Goal: Task Accomplishment & Management: Use online tool/utility

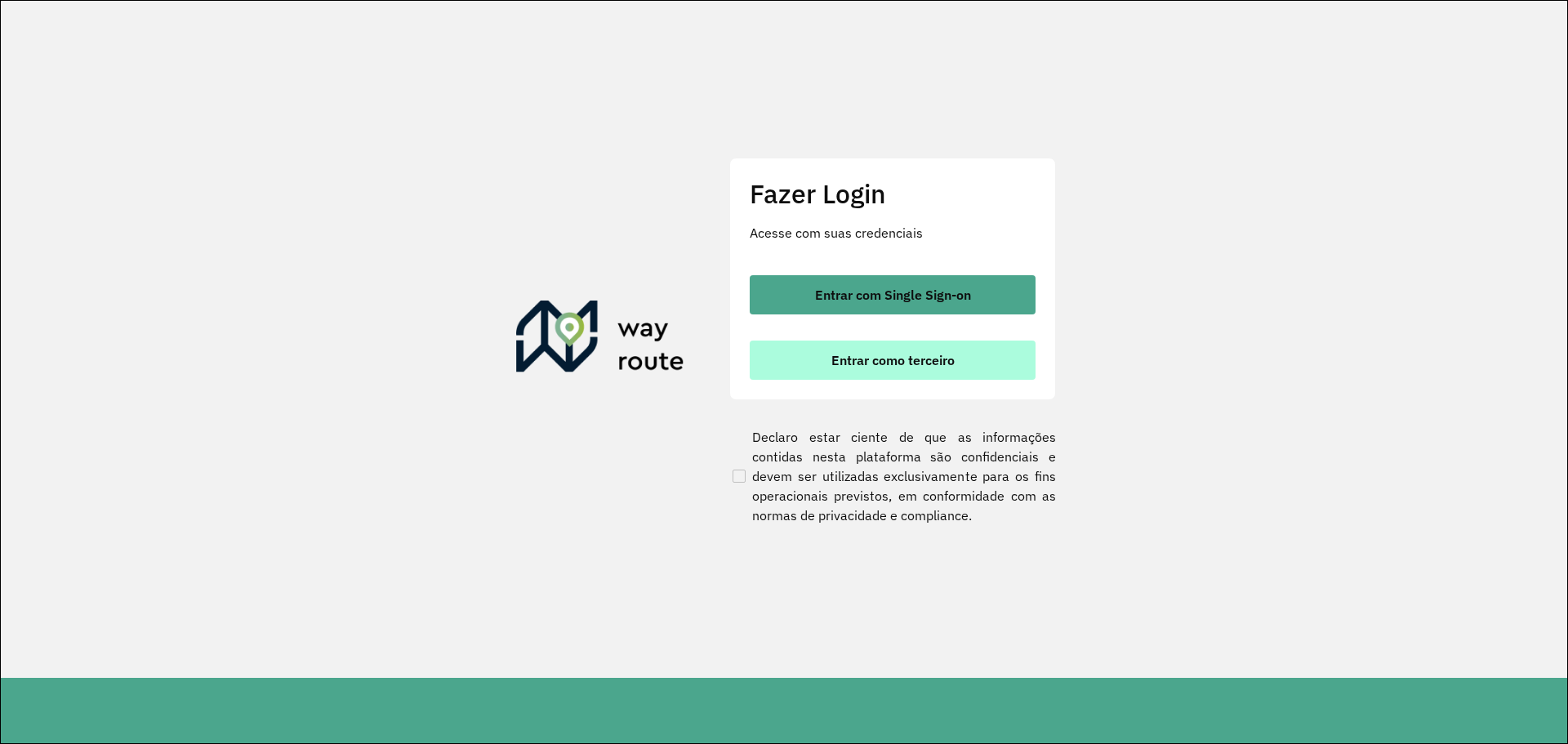
click at [911, 346] on button "Entrar como terceiro" at bounding box center [892, 360] width 285 height 39
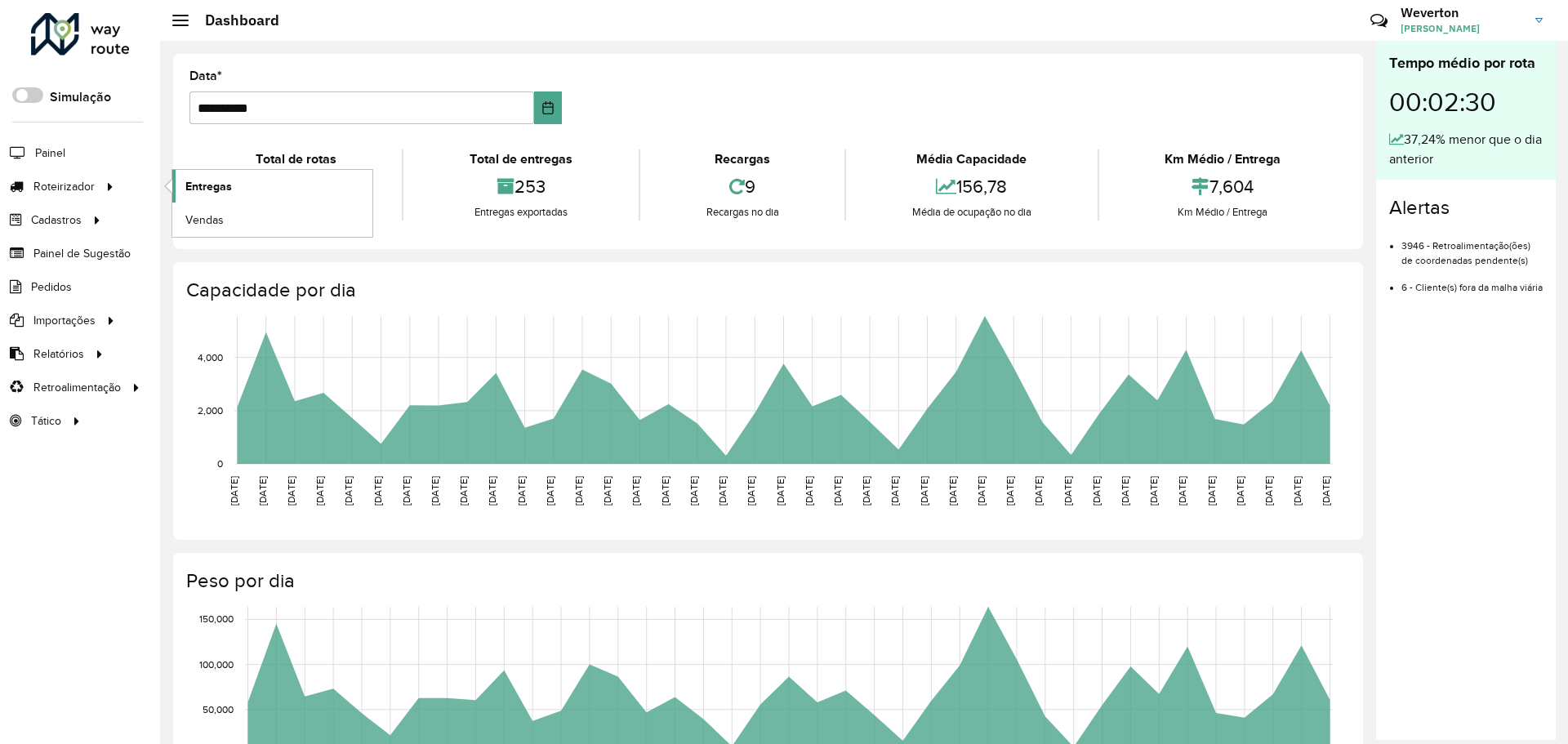
click at [311, 191] on link "Entregas" at bounding box center [272, 186] width 200 height 33
click at [115, 183] on div at bounding box center [110, 186] width 24 height 17
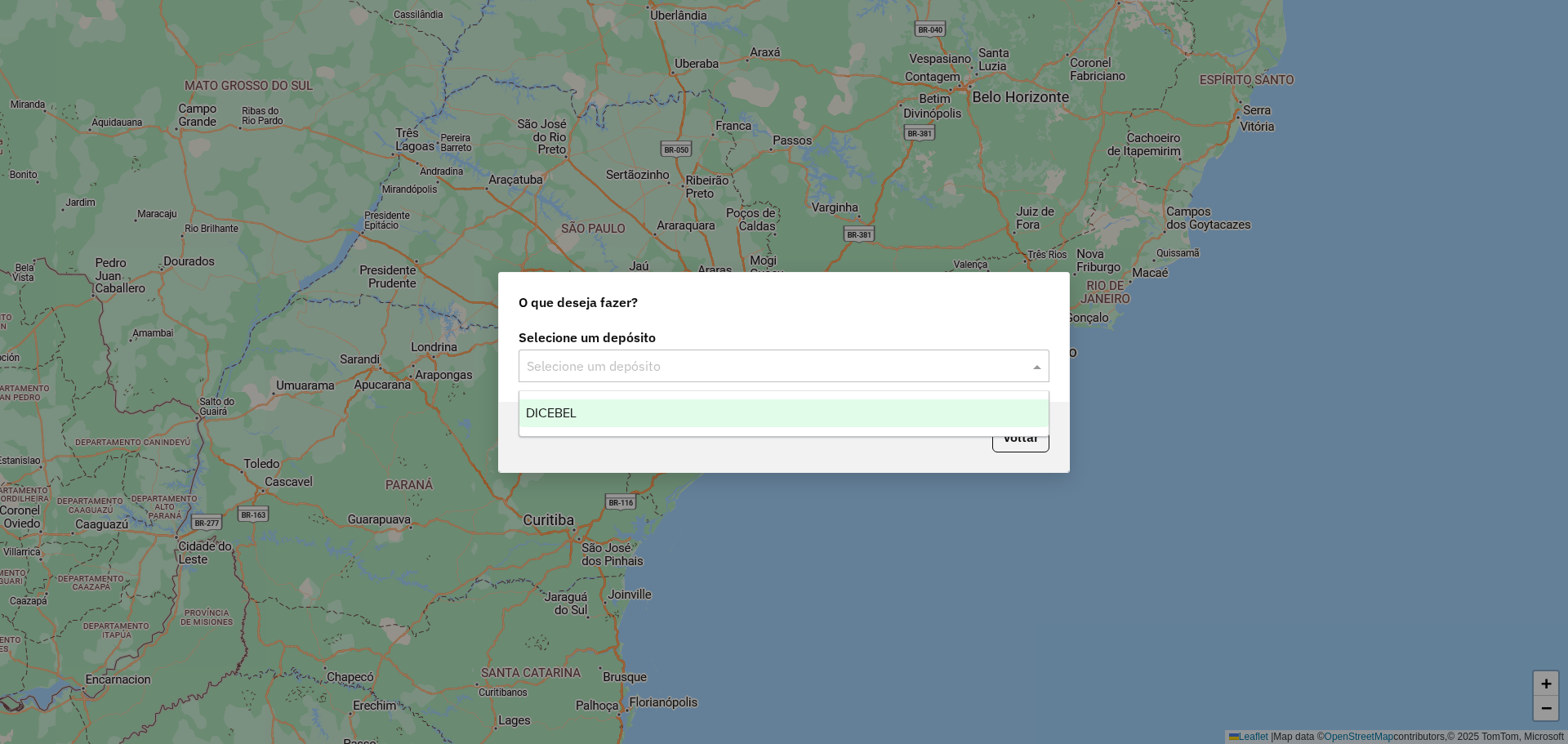
click at [679, 367] on input "text" at bounding box center [767, 366] width 481 height 19
click at [655, 416] on div "DICEBEL" at bounding box center [784, 413] width 529 height 28
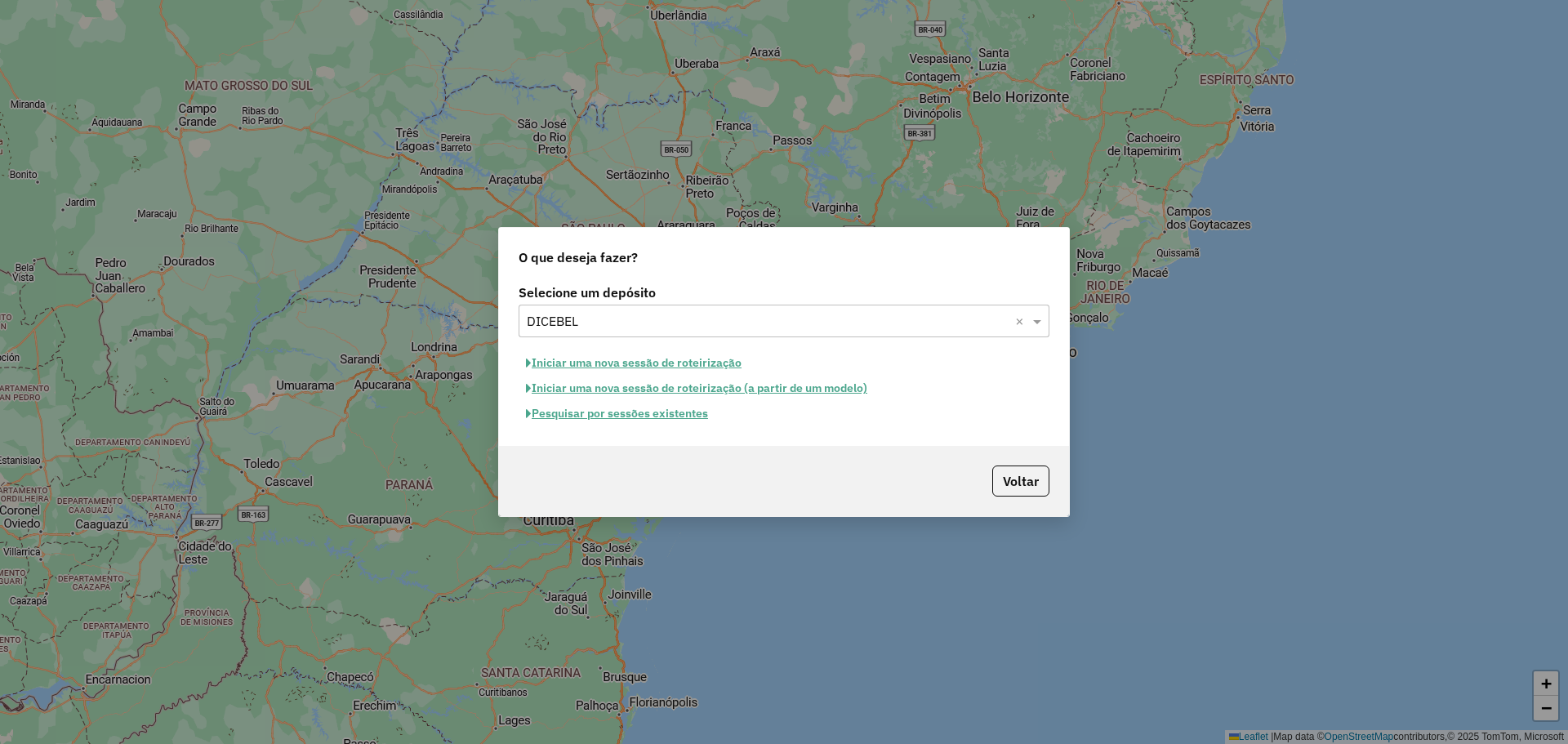
click at [689, 424] on button "Pesquisar por sessões existentes" at bounding box center [617, 413] width 197 height 25
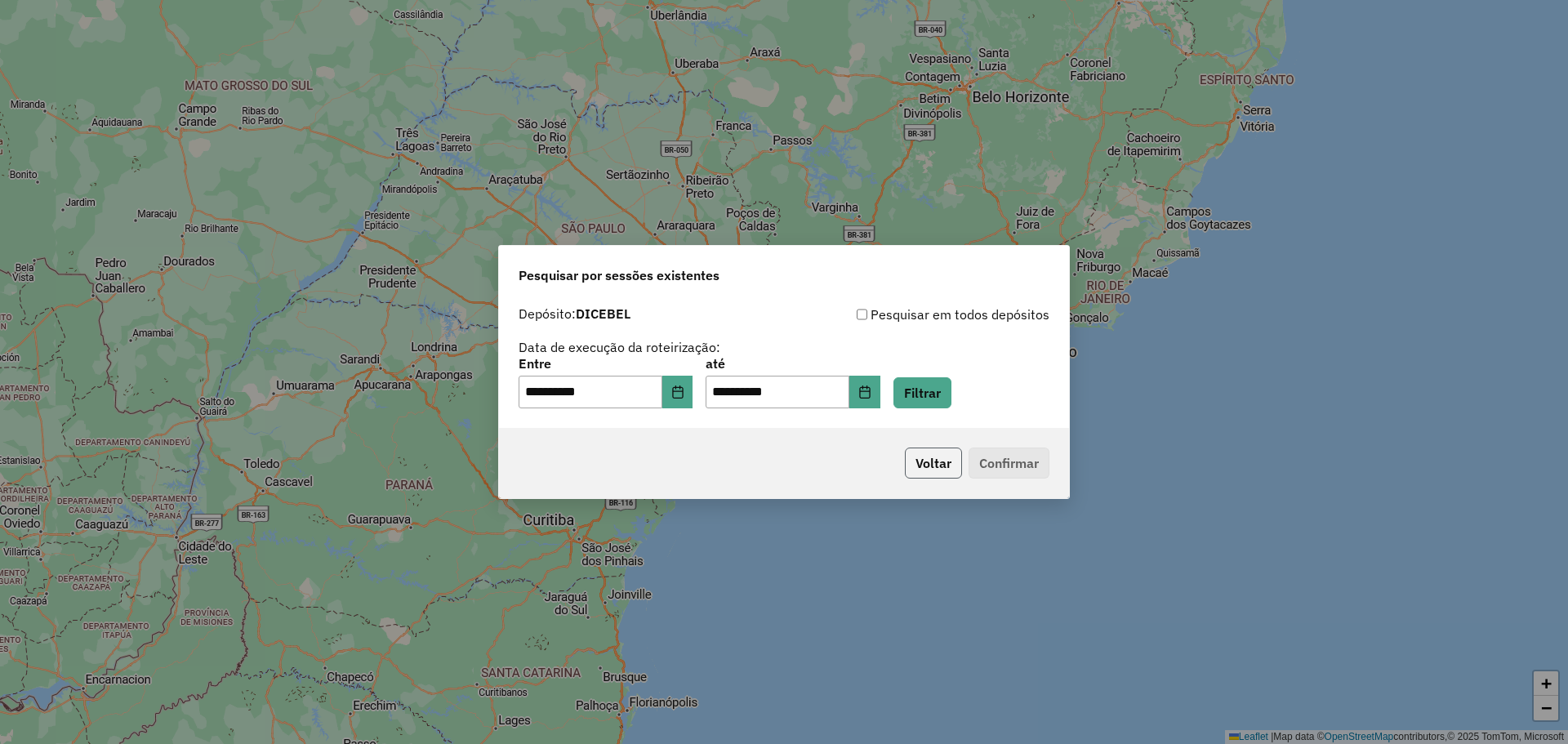
click at [919, 463] on button "Voltar" at bounding box center [933, 463] width 57 height 31
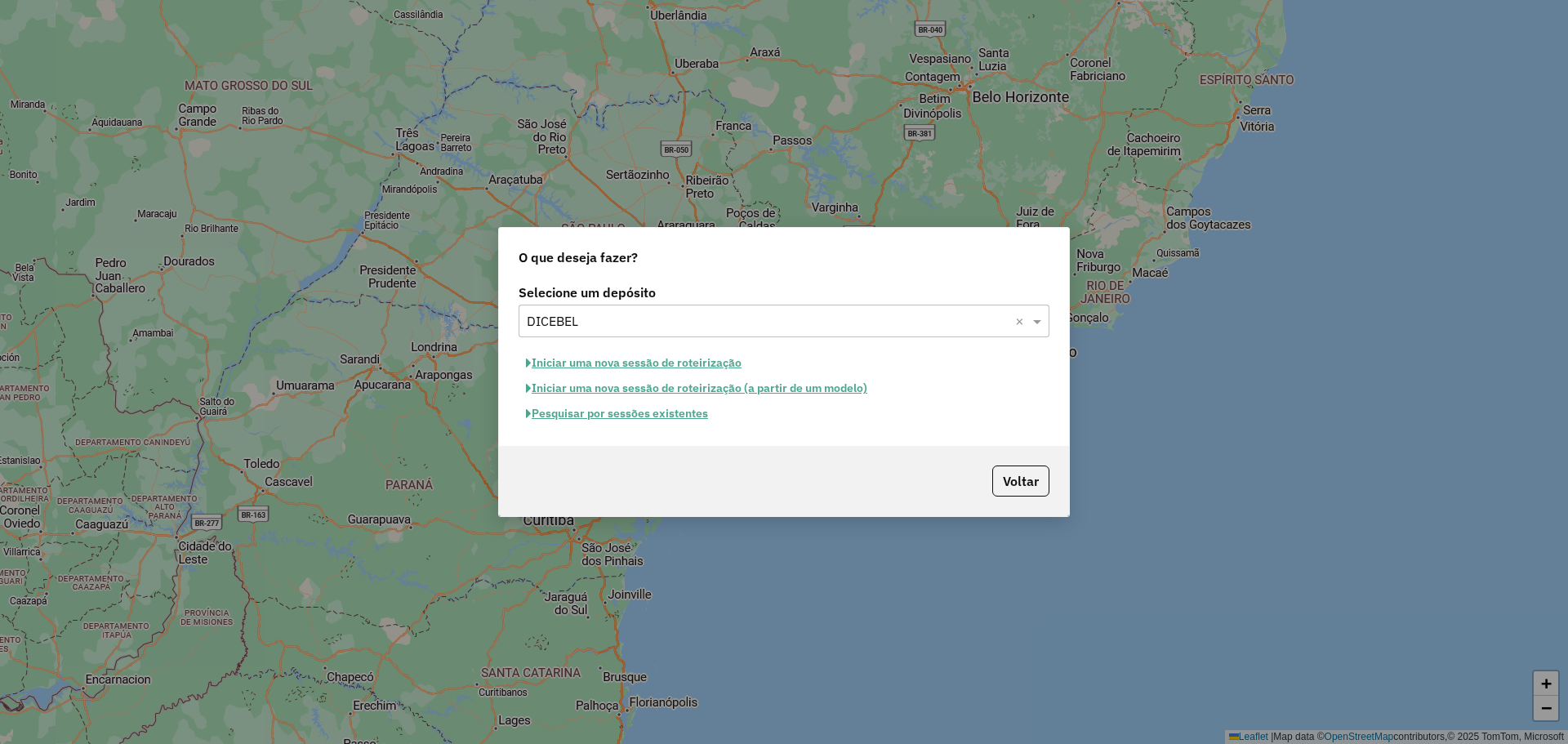
click at [596, 369] on button "Iniciar uma nova sessão de roteirização" at bounding box center [634, 363] width 231 height 25
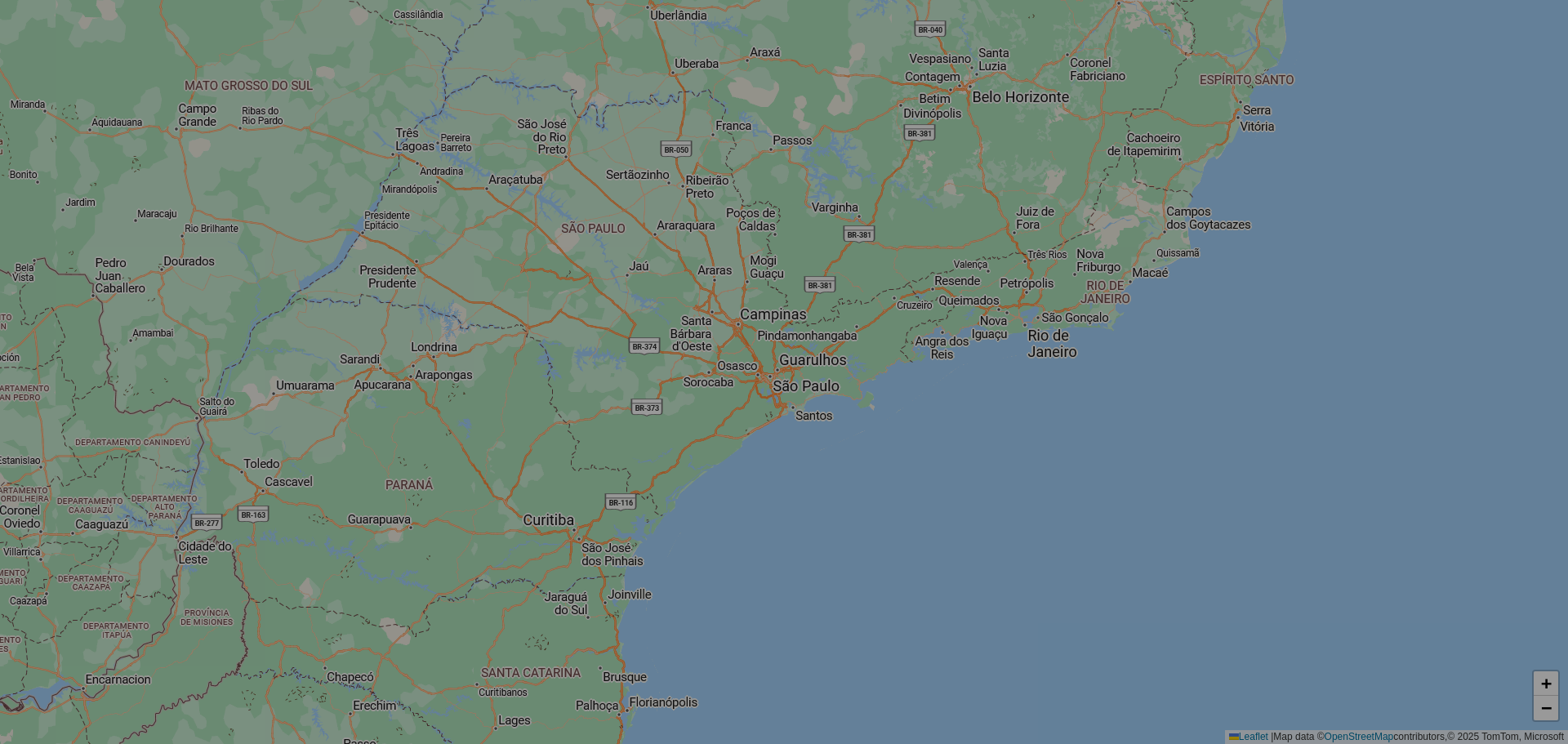
select select "*"
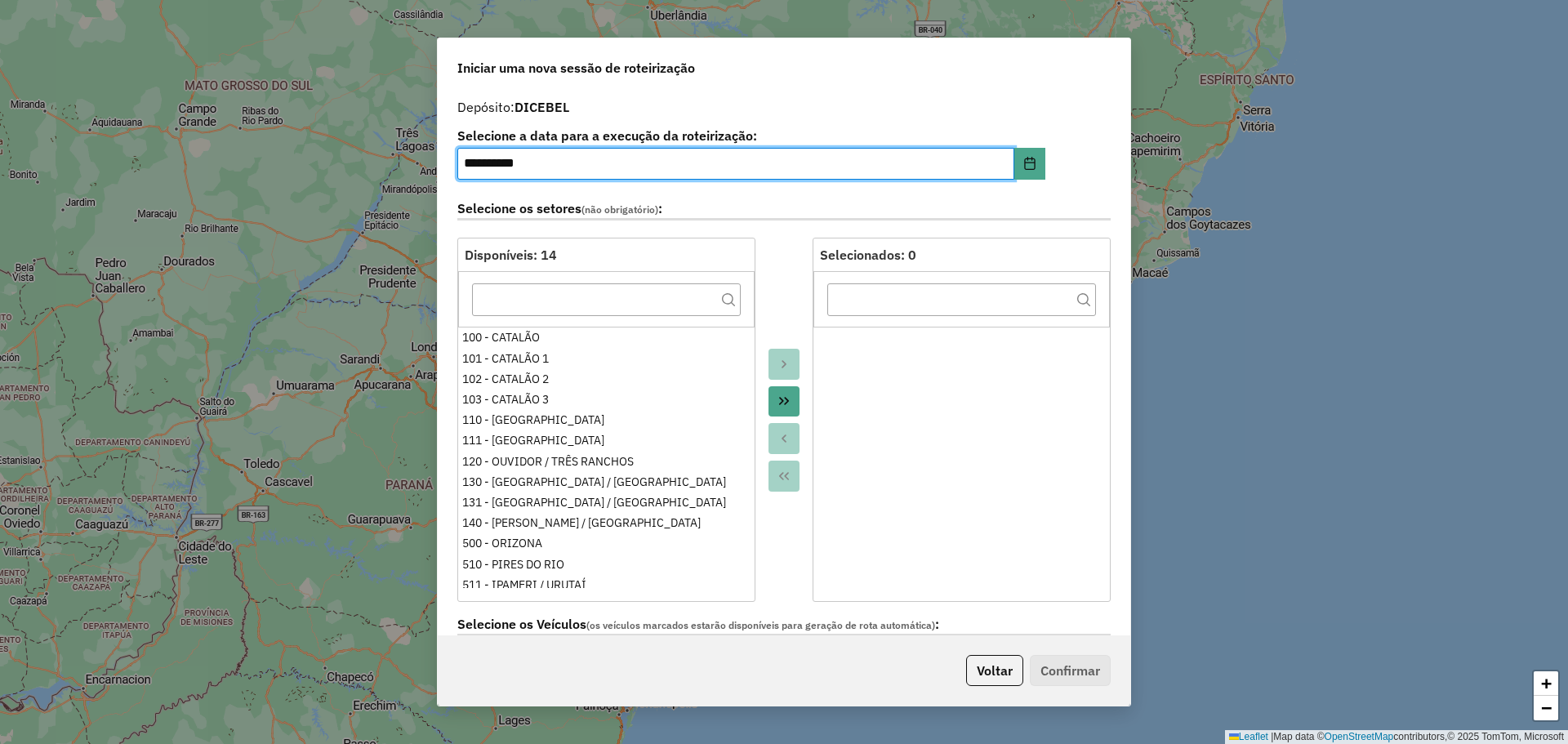
click at [780, 405] on icon "Move All to Target" at bounding box center [784, 401] width 13 height 13
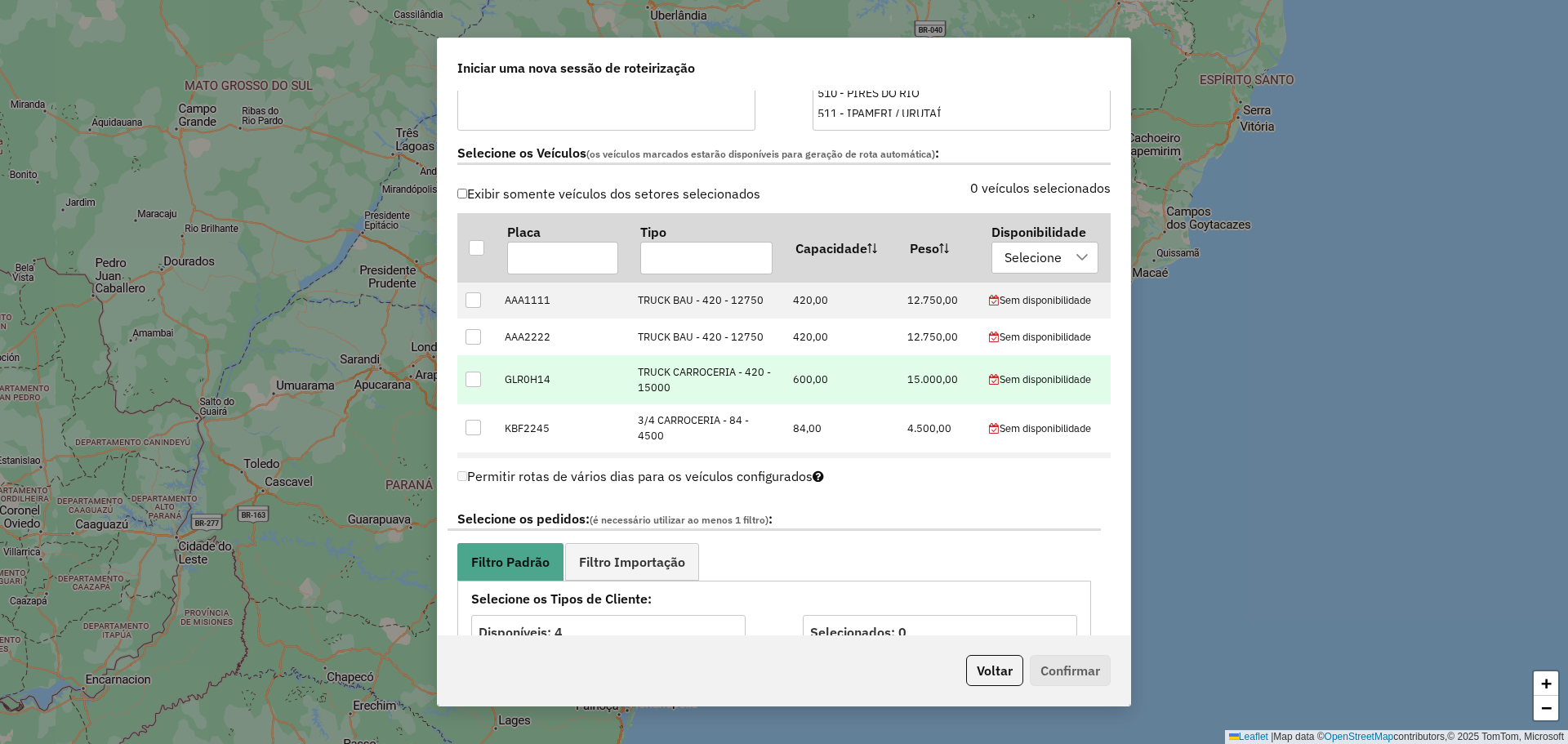
scroll to position [490, 0]
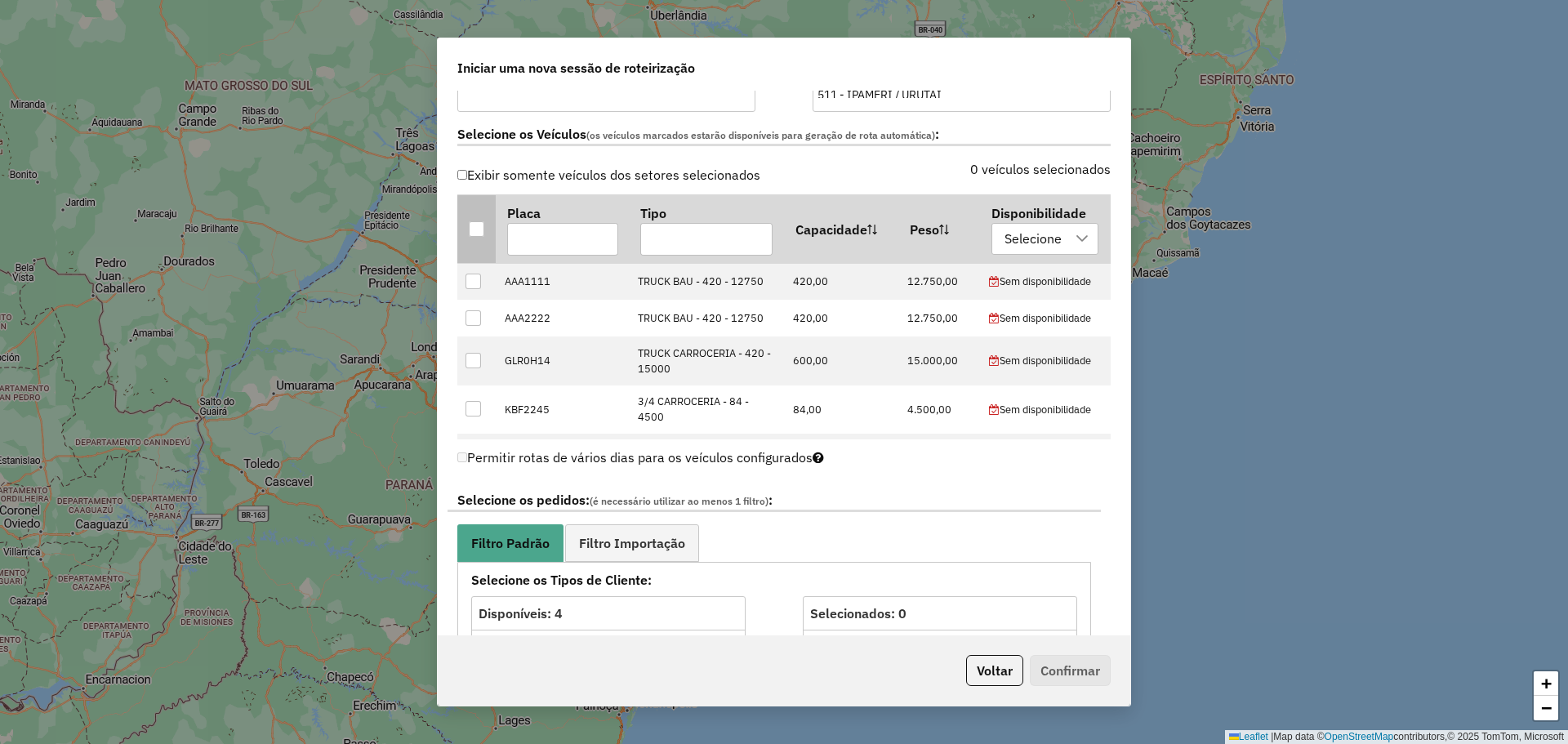
click at [479, 233] on div at bounding box center [477, 229] width 15 height 15
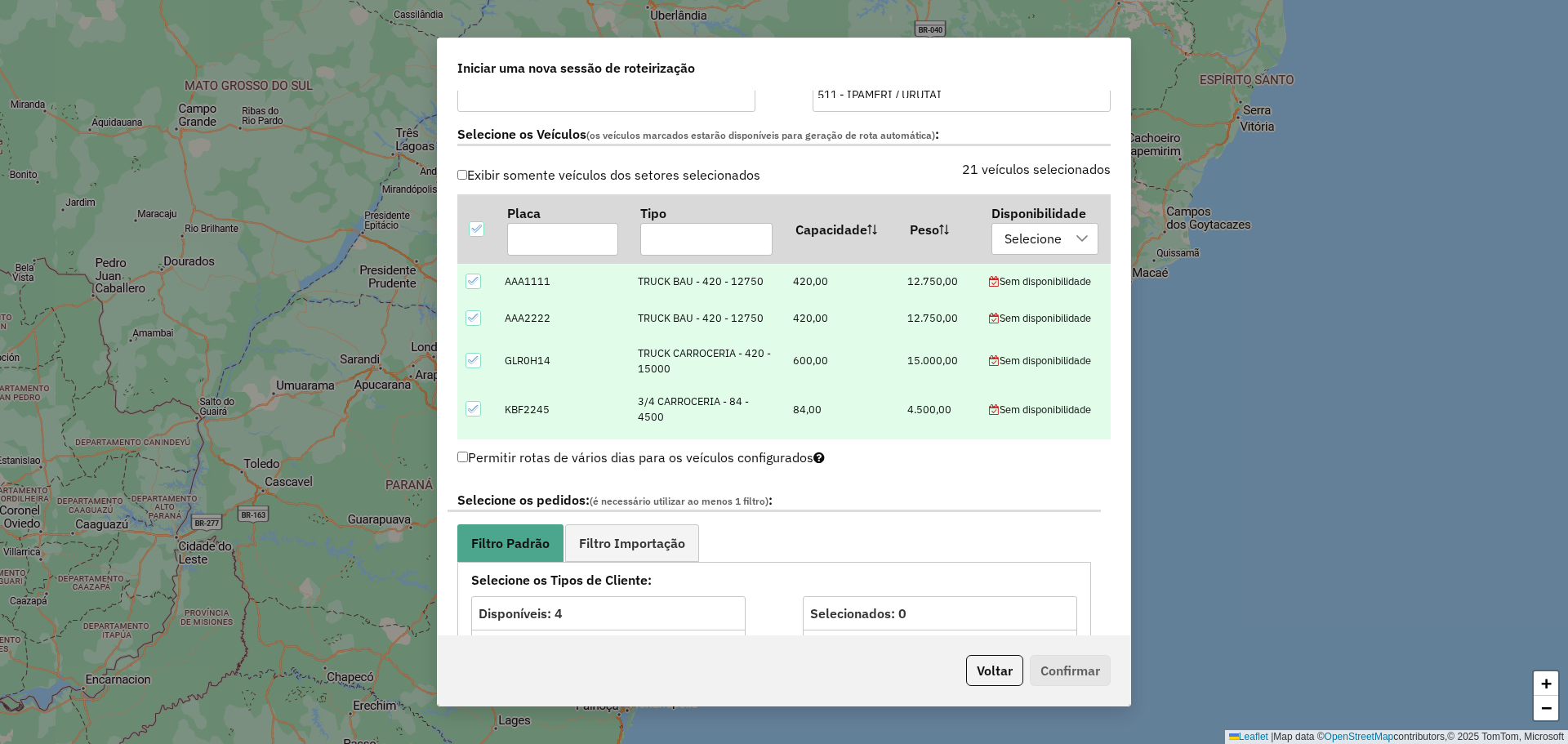
click at [476, 285] on icon at bounding box center [474, 281] width 12 height 12
click at [470, 325] on div at bounding box center [473, 318] width 15 height 15
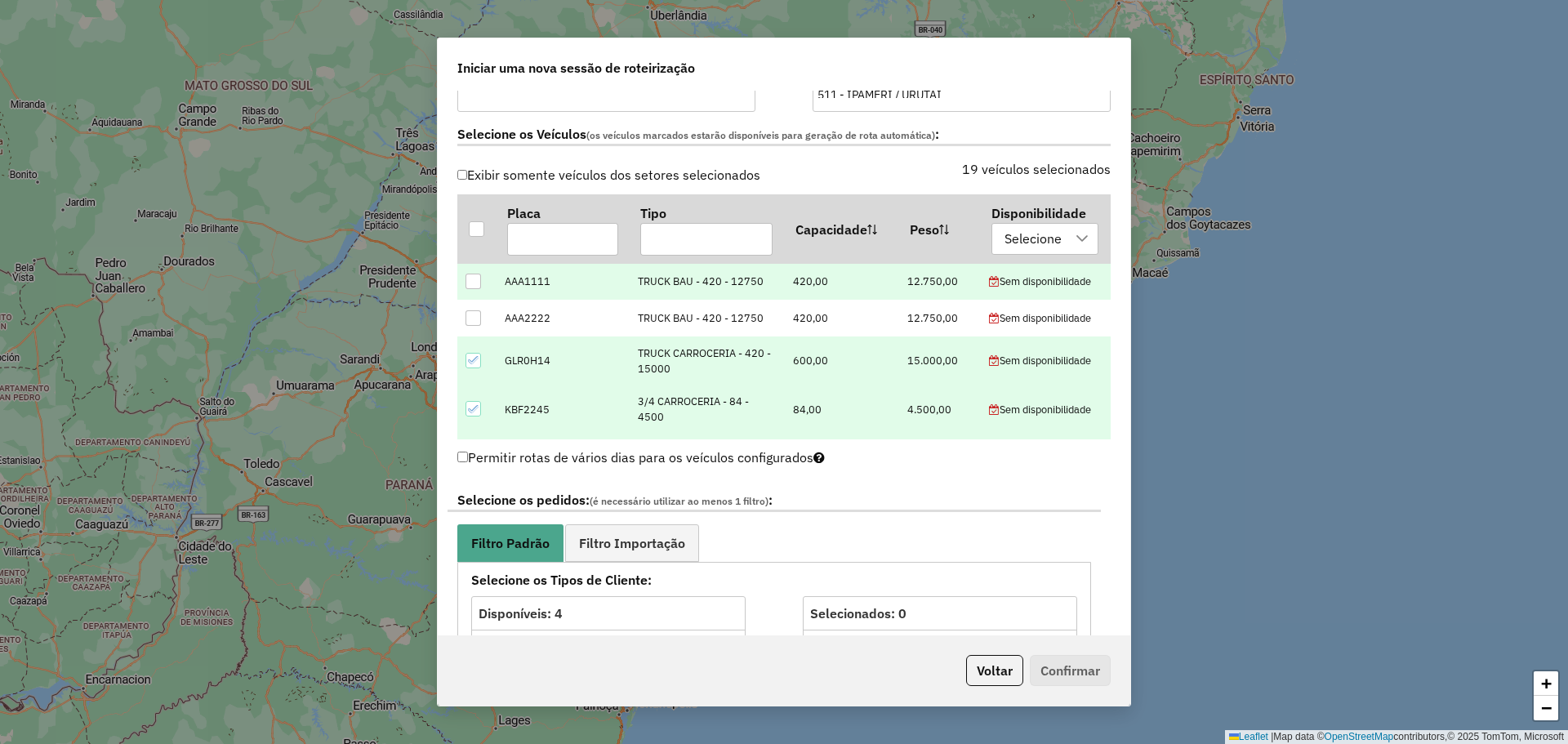
click at [469, 367] on div at bounding box center [473, 360] width 15 height 15
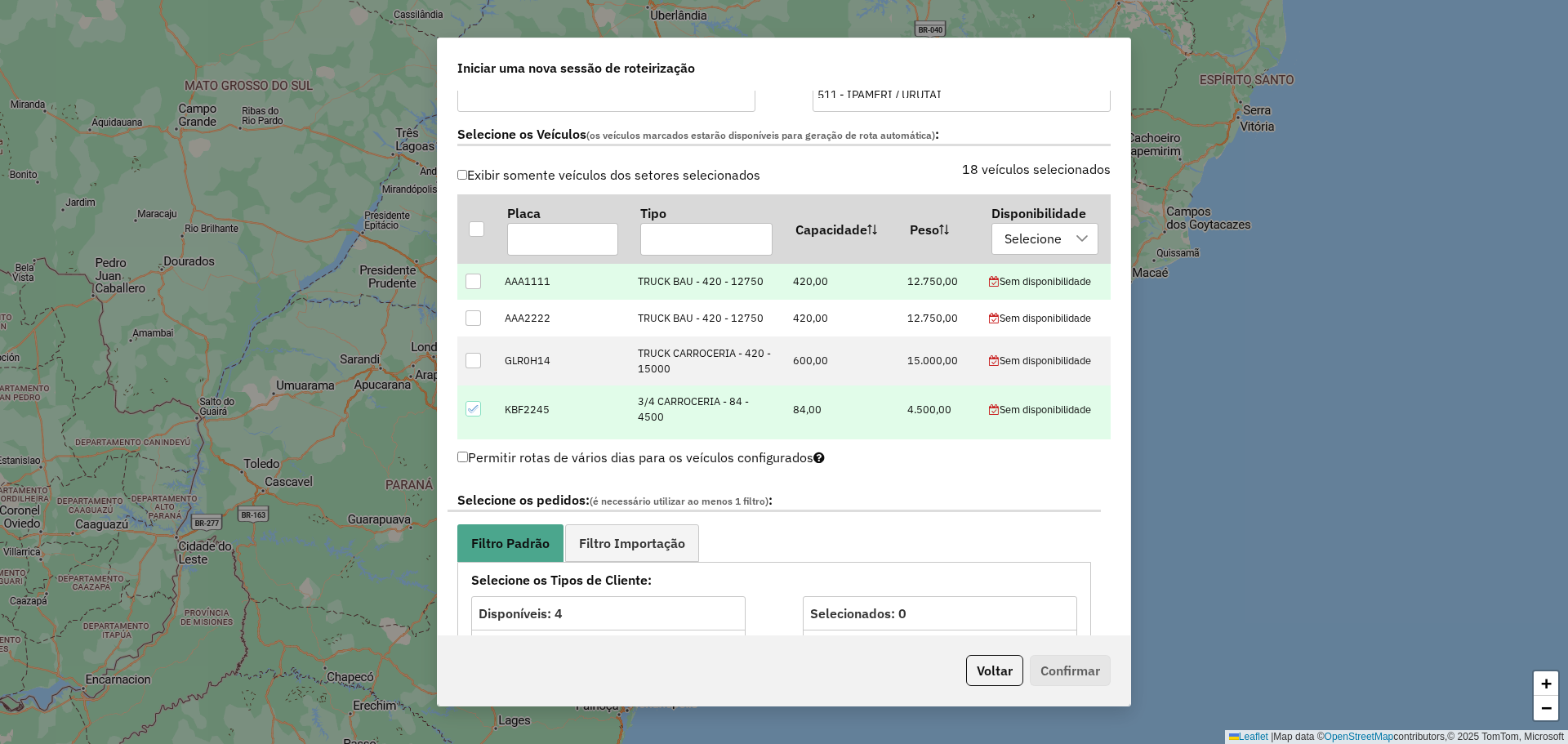
click at [465, 406] on td at bounding box center [477, 409] width 38 height 48
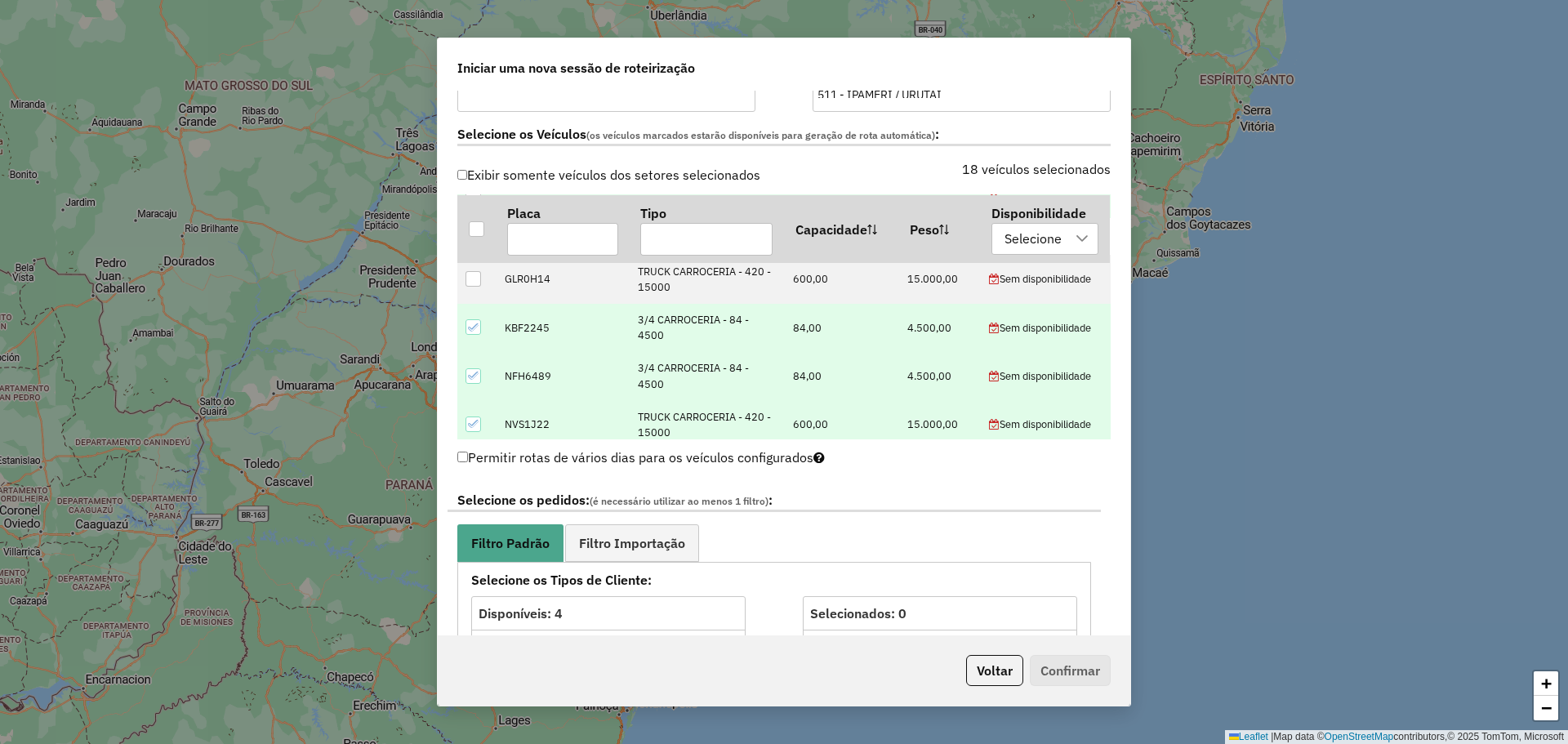
click at [478, 335] on div at bounding box center [473, 327] width 16 height 16
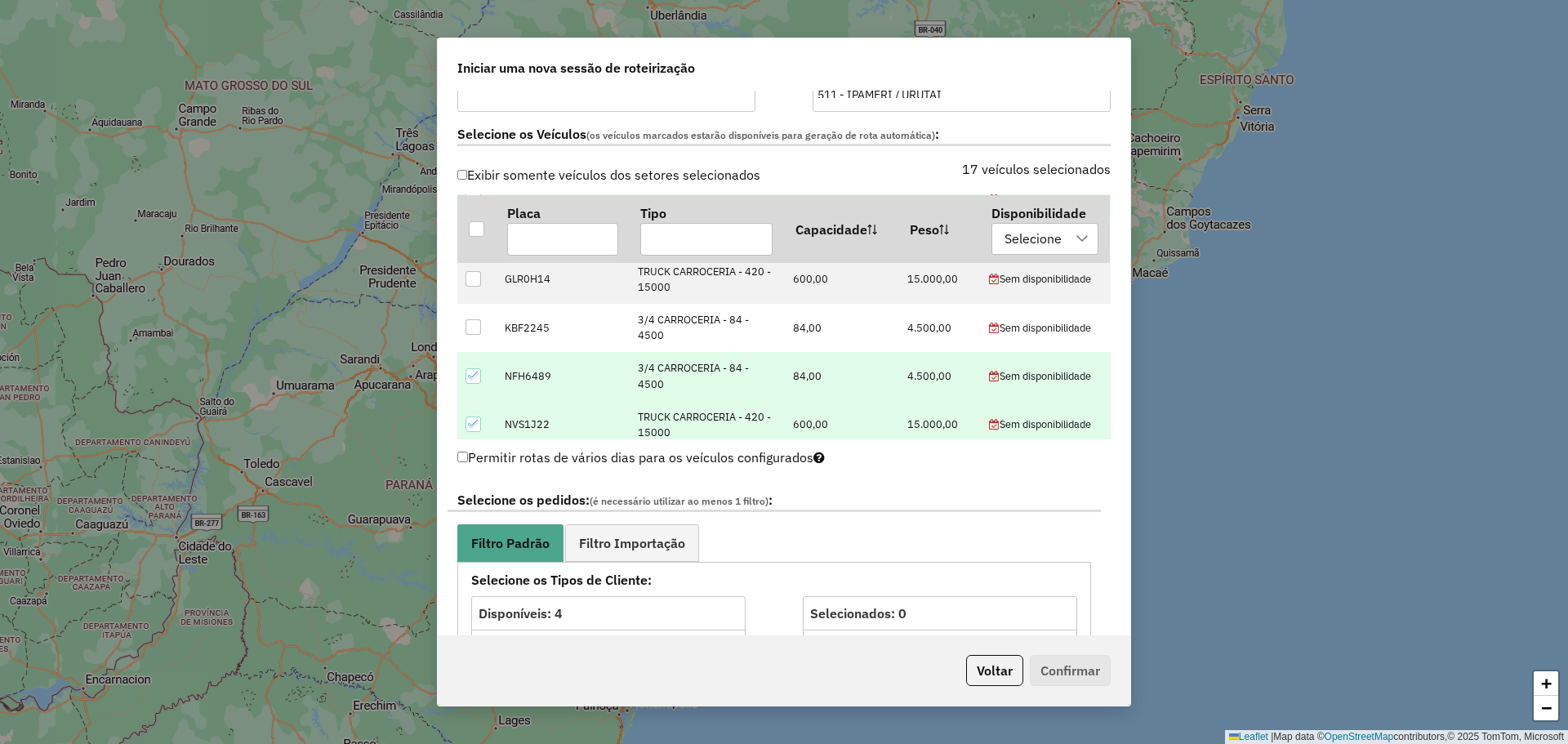
click at [478, 374] on icon at bounding box center [474, 376] width 12 height 12
click at [470, 416] on div at bounding box center [473, 424] width 15 height 15
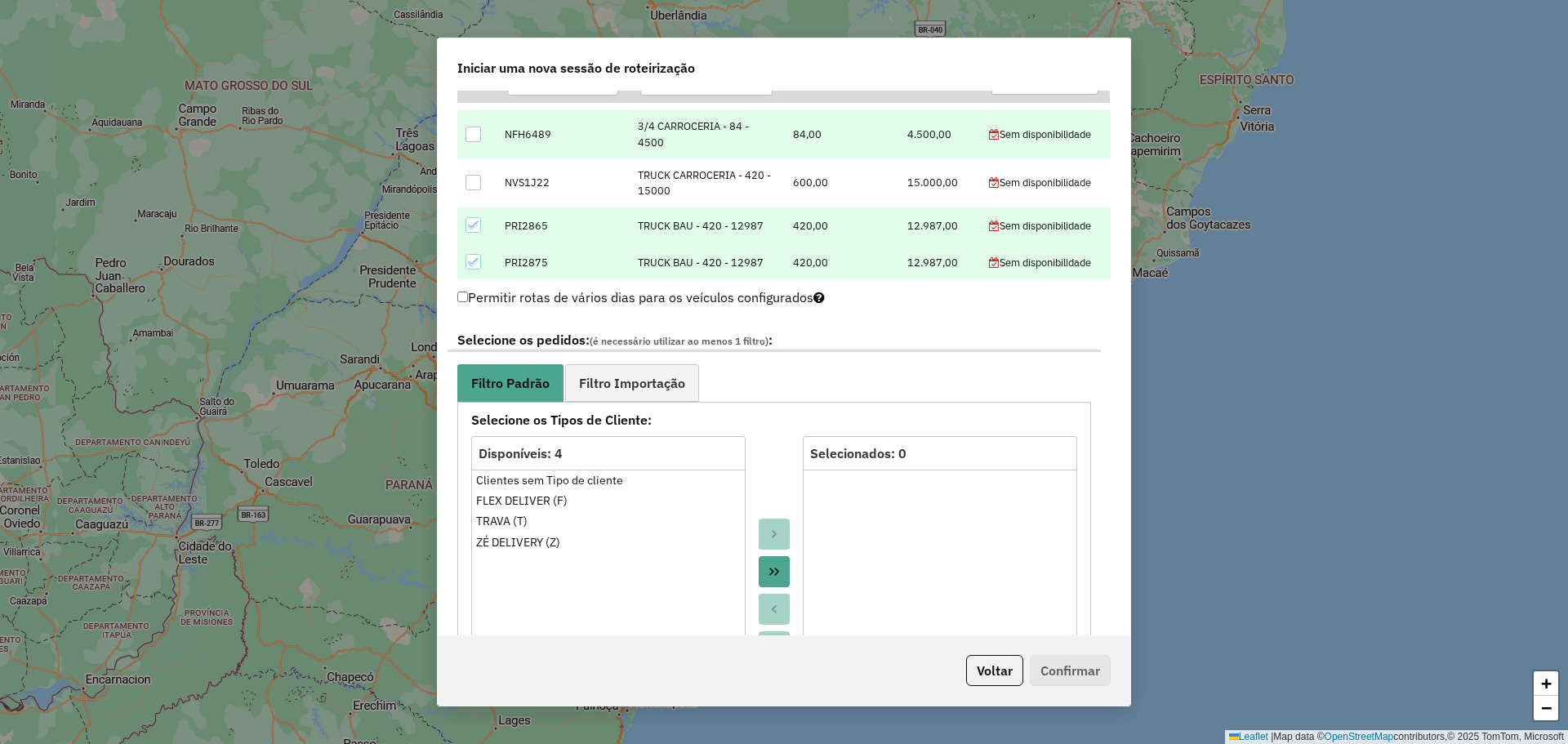
scroll to position [654, 0]
click at [766, 558] on button "Move All to Target" at bounding box center [774, 568] width 31 height 31
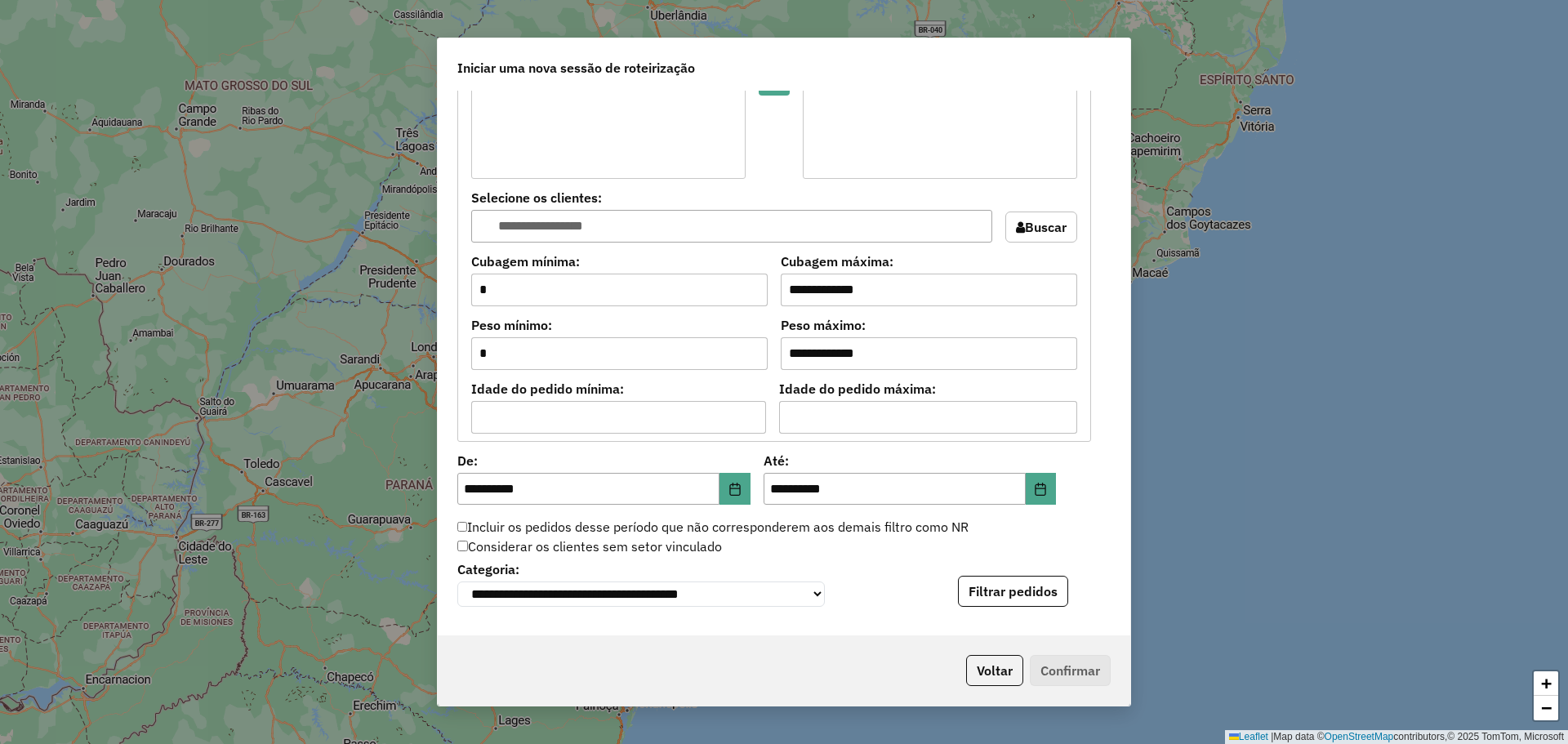
scroll to position [1226, 0]
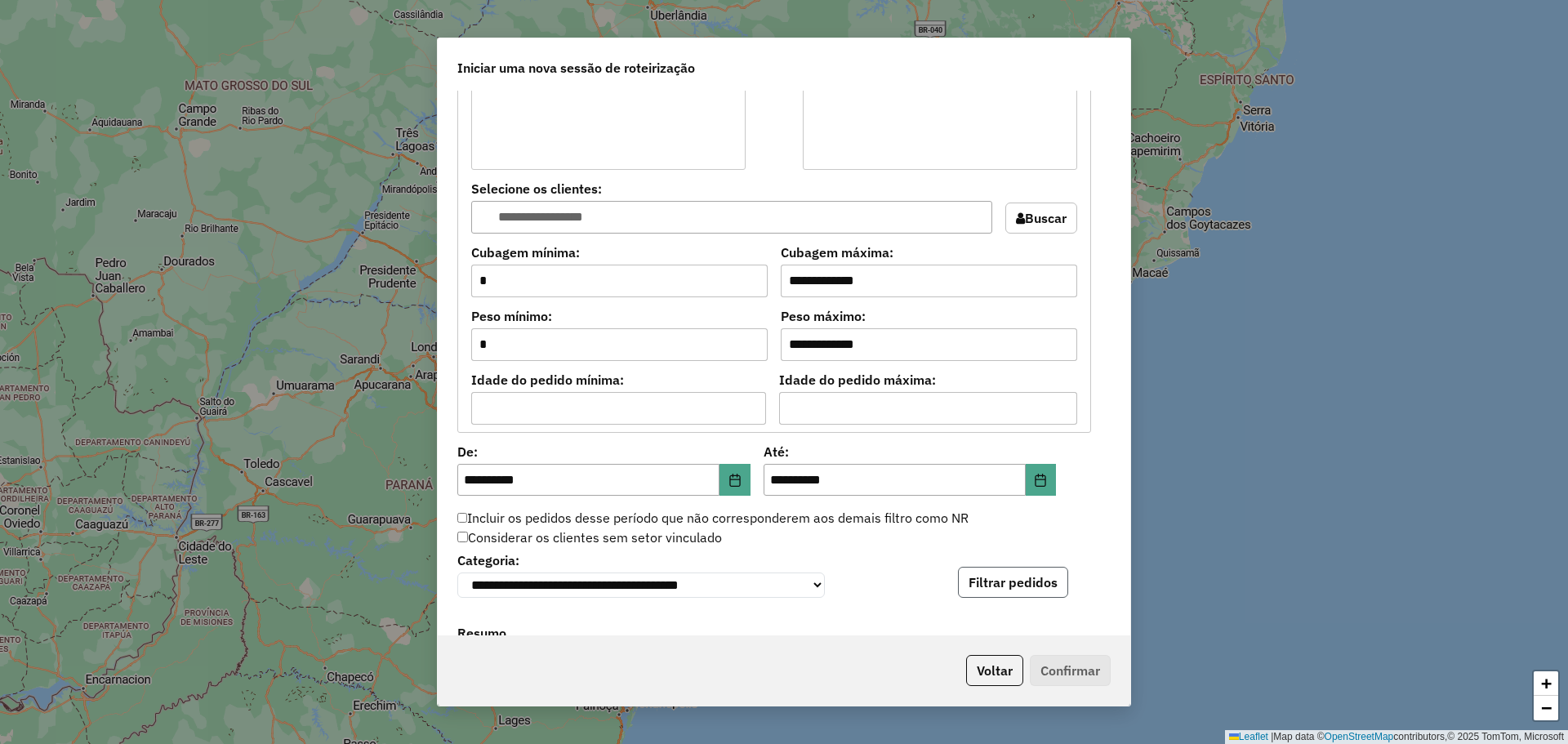
click at [1030, 577] on button "Filtrar pedidos" at bounding box center [1013, 583] width 110 height 31
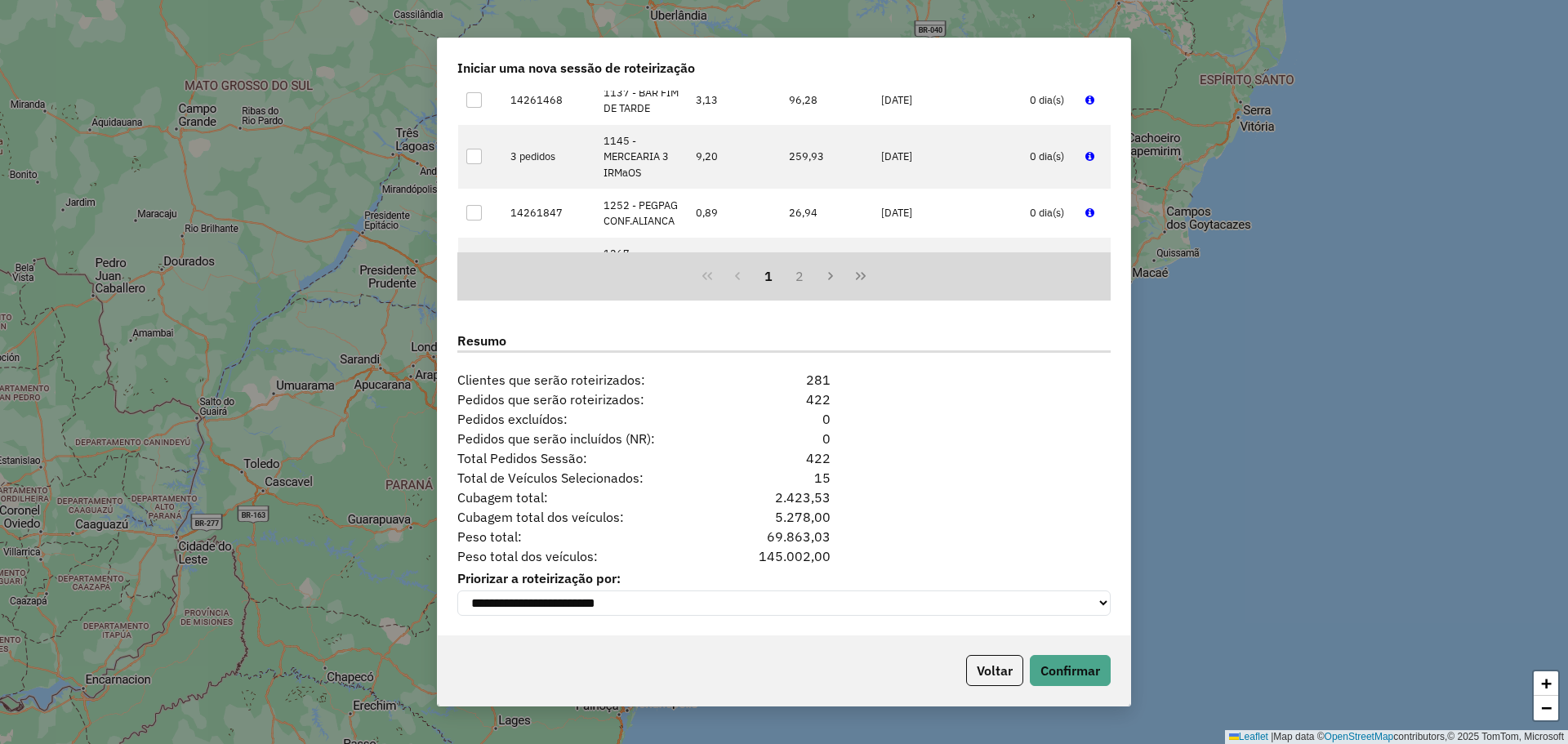
scroll to position [1864, 0]
click at [1070, 668] on button "Confirmar" at bounding box center [1070, 671] width 81 height 31
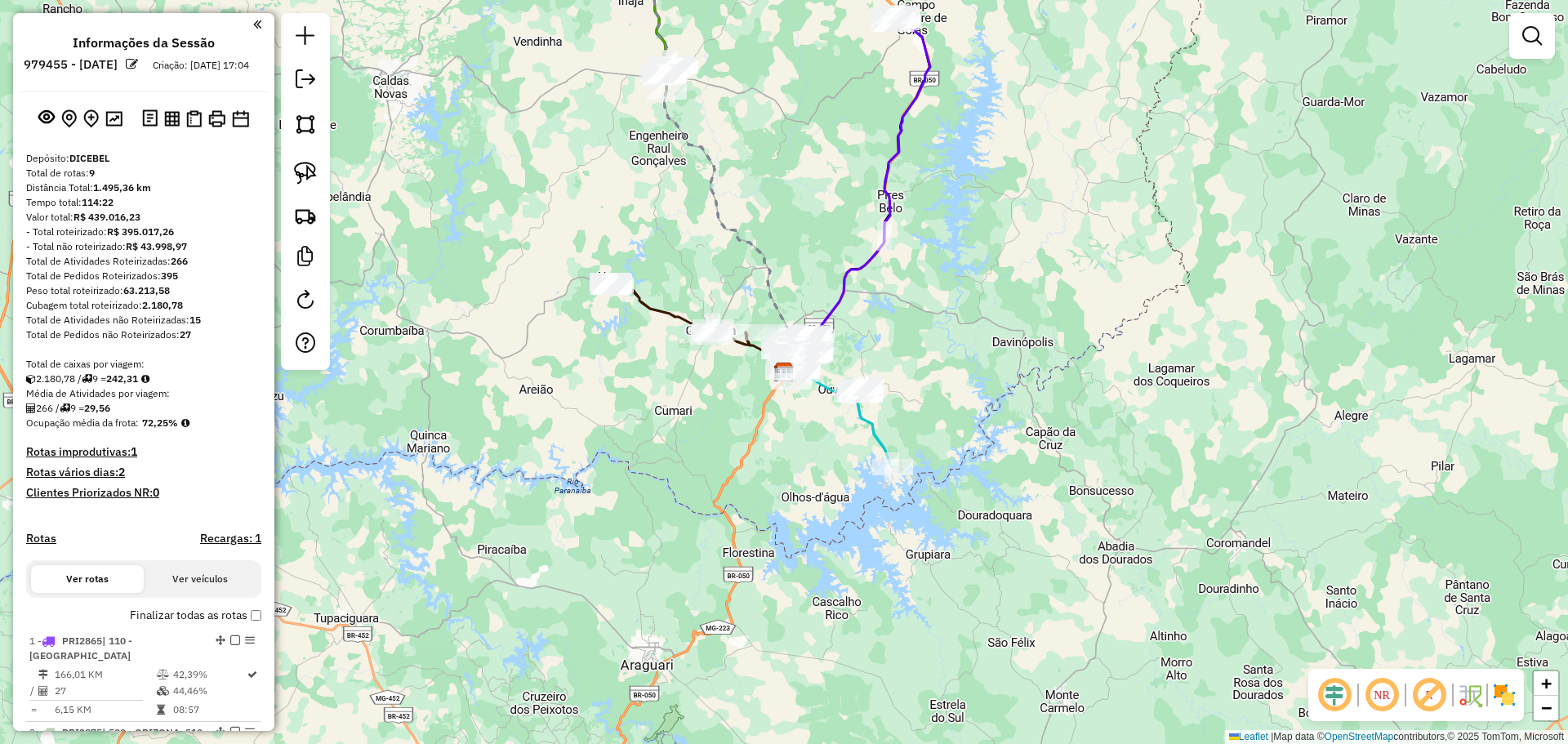
click at [1334, 705] on em at bounding box center [1334, 695] width 39 height 39
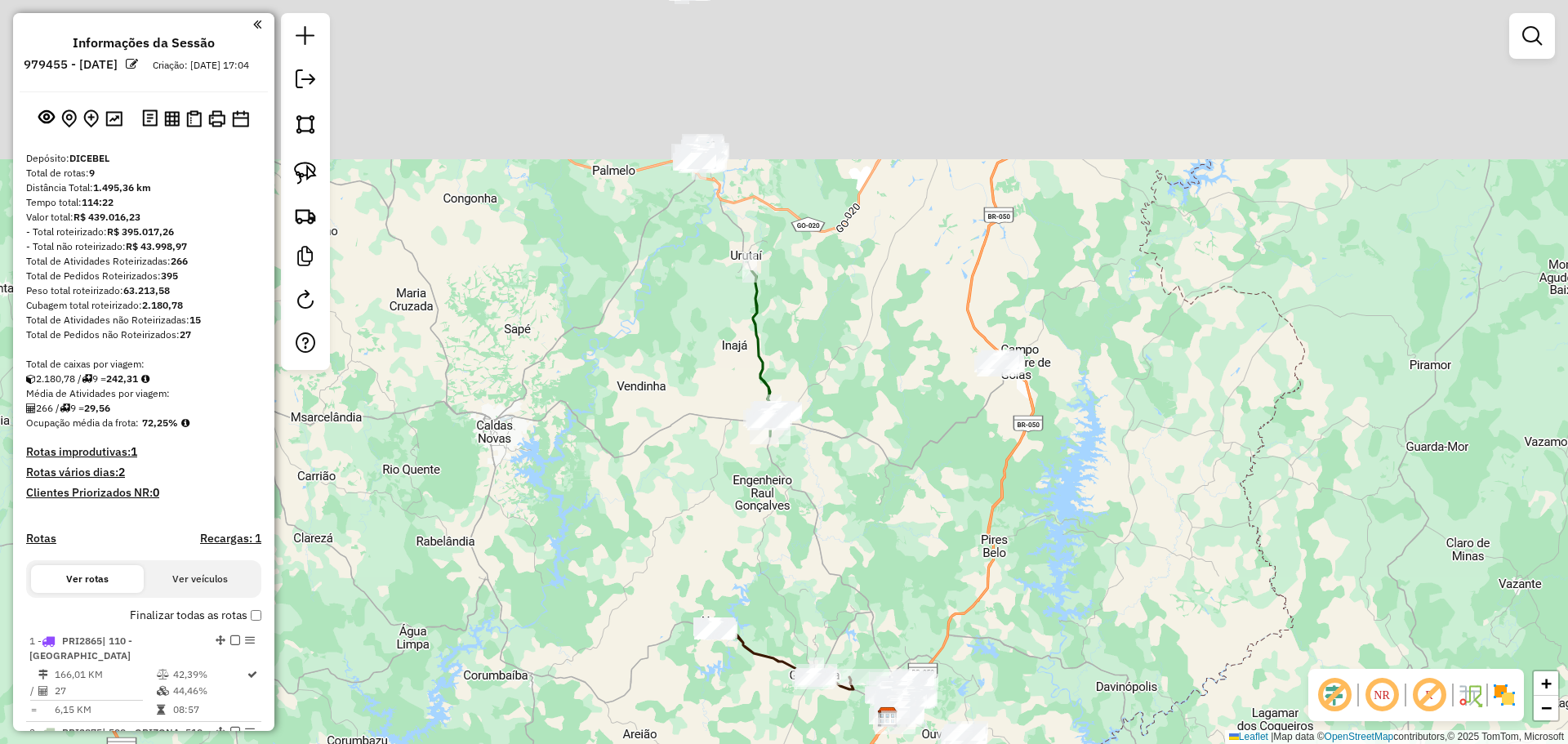
drag, startPoint x: 968, startPoint y: 273, endPoint x: 1063, endPoint y: 605, distance: 345.3
click at [1063, 605] on div "Janela de atendimento Grade de atendimento Capacidade Transportadoras Veículos …" at bounding box center [784, 372] width 1568 height 744
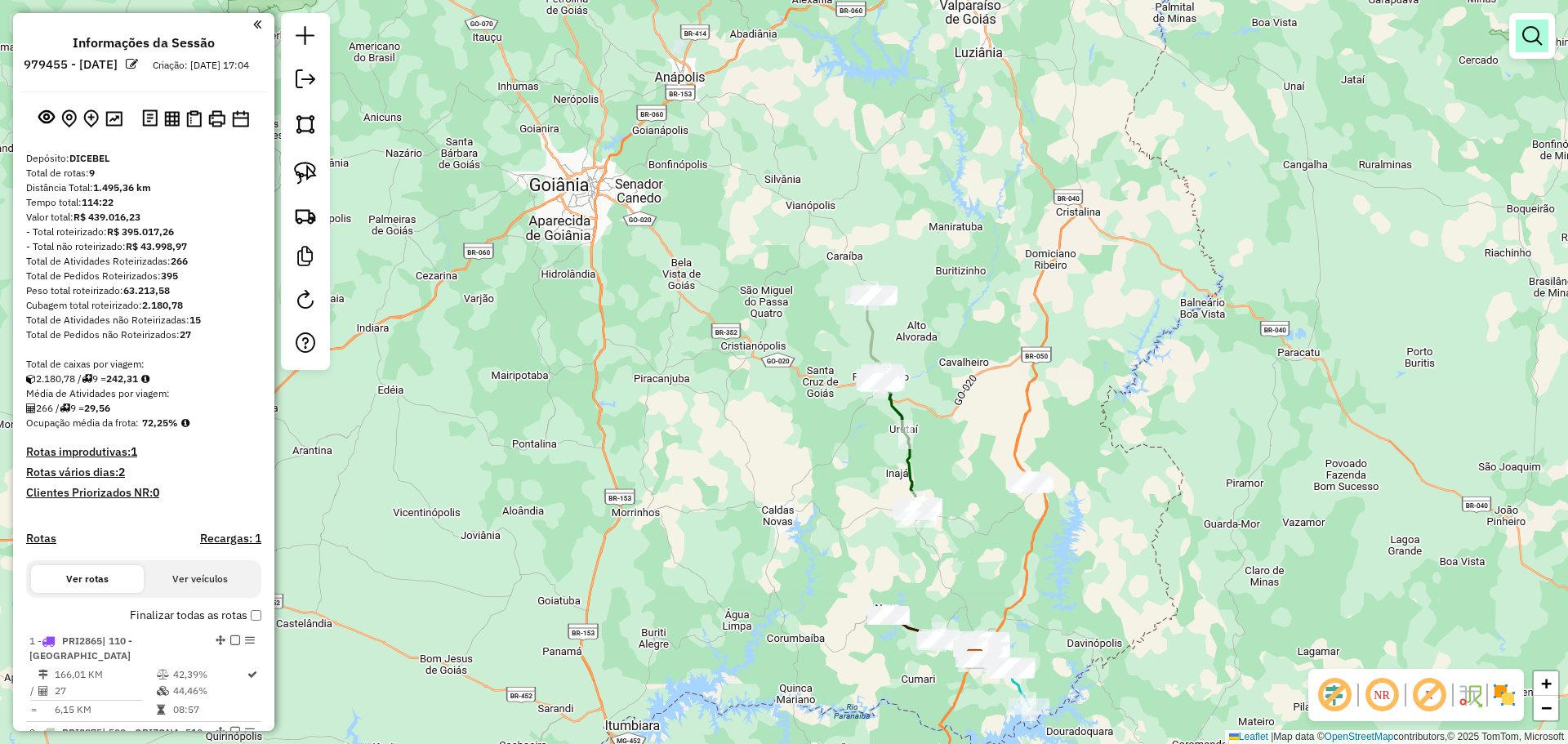
click at [1528, 41] on em at bounding box center [1531, 36] width 19 height 19
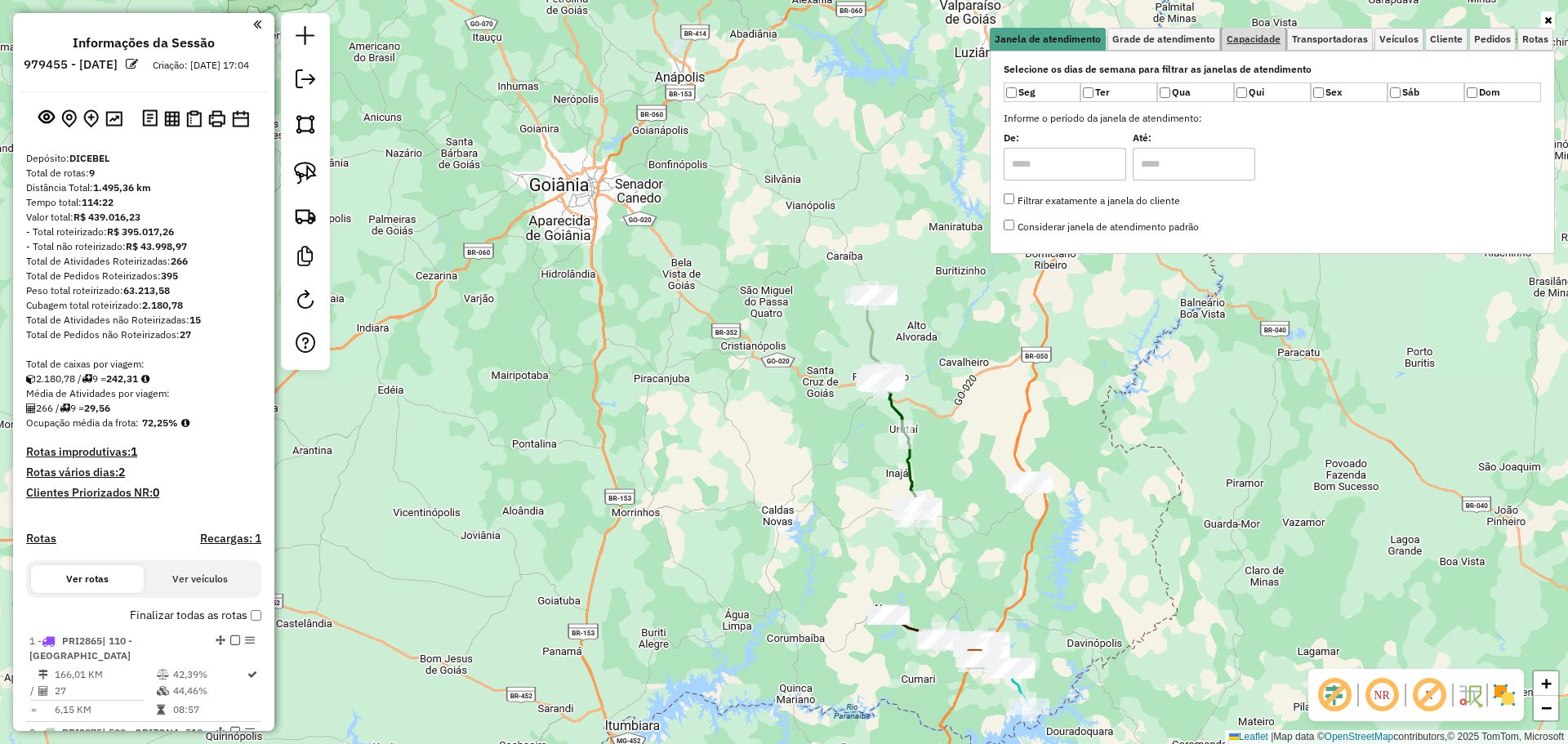
click at [1253, 41] on span "Capacidade" at bounding box center [1254, 39] width 54 height 10
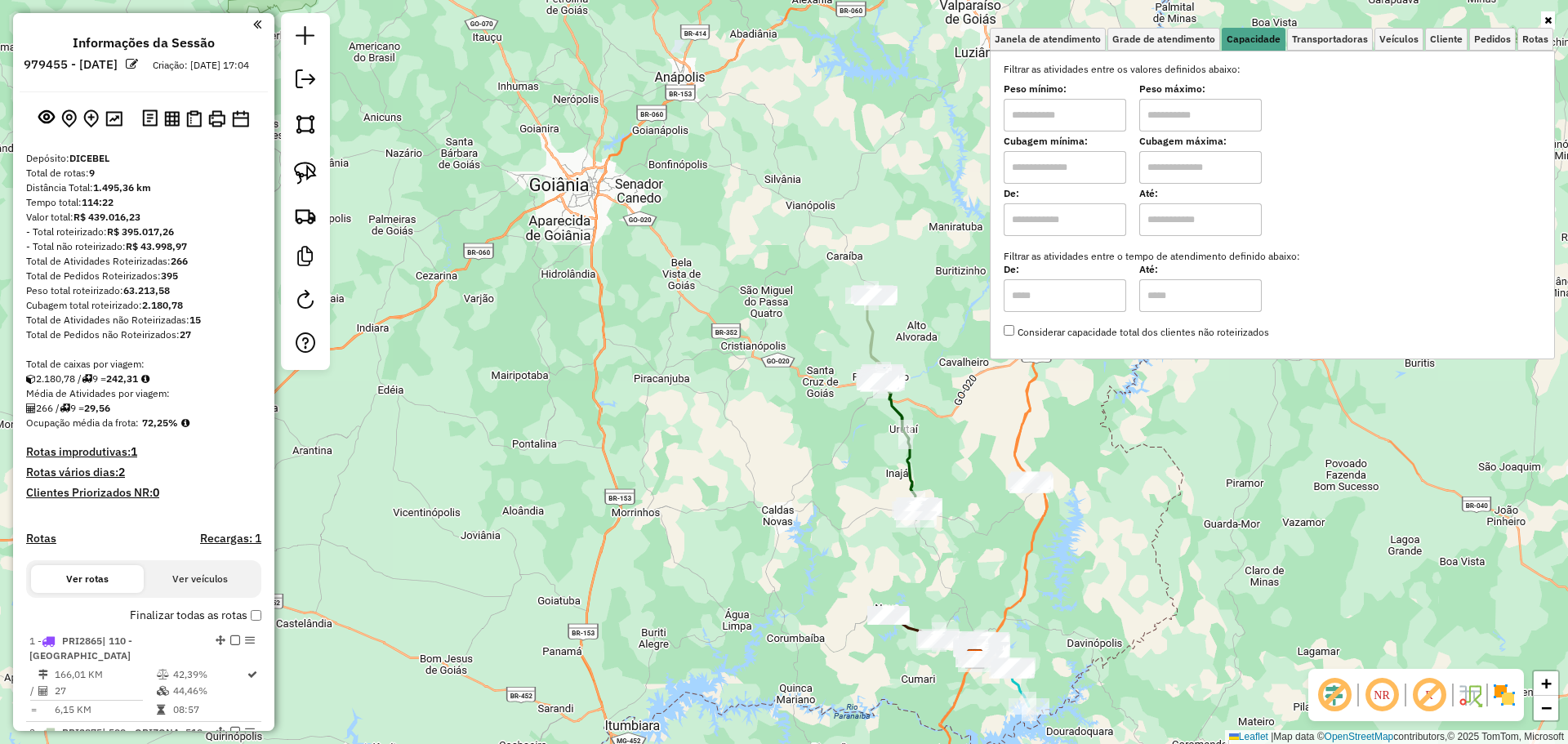
click at [1047, 116] on input "text" at bounding box center [1065, 115] width 122 height 33
type input "****"
drag, startPoint x: 311, startPoint y: 178, endPoint x: 515, endPoint y: 201, distance: 205.3
click at [310, 178] on img at bounding box center [306, 173] width 23 height 23
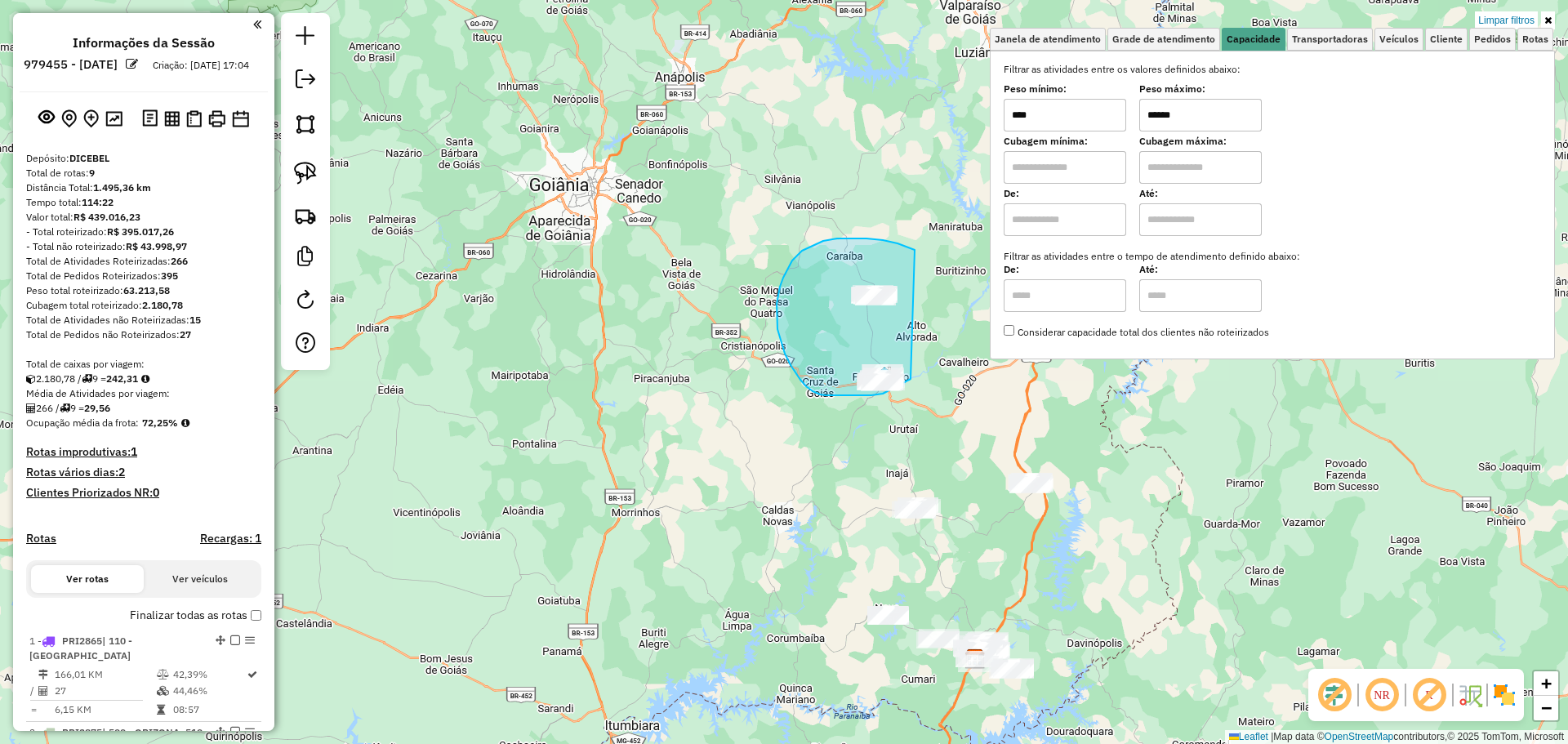
drag, startPoint x: 906, startPoint y: 246, endPoint x: 911, endPoint y: 379, distance: 133.1
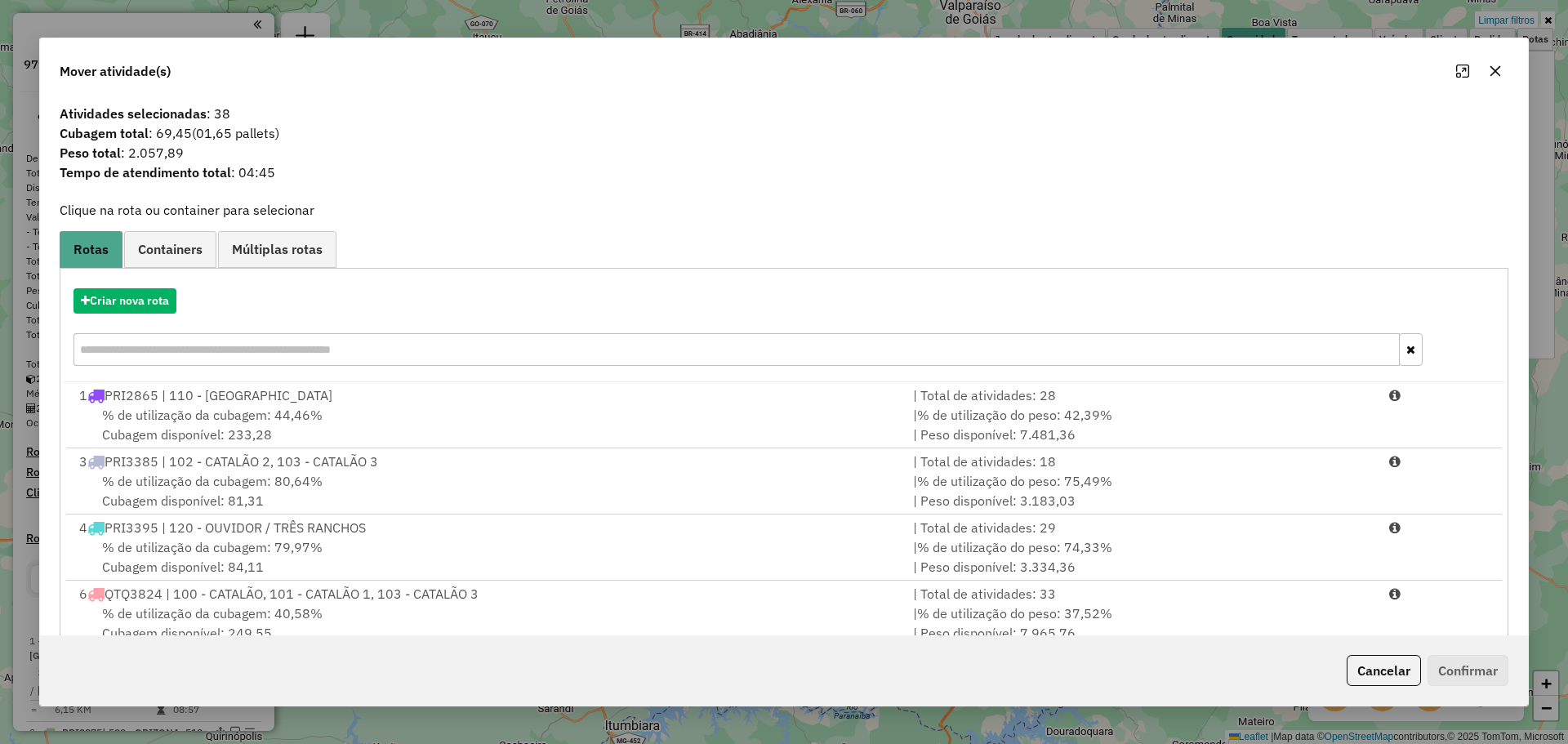
drag, startPoint x: 1500, startPoint y: 68, endPoint x: 1461, endPoint y: 80, distance: 40.8
click at [1499, 68] on icon "button" at bounding box center [1495, 71] width 13 height 13
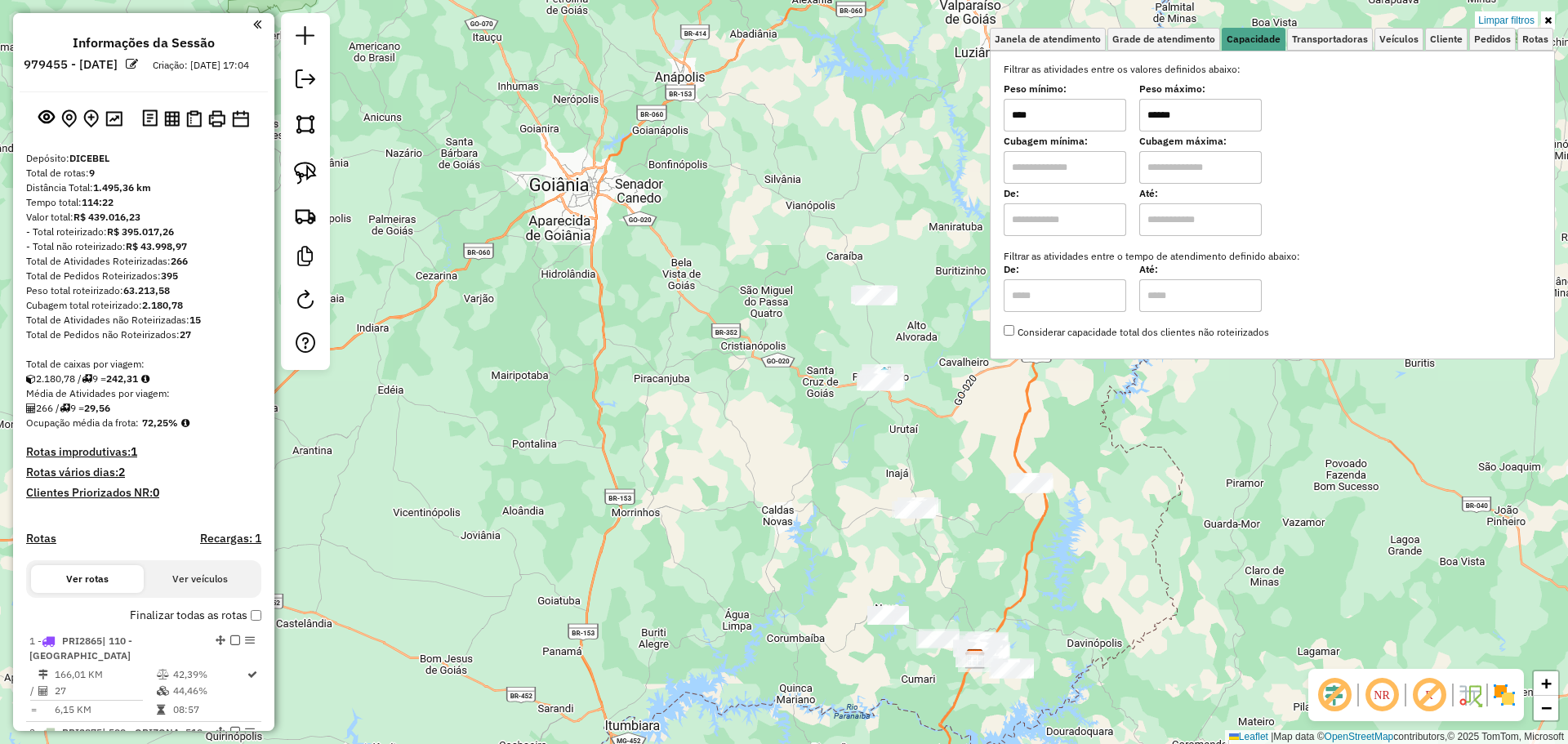
drag, startPoint x: 1196, startPoint y: 117, endPoint x: 1123, endPoint y: 117, distance: 73.0
click at [1123, 117] on div "Peso mínimo: **** Peso máximo: ******" at bounding box center [1272, 109] width 537 height 46
drag, startPoint x: 318, startPoint y: 183, endPoint x: 375, endPoint y: 190, distance: 57.4
click at [318, 183] on link at bounding box center [305, 172] width 36 height 36
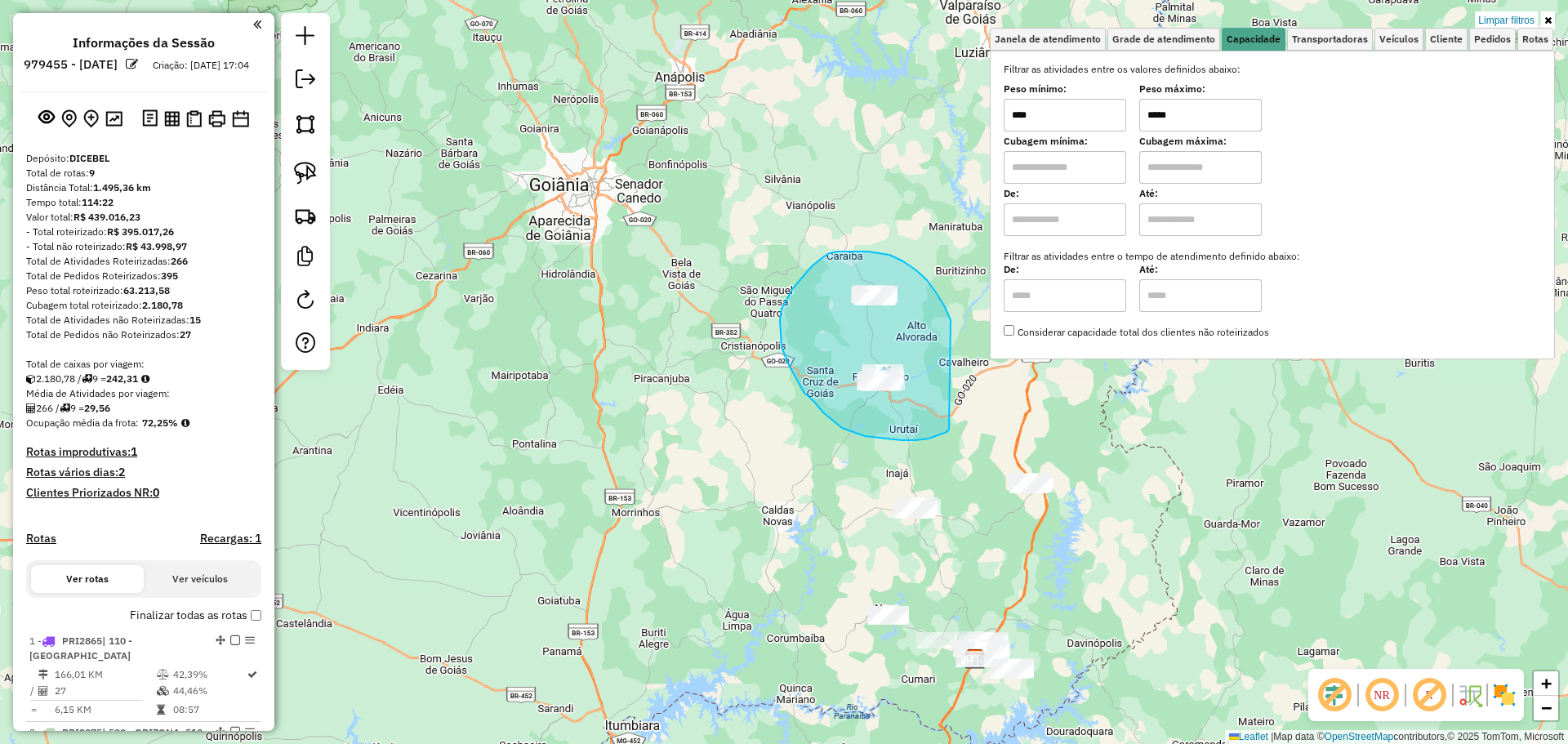
drag, startPoint x: 944, startPoint y: 308, endPoint x: 952, endPoint y: 427, distance: 119.3
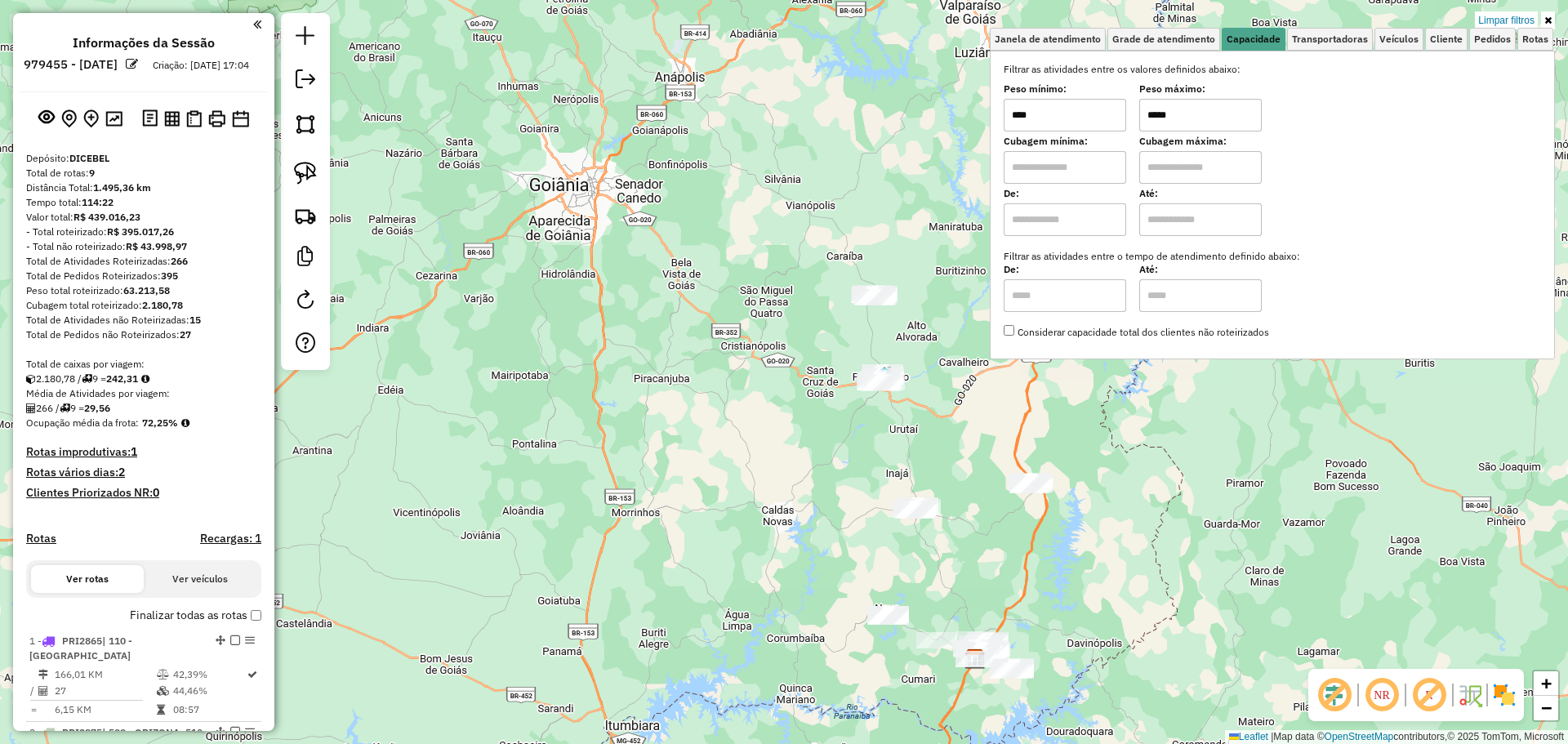
drag, startPoint x: 1220, startPoint y: 106, endPoint x: 1122, endPoint y: 106, distance: 98.0
click at [1122, 106] on div "Peso mínimo: **** Peso máximo: *****" at bounding box center [1272, 109] width 537 height 46
click at [307, 179] on img at bounding box center [306, 173] width 23 height 23
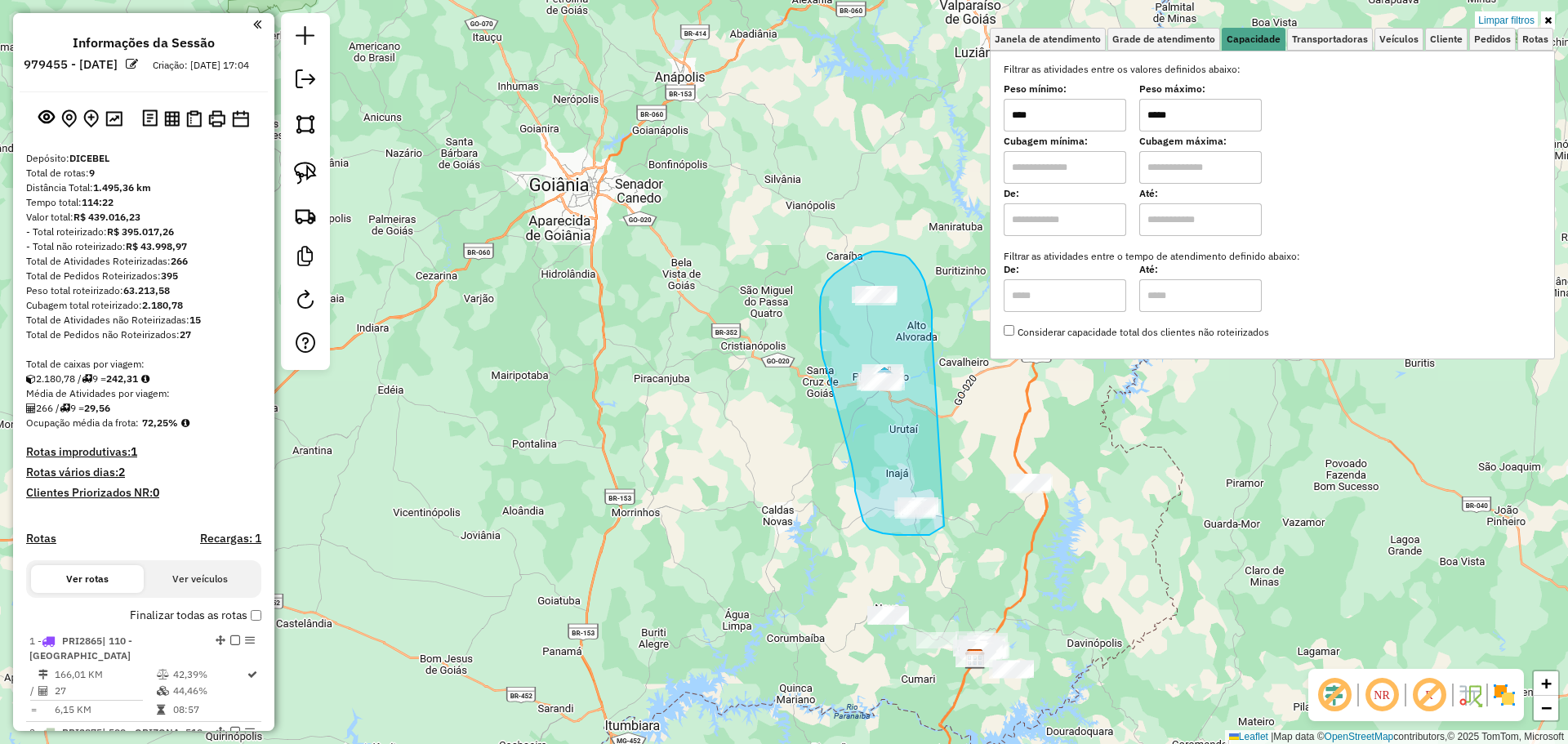
drag, startPoint x: 924, startPoint y: 281, endPoint x: 954, endPoint y: 525, distance: 245.8
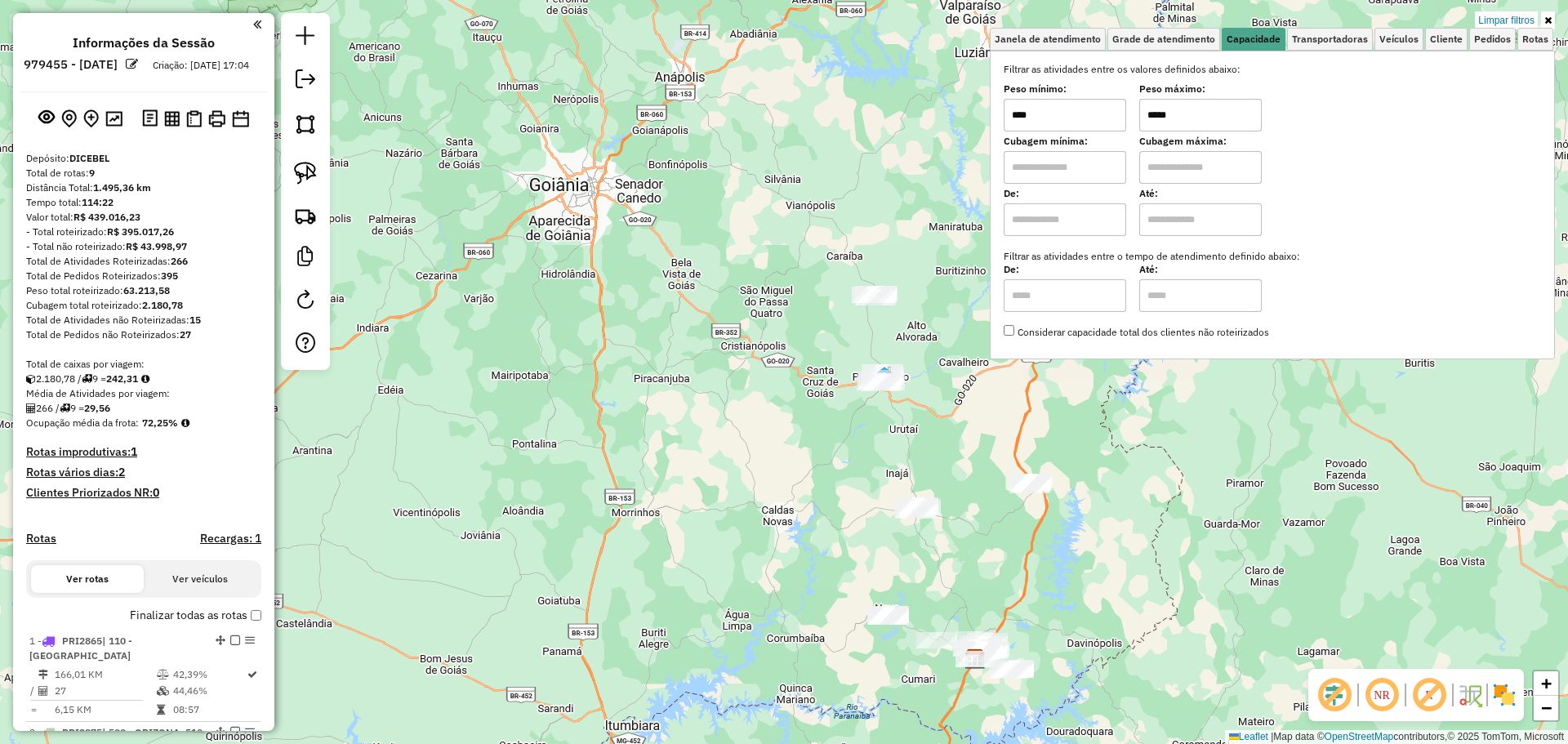
drag, startPoint x: 1211, startPoint y: 112, endPoint x: 1150, endPoint y: 112, distance: 61.0
click at [1150, 112] on input "*****" at bounding box center [1200, 115] width 122 height 33
type input "*****"
drag, startPoint x: 294, startPoint y: 172, endPoint x: 711, endPoint y: 234, distance: 421.6
click at [295, 172] on img at bounding box center [306, 173] width 23 height 23
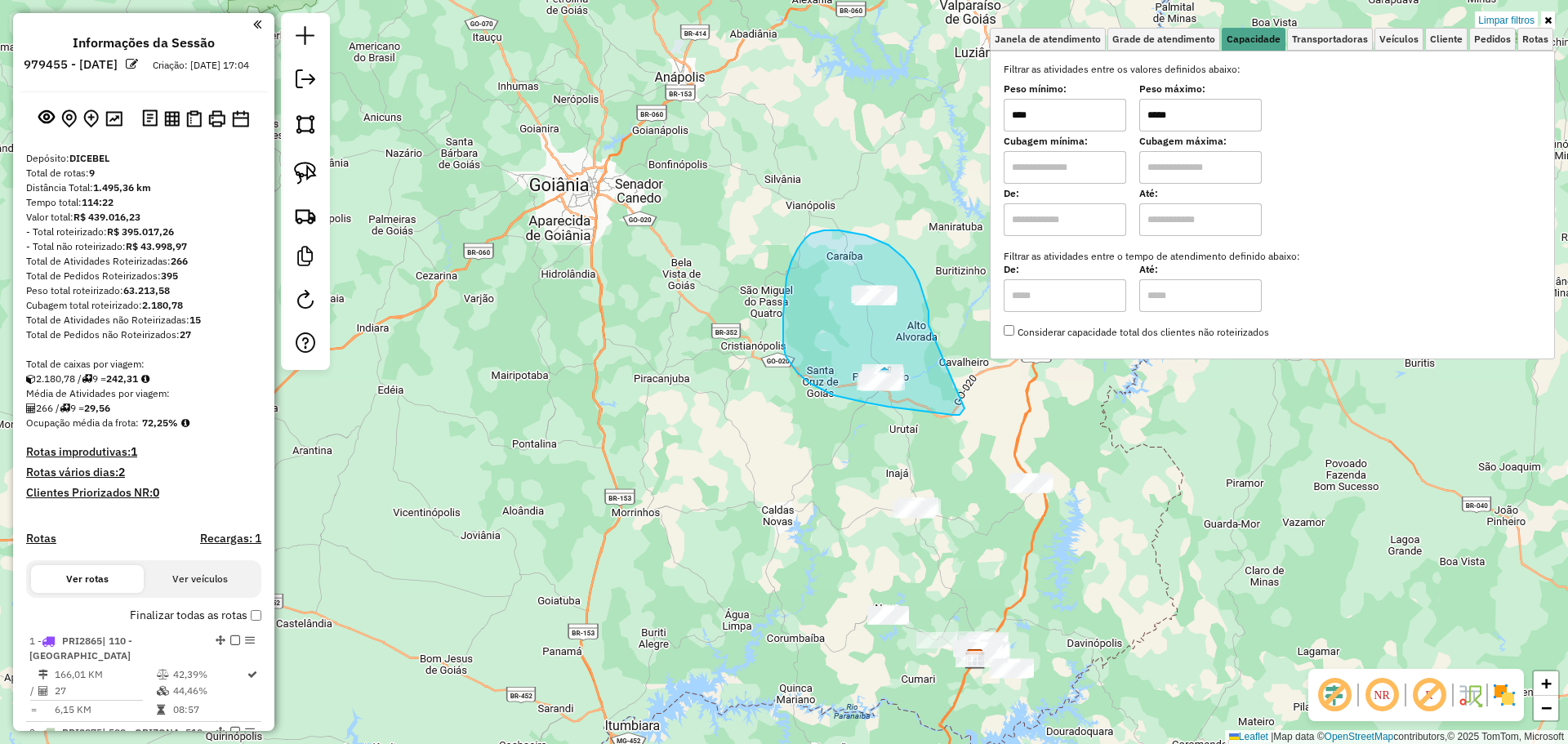
drag, startPoint x: 928, startPoint y: 311, endPoint x: 964, endPoint y: 406, distance: 101.6
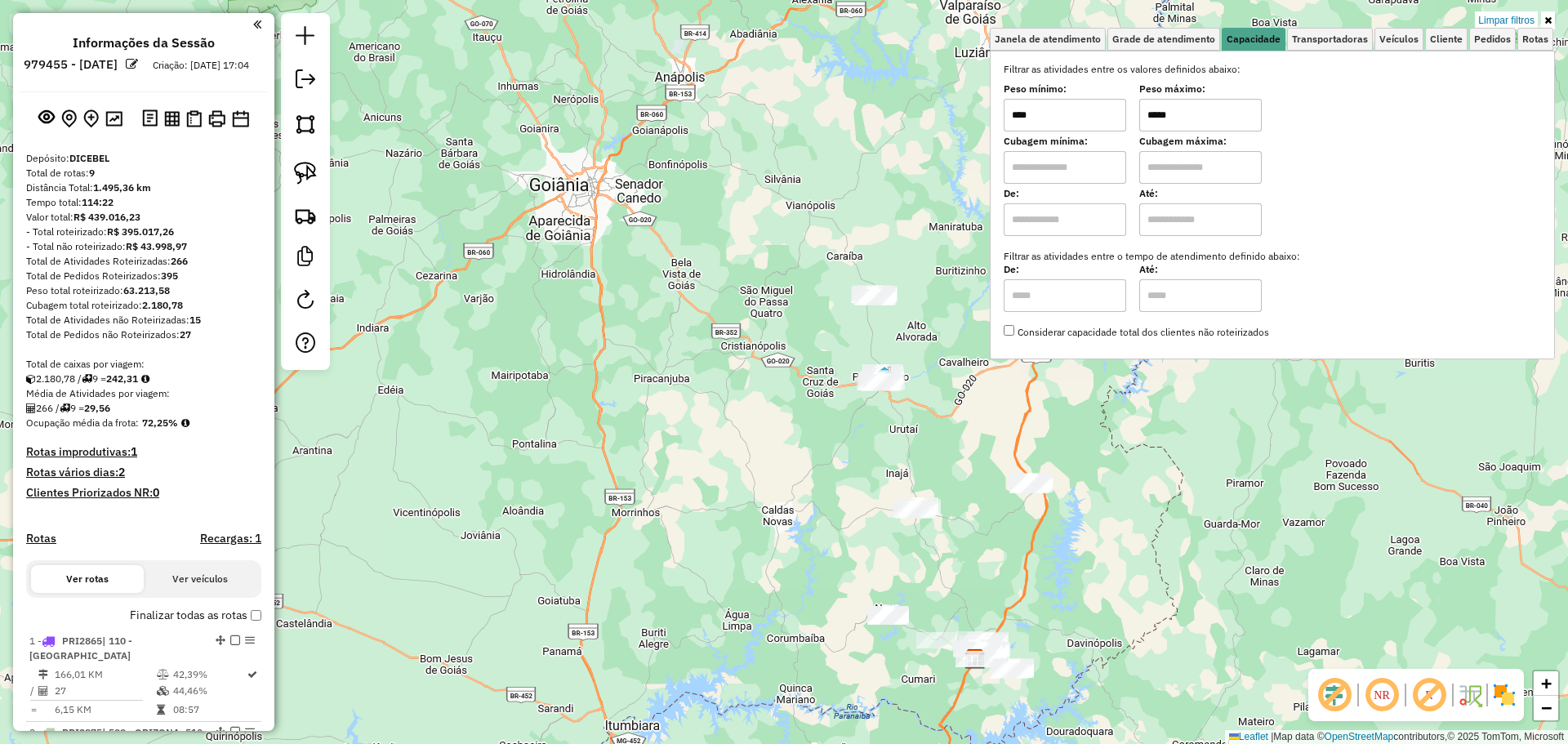
click at [327, 179] on div at bounding box center [305, 191] width 49 height 357
click at [313, 173] on img at bounding box center [306, 173] width 23 height 23
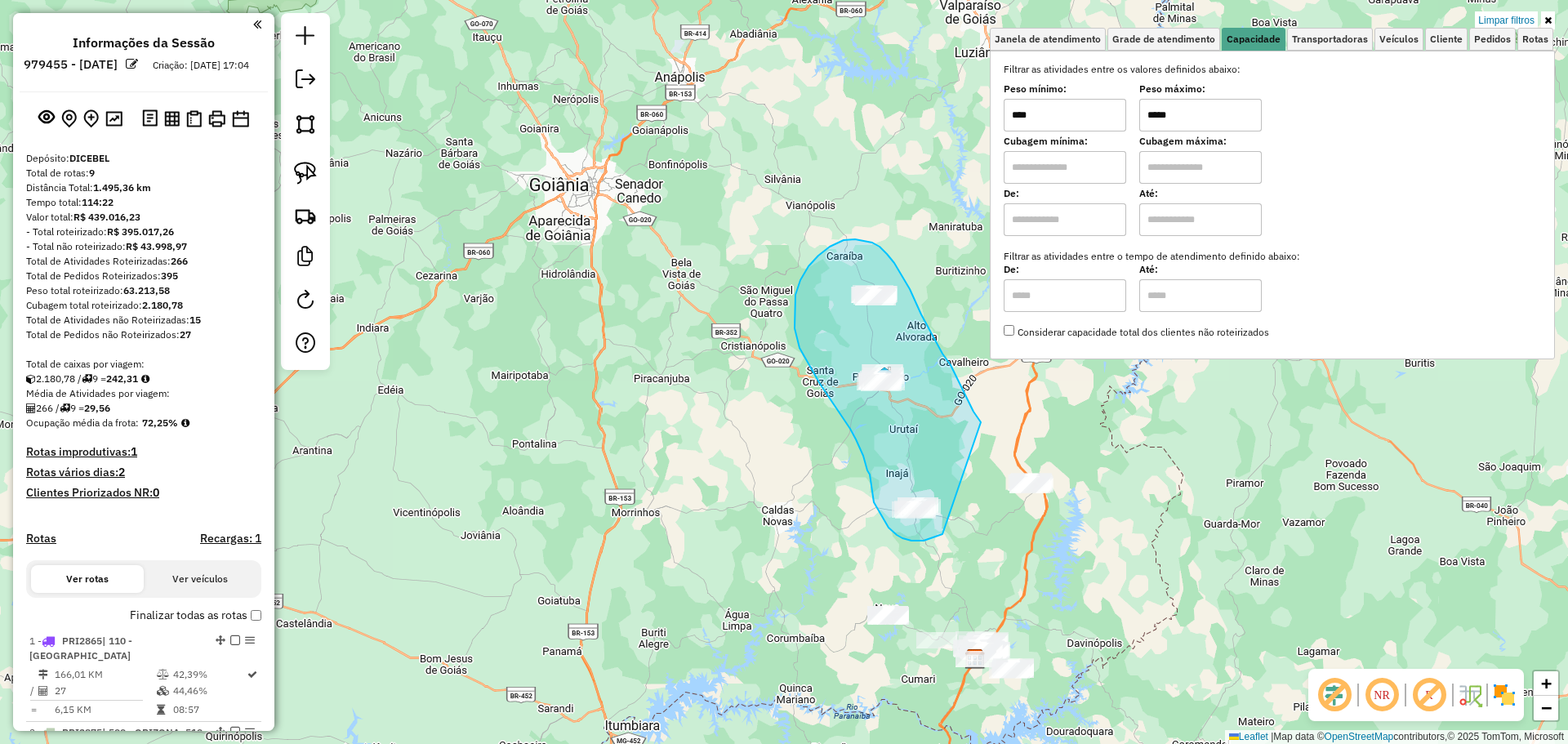
drag, startPoint x: 969, startPoint y: 403, endPoint x: 943, endPoint y: 533, distance: 132.6
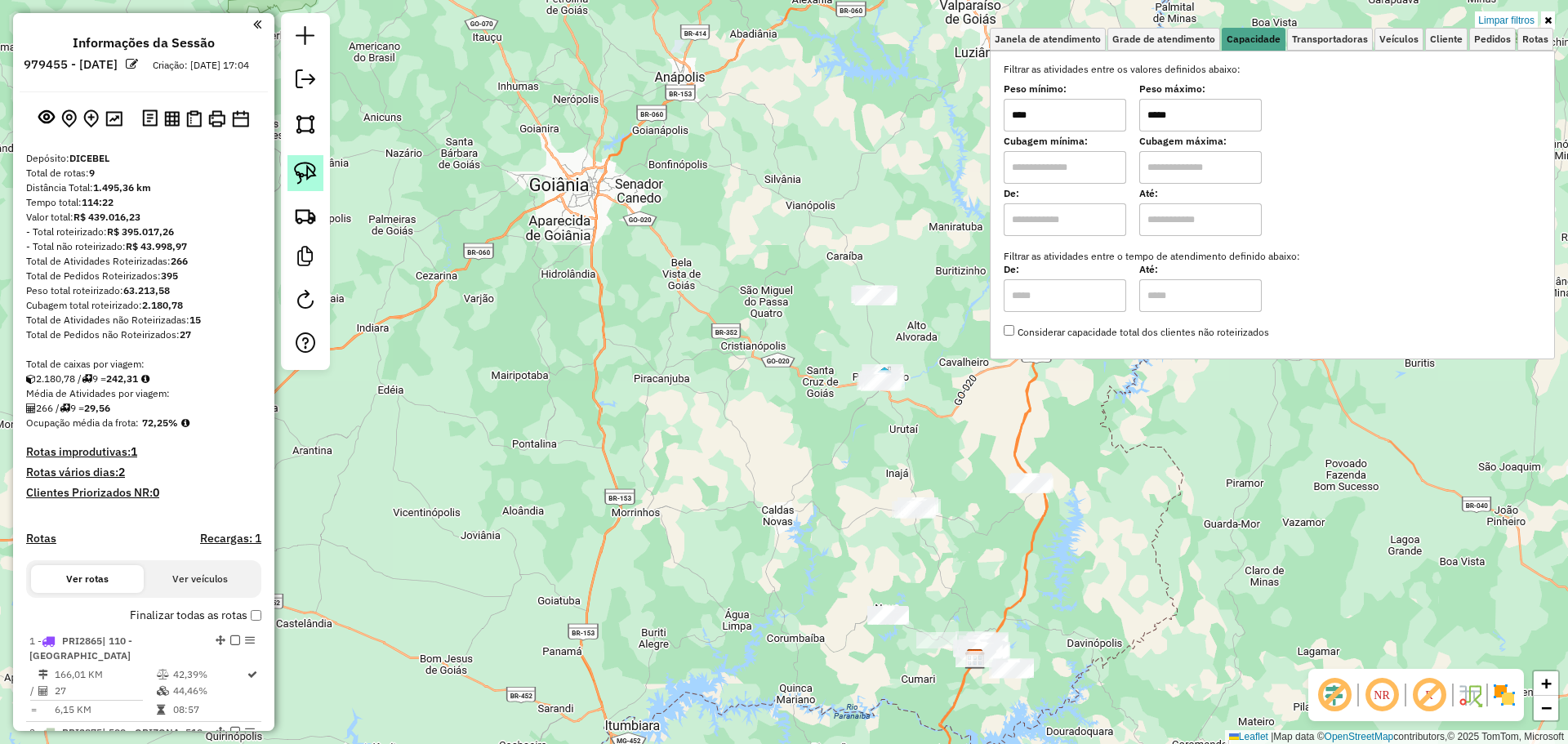
click at [292, 185] on link at bounding box center [305, 172] width 36 height 36
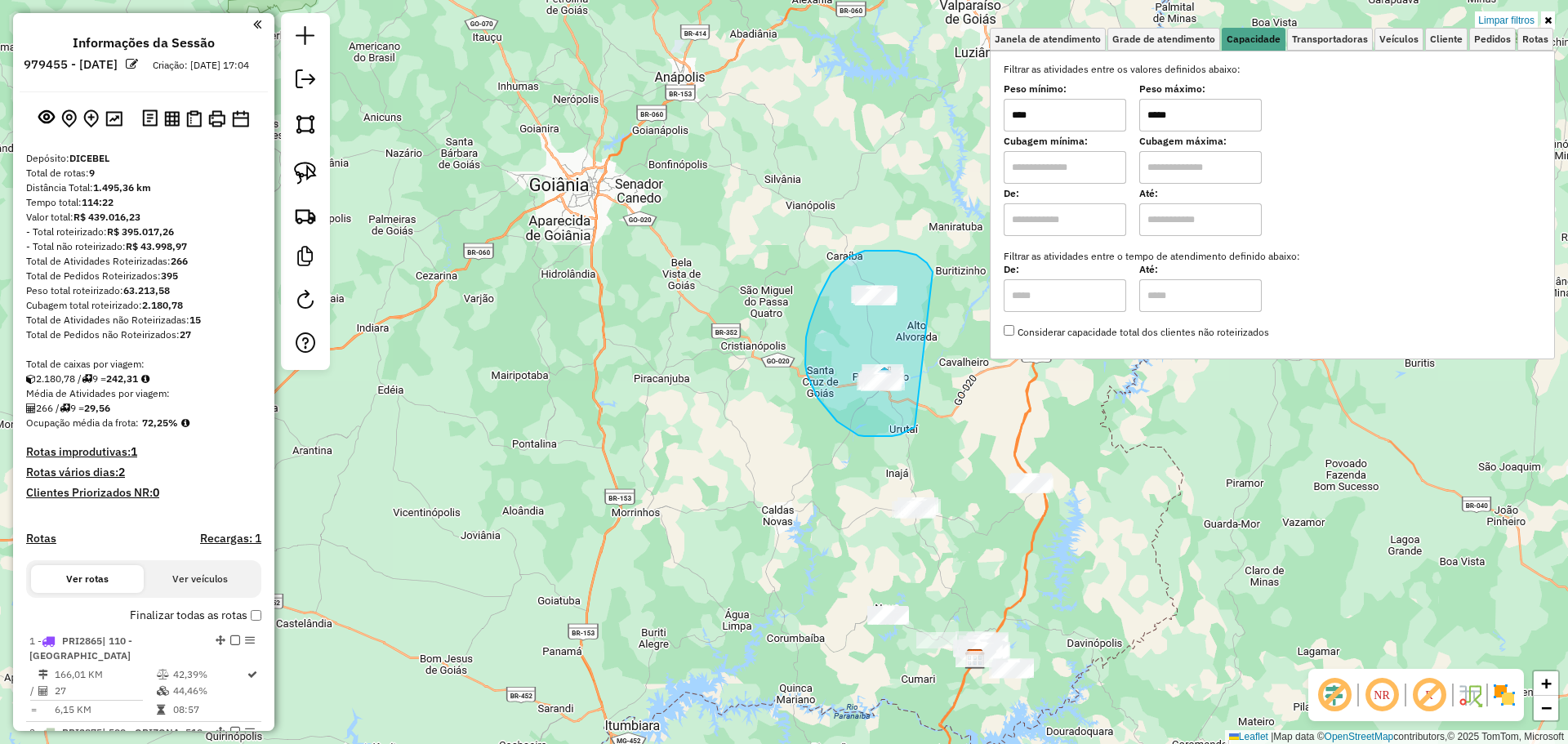
drag, startPoint x: 927, startPoint y: 265, endPoint x: 916, endPoint y: 427, distance: 162.4
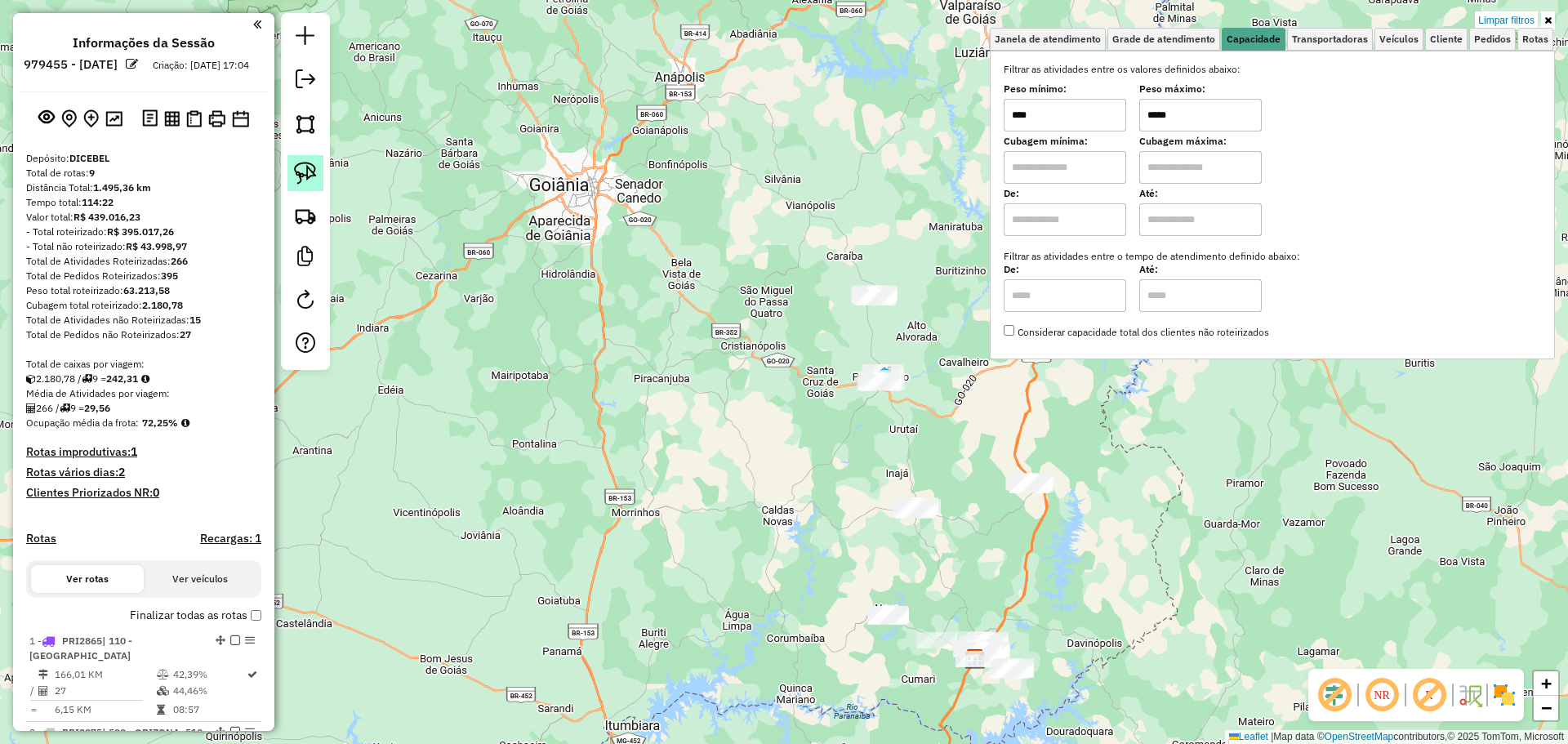
click at [303, 169] on img at bounding box center [306, 173] width 23 height 23
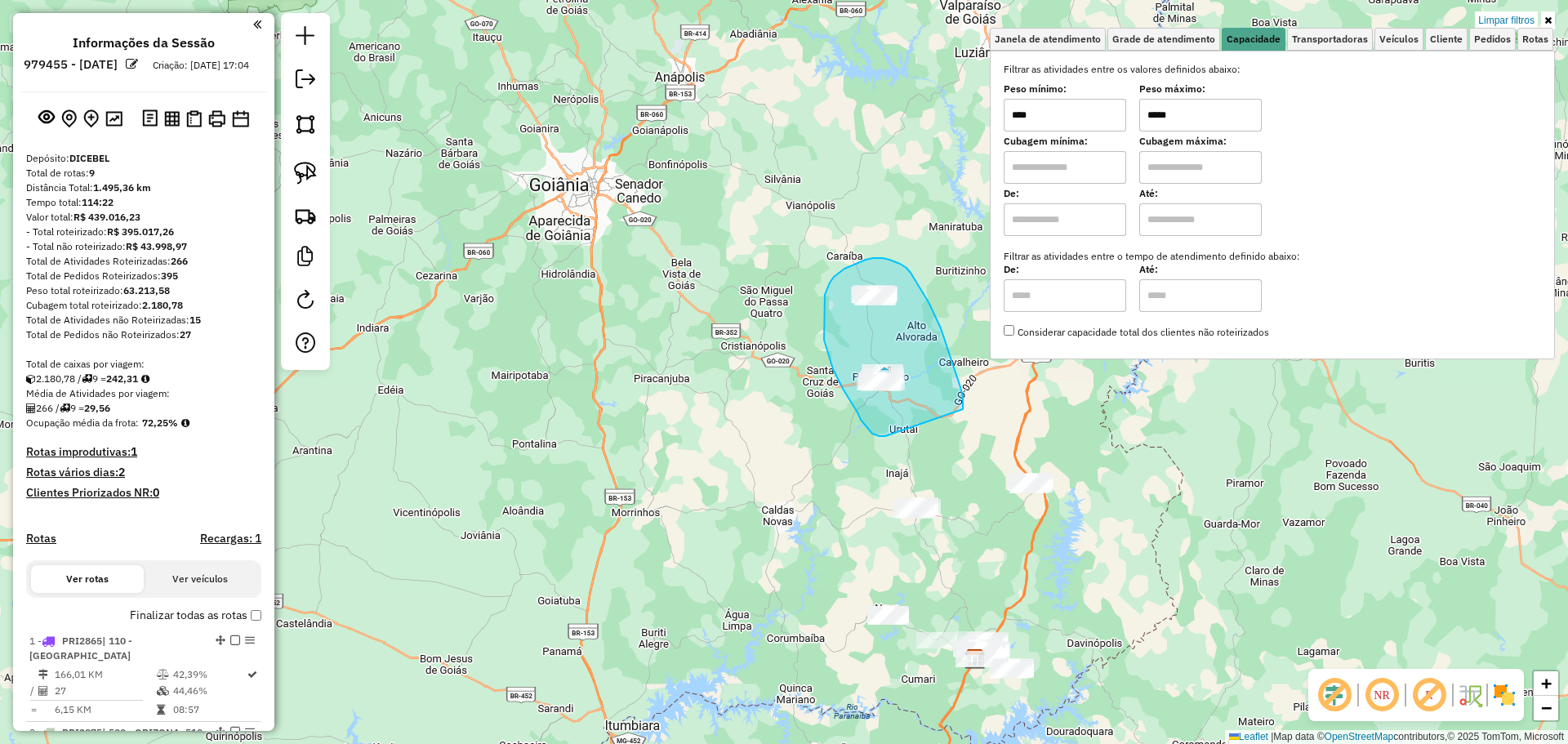
drag, startPoint x: 955, startPoint y: 370, endPoint x: 892, endPoint y: 436, distance: 91.2
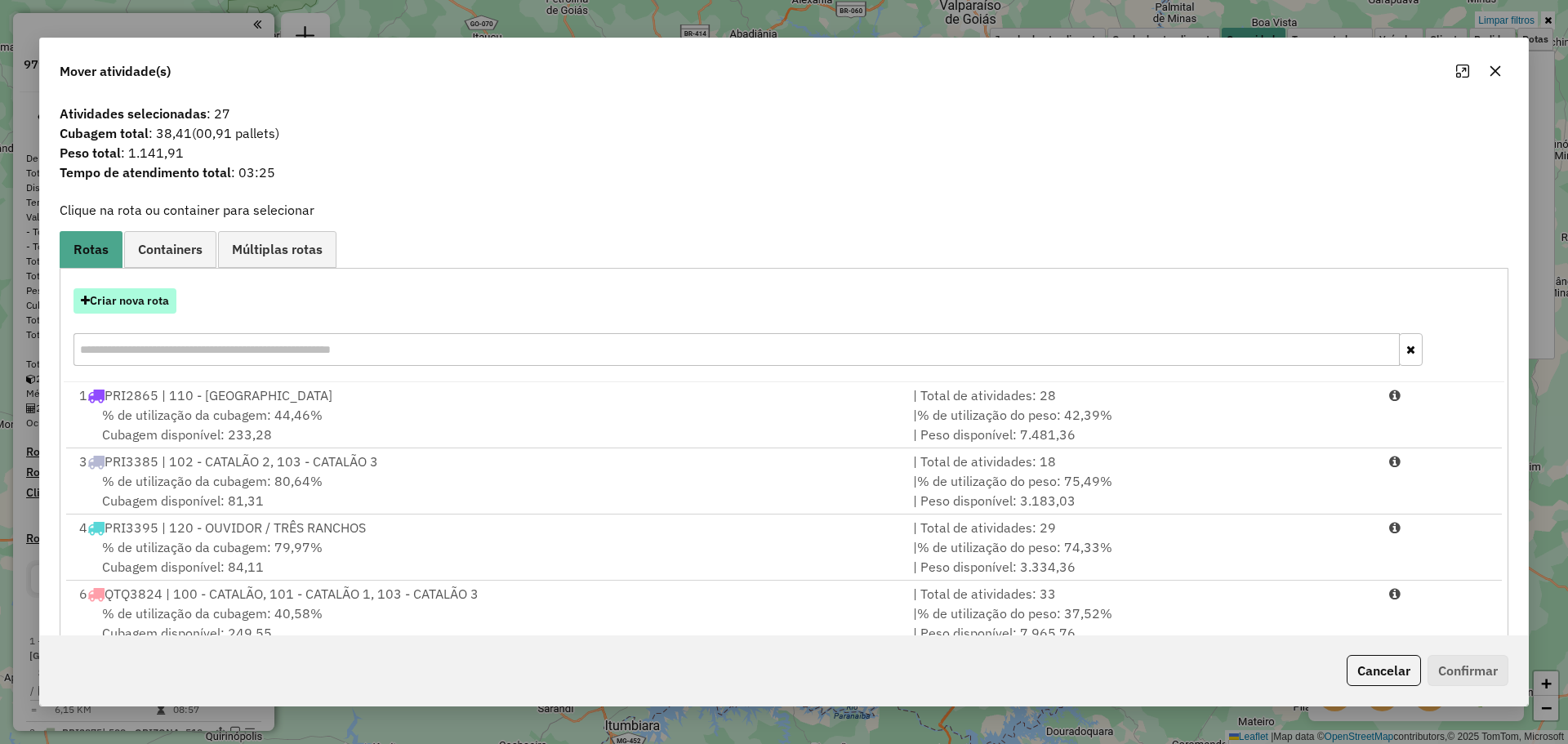
click at [135, 305] on button "Criar nova rota" at bounding box center [124, 301] width 103 height 25
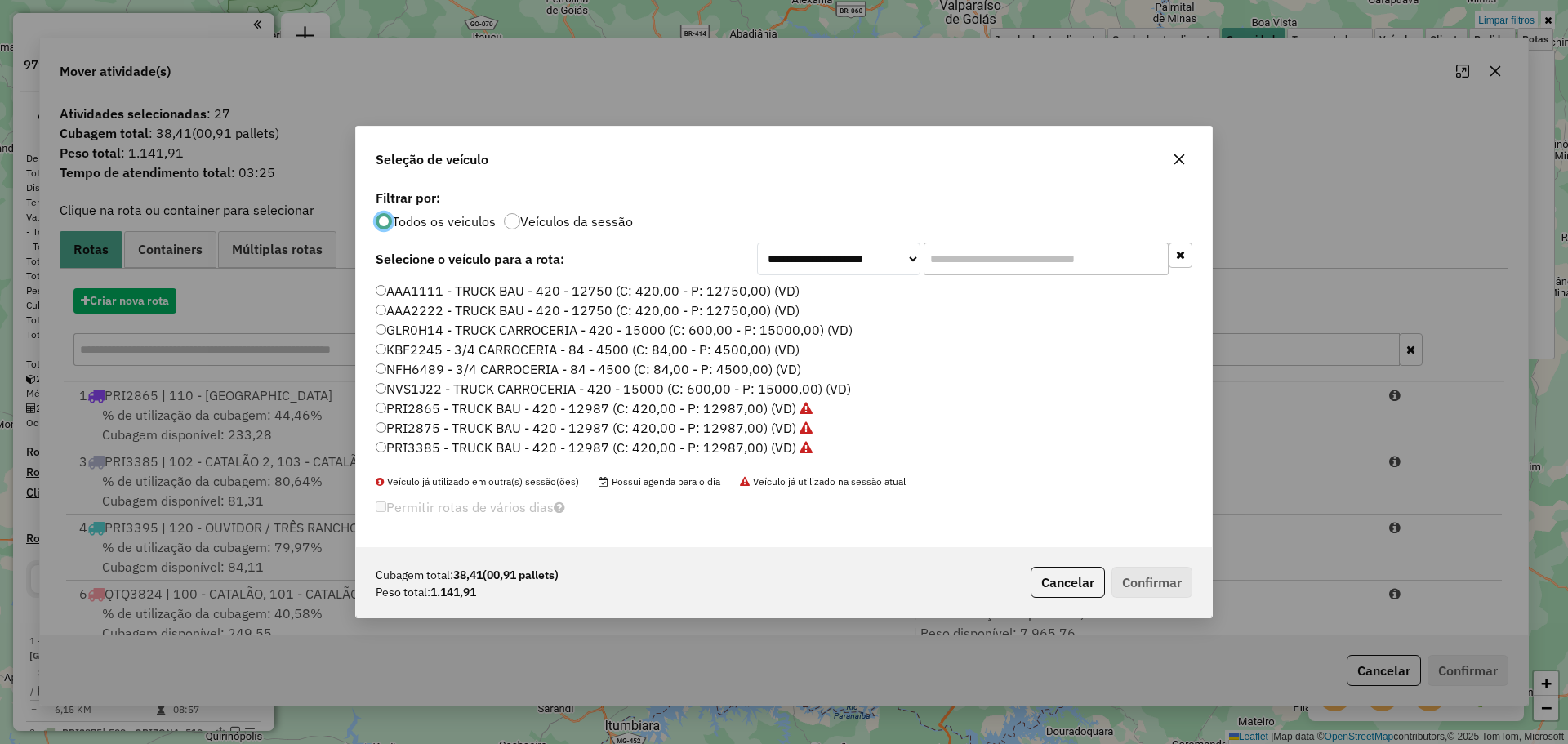
scroll to position [9, 5]
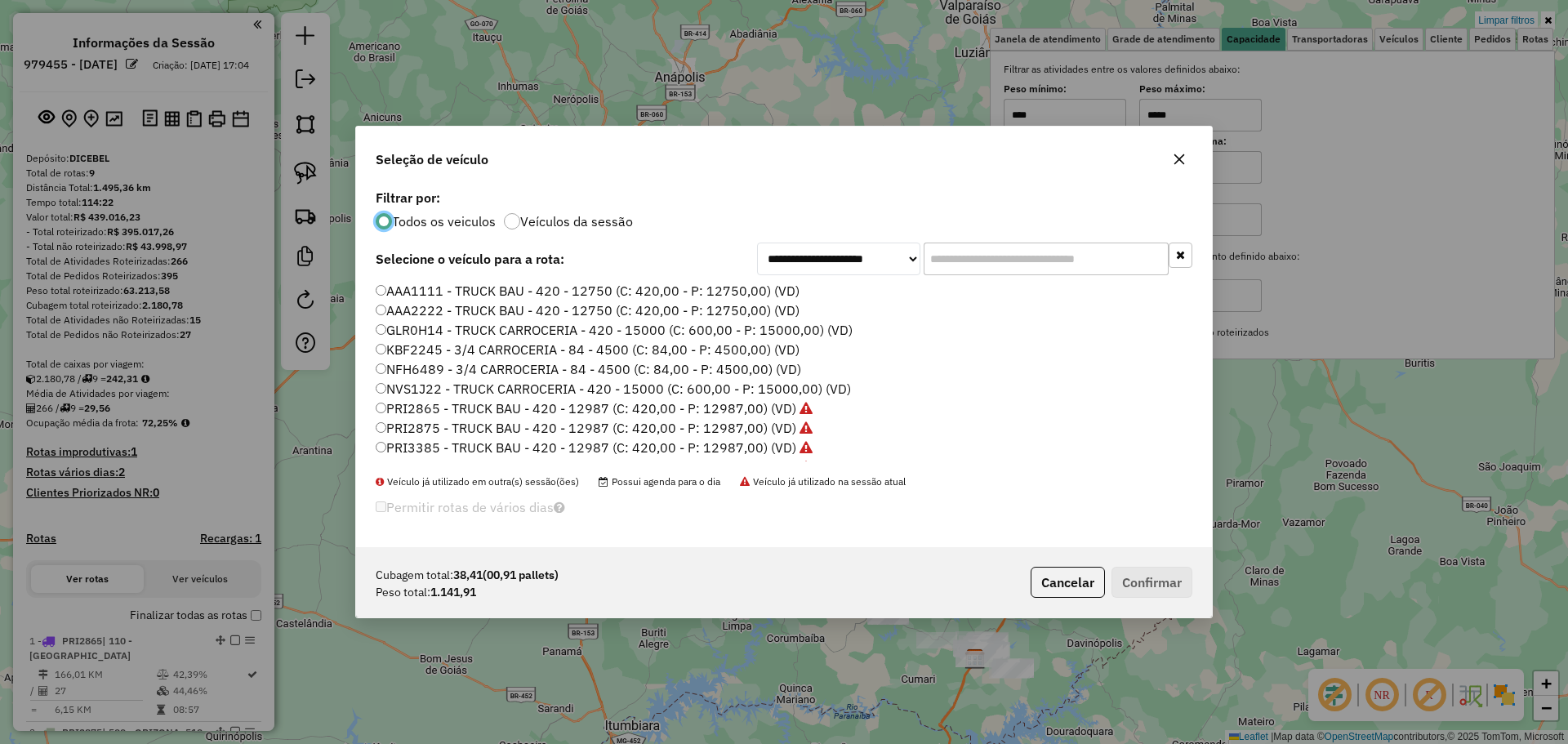
click at [933, 261] on input "text" at bounding box center [1045, 259] width 245 height 33
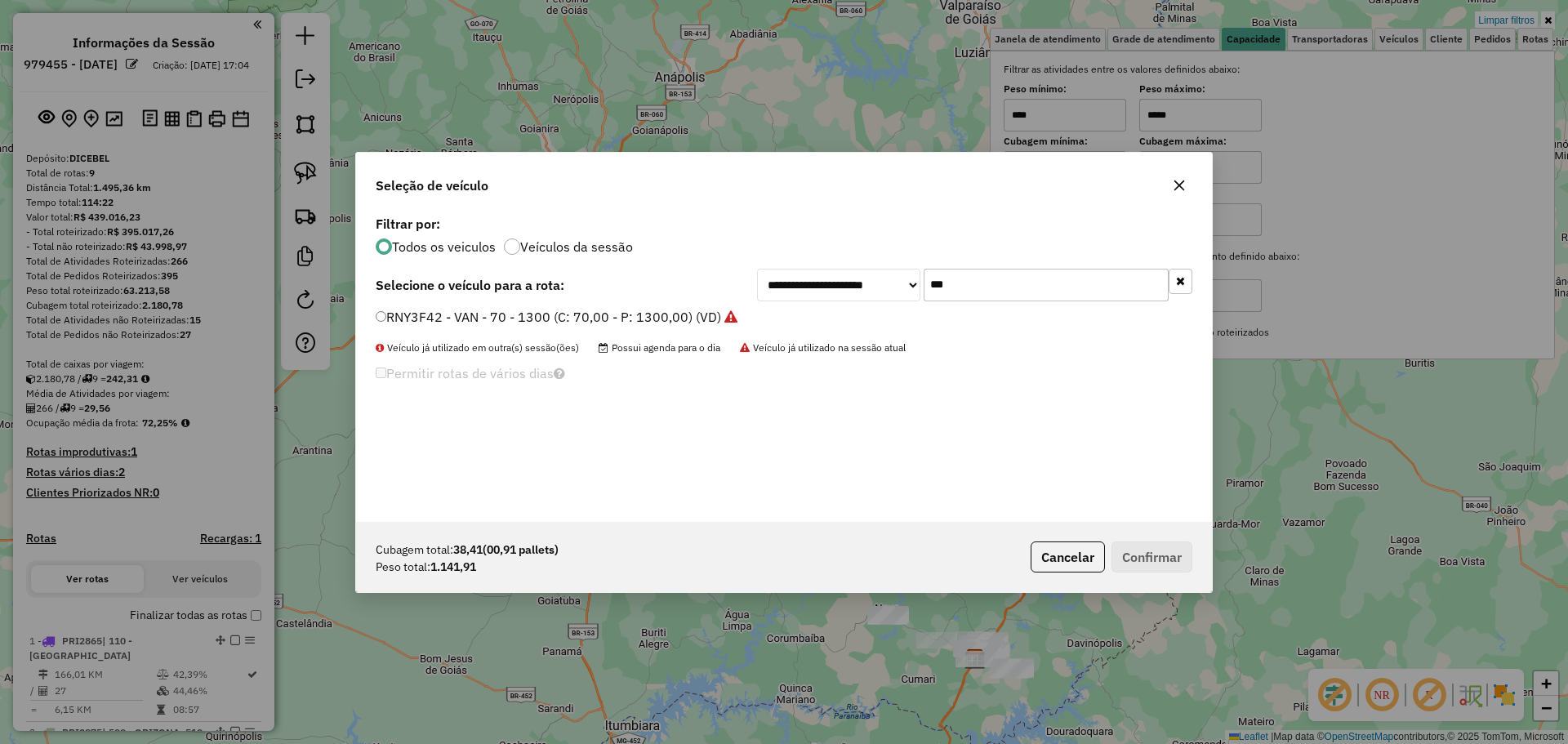
type input "***"
click at [491, 299] on div "**********" at bounding box center [784, 285] width 817 height 33
click at [488, 315] on label "RNY3F42 - VAN - 70 - 1300 (C: 70,00 - P: 1300,00) (VD)" at bounding box center [556, 317] width 361 height 19
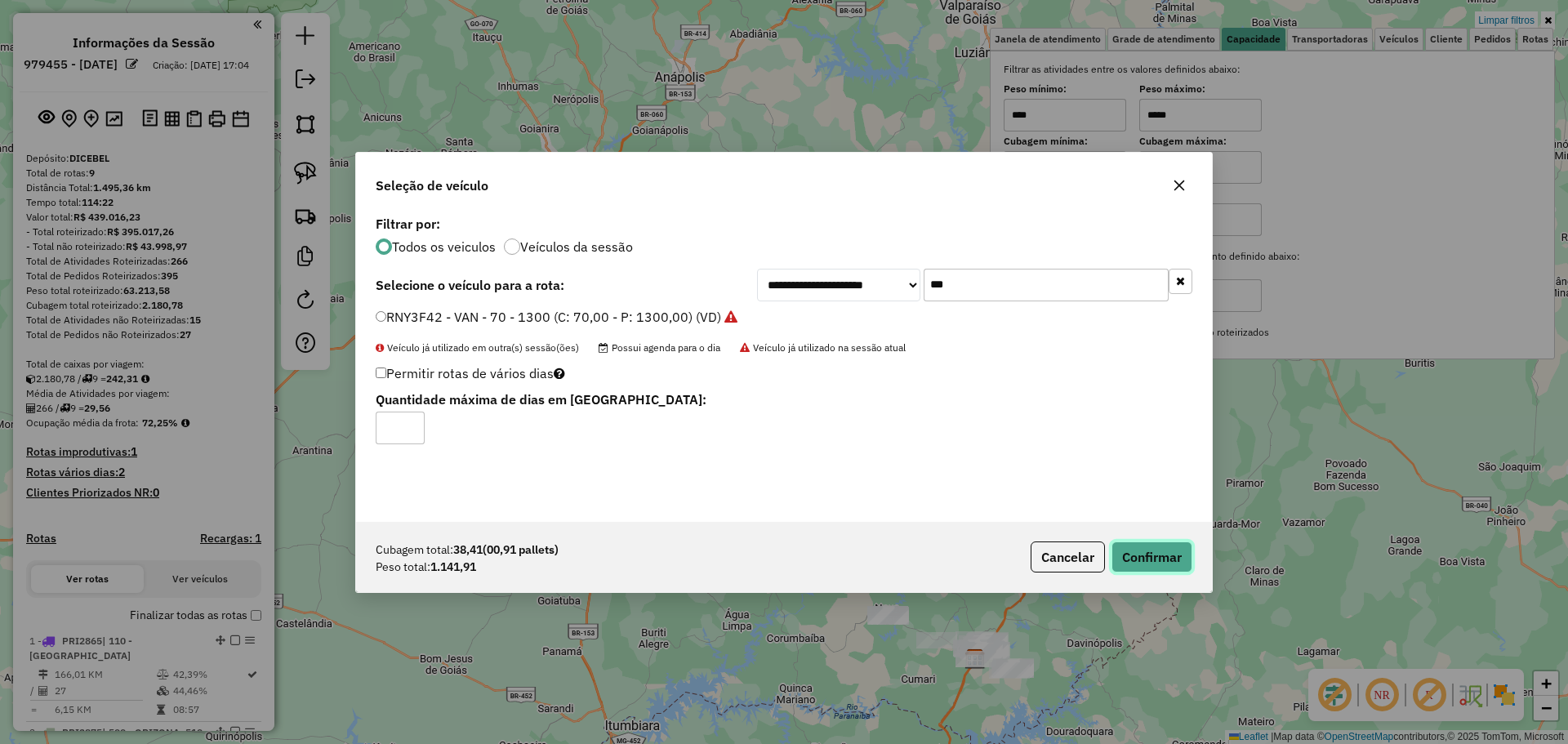
click at [1158, 544] on button "Confirmar" at bounding box center [1152, 557] width 81 height 31
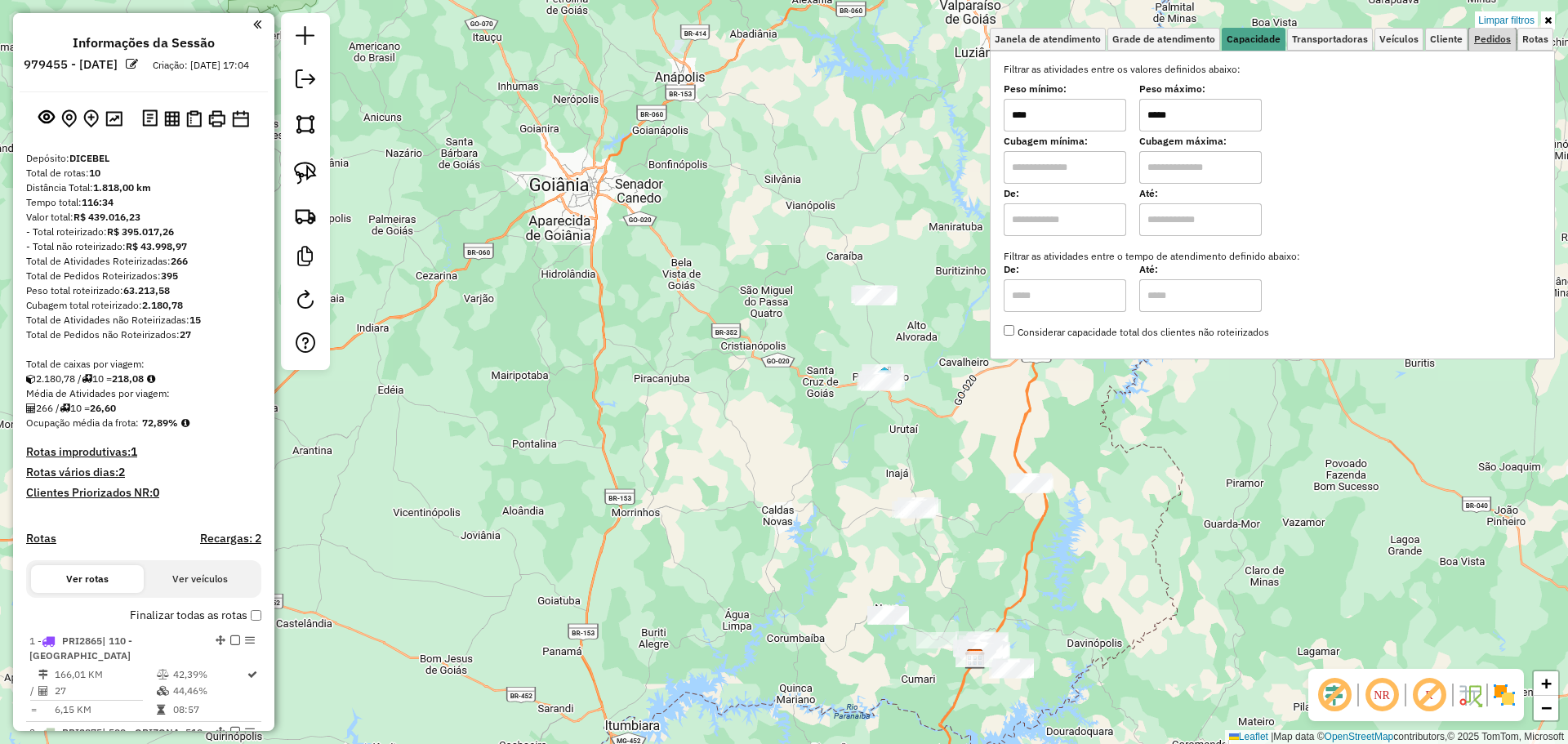
click at [1505, 42] on span "Pedidos" at bounding box center [1492, 39] width 37 height 10
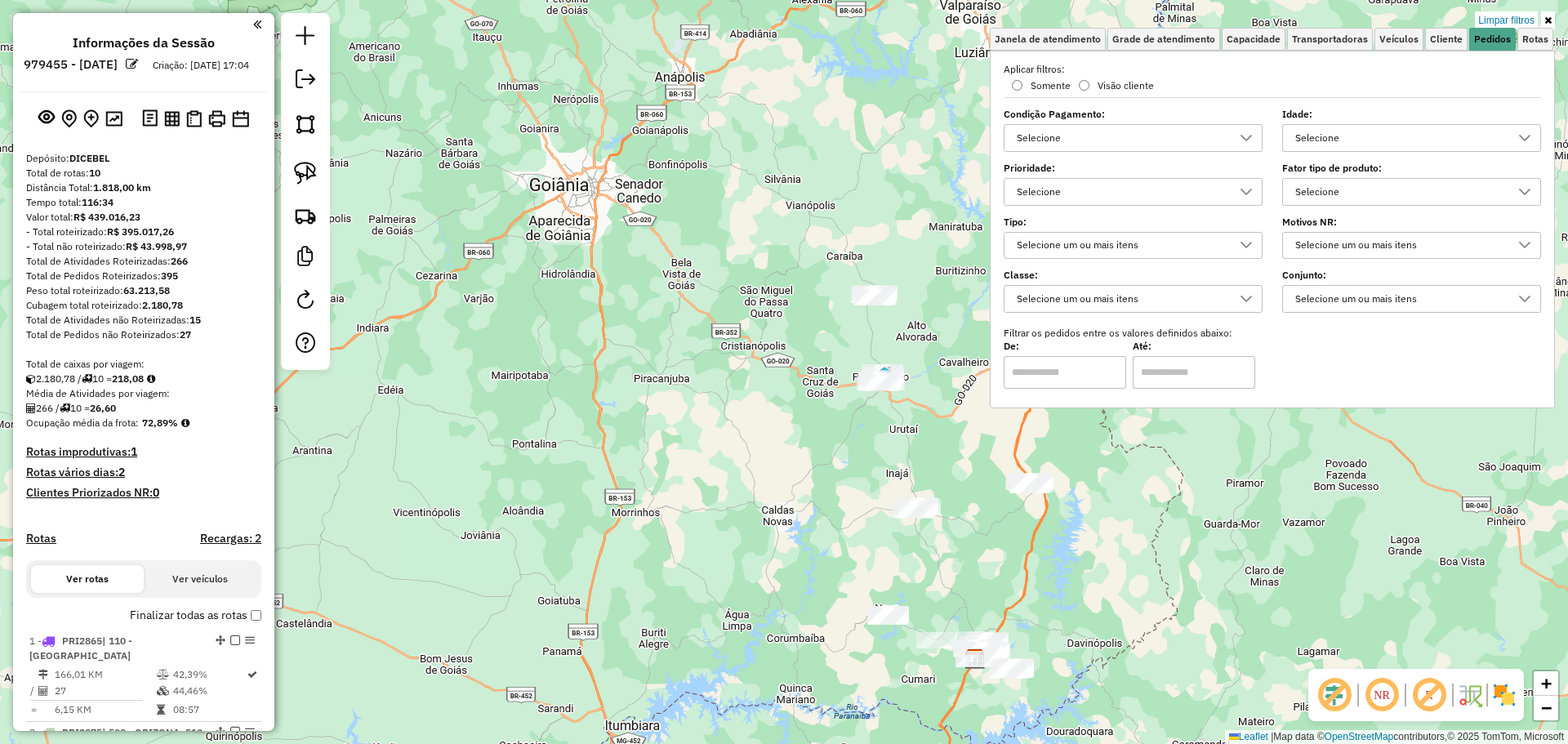
click at [1422, 193] on div "Selecione" at bounding box center [1399, 191] width 220 height 26
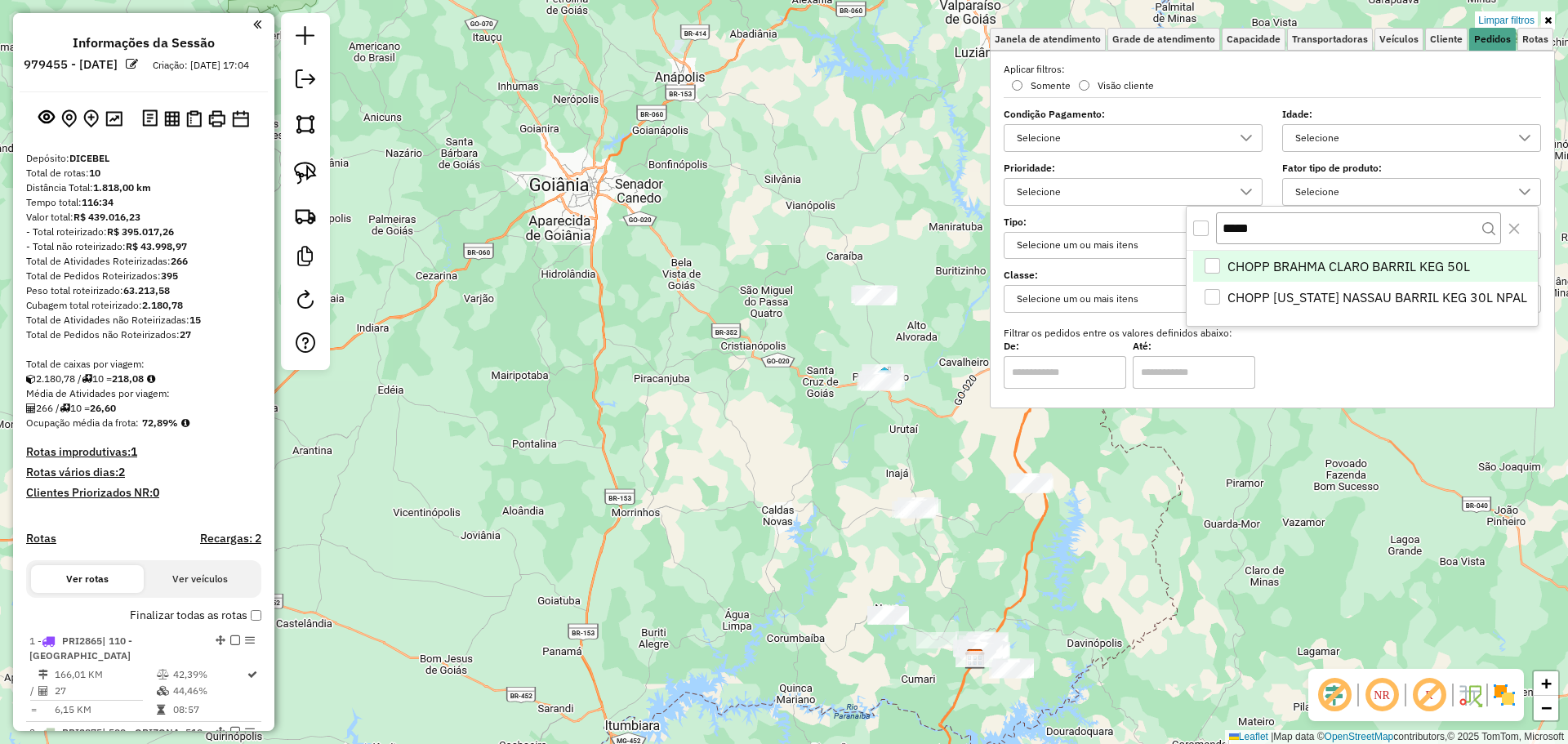
type input "*****"
click at [1210, 265] on div "CHOPP BRAHMA CLARO BARRIL KEG 50L" at bounding box center [1213, 266] width 15 height 15
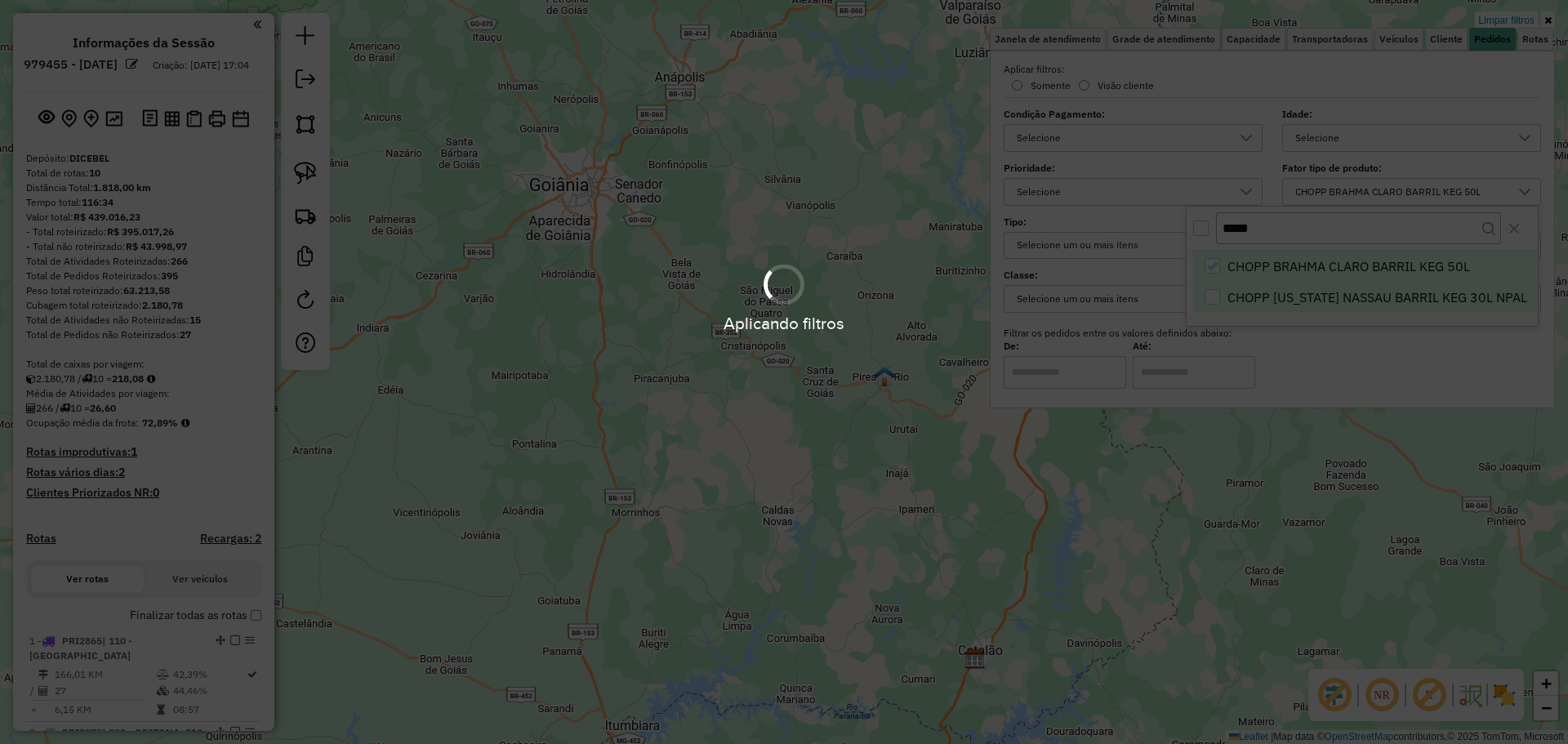
click at [1211, 299] on div "Aplicando filtros" at bounding box center [784, 297] width 1568 height 78
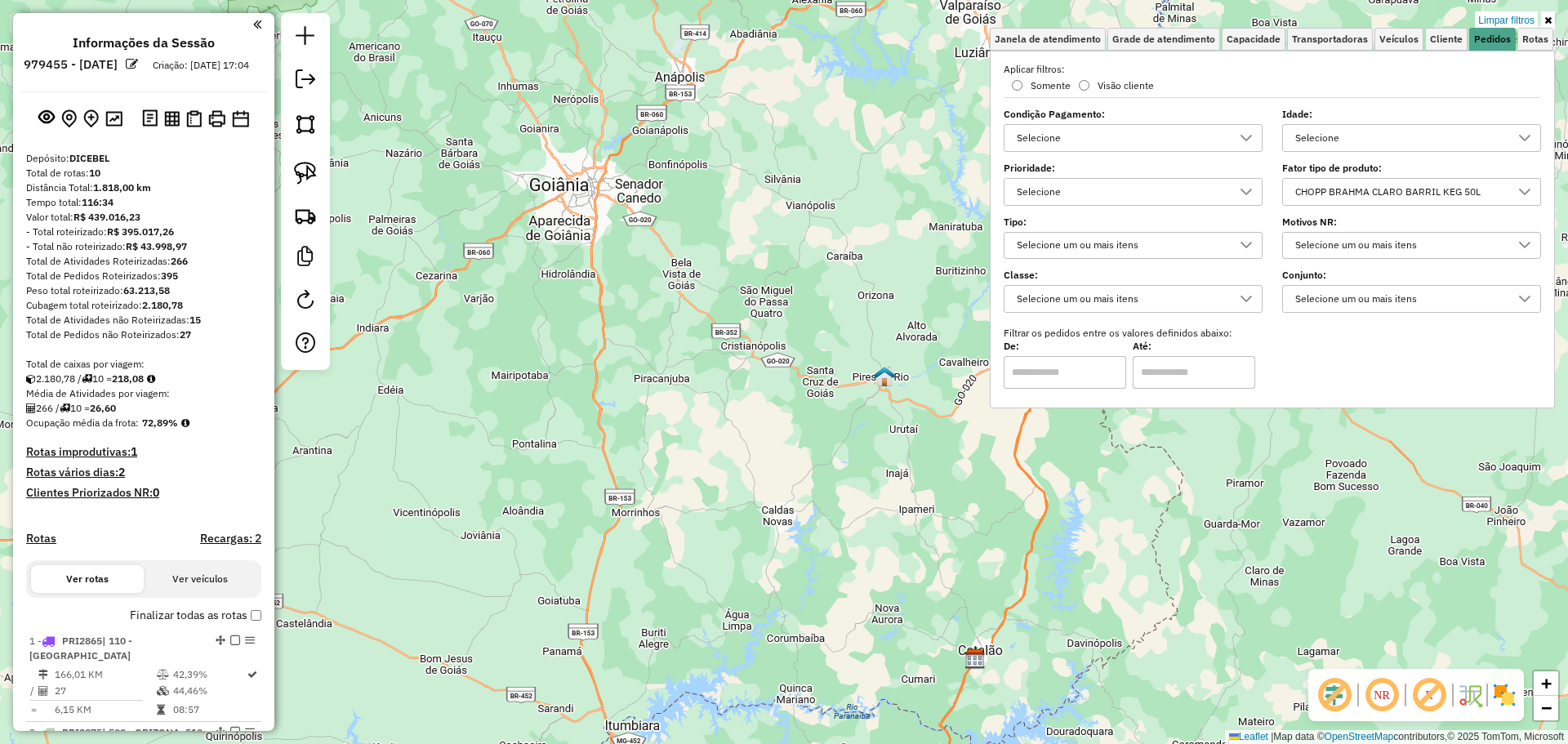
click at [1325, 187] on div "CHOPP BRAHMA CLARO BARRIL KEG 50L" at bounding box center [1399, 191] width 220 height 26
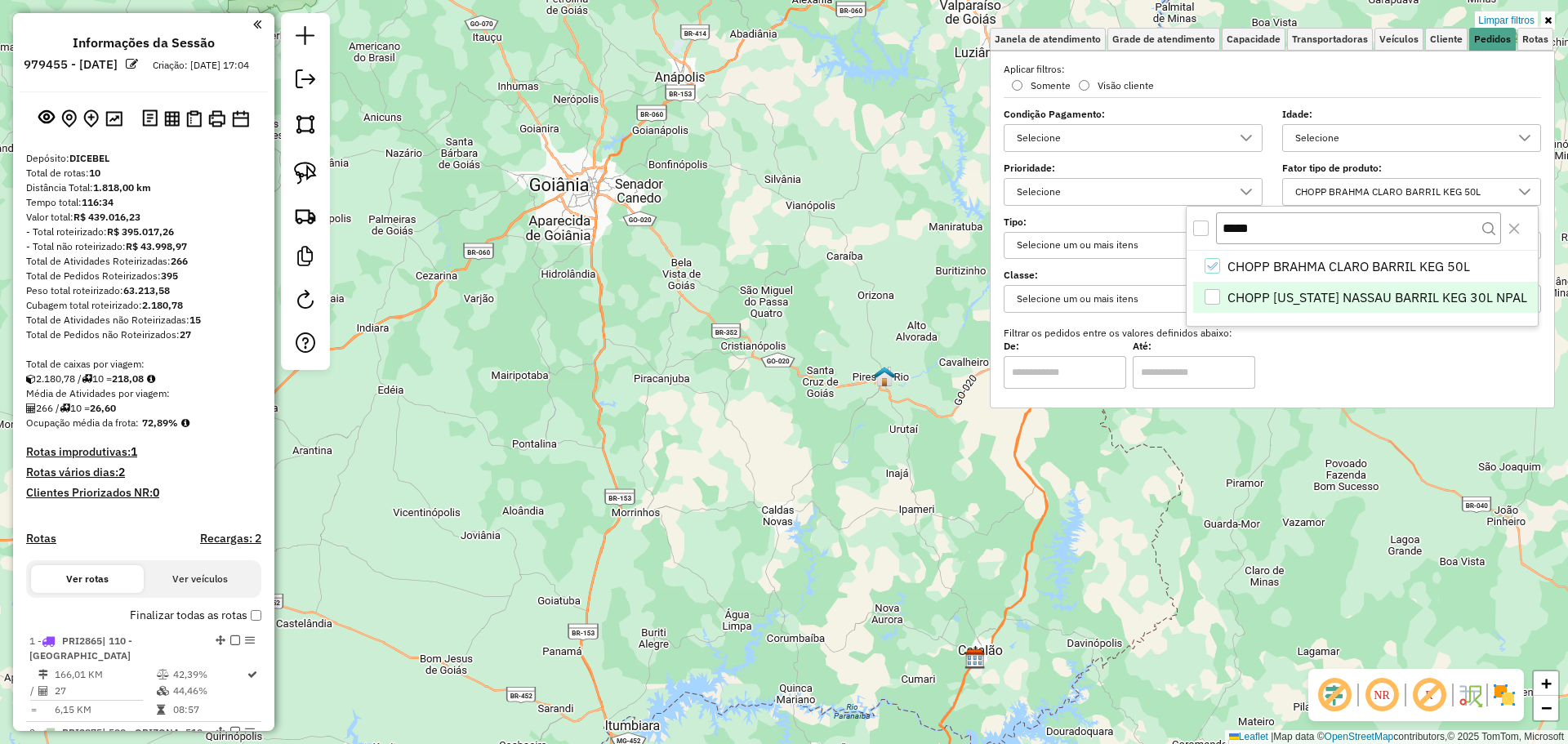
click at [1216, 289] on div "CHOPP COLORADO NASSAU BARRIL KEG 30L NPAL" at bounding box center [1213, 297] width 15 height 15
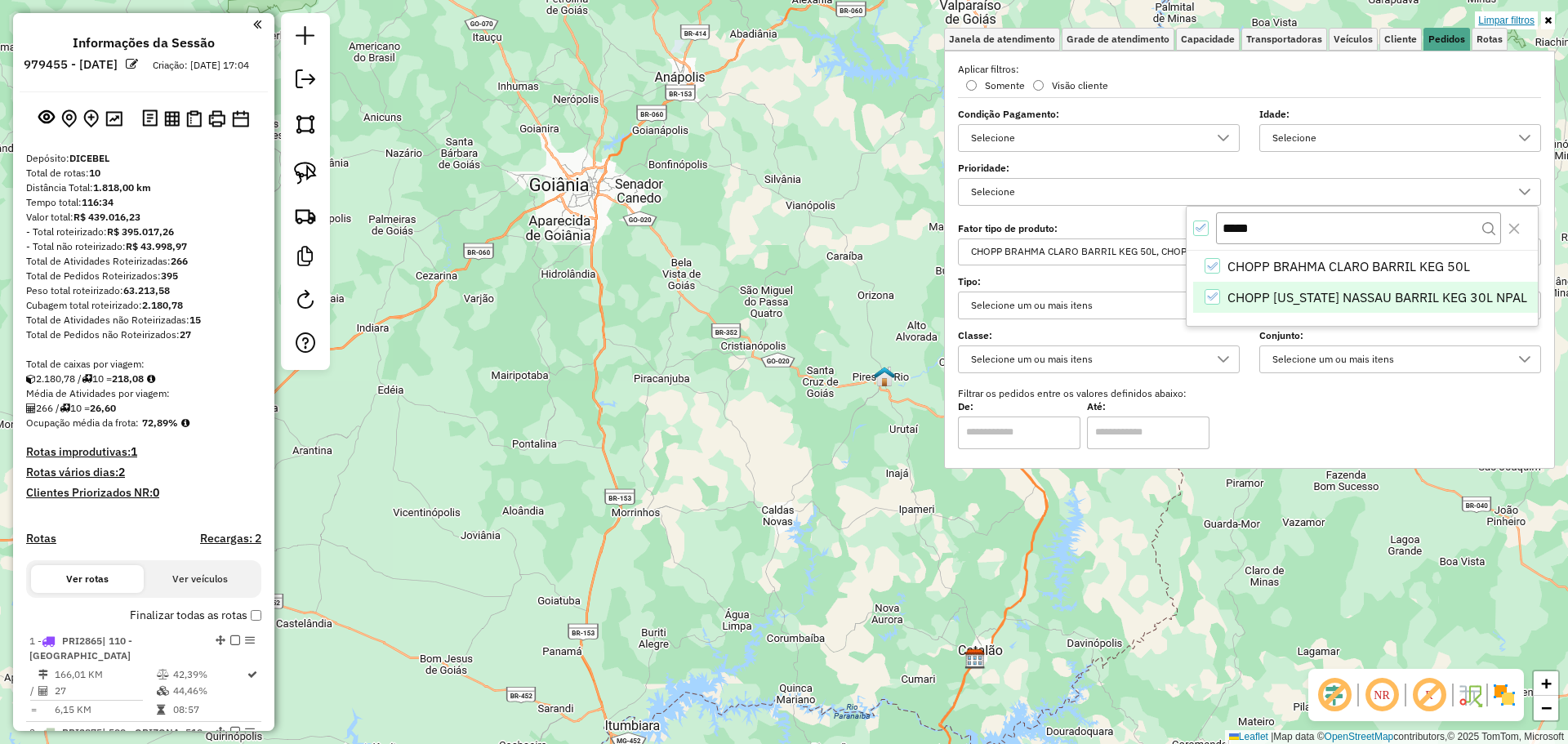
click at [1492, 21] on link "Limpar filtros" at bounding box center [1506, 20] width 62 height 18
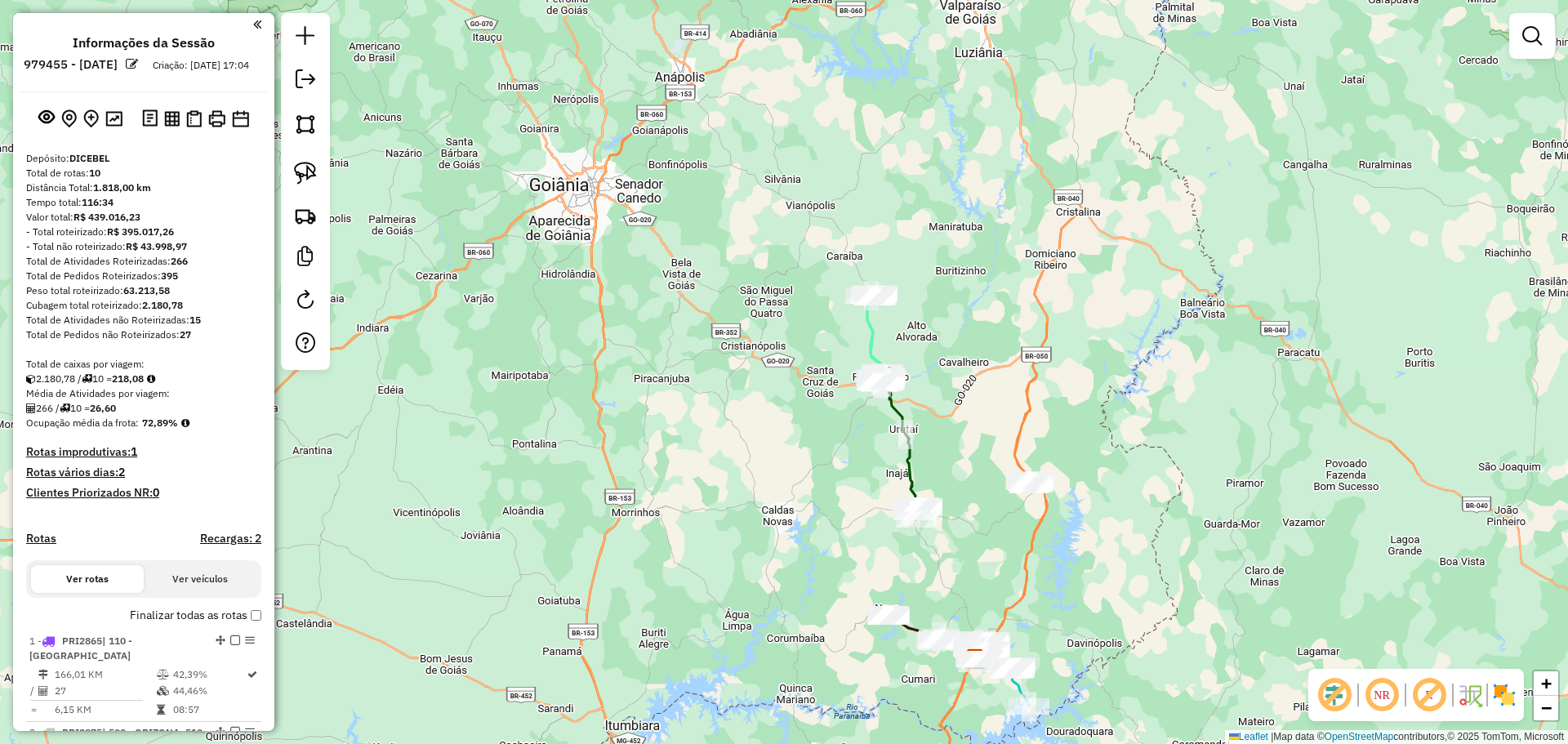
click at [872, 346] on icon at bounding box center [876, 338] width 17 height 90
select select "**********"
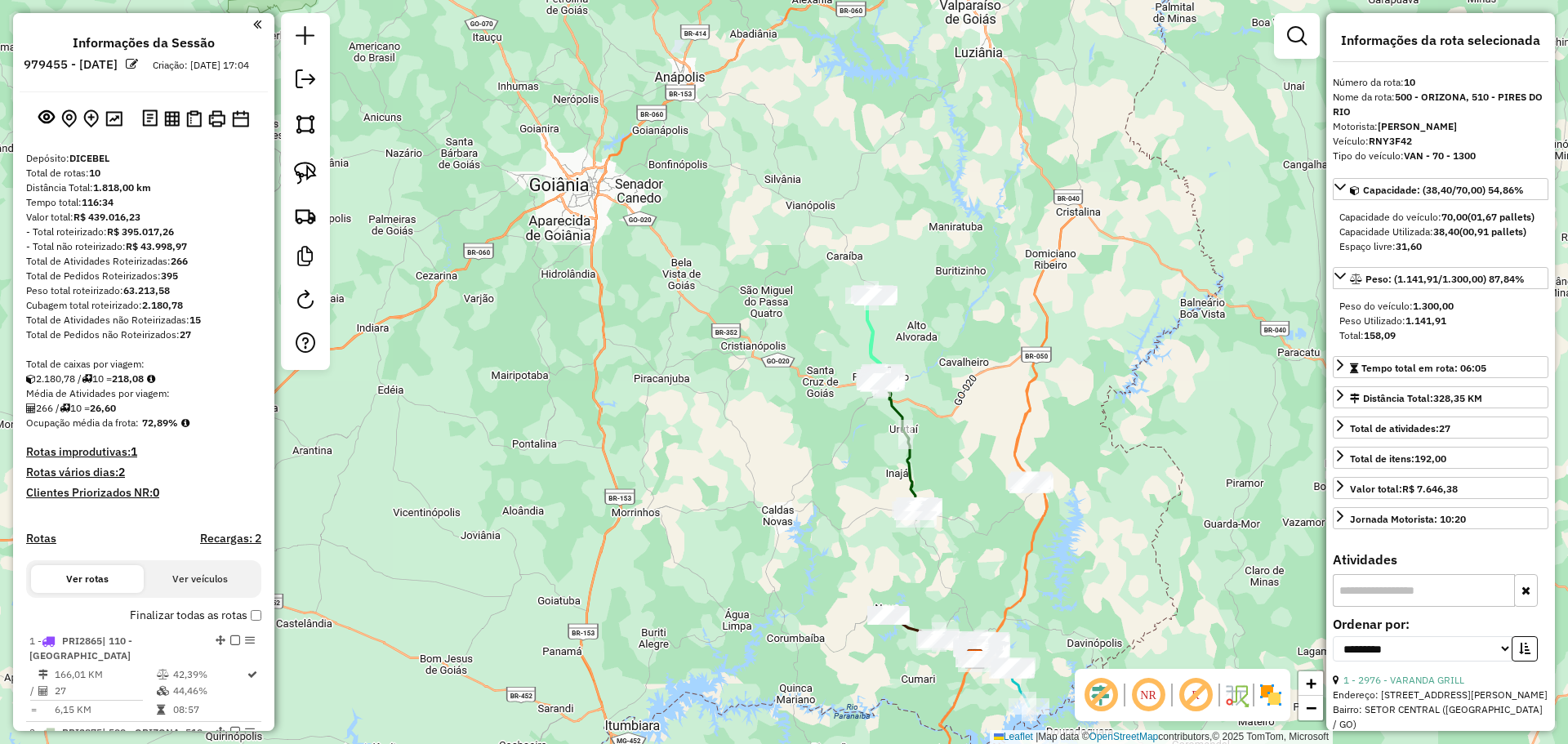
scroll to position [1158, 0]
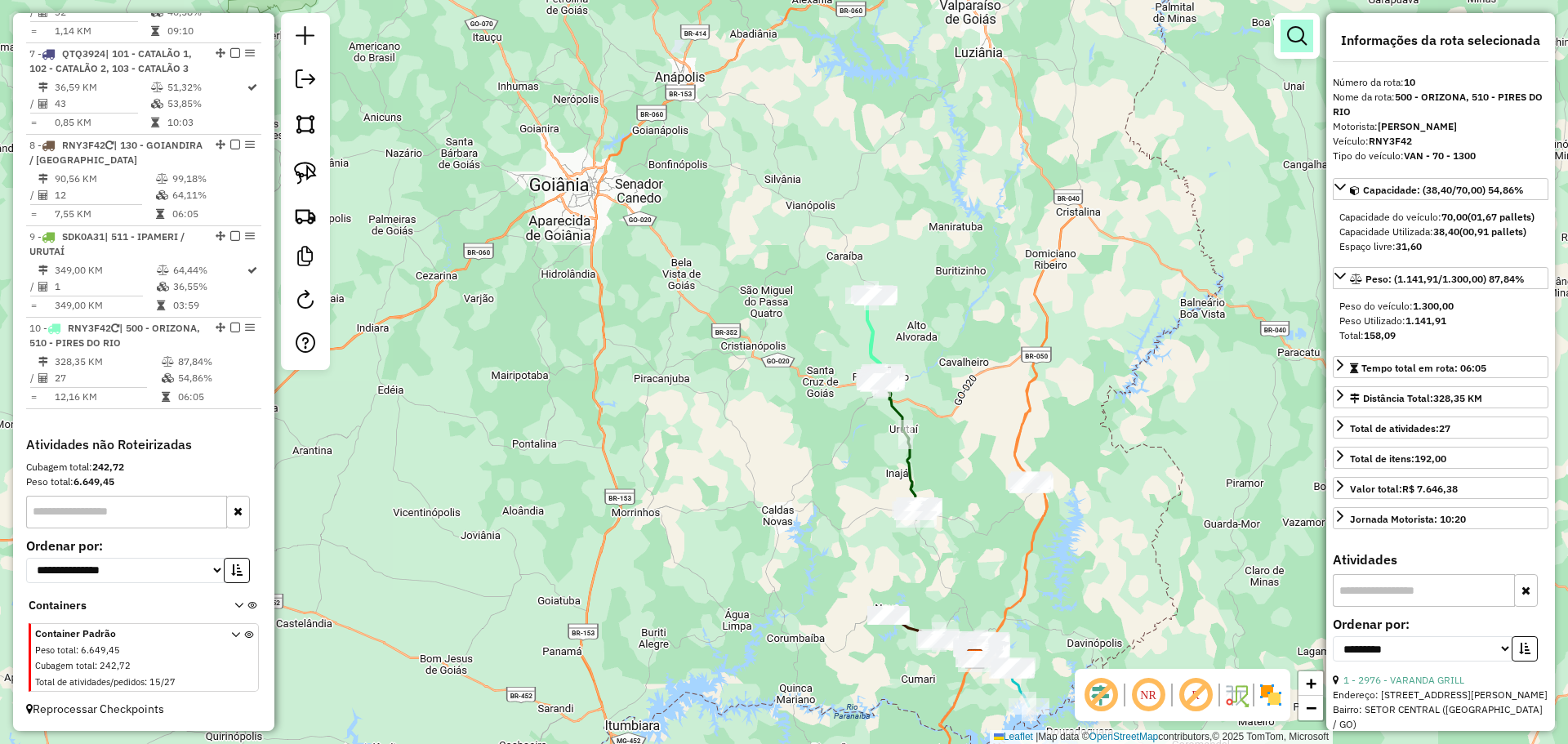
click at [1288, 30] on em at bounding box center [1296, 36] width 19 height 19
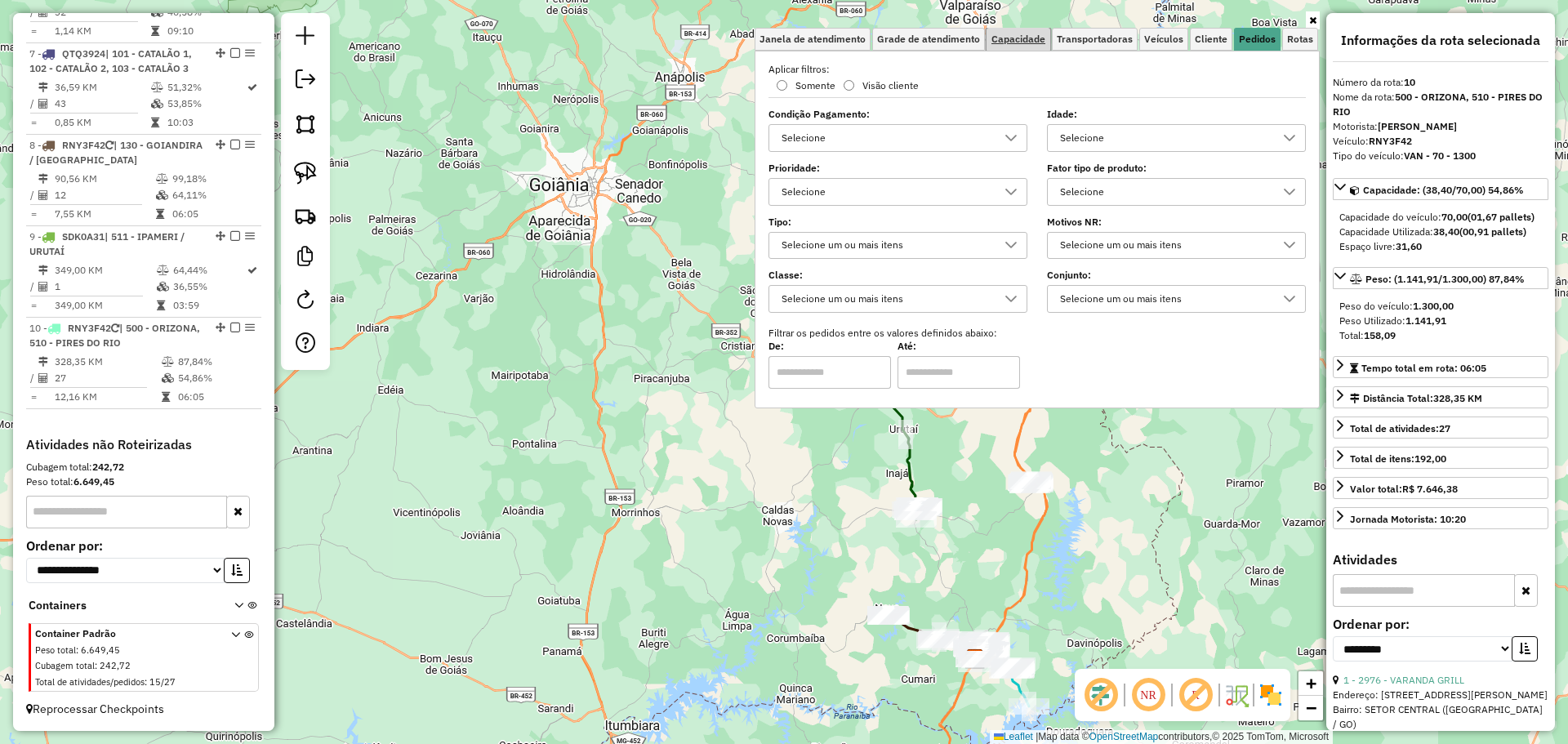
click at [1035, 40] on span "Capacidade" at bounding box center [1018, 39] width 54 height 10
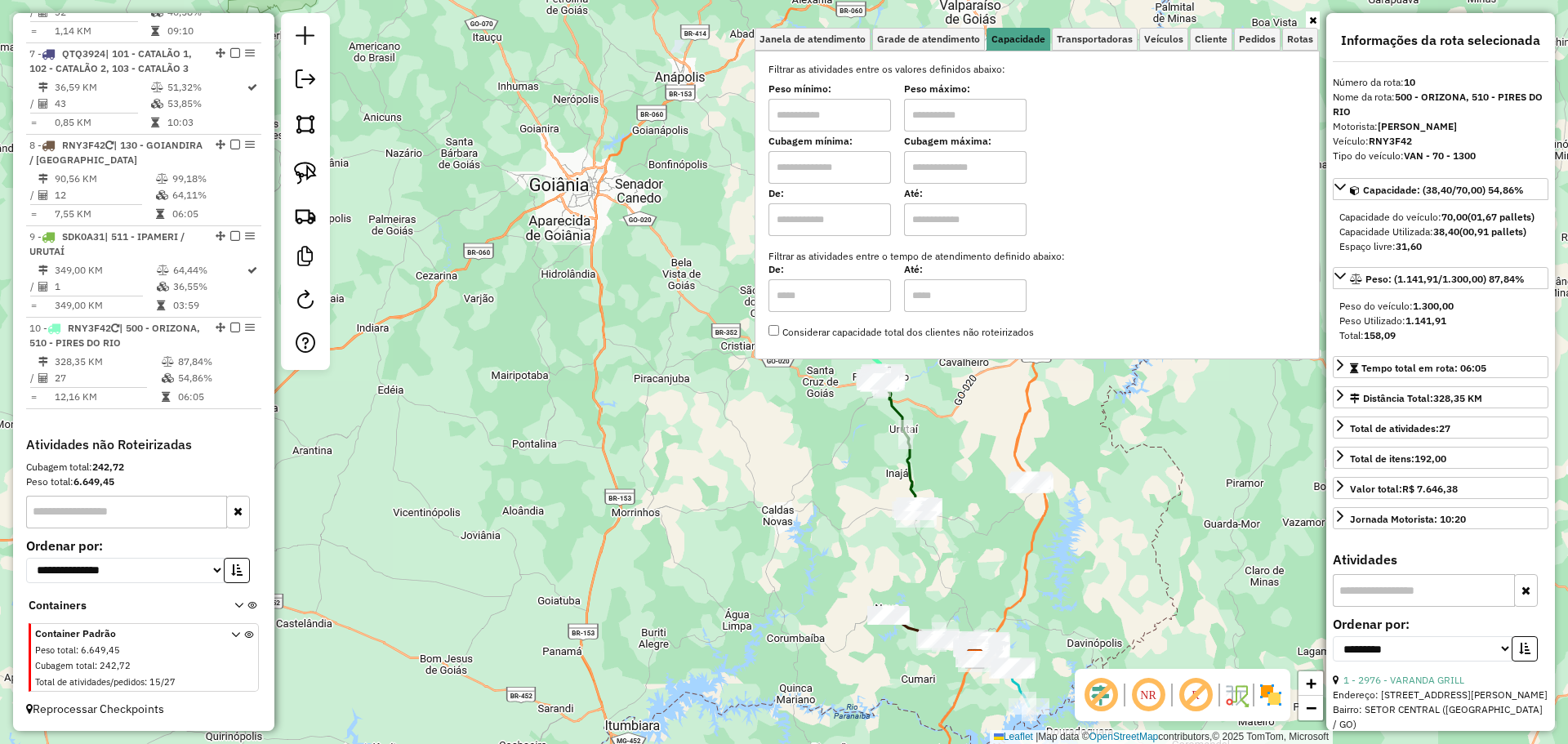
click at [781, 116] on input "text" at bounding box center [829, 115] width 122 height 33
type input "****"
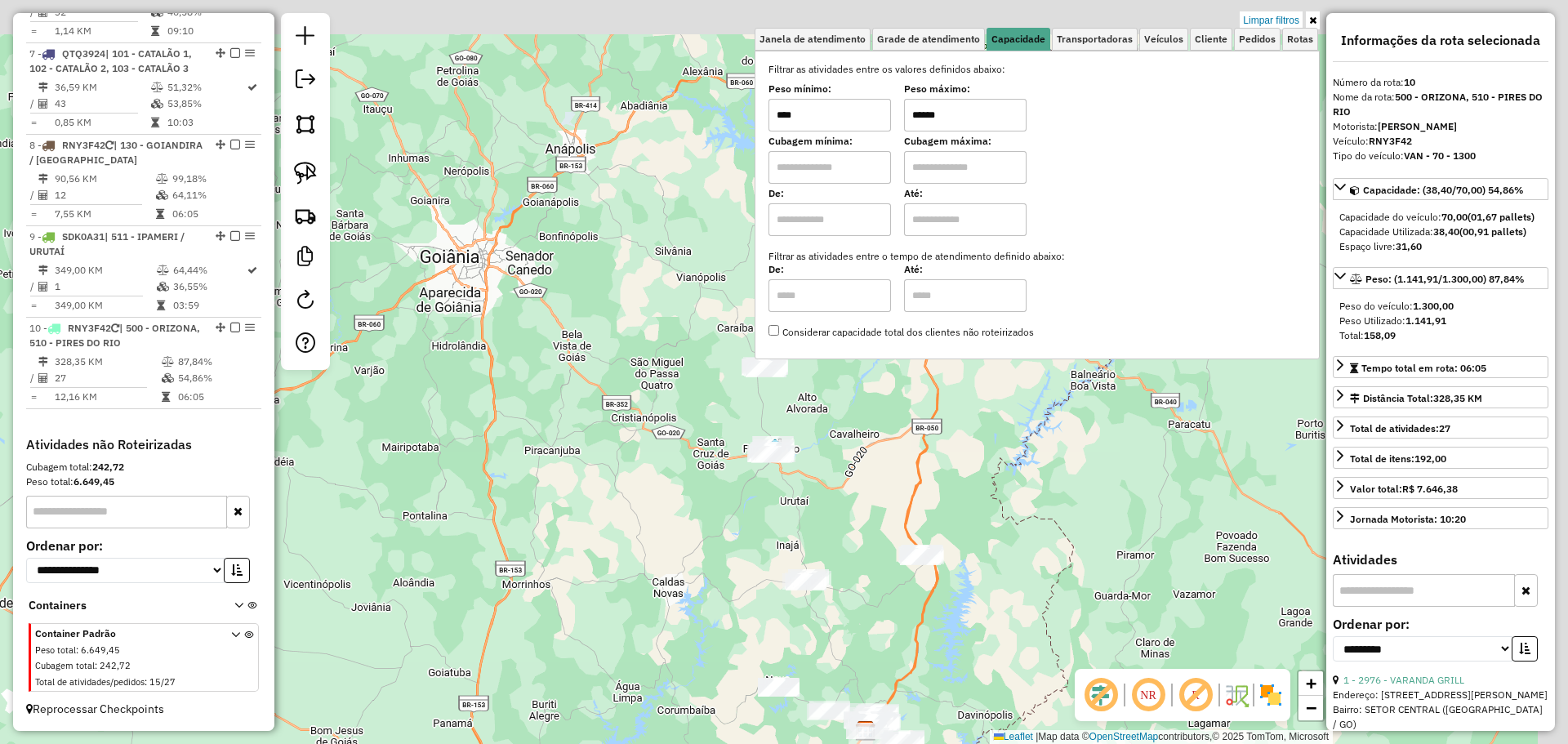
drag, startPoint x: 870, startPoint y: 439, endPoint x: 800, endPoint y: 504, distance: 95.5
click at [810, 505] on div "Limpar filtros Janela de atendimento Grade de atendimento Capacidade Transporta…" at bounding box center [784, 372] width 1568 height 744
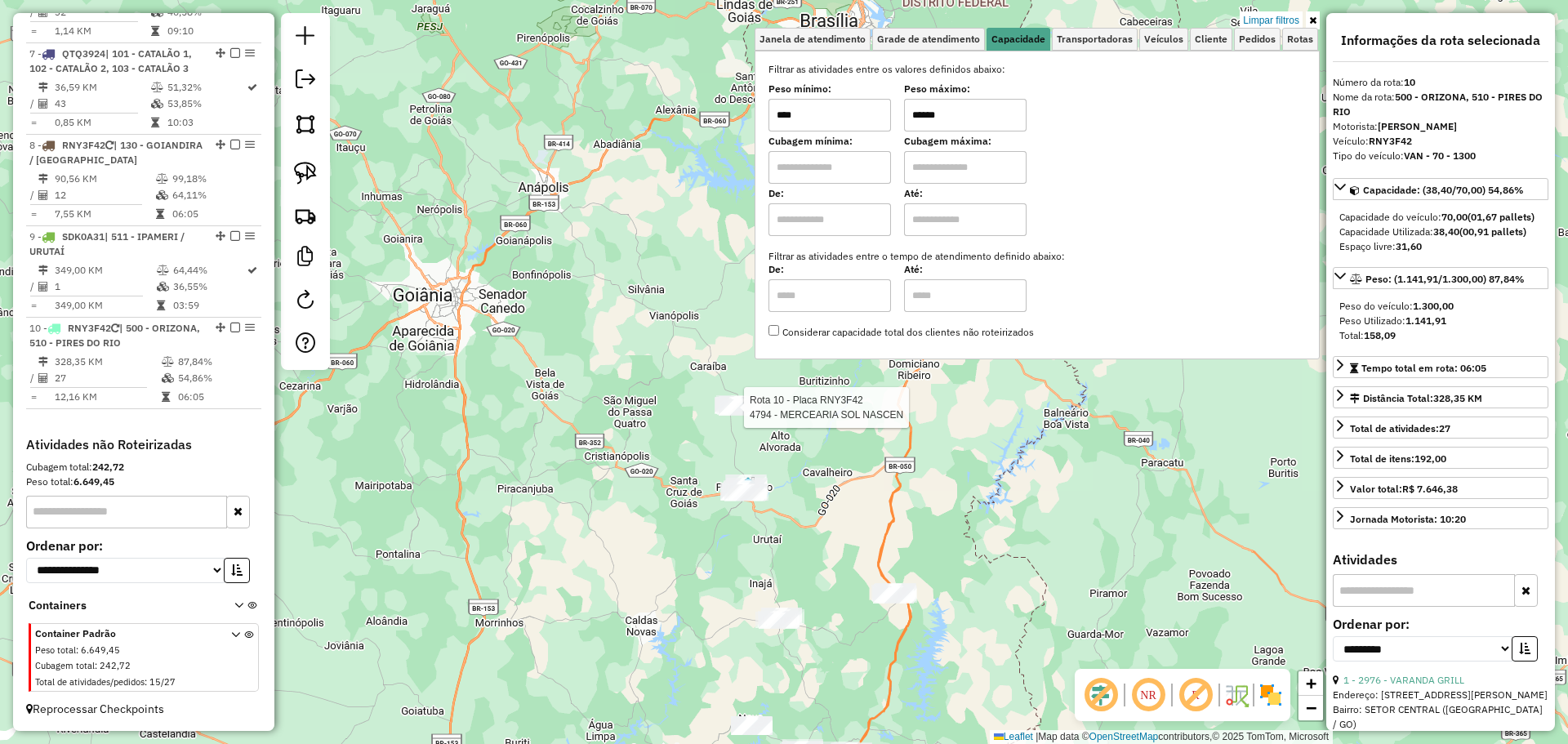
click at [739, 416] on div at bounding box center [739, 408] width 40 height 16
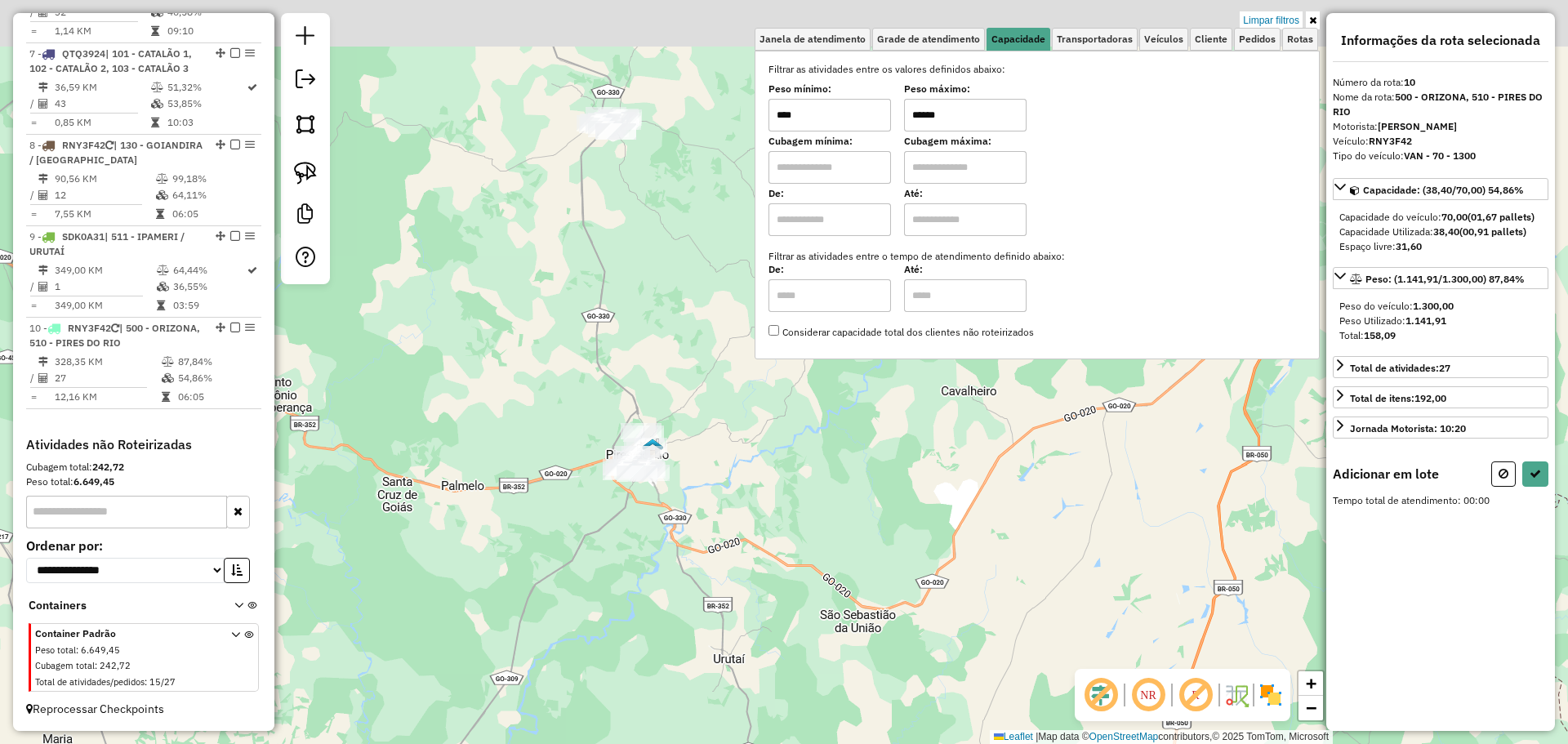
drag, startPoint x: 669, startPoint y: 204, endPoint x: 636, endPoint y: 312, distance: 112.9
click at [636, 312] on div "Limpar filtros Janela de atendimento Grade de atendimento Capacidade Transporta…" at bounding box center [784, 372] width 1568 height 744
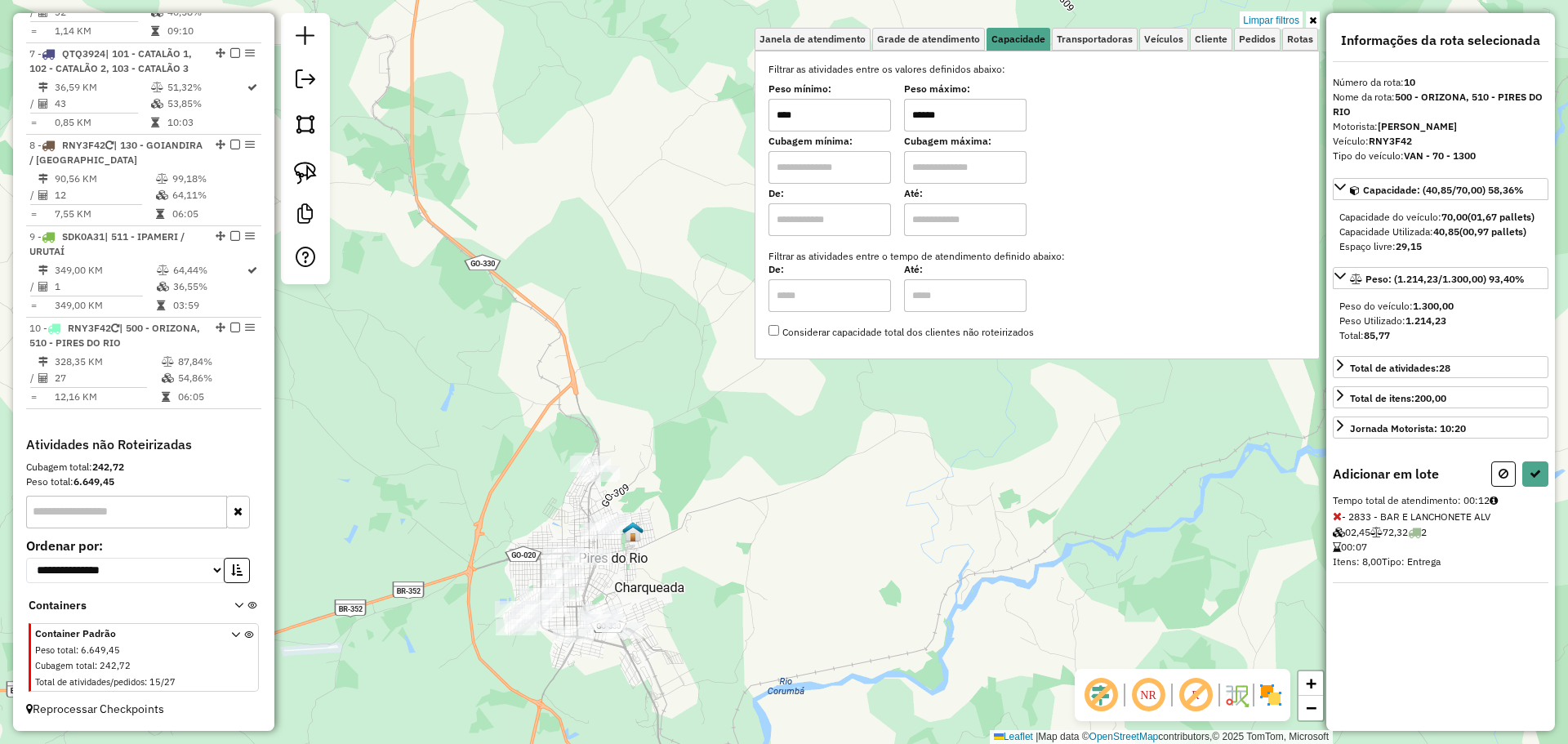
drag, startPoint x: 980, startPoint y: 112, endPoint x: 895, endPoint y: 112, distance: 85.0
click at [895, 112] on div "Peso mínimo: **** Peso máximo: ******" at bounding box center [1037, 109] width 537 height 46
type input "*****"
click at [1526, 479] on button at bounding box center [1534, 474] width 26 height 25
select select "**********"
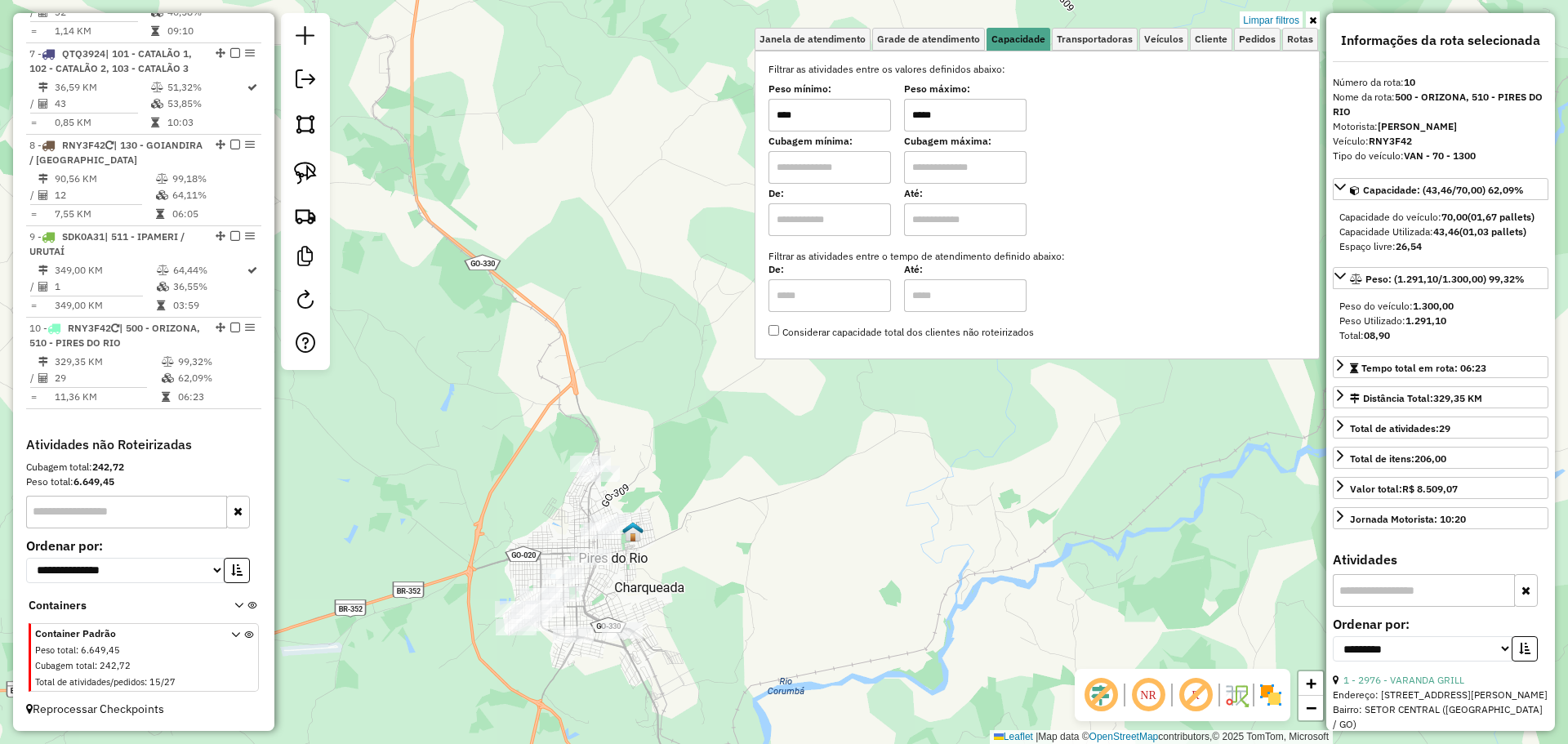
drag, startPoint x: 1277, startPoint y: 19, endPoint x: 1222, endPoint y: 19, distance: 55.0
click at [1277, 19] on link "Limpar filtros" at bounding box center [1270, 20] width 62 height 18
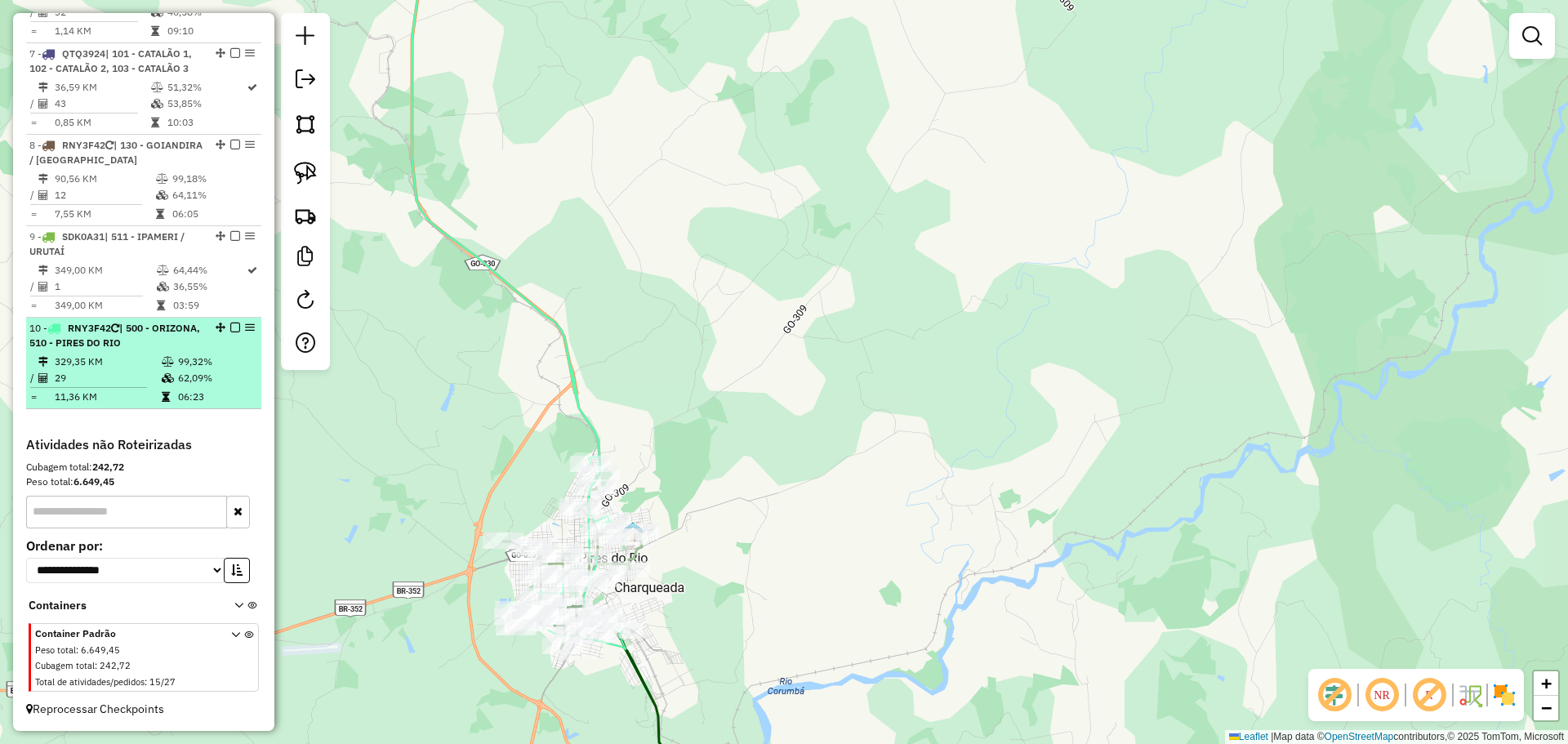
click at [231, 331] on em at bounding box center [235, 328] width 10 height 10
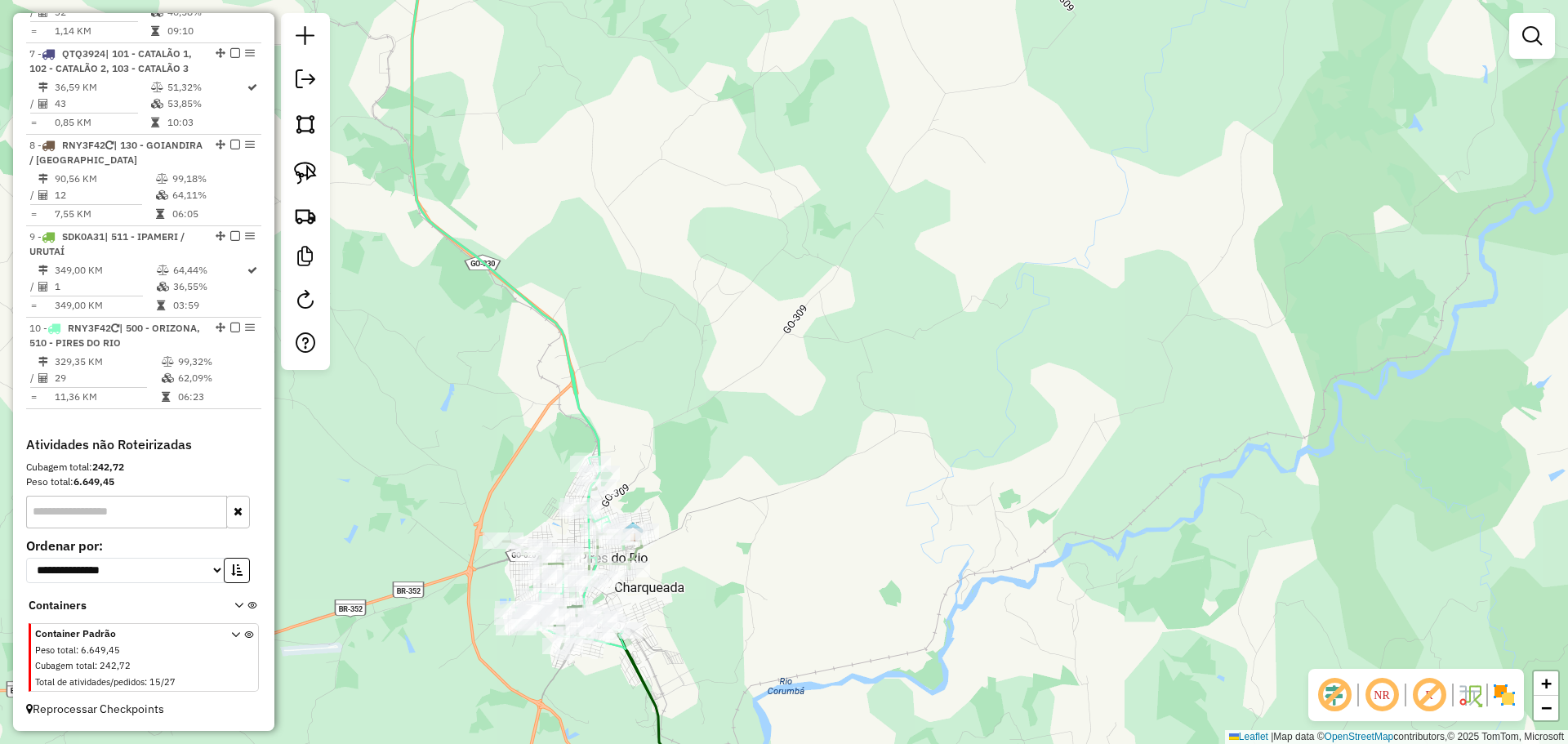
scroll to position [1089, 0]
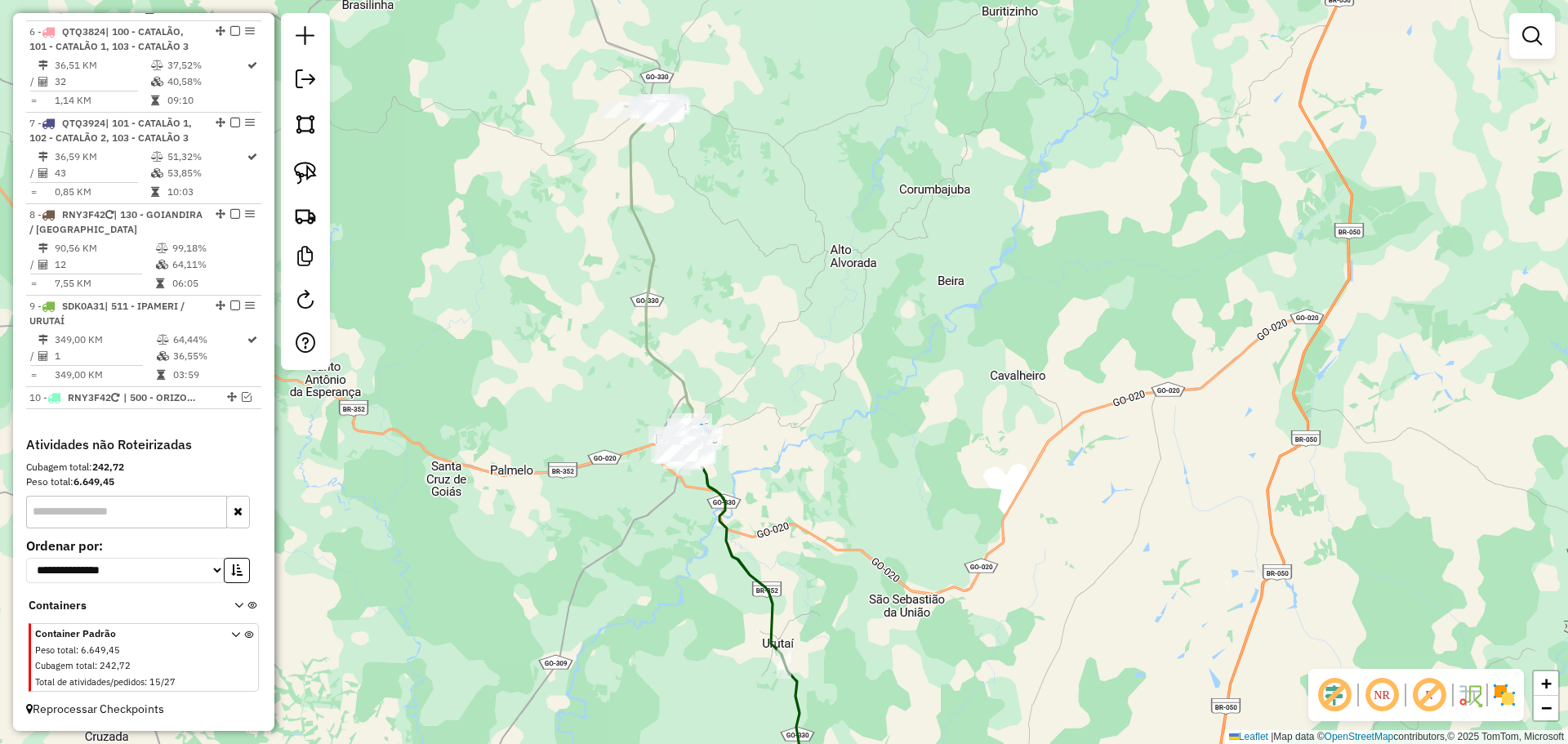
drag, startPoint x: 717, startPoint y: 304, endPoint x: 730, endPoint y: 414, distance: 110.8
click at [730, 416] on div "Janela de atendimento Grade de atendimento Capacidade Transportadoras Veículos …" at bounding box center [784, 372] width 1568 height 744
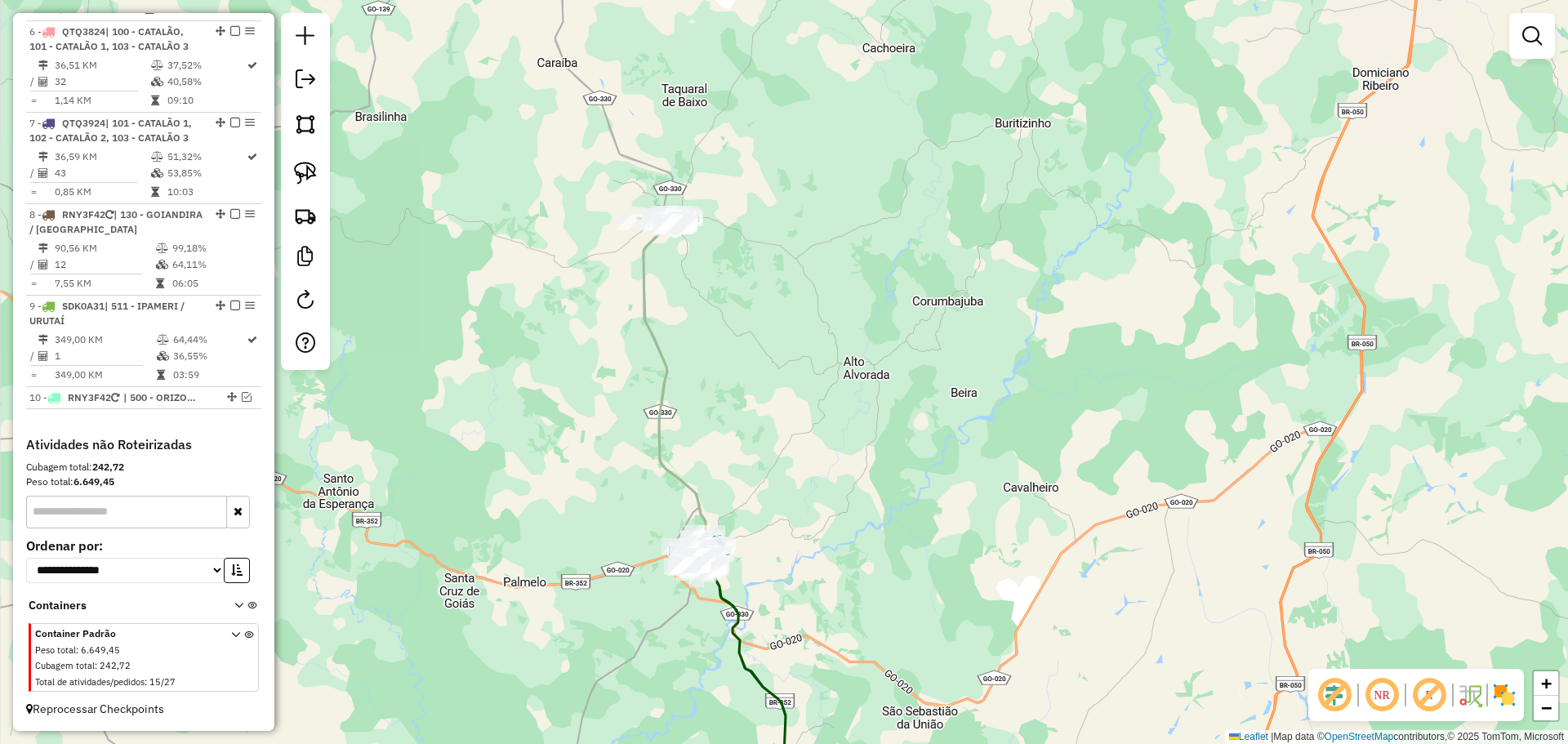
click at [662, 364] on icon at bounding box center [677, 386] width 79 height 344
select select "**********"
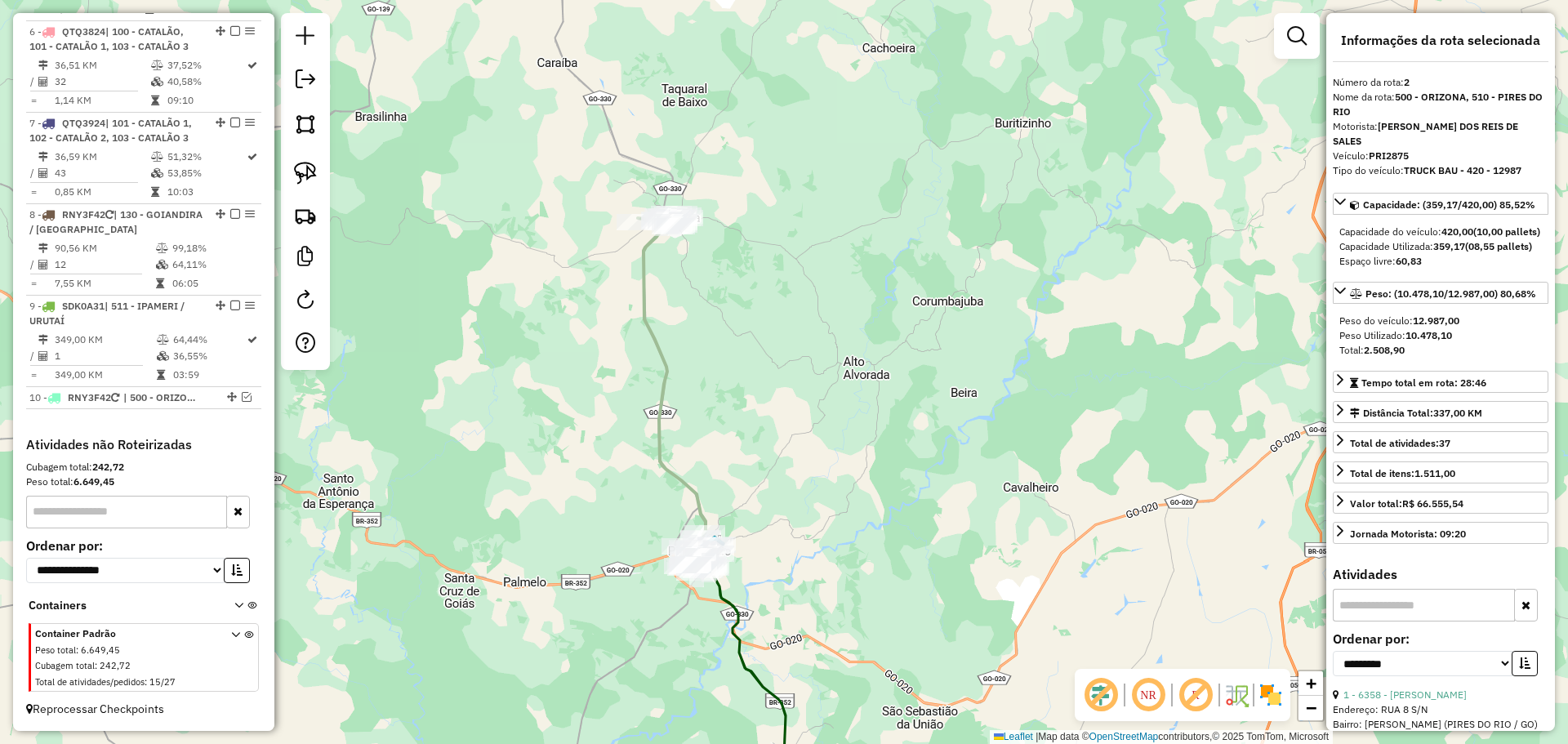
scroll to position [724, 0]
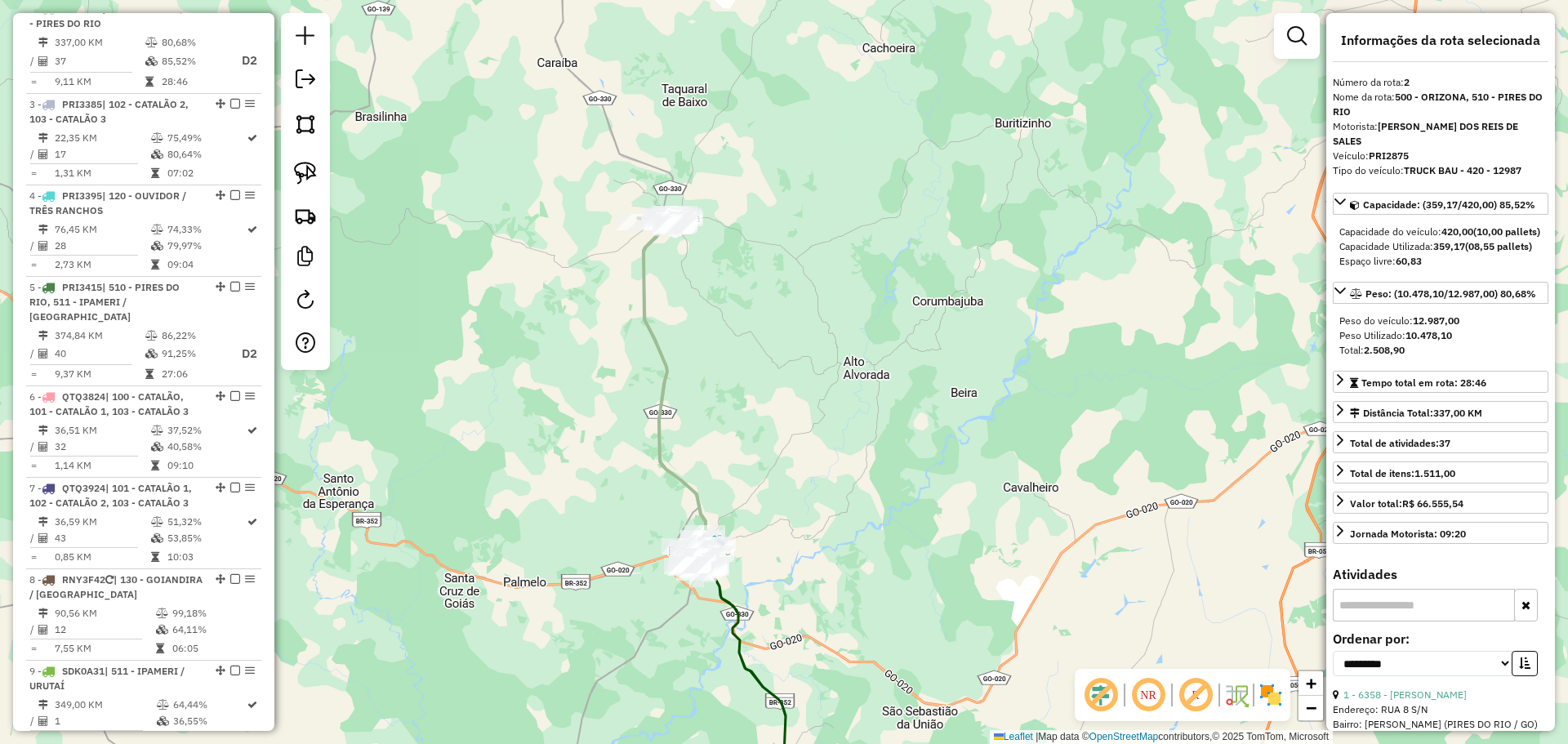
click at [306, 175] on img at bounding box center [306, 173] width 23 height 23
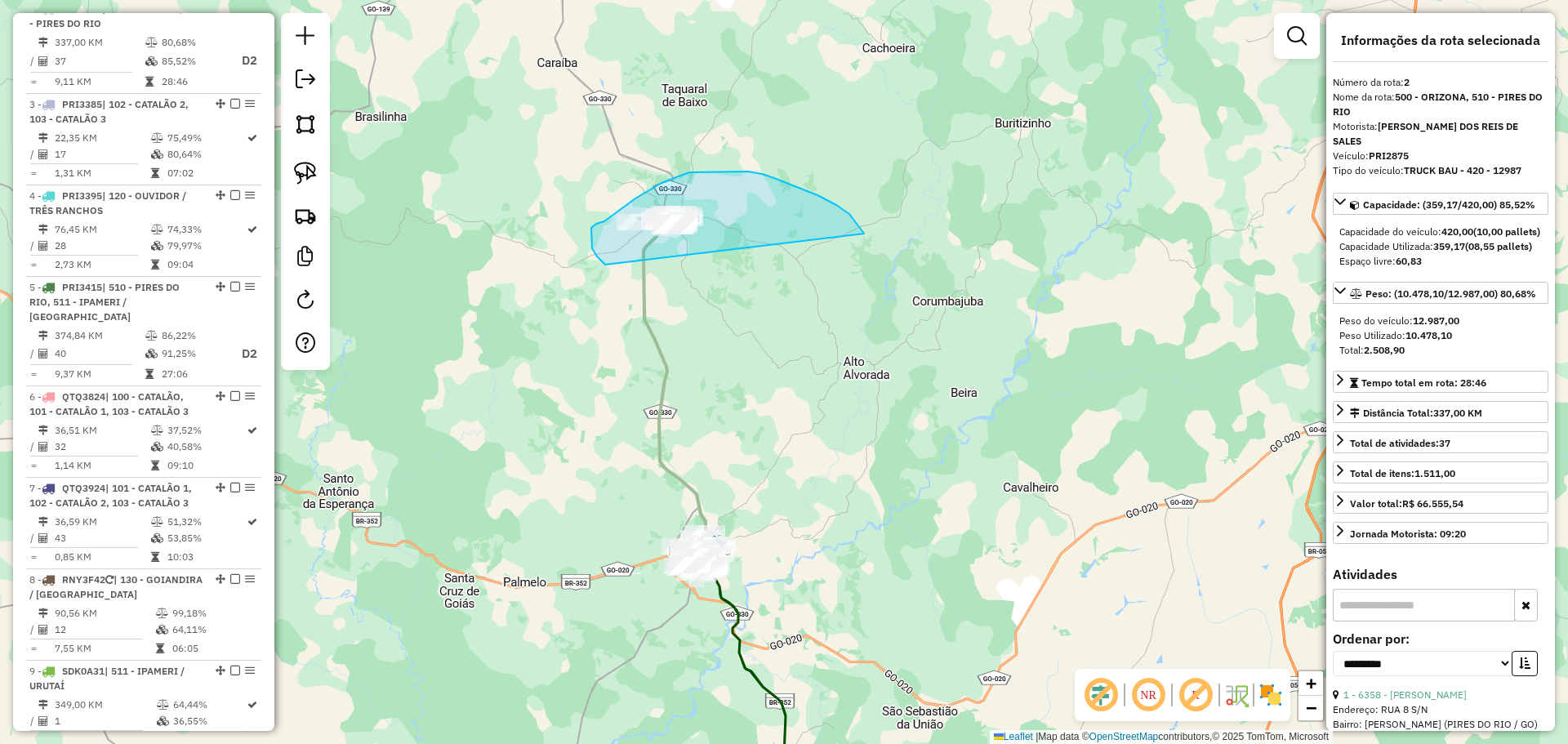
drag, startPoint x: 862, startPoint y: 231, endPoint x: 719, endPoint y: 288, distance: 153.9
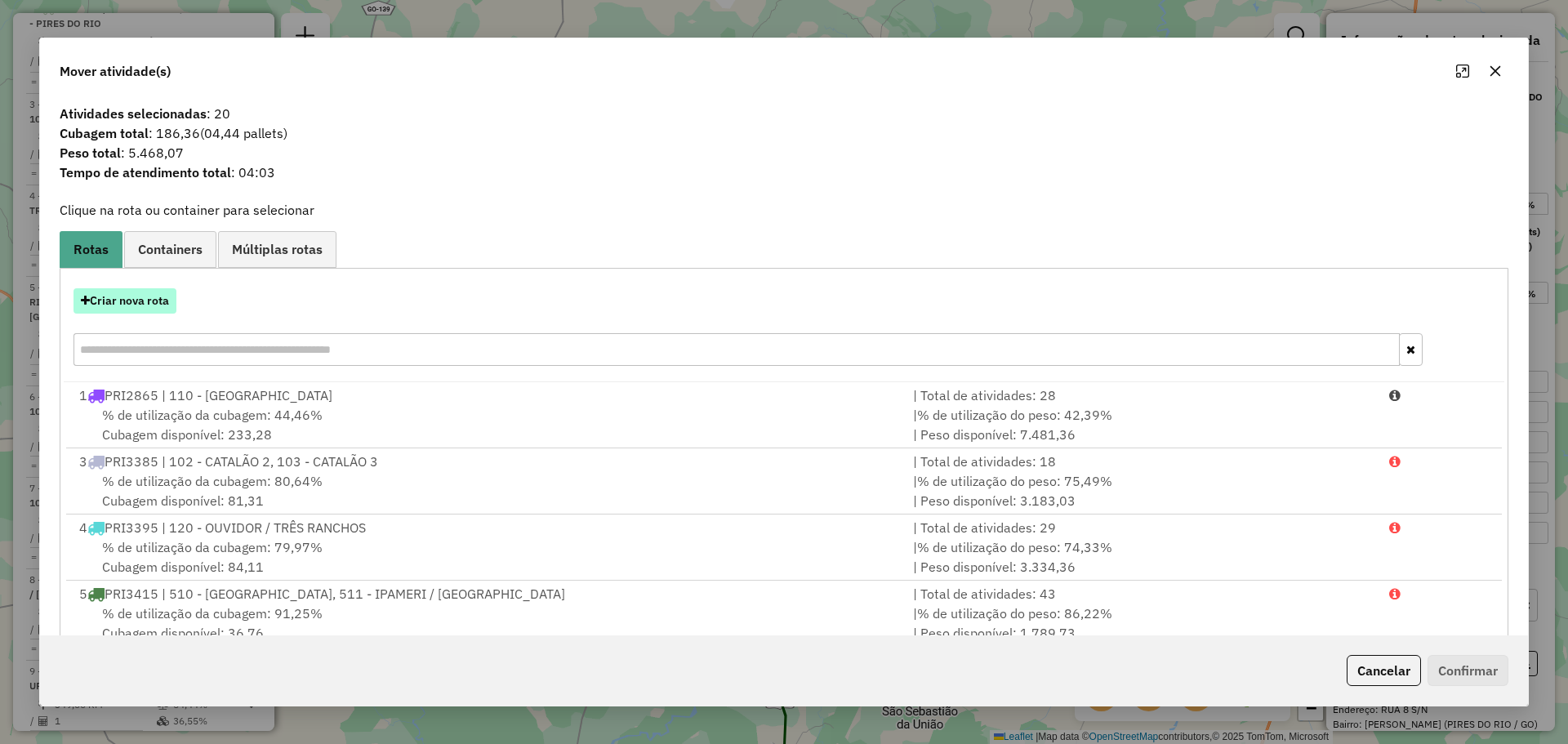
click at [128, 310] on button "Criar nova rota" at bounding box center [124, 301] width 103 height 25
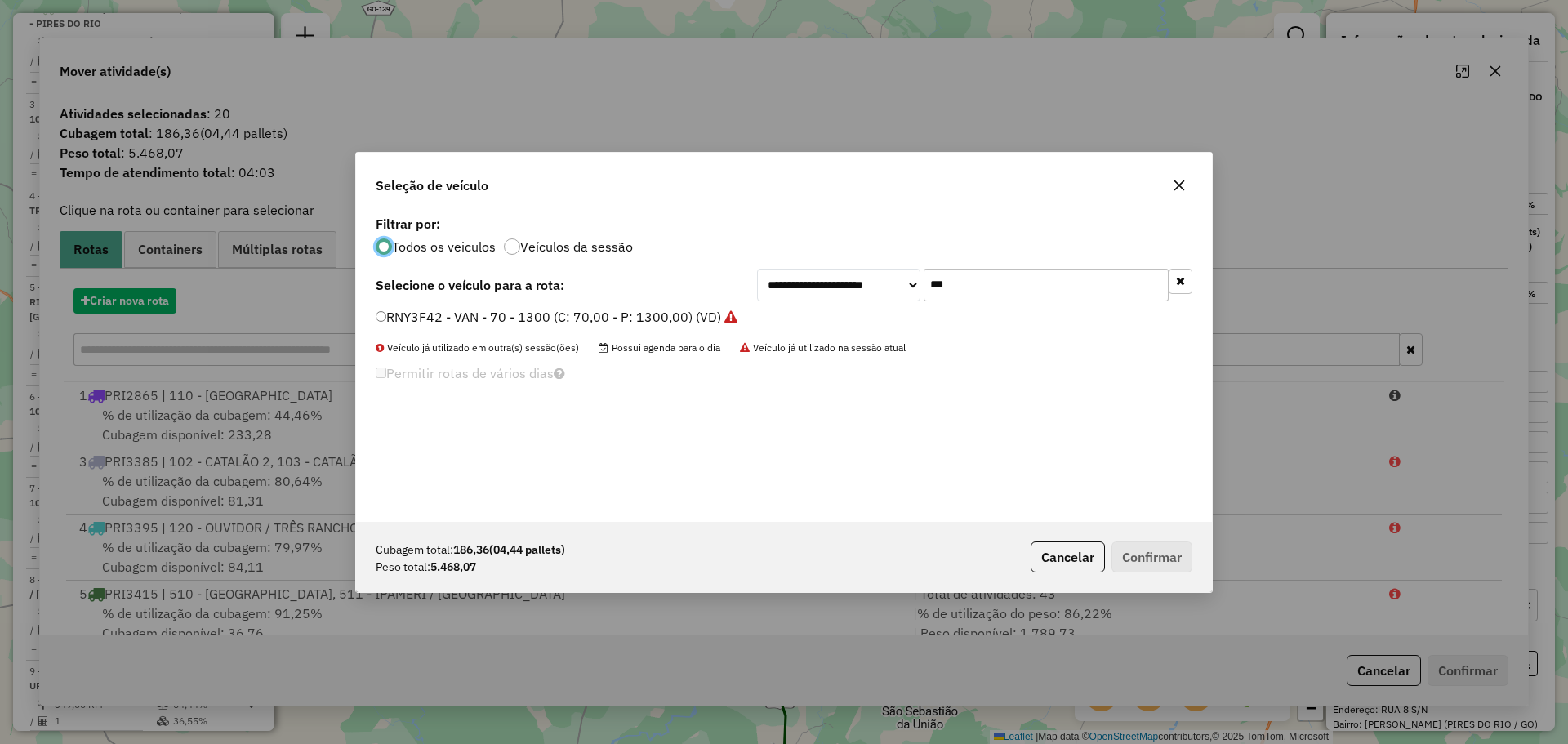
scroll to position [9, 5]
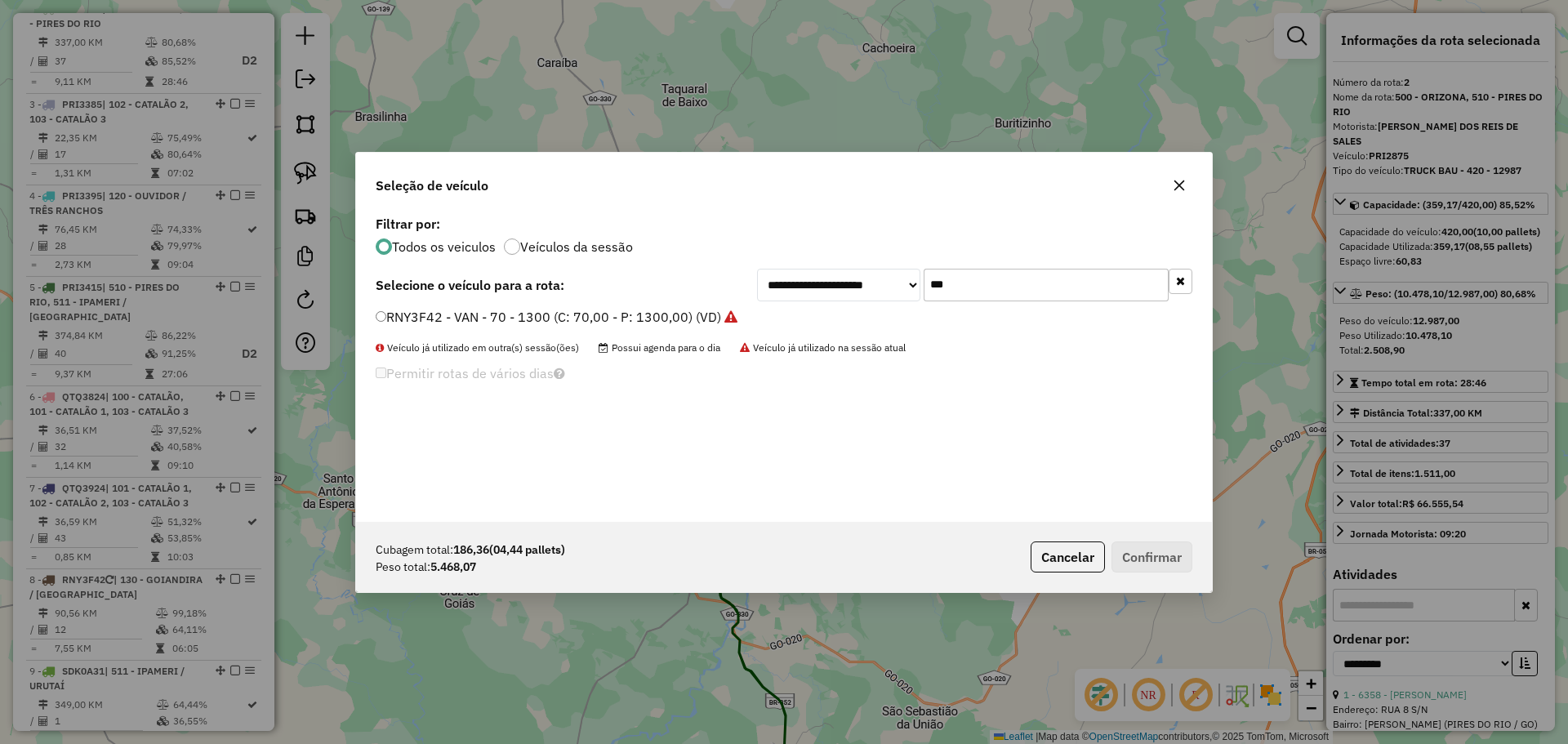
drag, startPoint x: 1047, startPoint y: 291, endPoint x: 833, endPoint y: 283, distance: 214.1
click at [833, 283] on div "**********" at bounding box center [974, 285] width 435 height 33
type input "***"
click at [482, 313] on label "TFM9E59 - TOCO (C: 336,00 - P: 8000,00) (VD)" at bounding box center [521, 317] width 291 height 19
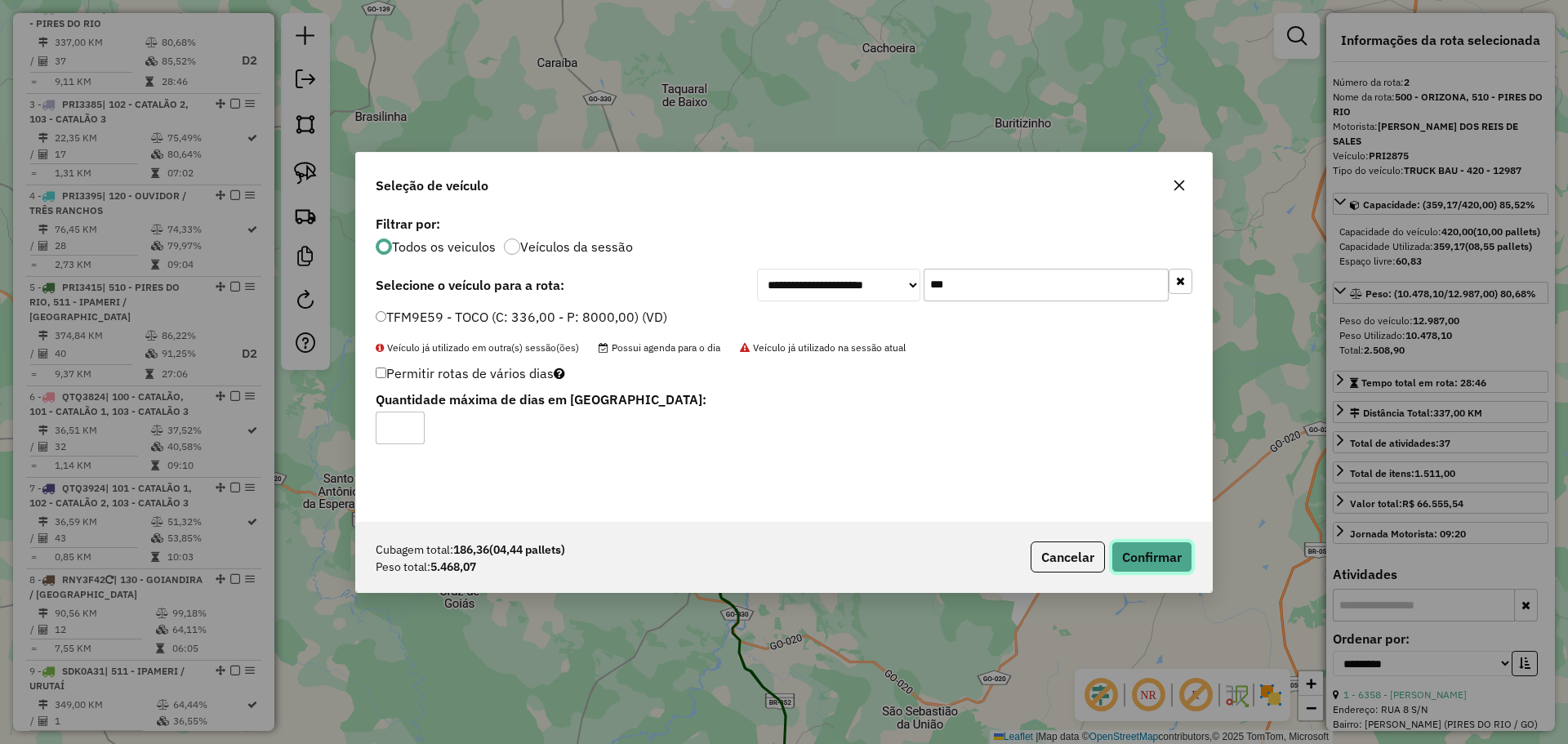
click at [1147, 554] on button "Confirmar" at bounding box center [1152, 557] width 81 height 31
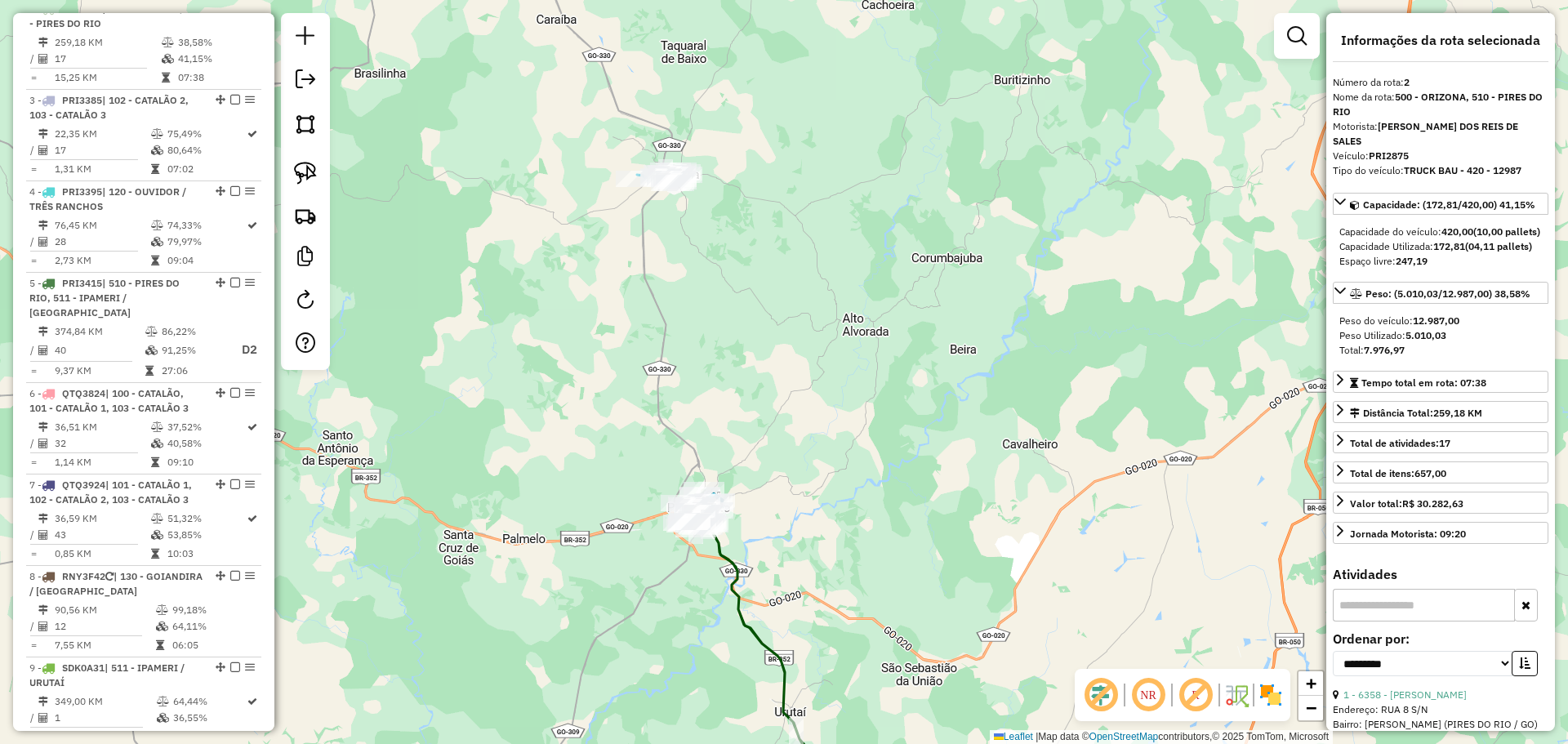
drag, startPoint x: 792, startPoint y: 438, endPoint x: 802, endPoint y: 284, distance: 154.3
click at [813, 264] on div "Janela de atendimento Grade de atendimento Capacidade Transportadoras Veículos …" at bounding box center [784, 372] width 1568 height 744
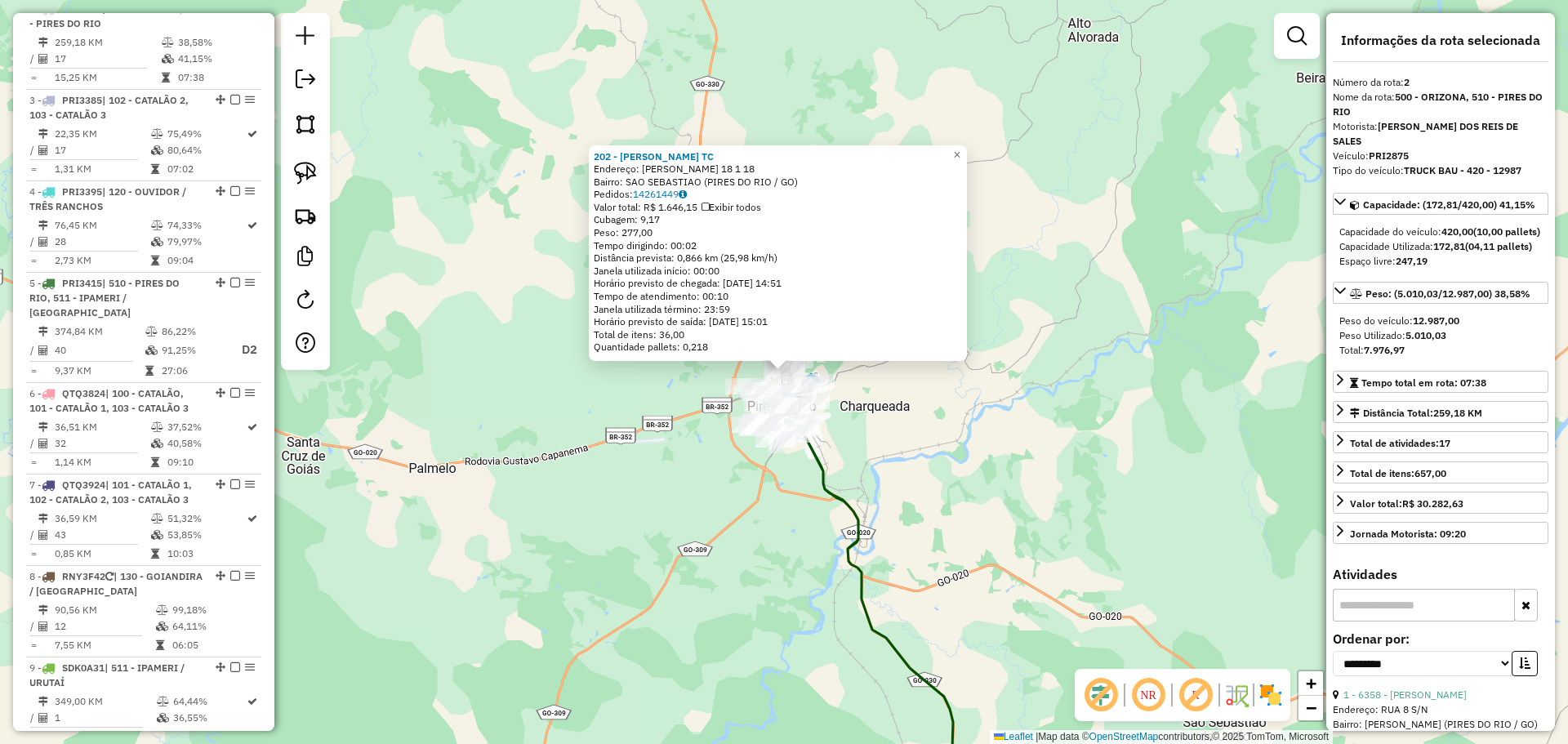
click at [897, 463] on div "202 - MERCEARIA MORAES TC Endereço: BENEDITO GONCALVES ARAUJO 18 1 18 Bairro: S…" at bounding box center [784, 372] width 1568 height 744
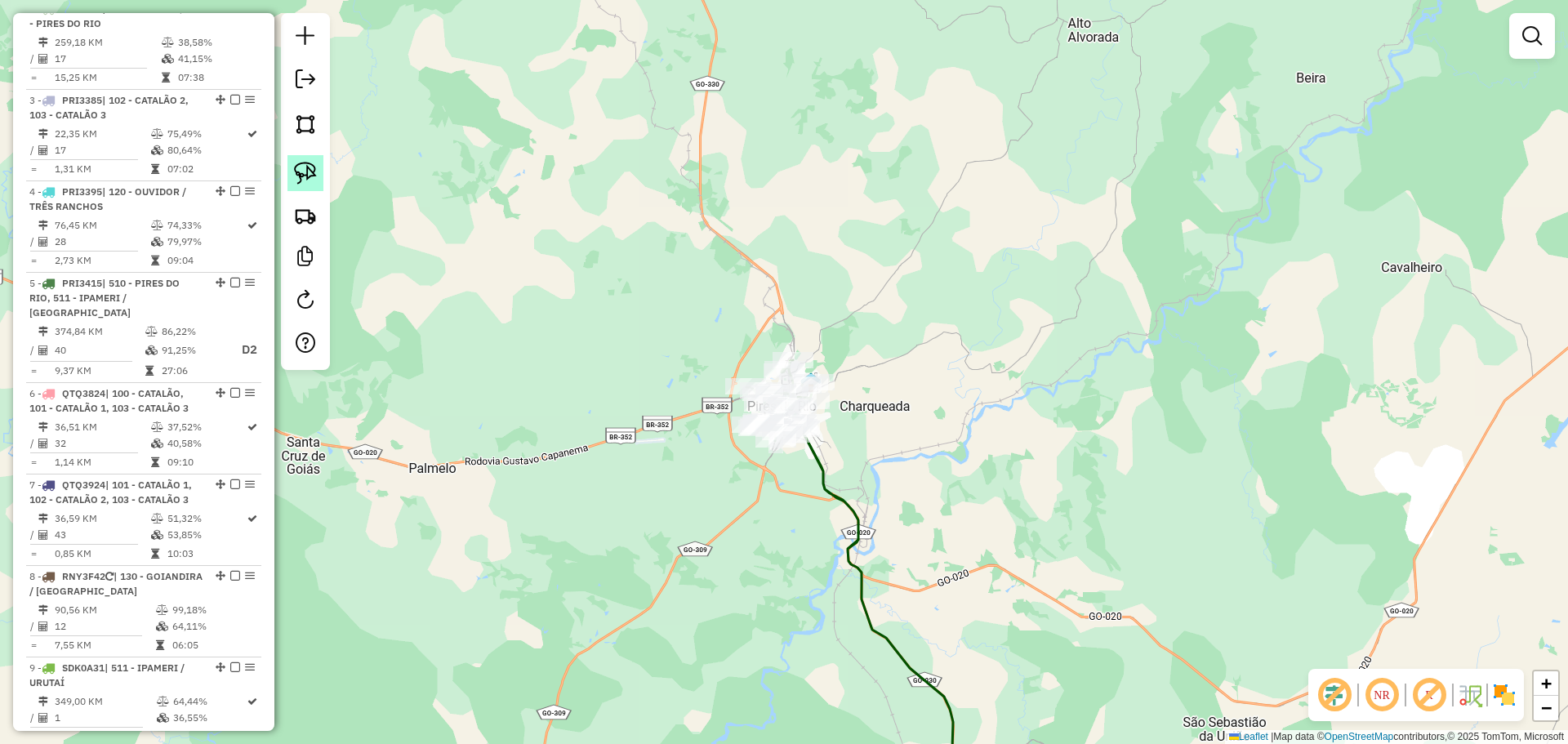
click at [314, 171] on img at bounding box center [306, 173] width 23 height 23
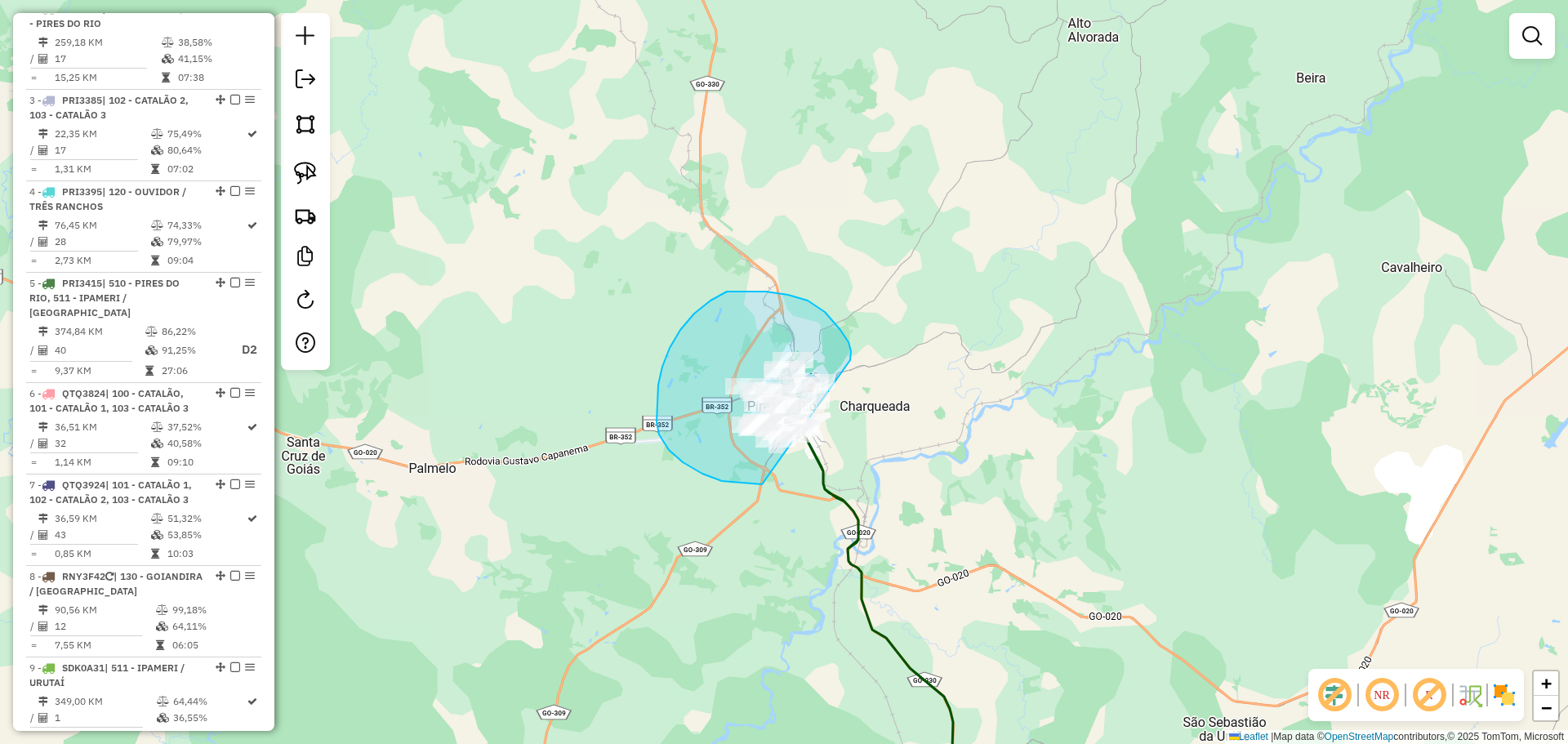
drag, startPoint x: 850, startPoint y: 360, endPoint x: 869, endPoint y: 391, distance: 36.4
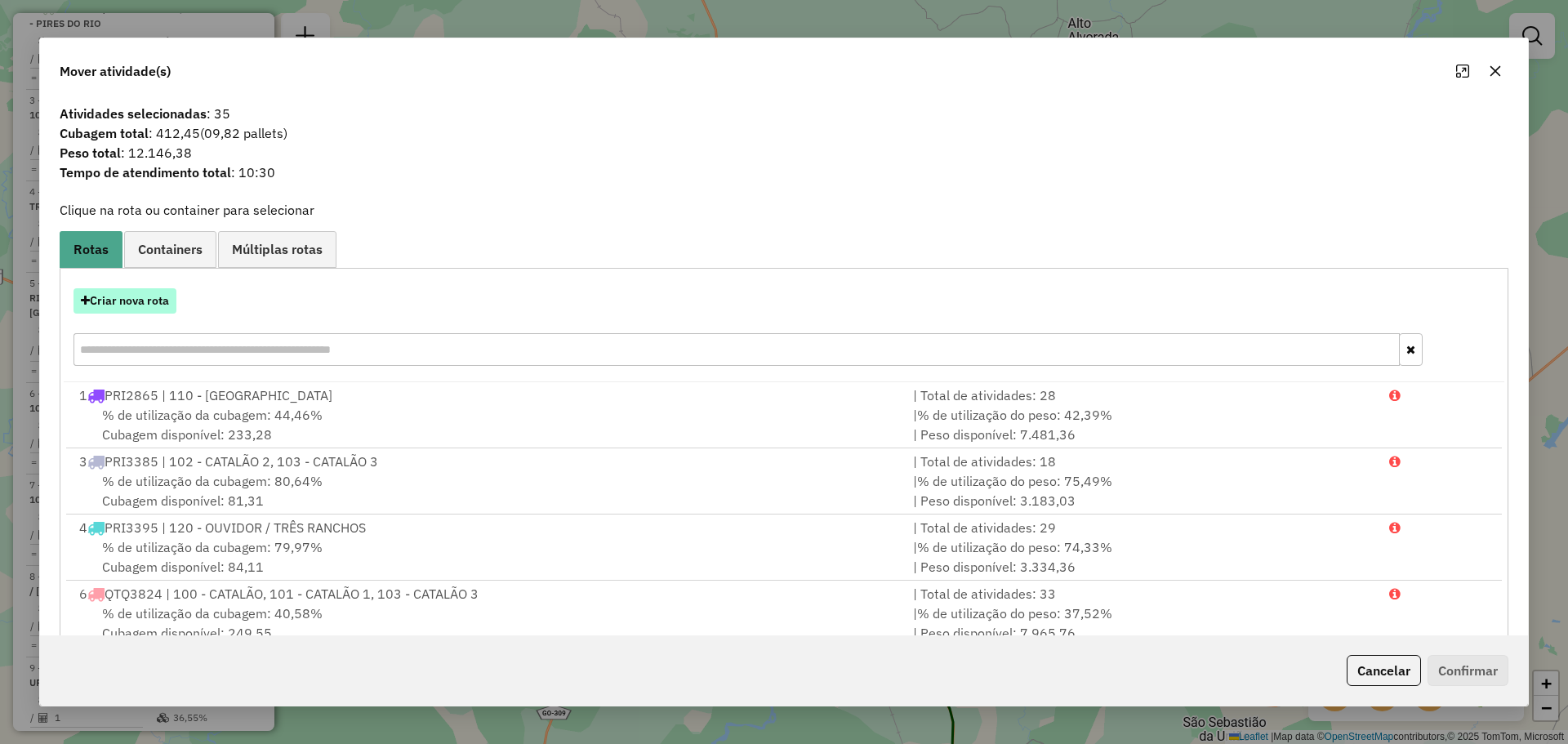
click at [110, 300] on button "Criar nova rota" at bounding box center [124, 301] width 103 height 25
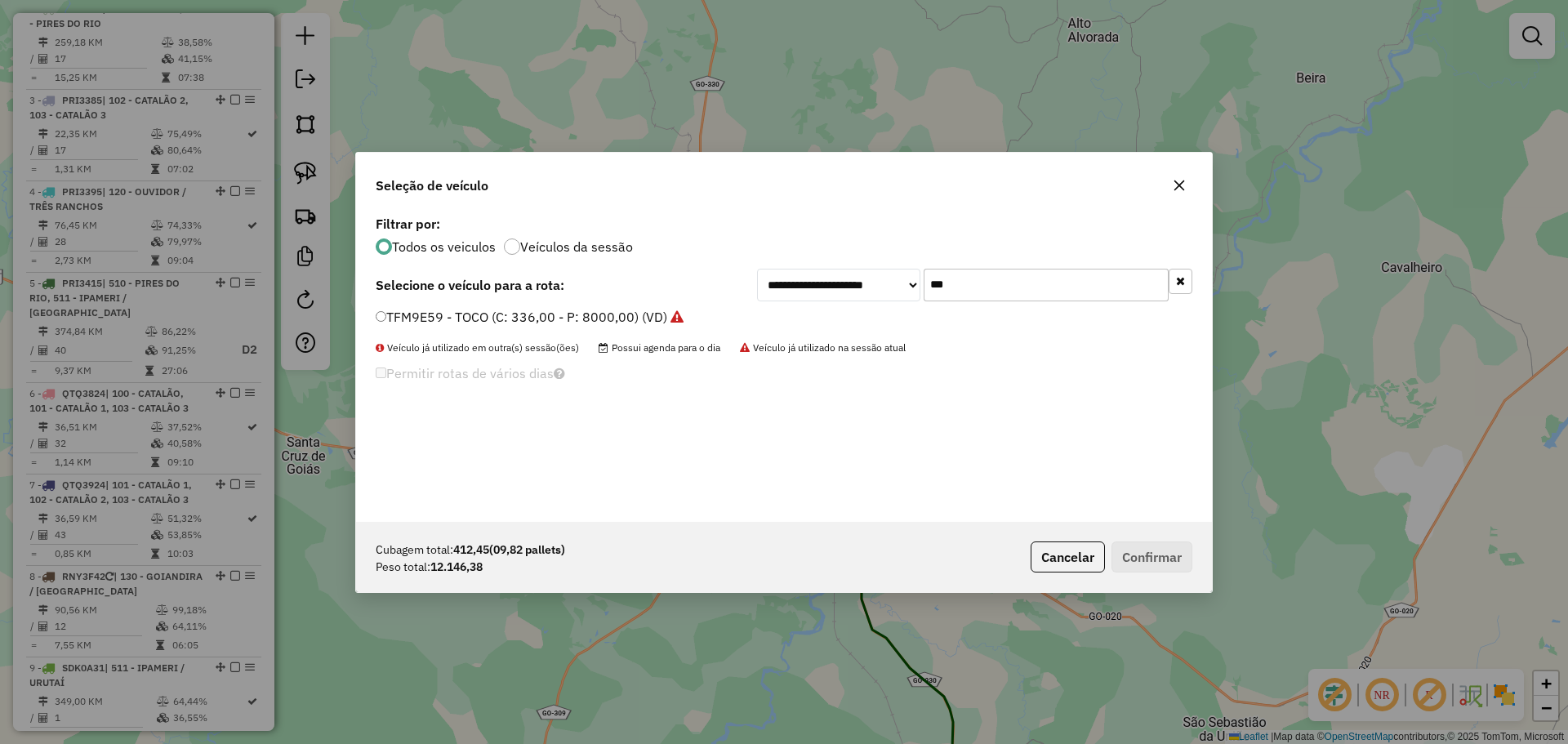
drag, startPoint x: 1000, startPoint y: 290, endPoint x: 845, endPoint y: 281, distance: 155.3
click at [845, 281] on div "**********" at bounding box center [974, 285] width 435 height 33
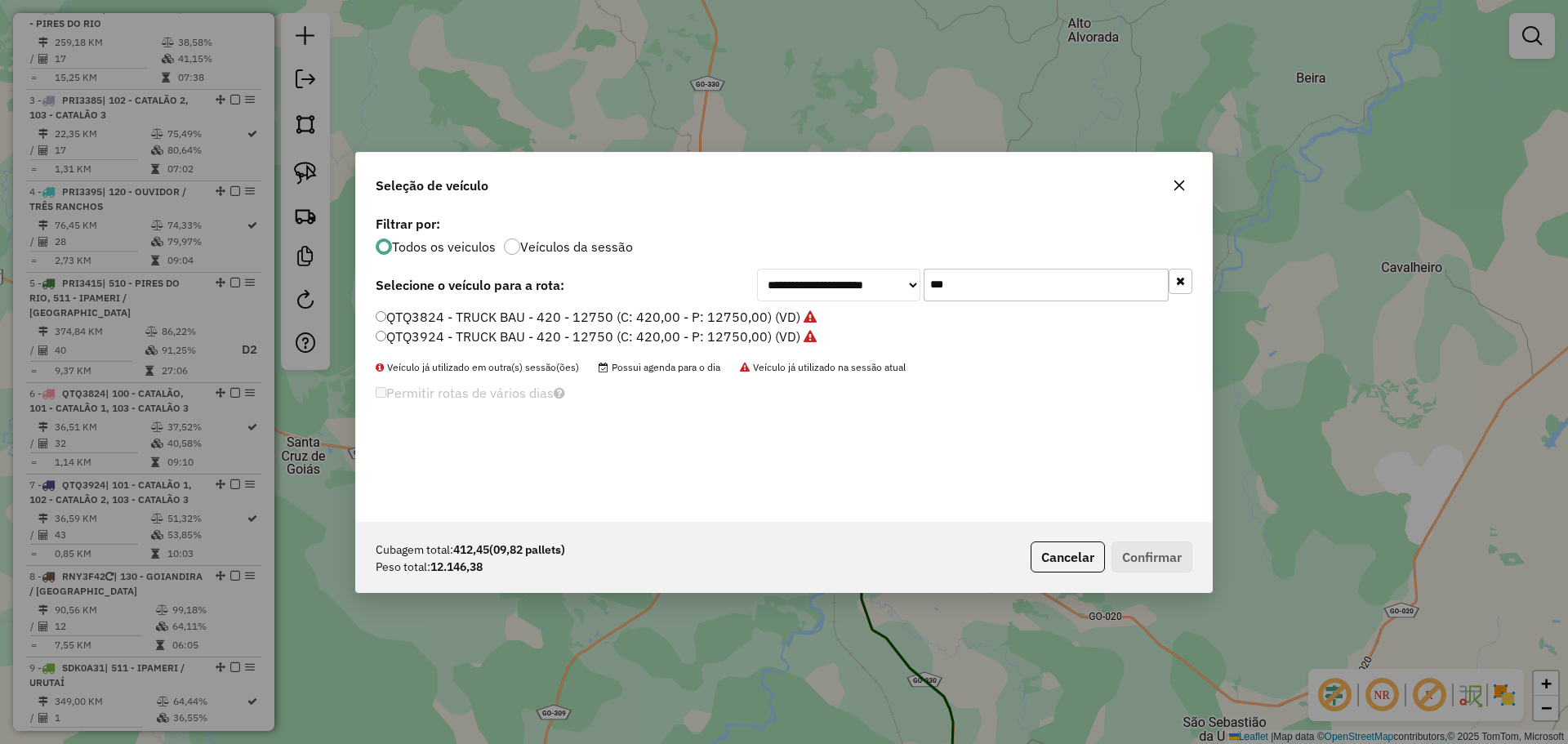
type input "***"
click at [516, 335] on label "QTQ3924 - TRUCK BAU - 420 - 12750 (C: 420,00 - P: 12750,00) (VD)" at bounding box center [596, 336] width 441 height 19
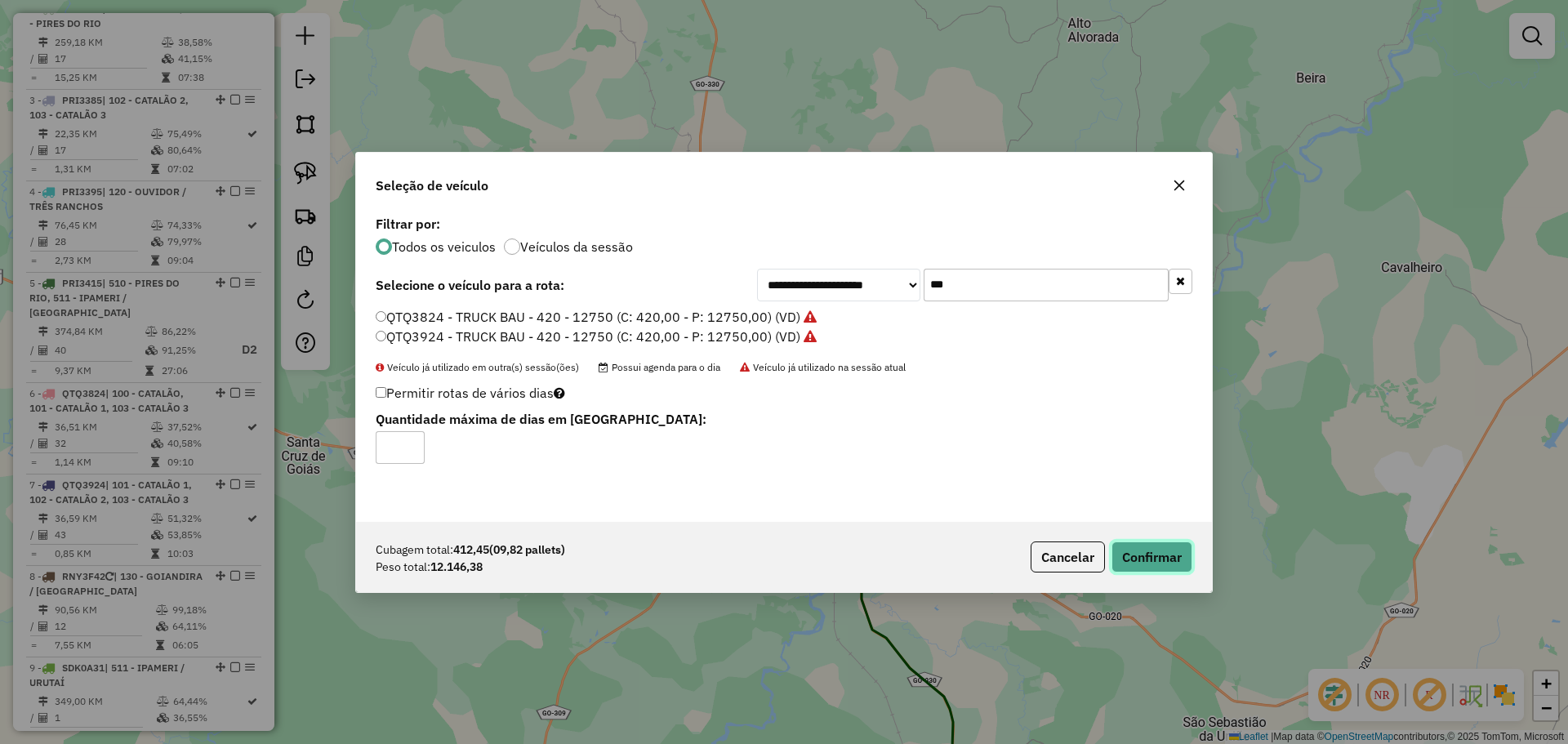
click at [1142, 558] on button "Confirmar" at bounding box center [1152, 557] width 81 height 31
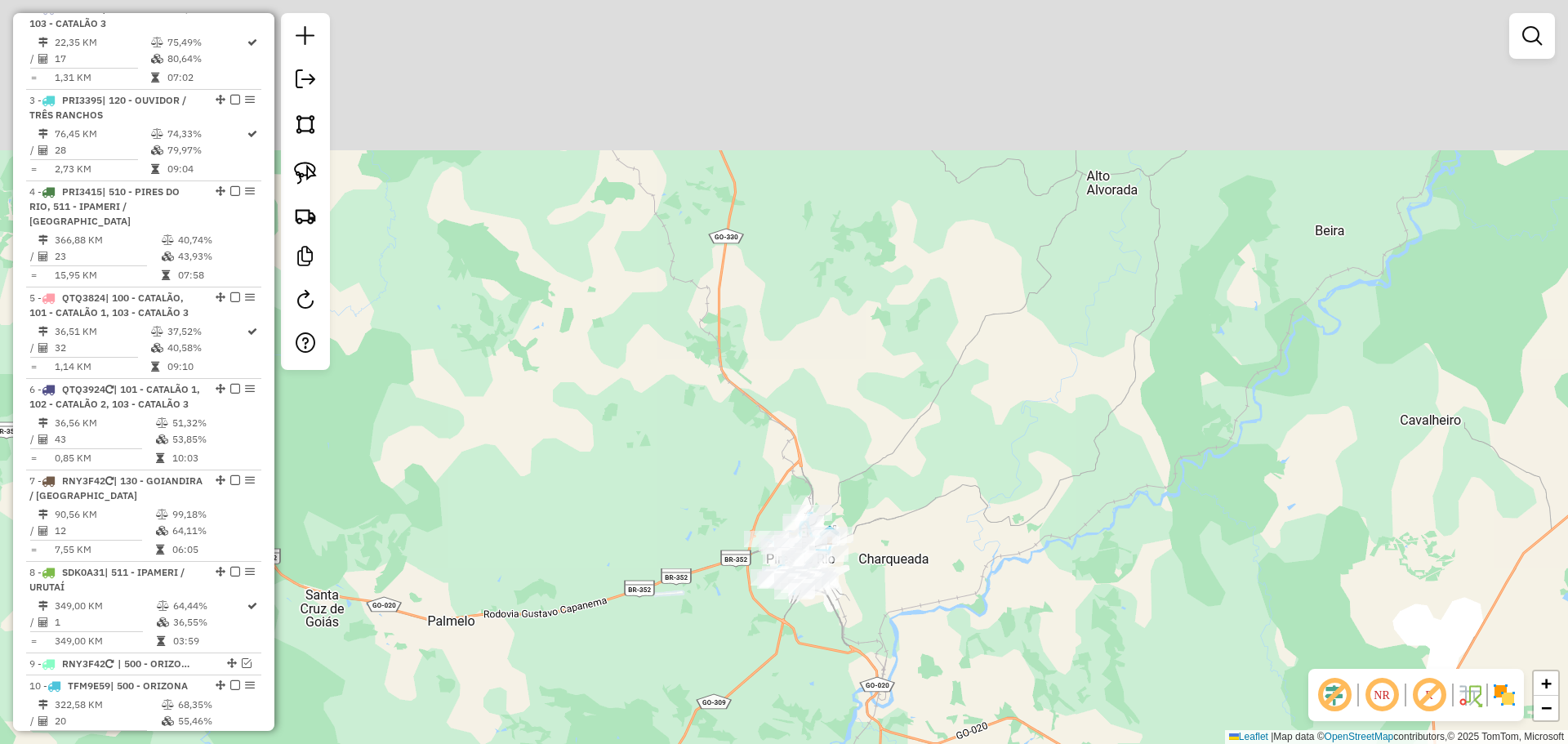
drag, startPoint x: 779, startPoint y: 191, endPoint x: 779, endPoint y: 261, distance: 70.0
click at [804, 373] on div "Janela de atendimento Grade de atendimento Capacidade Transportadoras Veículos …" at bounding box center [784, 372] width 1568 height 744
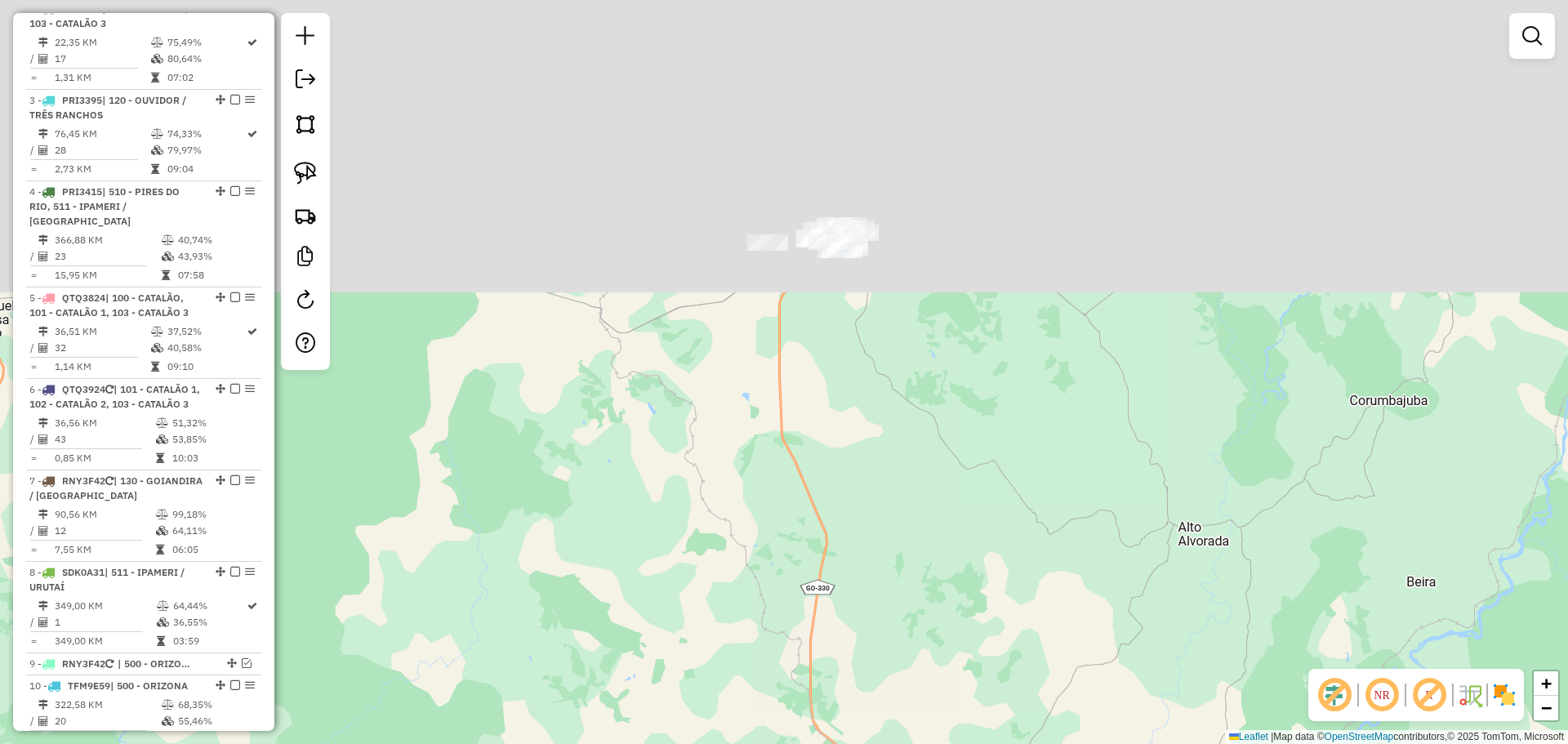
drag, startPoint x: 756, startPoint y: 198, endPoint x: 849, endPoint y: 445, distance: 263.9
click at [849, 547] on div "Janela de atendimento Grade de atendimento Capacidade Transportadoras Veículos …" at bounding box center [784, 372] width 1568 height 744
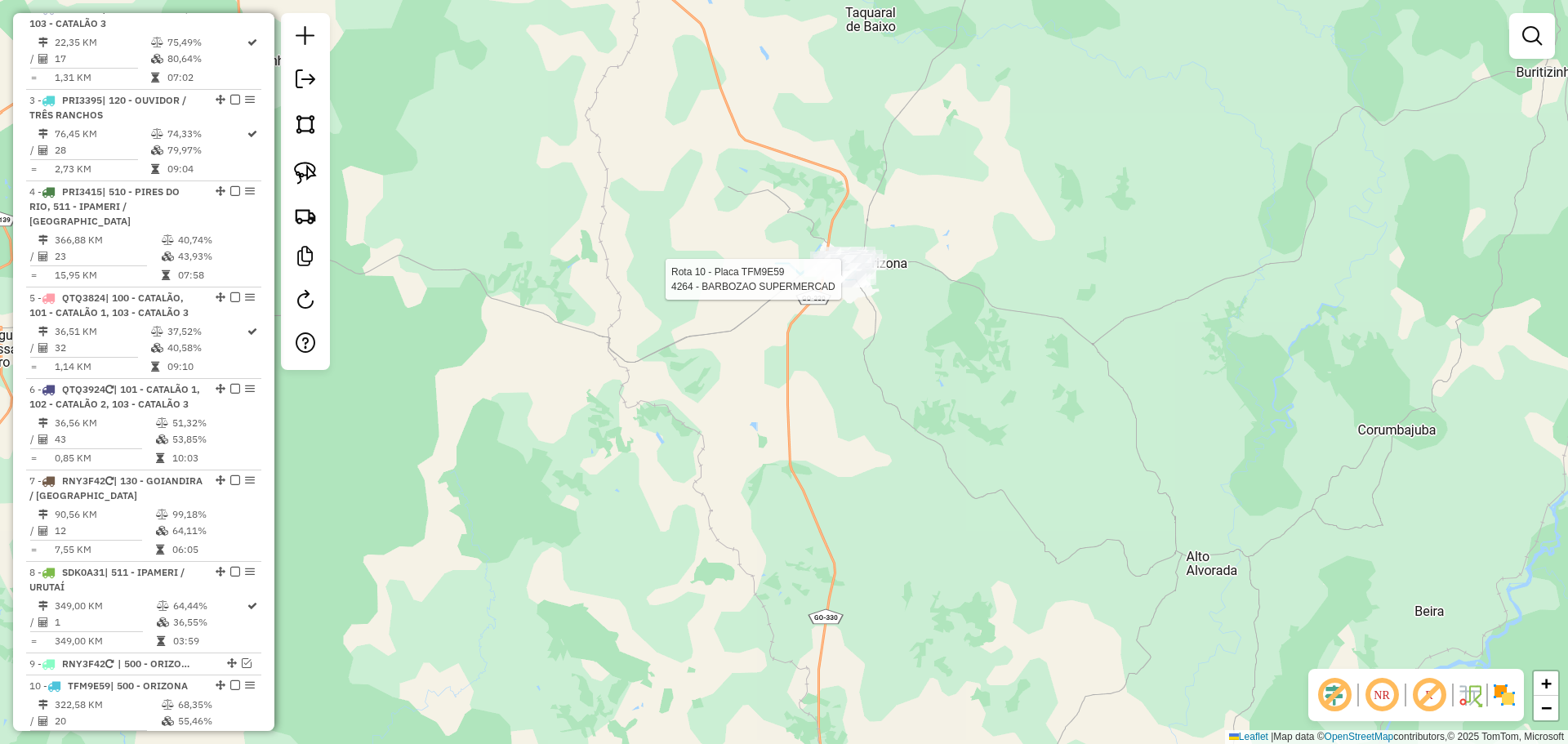
select select "**********"
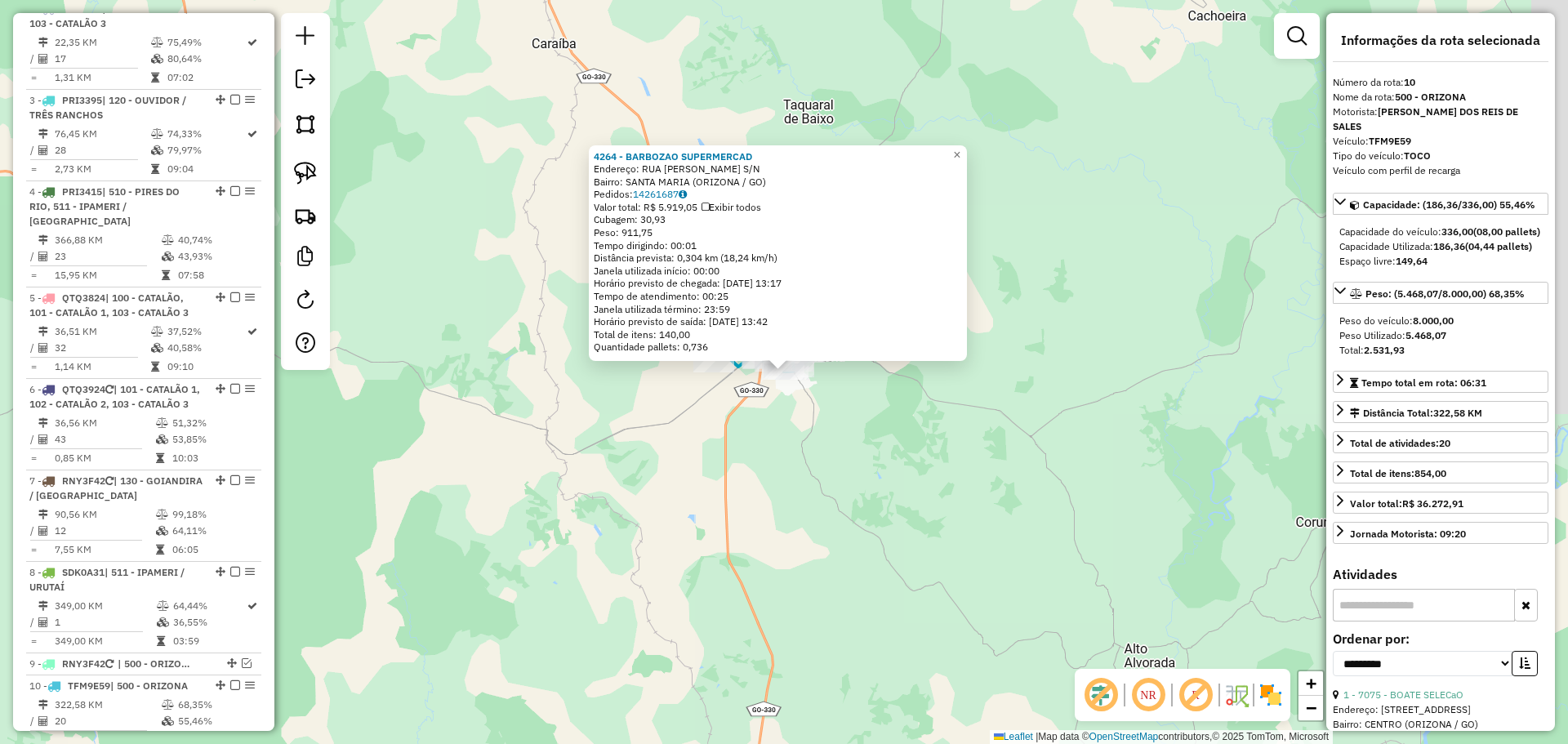
scroll to position [1178, 0]
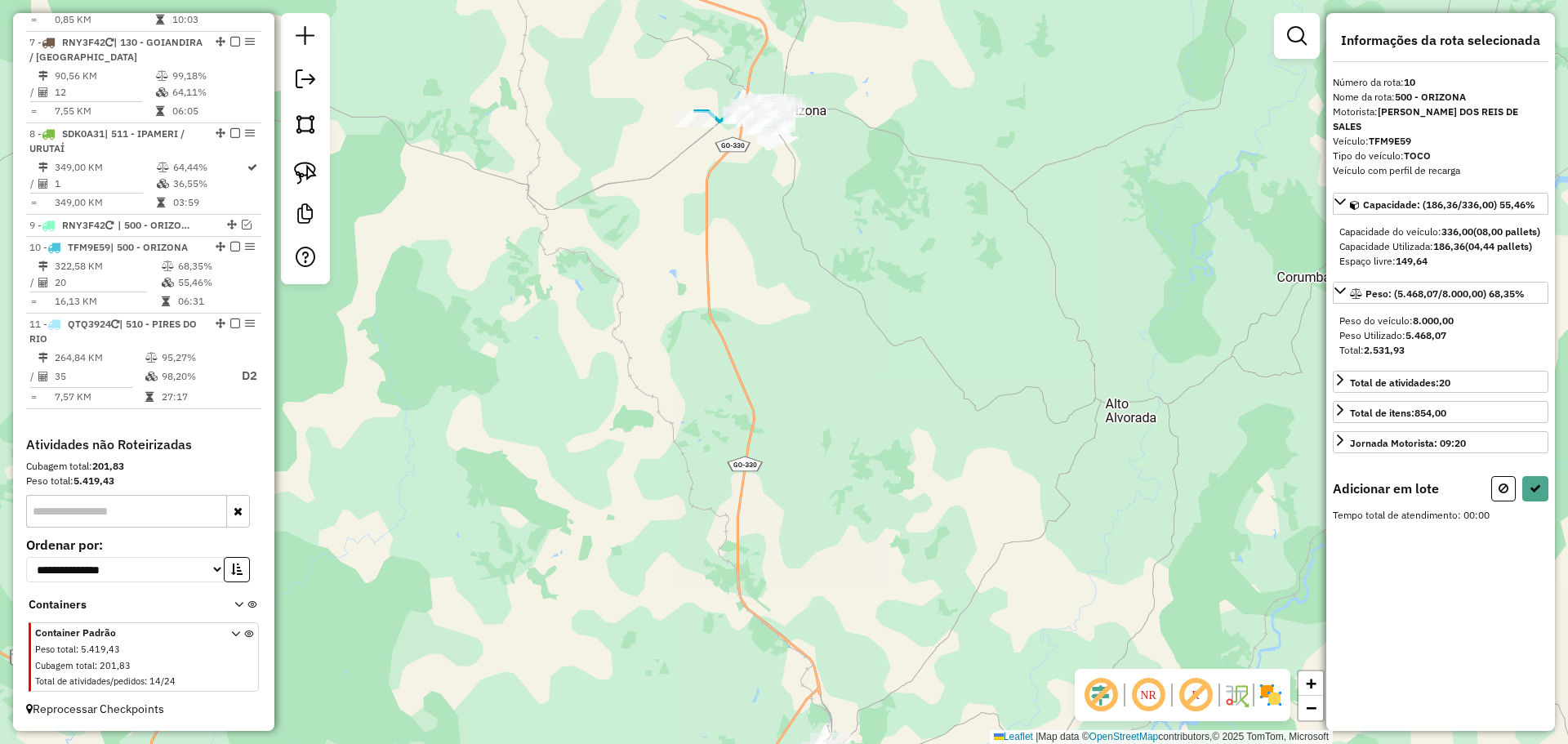
drag, startPoint x: 915, startPoint y: 584, endPoint x: 891, endPoint y: 279, distance: 305.9
click at [892, 280] on div "Janela de atendimento Grade de atendimento Capacidade Transportadoras Veículos …" at bounding box center [784, 372] width 1568 height 744
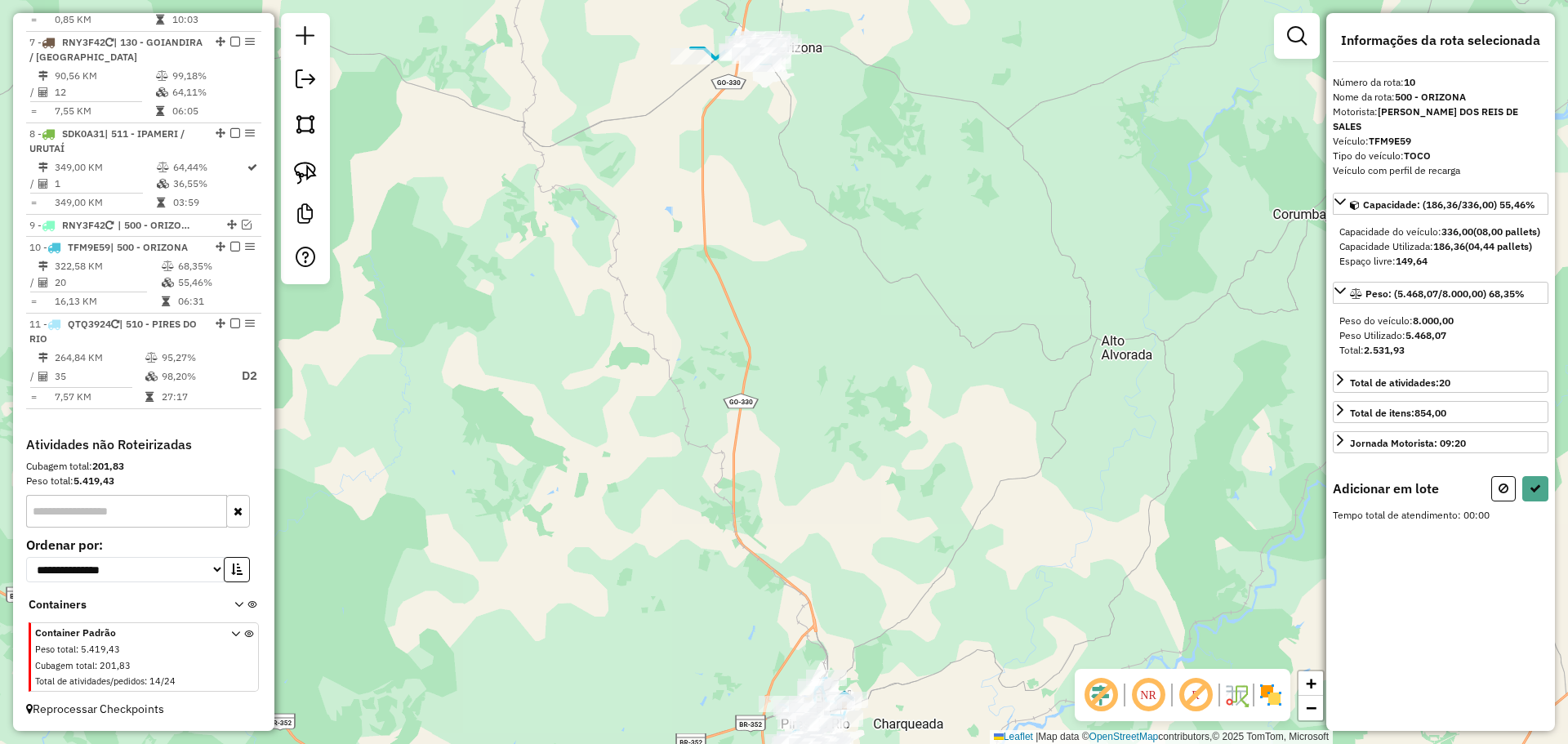
drag, startPoint x: 855, startPoint y: 587, endPoint x: 845, endPoint y: 332, distance: 255.2
click at [845, 332] on div "Janela de atendimento Grade de atendimento Capacidade Transportadoras Veículos …" at bounding box center [784, 372] width 1568 height 744
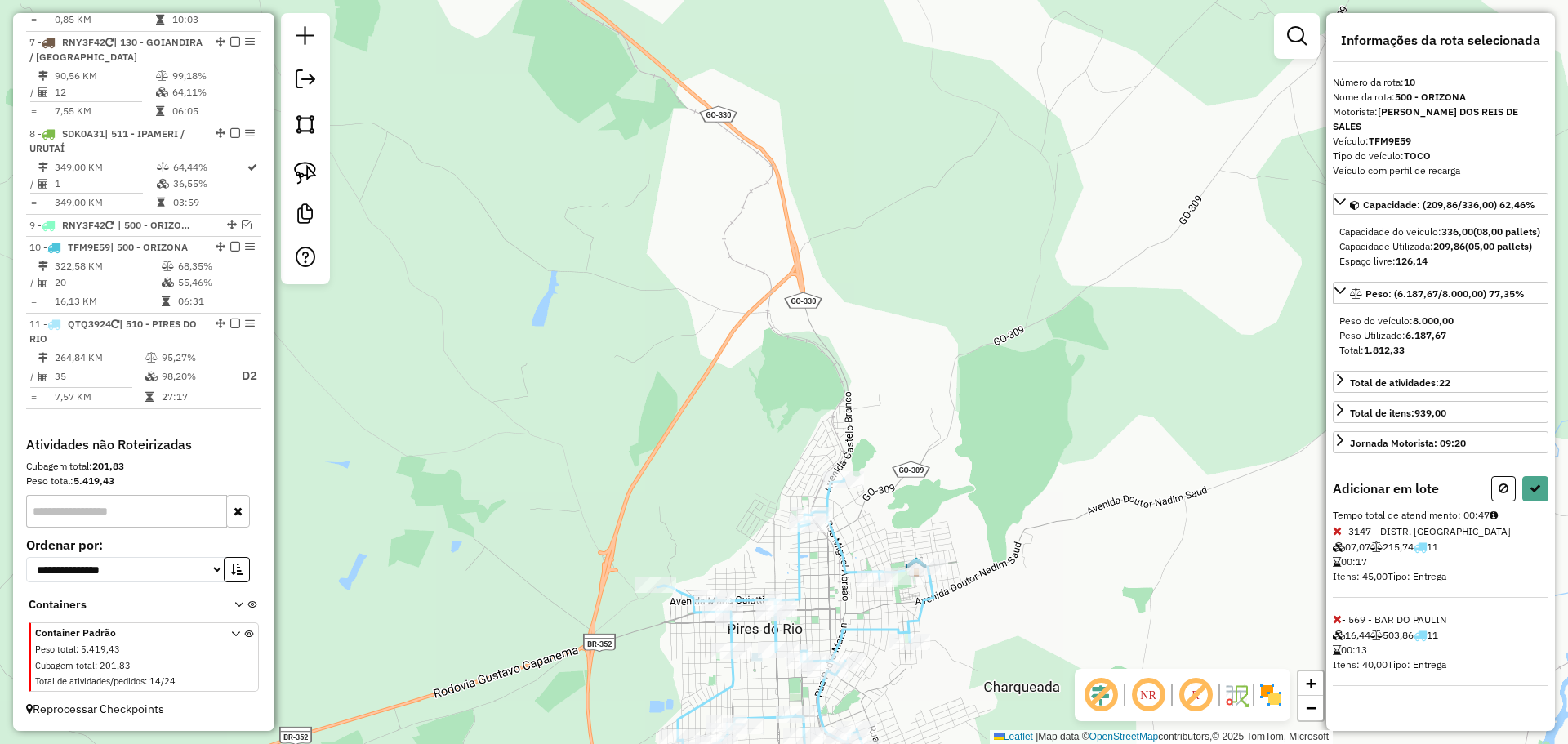
click at [809, 540] on div "Rota 11 - Placa QTQ3924 202 - MERCEARIA MORAES TC Janela de atendimento Grade d…" at bounding box center [784, 372] width 1568 height 744
click at [1530, 494] on icon at bounding box center [1535, 488] width 12 height 12
select select "**********"
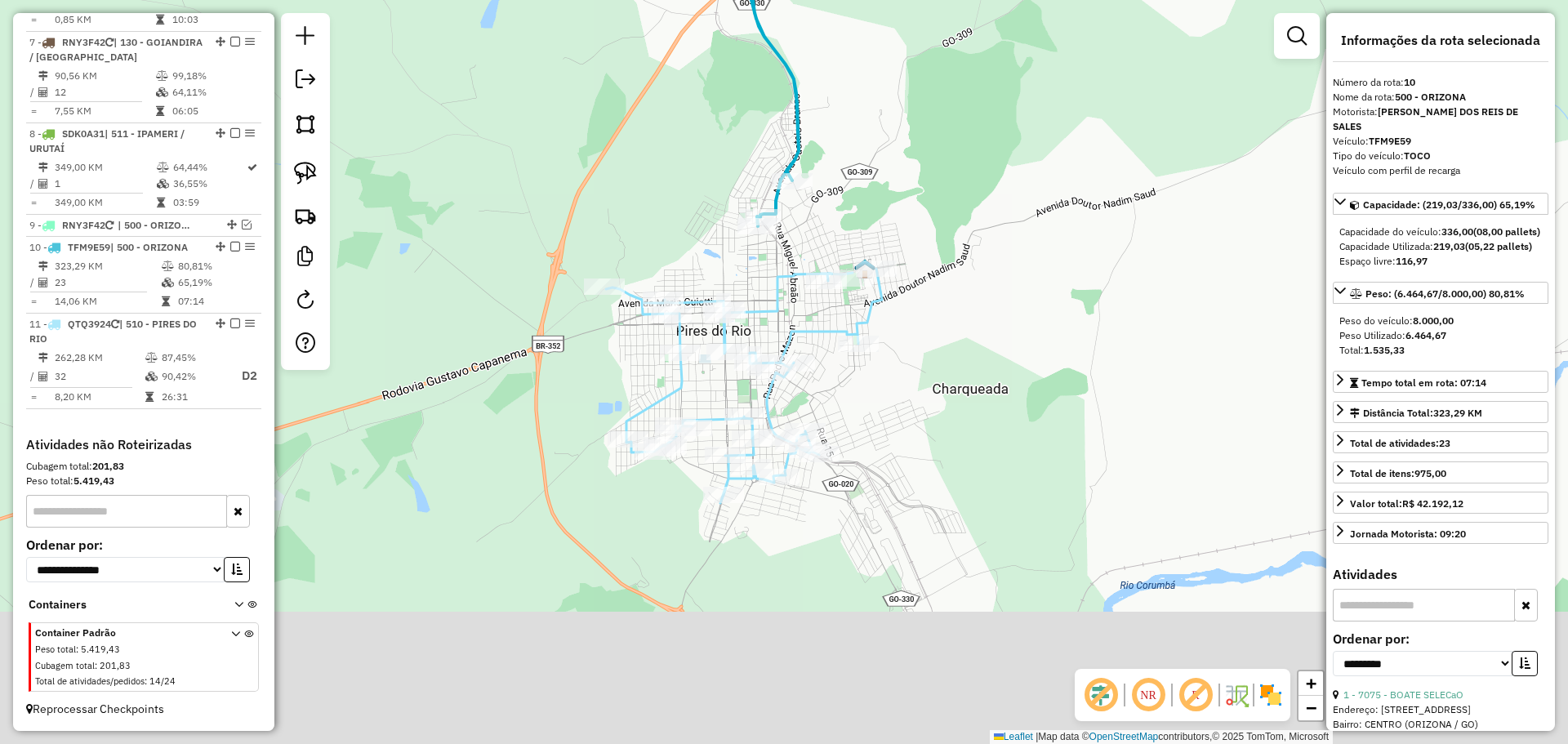
drag, startPoint x: 933, startPoint y: 573, endPoint x: 903, endPoint y: 372, distance: 203.2
click at [903, 373] on div "Janela de atendimento Grade de atendimento Capacidade Transportadoras Veículos …" at bounding box center [784, 372] width 1568 height 744
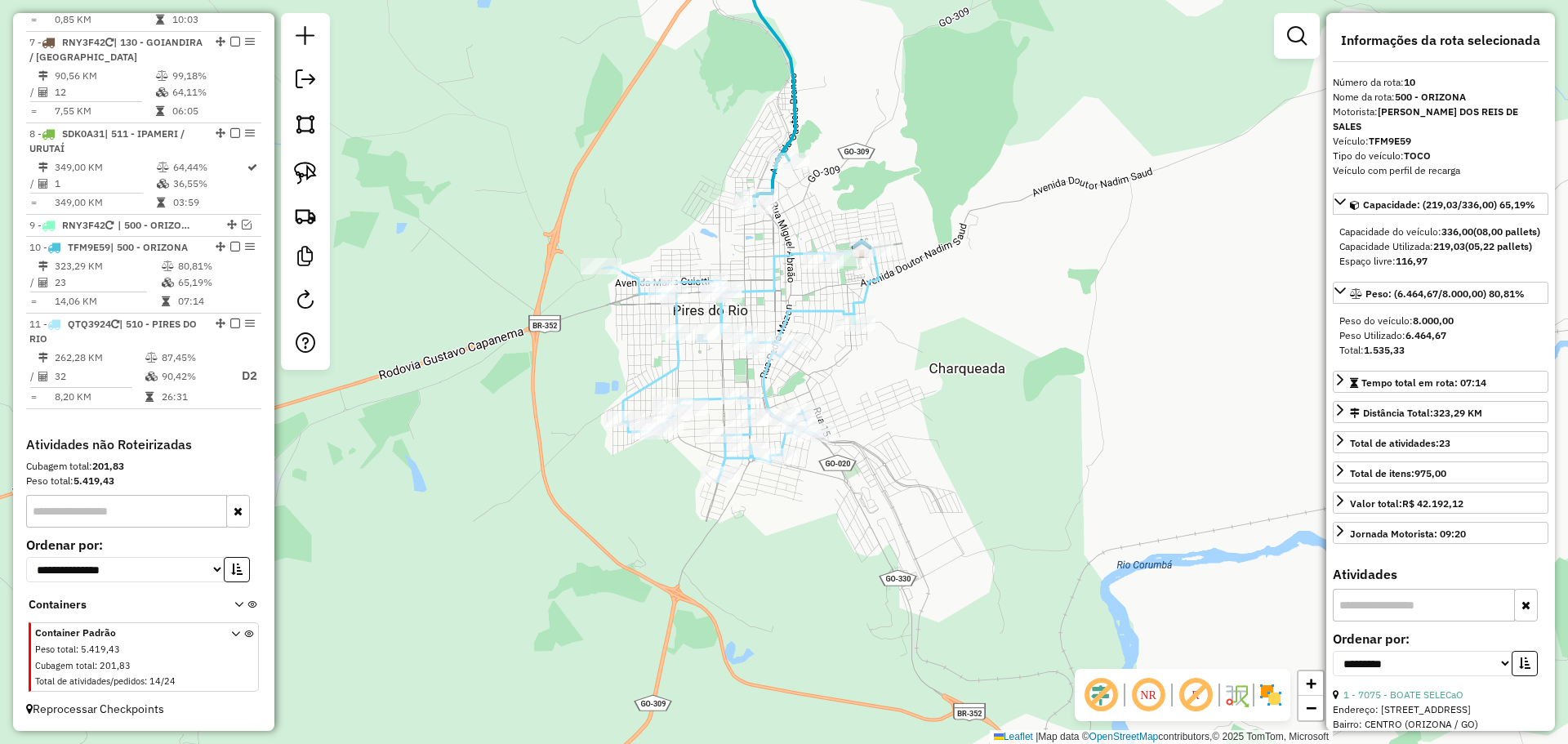
click at [772, 179] on icon at bounding box center [766, 66] width 58 height 281
click at [798, 308] on icon at bounding box center [740, 365] width 276 height 235
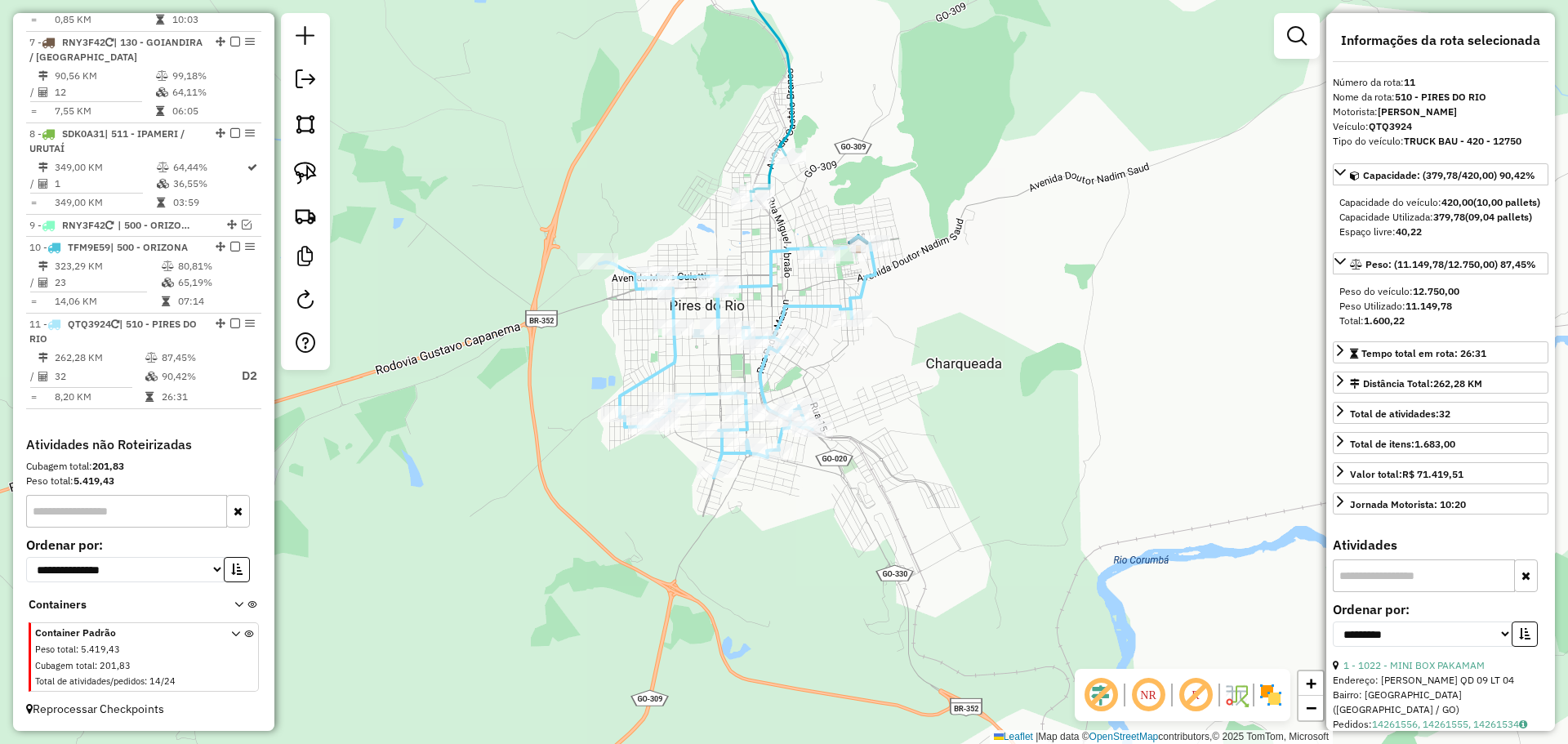
drag, startPoint x: 937, startPoint y: 547, endPoint x: 822, endPoint y: 254, distance: 314.8
click at [817, 225] on div "Janela de atendimento Grade de atendimento Capacidade Transportadoras Veículos …" at bounding box center [784, 372] width 1568 height 744
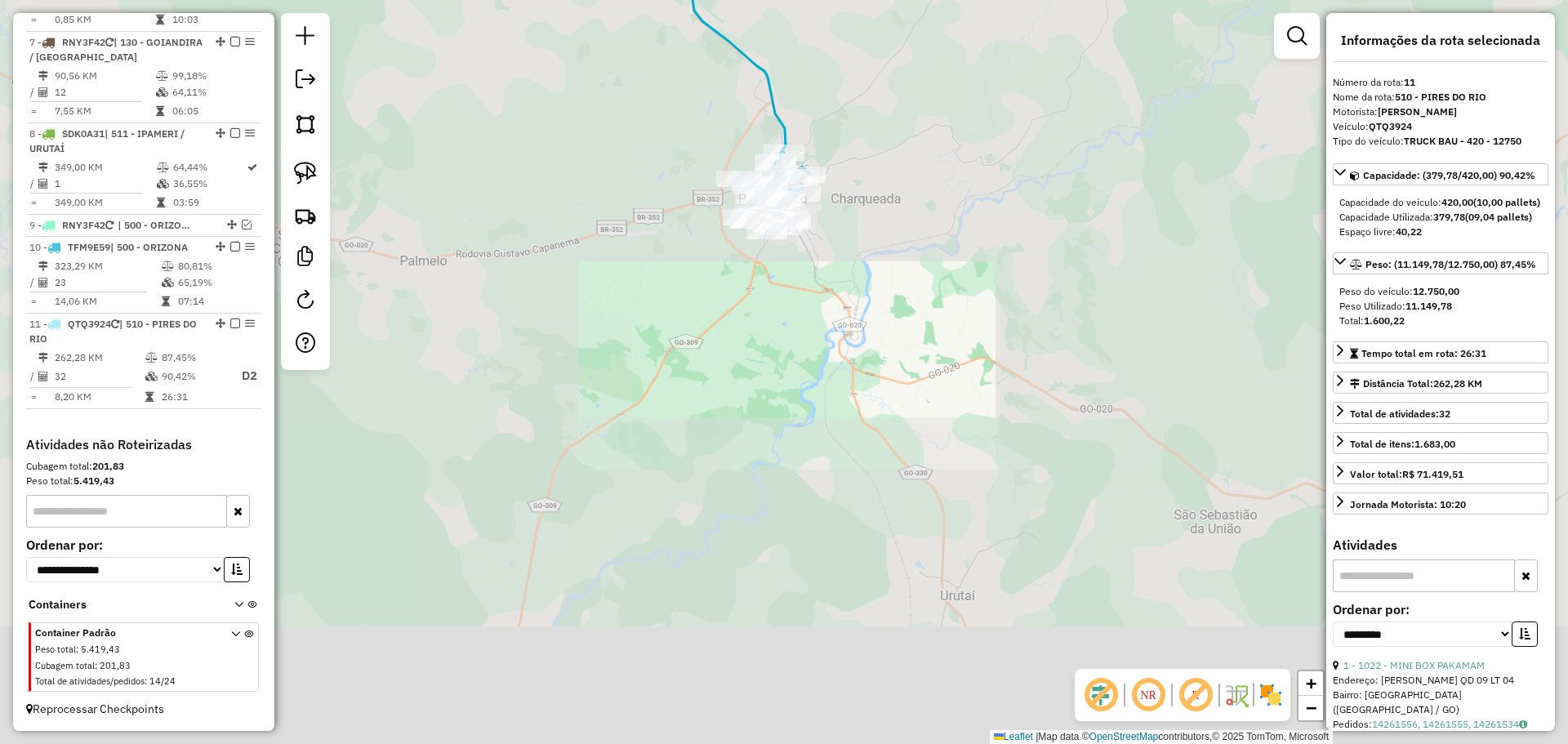
drag, startPoint x: 856, startPoint y: 411, endPoint x: 815, endPoint y: 198, distance: 216.9
click at [815, 199] on div "Janela de atendimento Grade de atendimento Capacidade Transportadoras Veículos …" at bounding box center [784, 372] width 1568 height 744
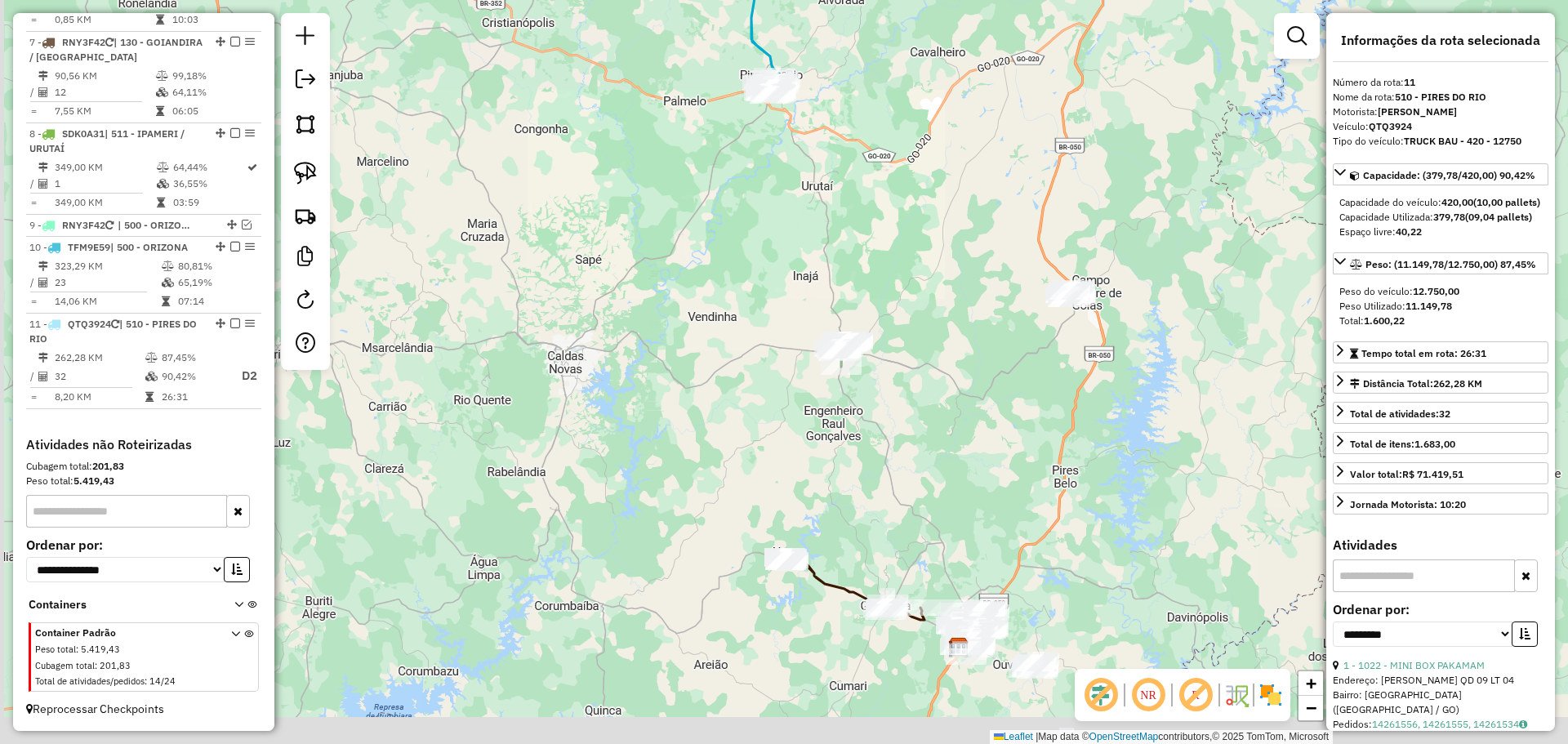
drag, startPoint x: 900, startPoint y: 465, endPoint x: 823, endPoint y: 242, distance: 235.9
click at [823, 193] on div "Rota 4 - Placa PRI3415 6888 - MERCEARIA IDEAL Rota 4 - Placa PRI3415 6806 - PEG…" at bounding box center [784, 372] width 1568 height 744
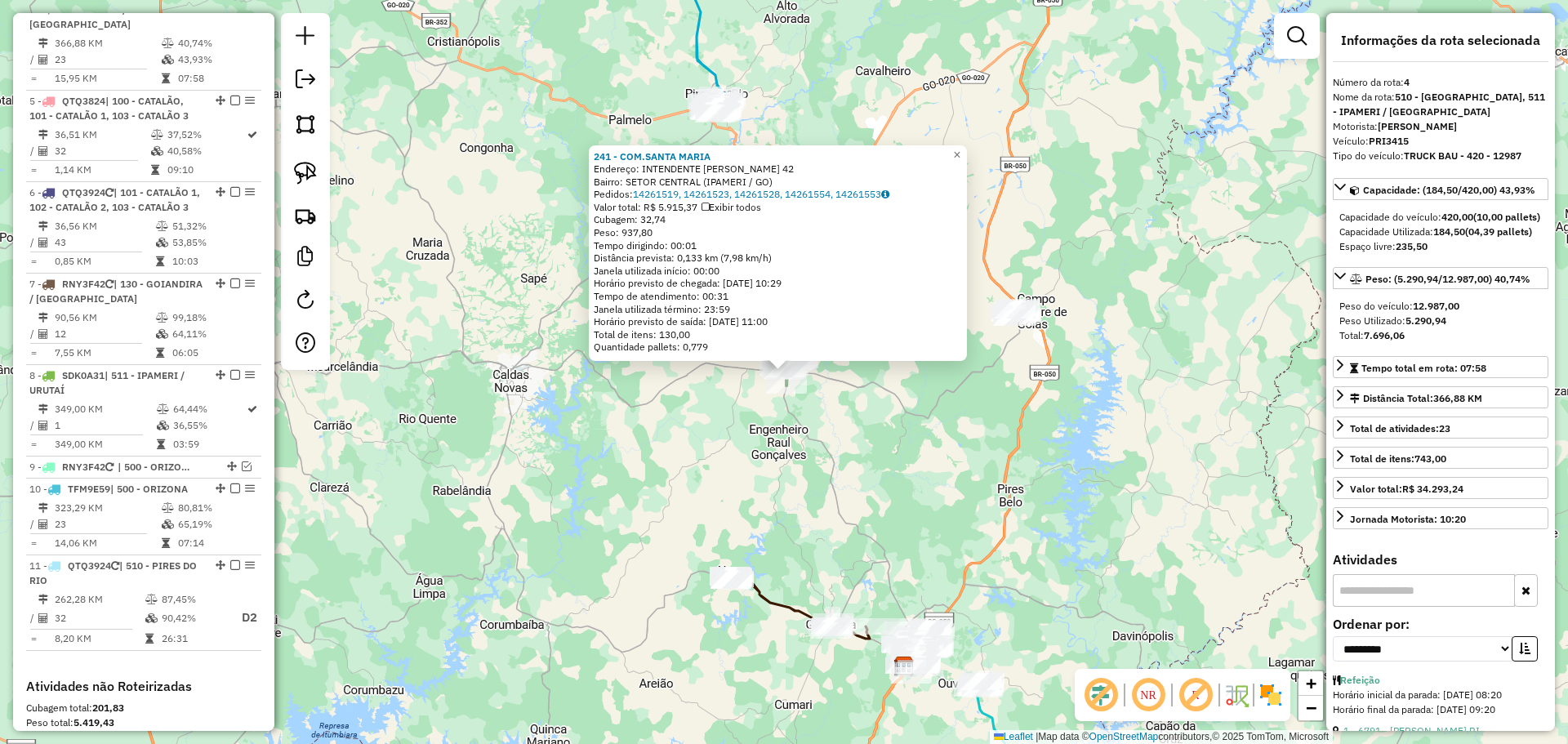
scroll to position [906, 0]
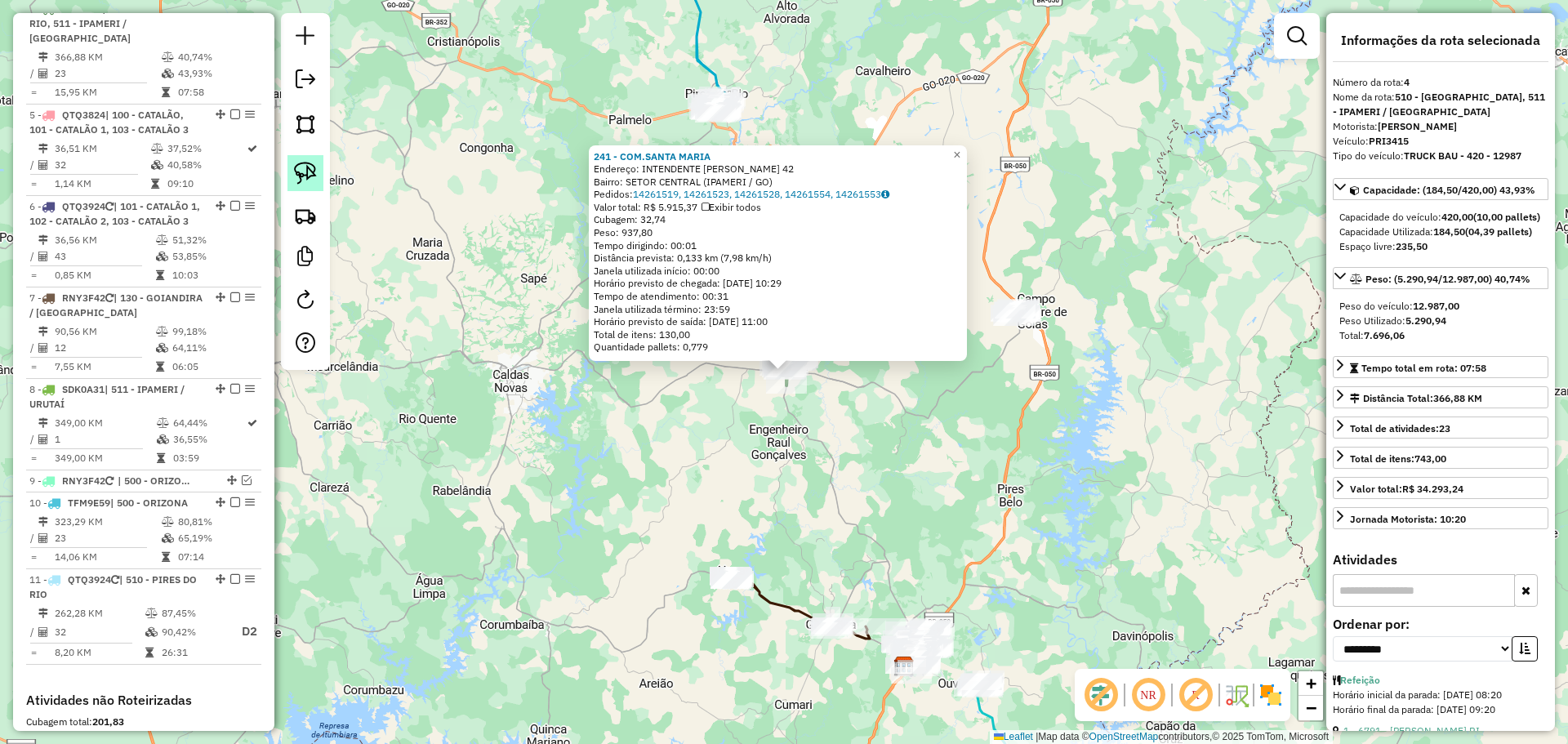
click at [311, 166] on img at bounding box center [306, 173] width 23 height 23
drag, startPoint x: 731, startPoint y: 400, endPoint x: 731, endPoint y: 318, distance: 82.0
click at [731, 318] on div "241 - COM.SANTA MARIA Endereço: INTENDENTE JOSE VAZ 42 Bairro: SETOR CENTRAL (I…" at bounding box center [784, 372] width 1568 height 744
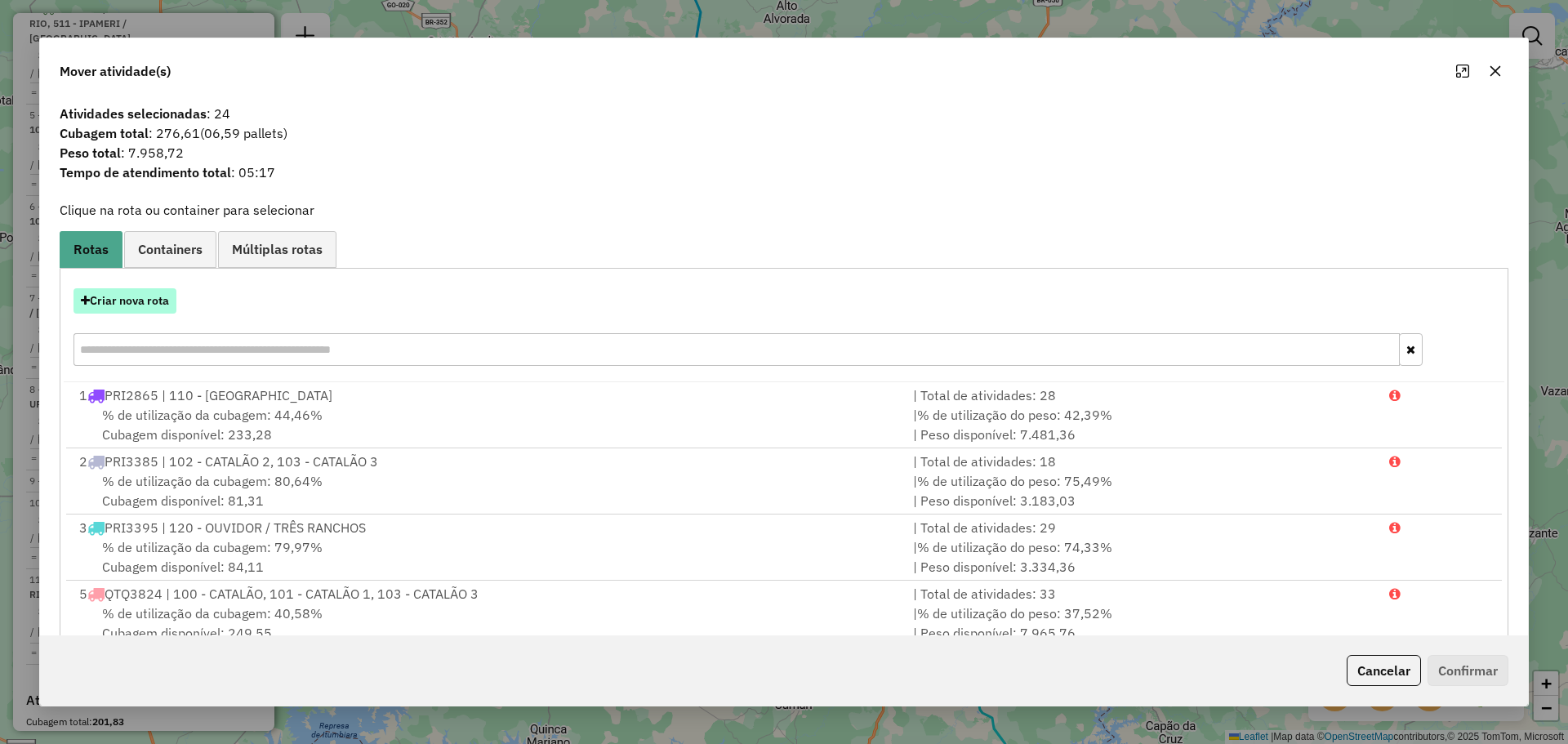
click at [121, 294] on button "Criar nova rota" at bounding box center [124, 301] width 103 height 25
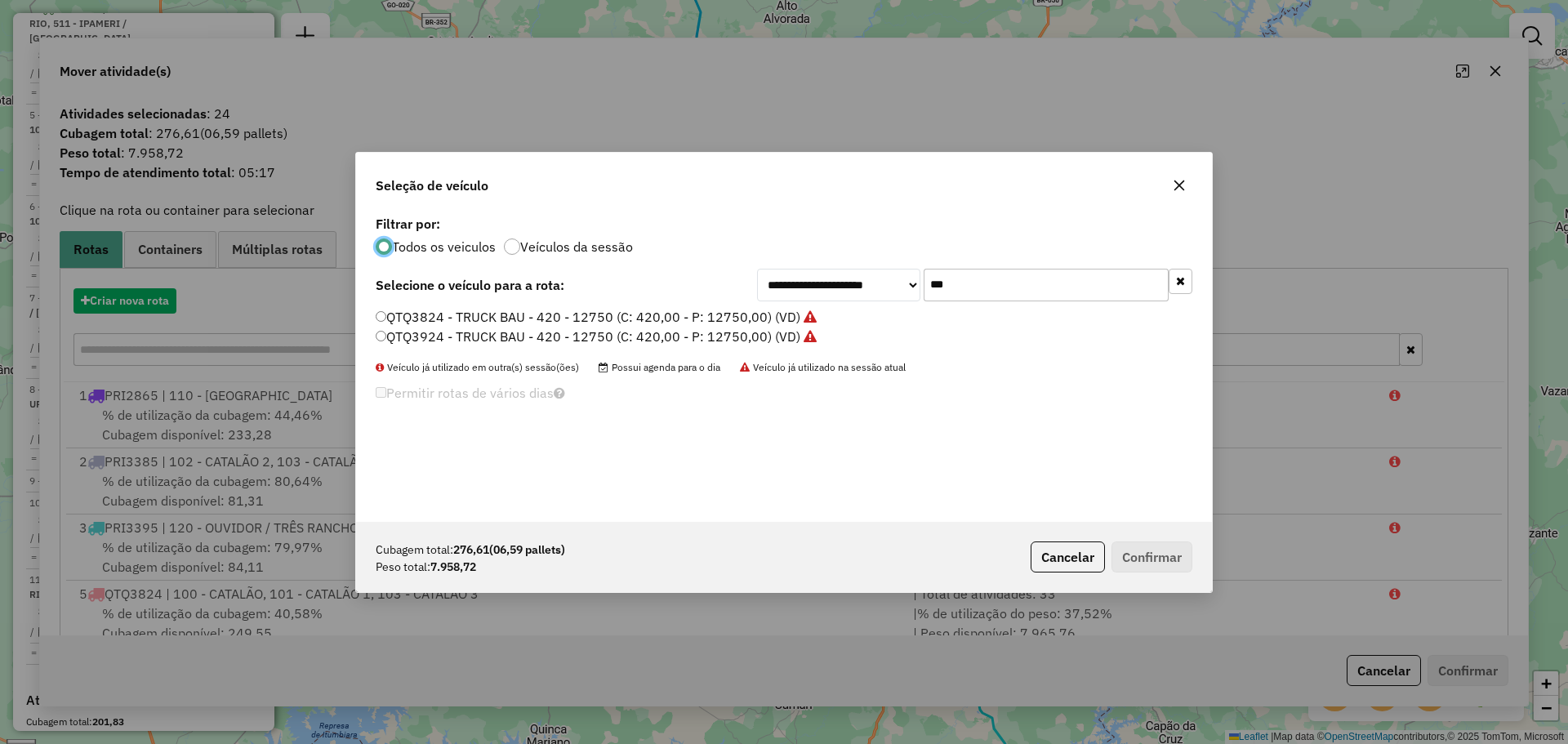
scroll to position [9, 5]
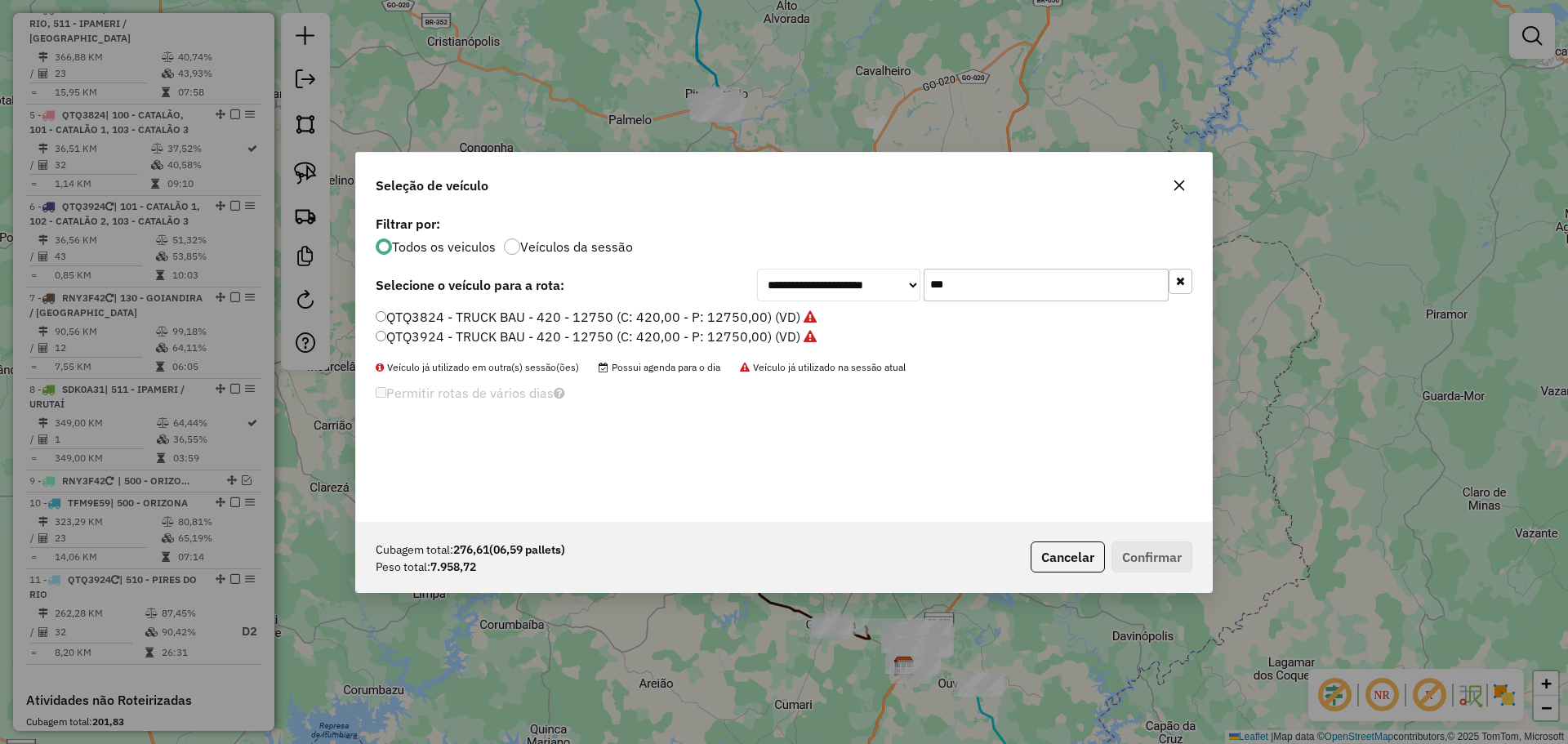
drag, startPoint x: 1008, startPoint y: 289, endPoint x: 892, endPoint y: 283, distance: 116.2
click at [892, 283] on div "**********" at bounding box center [974, 285] width 435 height 33
type input "*"
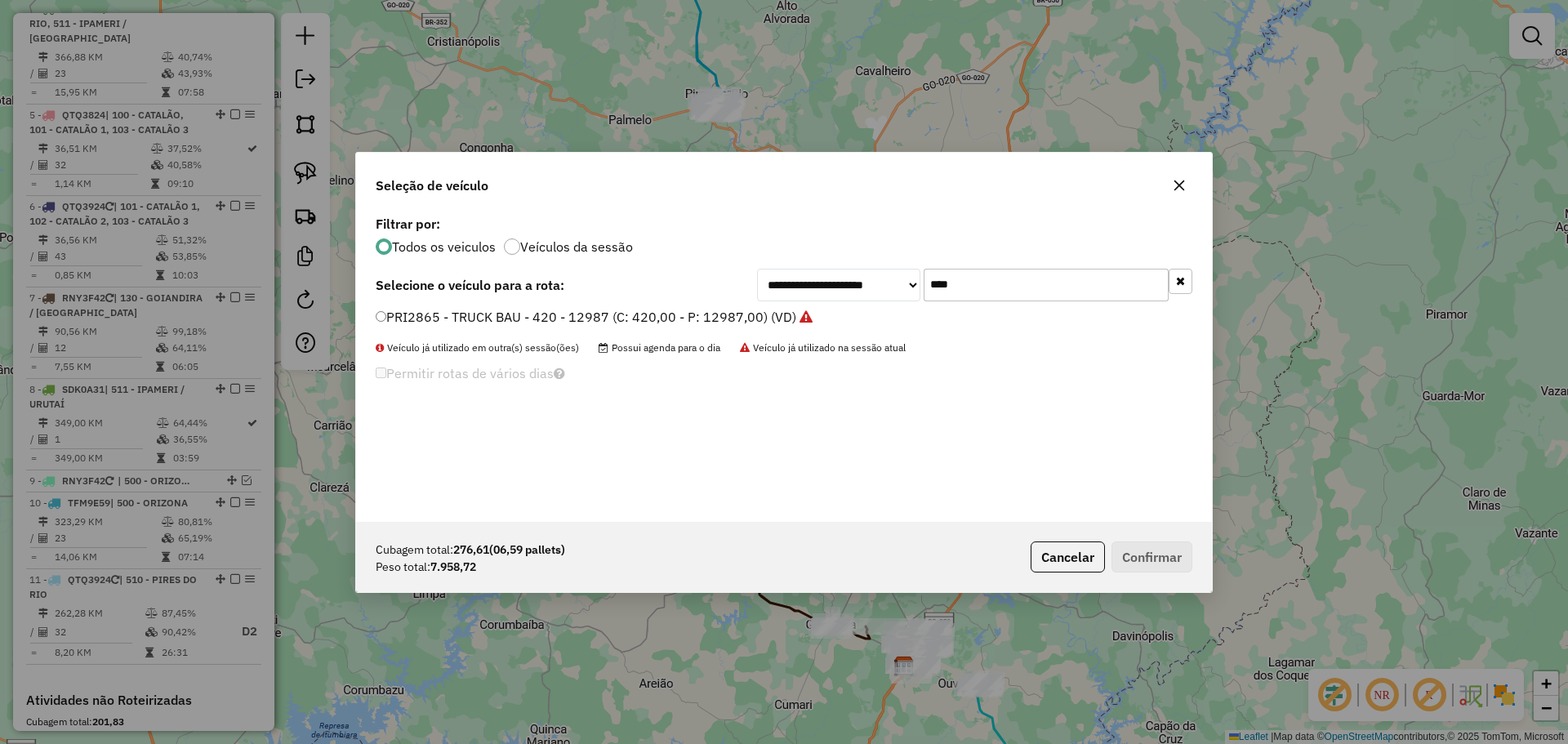
type input "****"
click at [471, 310] on label "PRI2865 - TRUCK BAU - 420 - 12987 (C: 420,00 - P: 12987,00) (VD)" at bounding box center [594, 317] width 437 height 19
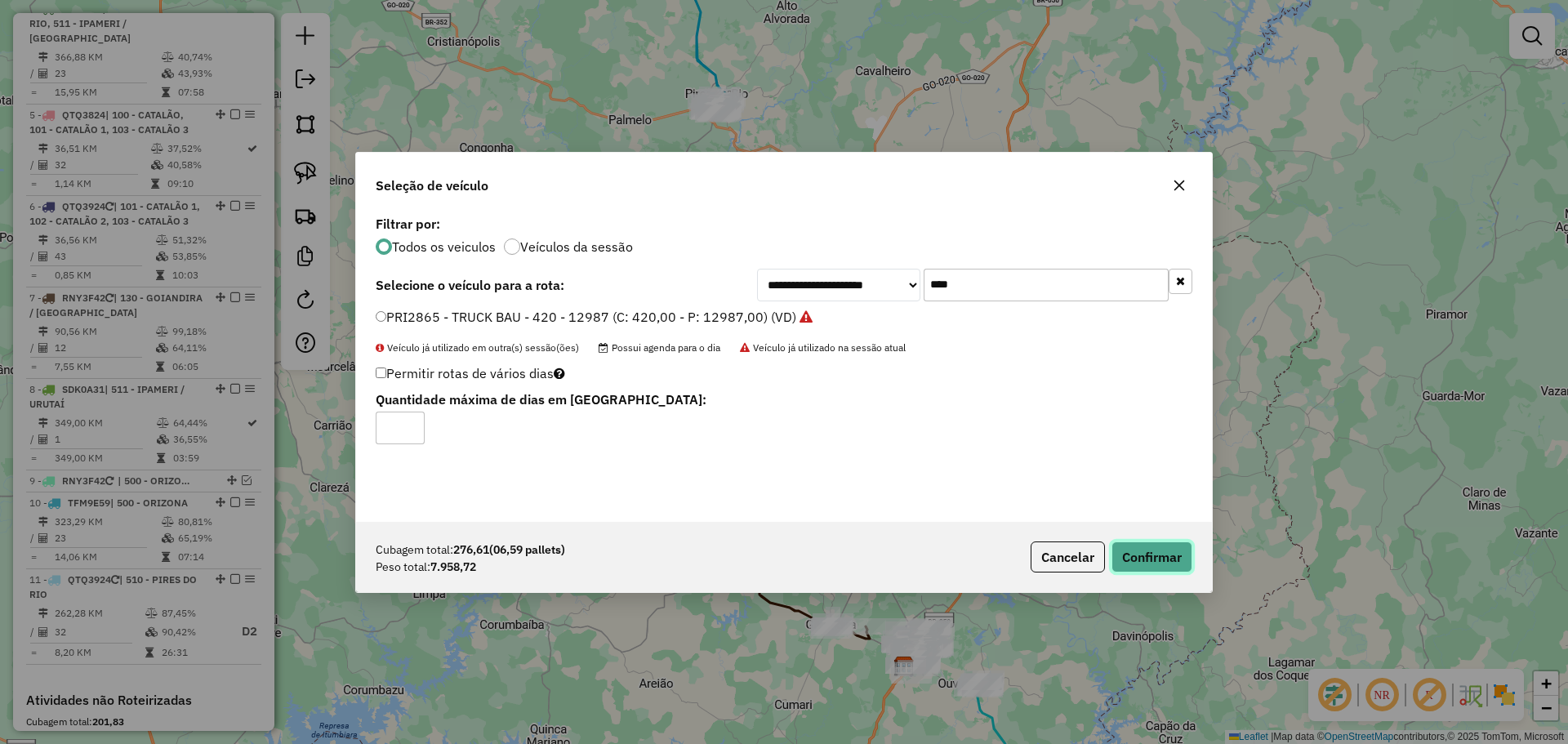
click at [1152, 564] on button "Confirmar" at bounding box center [1152, 557] width 81 height 31
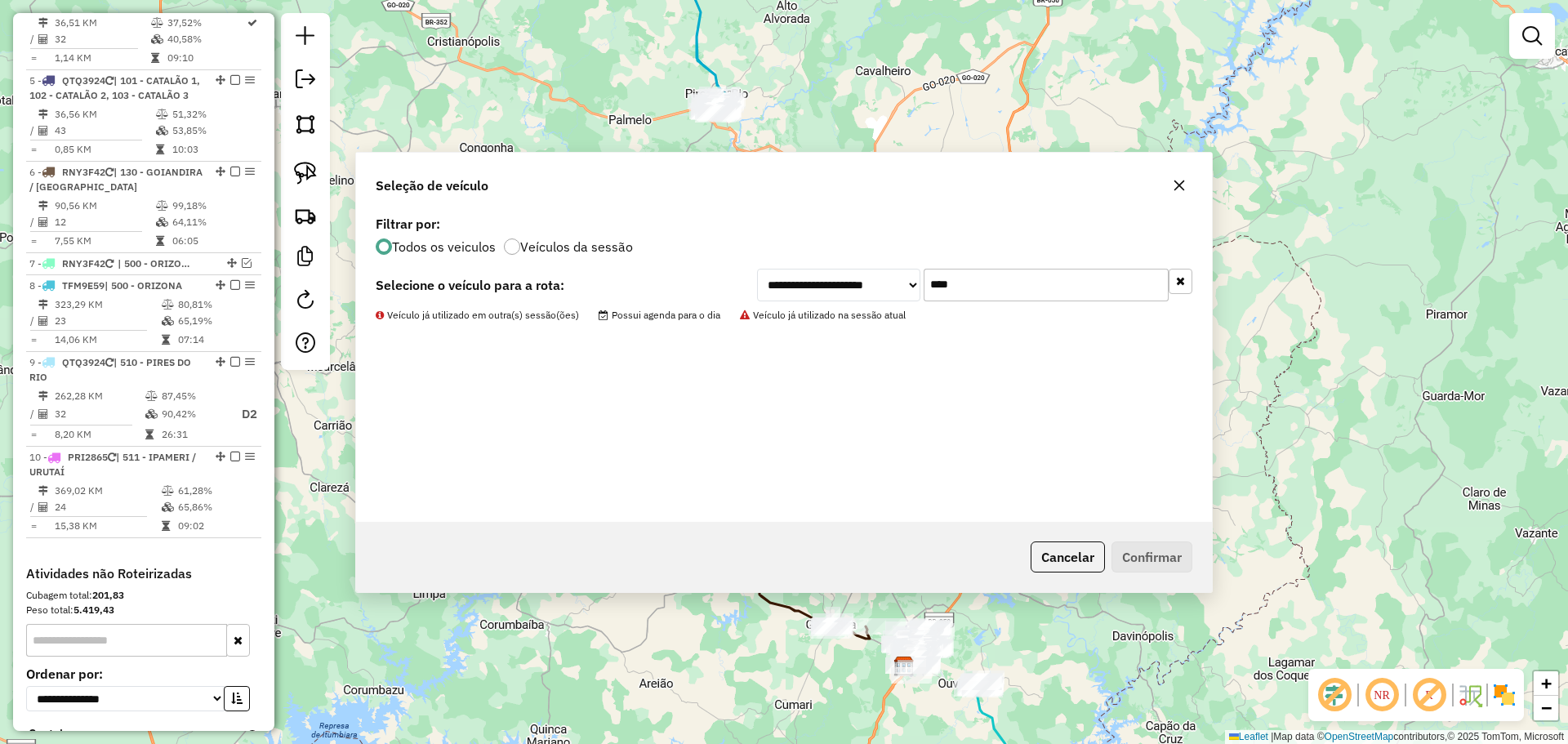
scroll to position [887, 0]
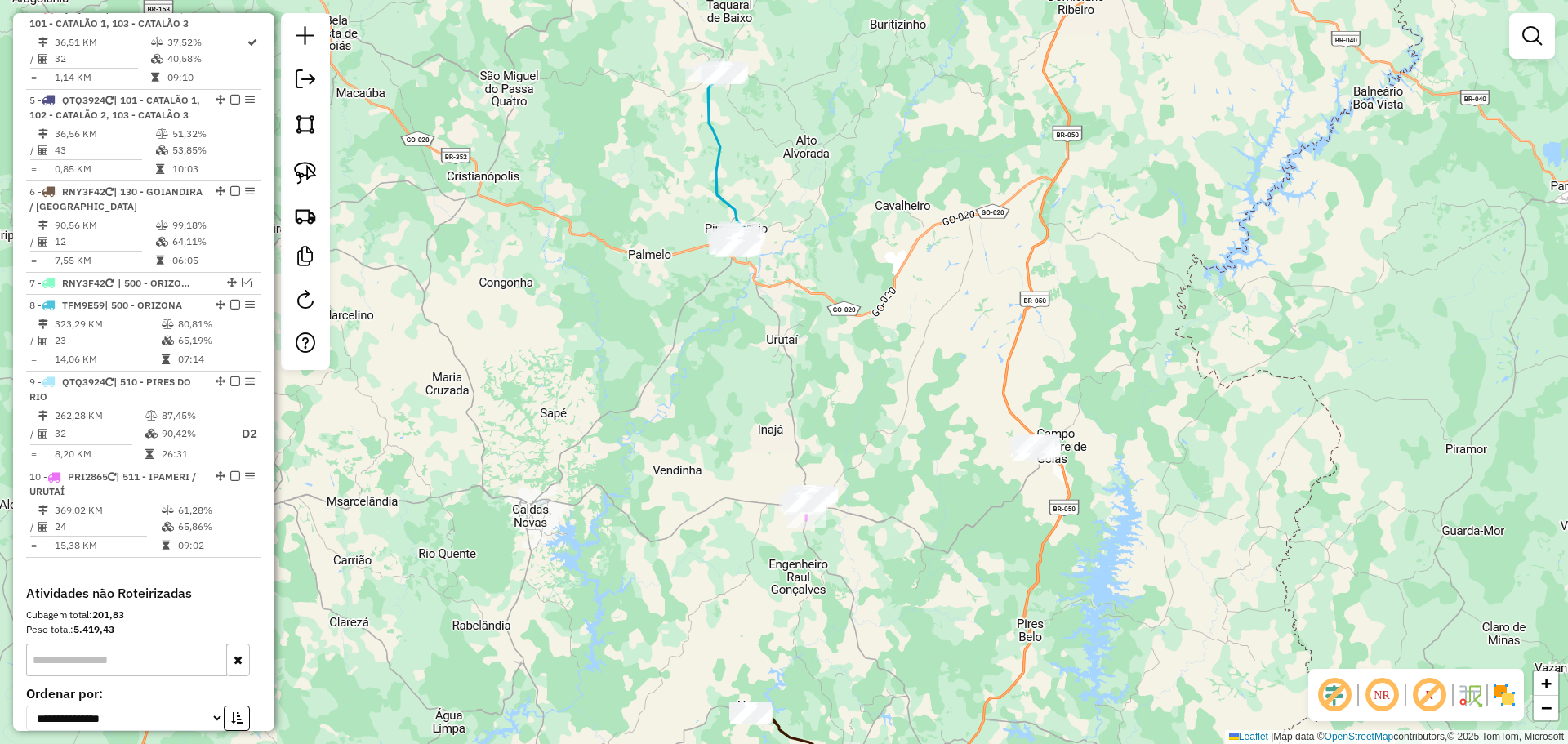
drag, startPoint x: 786, startPoint y: 171, endPoint x: 808, endPoint y: 337, distance: 167.5
click at [810, 336] on div "Janela de atendimento Grade de atendimento Capacidade Transportadoras Veículos …" at bounding box center [784, 372] width 1568 height 744
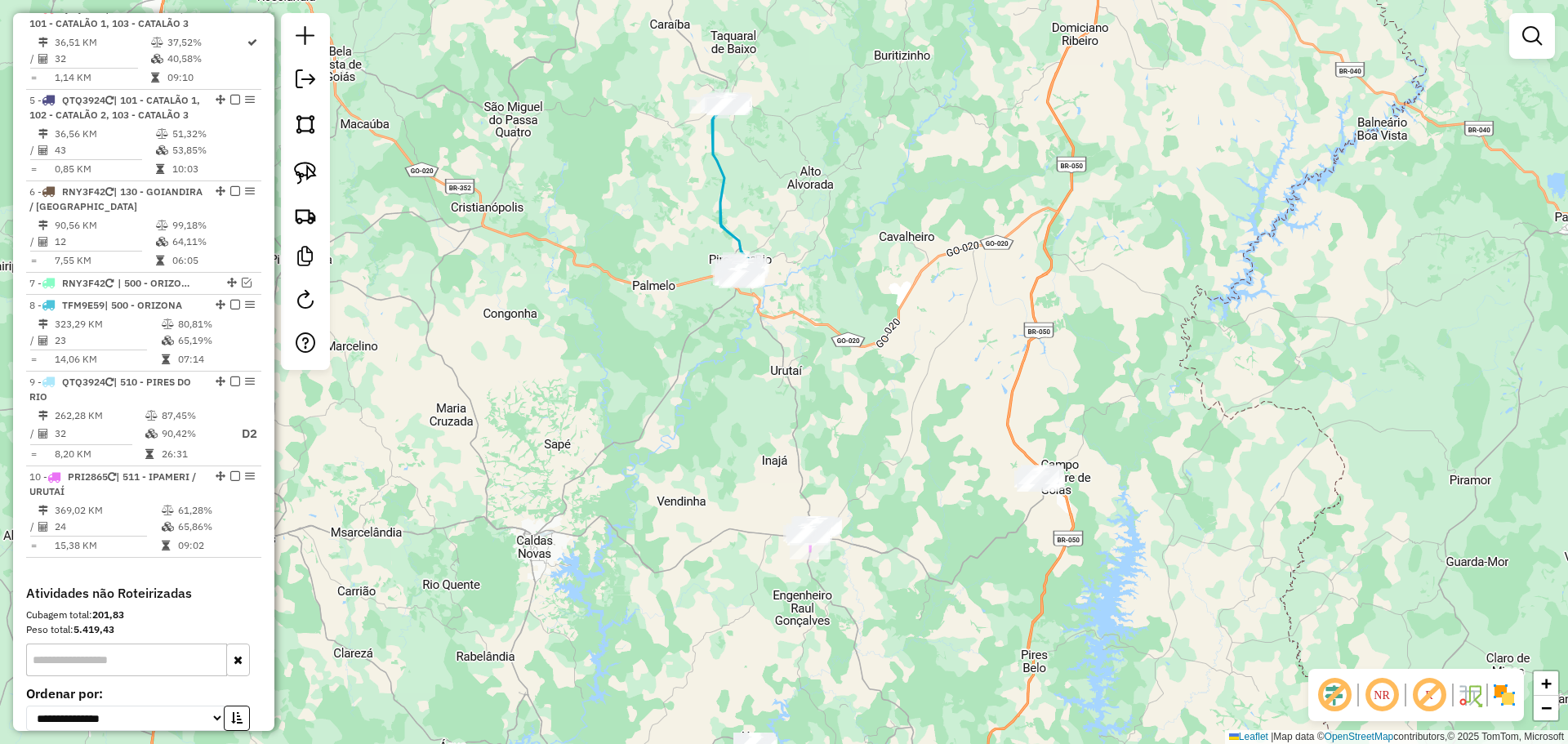
click at [721, 169] on icon at bounding box center [727, 182] width 35 height 162
select select "**********"
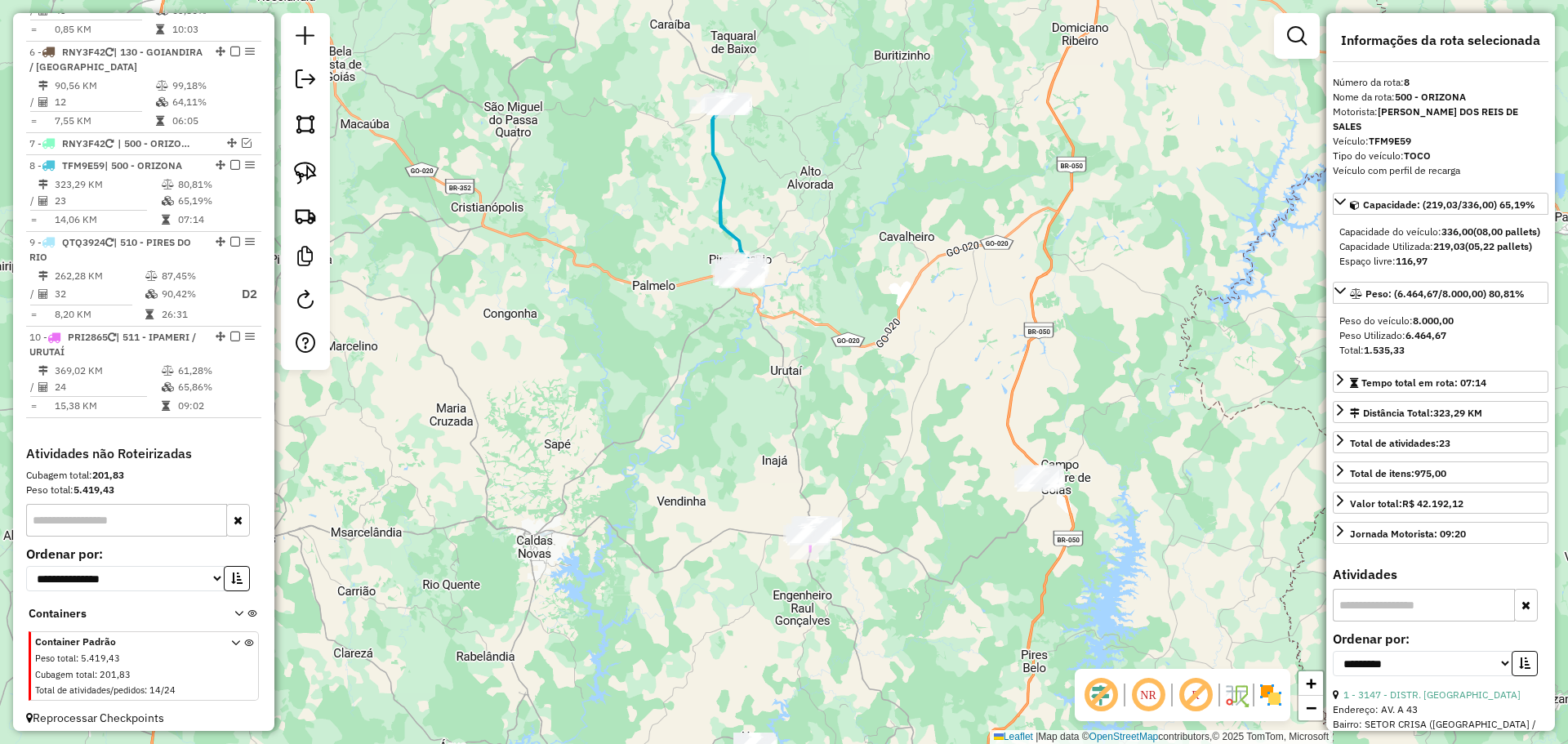
scroll to position [1065, 0]
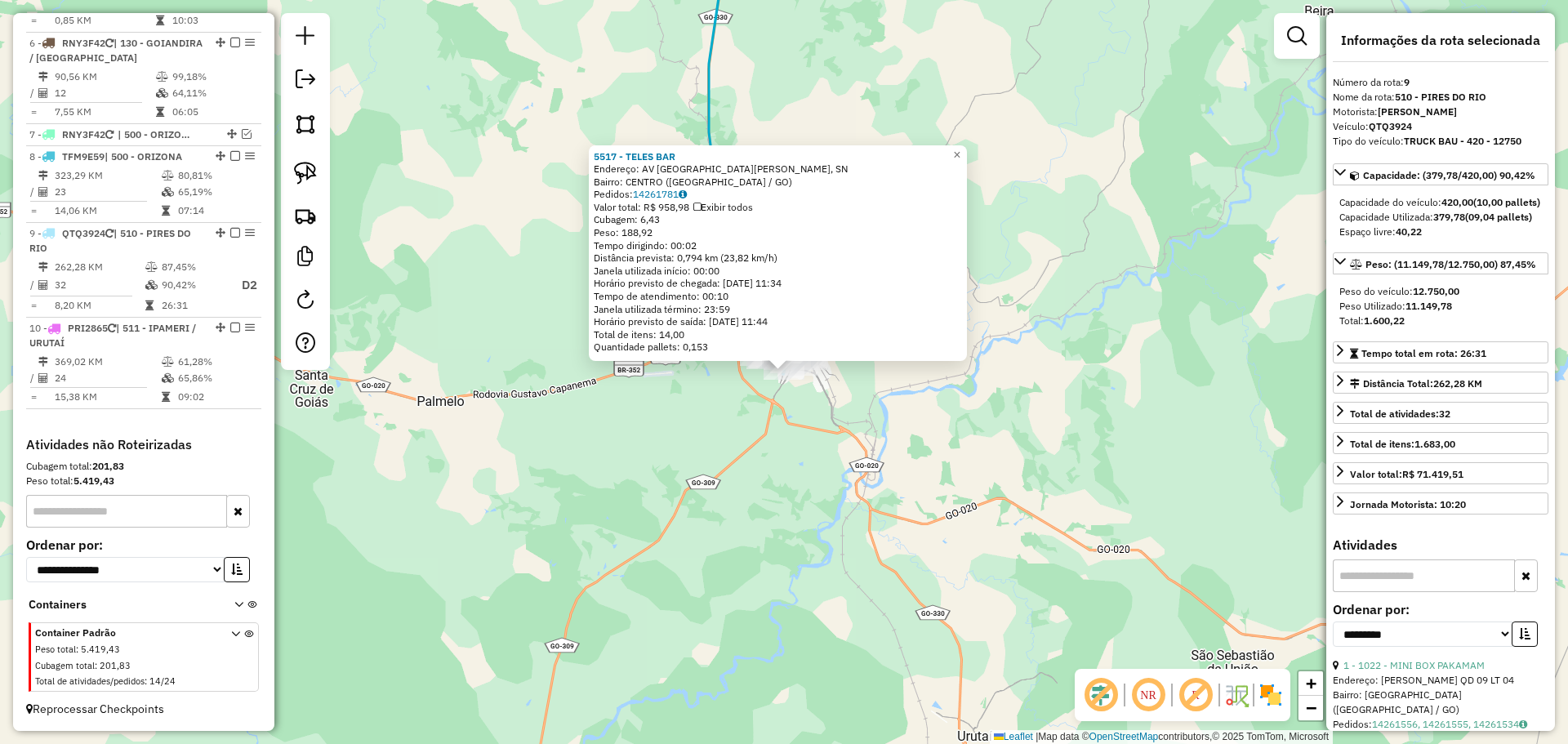
drag, startPoint x: 908, startPoint y: 357, endPoint x: 768, endPoint y: 177, distance: 228.0
click at [769, 172] on div "5517 - TELES BAR Endereço: AV AVENIDA EGIDIO FRANCISCO RODRI, SN Bairro: CENTRO…" at bounding box center [777, 253] width 378 height 216
click at [905, 471] on div "5517 - TELES BAR Endereço: AV AVENIDA EGIDIO FRANCISCO RODRI, SN Bairro: CENTRO…" at bounding box center [784, 372] width 1568 height 744
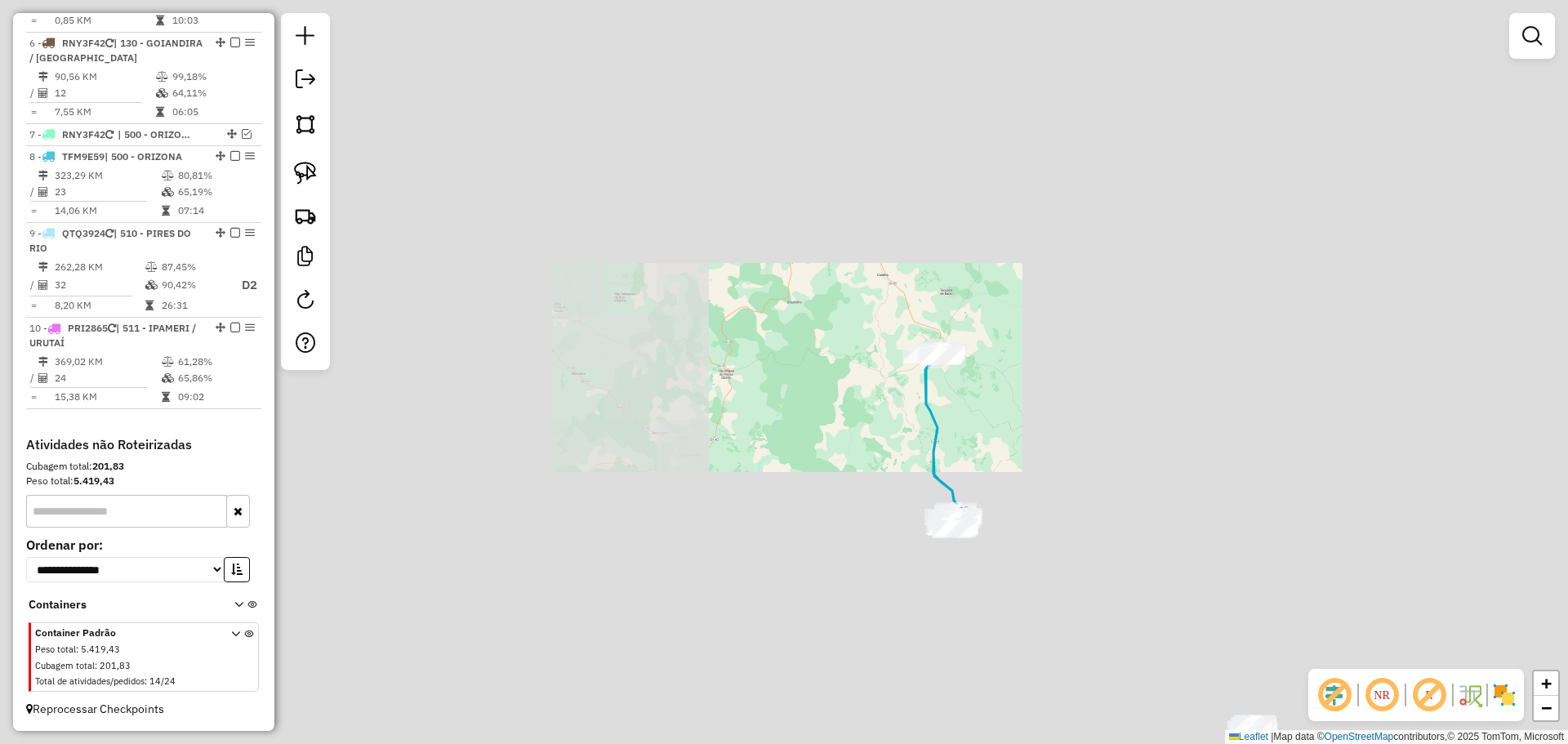
drag, startPoint x: 1017, startPoint y: 560, endPoint x: 906, endPoint y: 275, distance: 305.9
click at [906, 275] on div "Janela de atendimento Grade de atendimento Capacidade Transportadoras Veículos …" at bounding box center [784, 372] width 1568 height 744
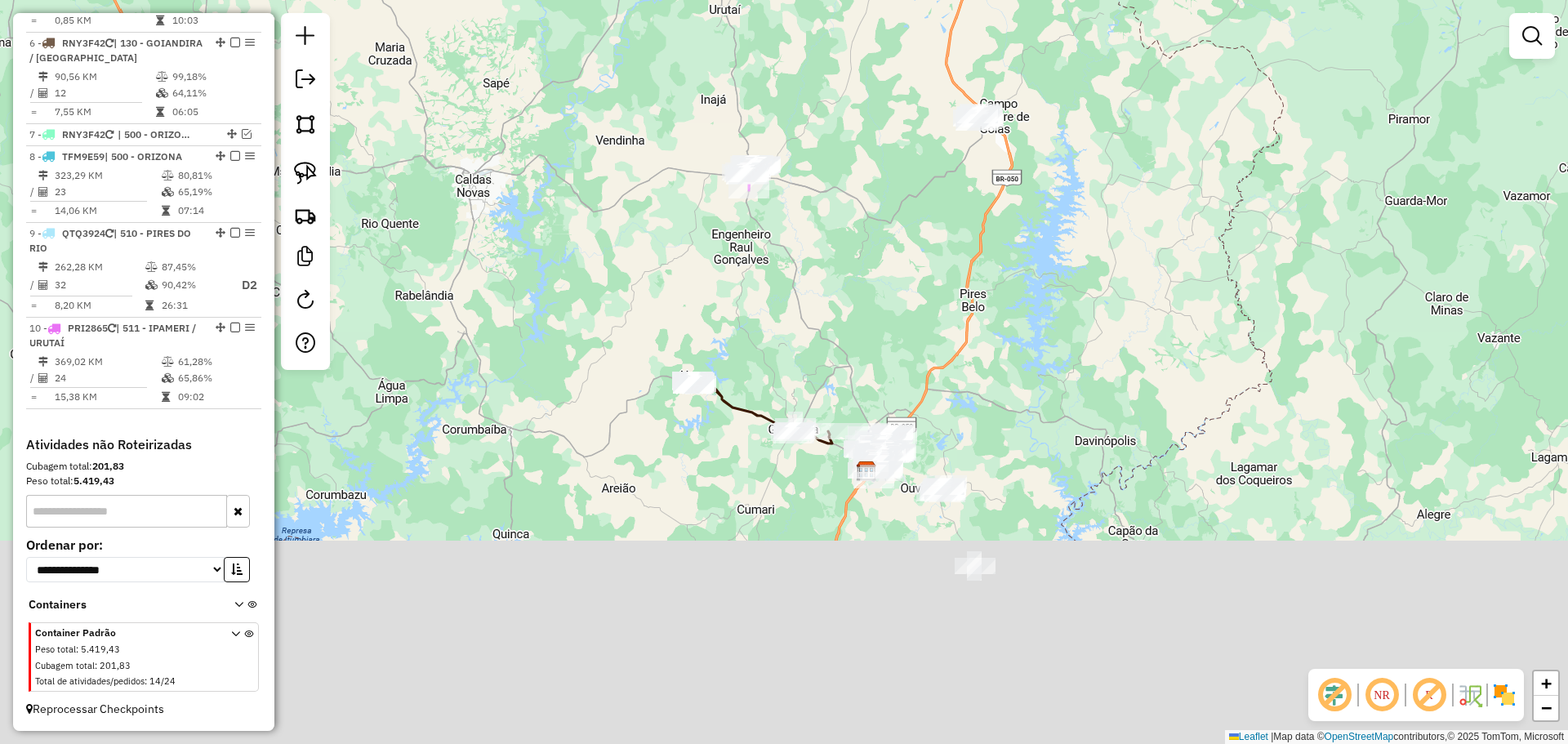
drag, startPoint x: 863, startPoint y: 356, endPoint x: 839, endPoint y: 275, distance: 84.5
click at [839, 273] on div "Janela de atendimento Grade de atendimento Capacidade Transportadoras Veículos …" at bounding box center [784, 372] width 1568 height 744
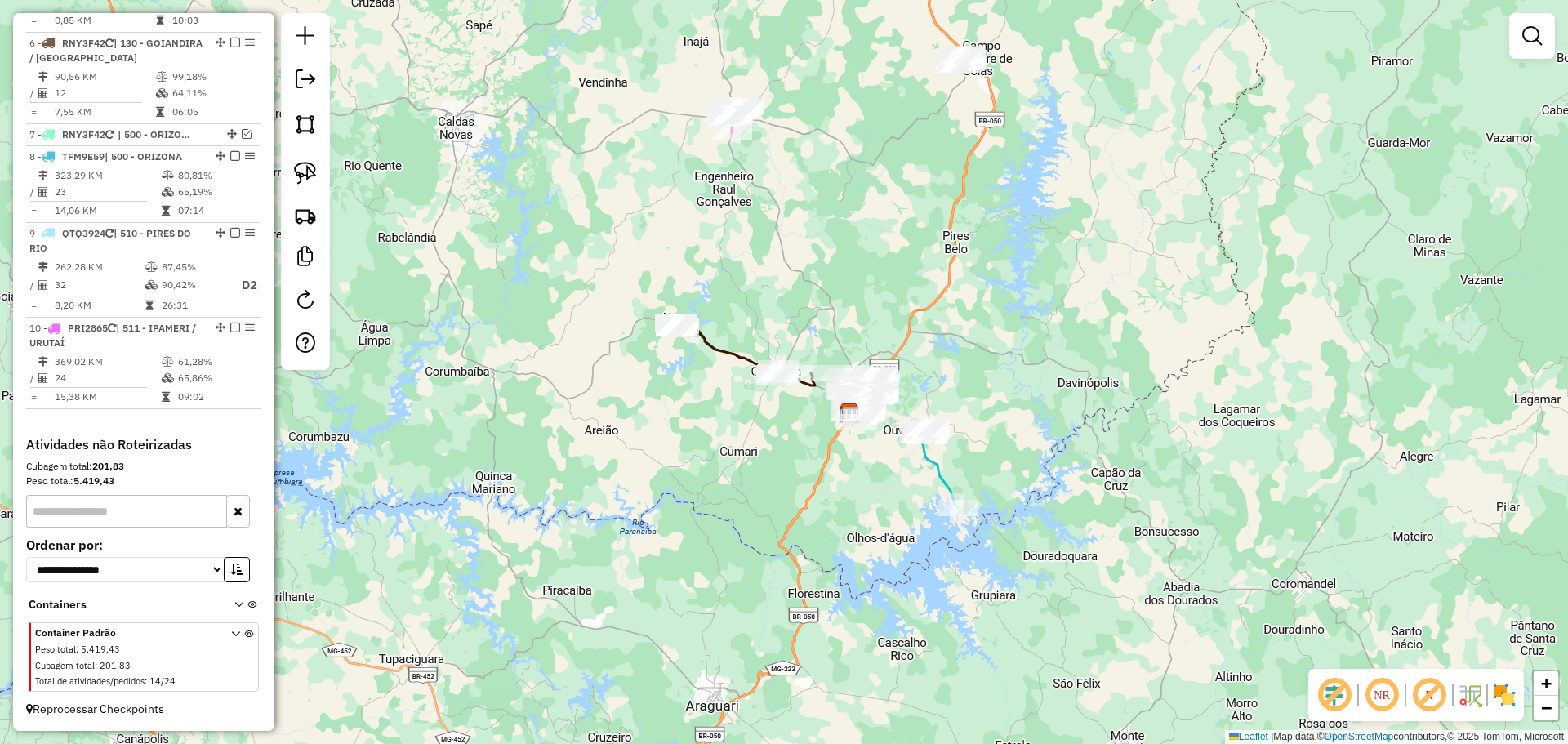
click at [1531, 32] on em at bounding box center [1531, 36] width 19 height 19
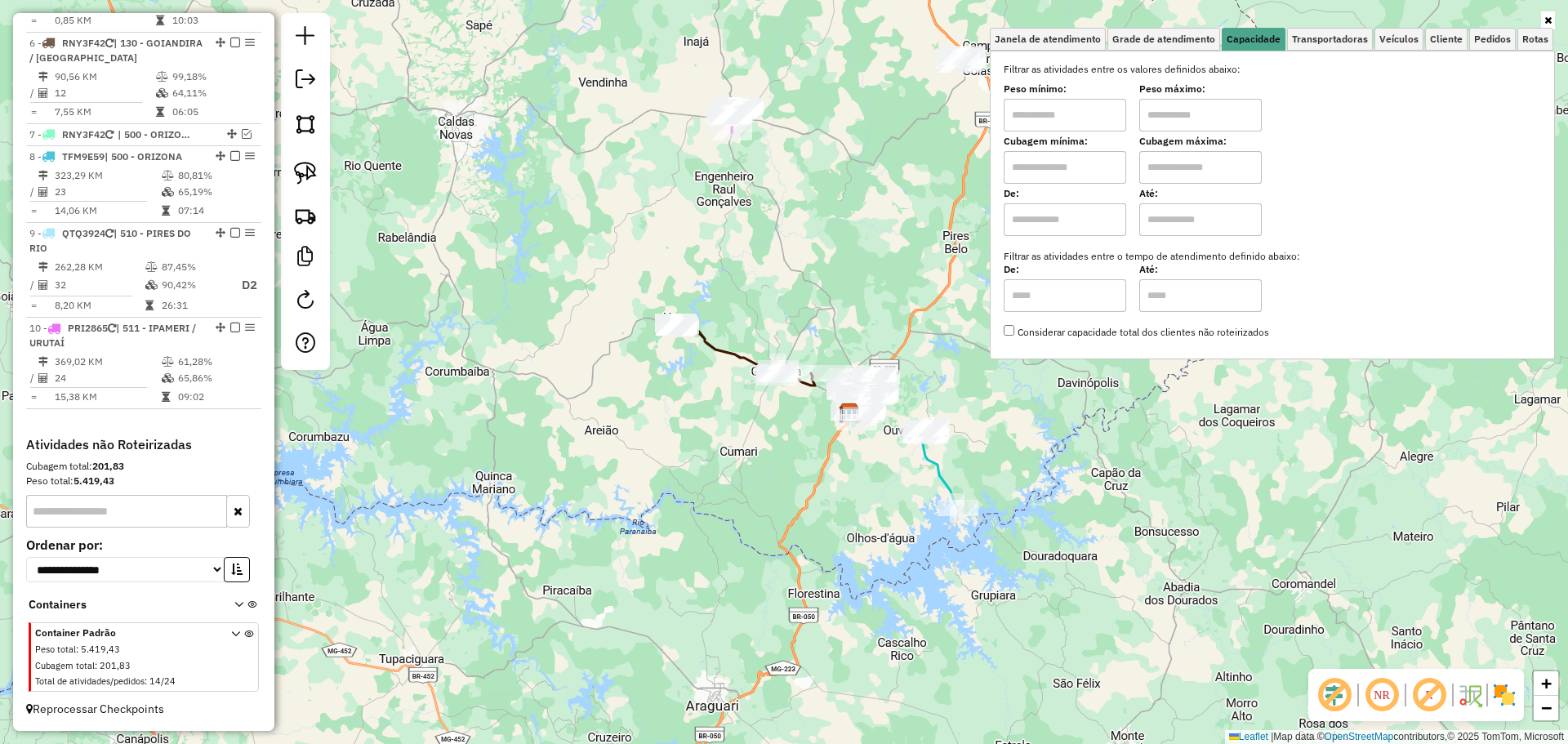
click at [1091, 103] on input "text" at bounding box center [1065, 115] width 122 height 33
type input "****"
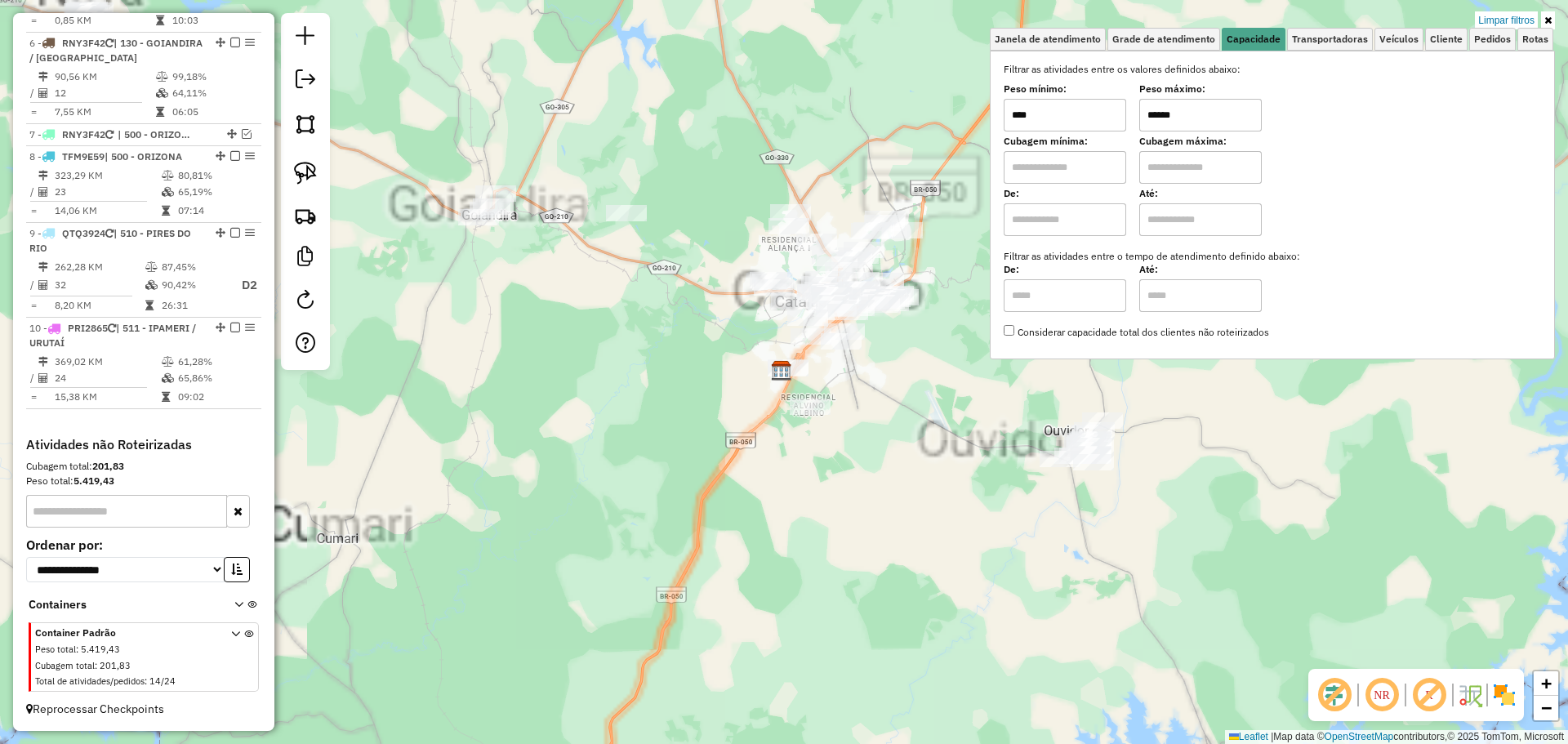
type input "******"
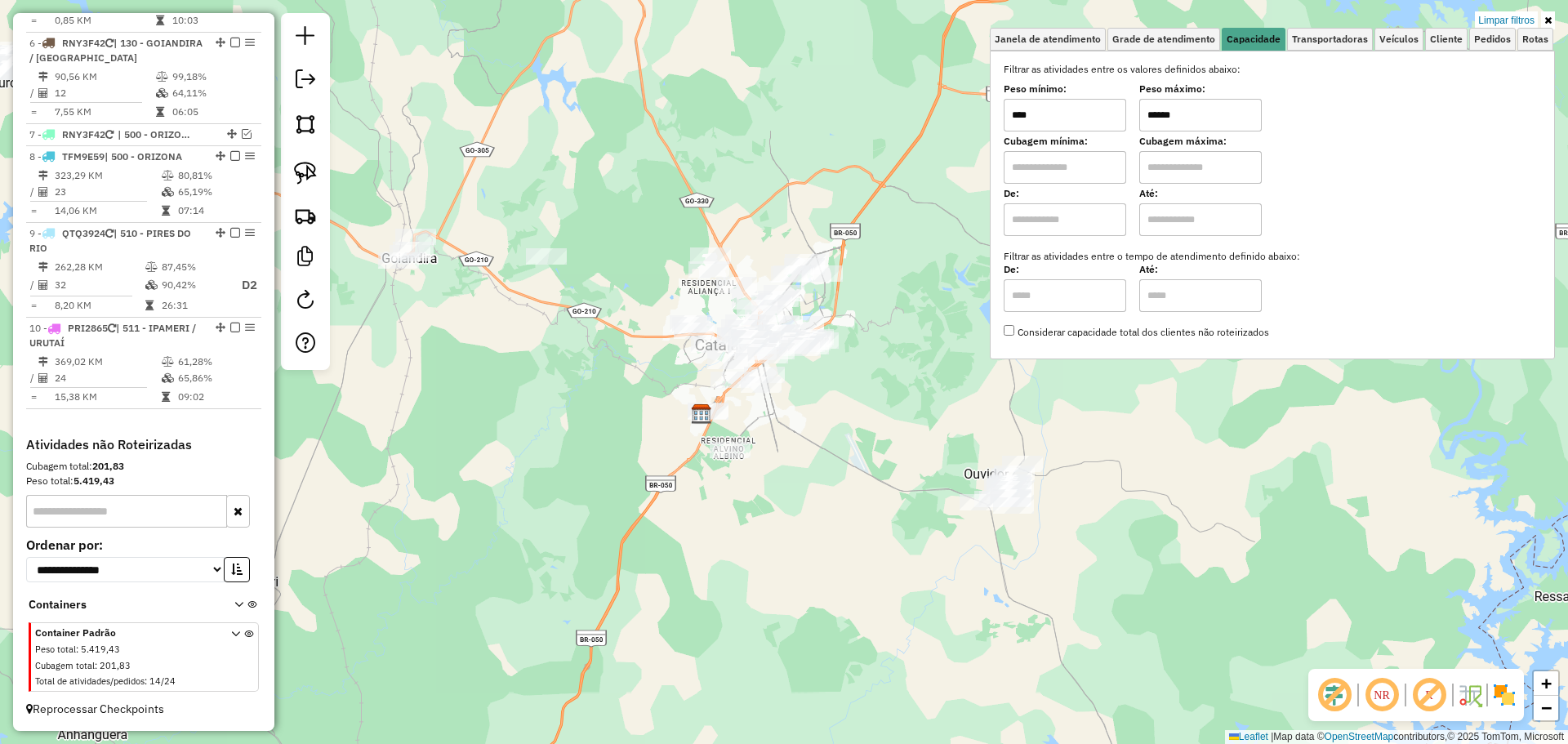
drag, startPoint x: 900, startPoint y: 433, endPoint x: 818, endPoint y: 478, distance: 93.5
click at [818, 478] on div "Limpar filtros Janela de atendimento Grade de atendimento Capacidade Transporta…" at bounding box center [784, 372] width 1568 height 744
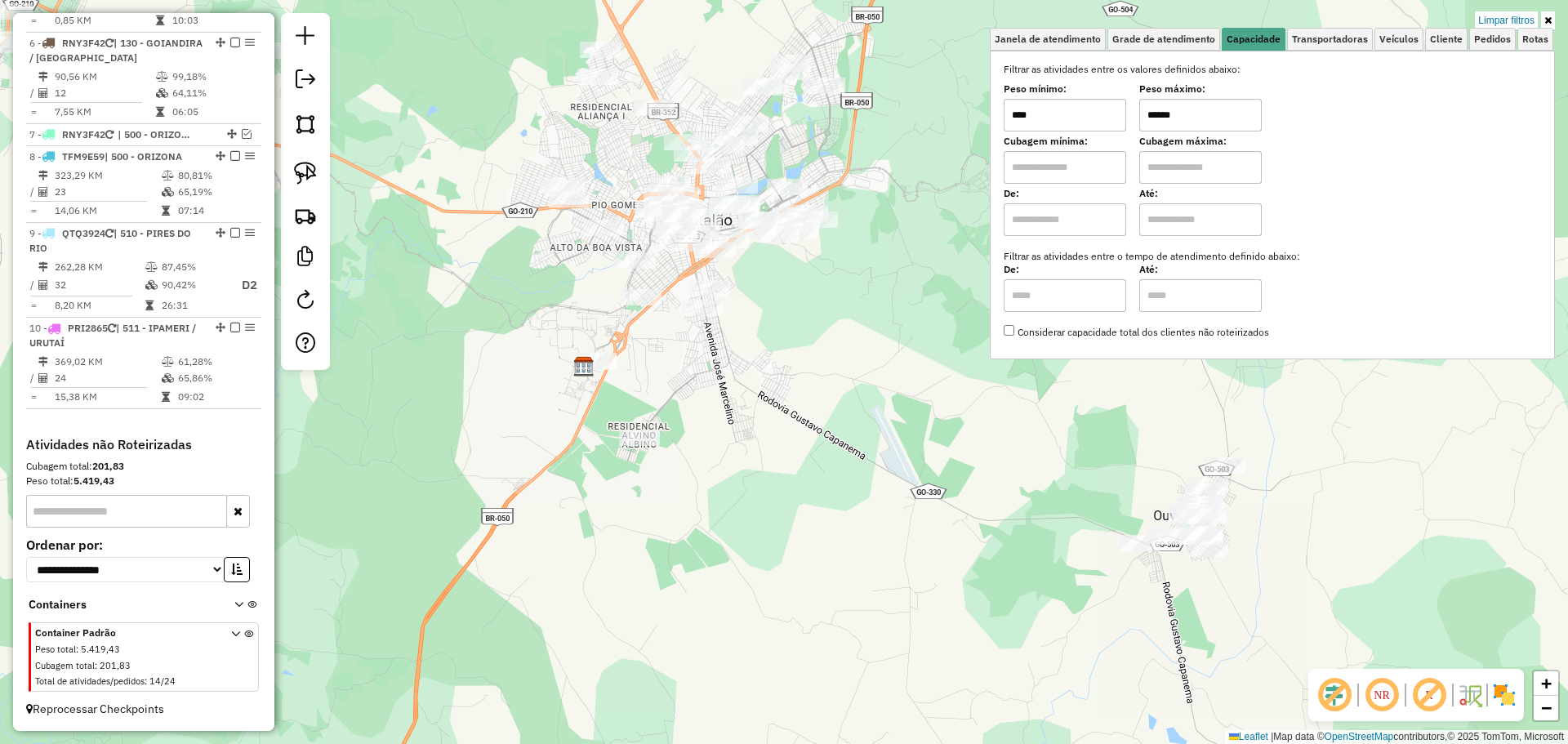
drag, startPoint x: 838, startPoint y: 447, endPoint x: 766, endPoint y: 500, distance: 89.4
click at [766, 500] on div "Limpar filtros Janela de atendimento Grade de atendimento Capacidade Transporta…" at bounding box center [784, 372] width 1568 height 744
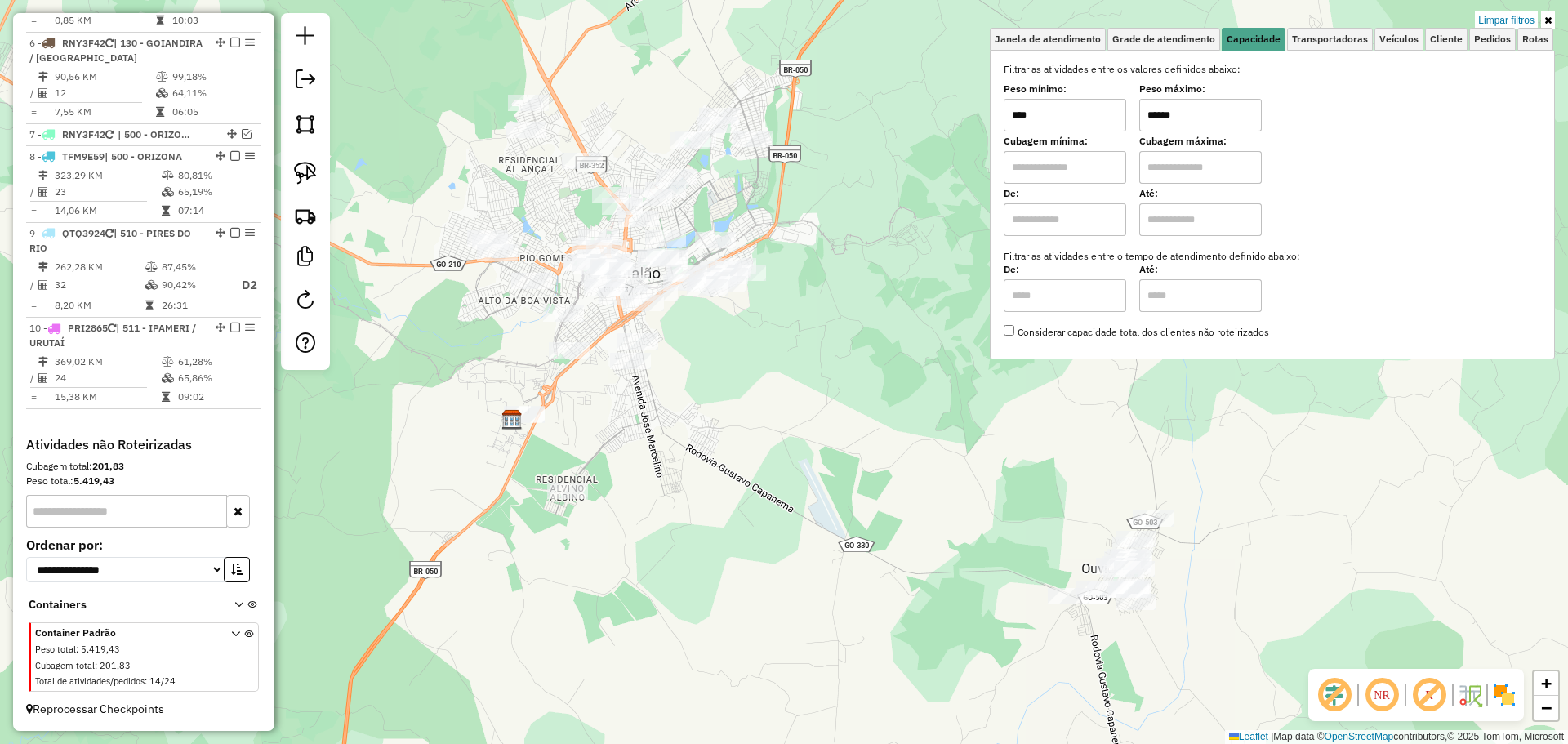
drag, startPoint x: 1171, startPoint y: 115, endPoint x: 1152, endPoint y: 115, distance: 19.0
click at [1152, 115] on input "******" at bounding box center [1200, 115] width 122 height 33
drag, startPoint x: 313, startPoint y: 170, endPoint x: 565, endPoint y: 362, distance: 316.8
click at [313, 171] on img at bounding box center [306, 173] width 23 height 23
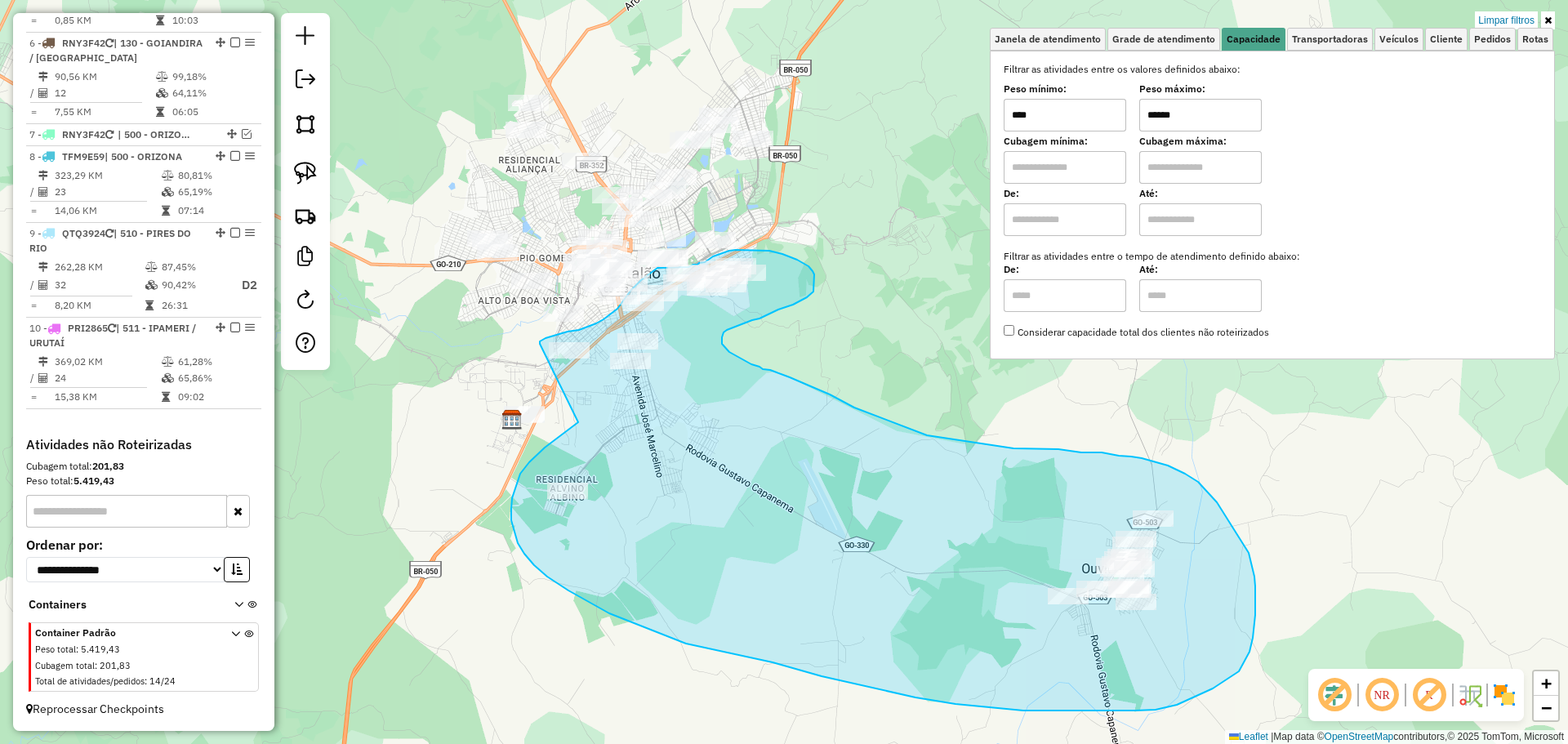
drag, startPoint x: 578, startPoint y: 422, endPoint x: 540, endPoint y: 345, distance: 85.9
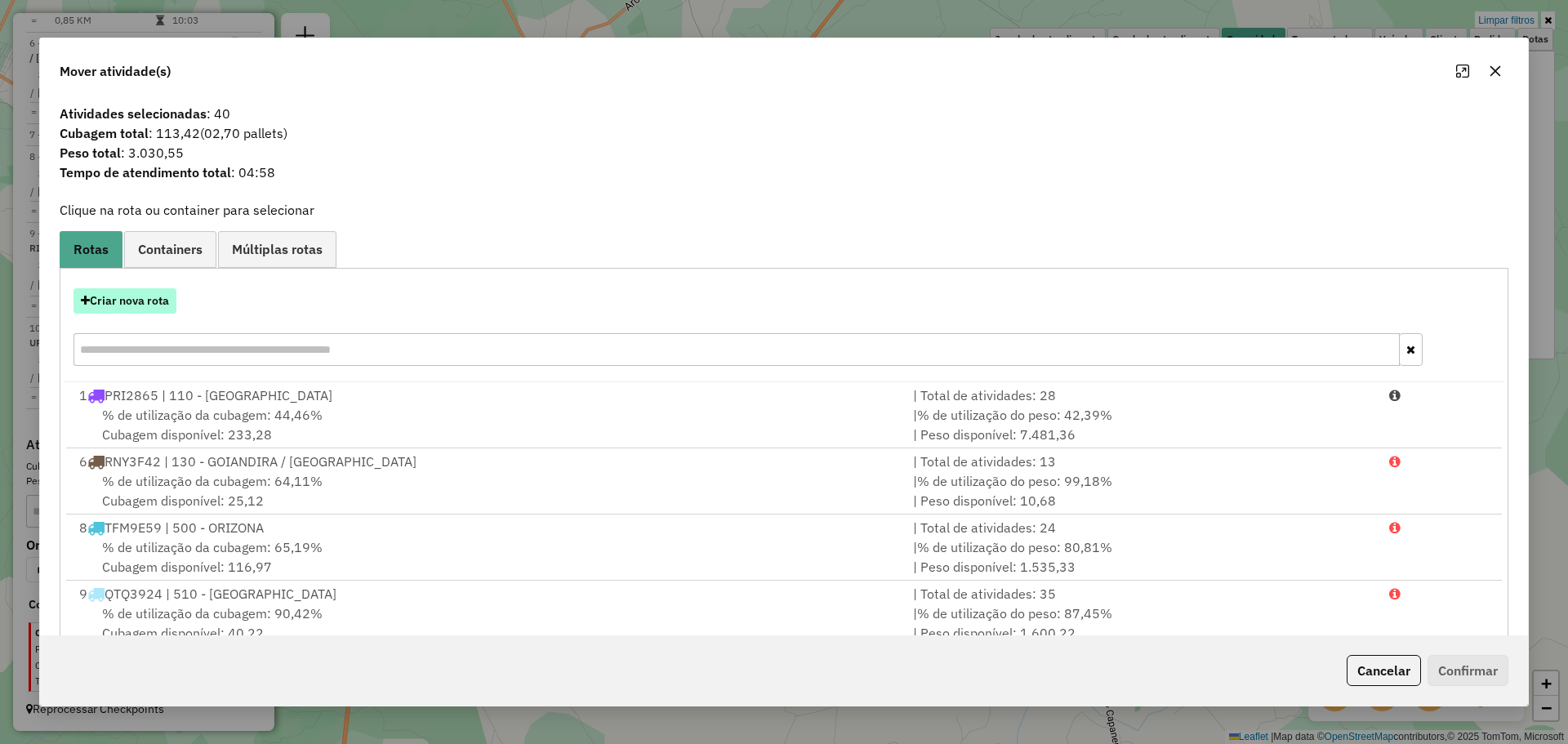
click at [124, 302] on button "Criar nova rota" at bounding box center [124, 301] width 103 height 25
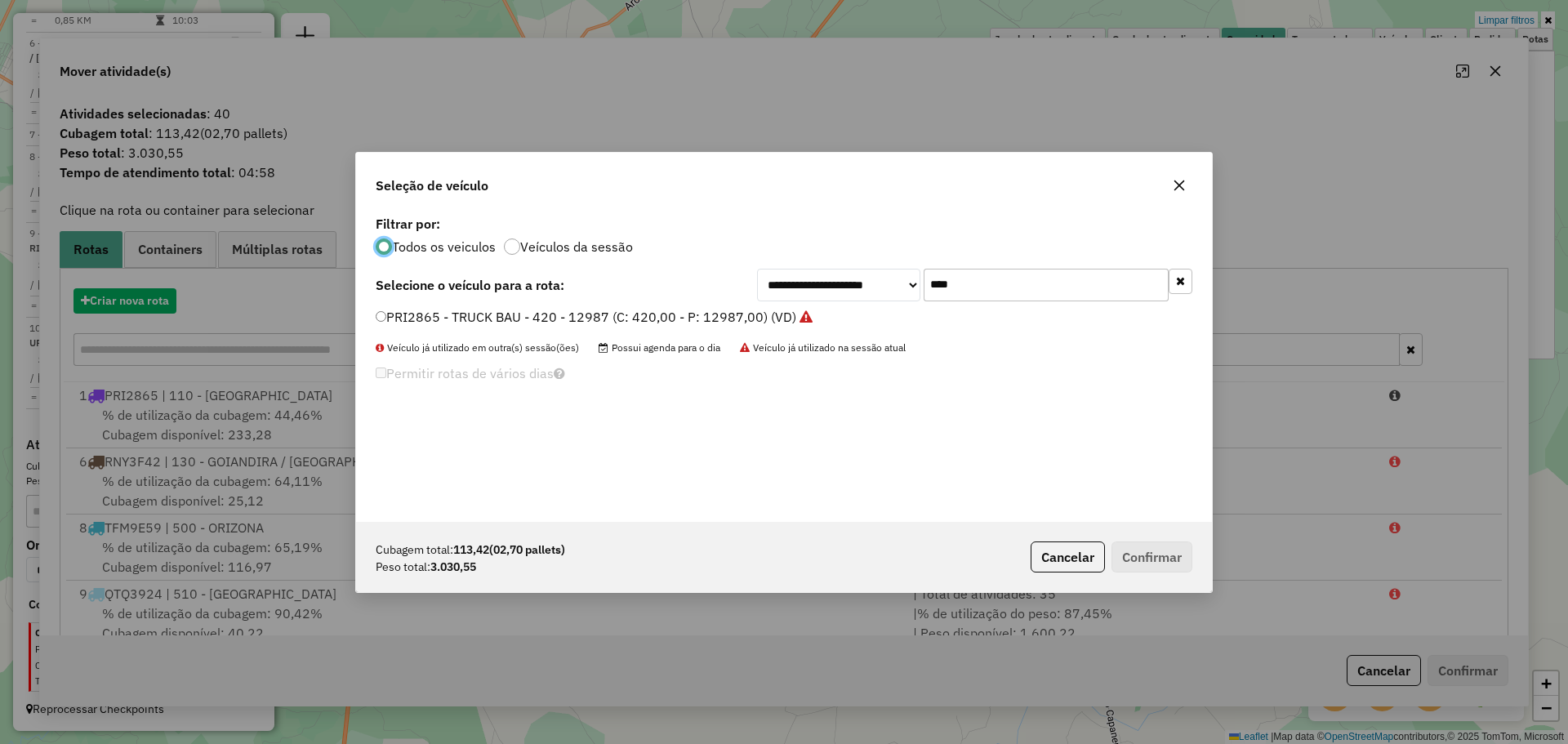
scroll to position [9, 5]
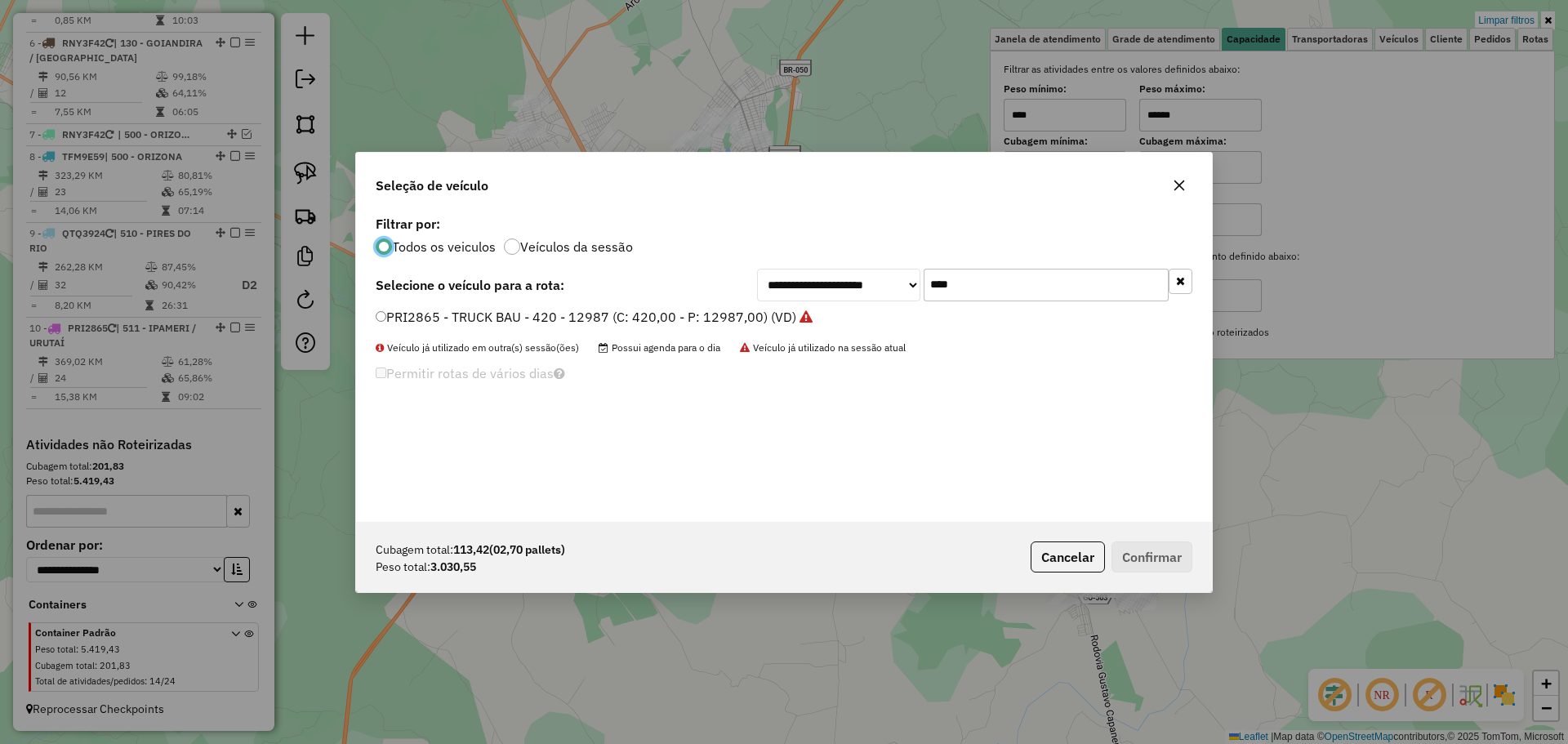
drag, startPoint x: 988, startPoint y: 285, endPoint x: 819, endPoint y: 280, distance: 169.1
click at [819, 280] on div "**********" at bounding box center [974, 285] width 435 height 33
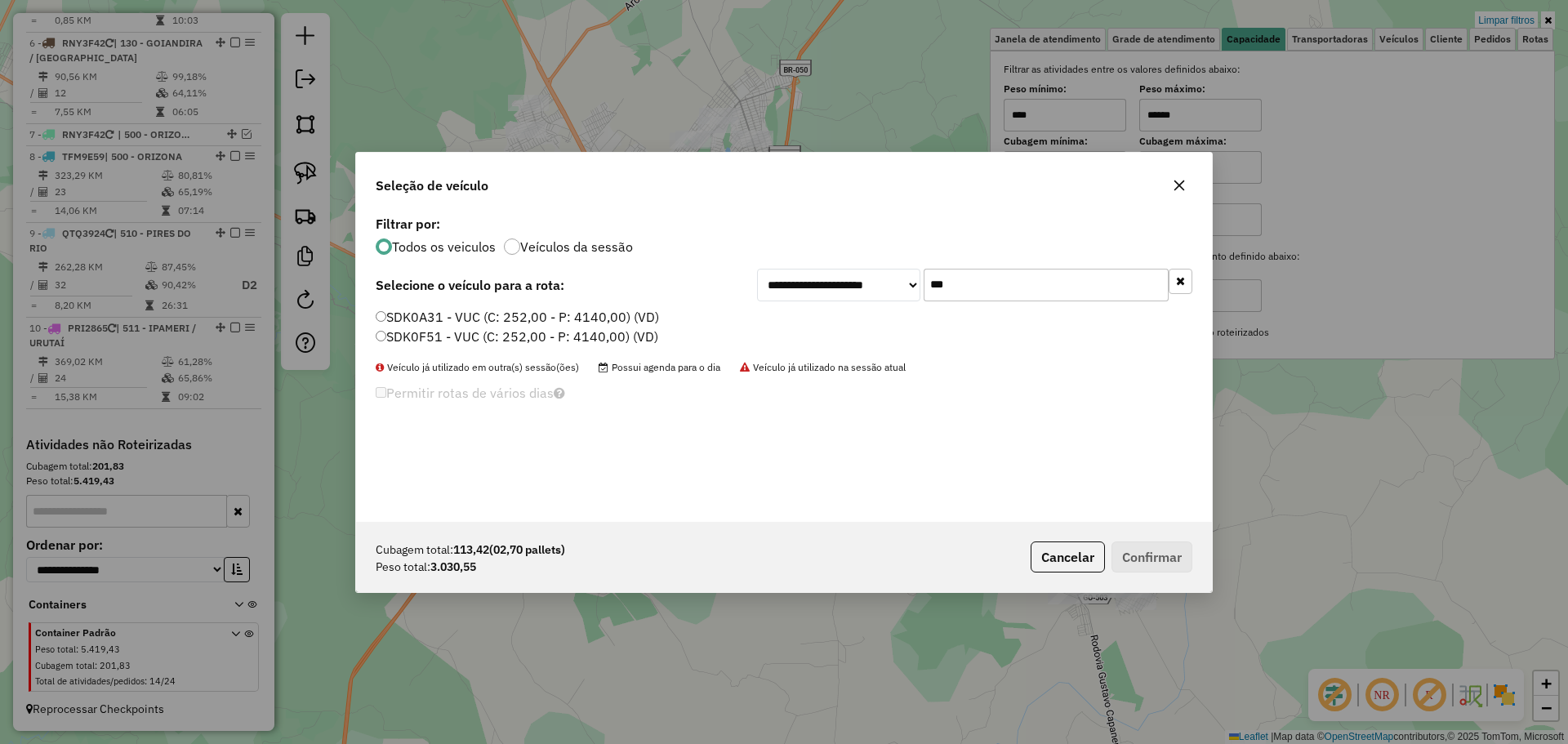
type input "***"
click at [455, 337] on label "SDK0F51 - VUC (C: 252,00 - P: 4140,00) (VD)" at bounding box center [517, 336] width 282 height 19
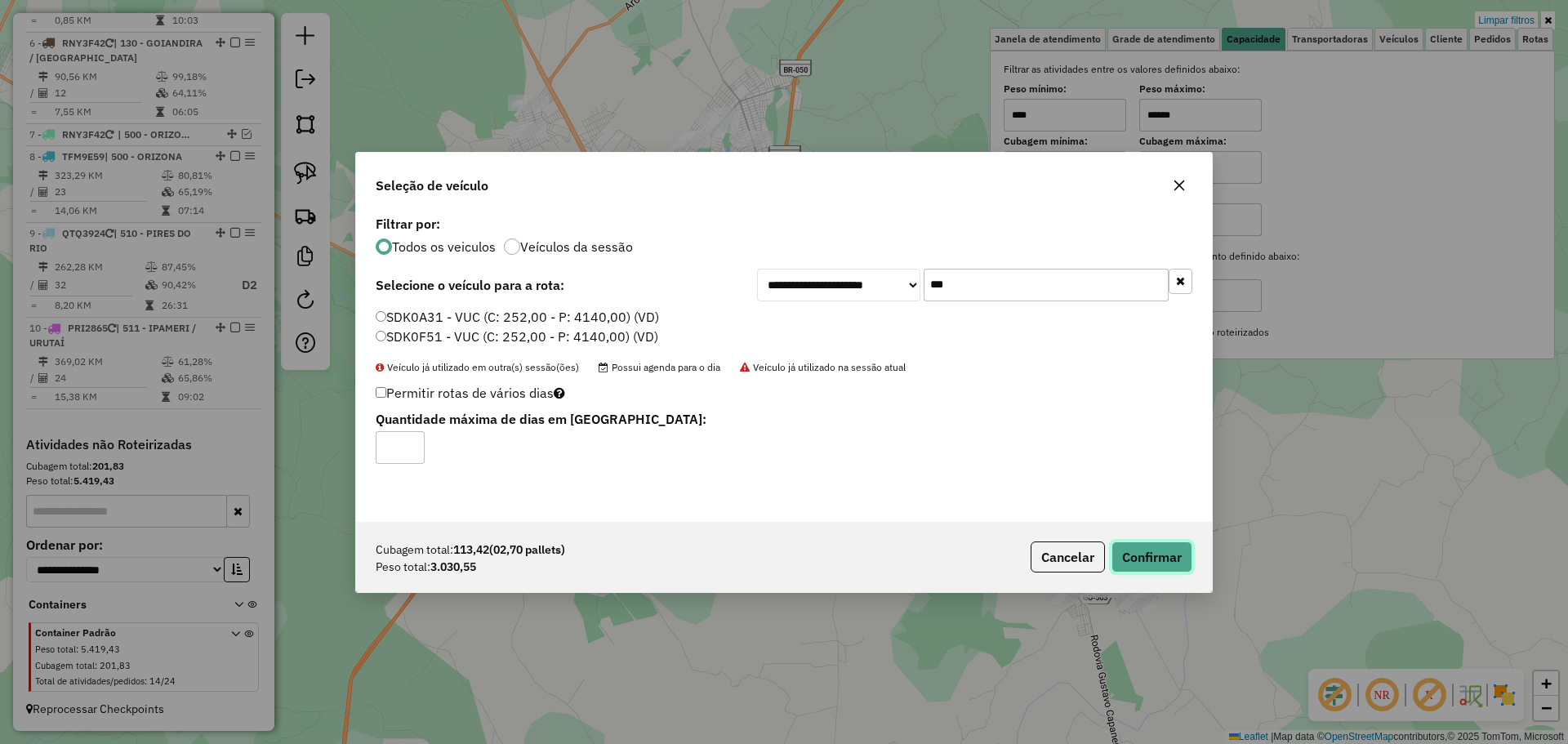
click at [1149, 550] on button "Confirmar" at bounding box center [1152, 557] width 81 height 31
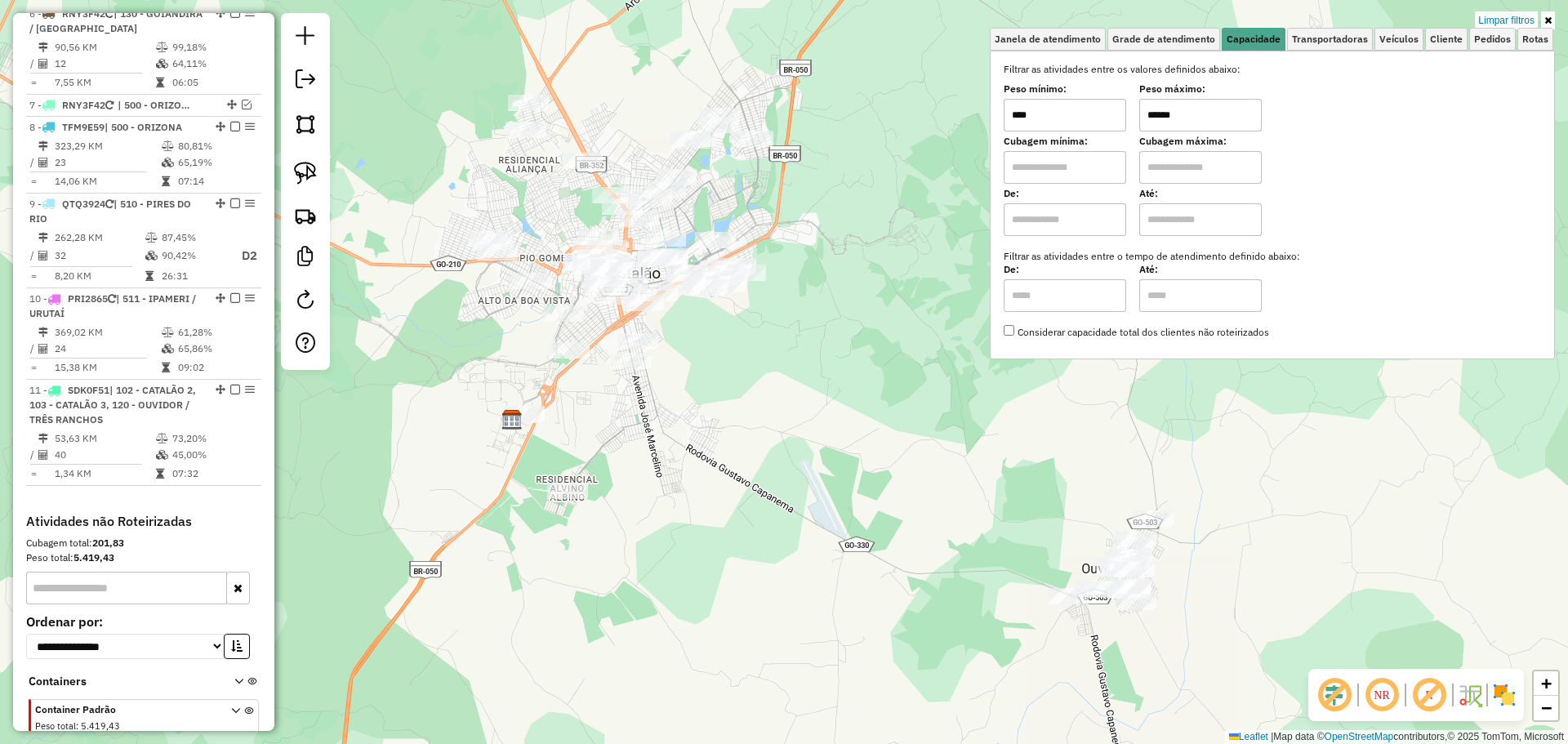
scroll to position [684, 0]
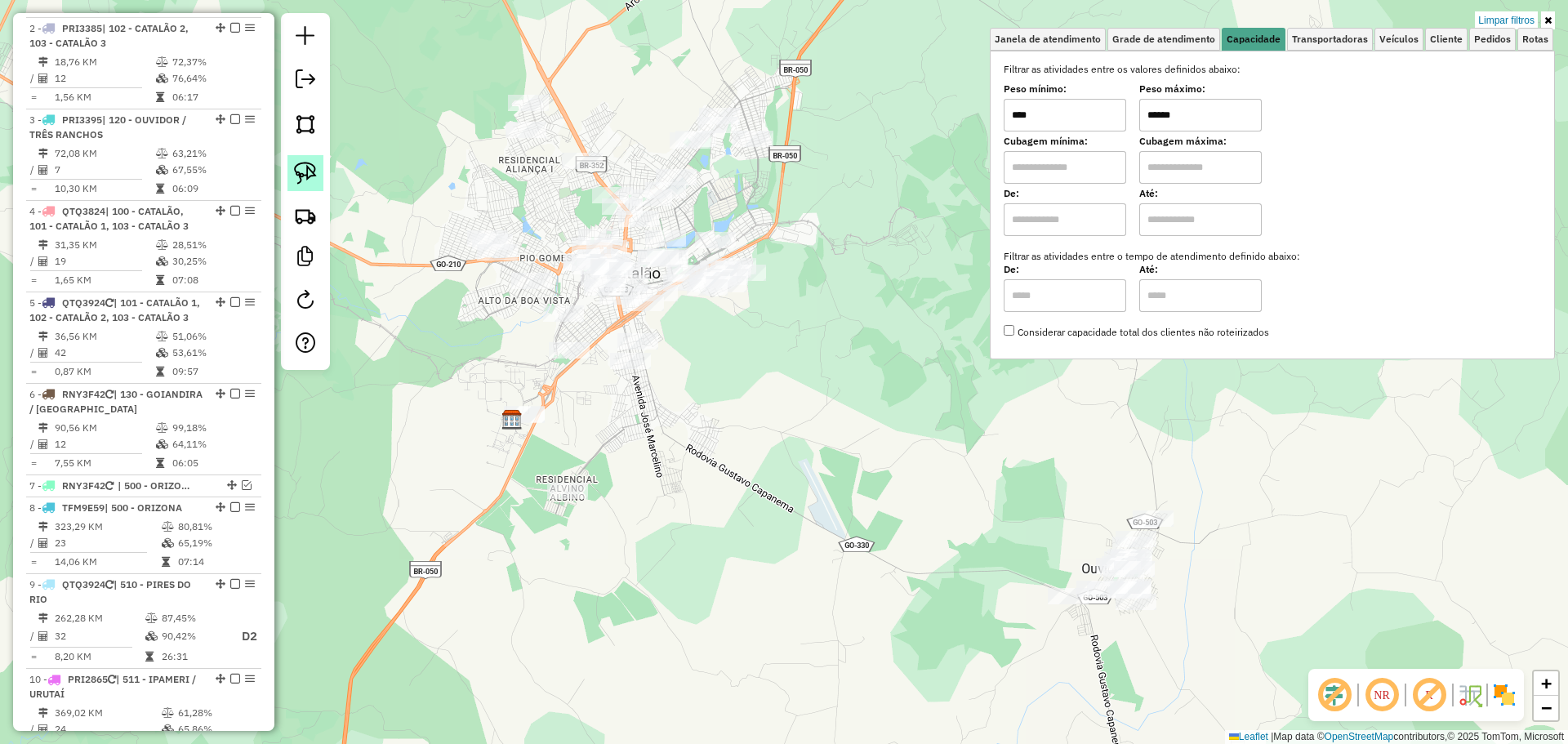
click at [305, 173] on img at bounding box center [306, 173] width 23 height 23
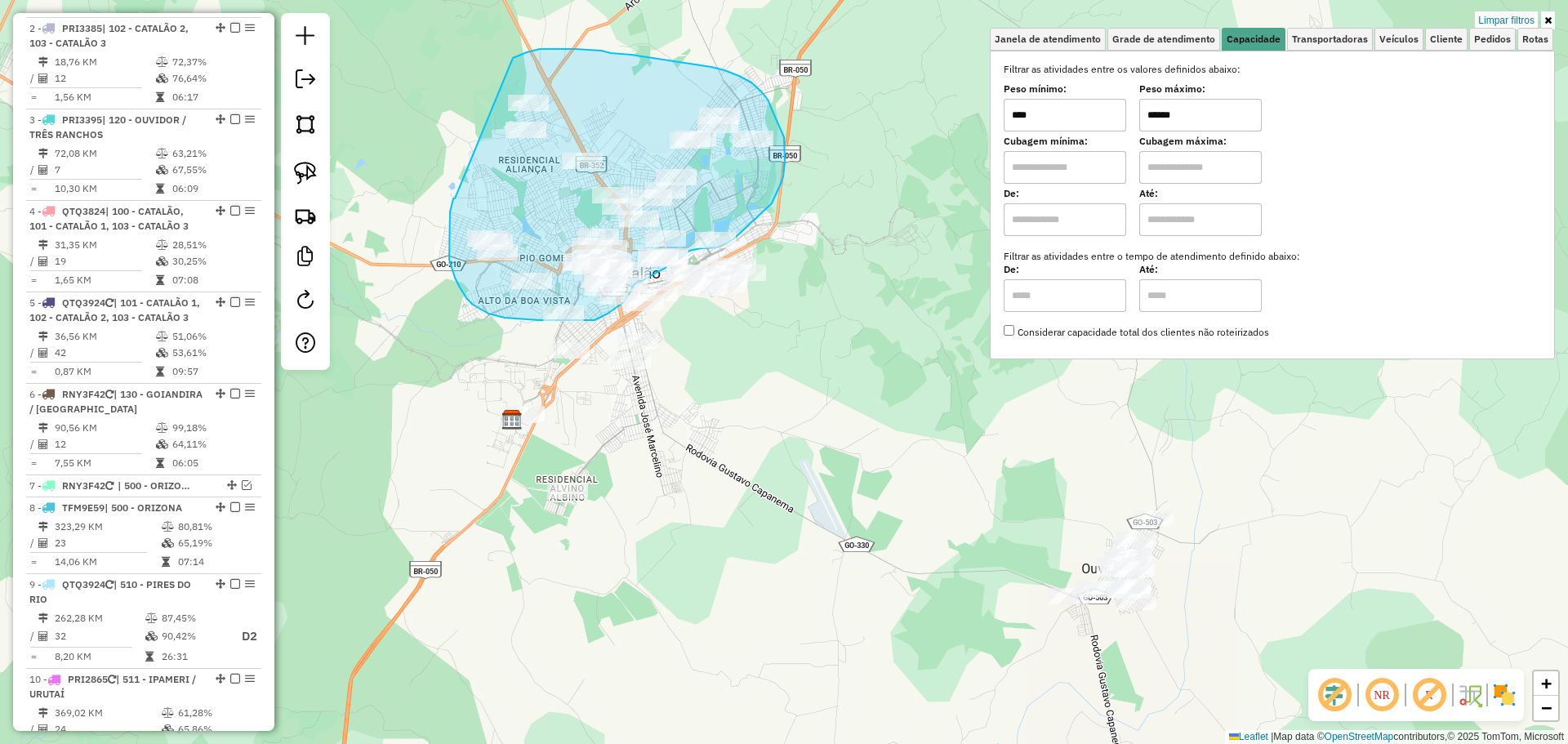
drag, startPoint x: 452, startPoint y: 204, endPoint x: 508, endPoint y: 61, distance: 153.6
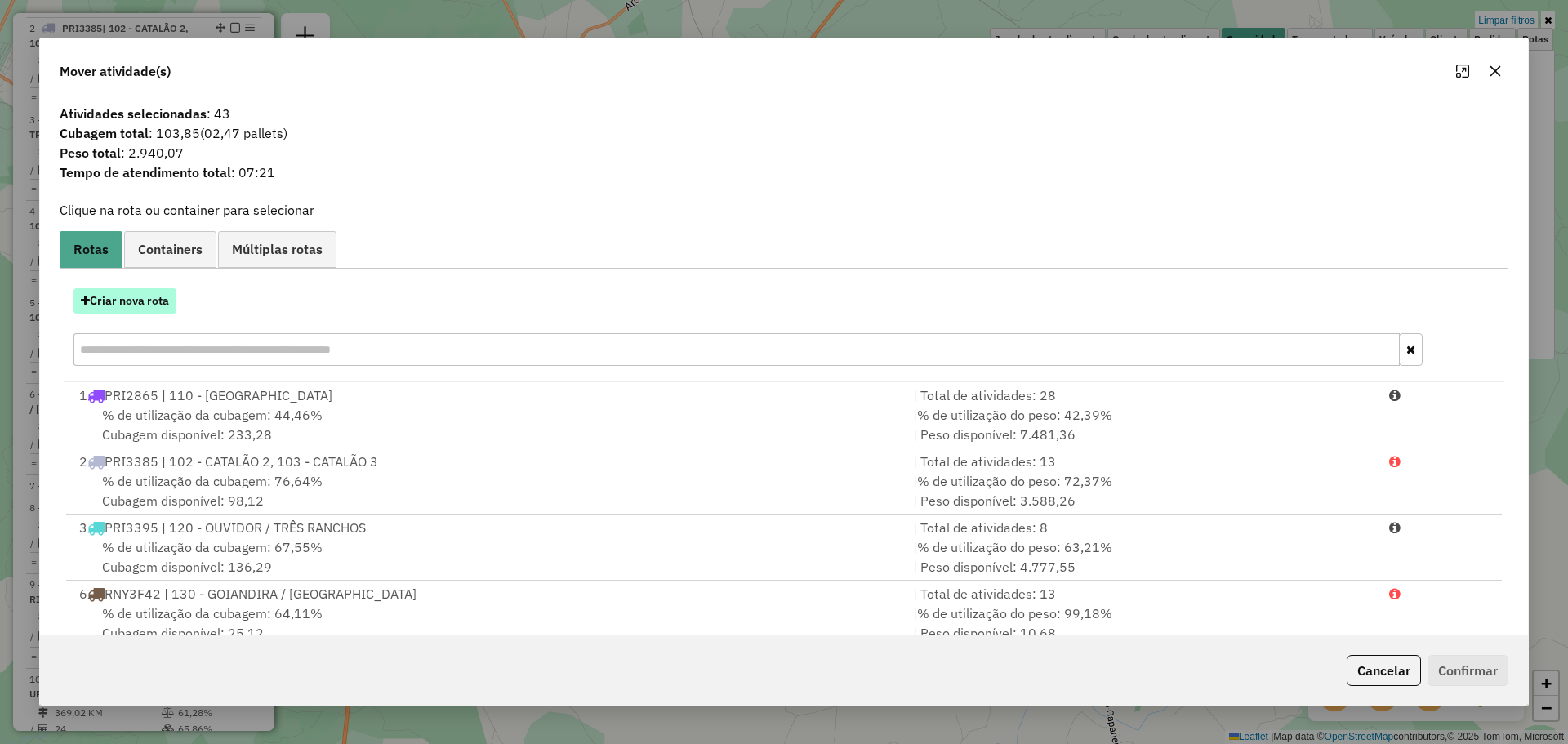
click at [93, 302] on button "Criar nova rota" at bounding box center [124, 301] width 103 height 25
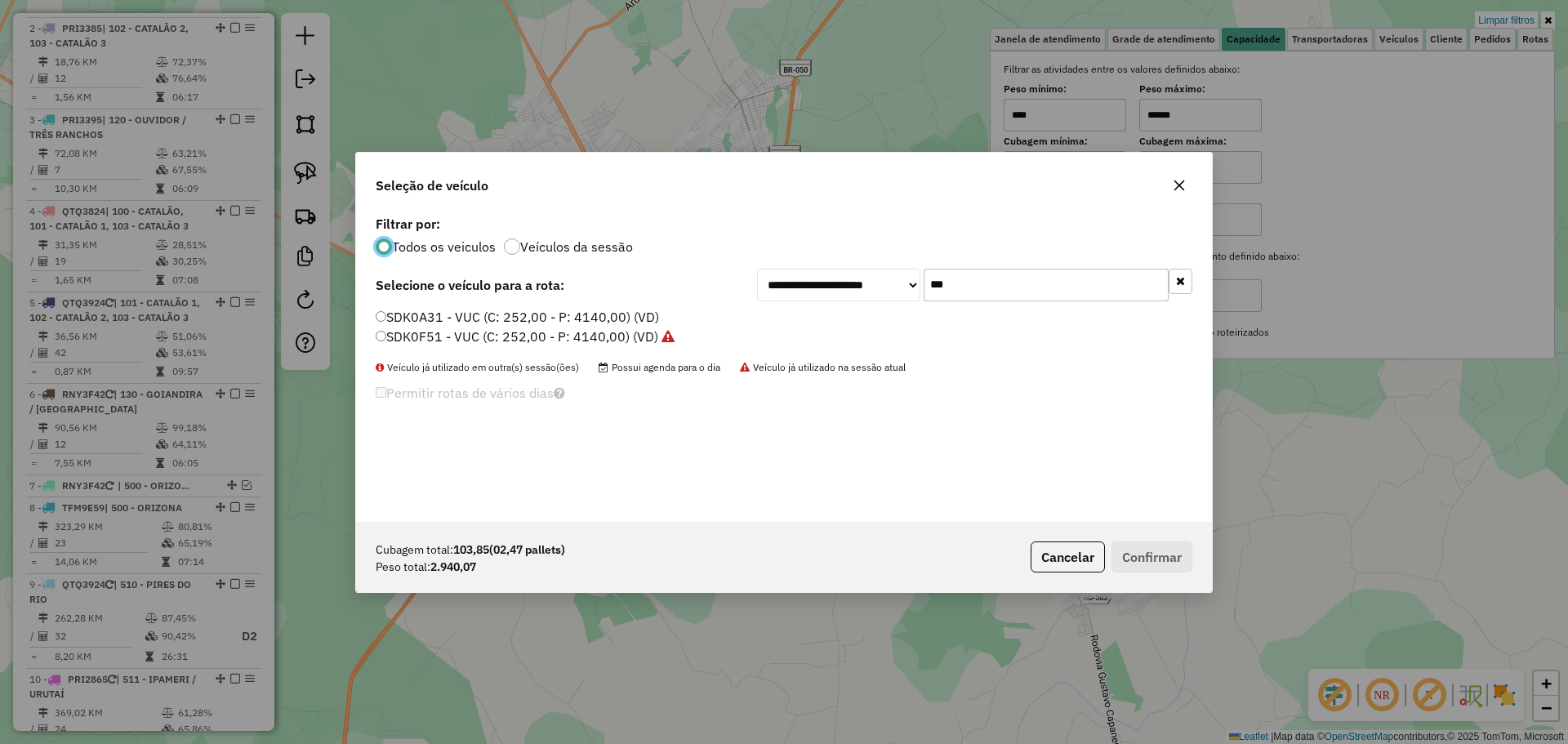
scroll to position [9, 5]
drag, startPoint x: 959, startPoint y: 282, endPoint x: 541, endPoint y: 282, distance: 418.0
click at [831, 275] on div "**********" at bounding box center [974, 285] width 435 height 33
click at [441, 338] on label "SDK0F51 - VUC (C: 252,00 - P: 4140,00) (VD)" at bounding box center [525, 336] width 299 height 19
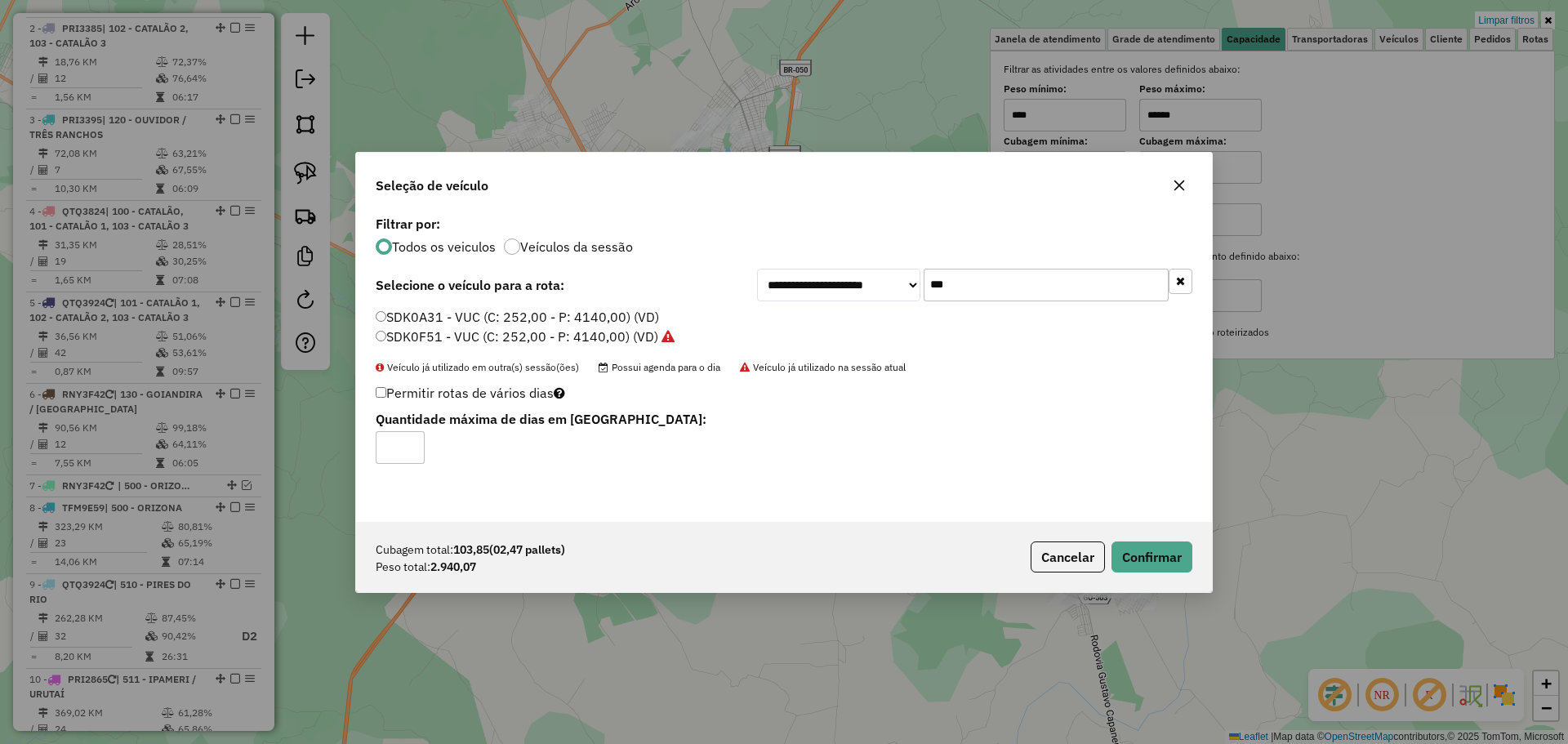
click at [476, 327] on label "SDK0F51 - VUC (C: 252,00 - P: 4140,00) (VD)" at bounding box center [525, 336] width 299 height 19
click at [473, 323] on label "SDK0A31 - VUC (C: 252,00 - P: 4140,00) (VD)" at bounding box center [517, 317] width 283 height 19
click at [1145, 553] on button "Confirmar" at bounding box center [1152, 557] width 81 height 31
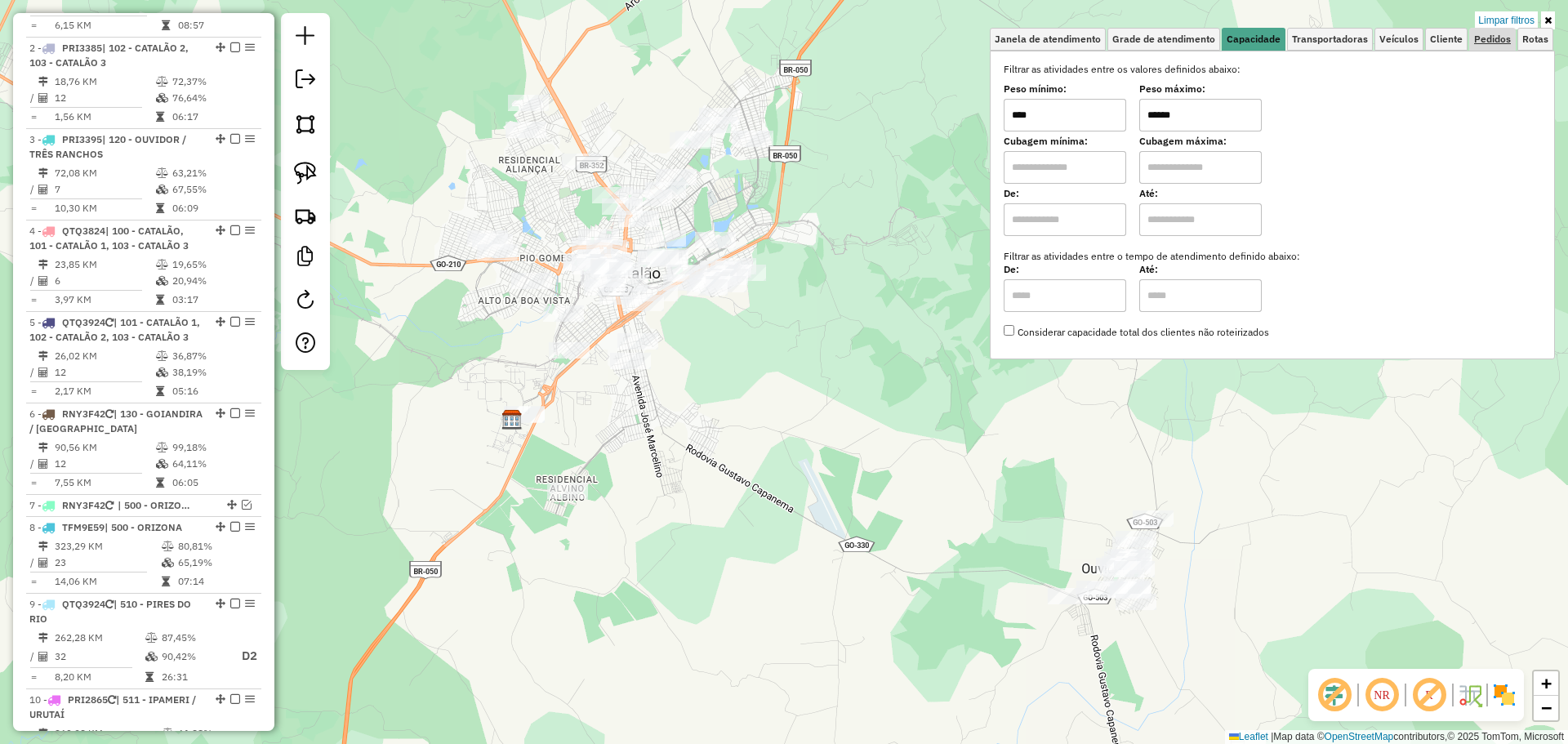
scroll to position [705, 0]
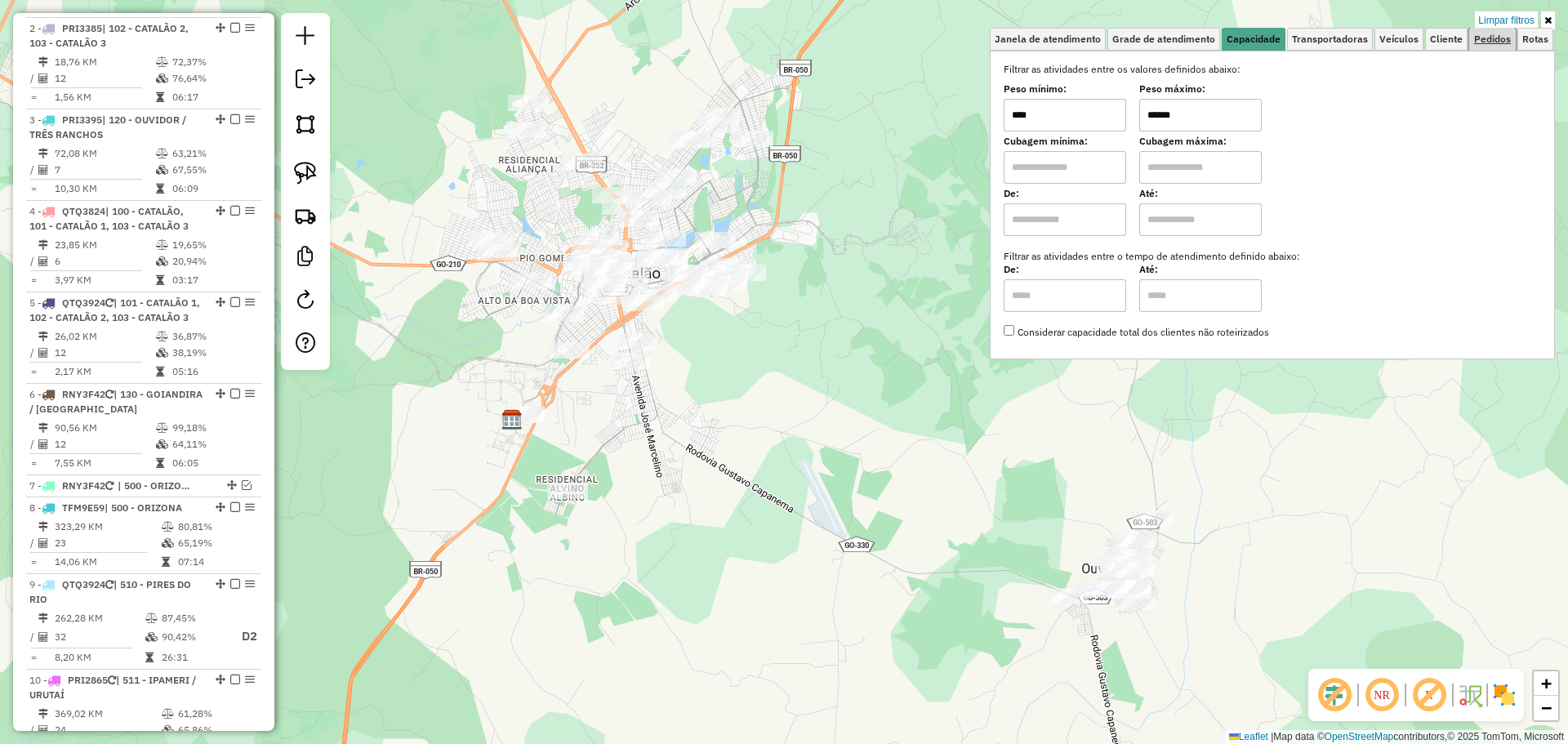
click at [1503, 40] on span "Pedidos" at bounding box center [1492, 39] width 37 height 10
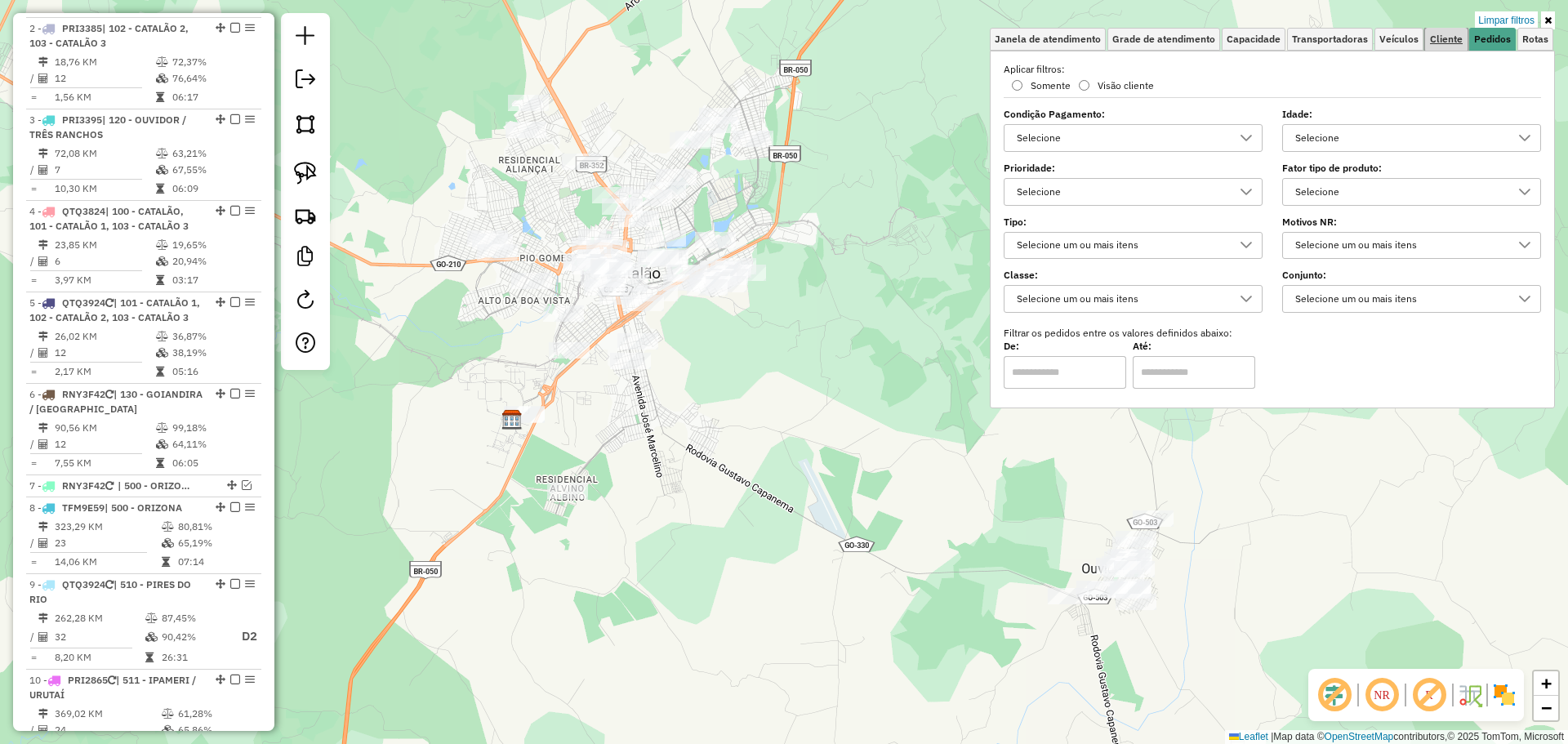
click at [1446, 40] on span "Cliente" at bounding box center [1446, 39] width 33 height 10
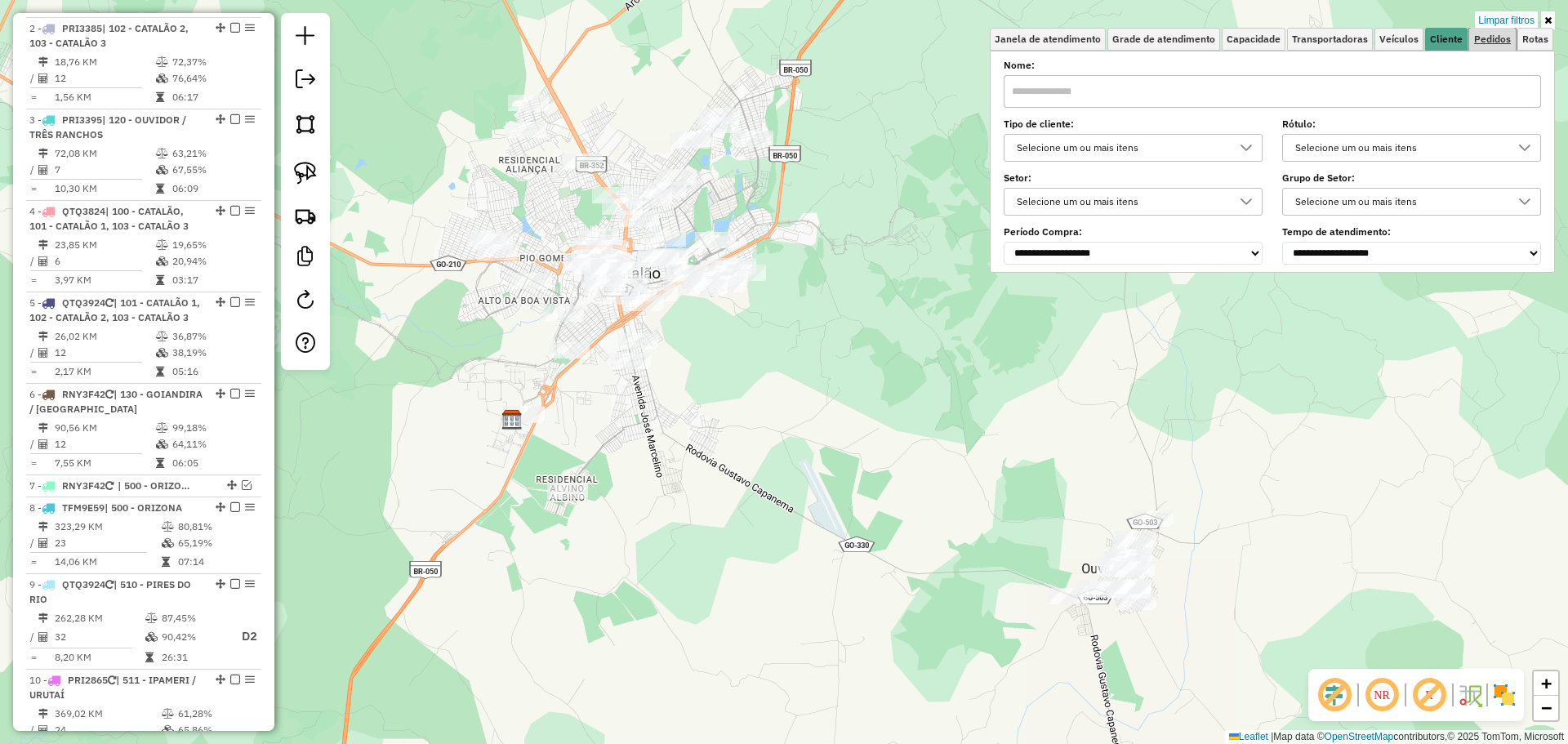
click at [1484, 40] on span "Pedidos" at bounding box center [1492, 39] width 37 height 10
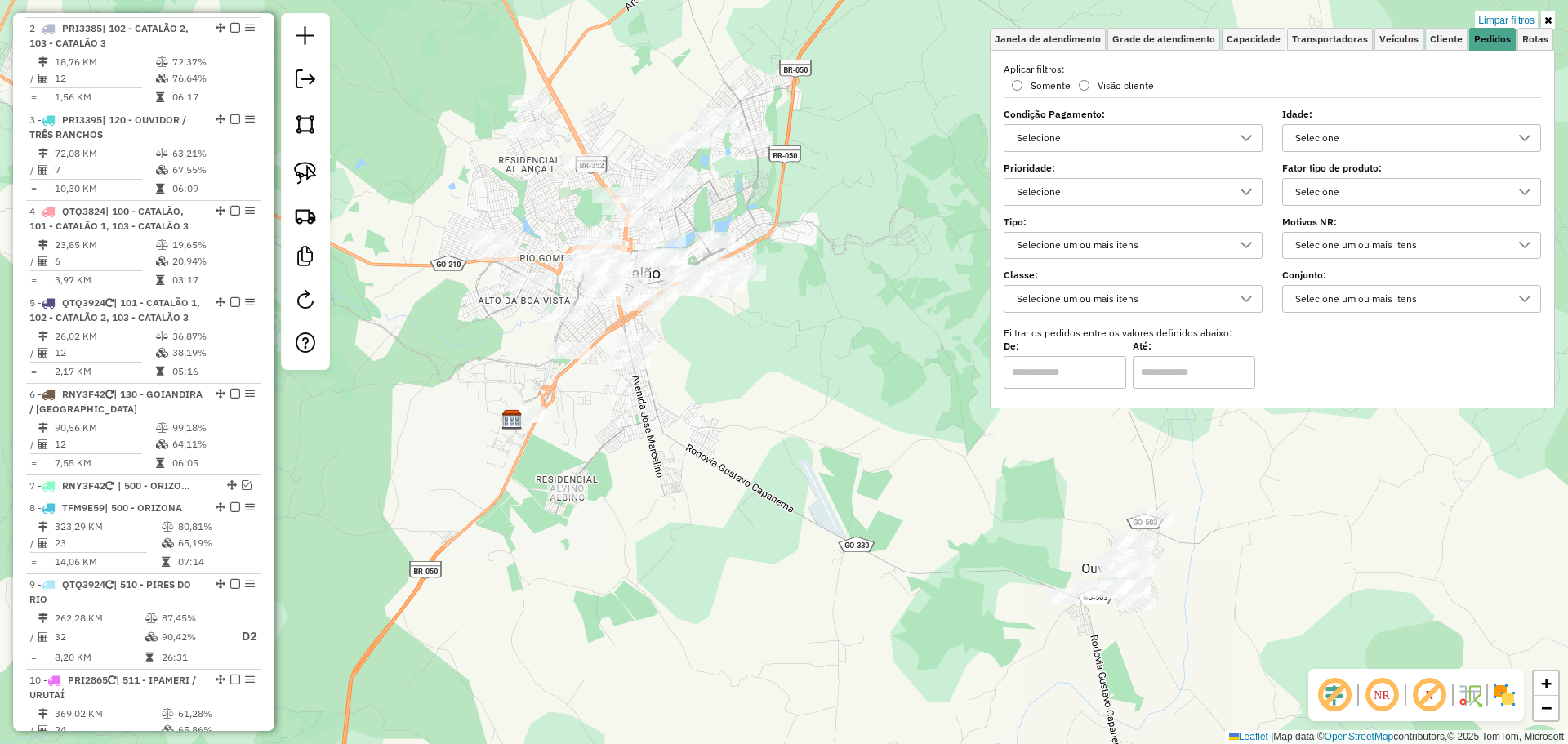
click at [1352, 190] on div "Selecione" at bounding box center [1399, 191] width 220 height 26
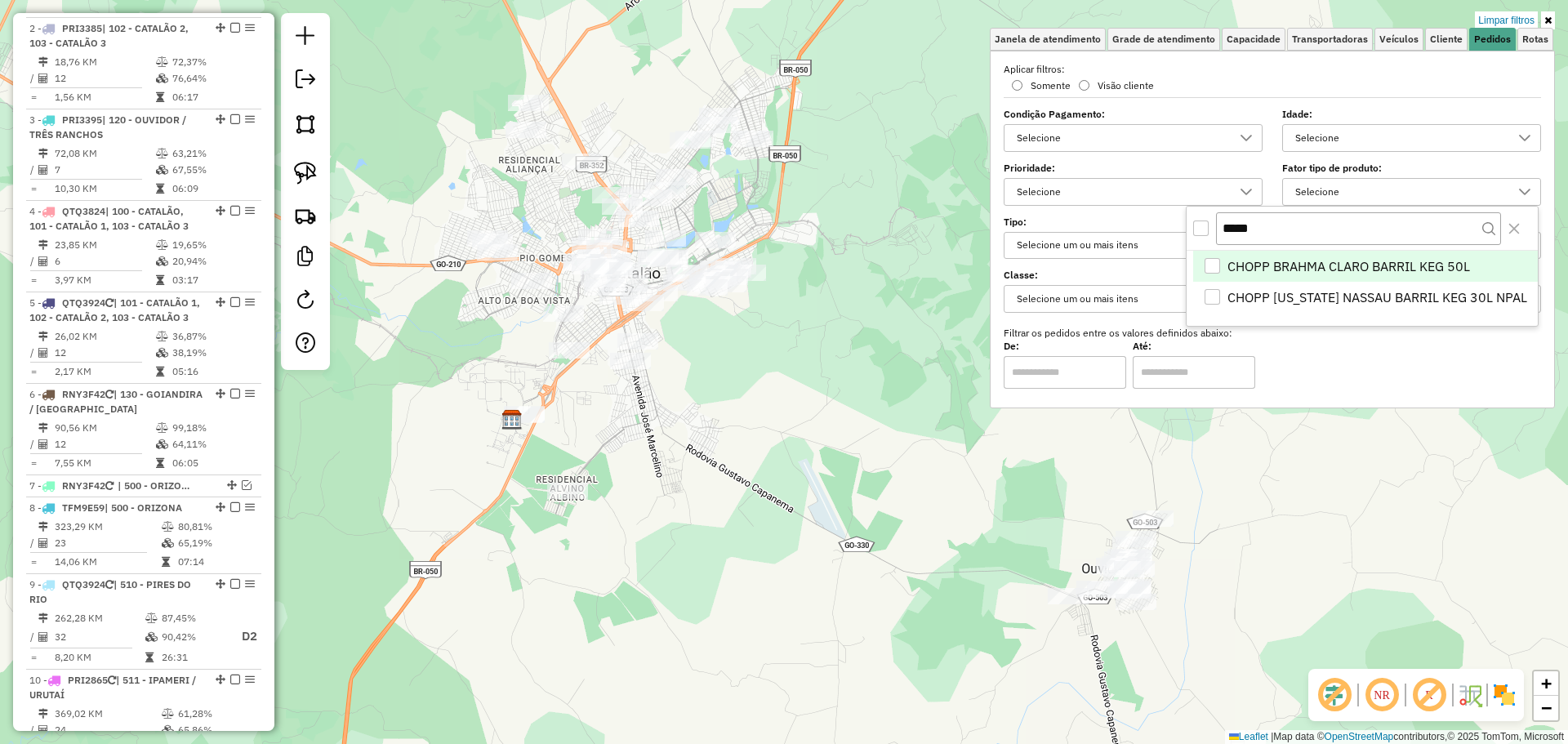
scroll to position [10, 57]
click at [1218, 272] on div "CHOPP BRAHMA CLARO BARRIL KEG 50L" at bounding box center [1213, 266] width 16 height 16
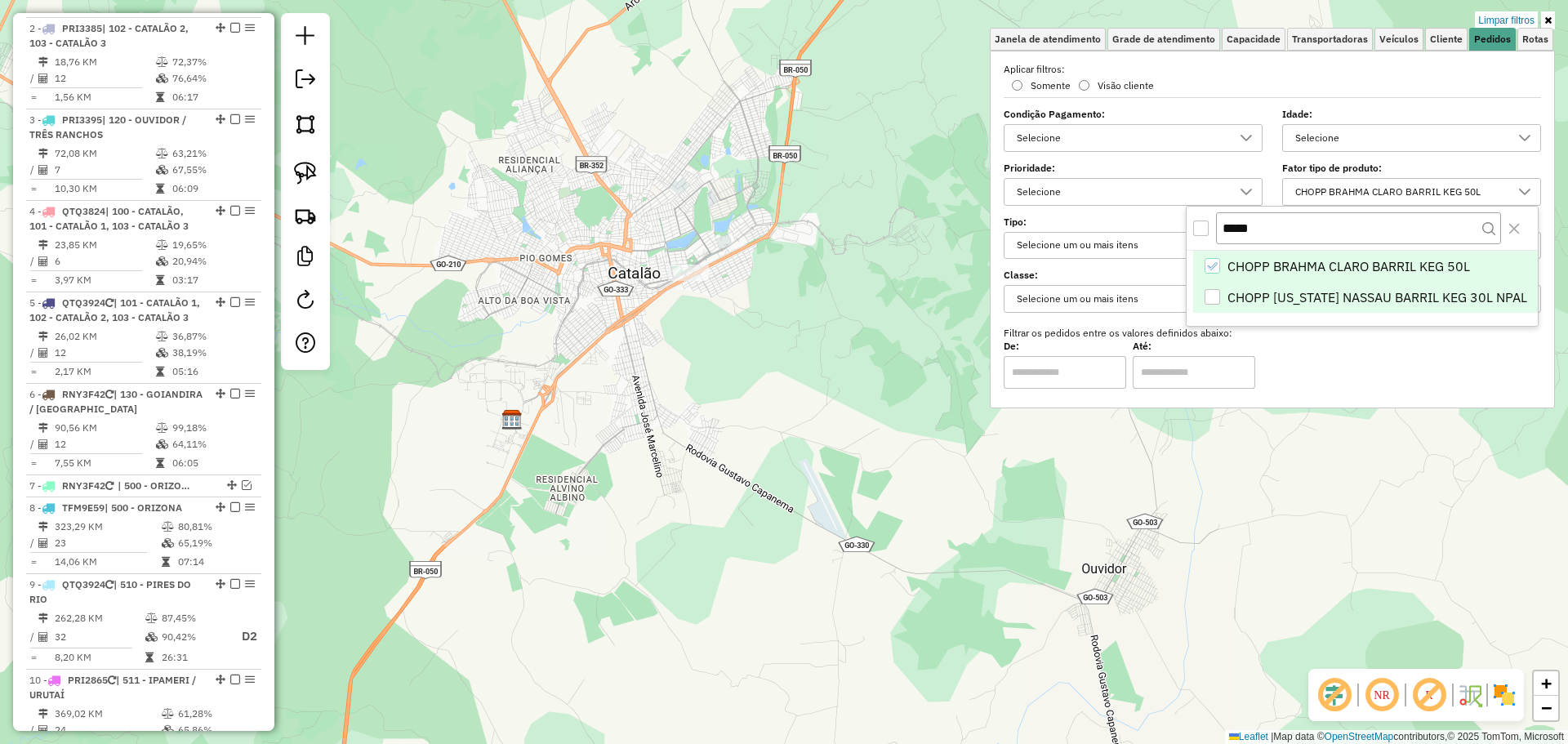
click at [1213, 297] on div "CHOPP COLORADO NASSAU BARRIL KEG 30L NPAL" at bounding box center [1213, 297] width 15 height 15
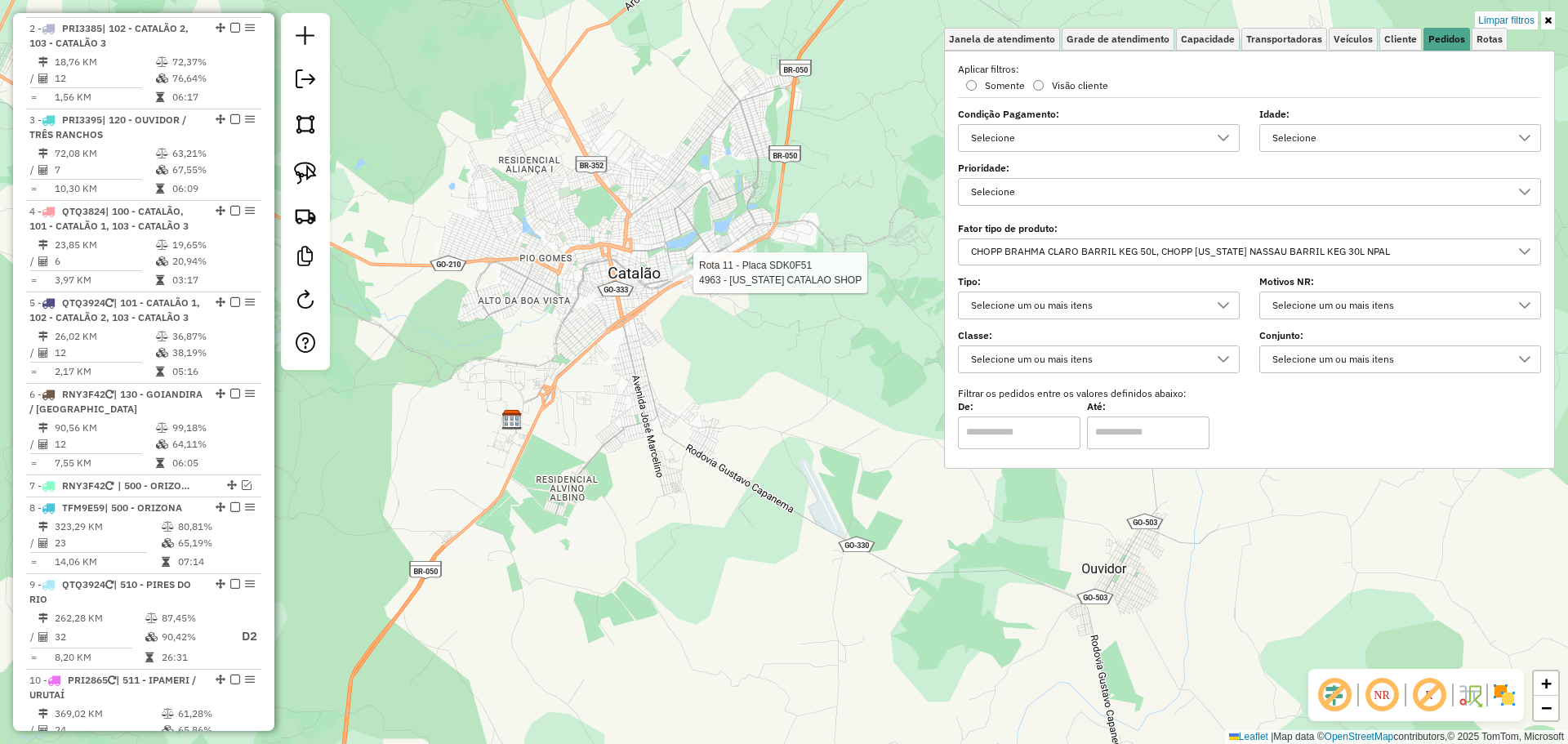
select select "**********"
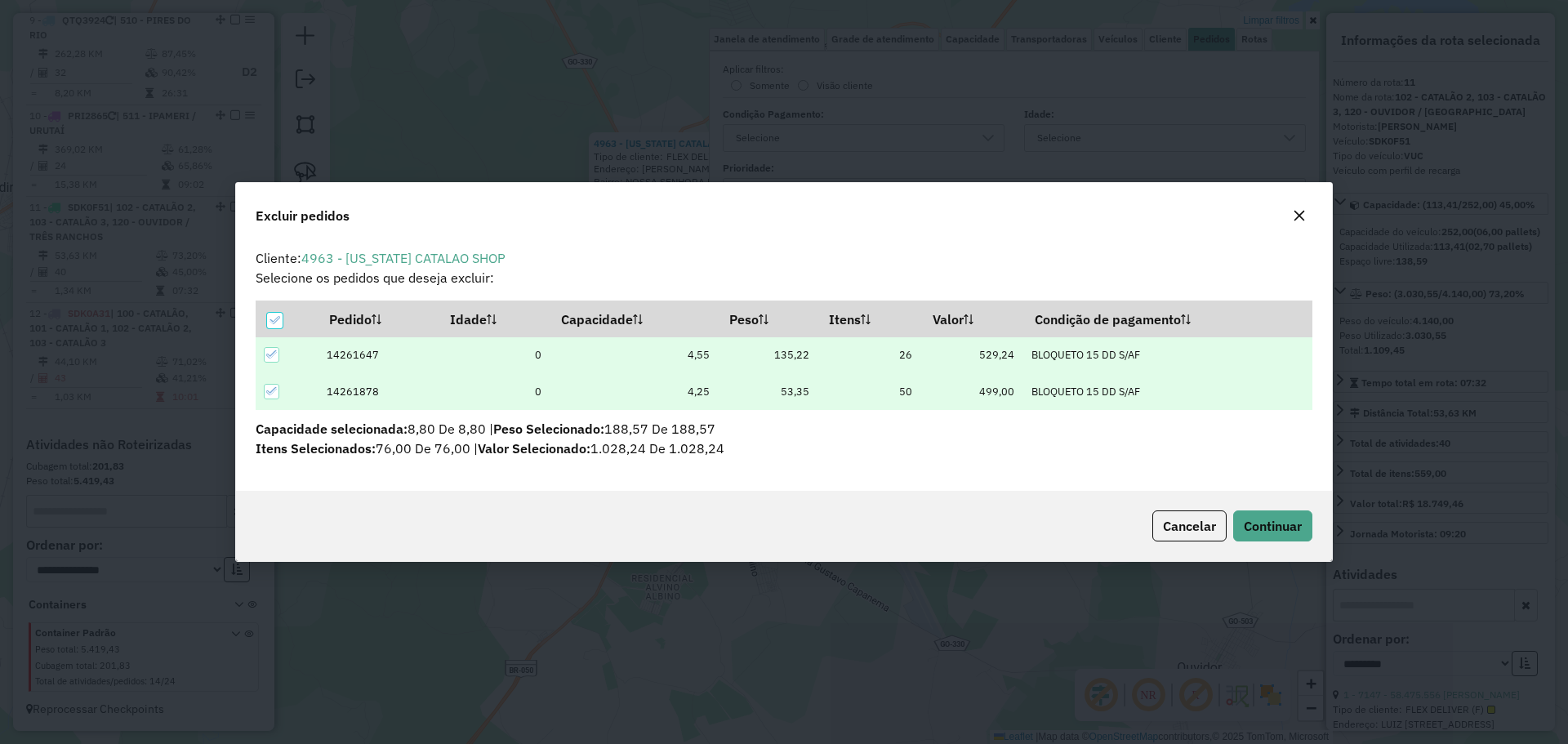
scroll to position [9, 5]
click at [1302, 529] on button "Continuar" at bounding box center [1272, 526] width 79 height 31
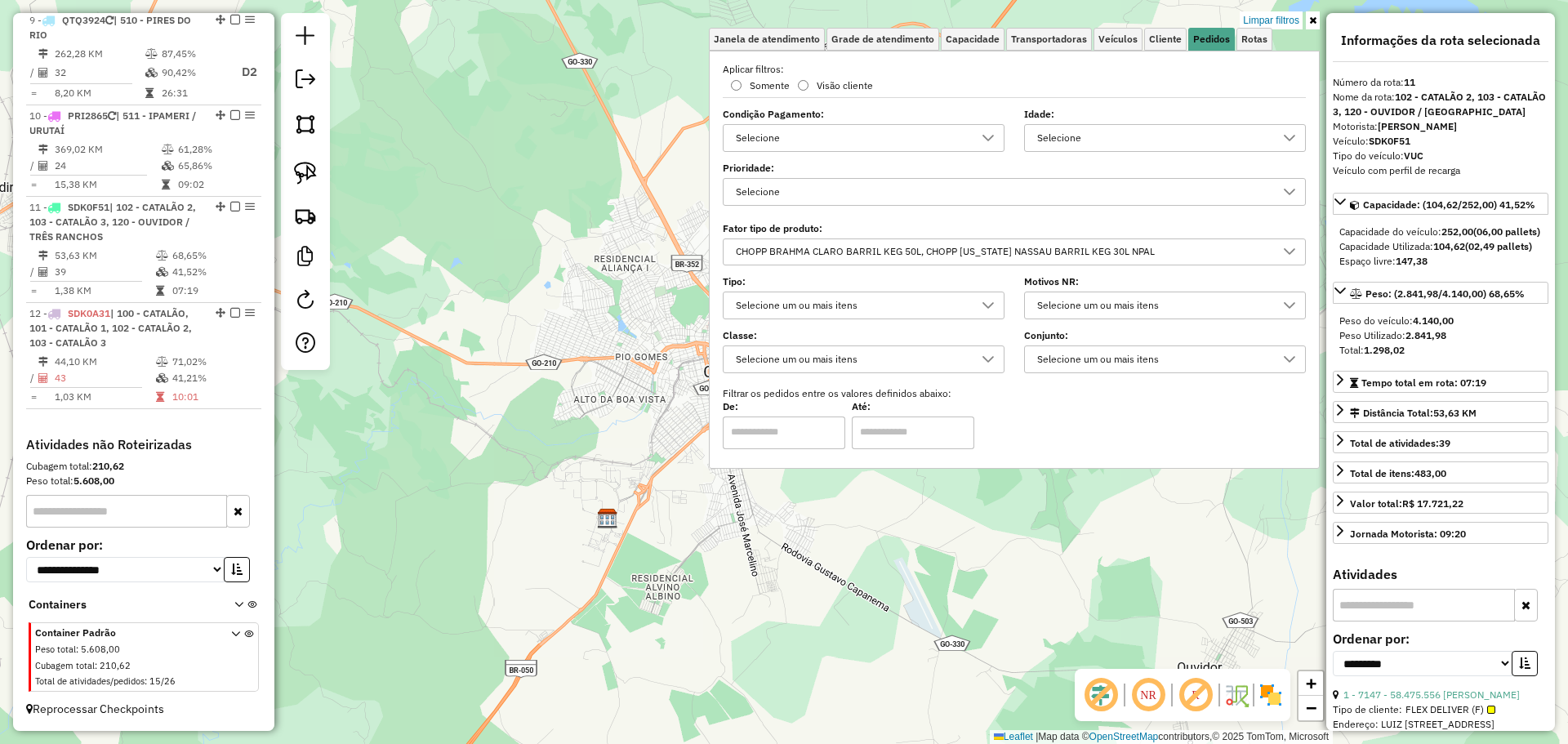
click at [1047, 239] on div "CHOPP BRAHMA CLARO BARRIL KEG 50L, CHOPP COLORADO NASSAU BARRIL KEG 30L NPAL" at bounding box center [1002, 252] width 544 height 26
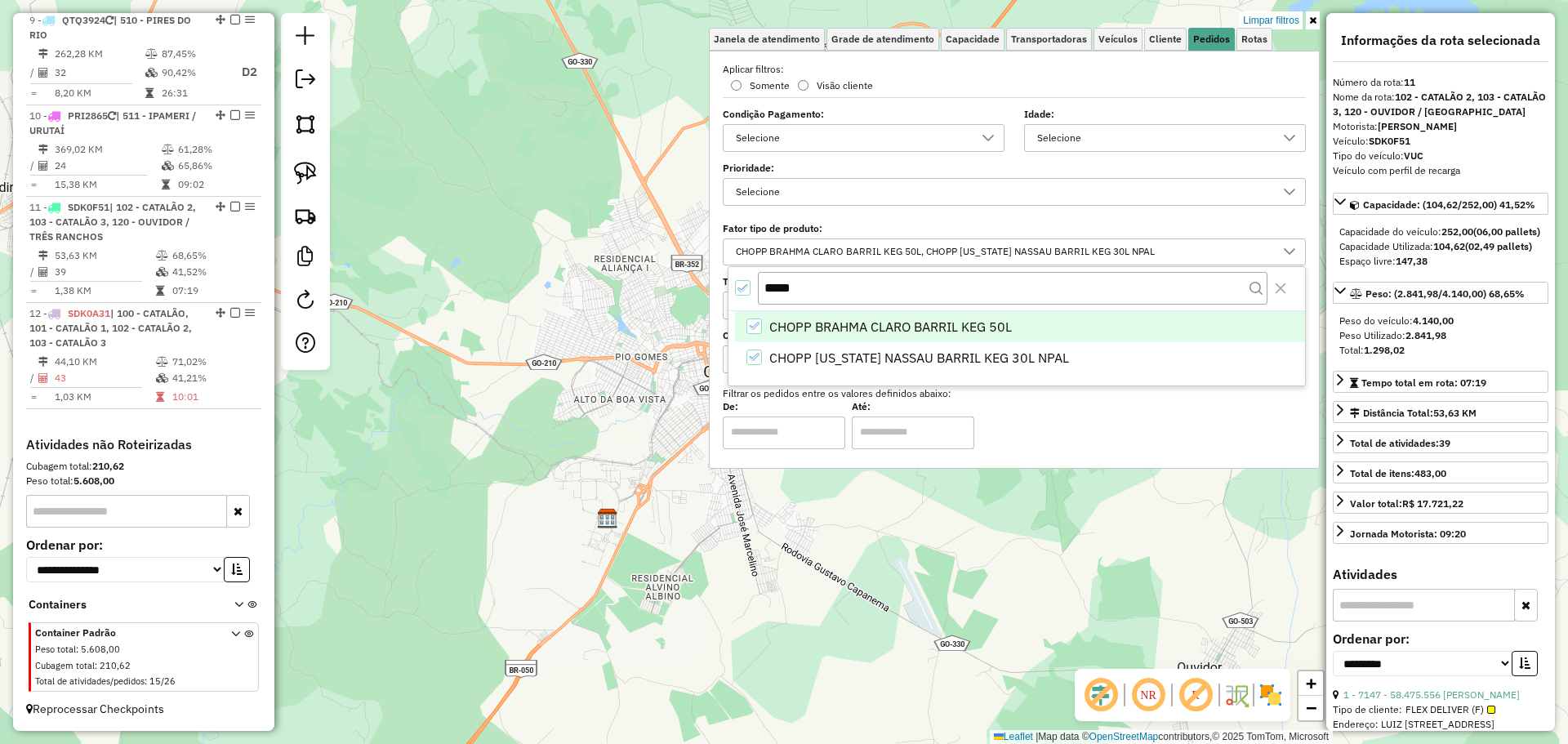
scroll to position [10, 57]
drag, startPoint x: 813, startPoint y: 294, endPoint x: 674, endPoint y: 274, distance: 140.4
click at [674, 274] on body "Aguarde... Pop-up bloqueado! Seu navegador bloqueou automáticamente a abertura …" at bounding box center [784, 372] width 1568 height 744
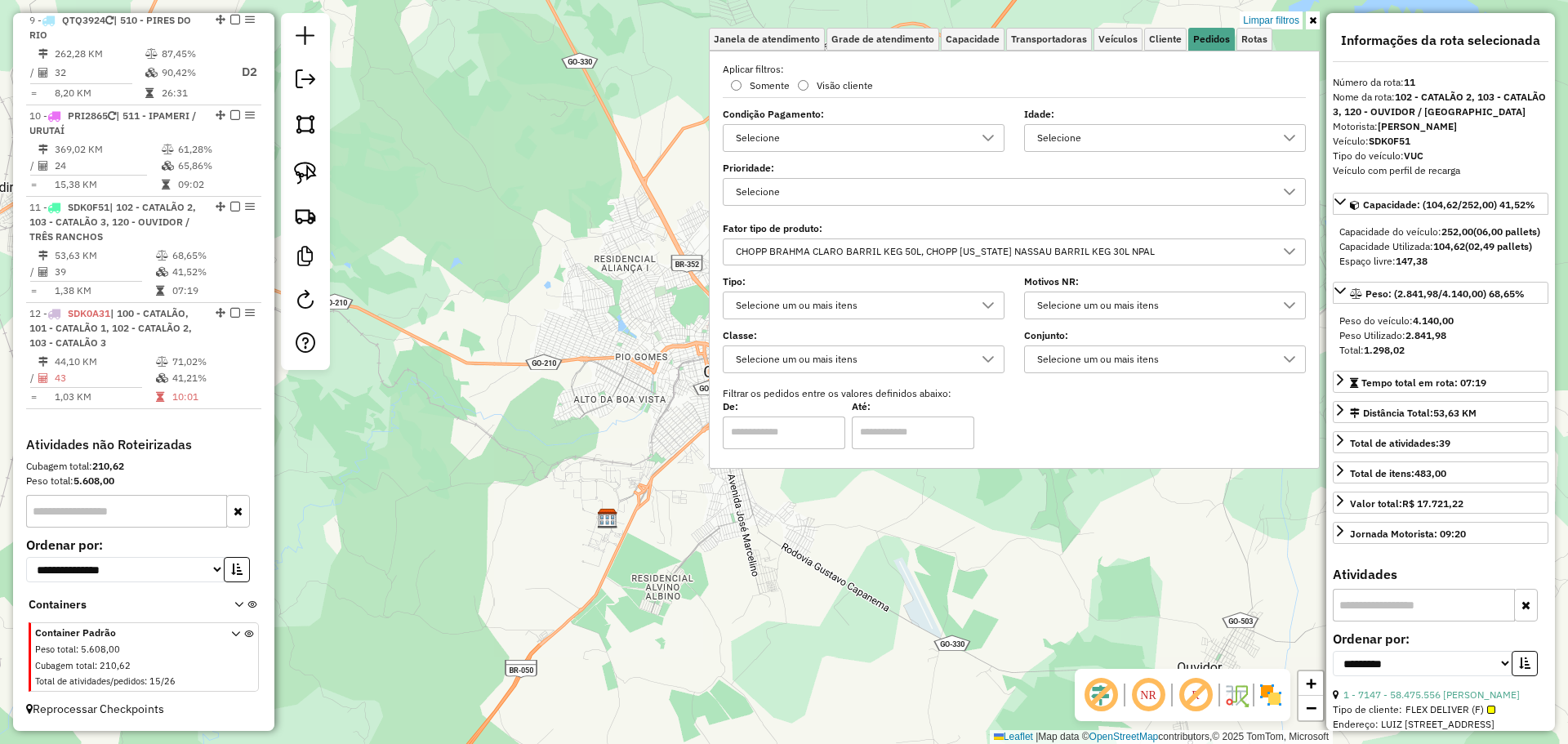
click at [795, 253] on div "CHOPP BRAHMA CLARO BARRIL KEG 50L, CHOPP COLORADO NASSAU BARRIL KEG 30L NPAL" at bounding box center [1002, 252] width 544 height 26
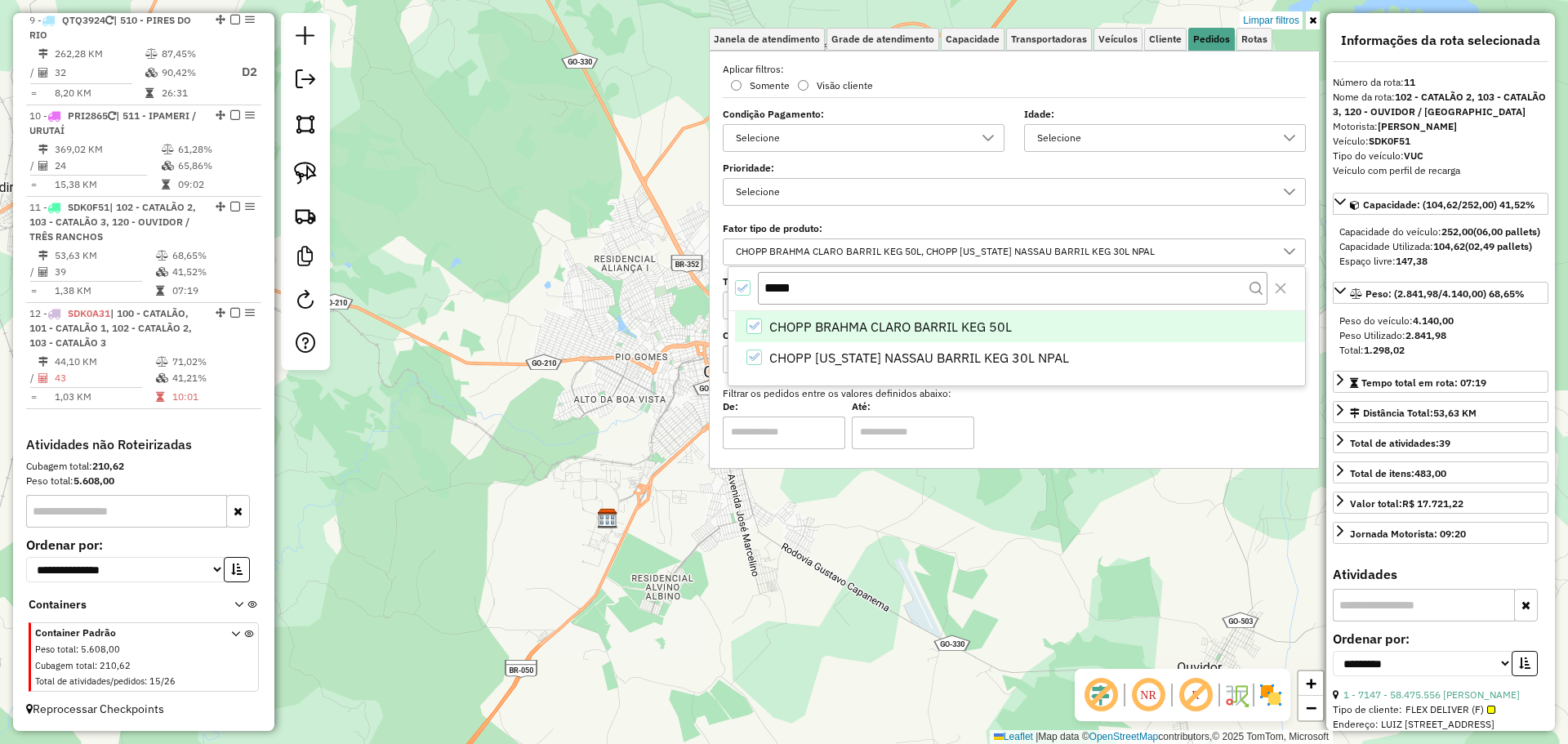
drag, startPoint x: 813, startPoint y: 296, endPoint x: 748, endPoint y: 293, distance: 65.1
click at [748, 293] on div "*****" at bounding box center [1017, 289] width 576 height 44
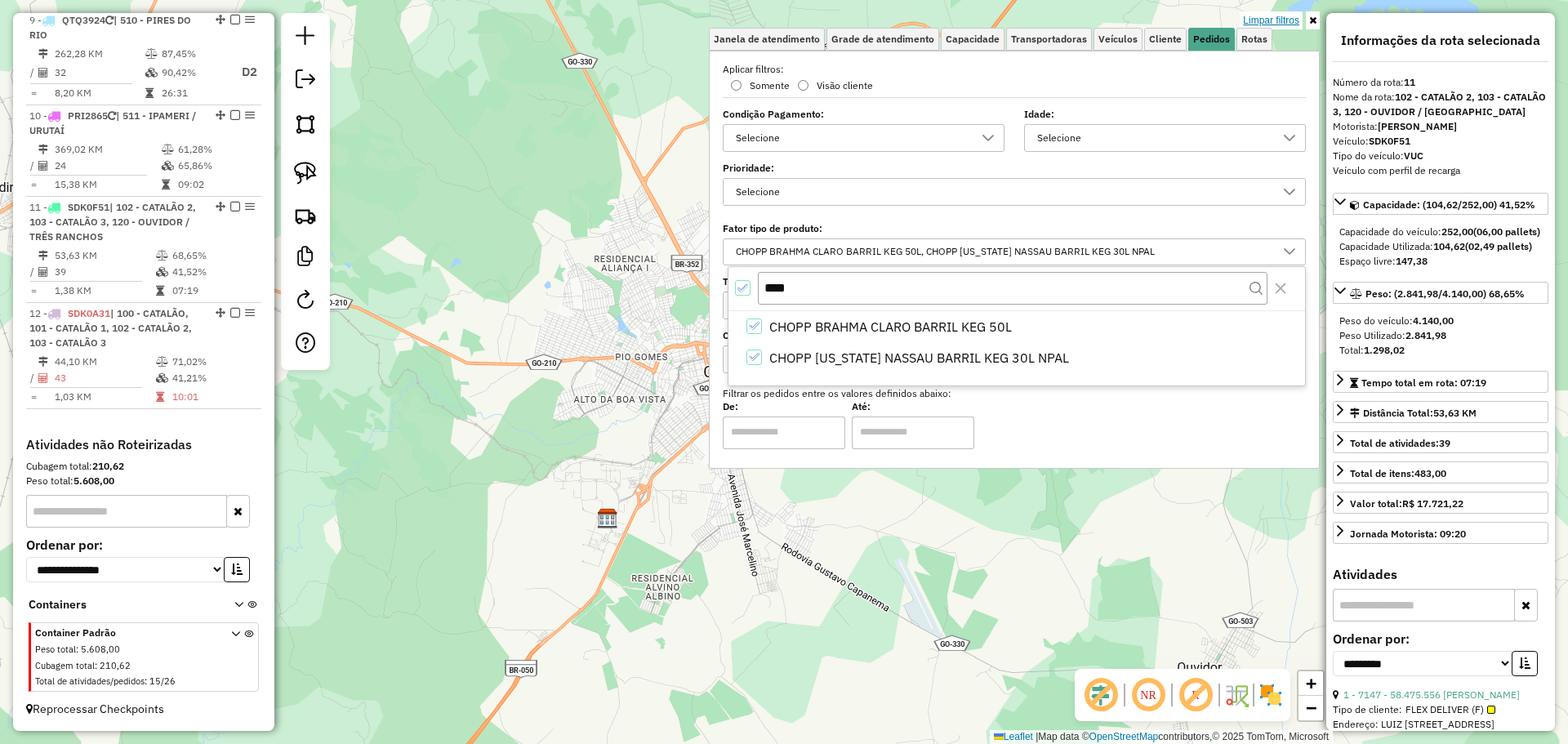
type input "****"
drag, startPoint x: 1263, startPoint y: 19, endPoint x: 1061, endPoint y: 79, distance: 210.7
click at [1263, 18] on link "Limpar filtros" at bounding box center [1270, 20] width 62 height 18
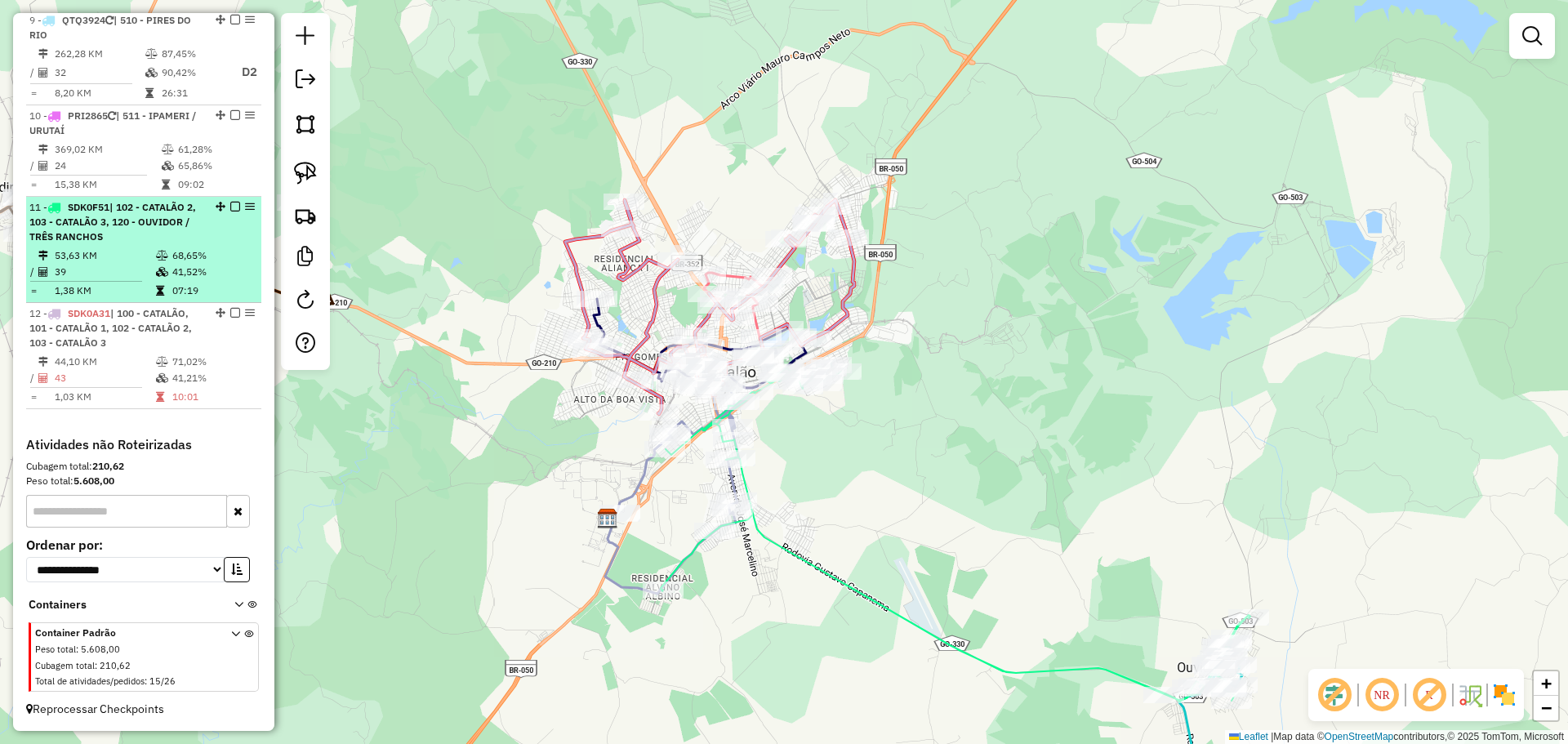
click at [131, 229] on div "11 - SDK0F51 | 102 - CATALÃO 2, 103 - CATALÃO 3, 120 - OUVIDOR / TRÊS RANCHOS" at bounding box center [116, 222] width 173 height 44
select select "**********"
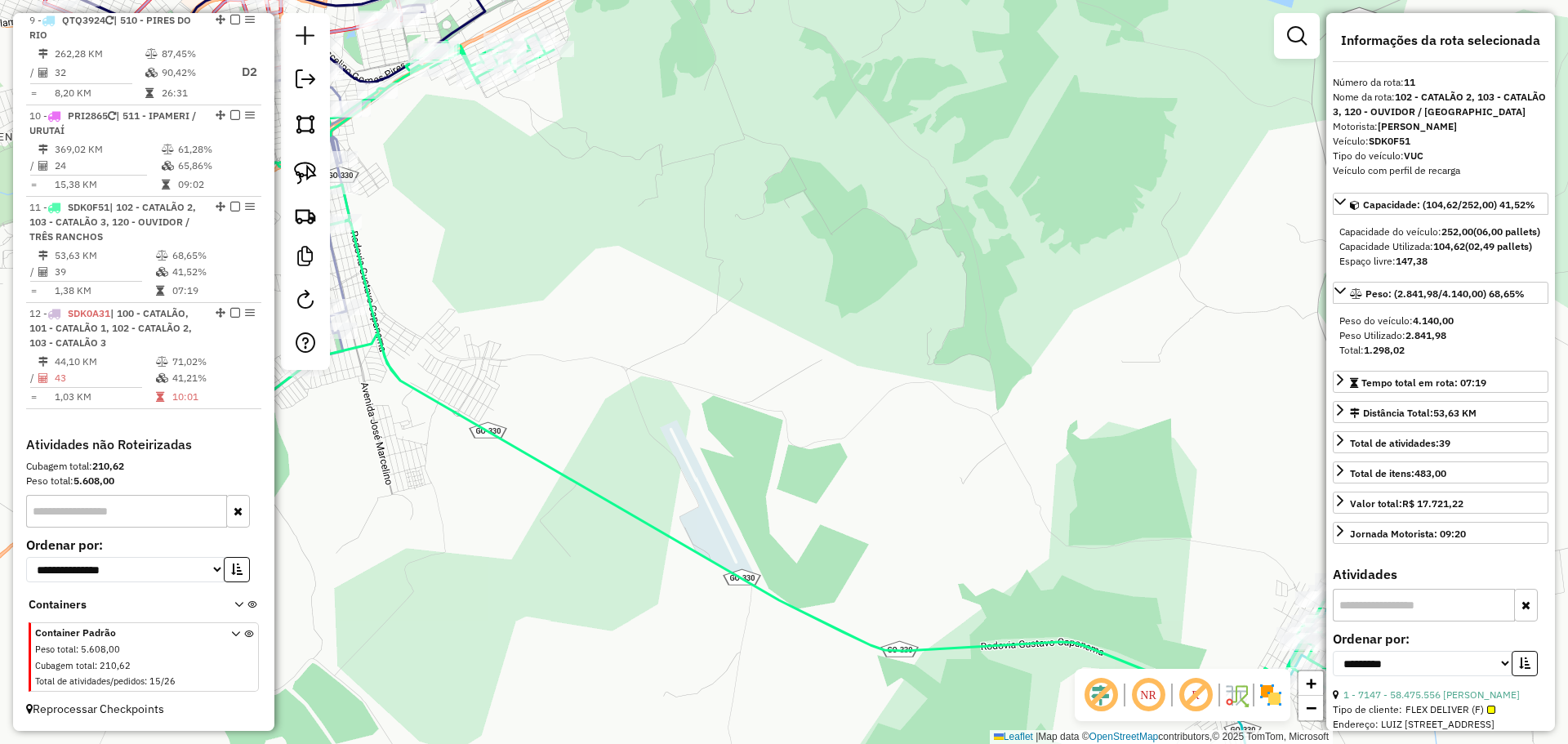
click at [1286, 15] on div at bounding box center [1297, 37] width 46 height 46
drag, startPoint x: 1292, startPoint y: 30, endPoint x: 1145, endPoint y: 55, distance: 149.1
click at [1292, 30] on em at bounding box center [1296, 36] width 19 height 19
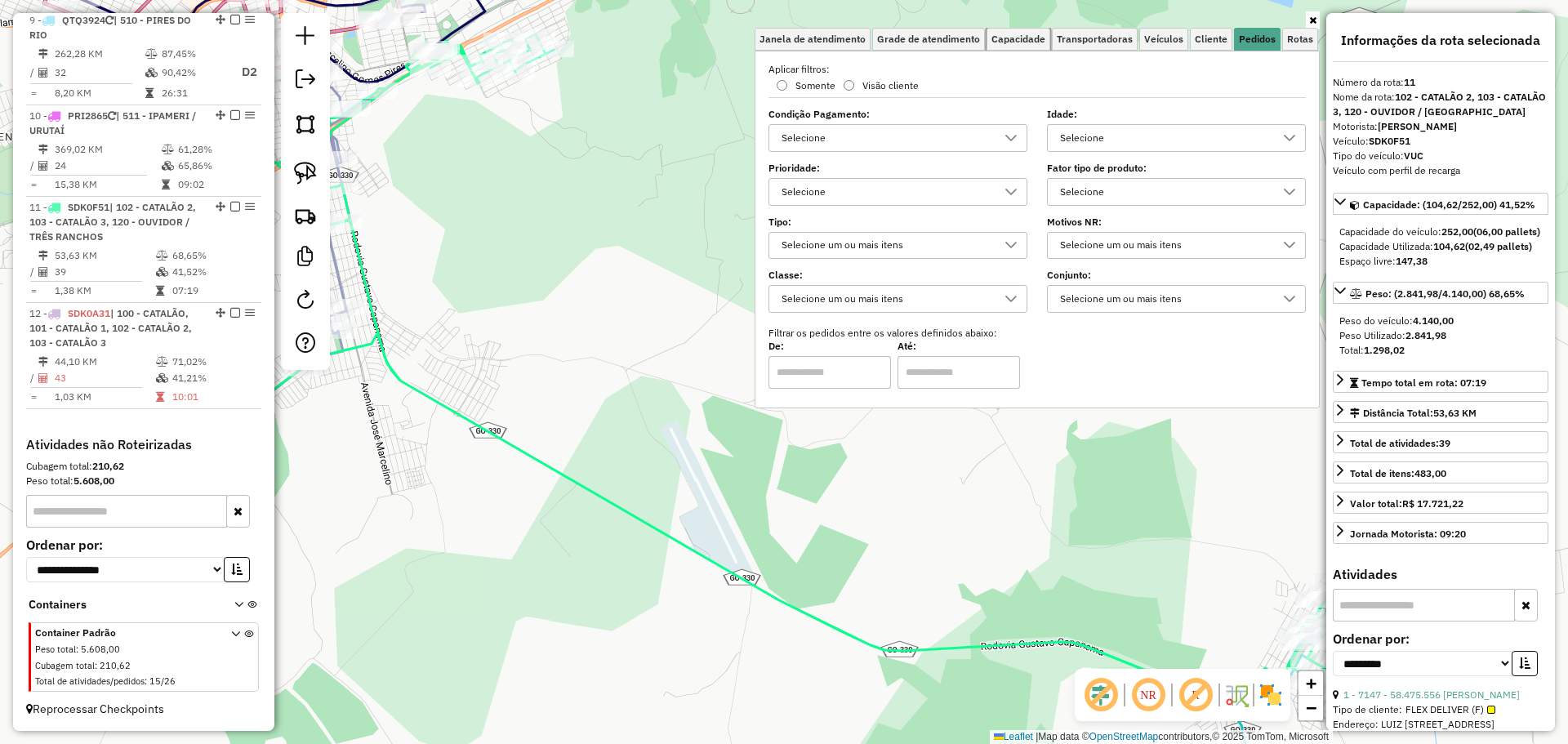
drag, startPoint x: 1029, startPoint y: 46, endPoint x: 1010, endPoint y: 55, distance: 21.0
click at [1029, 45] on link "Capacidade" at bounding box center [1018, 39] width 63 height 23
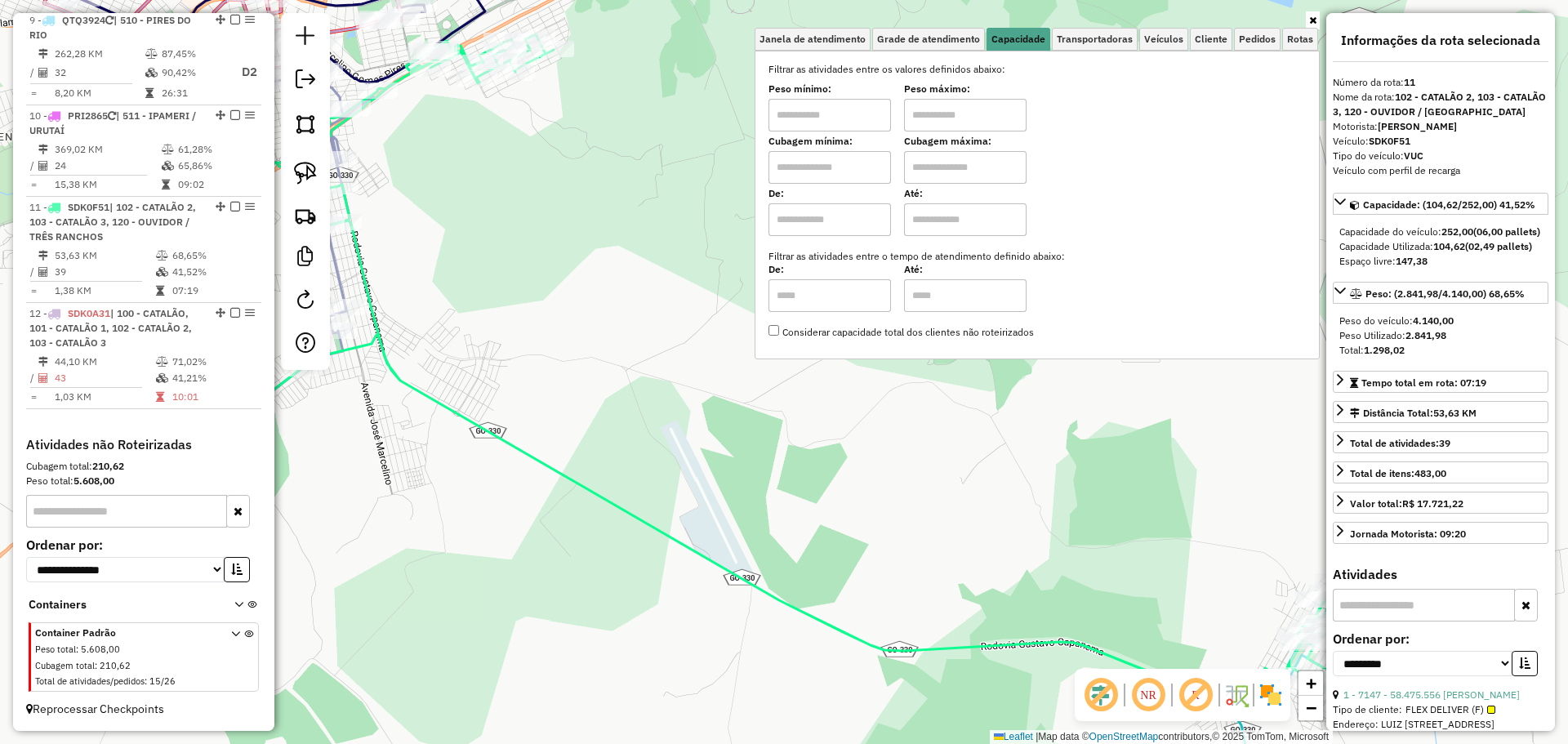
click at [835, 117] on input "text" at bounding box center [829, 115] width 122 height 33
type input "****"
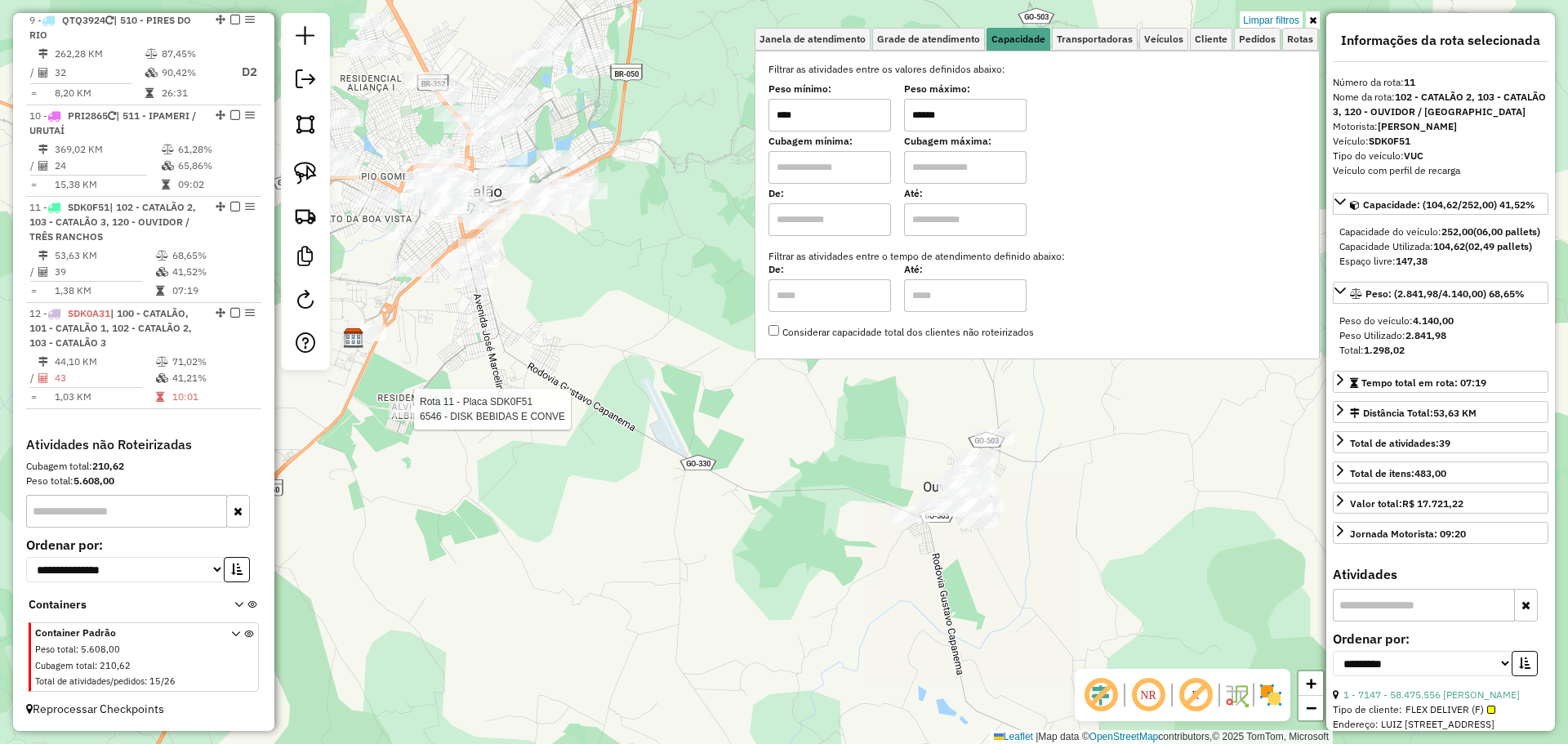
type input "******"
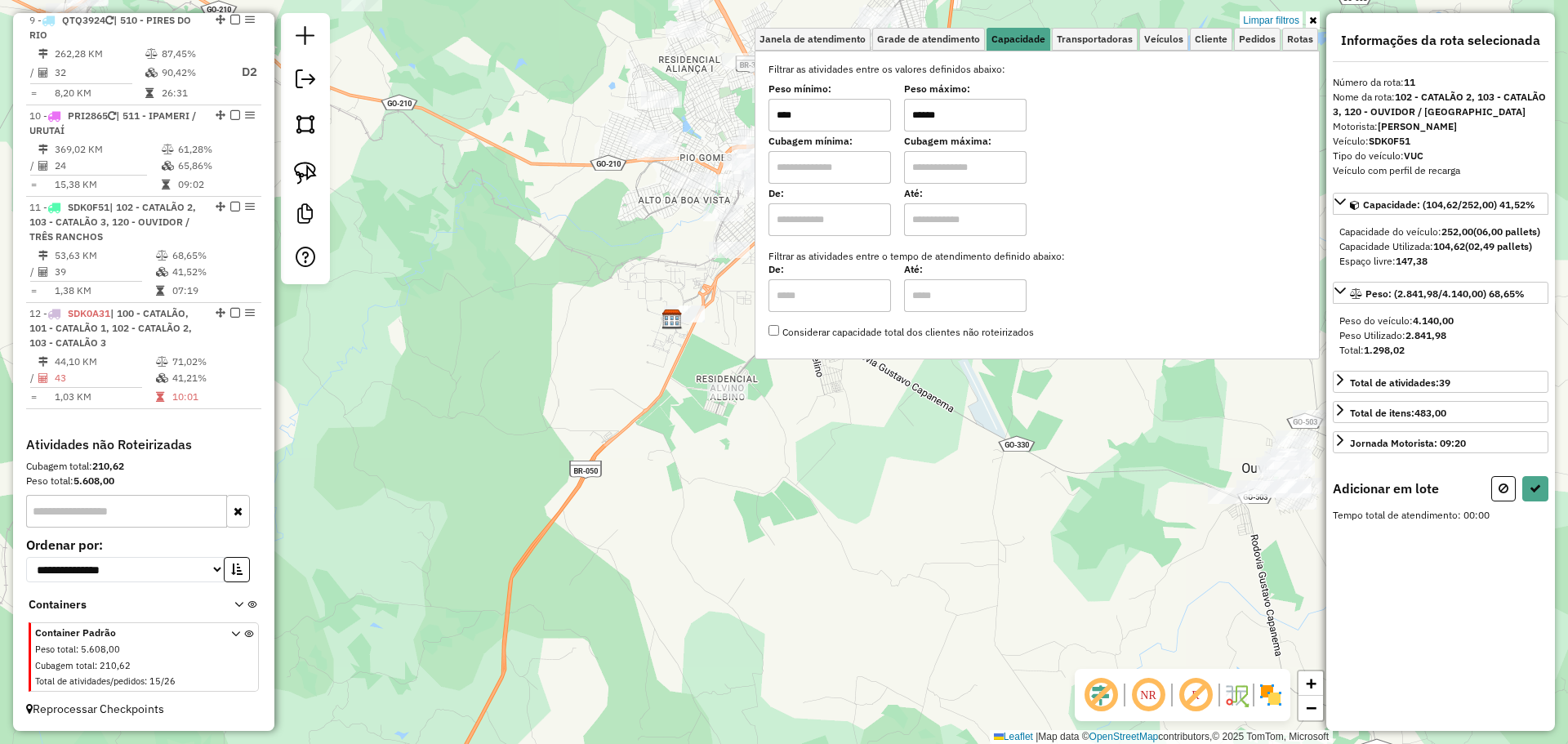
drag, startPoint x: 879, startPoint y: 449, endPoint x: 680, endPoint y: 555, distance: 225.5
click at [683, 558] on div "Limpar filtros Janela de atendimento Grade de atendimento Capacidade Transporta…" at bounding box center [784, 372] width 1568 height 744
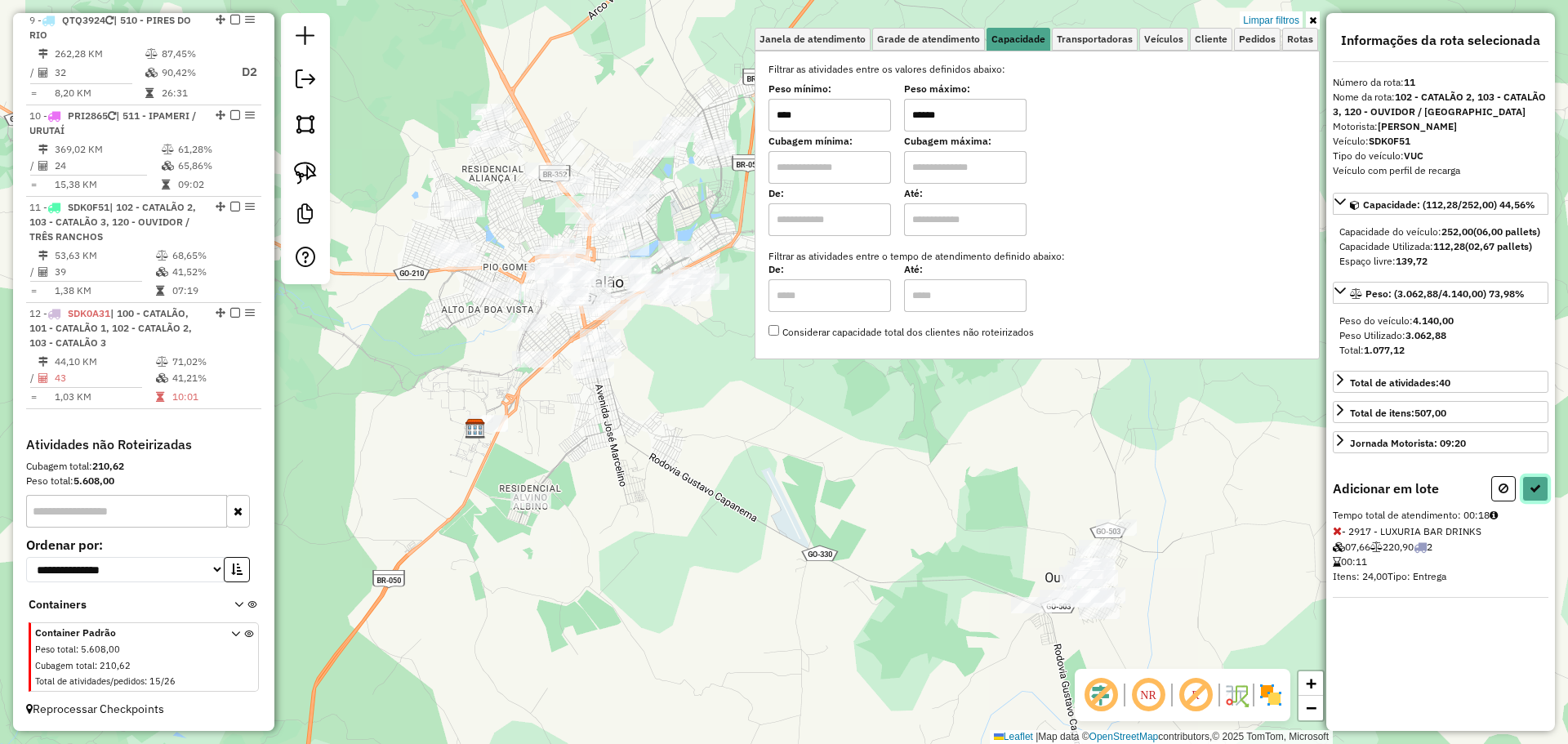
click at [1540, 494] on icon at bounding box center [1535, 488] width 12 height 12
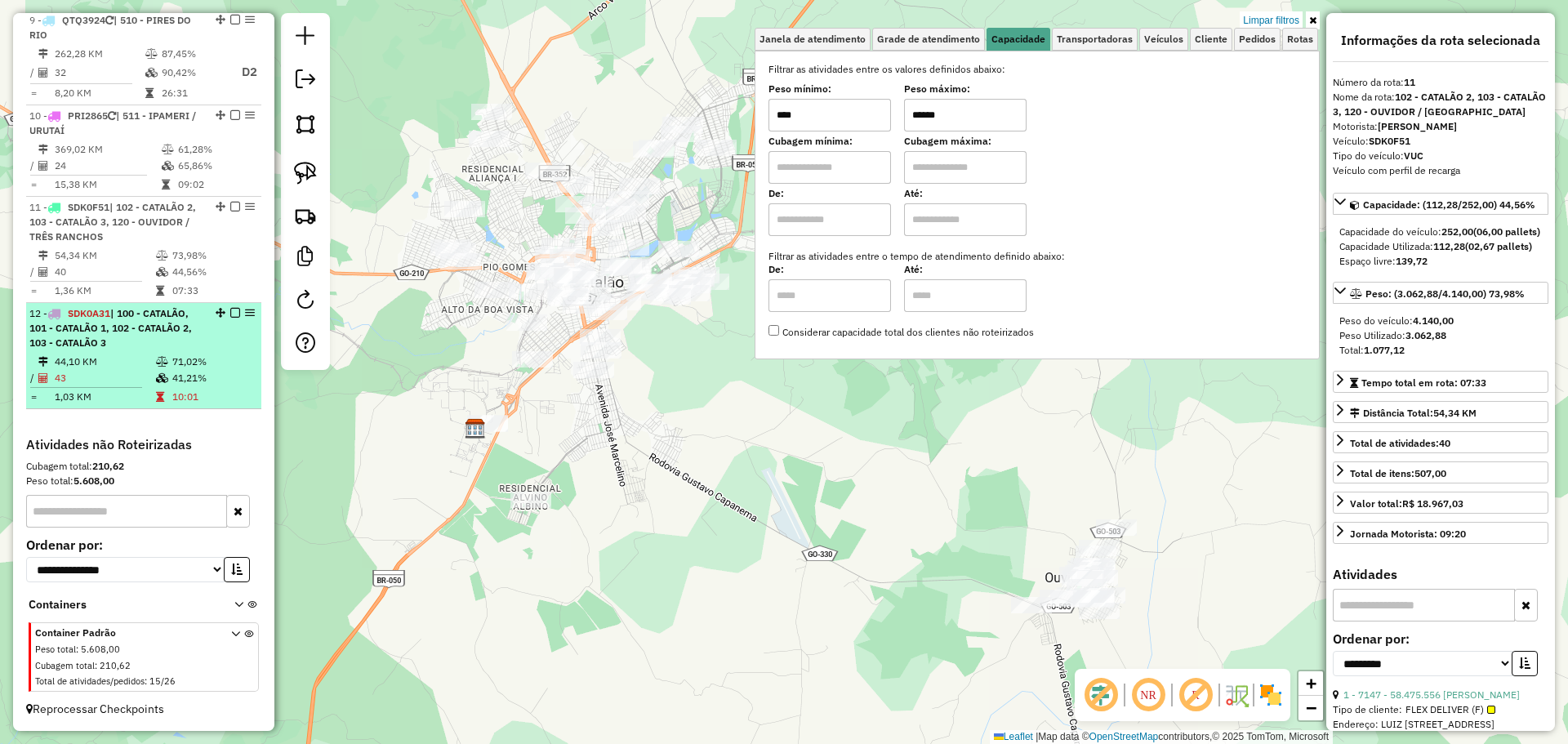
click at [232, 314] on em at bounding box center [235, 312] width 10 height 10
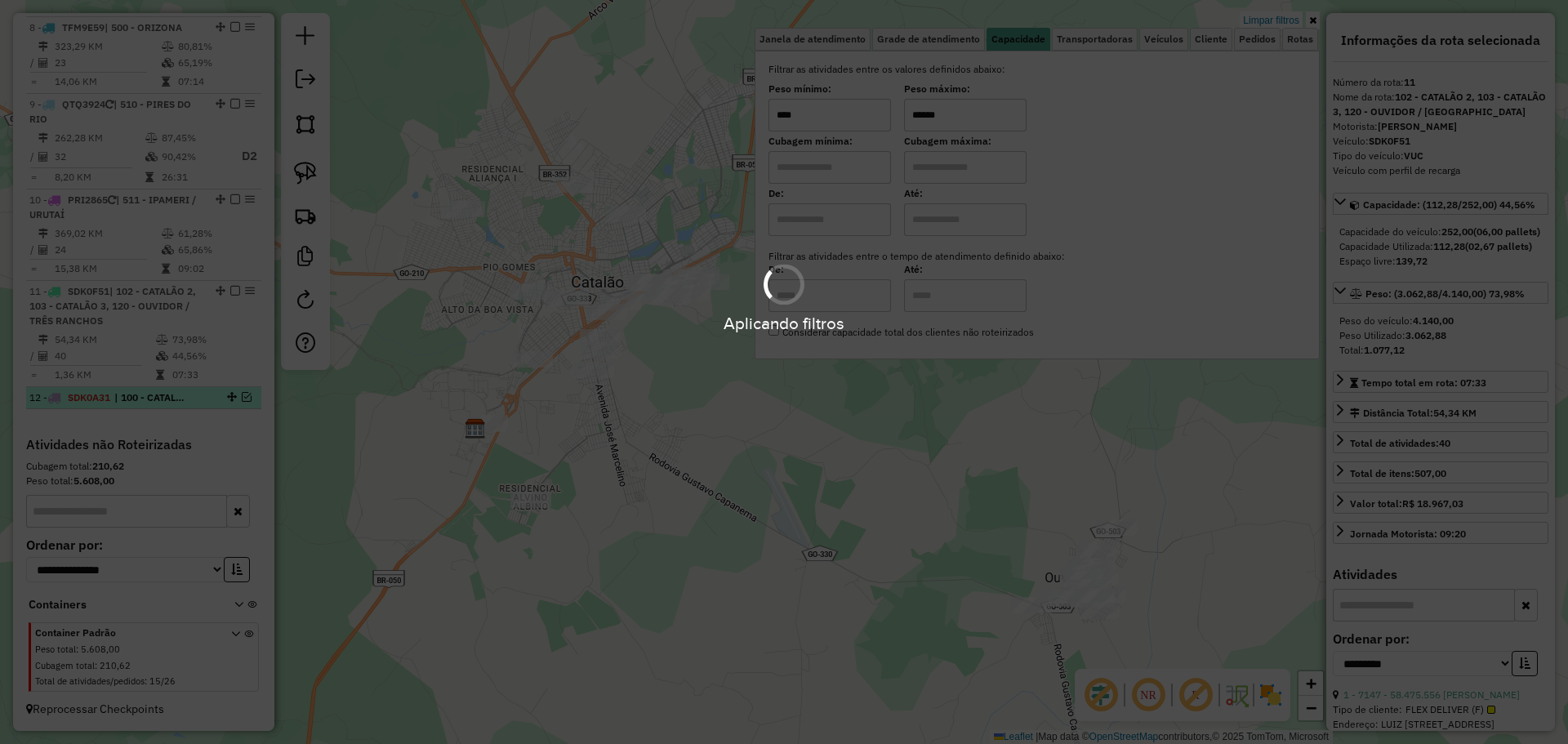
scroll to position [1214, 0]
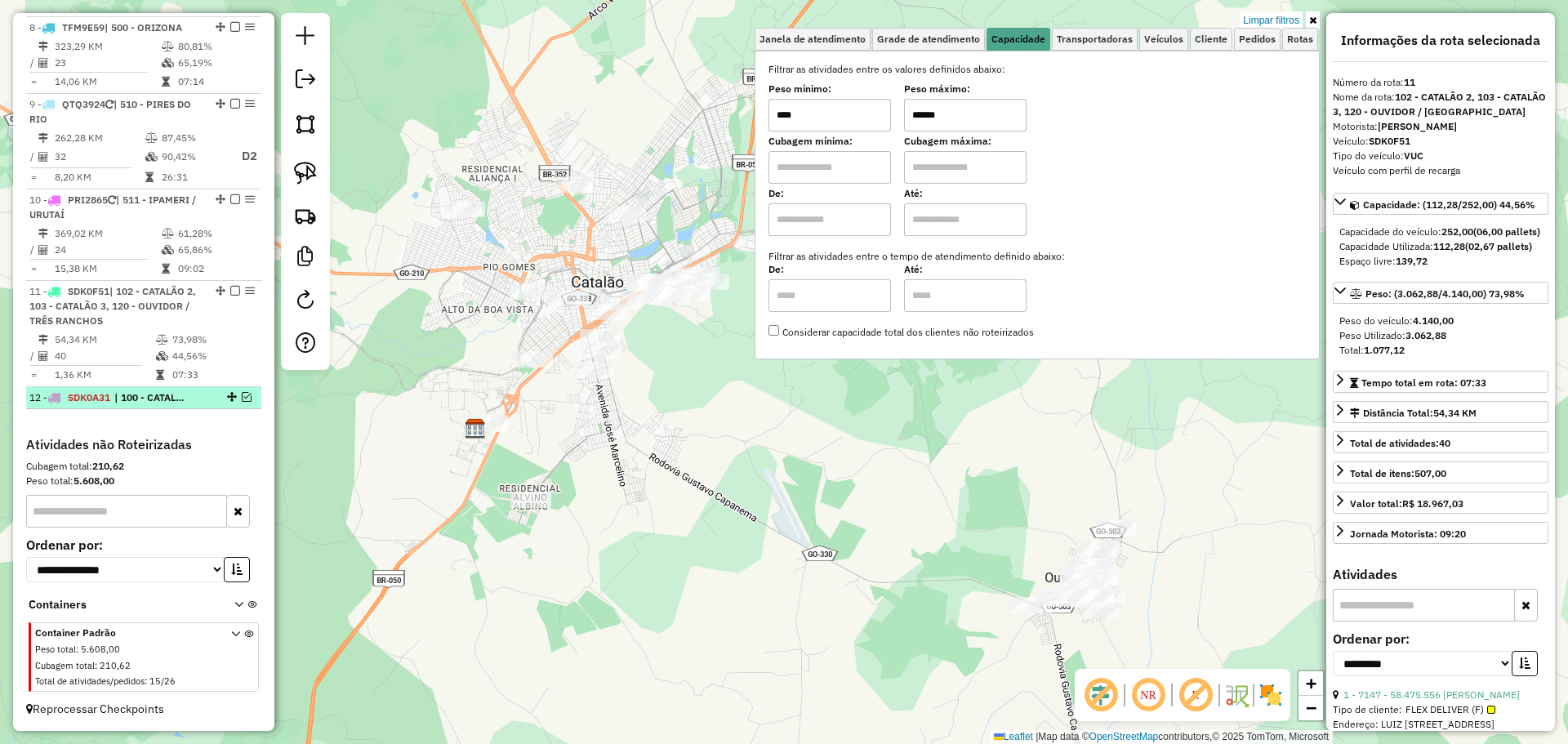
click at [242, 399] on em at bounding box center [247, 397] width 10 height 10
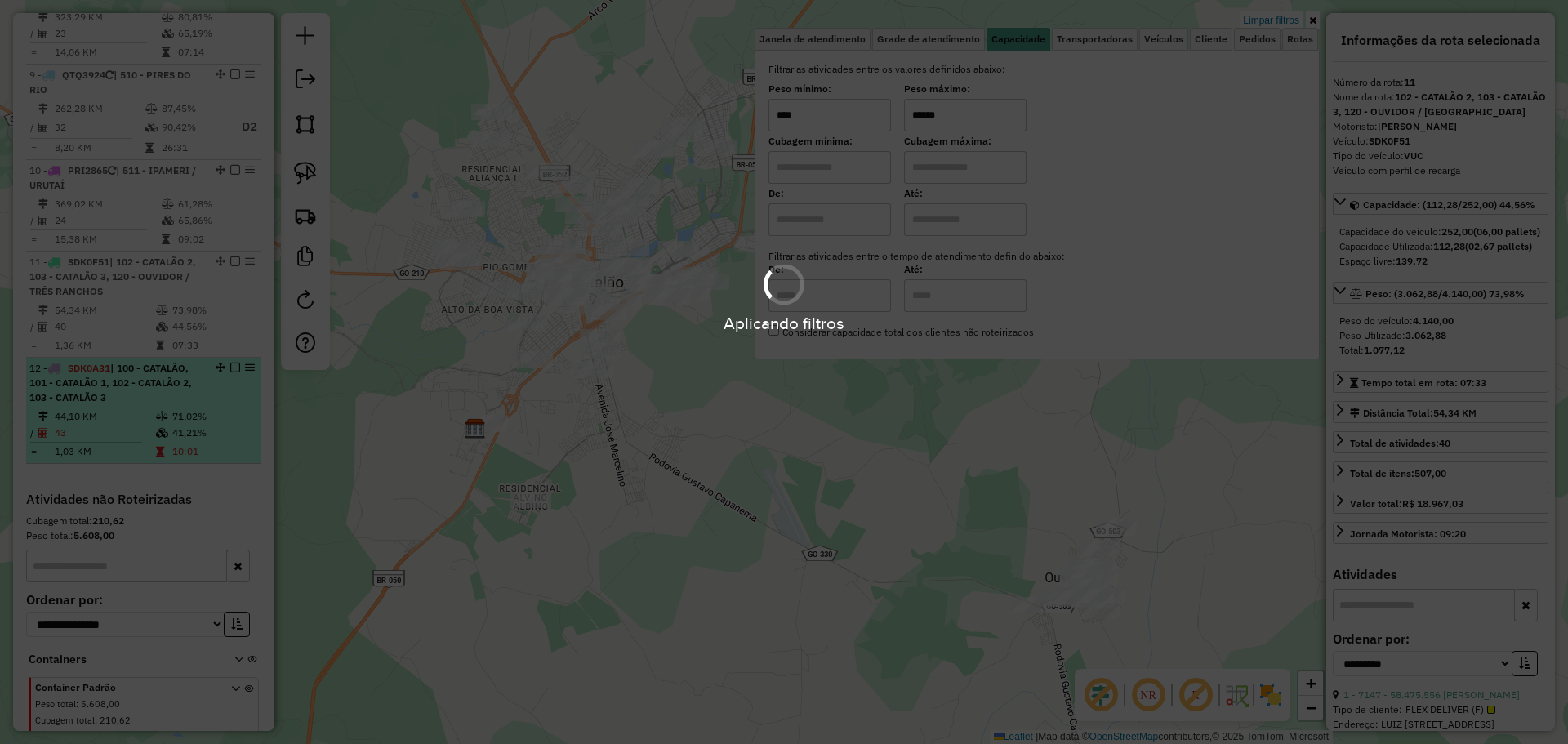
scroll to position [1298, 0]
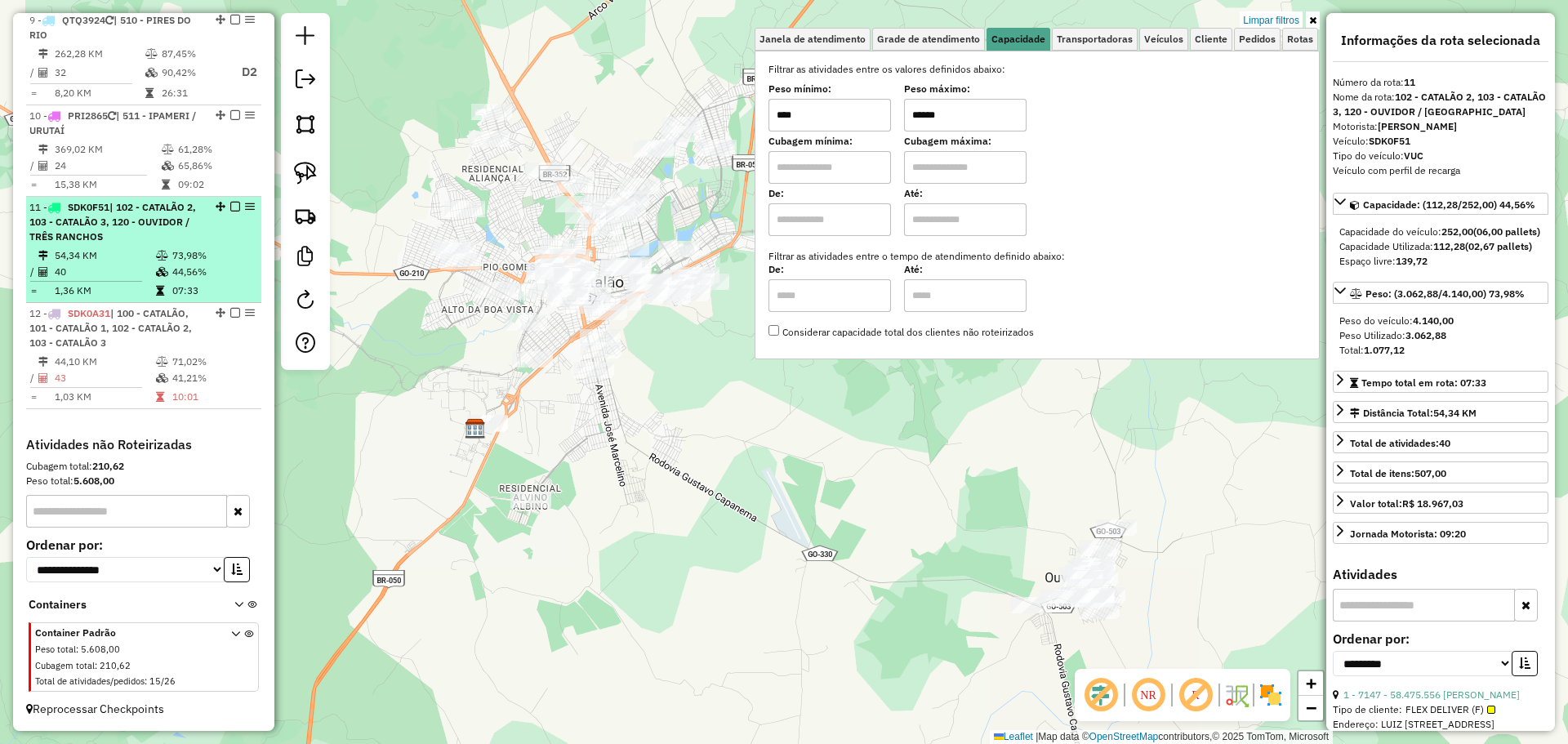
click at [156, 226] on span "| 102 - CATALÃO 2, 103 - CATALÃO 3, 120 - OUVIDOR / TRÊS RANCHOS" at bounding box center [112, 221] width 166 height 41
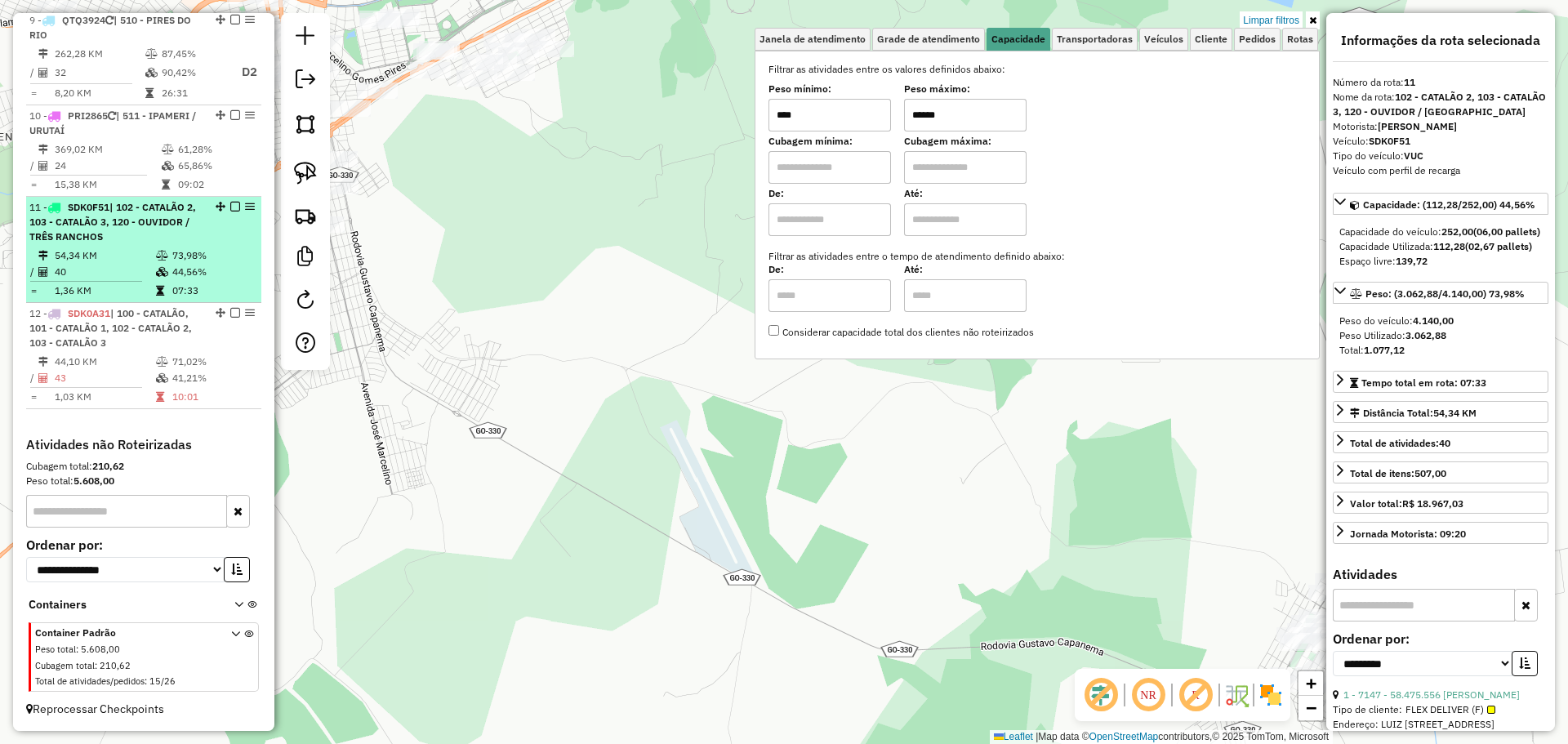
click at [231, 207] on em at bounding box center [235, 207] width 10 height 10
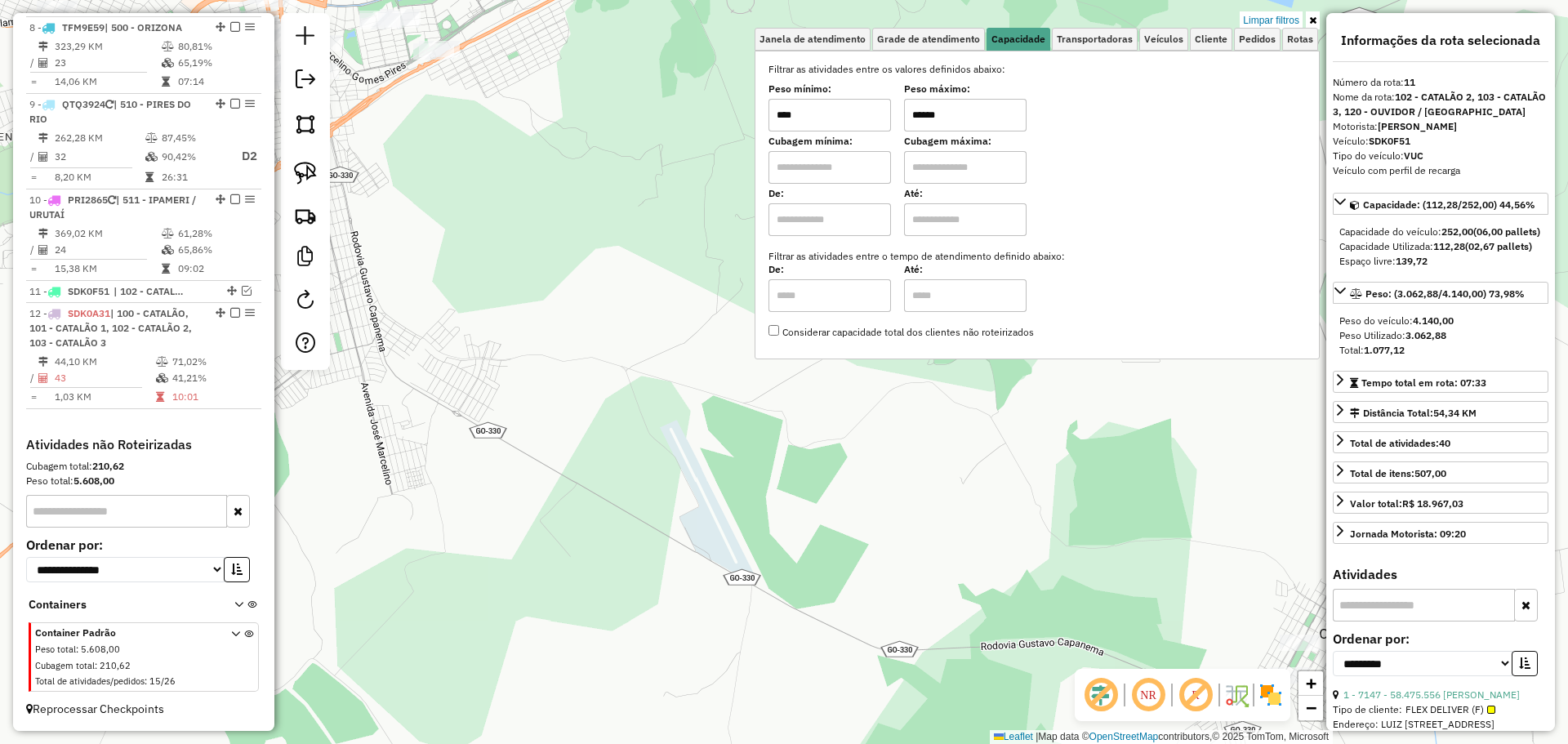
drag, startPoint x: 422, startPoint y: 254, endPoint x: 648, endPoint y: 424, distance: 282.8
click at [650, 433] on div "Limpar filtros Janela de atendimento Grade de atendimento Capacidade Transporta…" at bounding box center [784, 372] width 1568 height 744
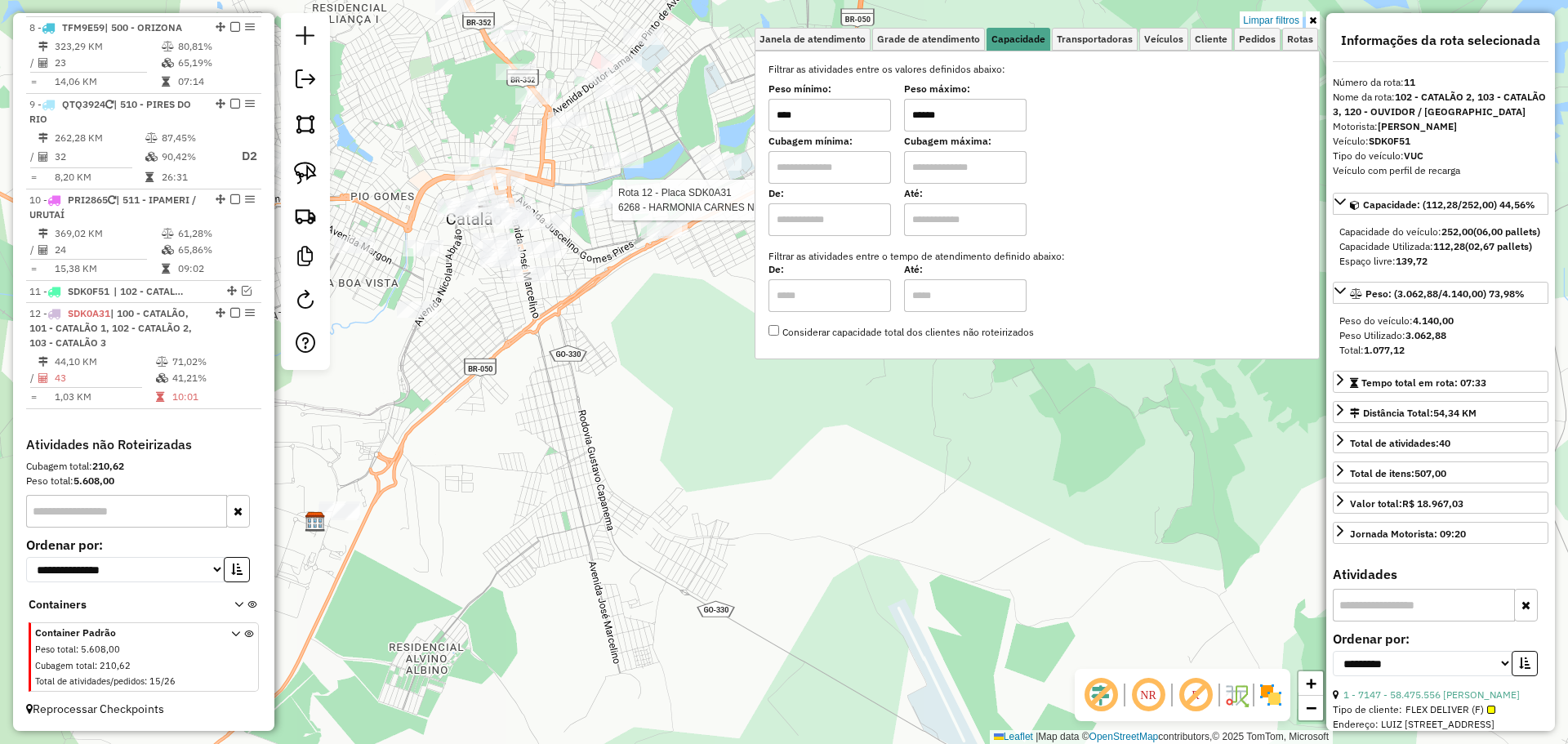
click at [602, 209] on div at bounding box center [607, 200] width 40 height 16
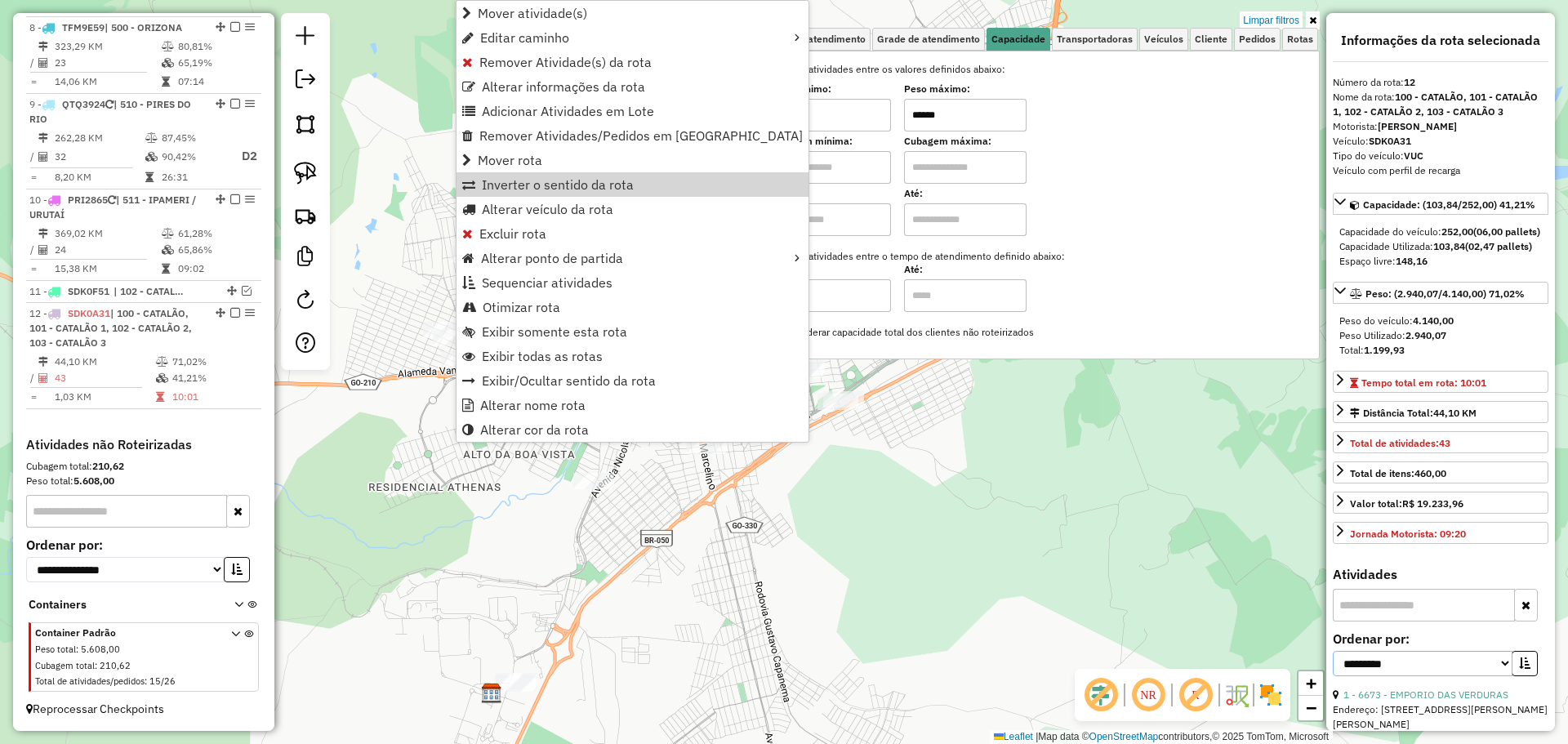
click at [1416, 677] on select "**********" at bounding box center [1422, 663] width 180 height 25
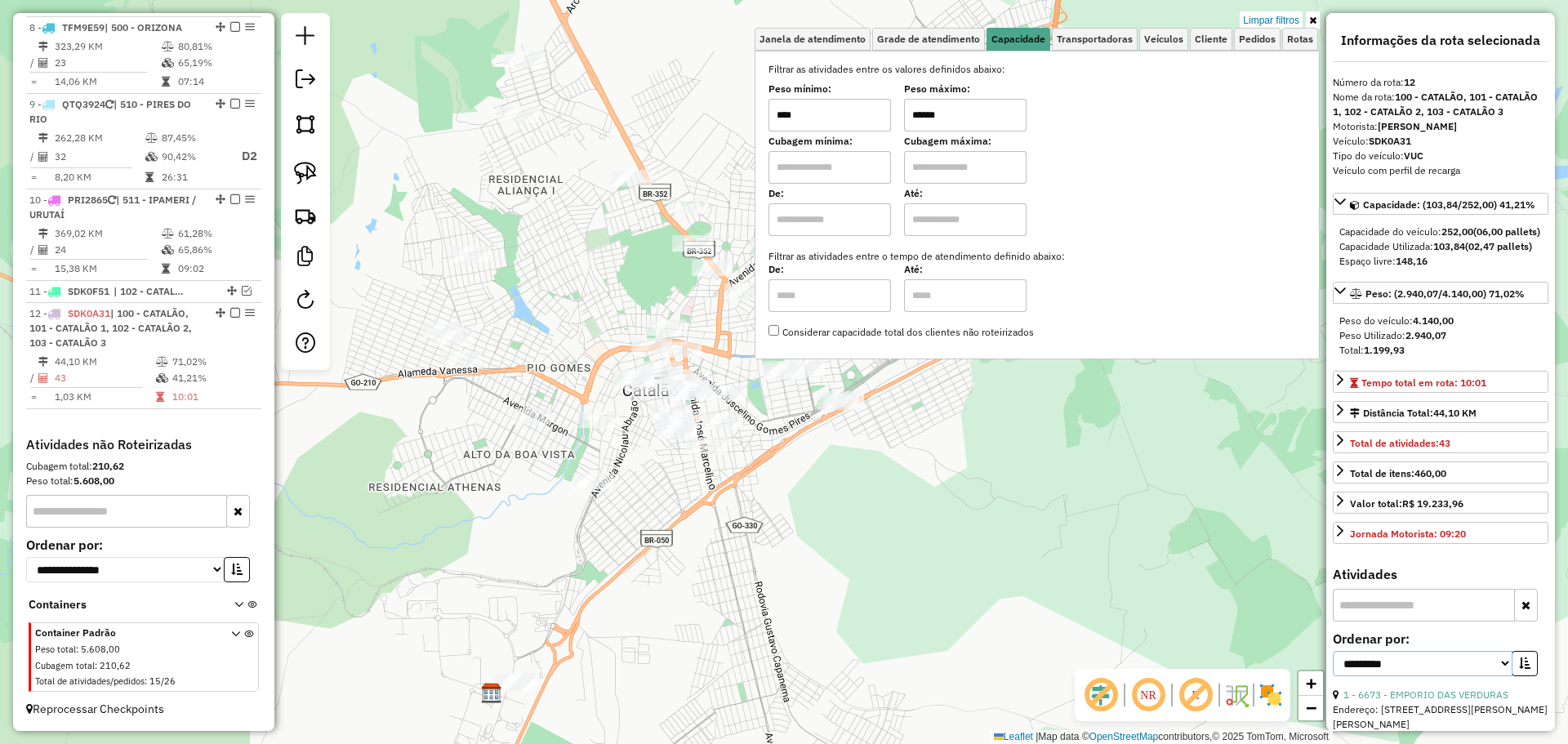
select select "**********"
click at [1333, 677] on select "**********" at bounding box center [1422, 663] width 180 height 25
click at [1519, 669] on icon "button" at bounding box center [1525, 663] width 12 height 12
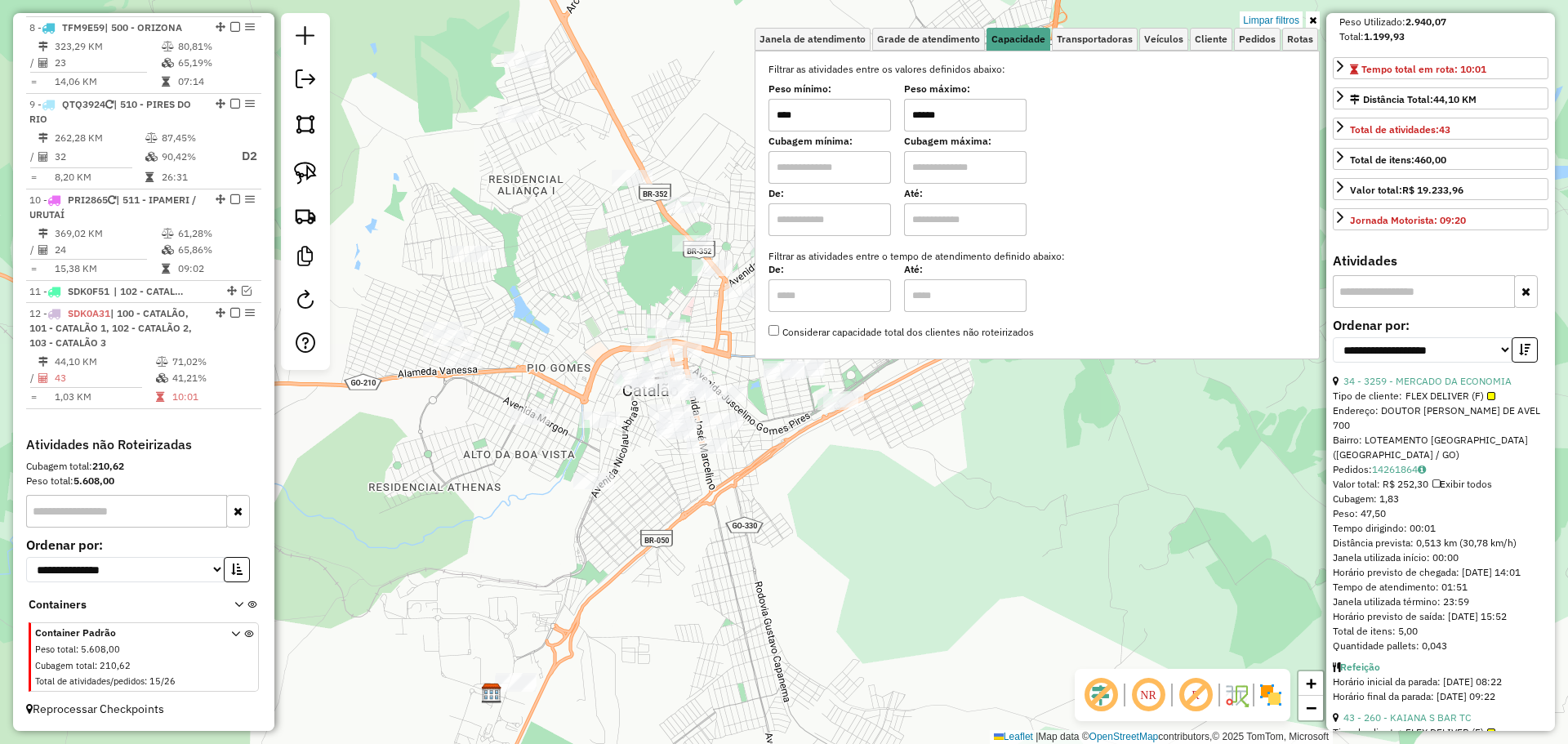
scroll to position [327, 0]
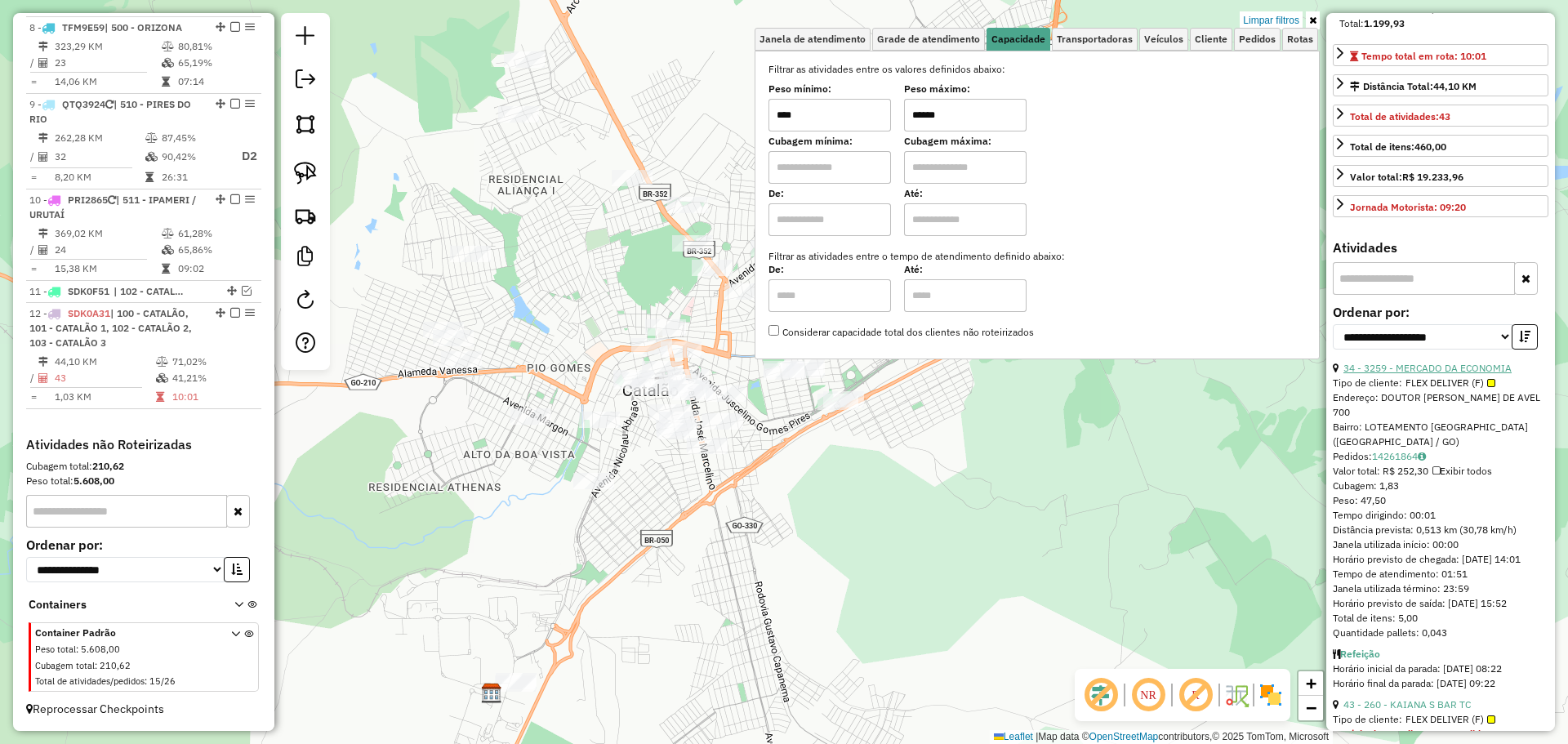
click at [1474, 374] on link "34 - 3259 - MERCADO DA ECONOMIA" at bounding box center [1427, 367] width 168 height 12
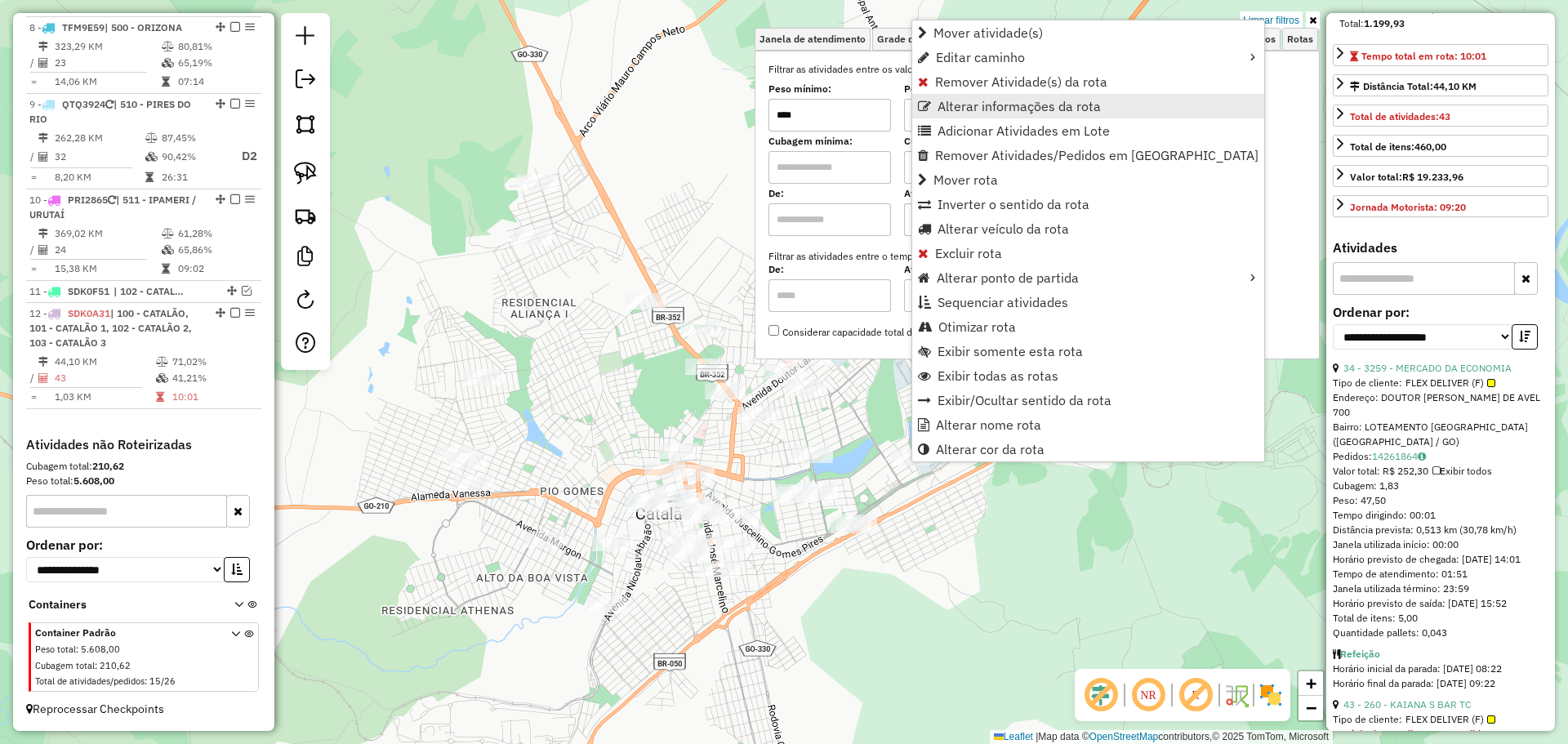
click at [1020, 100] on span "Alterar informações da rota" at bounding box center [1019, 107] width 163 height 13
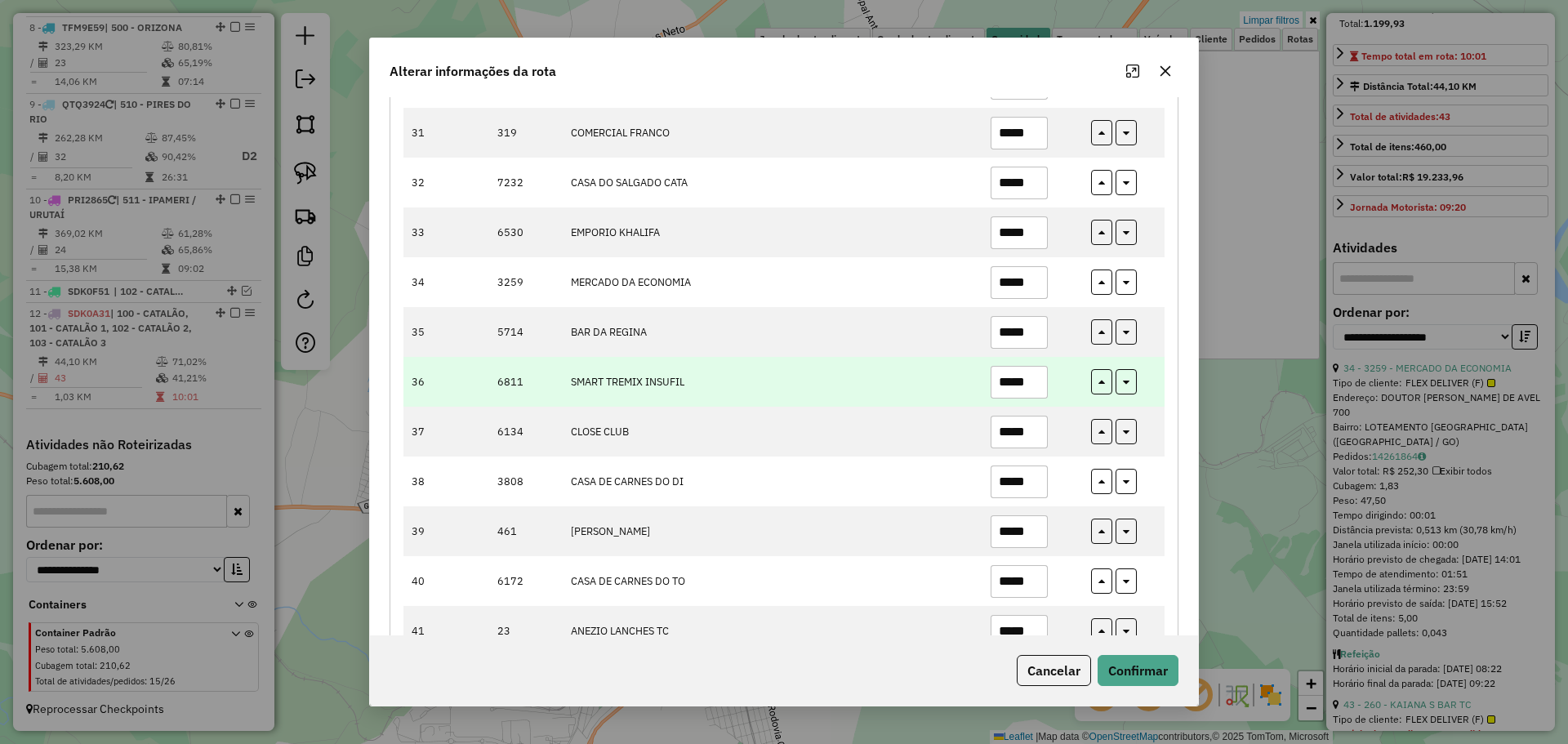
scroll to position [1674, 0]
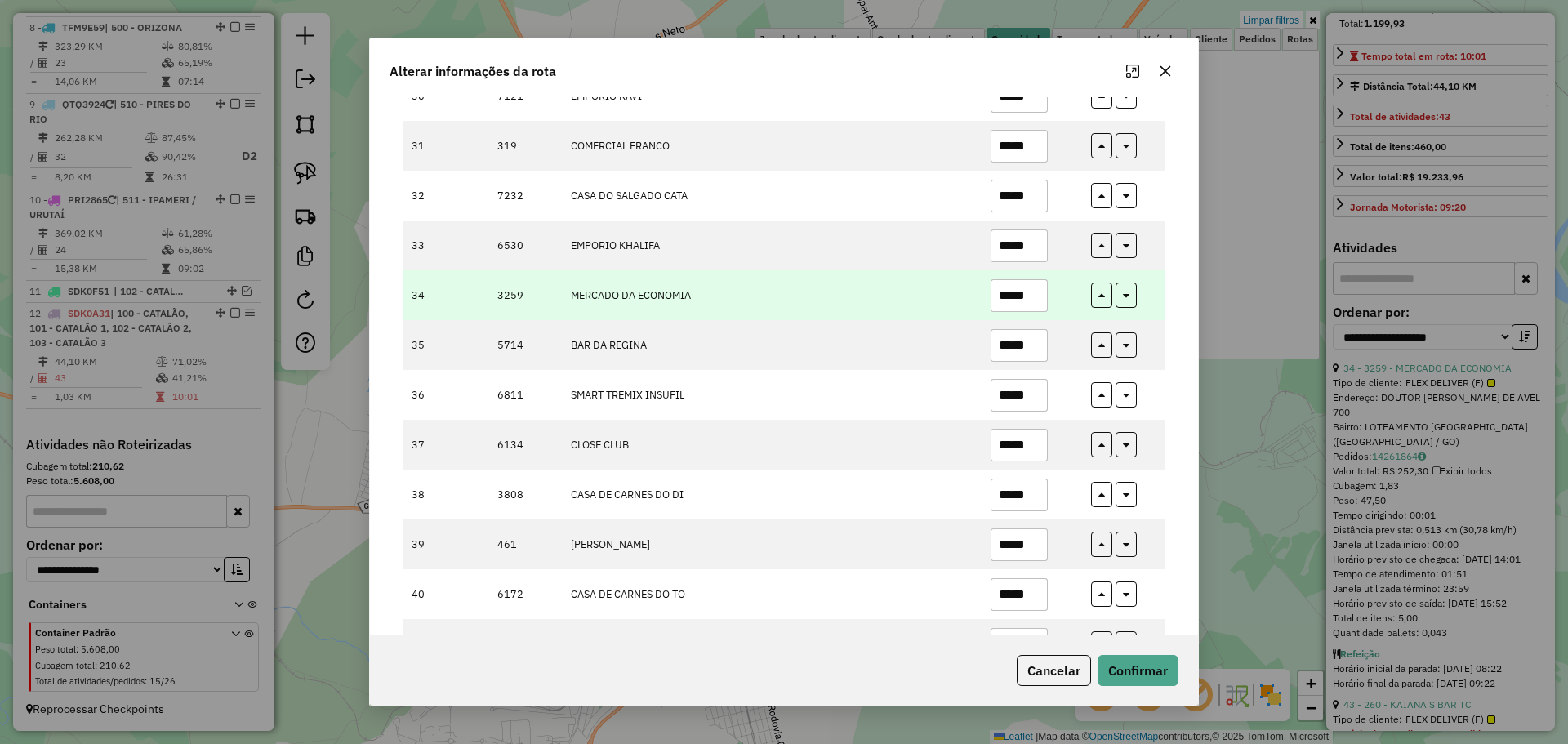
drag, startPoint x: 1004, startPoint y: 294, endPoint x: 1053, endPoint y: 297, distance: 49.1
click at [1053, 297] on td "*****" at bounding box center [1032, 295] width 101 height 50
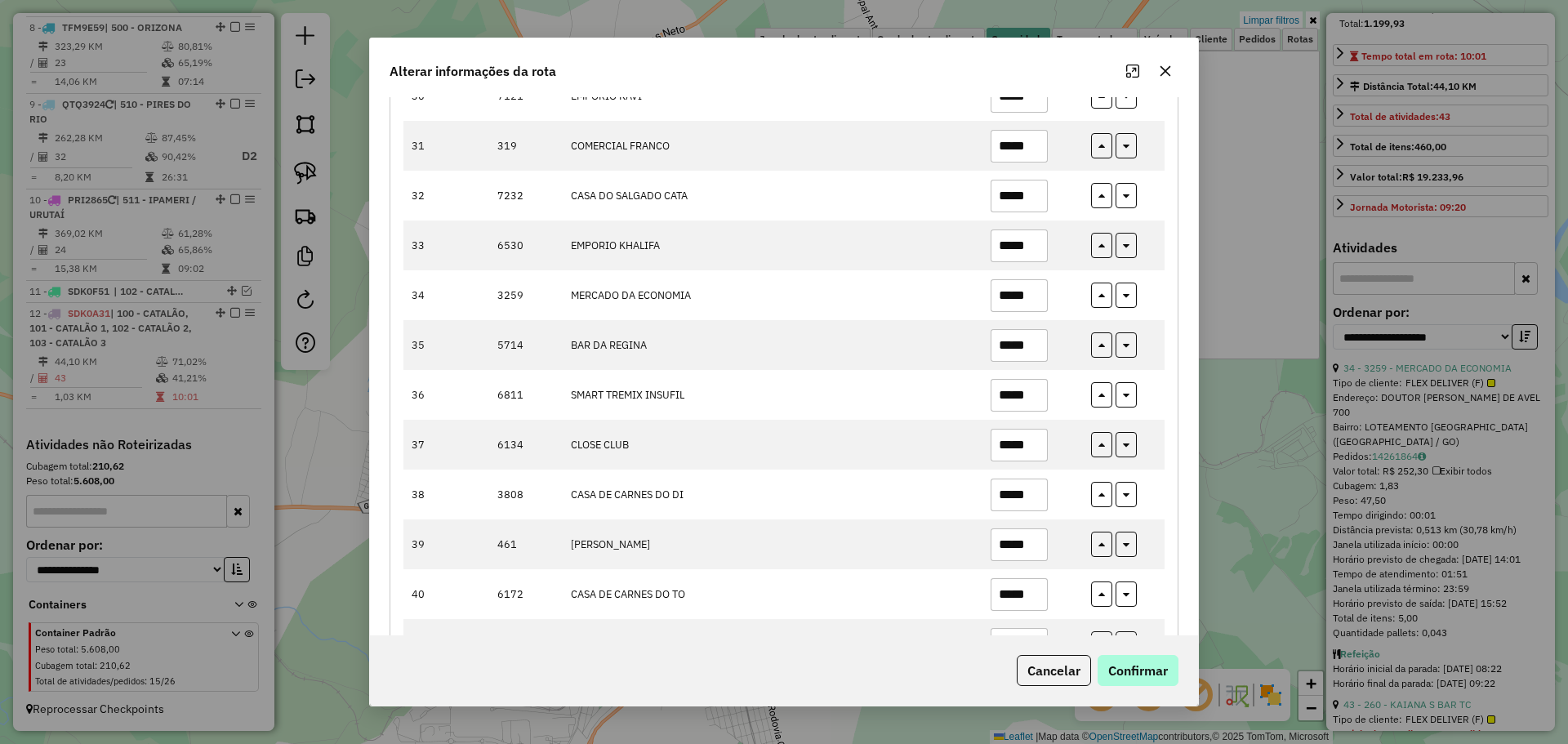
type input "*****"
click at [1127, 662] on button "Confirmar" at bounding box center [1138, 671] width 81 height 31
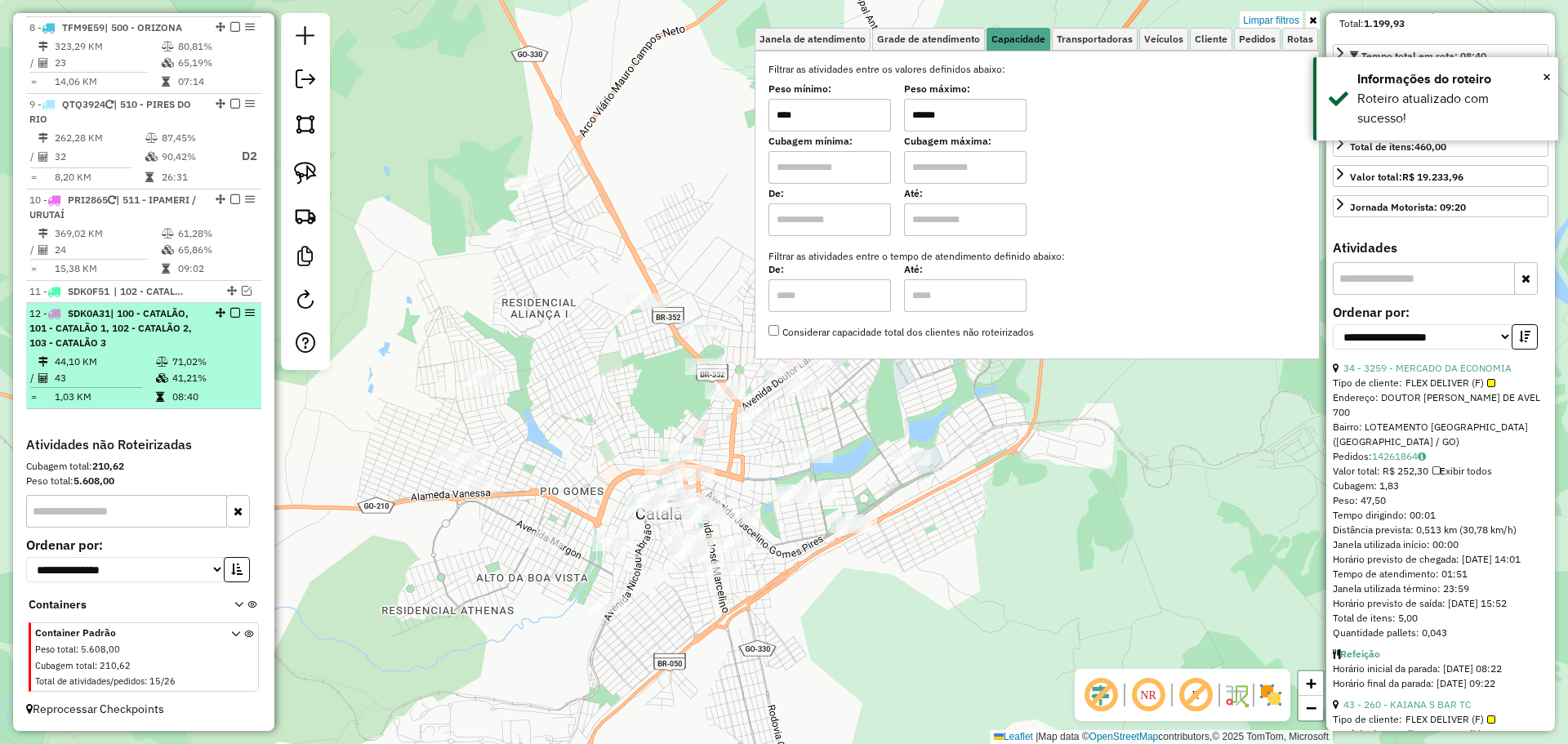
click at [232, 318] on div "12 - SDK0A31 | 100 - CATALÃO, 101 - CATALÃO 1, 102 - CATALÃO 2, 103 - CATALÃO 3" at bounding box center [144, 329] width 229 height 44
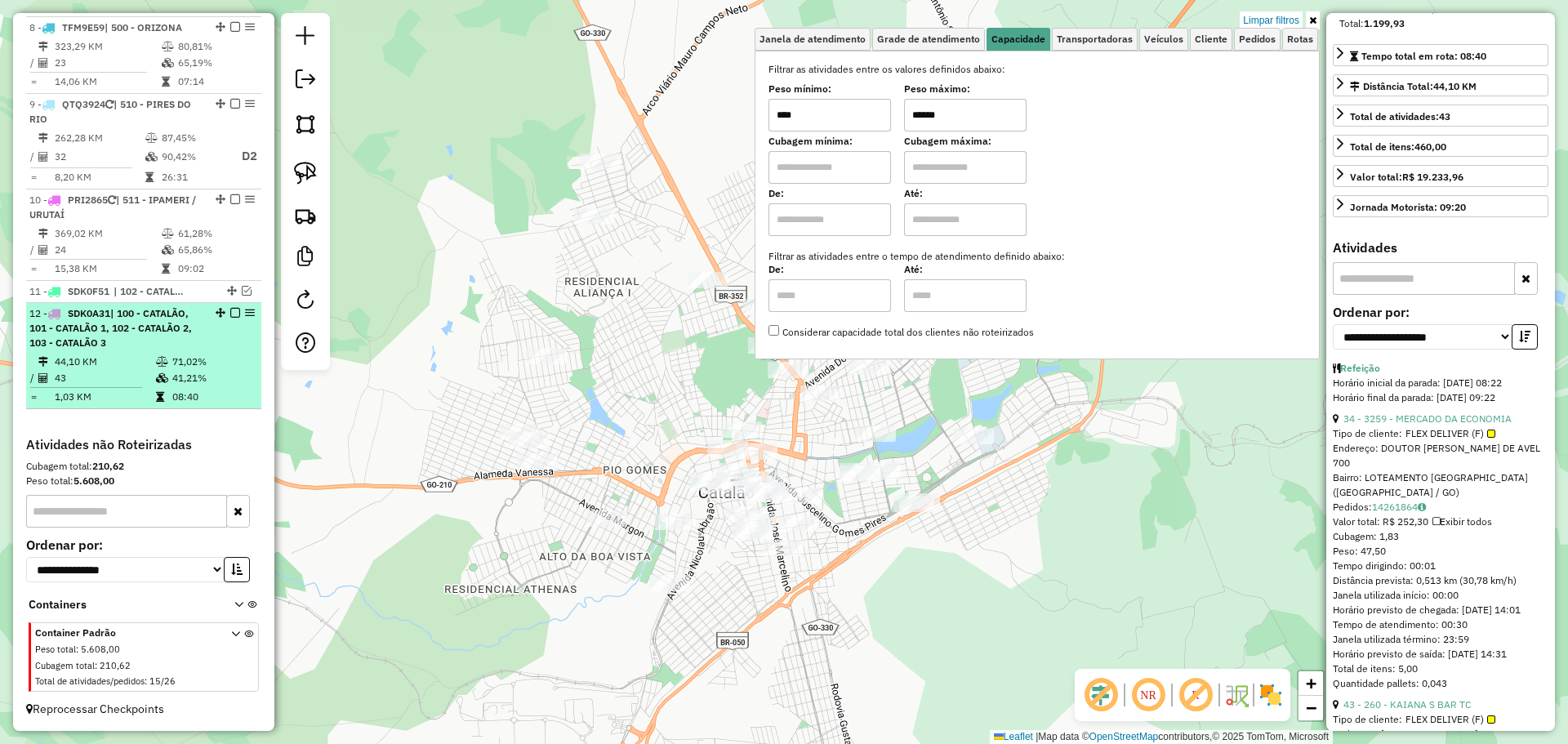
click at [231, 313] on em at bounding box center [235, 312] width 10 height 10
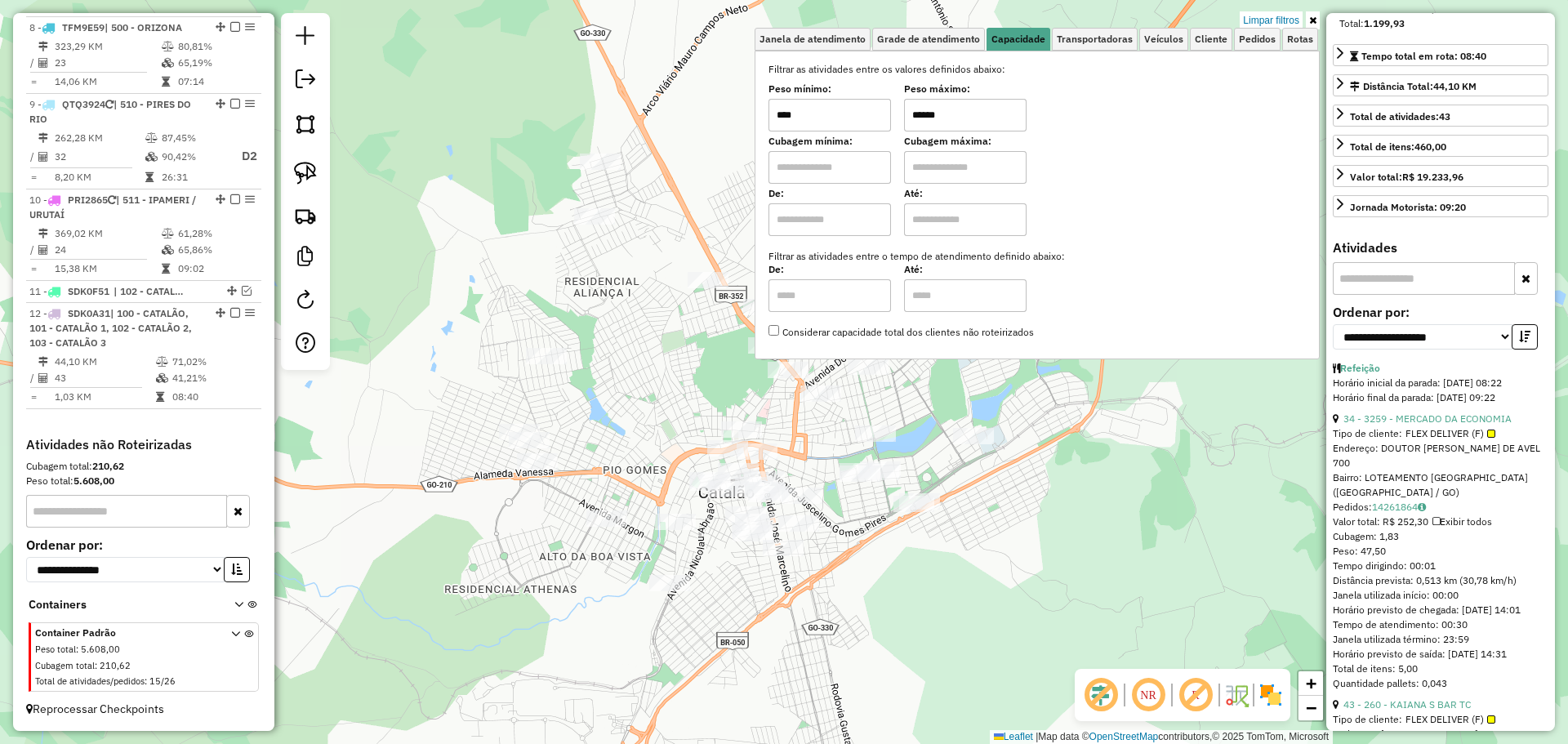
scroll to position [1129, 0]
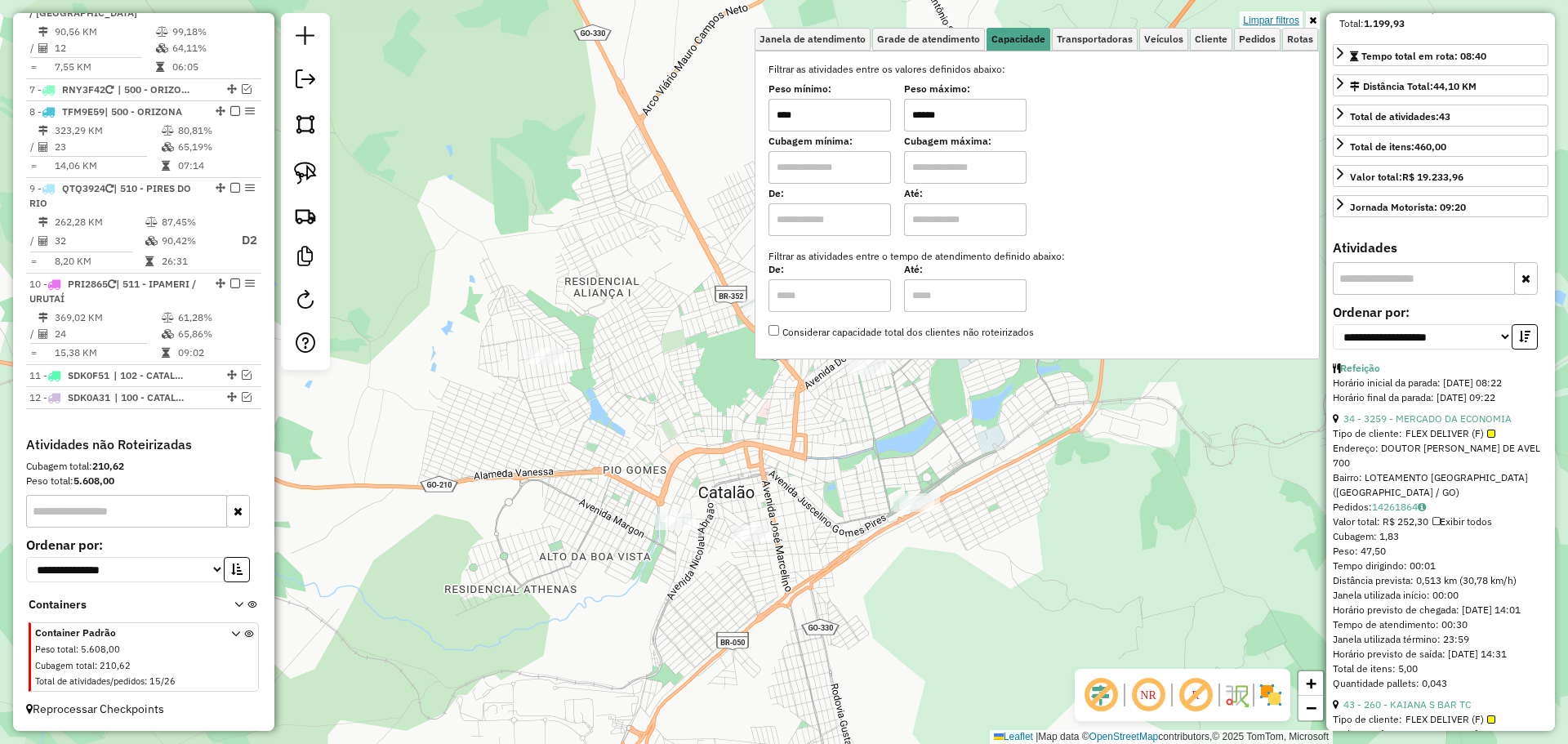
click at [1275, 17] on link "Limpar filtros" at bounding box center [1270, 20] width 62 height 18
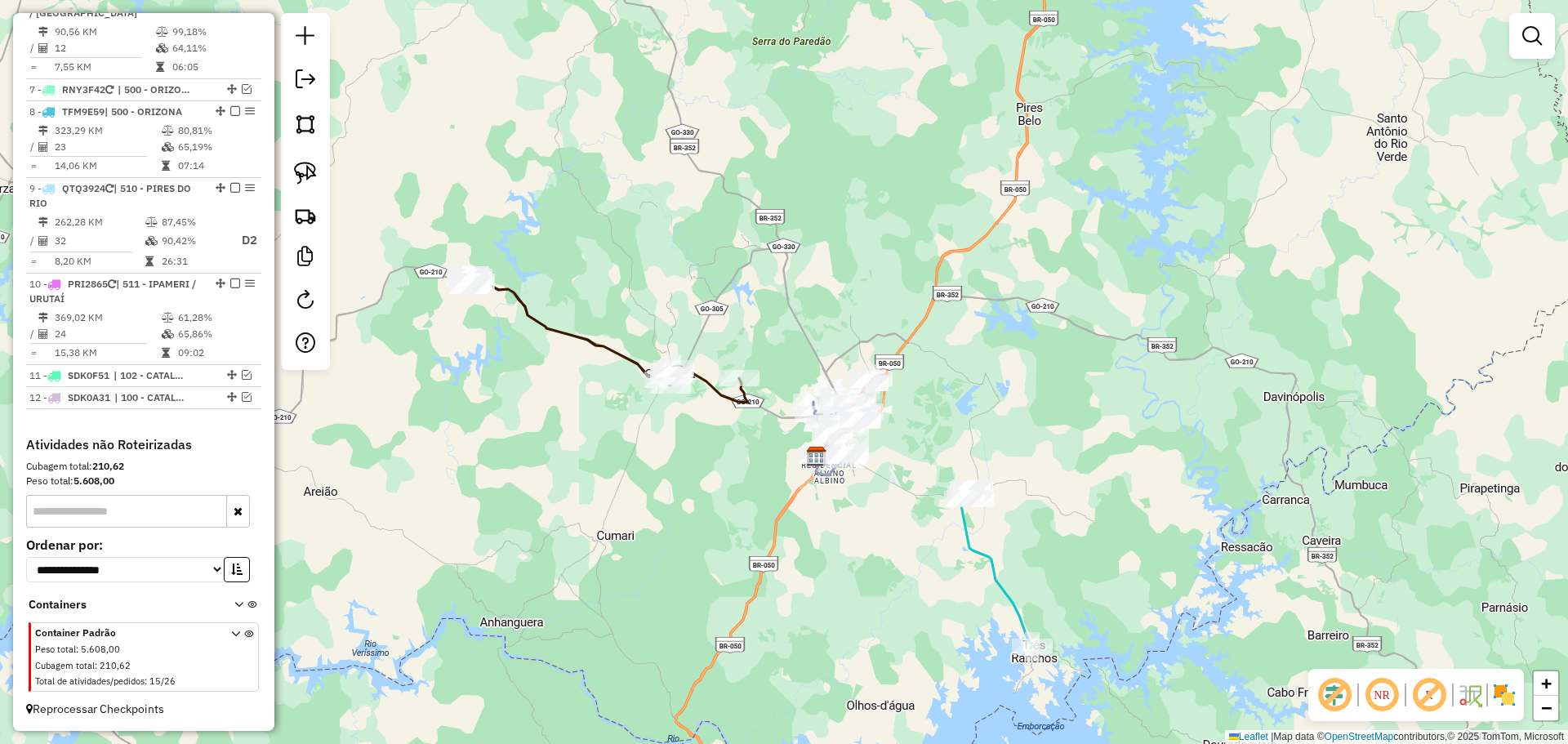
click at [530, 322] on icon at bounding box center [607, 338] width 281 height 129
select select "**********"
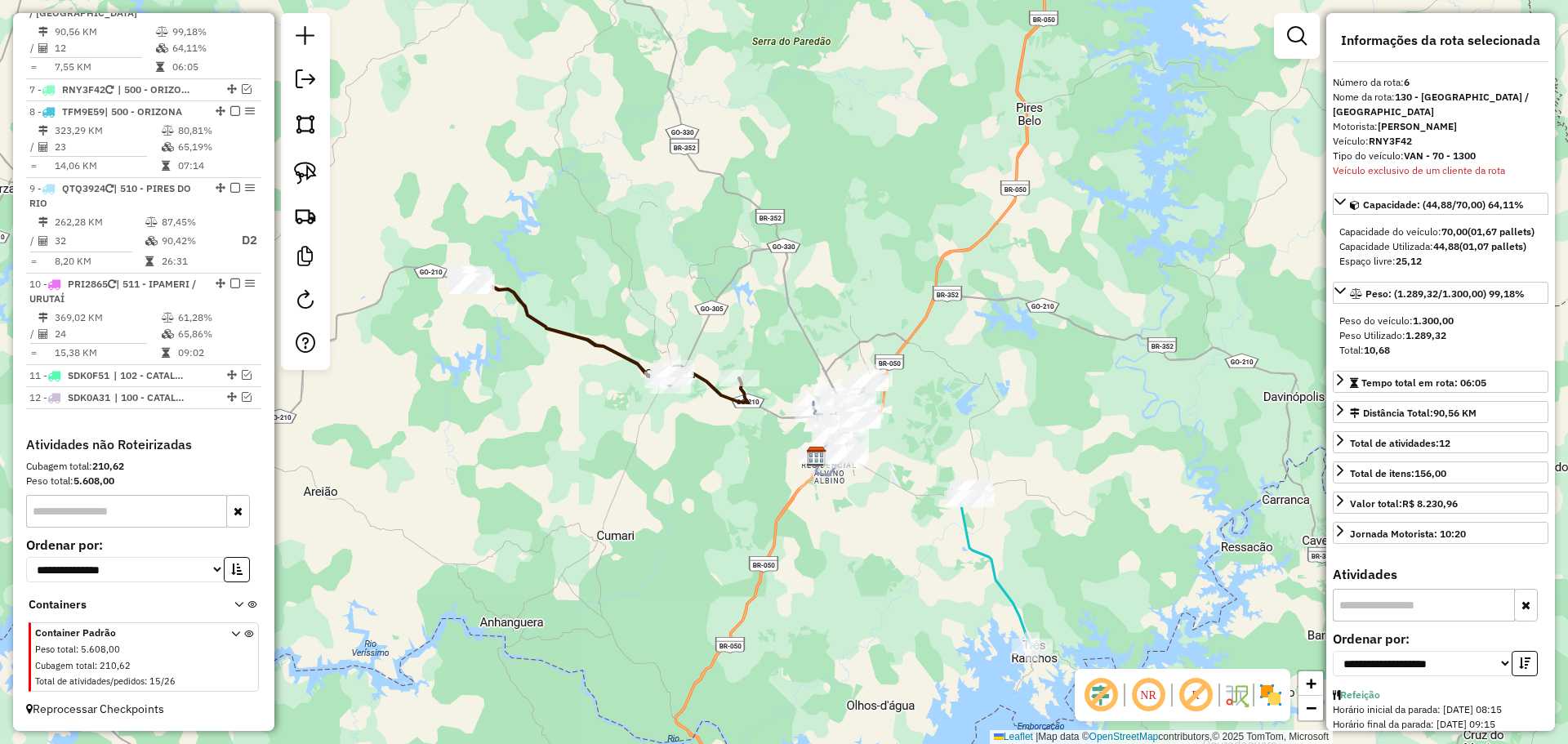
scroll to position [1104, 0]
click at [583, 341] on icon at bounding box center [607, 338] width 281 height 129
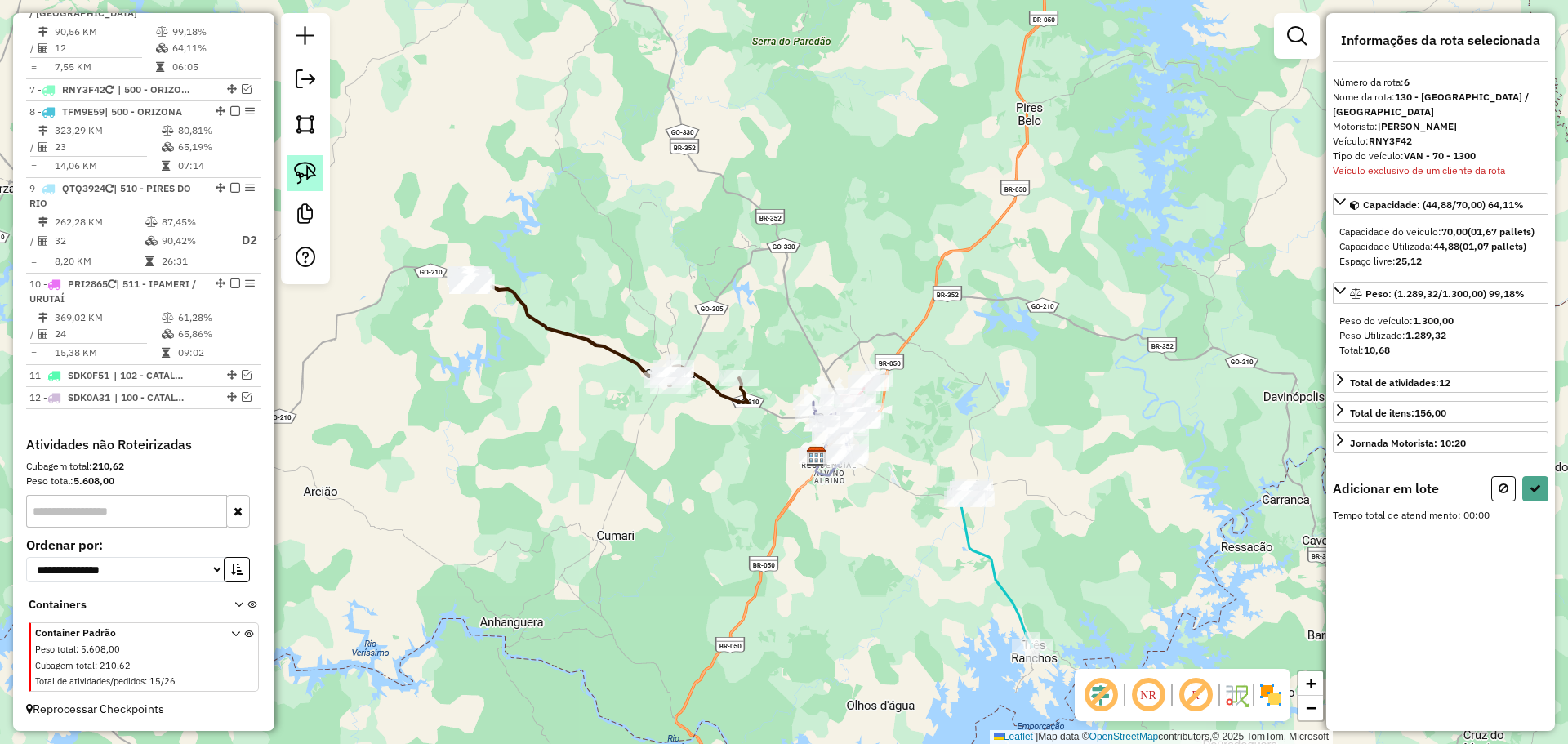
drag, startPoint x: 304, startPoint y: 166, endPoint x: 457, endPoint y: 237, distance: 168.7
click at [306, 166] on img at bounding box center [306, 173] width 23 height 23
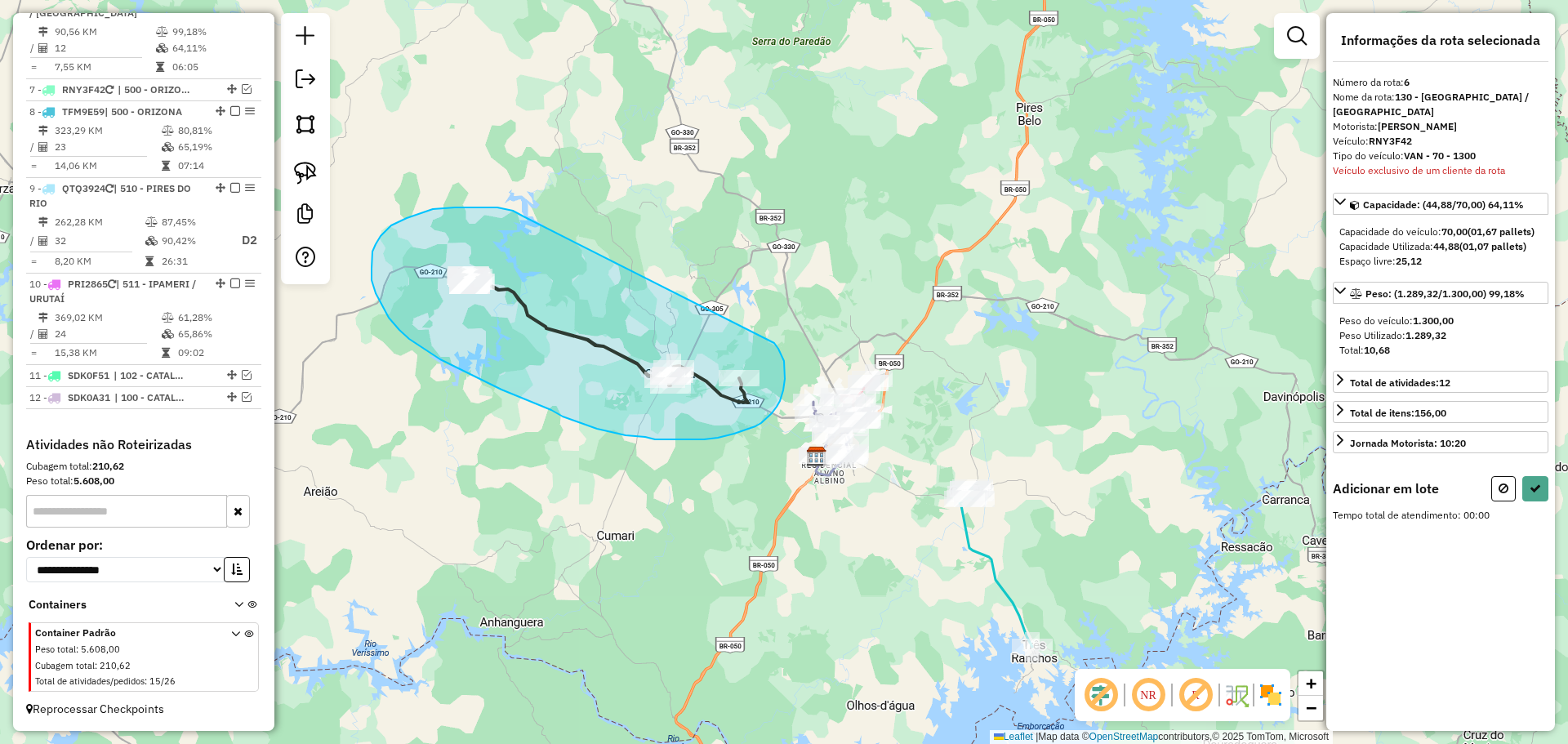
drag, startPoint x: 521, startPoint y: 215, endPoint x: 772, endPoint y: 342, distance: 281.3
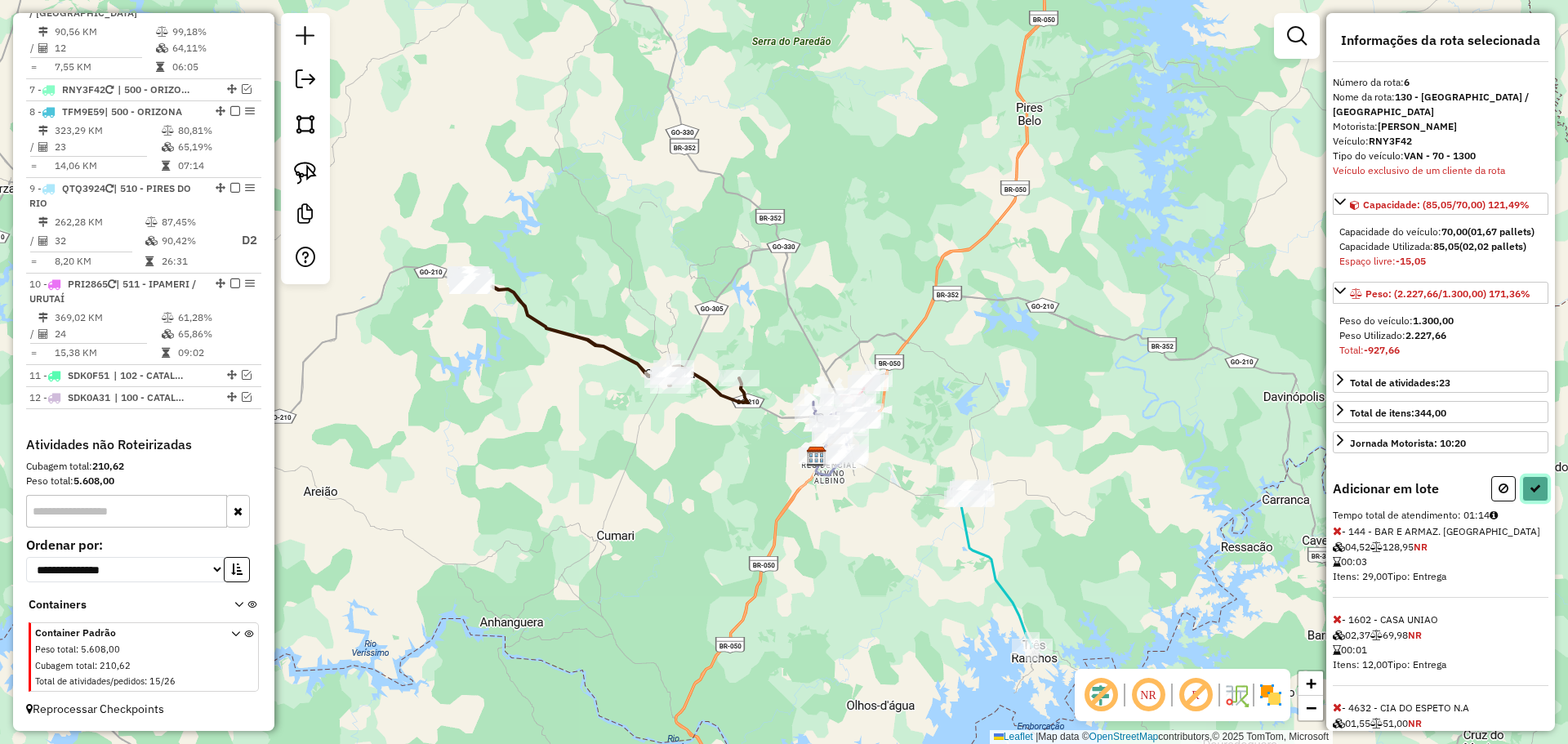
click at [1534, 494] on icon at bounding box center [1535, 488] width 12 height 12
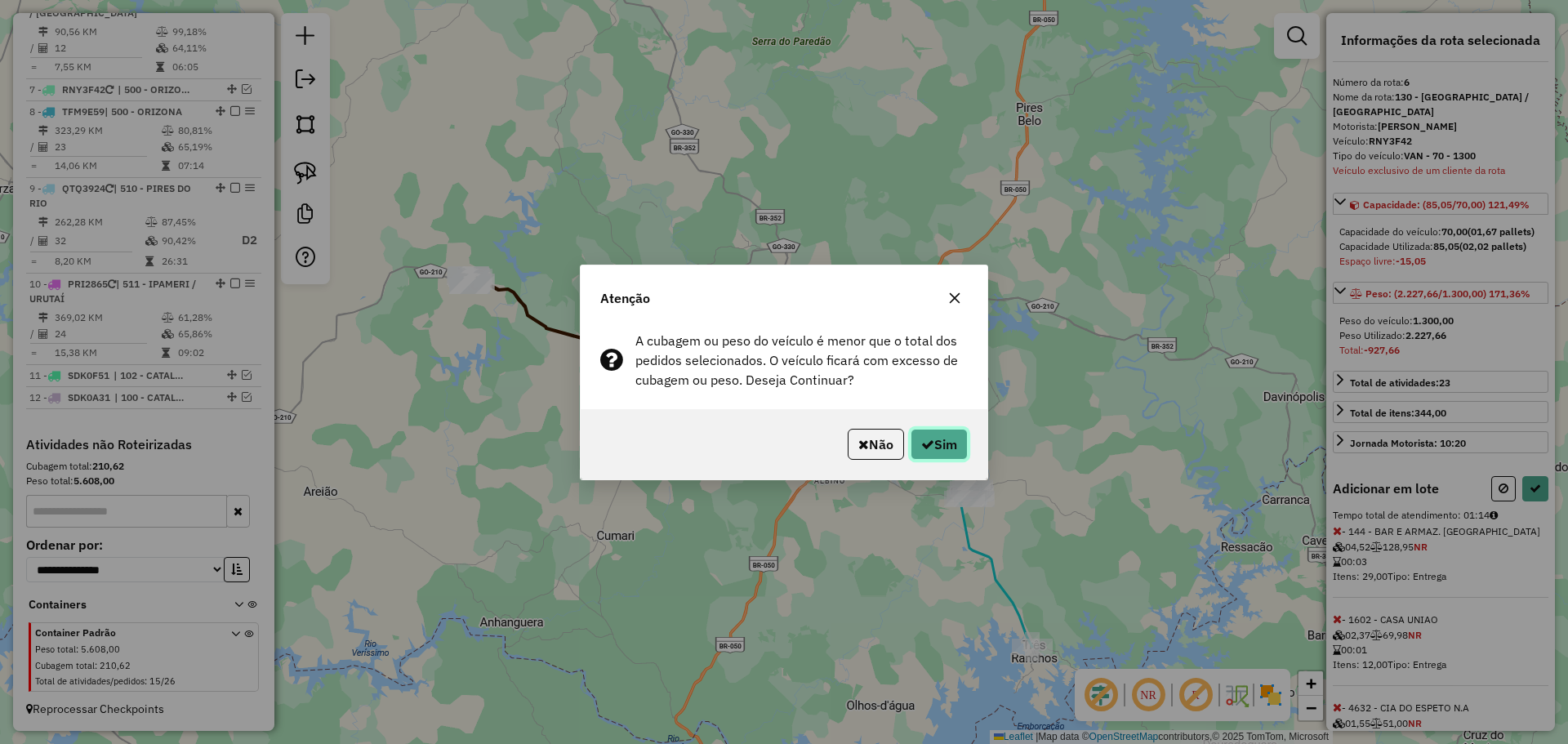
click at [951, 438] on button "Sim" at bounding box center [939, 444] width 57 height 31
select select "**********"
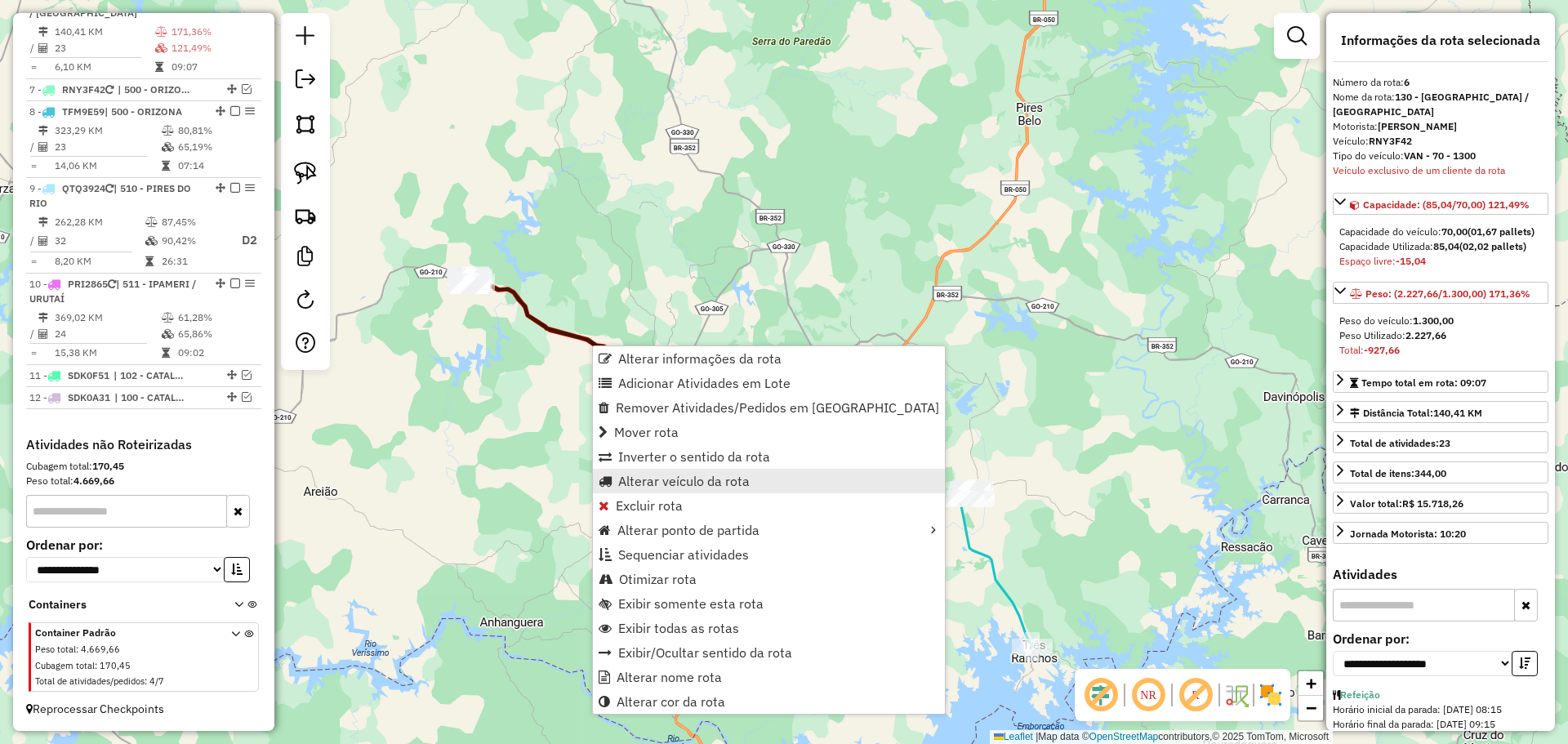
click at [680, 484] on span "Alterar veículo da rota" at bounding box center [683, 482] width 132 height 13
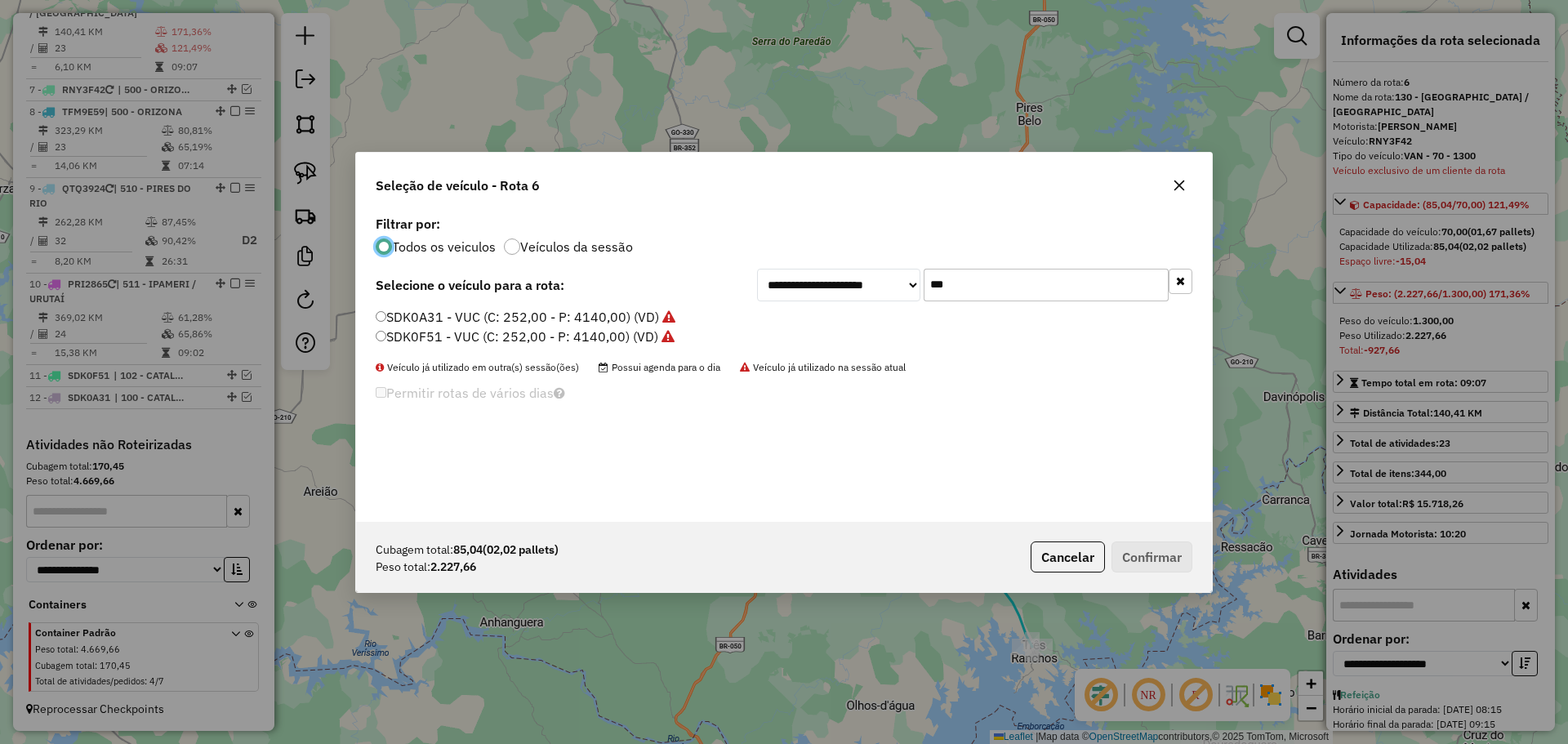
scroll to position [9, 5]
drag, startPoint x: 964, startPoint y: 285, endPoint x: 828, endPoint y: 259, distance: 138.5
click at [828, 259] on div "**********" at bounding box center [784, 366] width 856 height 310
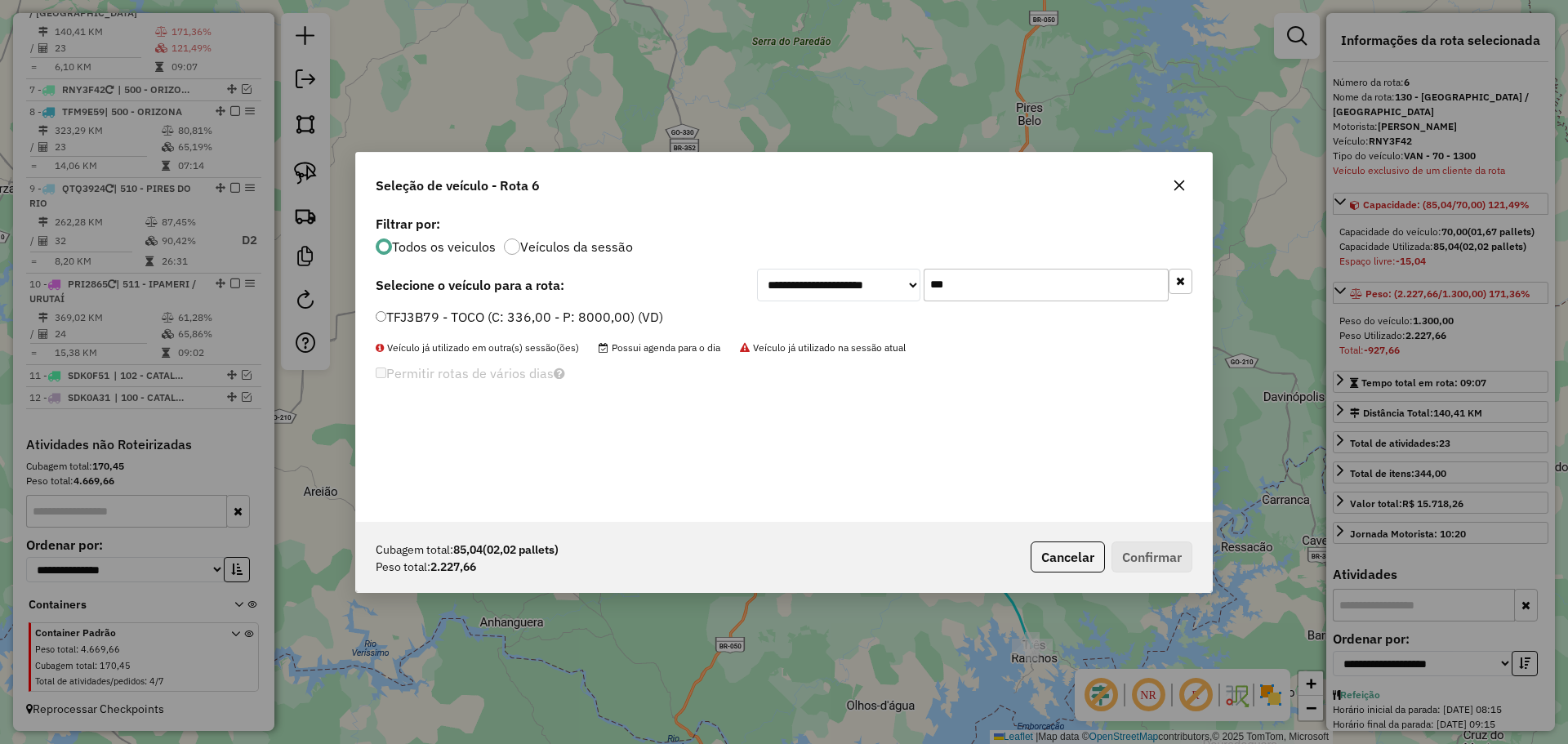
type input "***"
click at [472, 316] on label "TFJ3B79 - TOCO (C: 336,00 - P: 8000,00) (VD)" at bounding box center [519, 317] width 287 height 19
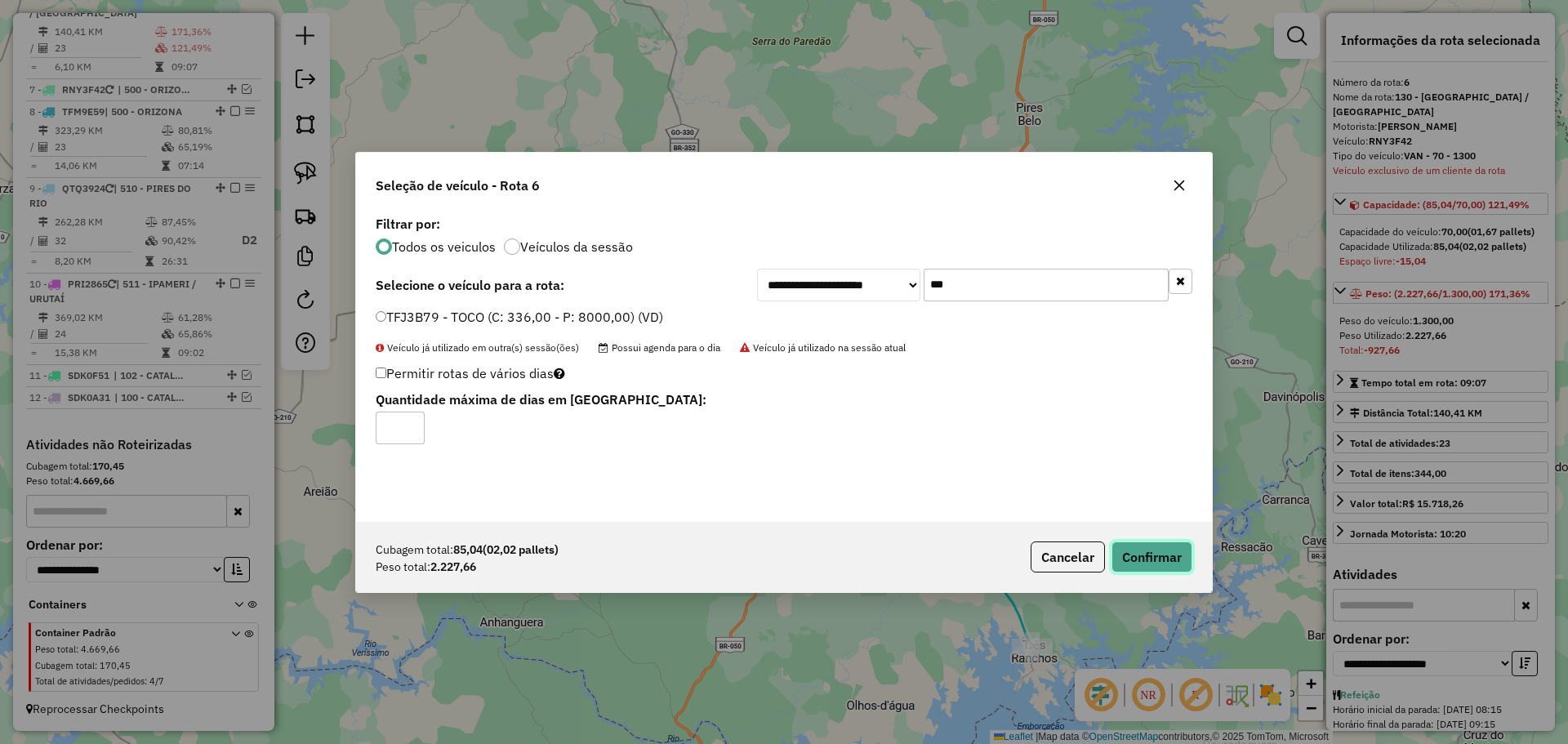
click at [1164, 556] on button "Confirmar" at bounding box center [1152, 557] width 81 height 31
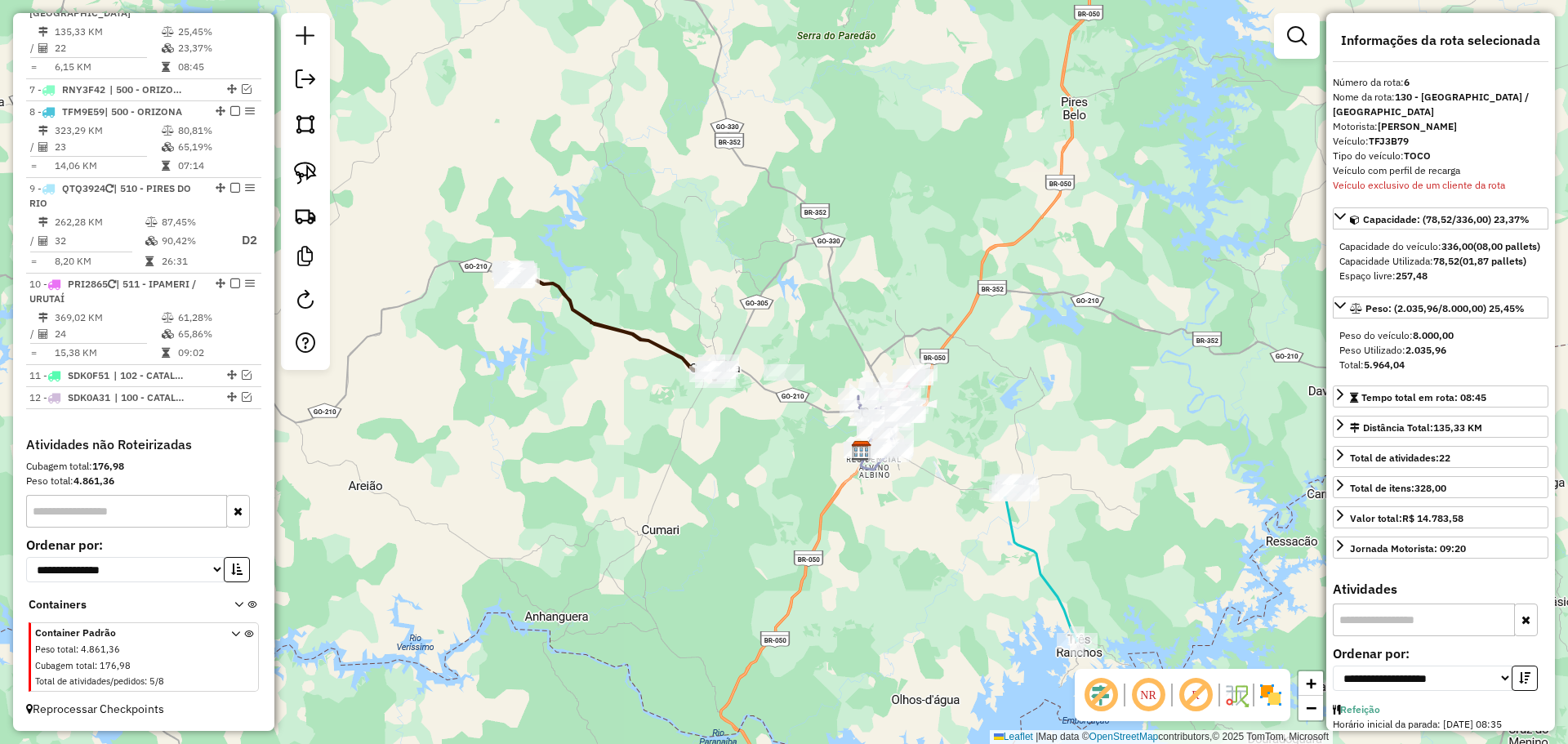
click at [630, 326] on icon at bounding box center [615, 324] width 207 height 112
click at [630, 329] on icon at bounding box center [615, 324] width 207 height 112
drag, startPoint x: 310, startPoint y: 168, endPoint x: 644, endPoint y: 251, distance: 344.2
click at [311, 168] on img at bounding box center [306, 173] width 23 height 23
drag, startPoint x: 824, startPoint y: 324, endPoint x: 816, endPoint y: 406, distance: 82.4
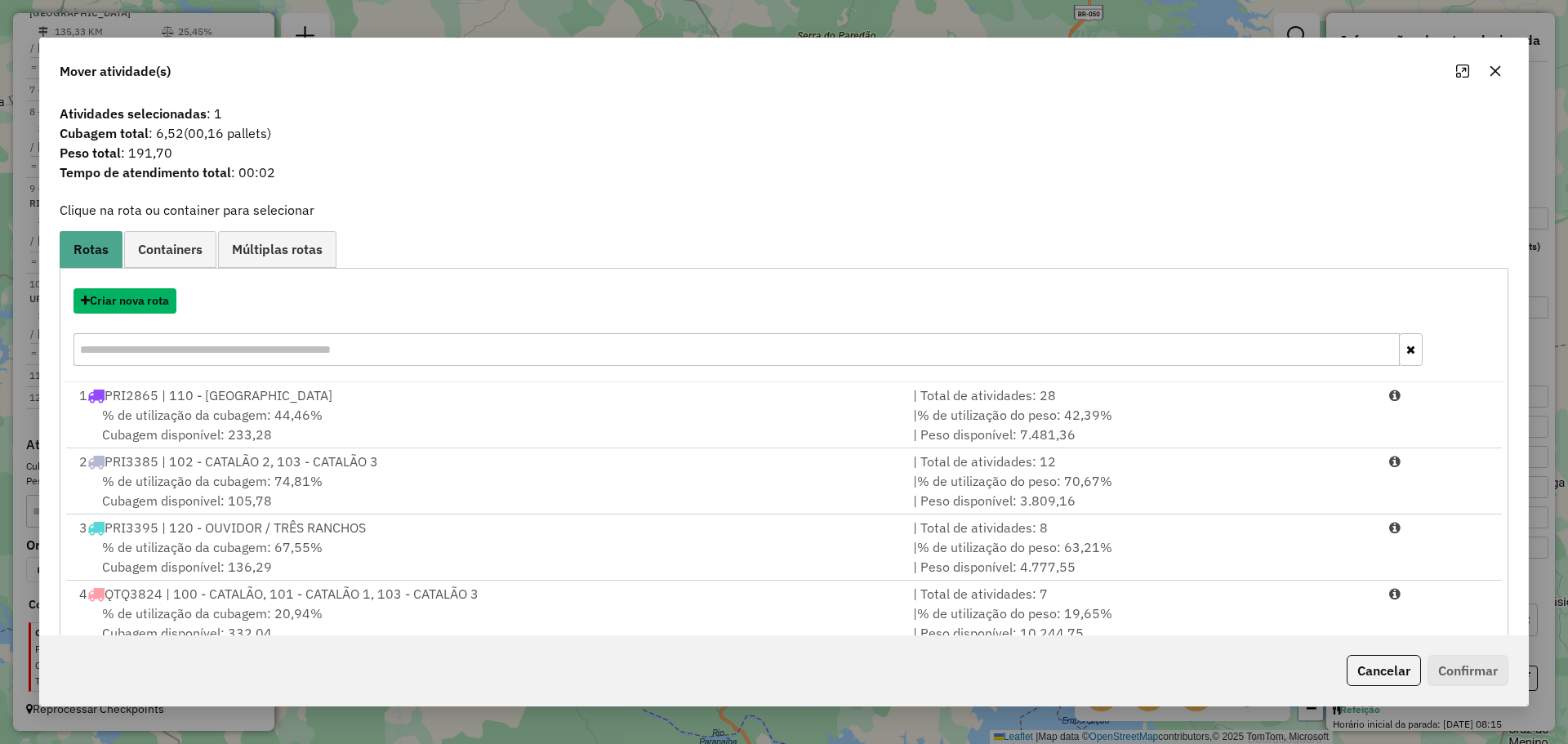
click at [141, 307] on button "Criar nova rota" at bounding box center [124, 301] width 103 height 25
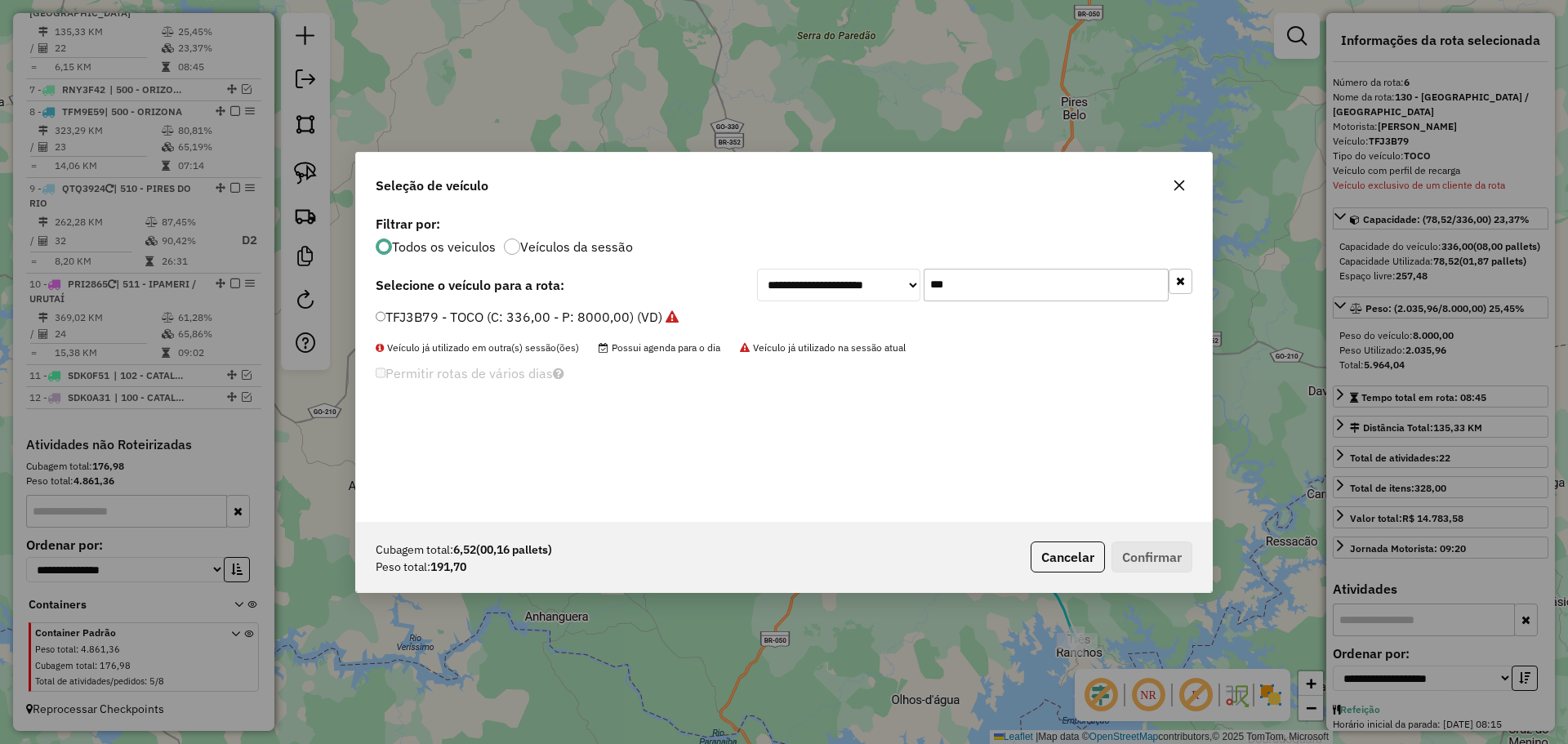
drag, startPoint x: 947, startPoint y: 285, endPoint x: 868, endPoint y: 287, distance: 79.0
click at [868, 287] on div "**********" at bounding box center [974, 285] width 435 height 33
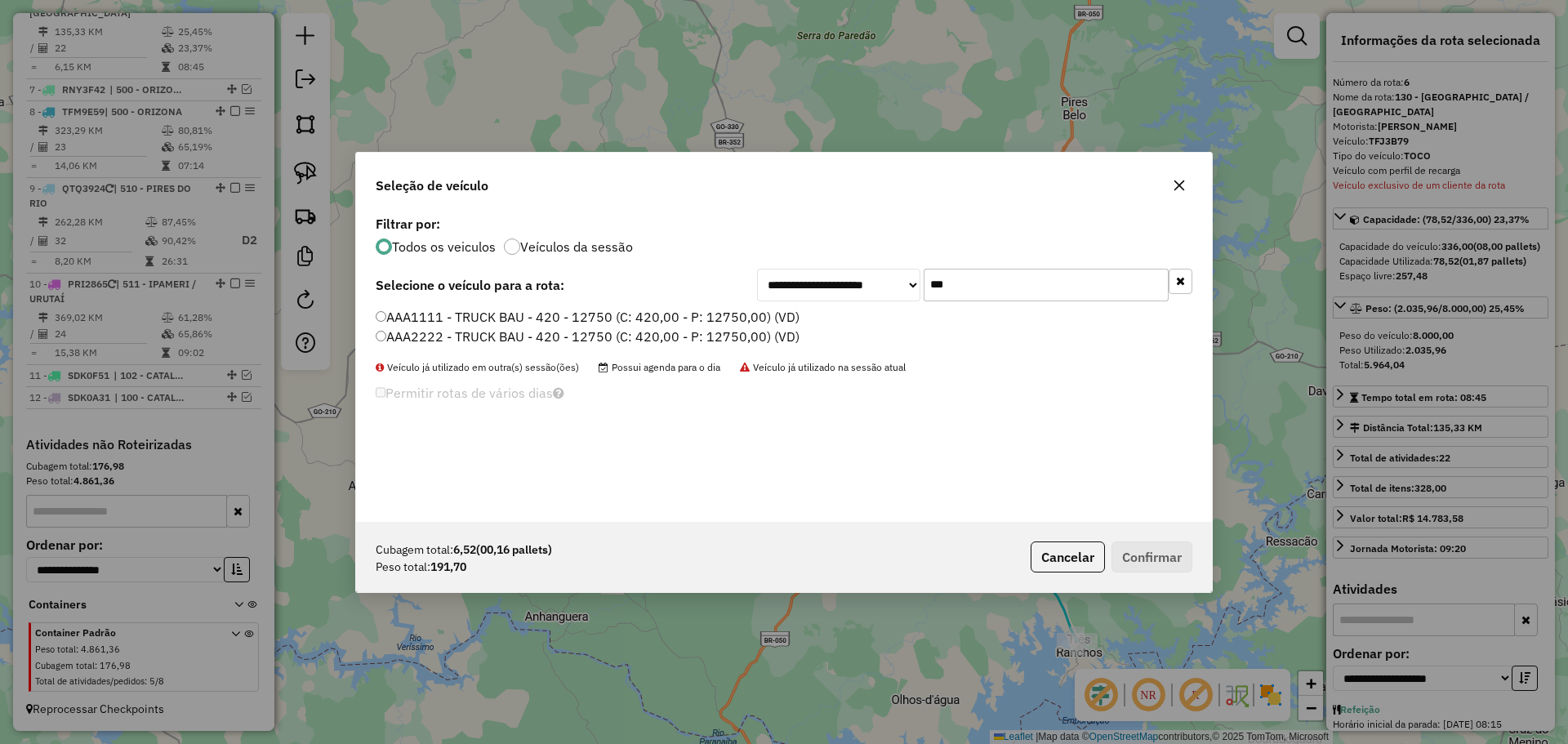
type input "***"
click at [531, 327] on label "AAA2222 - TRUCK BAU - 420 - 12750 (C: 420,00 - P: 12750,00) (VD)" at bounding box center [587, 336] width 424 height 19
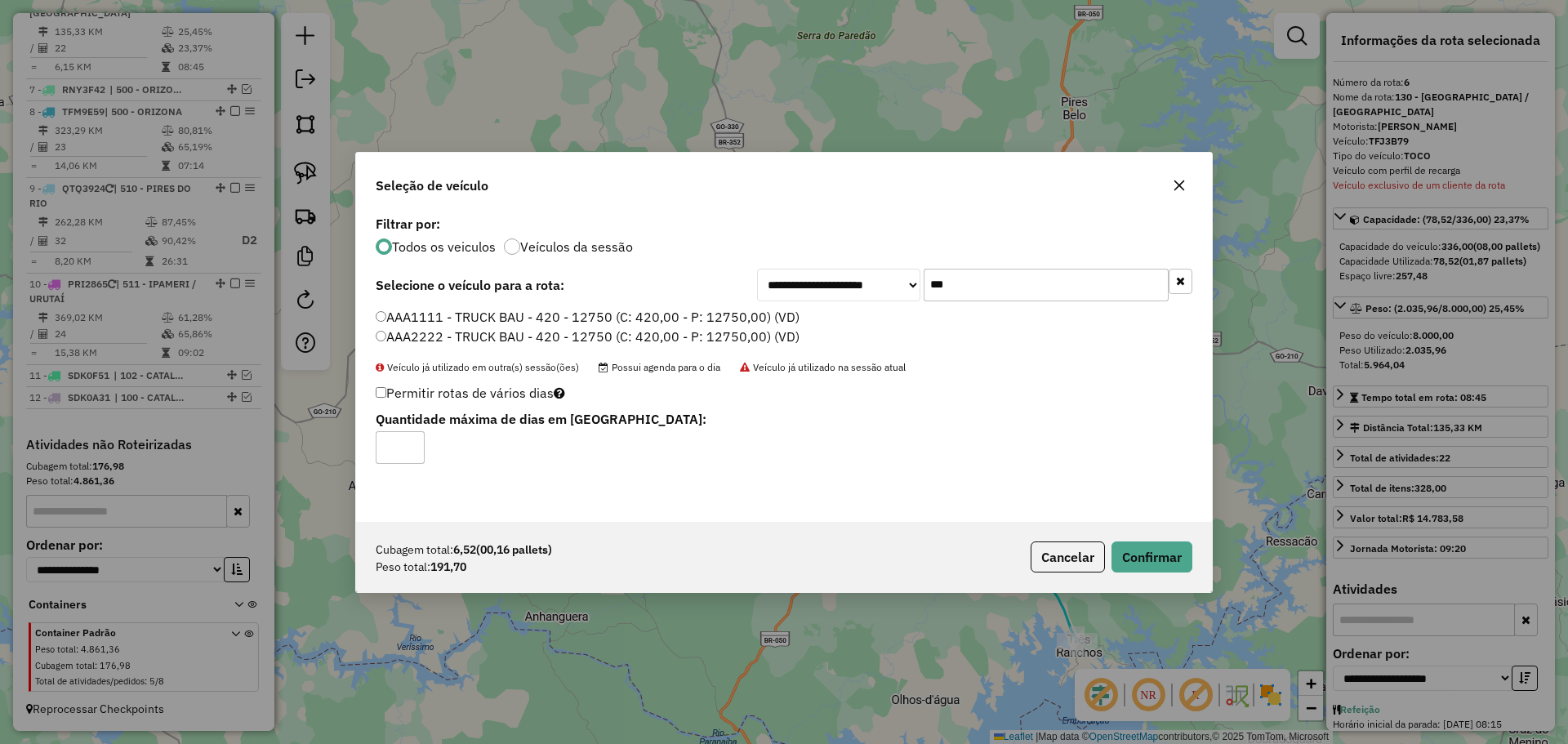
click at [508, 324] on label "AAA1111 - TRUCK BAU - 420 - 12750 (C: 420,00 - P: 12750,00) (VD)" at bounding box center [587, 317] width 424 height 19
click at [1128, 557] on button "Confirmar" at bounding box center [1152, 557] width 81 height 31
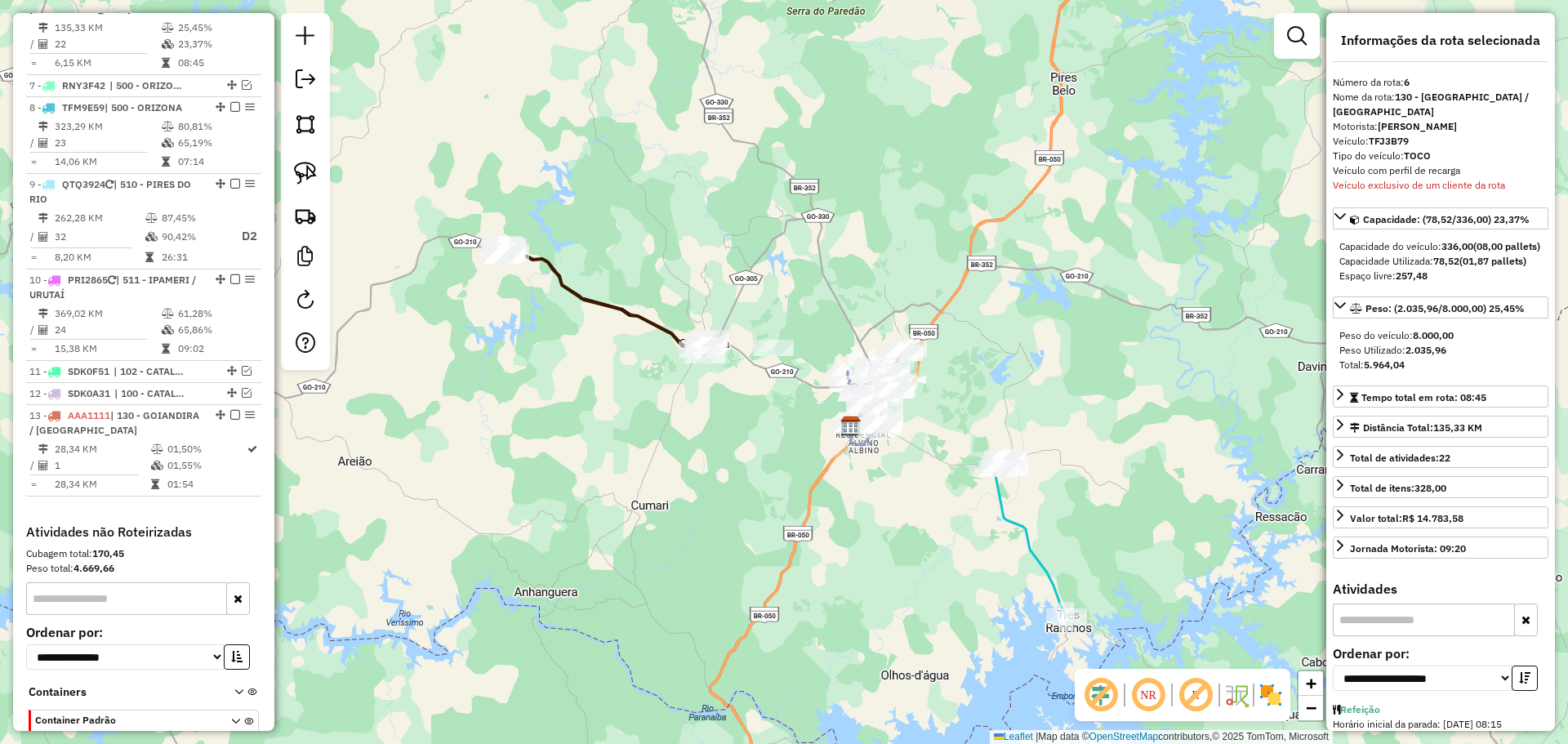
drag, startPoint x: 1091, startPoint y: 615, endPoint x: 1049, endPoint y: 547, distance: 79.9
click at [1049, 547] on div "Janela de atendimento Grade de atendimento Capacidade Transportadoras Veículos …" at bounding box center [784, 372] width 1568 height 744
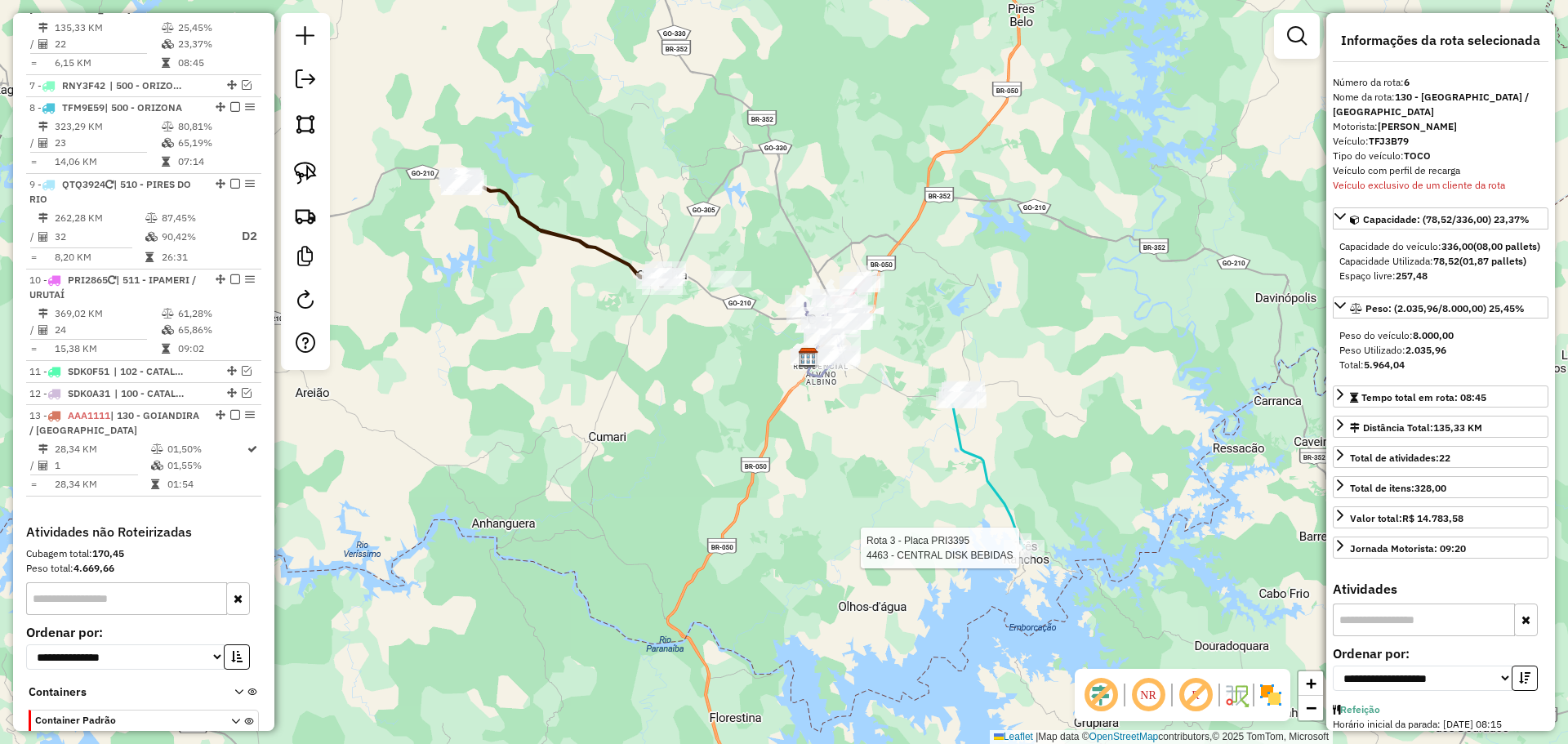
click at [1038, 557] on div at bounding box center [1024, 548] width 40 height 16
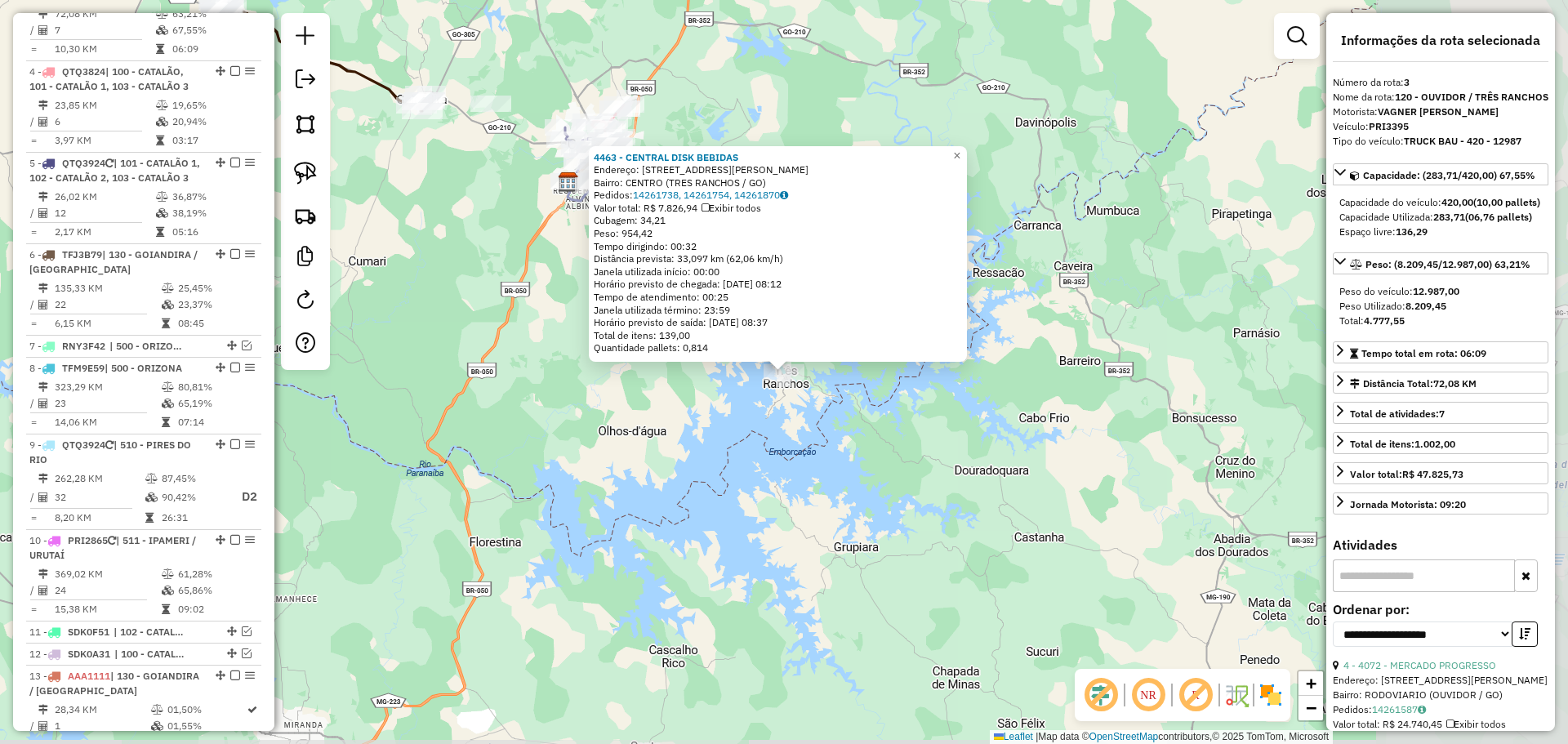
scroll to position [815, 0]
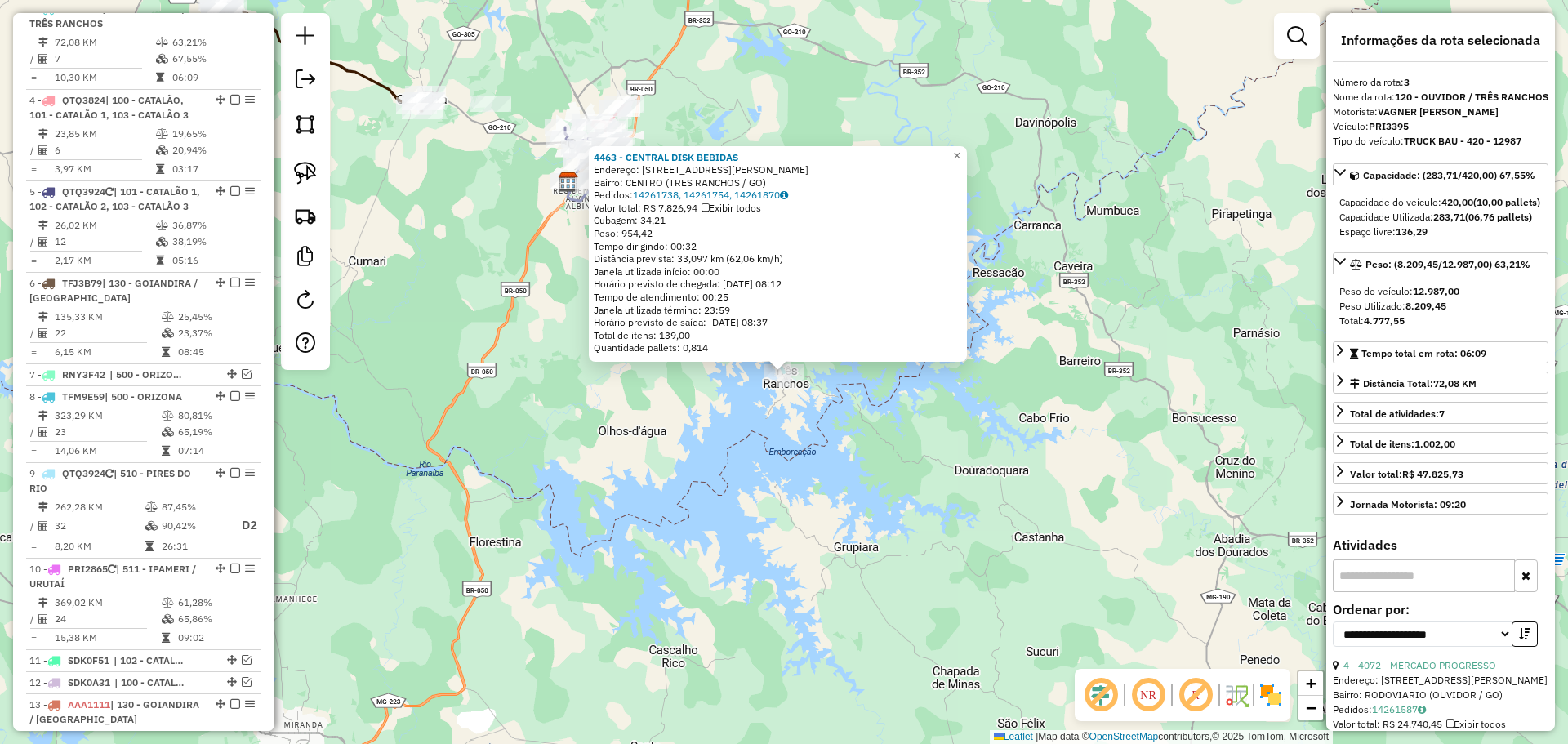
click at [1037, 557] on div "4463 - CENTRAL DISK BEBIDAS Endereço: AV CORONEL LEVINO LOPES 18 Bairro: CENTRO…" at bounding box center [784, 372] width 1568 height 744
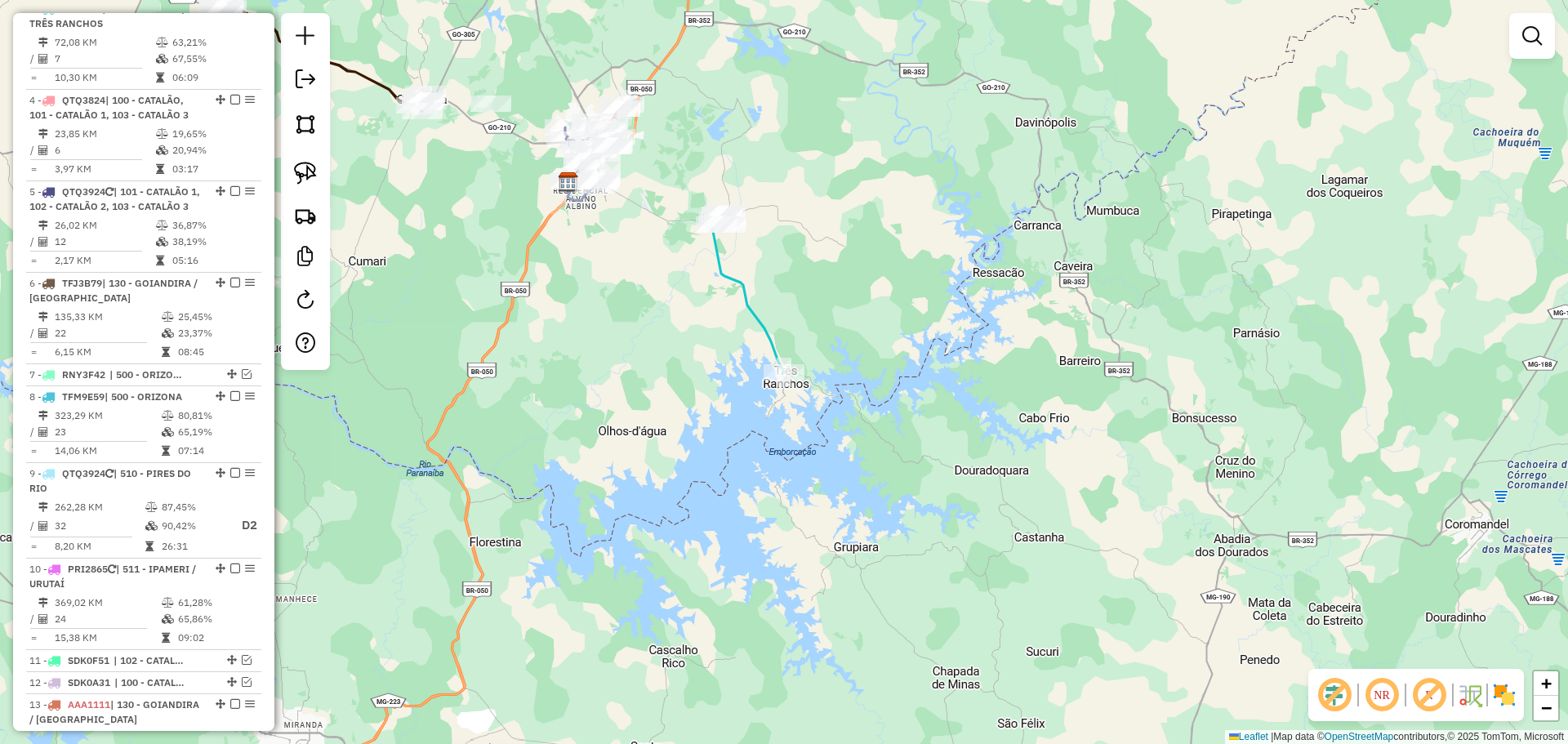
click at [729, 270] on icon at bounding box center [747, 293] width 73 height 160
select select "**********"
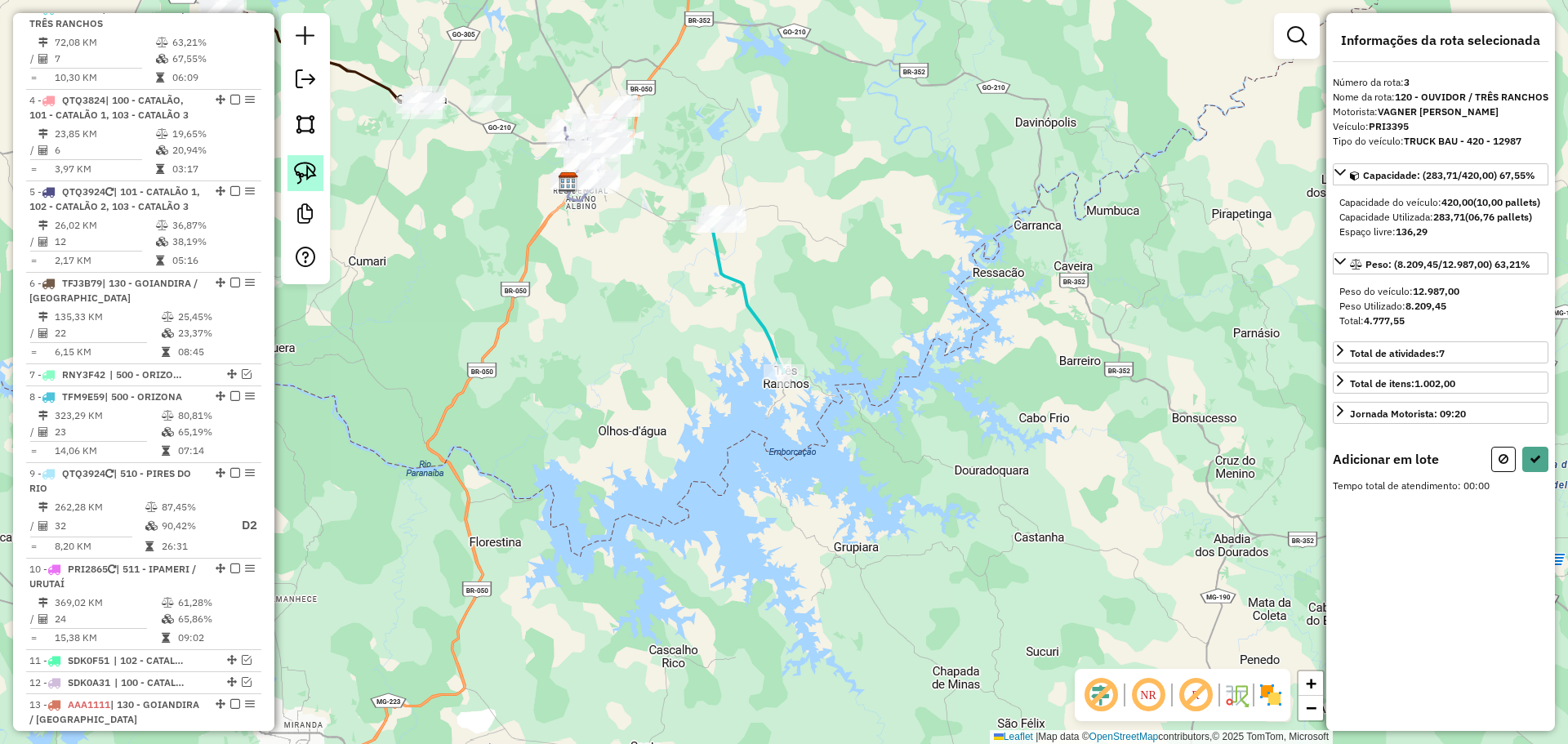
click at [302, 161] on img at bounding box center [306, 173] width 23 height 23
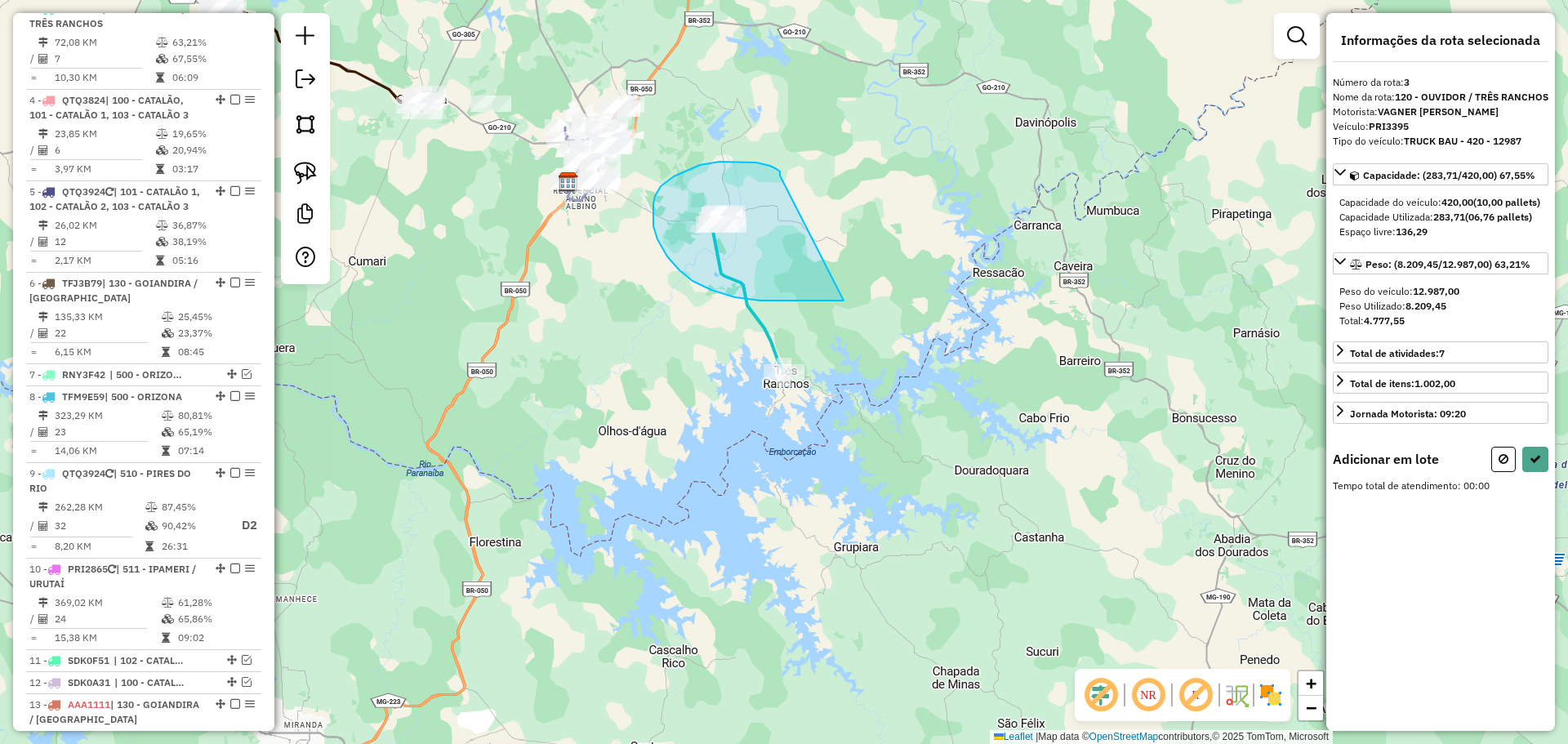
drag, startPoint x: 770, startPoint y: 166, endPoint x: 872, endPoint y: 297, distance: 166.0
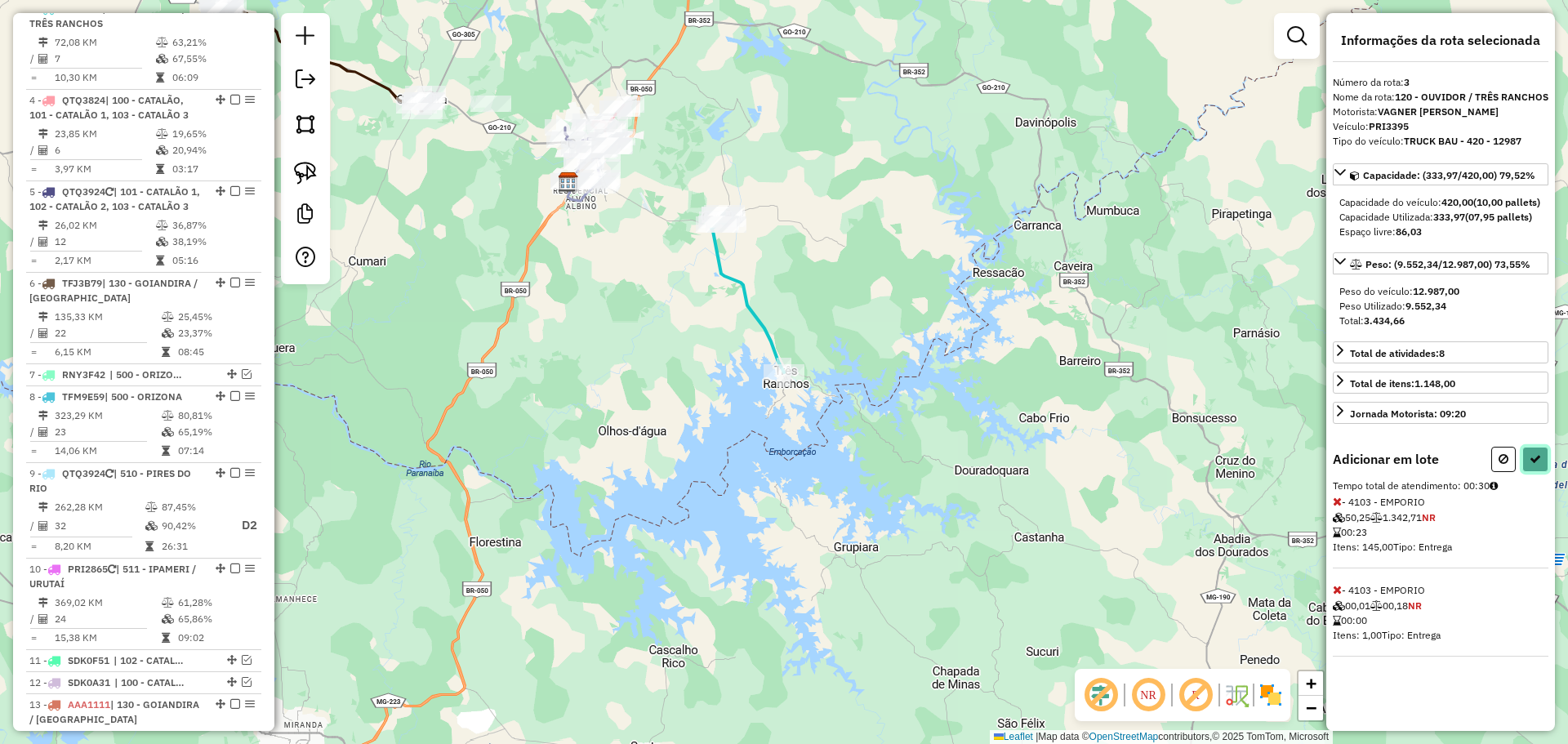
click at [1539, 465] on icon at bounding box center [1535, 459] width 12 height 12
select select "**********"
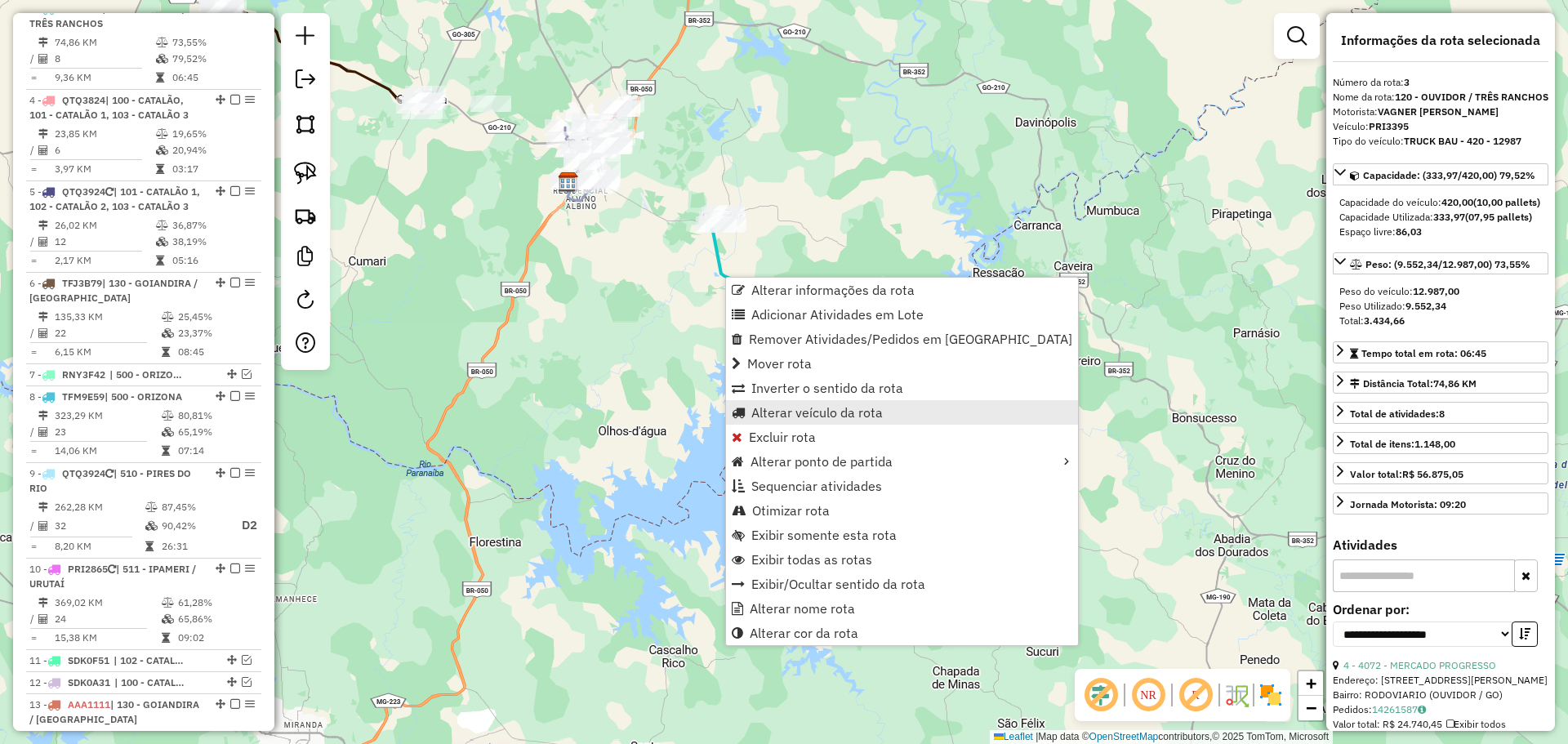
click at [791, 403] on link "Alterar veículo da rota" at bounding box center [902, 411] width 352 height 24
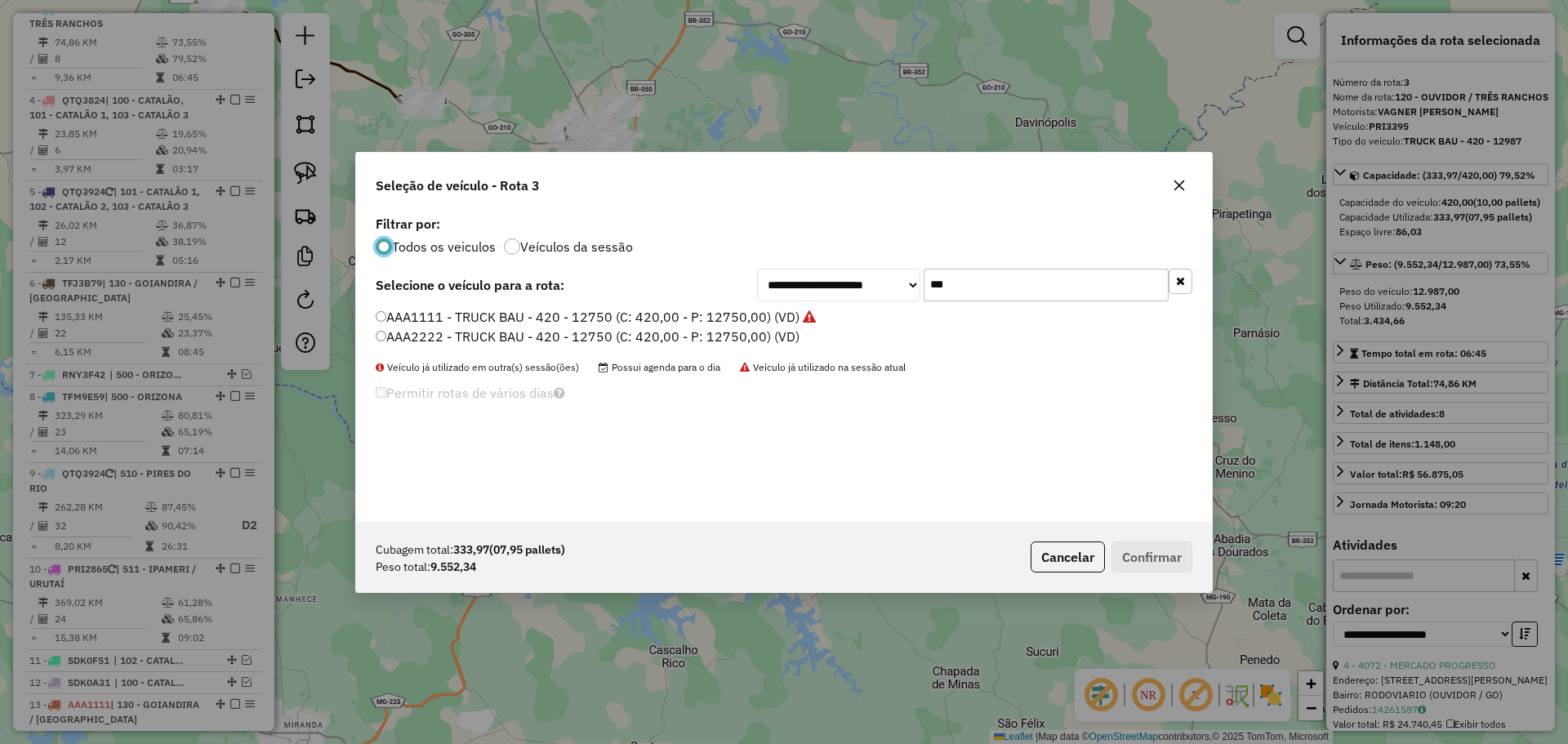
scroll to position [9, 5]
drag, startPoint x: 886, startPoint y: 285, endPoint x: 862, endPoint y: 285, distance: 24.0
click at [862, 285] on div "**********" at bounding box center [974, 285] width 435 height 33
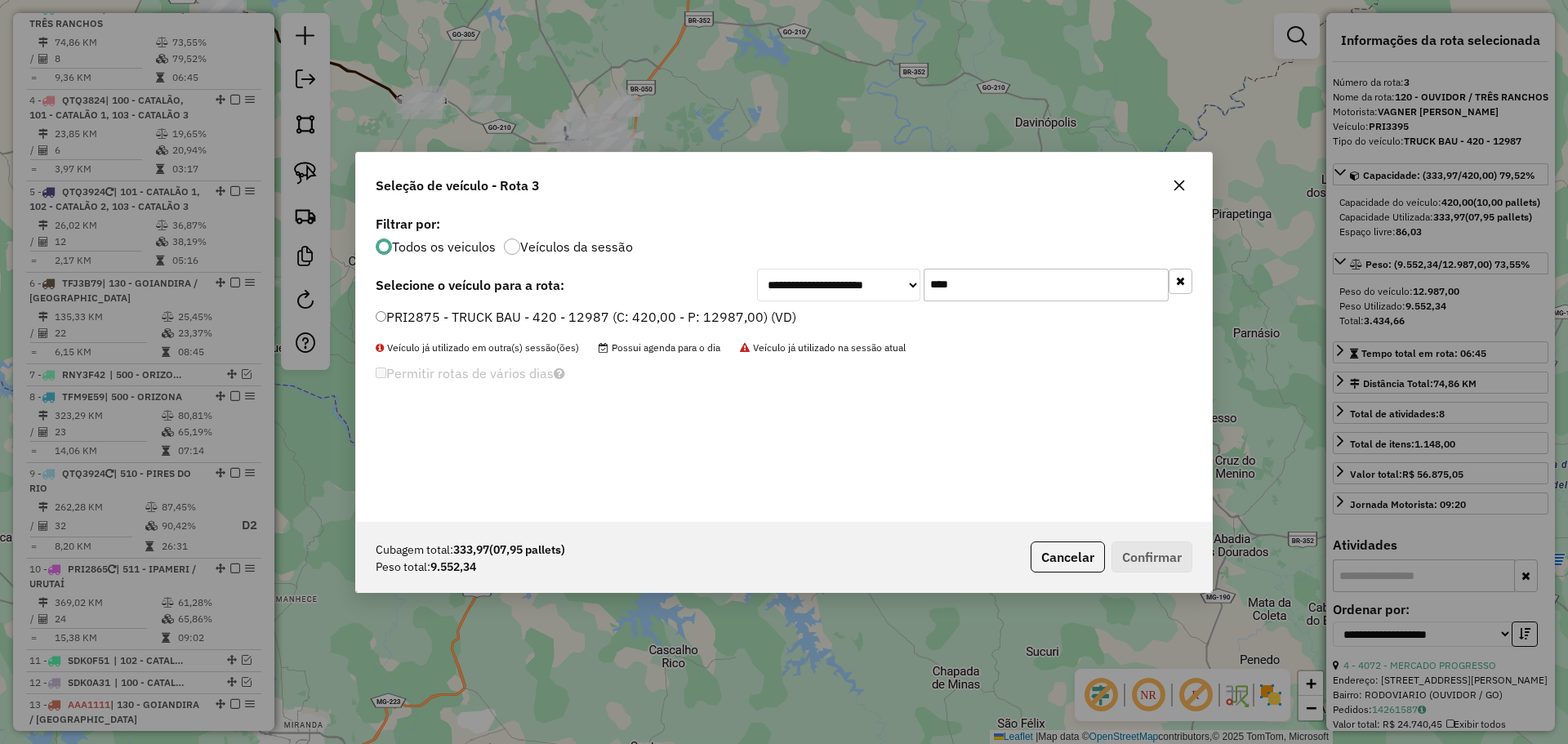
type input "****"
click at [399, 319] on label "PRI2875 - TRUCK BAU - 420 - 12987 (C: 420,00 - P: 12987,00) (VD)" at bounding box center [586, 317] width 421 height 19
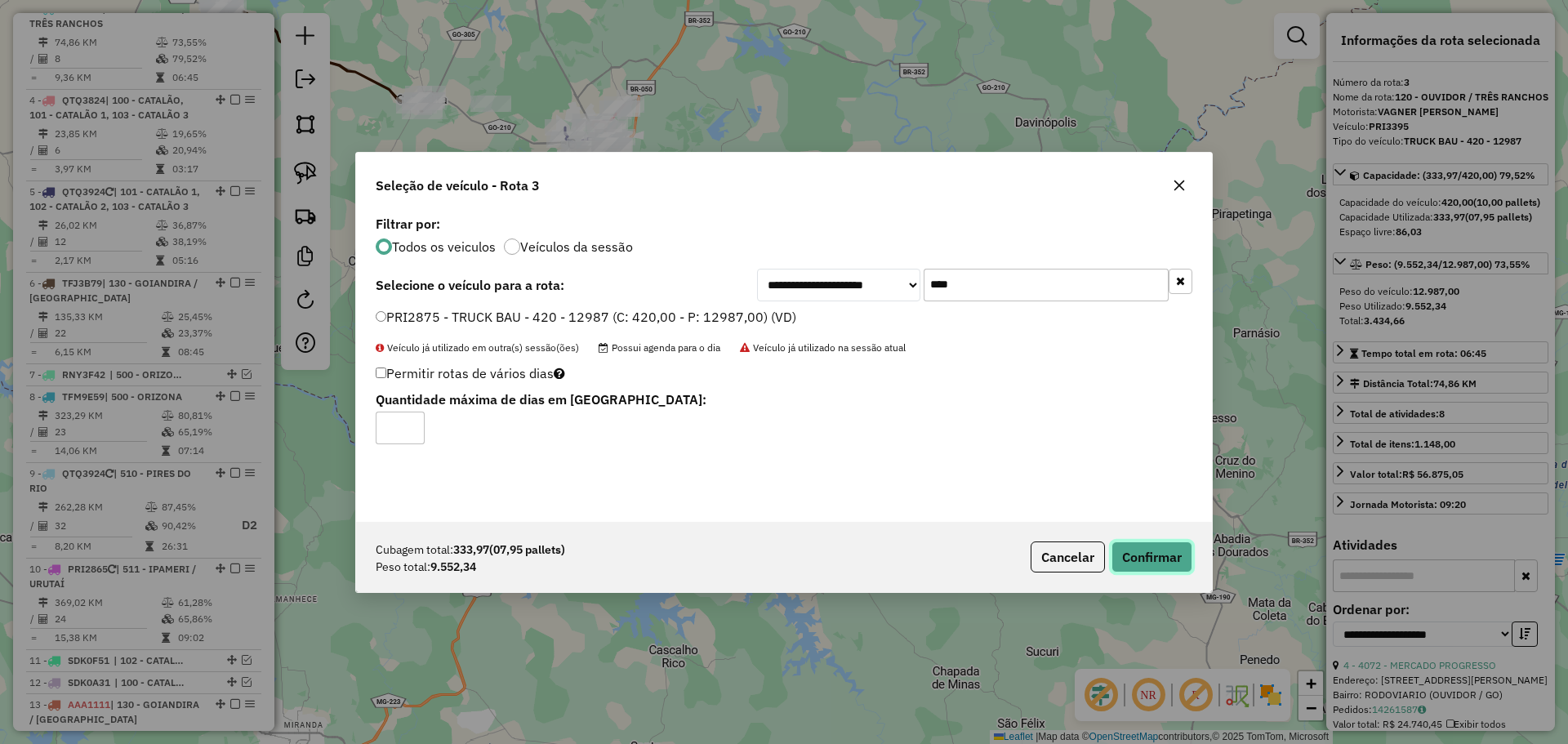
click at [1138, 560] on button "Confirmar" at bounding box center [1152, 557] width 81 height 31
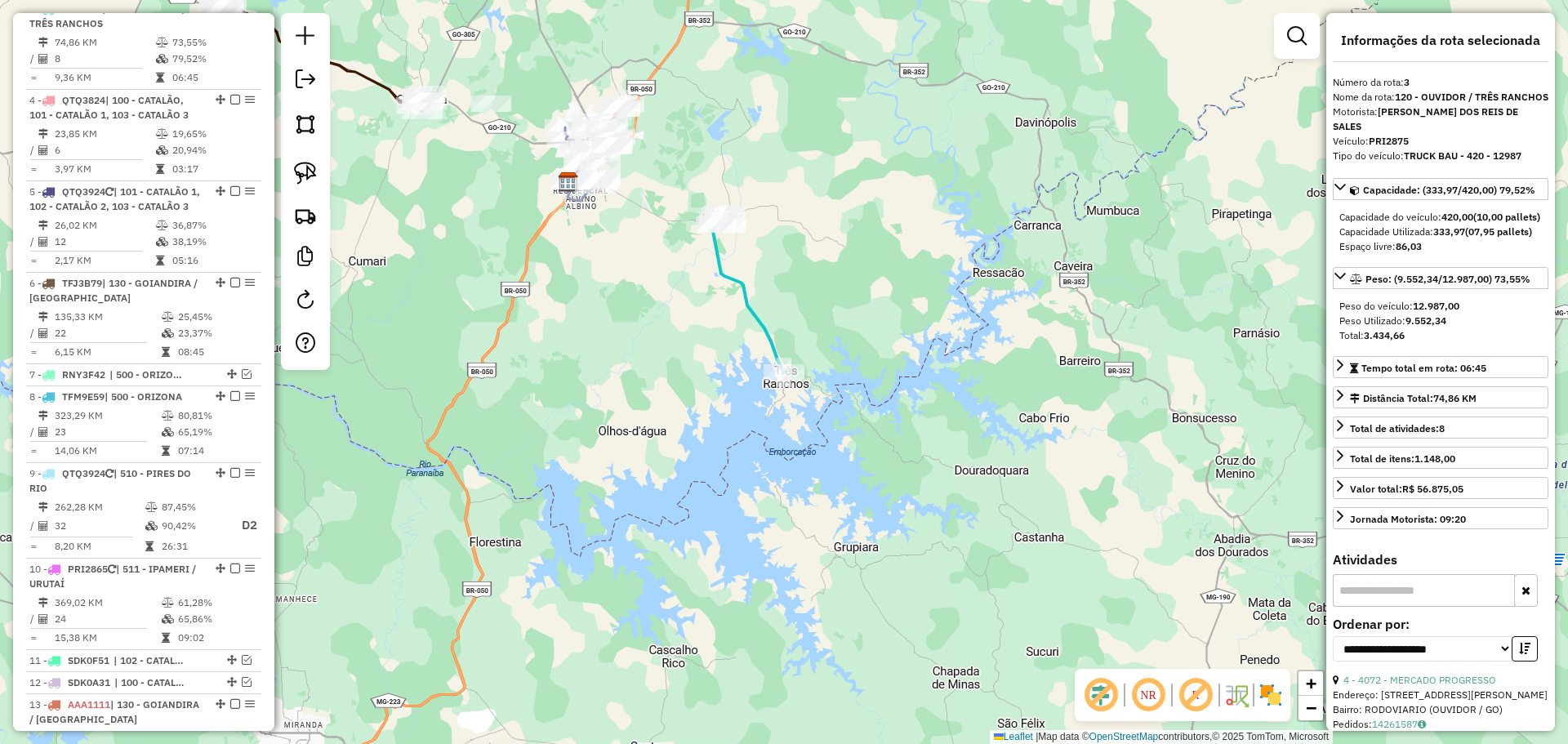
drag, startPoint x: 679, startPoint y: 97, endPoint x: 683, endPoint y: 275, distance: 178.0
click at [682, 275] on div "Janela de atendimento Grade de atendimento Capacidade Transportadoras Veículos …" at bounding box center [784, 372] width 1568 height 744
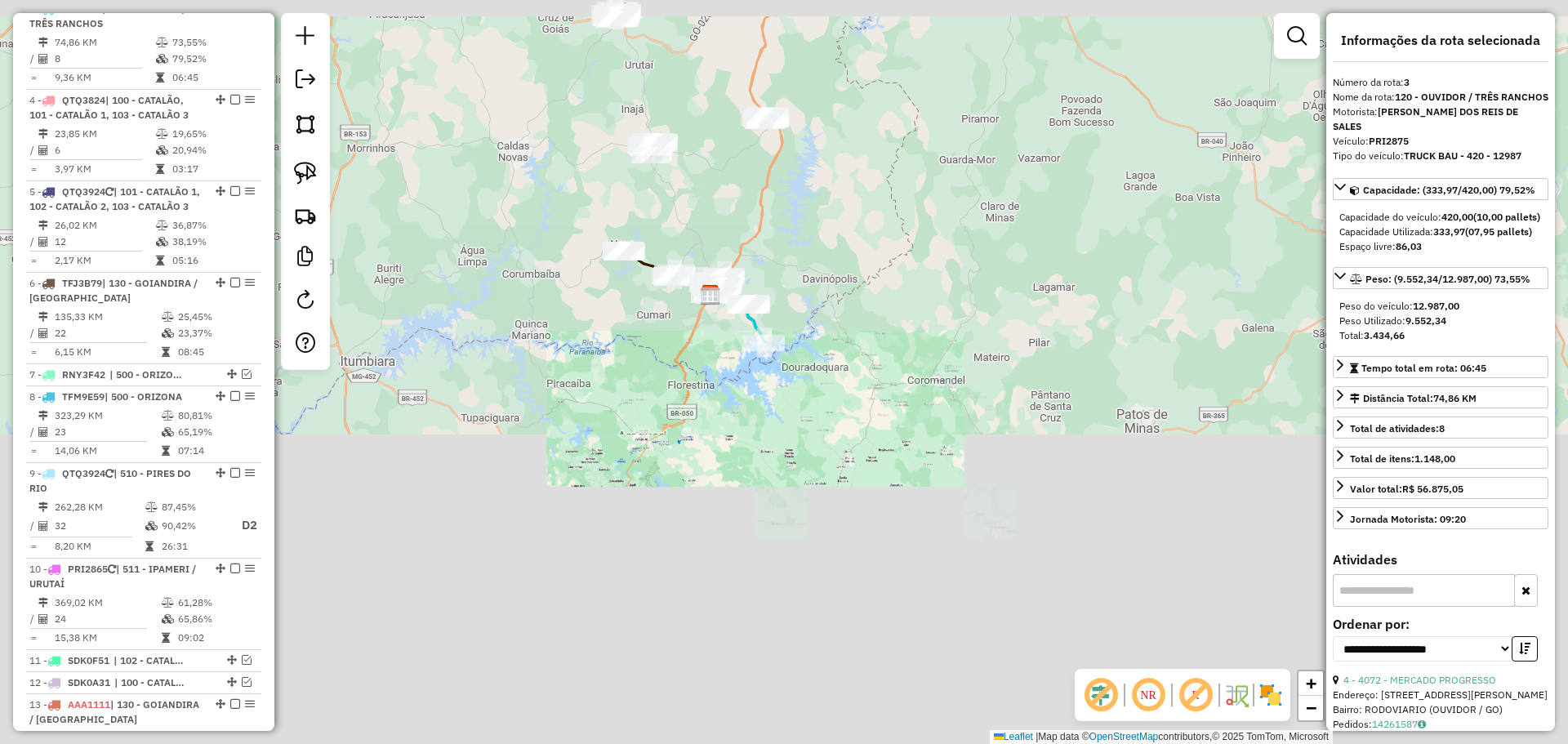
drag, startPoint x: 786, startPoint y: 187, endPoint x: 779, endPoint y: 325, distance: 138.2
click at [776, 337] on div "Janela de atendimento Grade de atendimento Capacidade Transportadoras Veículos …" at bounding box center [784, 372] width 1568 height 744
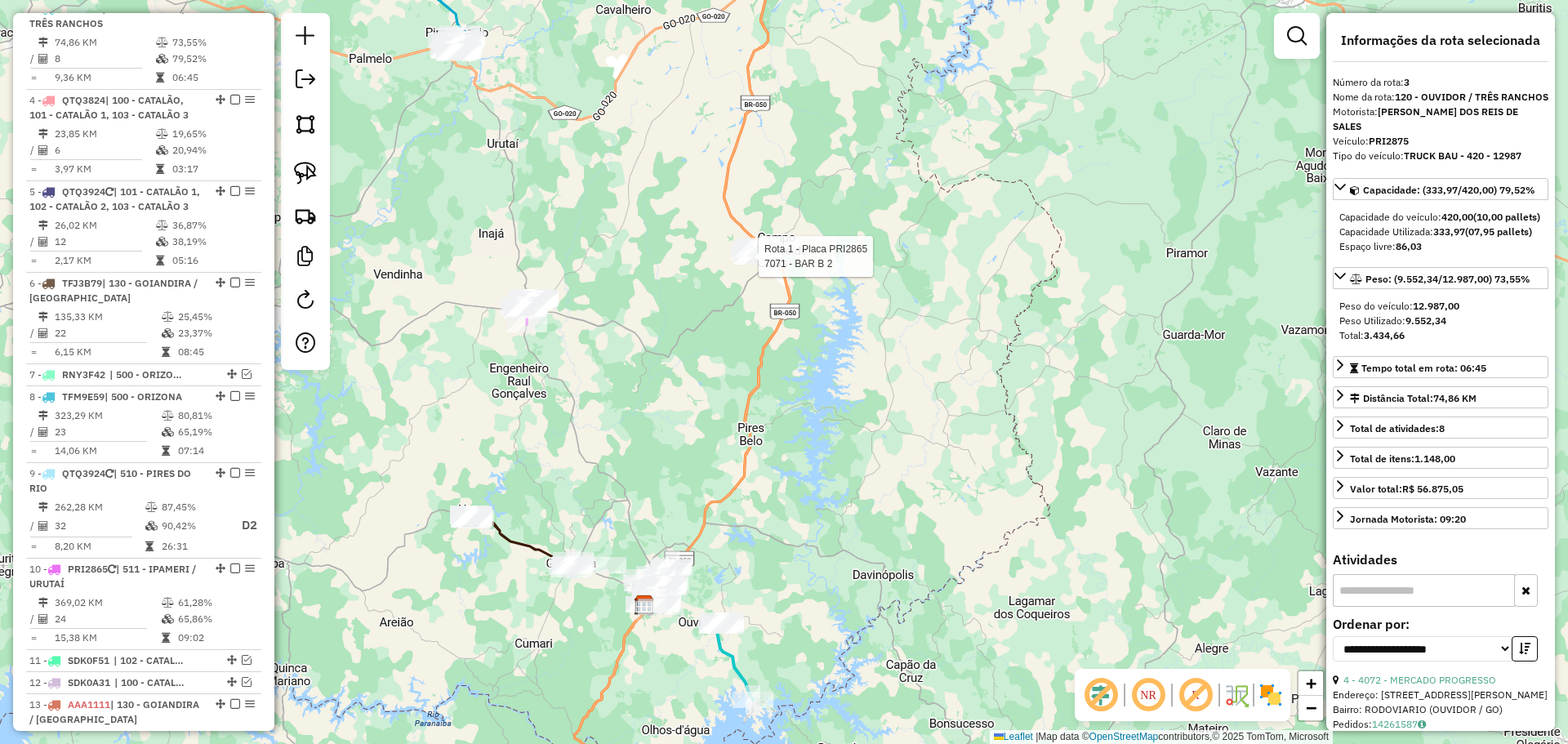
click at [758, 264] on div at bounding box center [753, 256] width 40 height 16
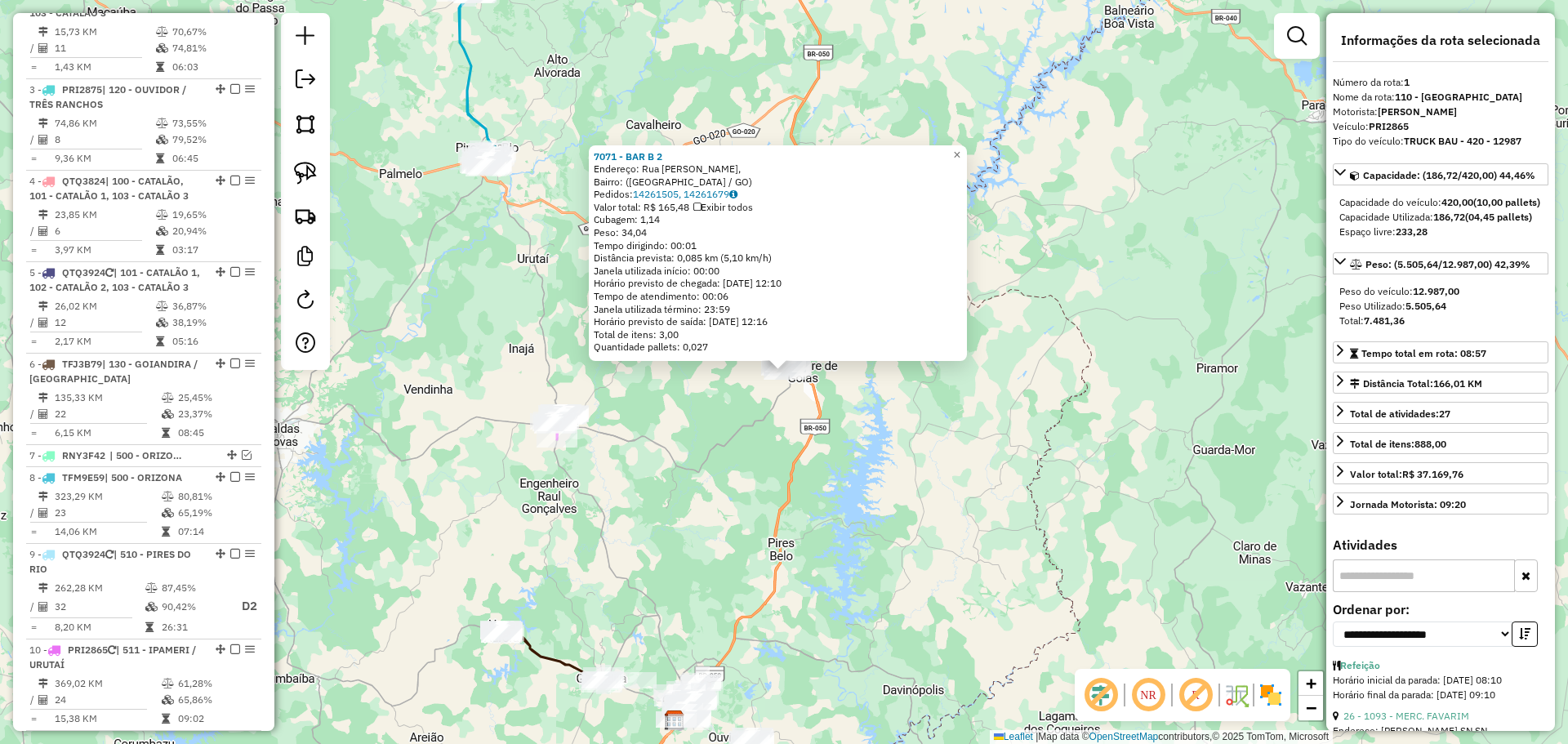
scroll to position [632, 0]
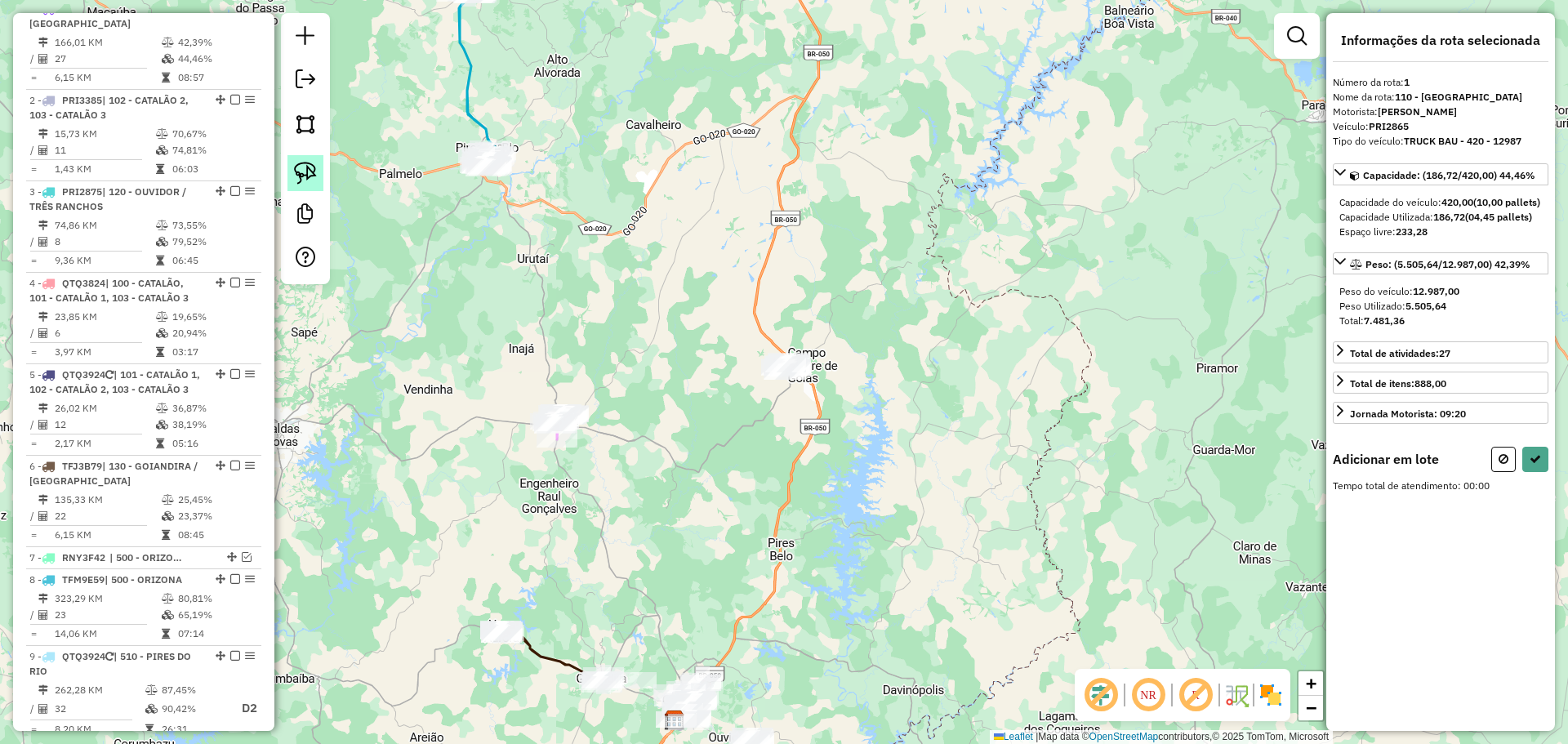
click at [305, 174] on img at bounding box center [306, 173] width 23 height 23
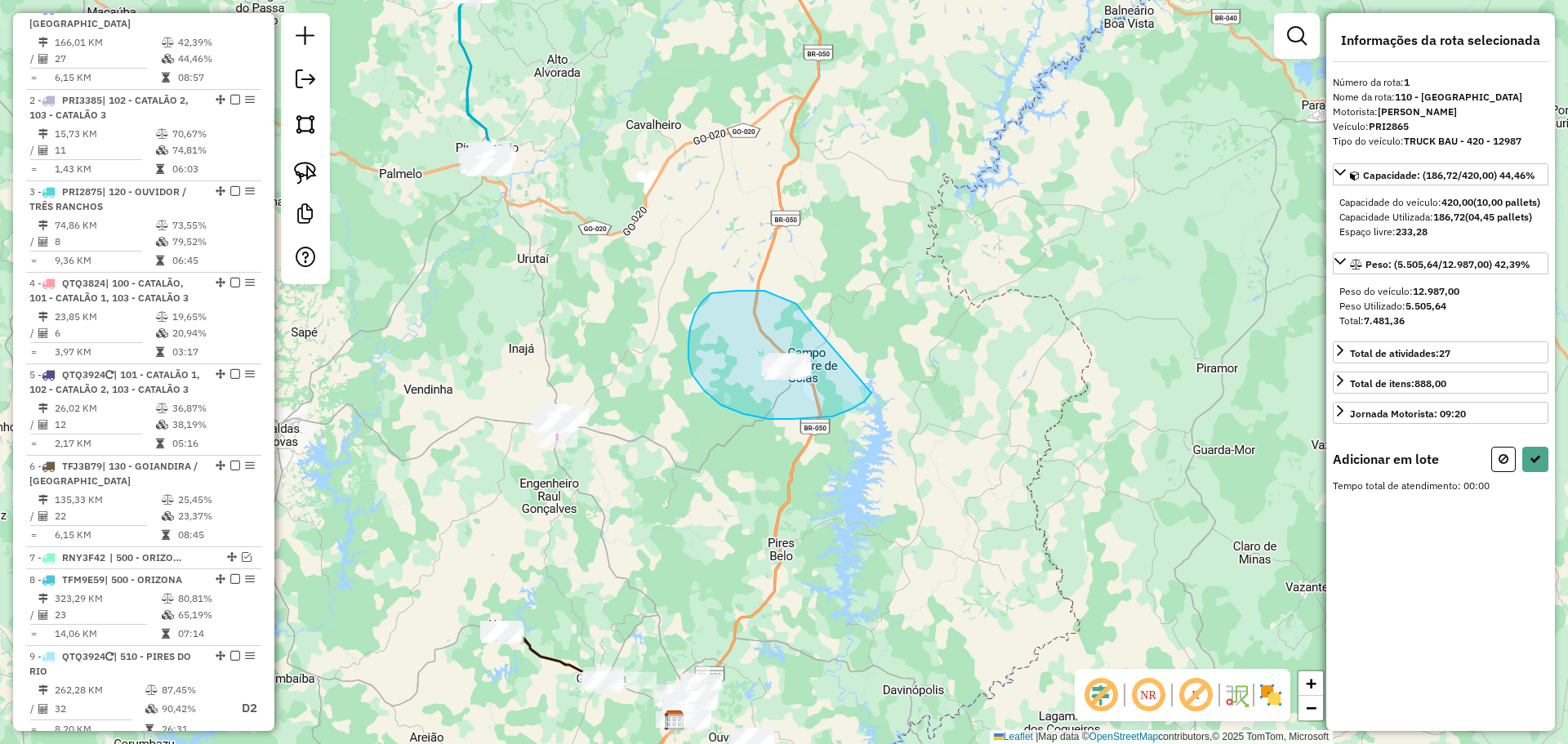
drag, startPoint x: 737, startPoint y: 291, endPoint x: 884, endPoint y: 365, distance: 164.6
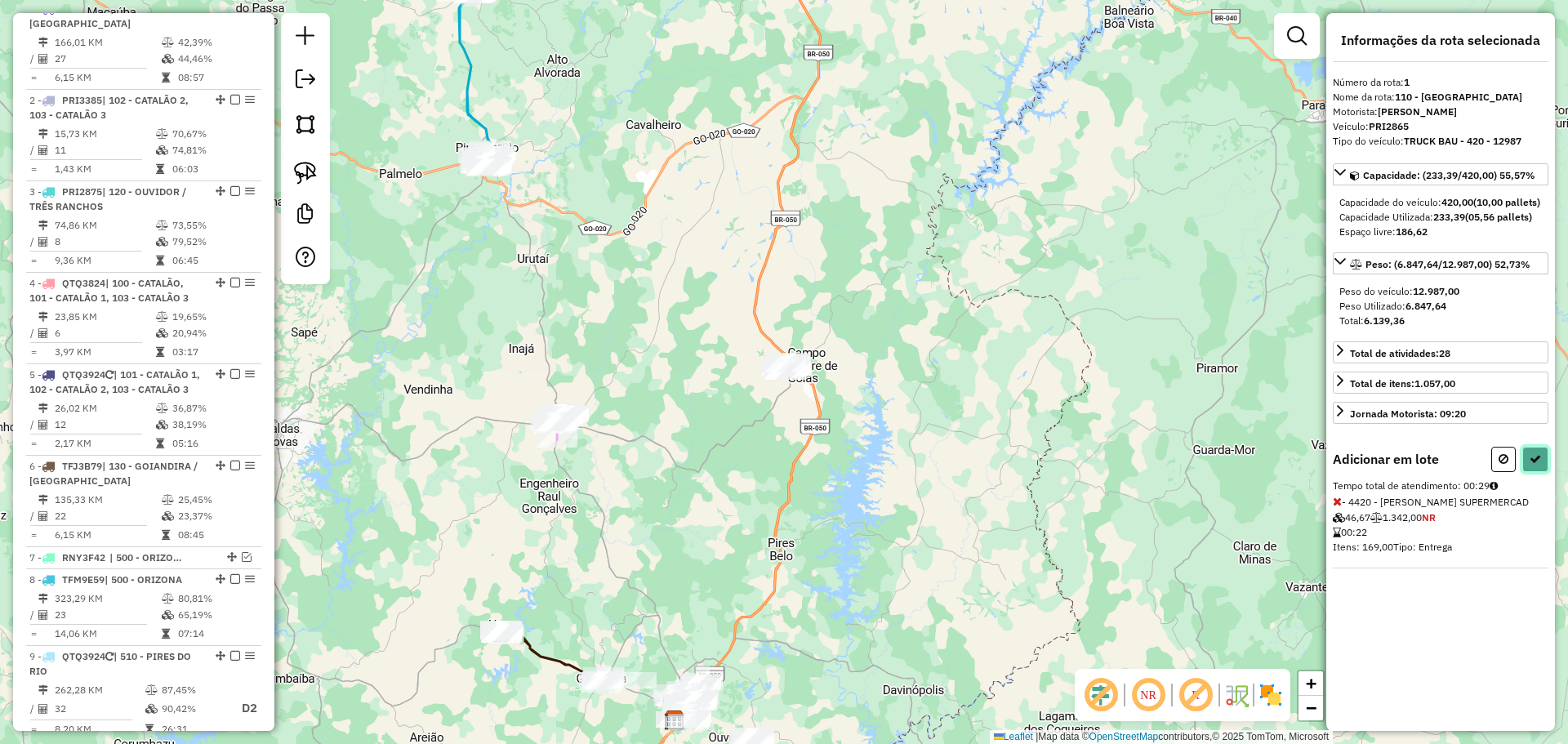
click at [1536, 465] on icon at bounding box center [1535, 459] width 12 height 12
select select "**********"
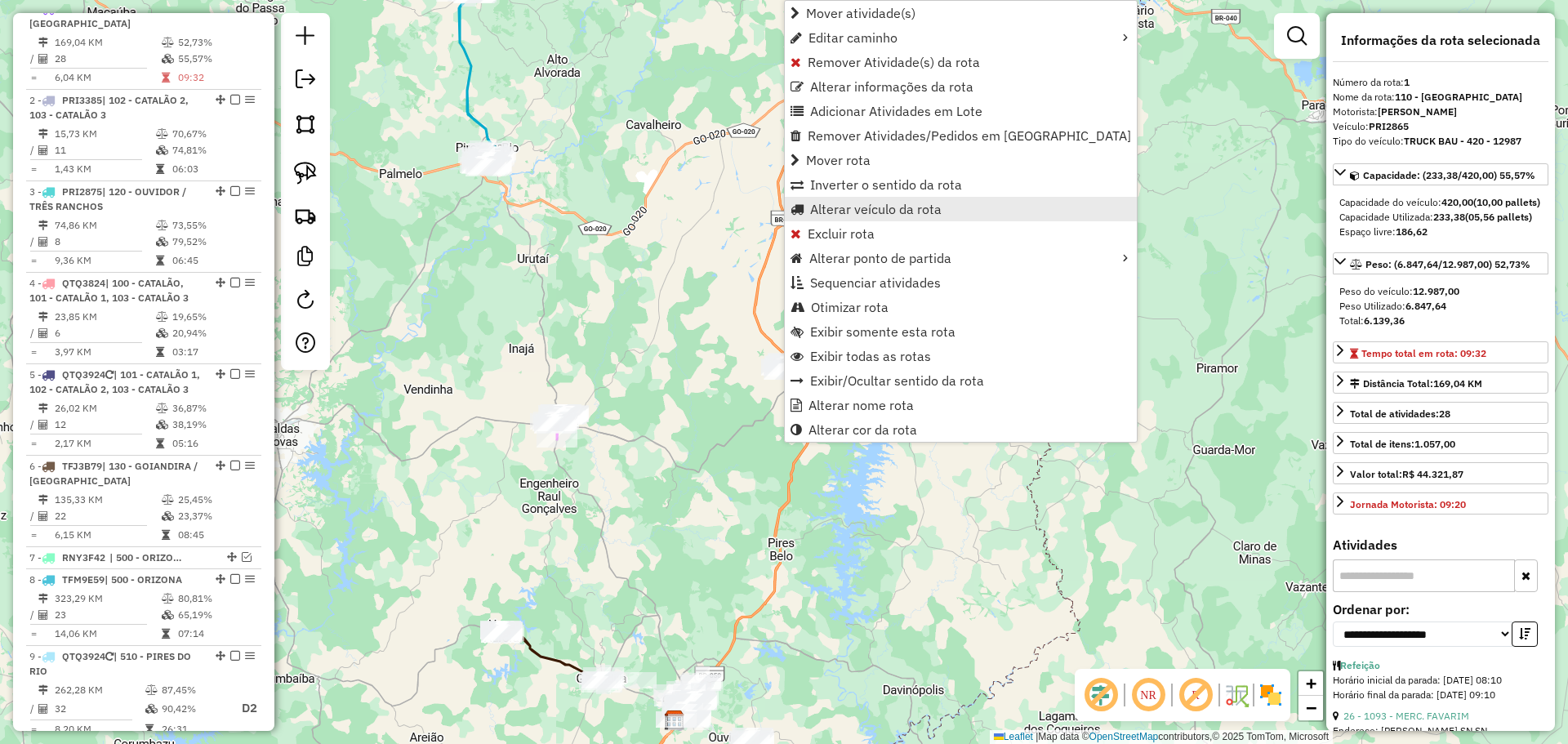
click at [847, 211] on span "Alterar veículo da rota" at bounding box center [875, 210] width 132 height 13
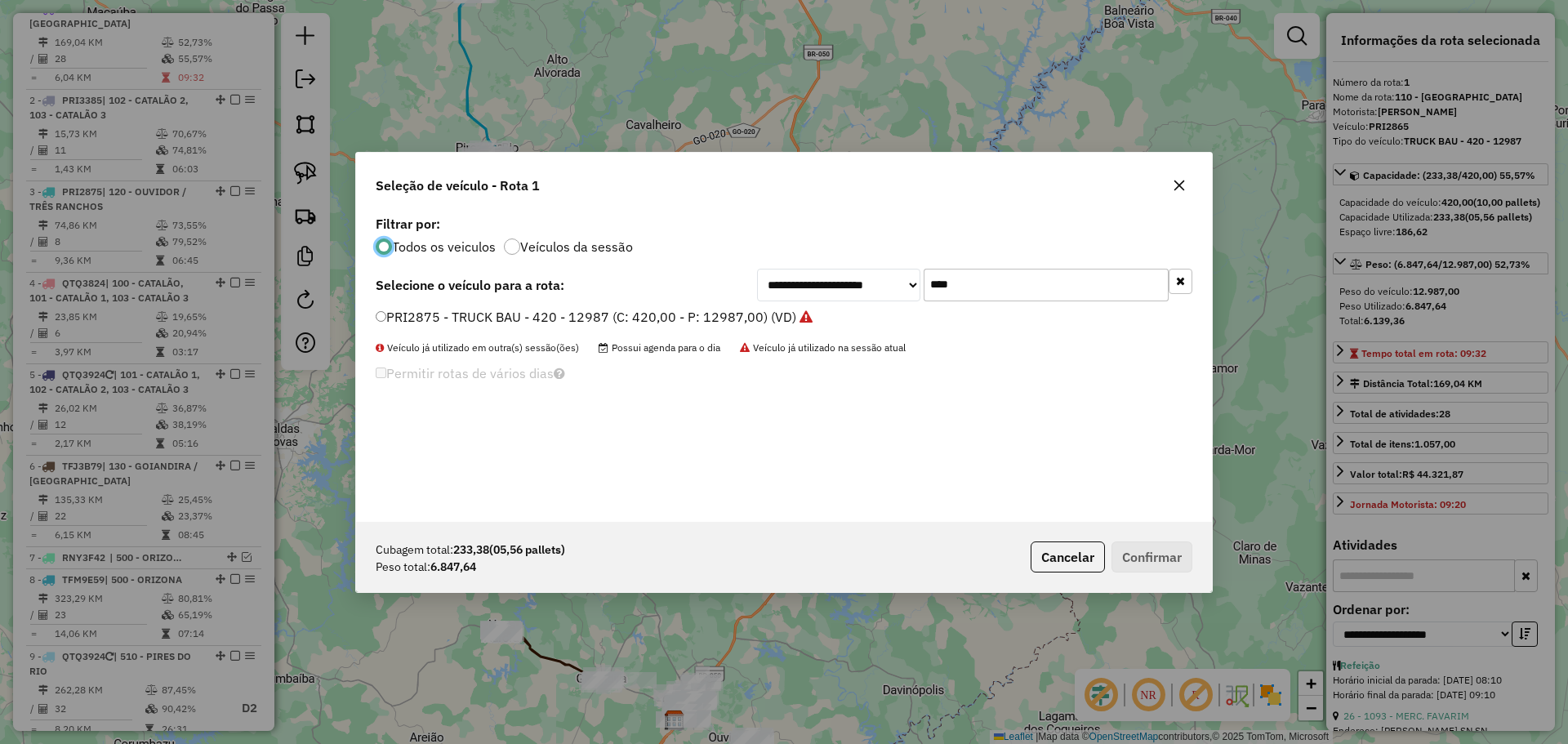
scroll to position [9, 5]
drag, startPoint x: 984, startPoint y: 274, endPoint x: 814, endPoint y: 269, distance: 170.1
click at [814, 269] on div "**********" at bounding box center [974, 285] width 435 height 33
type input "***"
click at [459, 321] on label "TGG7E59 - TOCO (C: 336,00 - P: 8000,00) (VD)" at bounding box center [521, 317] width 291 height 19
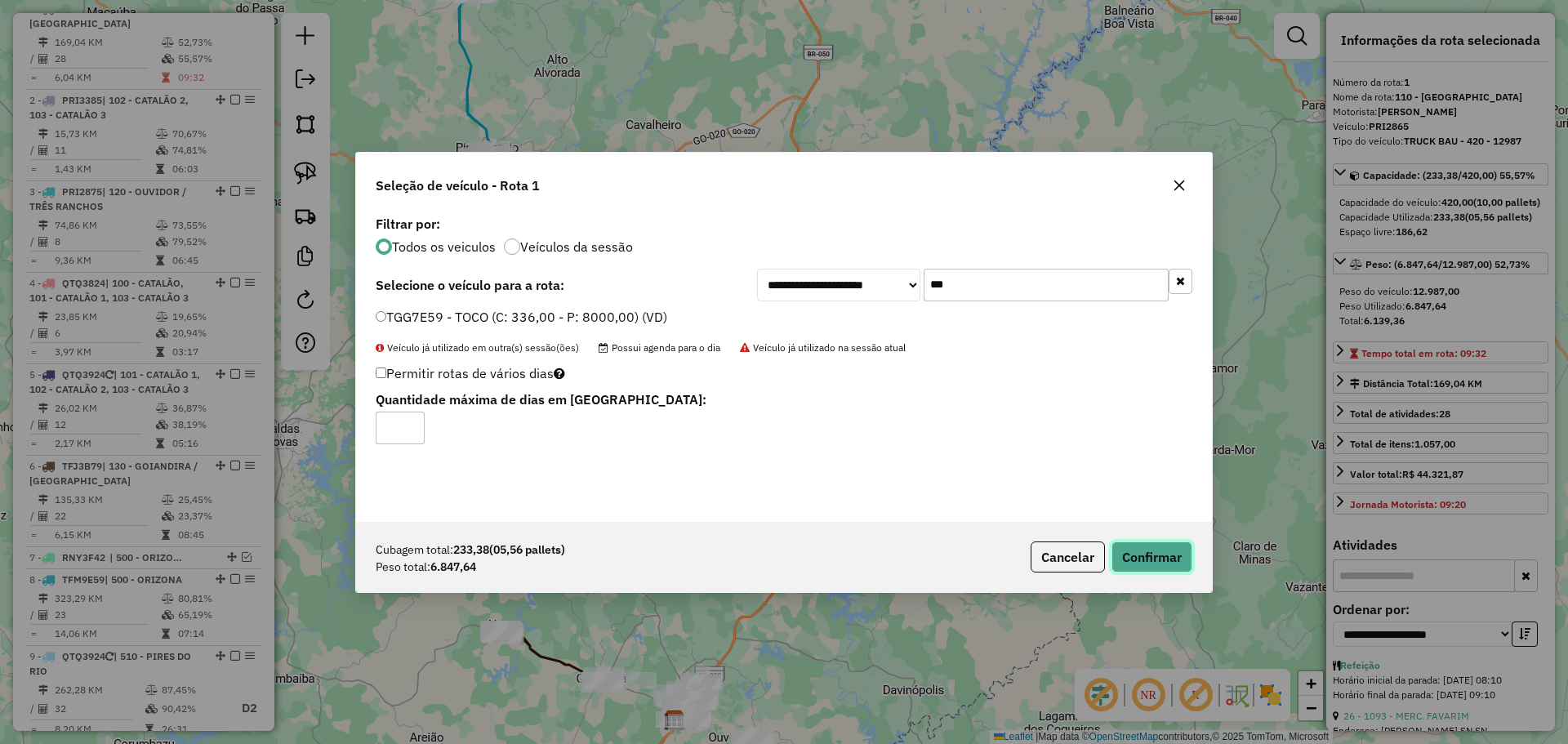
click at [1135, 558] on button "Confirmar" at bounding box center [1152, 557] width 81 height 31
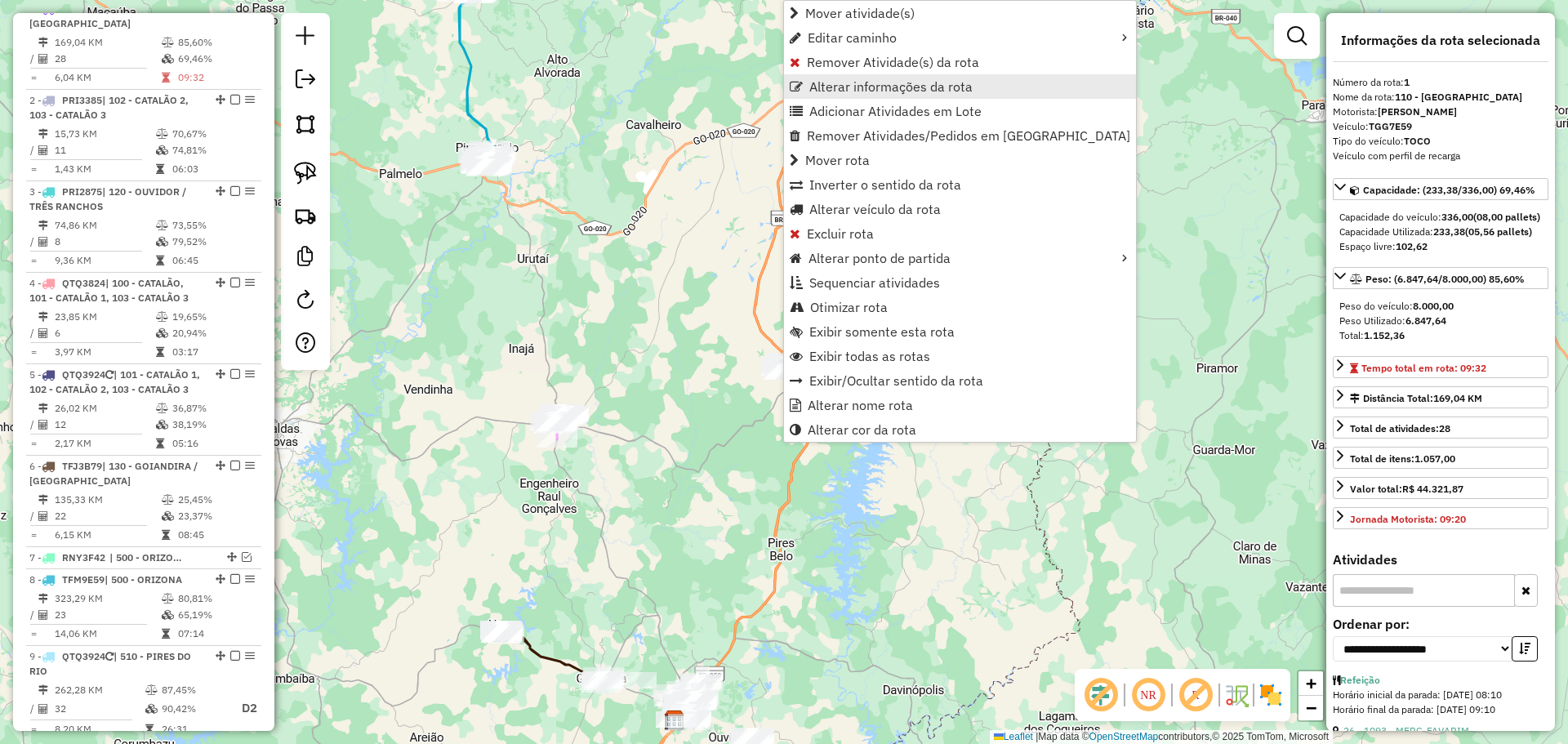
click at [884, 92] on span "Alterar informações da rota" at bounding box center [891, 87] width 163 height 13
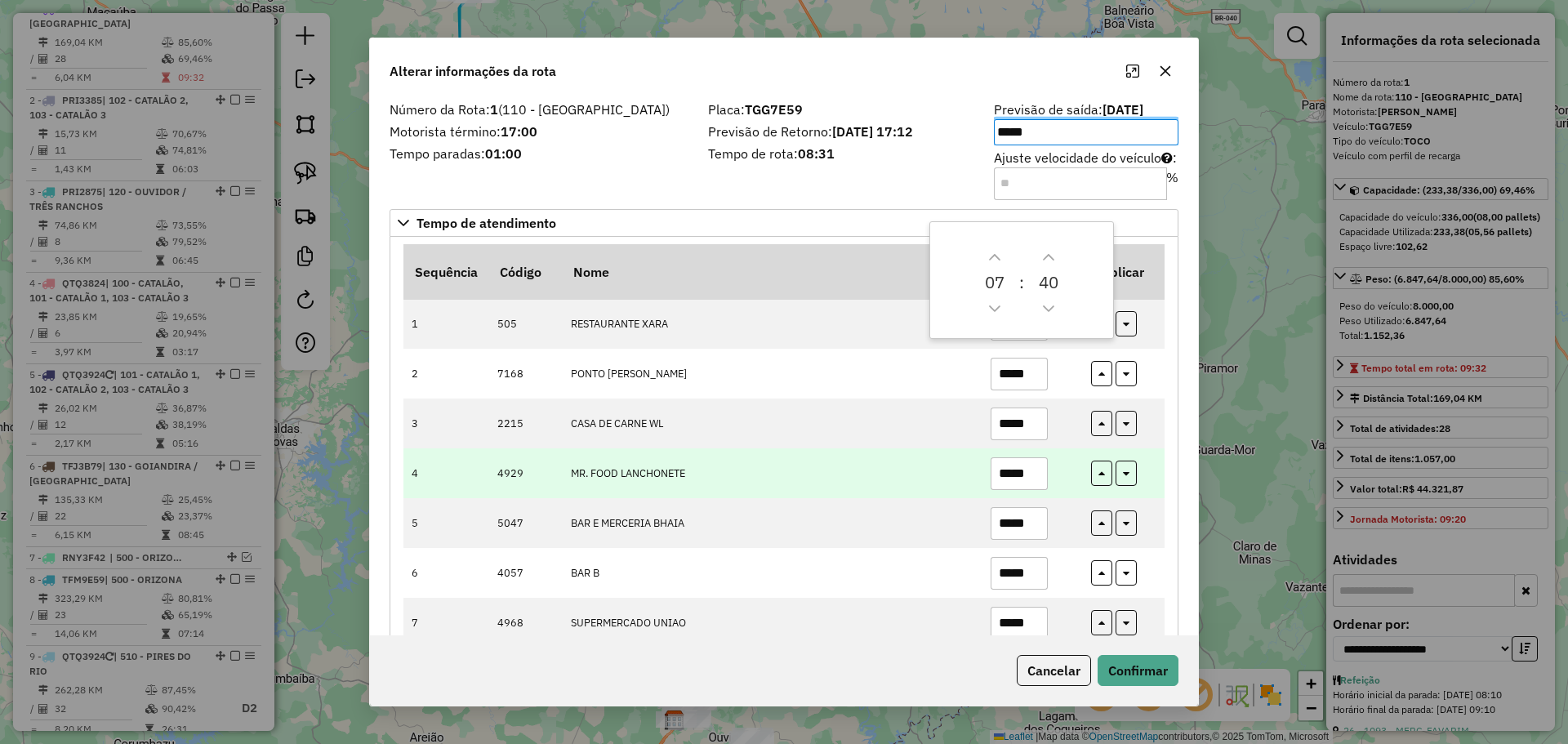
click at [915, 459] on td "MR. FOOD LANCHONETE" at bounding box center [772, 474] width 420 height 50
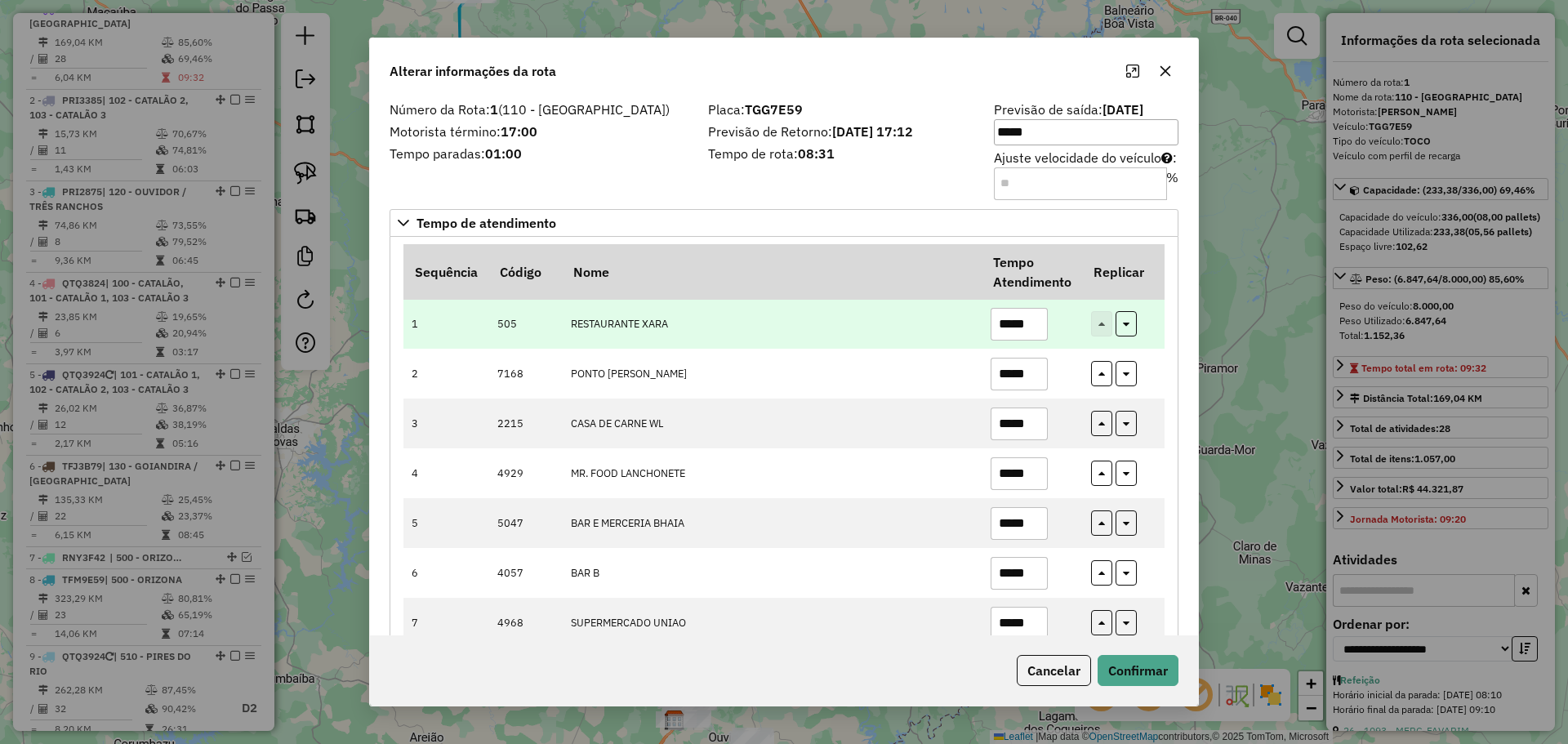
drag, startPoint x: 1017, startPoint y: 320, endPoint x: 1041, endPoint y: 322, distance: 24.1
click at [1041, 322] on input "*****" at bounding box center [1018, 324] width 57 height 33
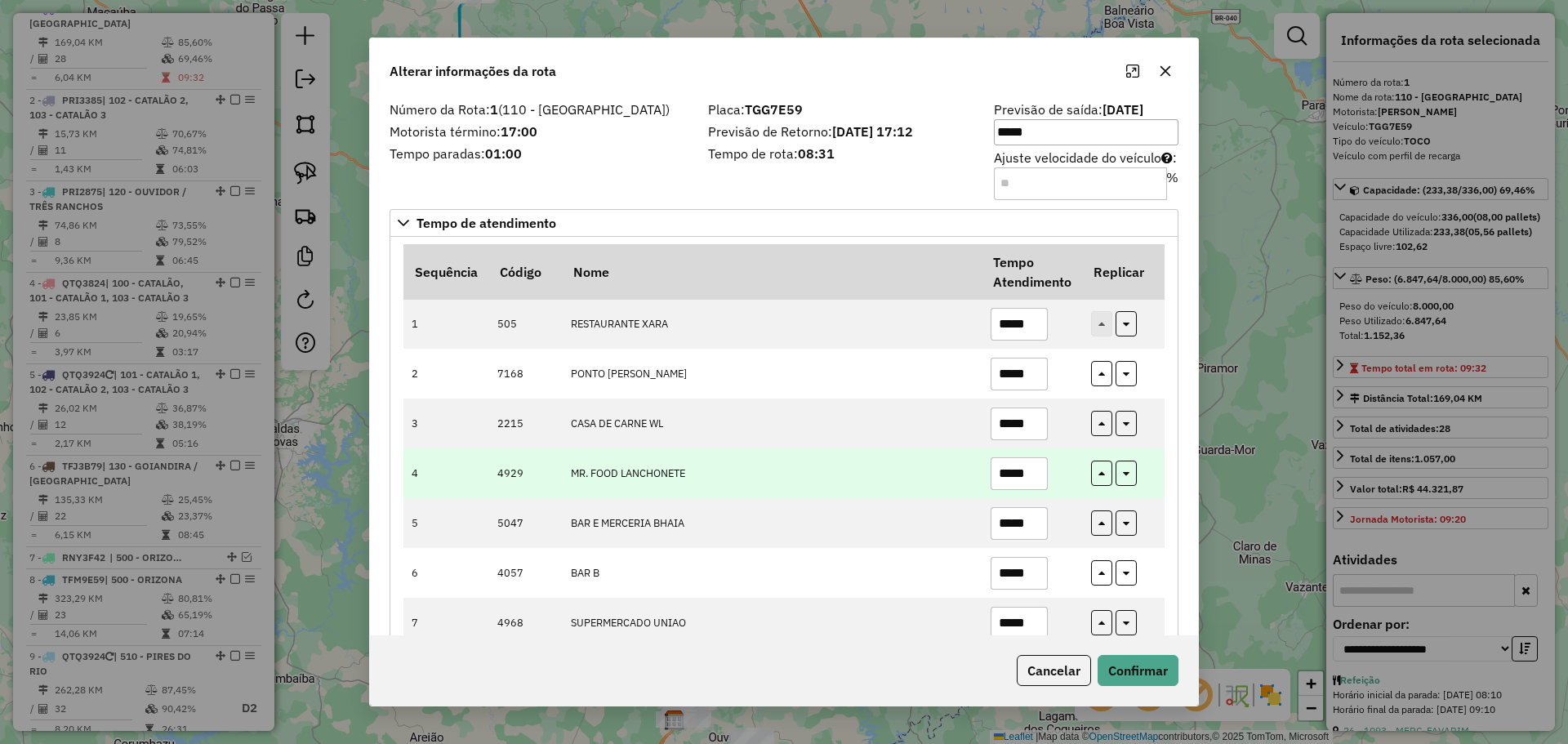
type input "*****"
drag, startPoint x: 829, startPoint y: 450, endPoint x: 837, endPoint y: 465, distance: 17.0
click at [829, 450] on td "MR. FOOD LANCHONETE" at bounding box center [772, 474] width 420 height 50
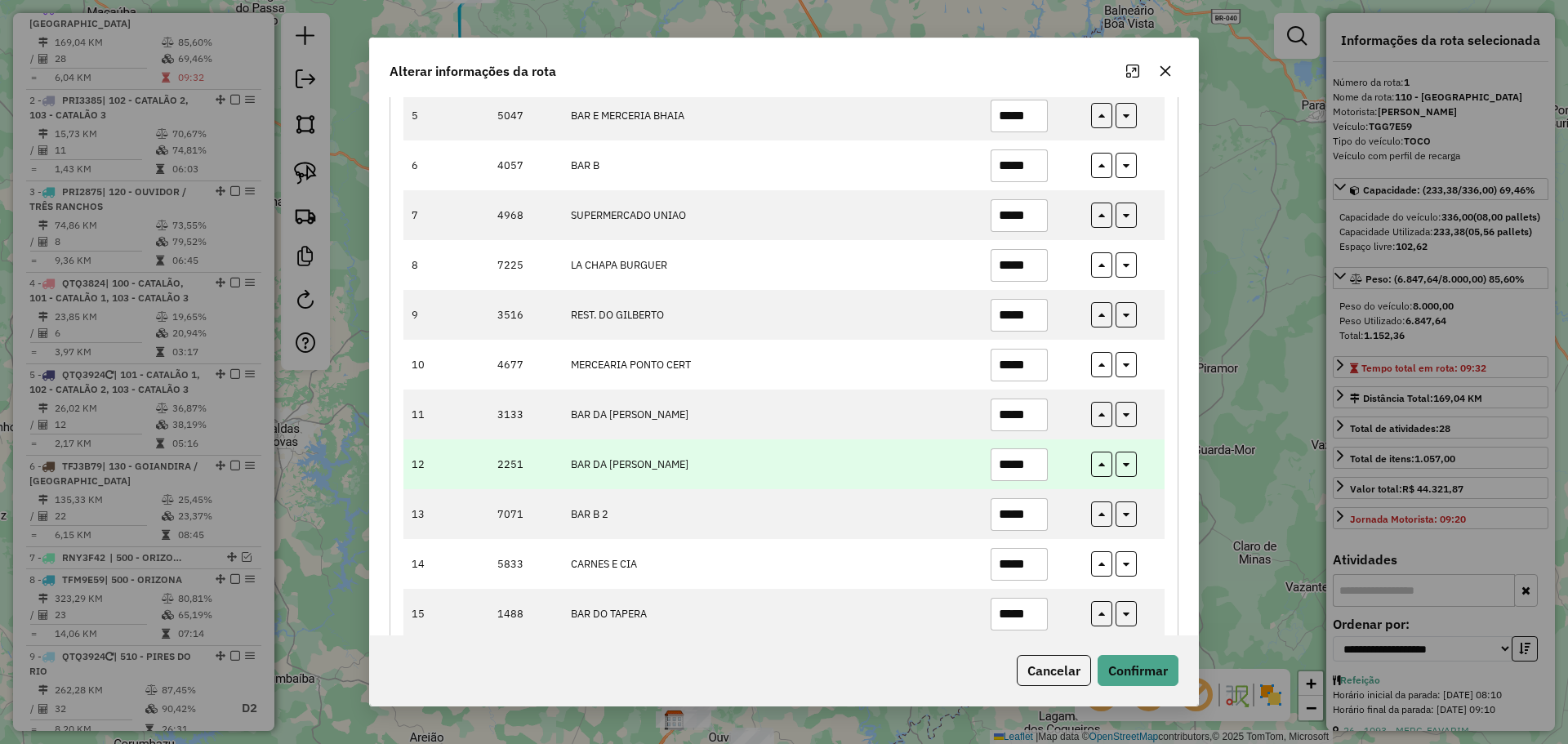
scroll to position [409, 0]
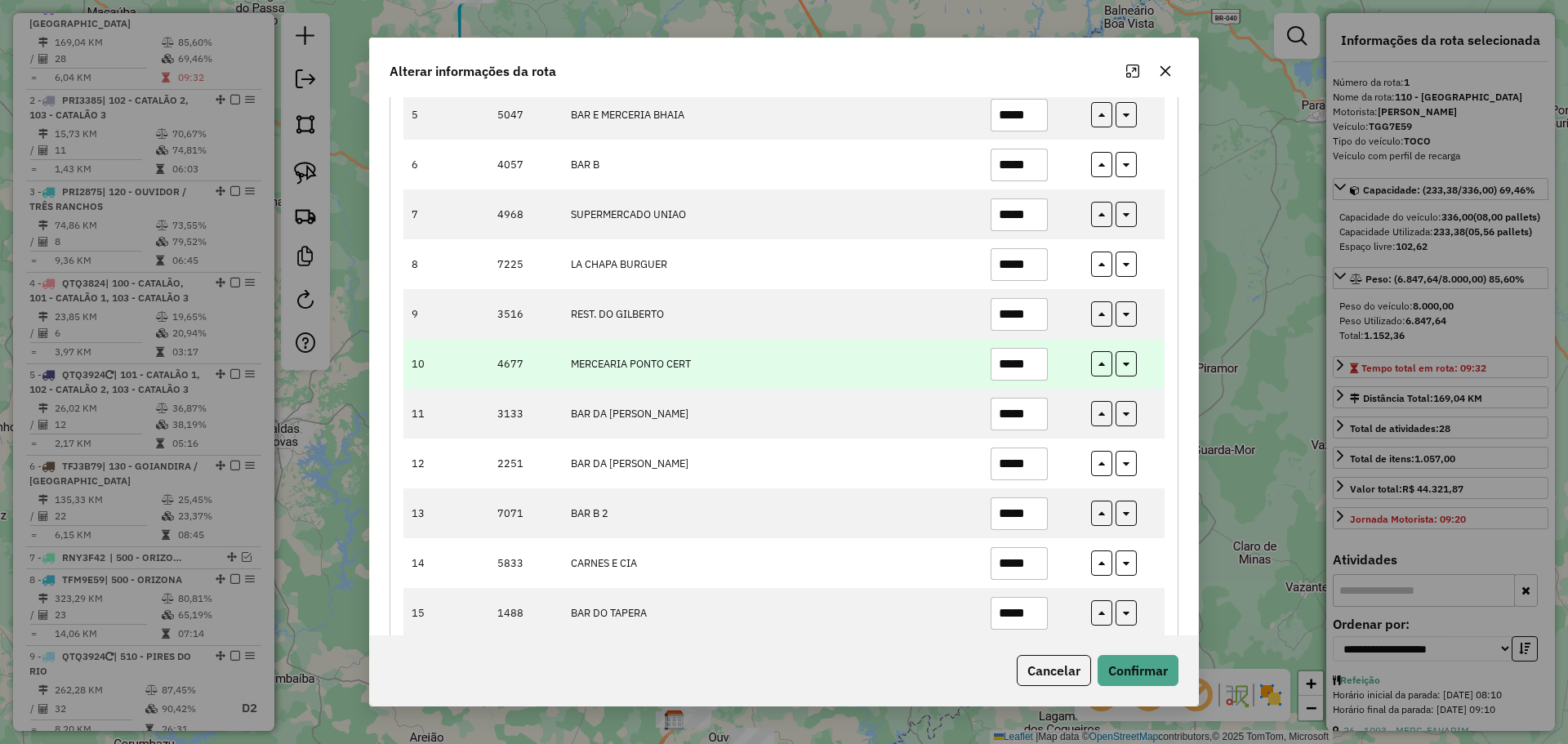
drag, startPoint x: 1023, startPoint y: 361, endPoint x: 1062, endPoint y: 366, distance: 39.3
click at [1062, 366] on td "*****" at bounding box center [1032, 364] width 101 height 50
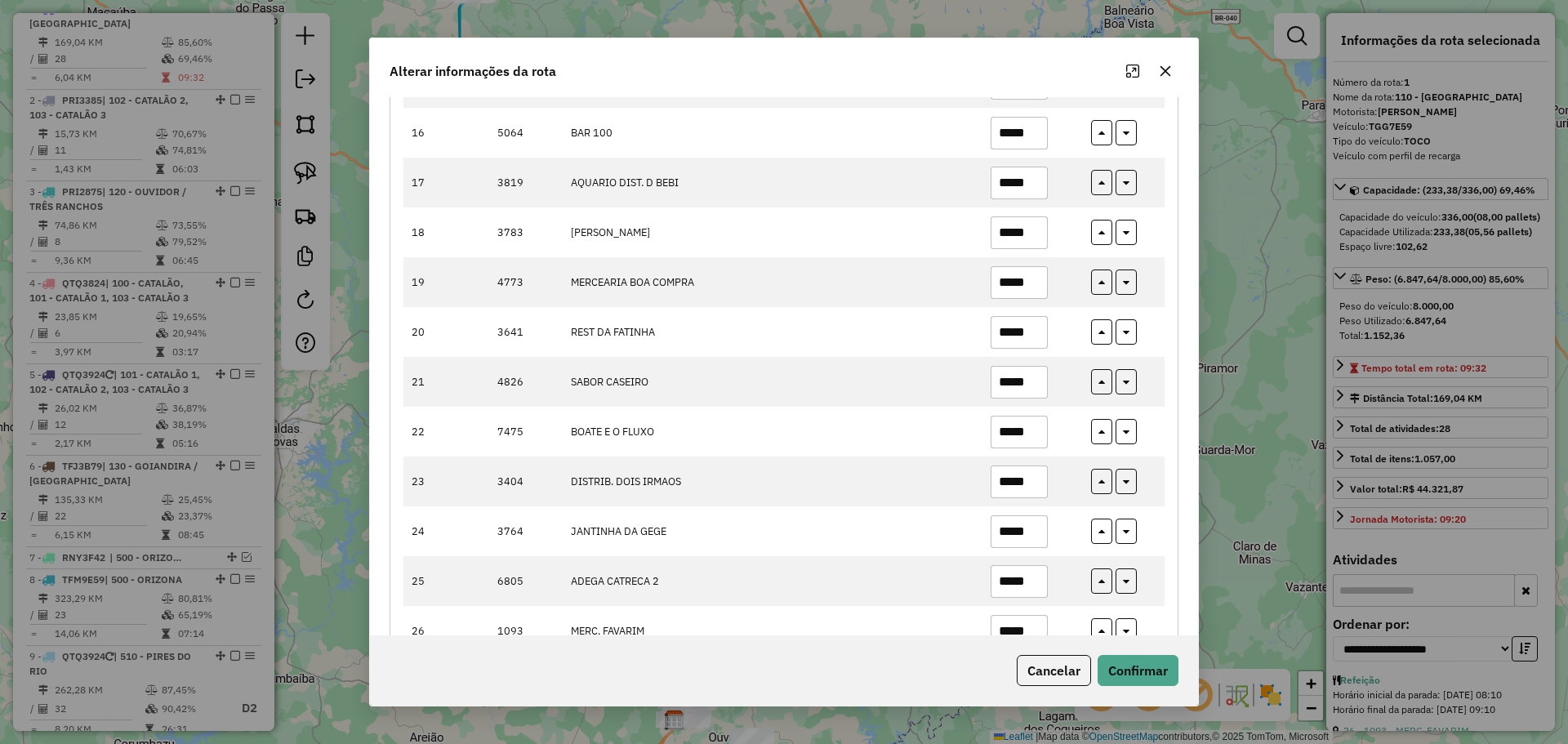
scroll to position [1062, 0]
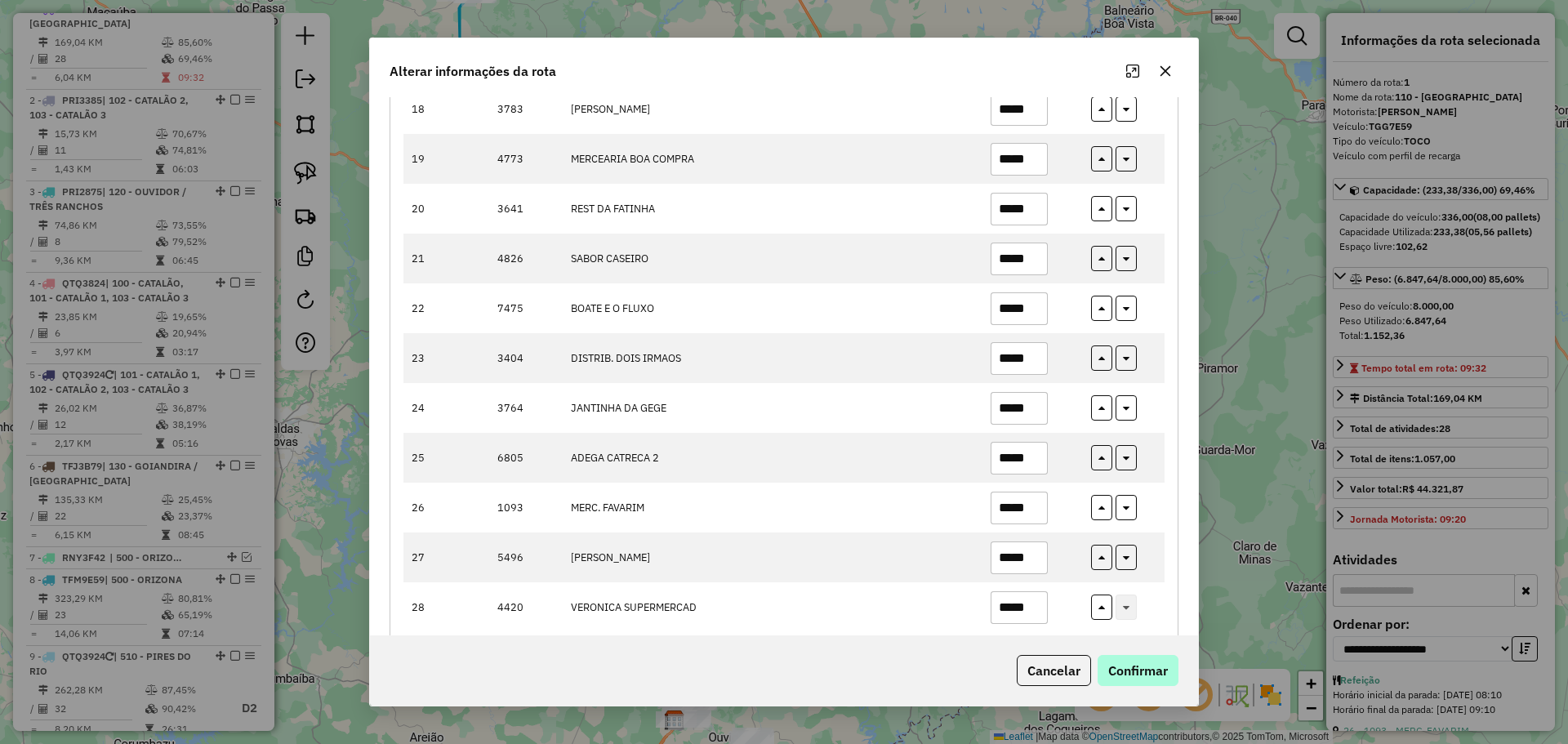
type input "*****"
click at [1145, 666] on button "Confirmar" at bounding box center [1138, 671] width 81 height 31
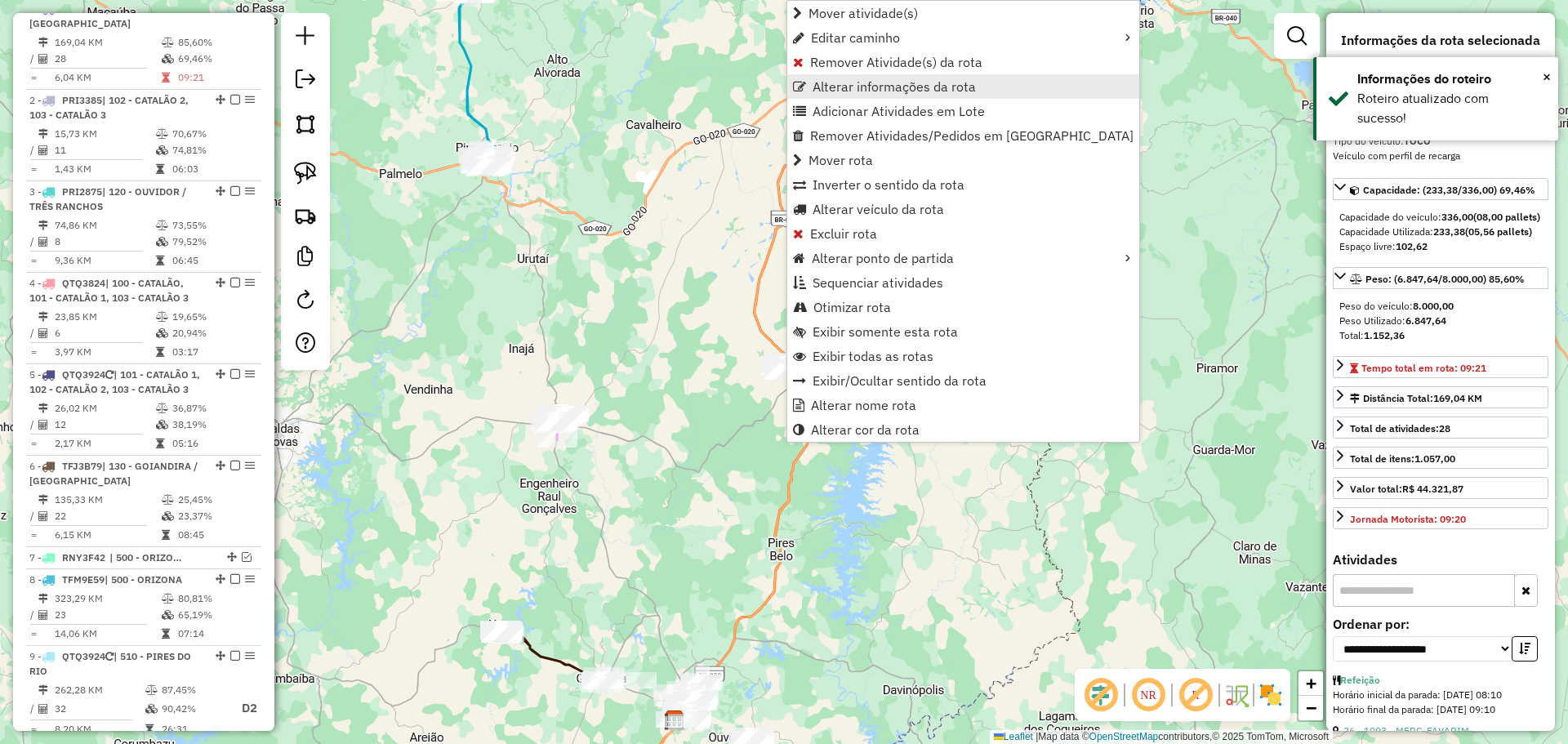
click at [873, 94] on link "Alterar informações da rota" at bounding box center [963, 86] width 352 height 24
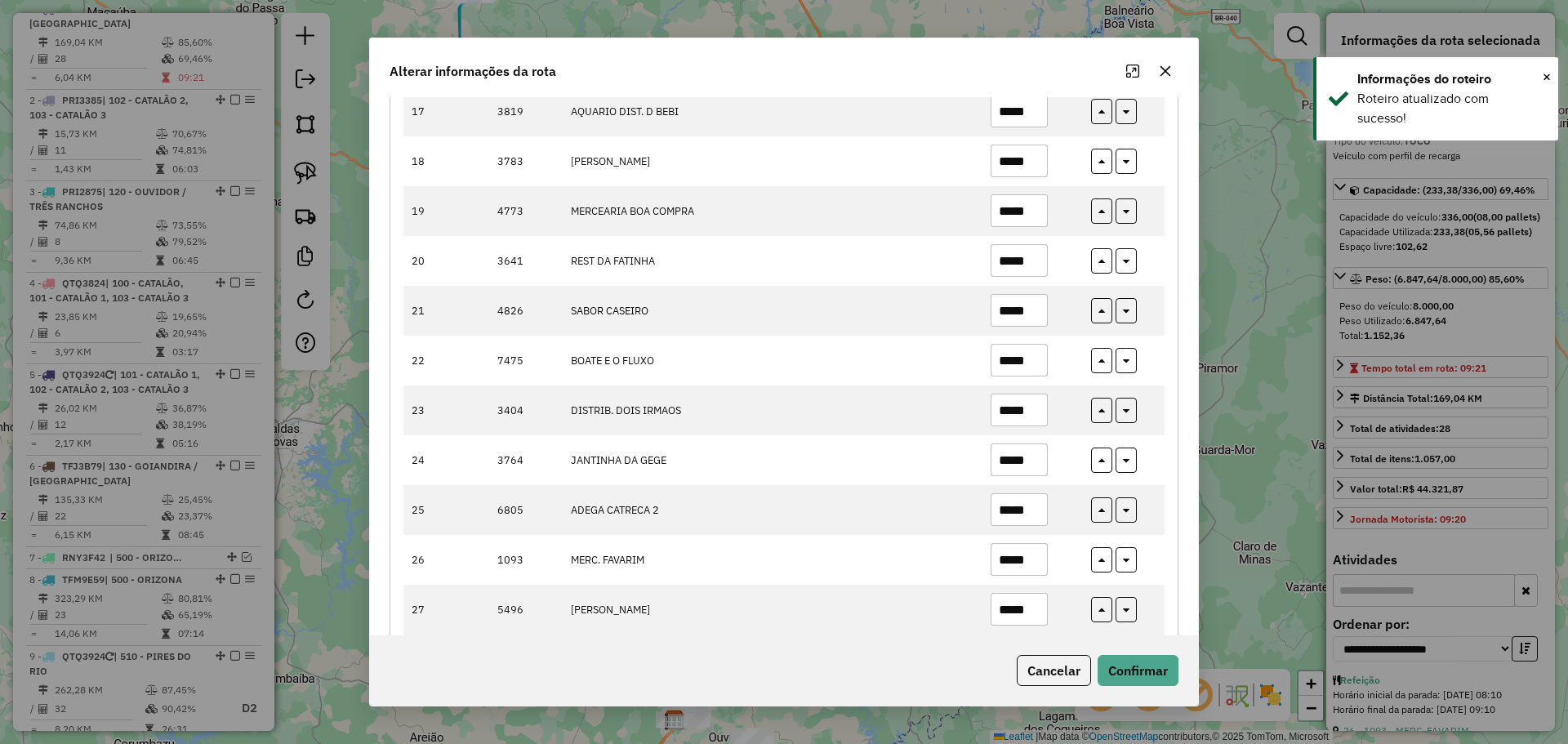
scroll to position [1120, 0]
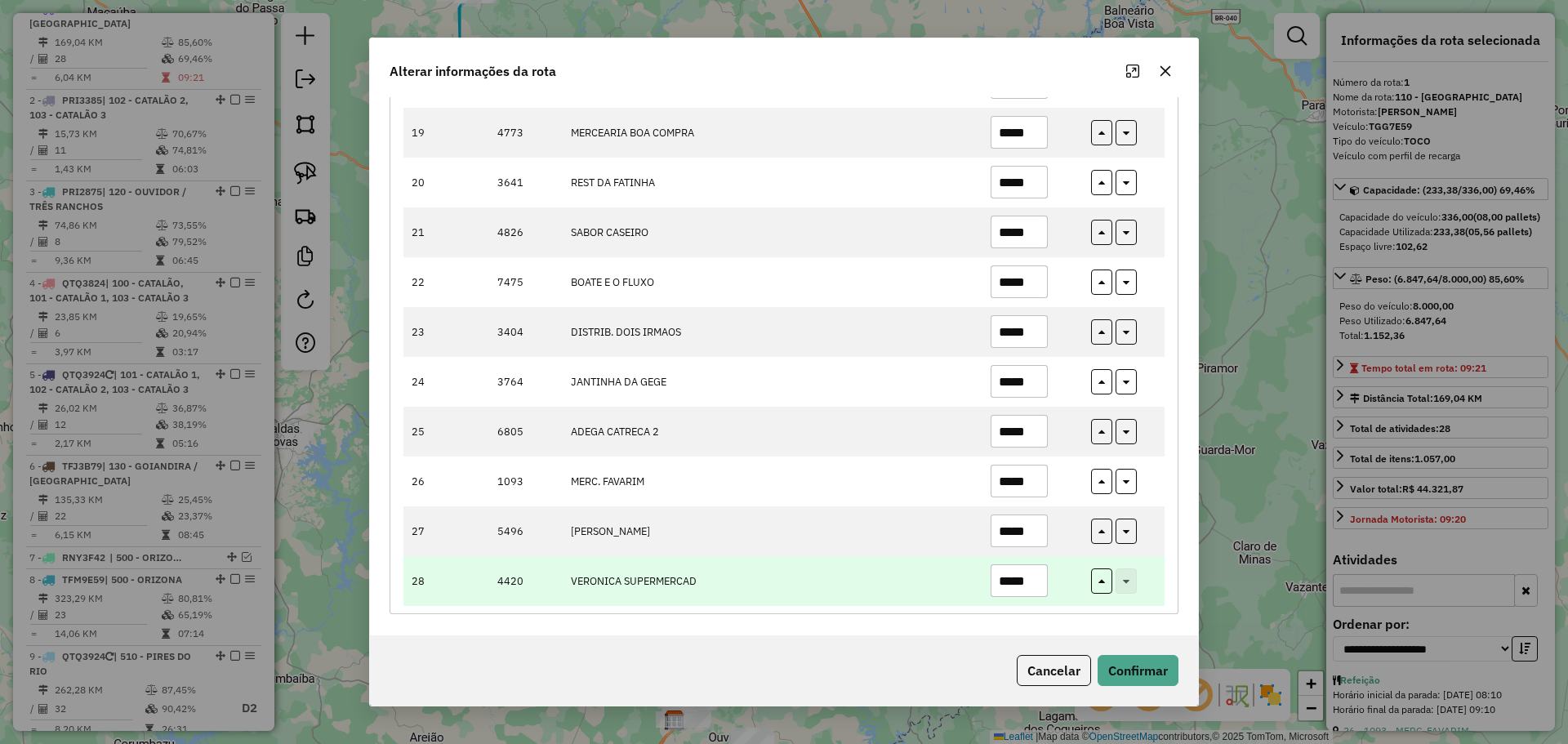
drag, startPoint x: 1015, startPoint y: 578, endPoint x: 1059, endPoint y: 583, distance: 44.3
click at [1059, 583] on td "*****" at bounding box center [1032, 582] width 101 height 50
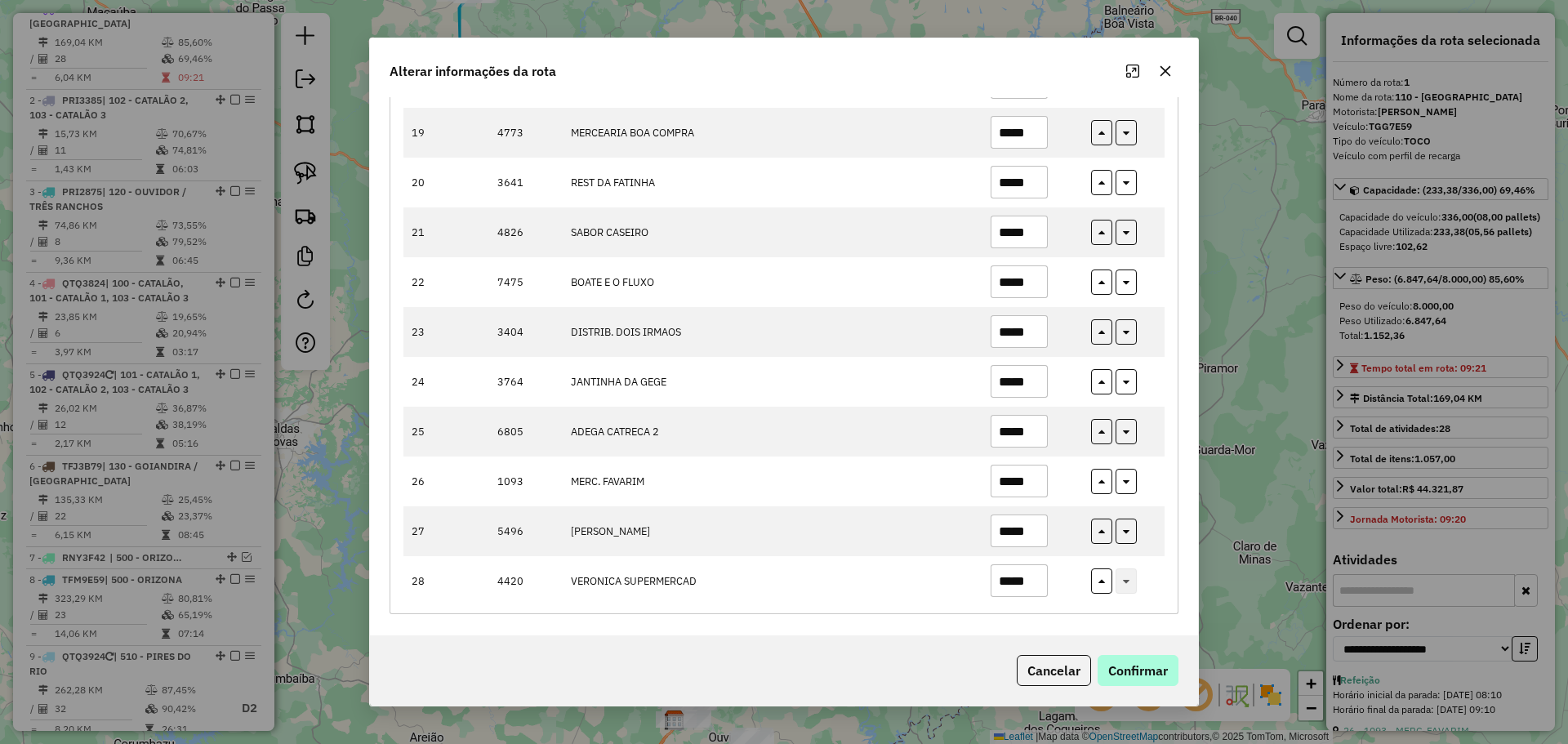
type input "*****"
click at [1146, 661] on button "Confirmar" at bounding box center [1138, 671] width 81 height 31
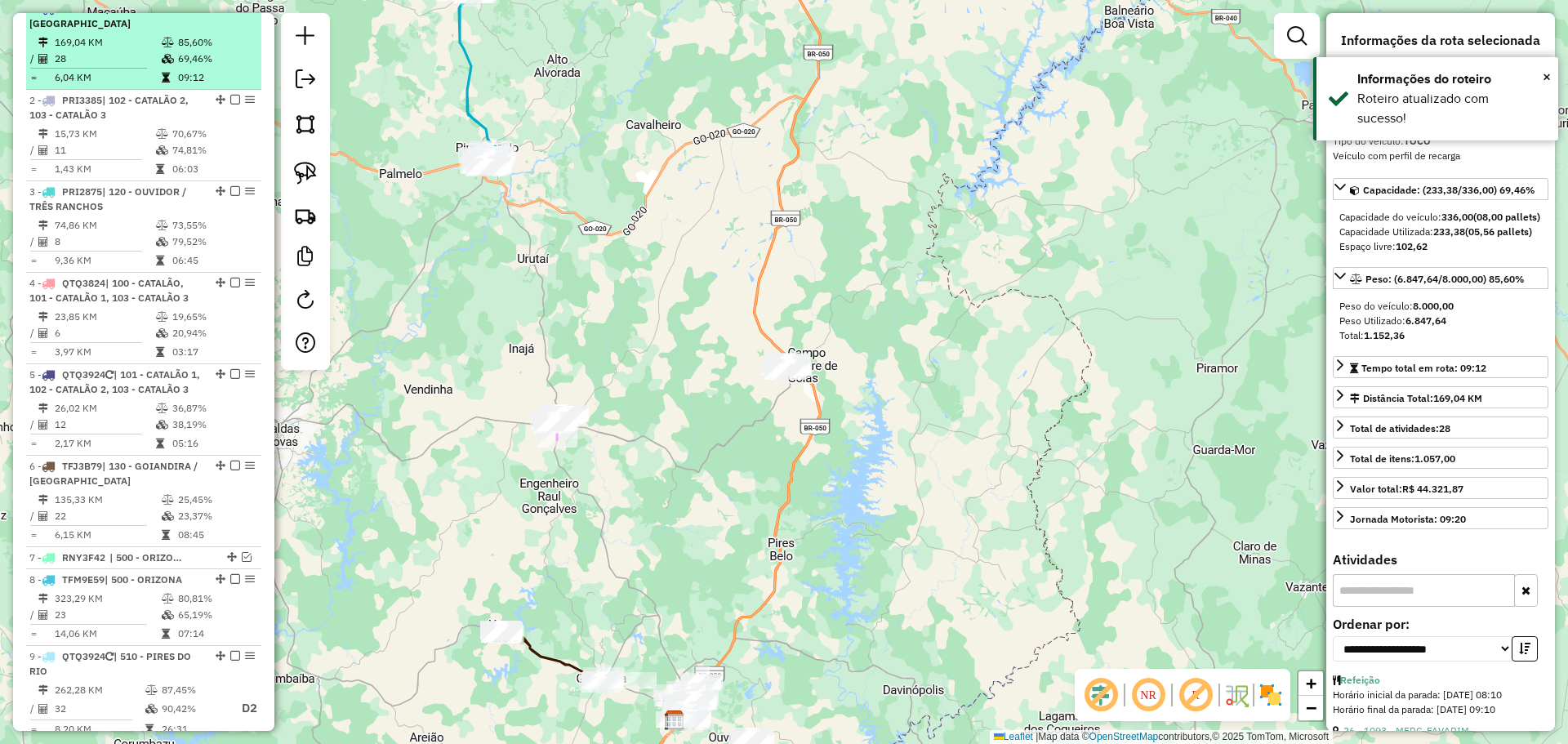
click at [231, 13] on em at bounding box center [235, 8] width 10 height 10
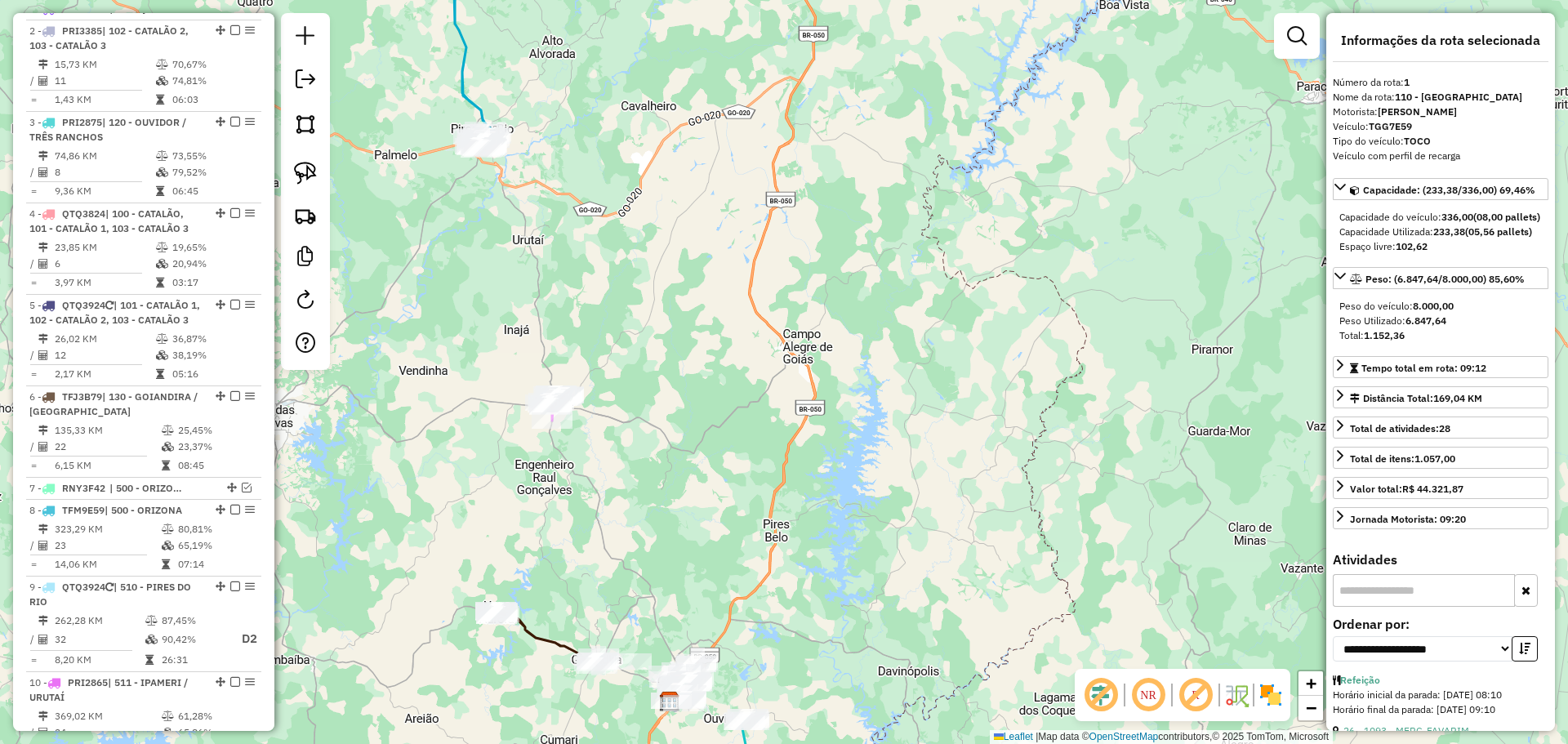
drag, startPoint x: 885, startPoint y: 569, endPoint x: 894, endPoint y: 373, distance: 196.2
click at [894, 373] on div "Janela de atendimento Grade de atendimento Capacidade Transportadoras Veículos …" at bounding box center [784, 372] width 1568 height 744
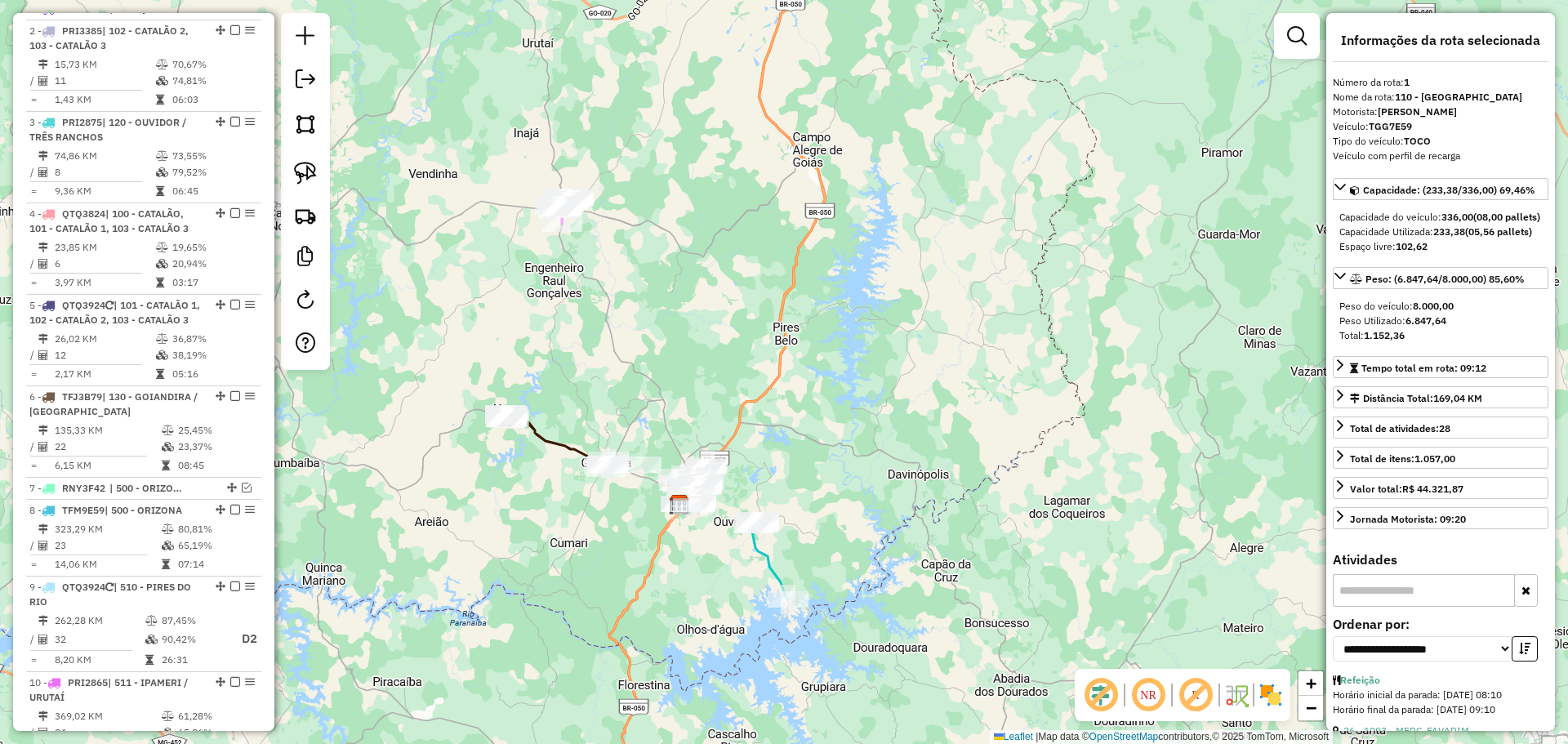
click at [770, 558] on icon at bounding box center [770, 559] width 37 height 79
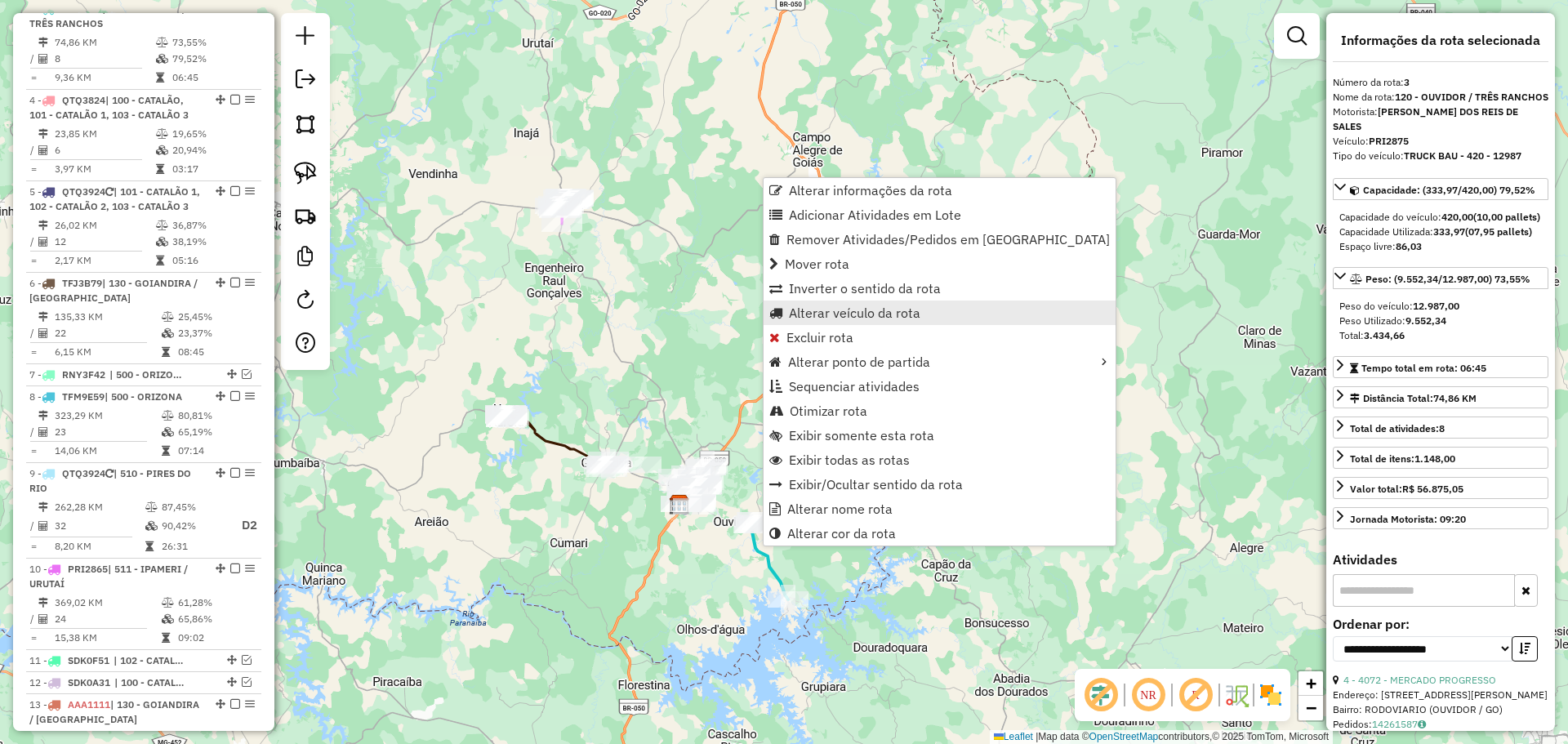
click at [834, 321] on link "Alterar veículo da rota" at bounding box center [940, 312] width 352 height 24
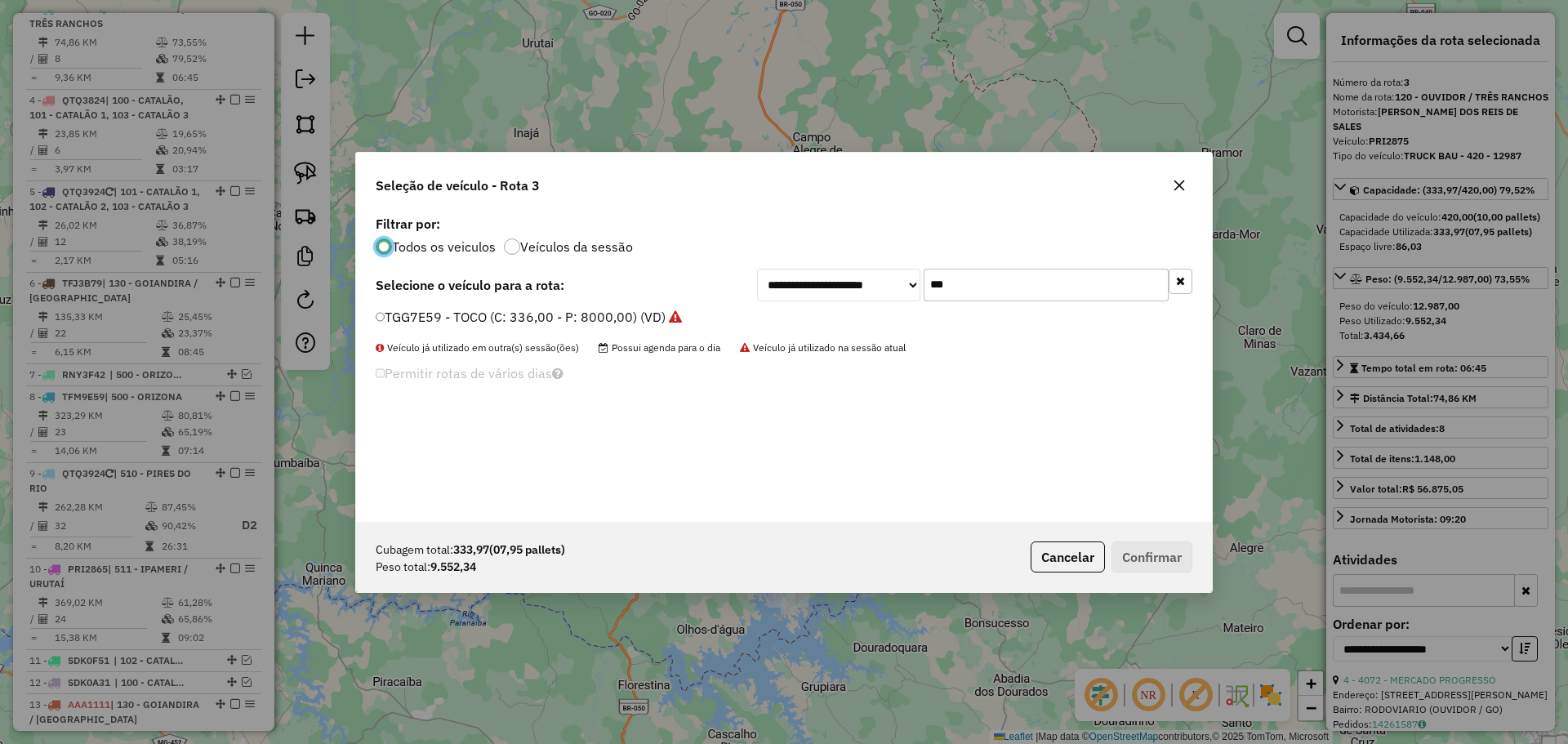
scroll to position [9, 5]
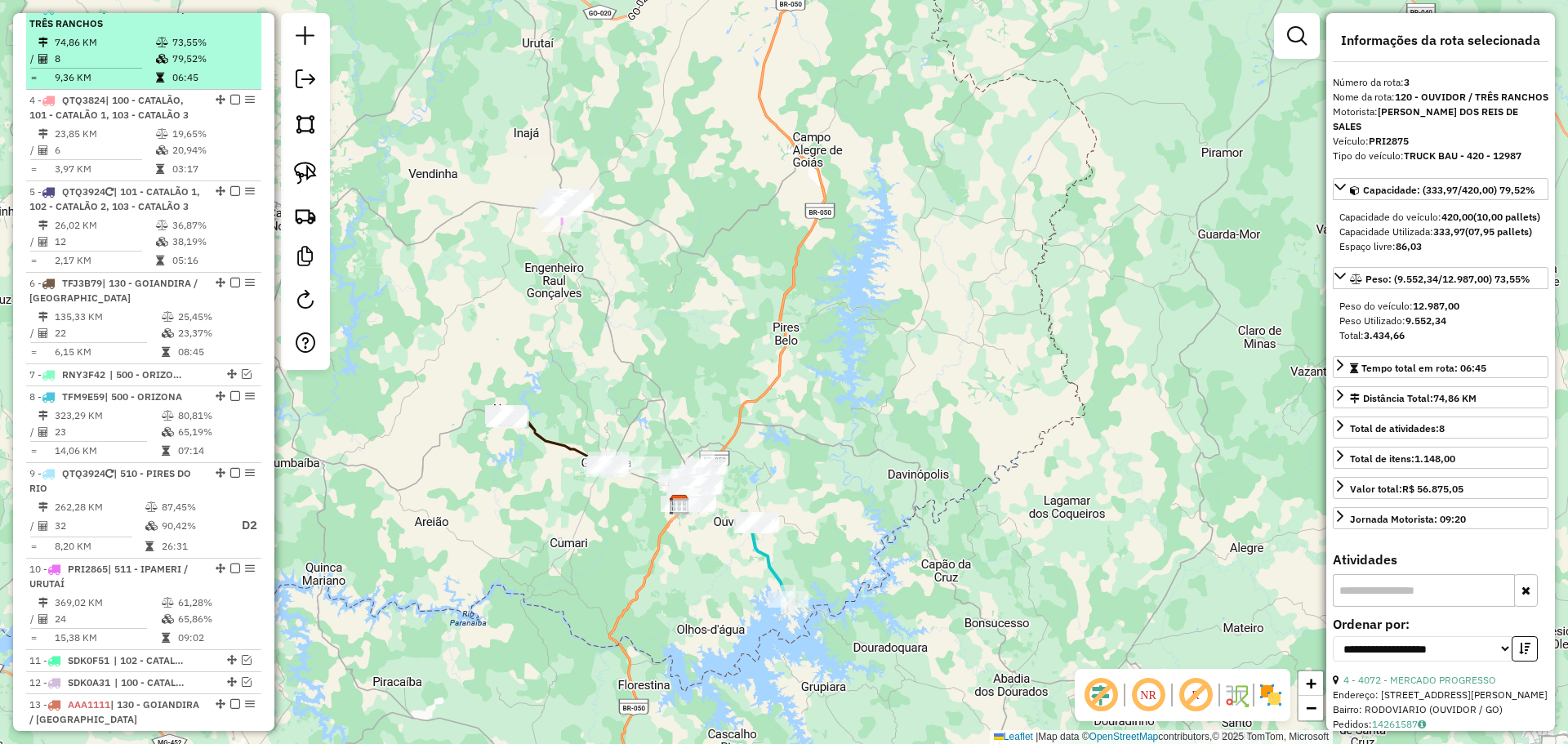
drag, startPoint x: 234, startPoint y: 21, endPoint x: 228, endPoint y: 34, distance: 14.3
click at [234, 13] on em at bounding box center [235, 8] width 10 height 10
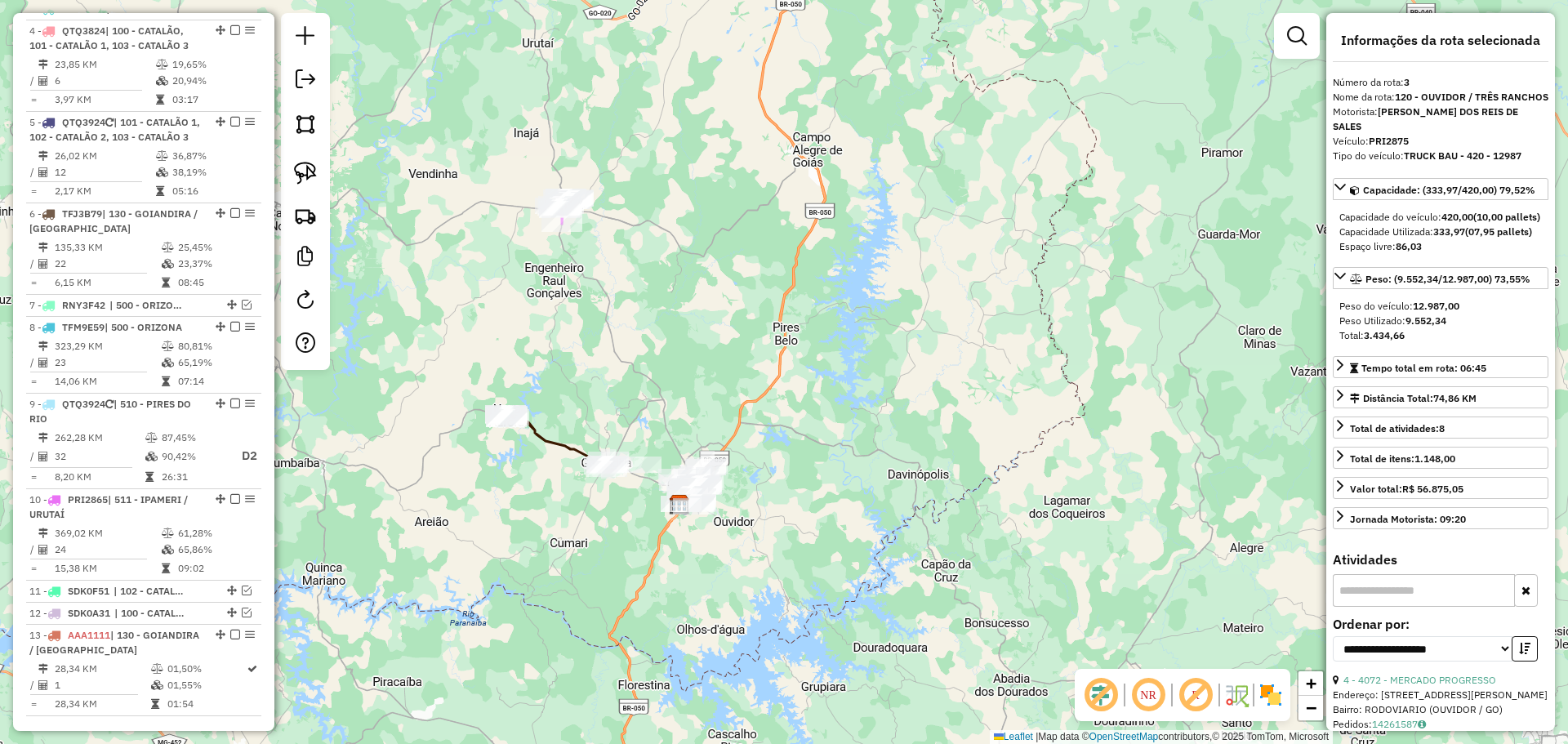
click at [571, 447] on icon at bounding box center [556, 441] width 103 height 56
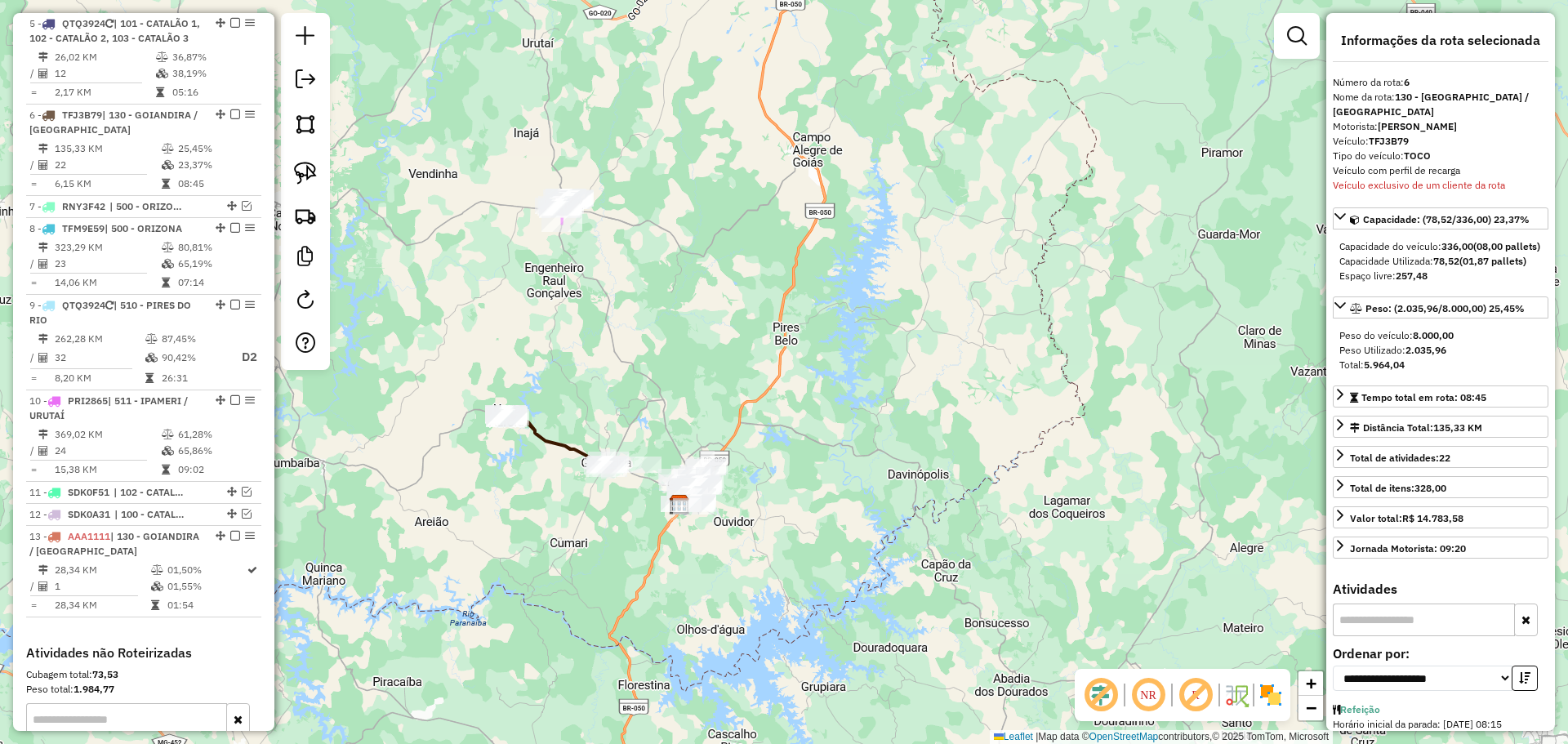
scroll to position [966, 0]
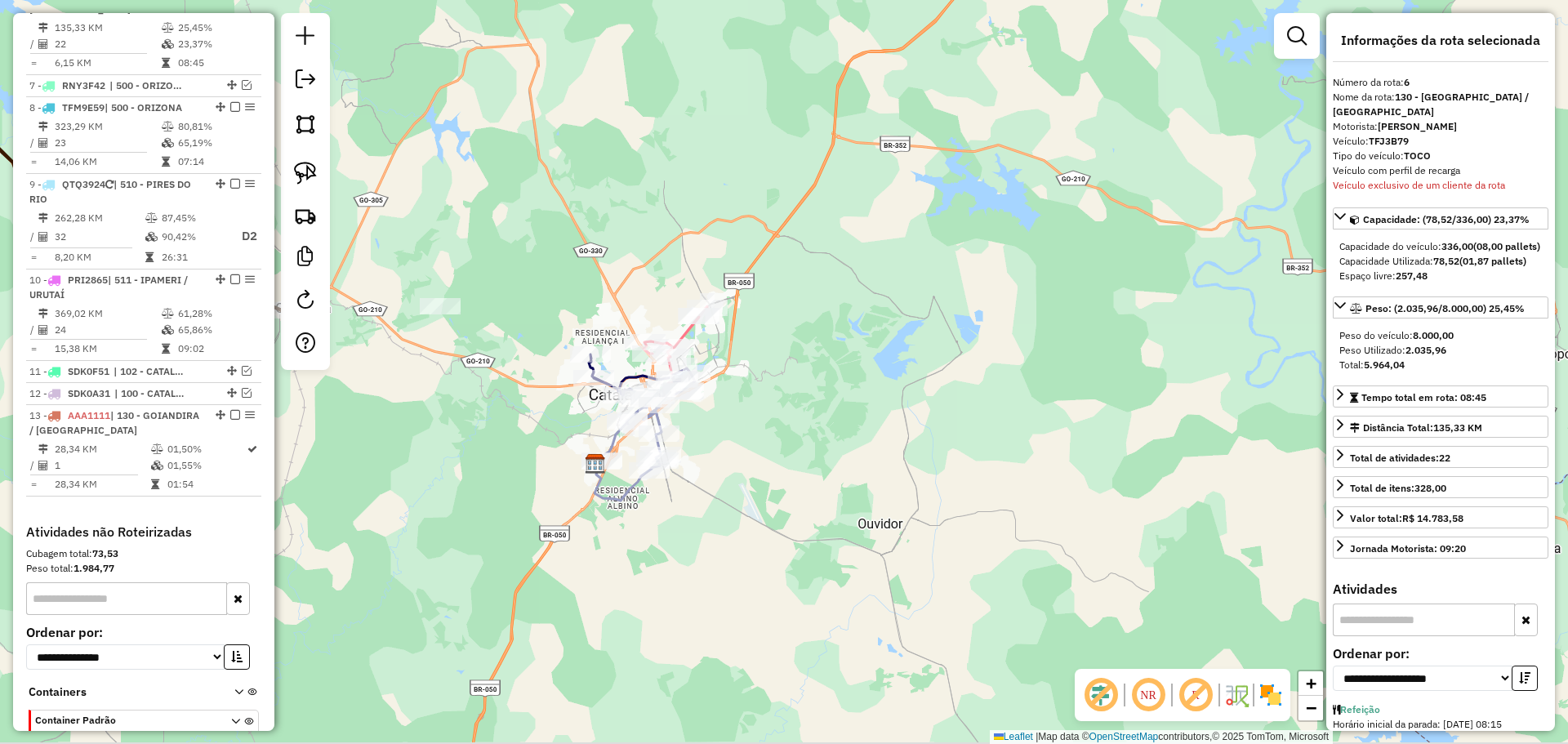
drag, startPoint x: 731, startPoint y: 446, endPoint x: 837, endPoint y: 446, distance: 106.0
click at [837, 446] on div "Janela de atendimento Grade de atendimento Capacidade Transportadoras Veículos …" at bounding box center [784, 372] width 1568 height 744
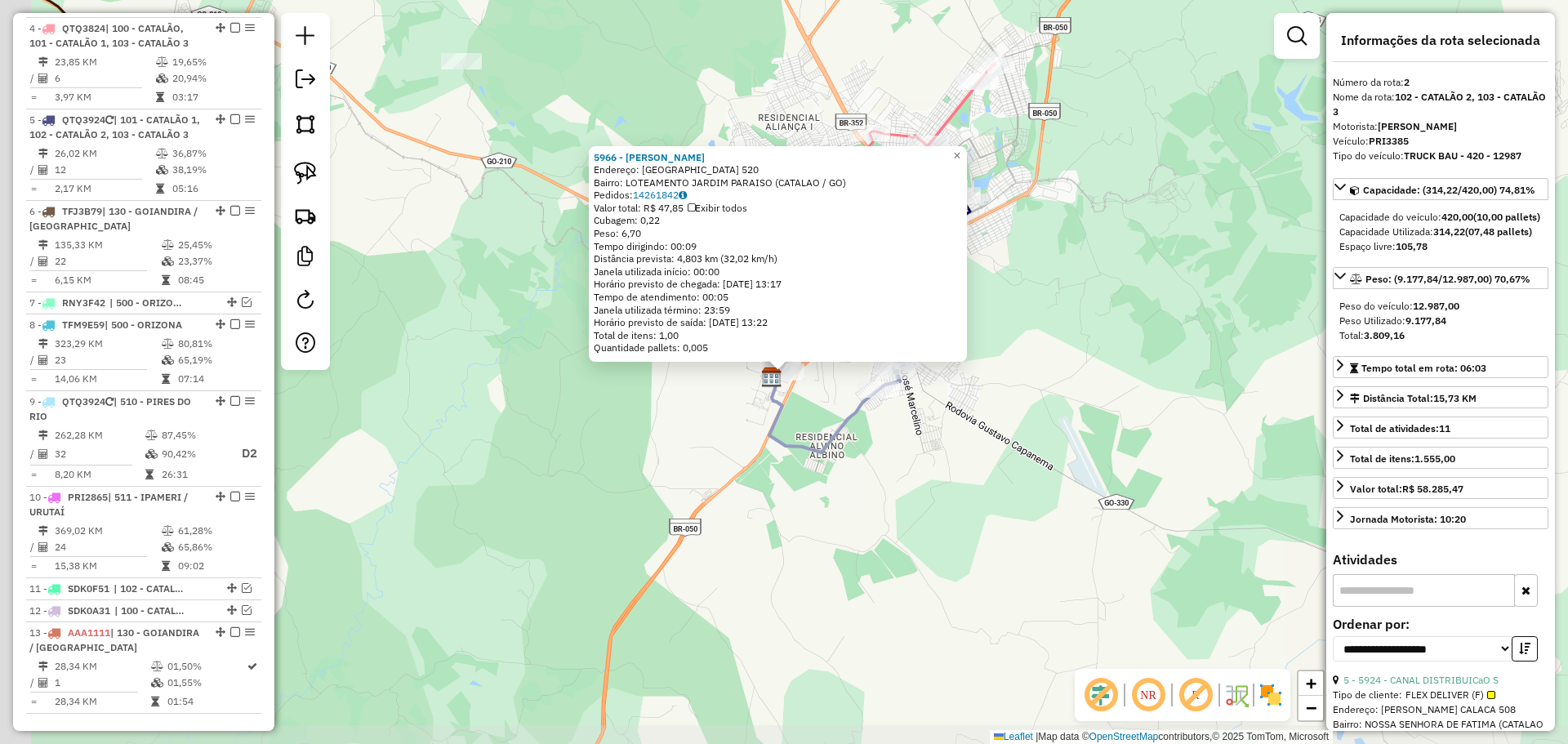
scroll to position [655, 0]
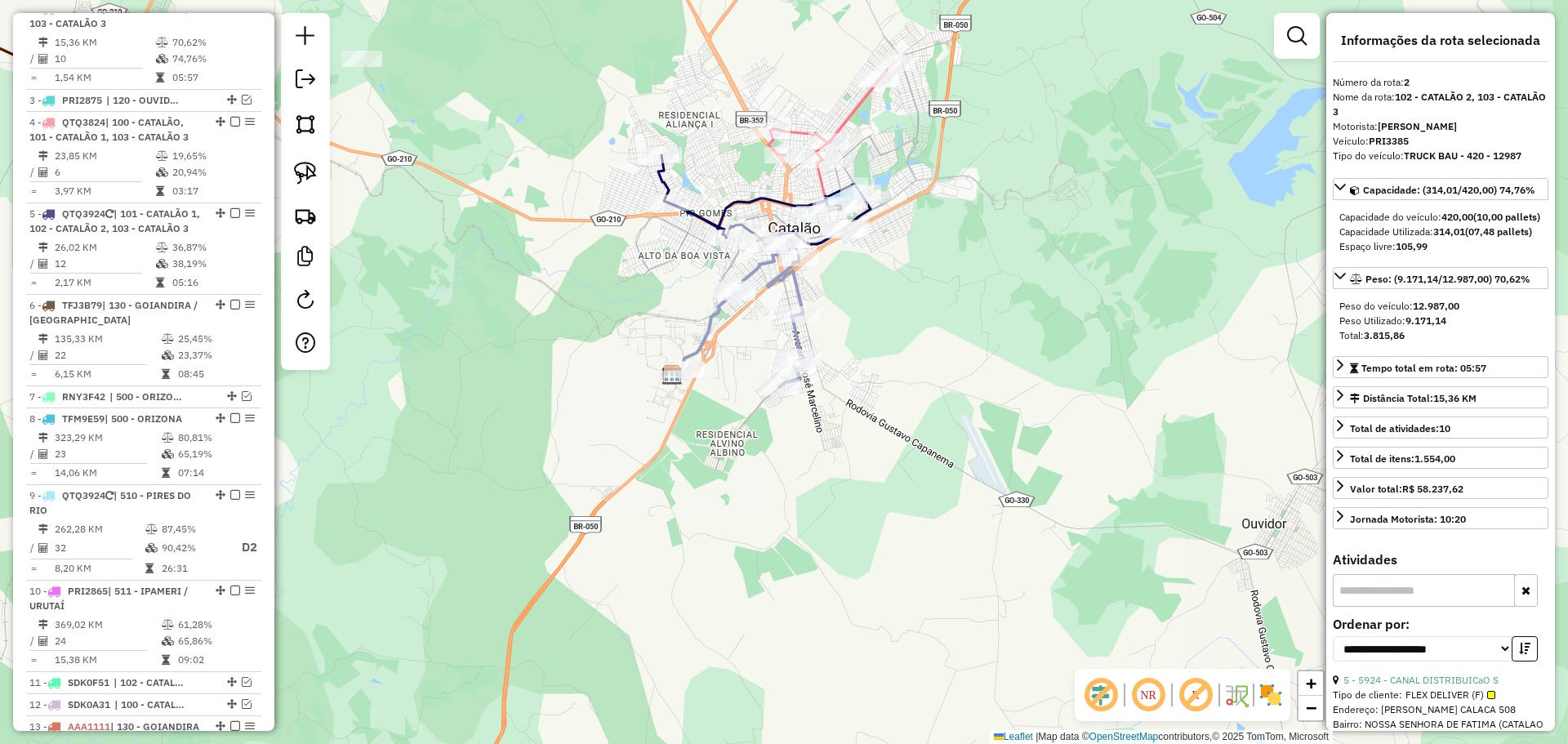
drag, startPoint x: 792, startPoint y: 348, endPoint x: 459, endPoint y: 256, distance: 345.5
click at [693, 342] on icon at bounding box center [743, 313] width 121 height 148
drag, startPoint x: 304, startPoint y: 172, endPoint x: 403, endPoint y: 228, distance: 113.7
click at [305, 172] on img at bounding box center [306, 173] width 23 height 23
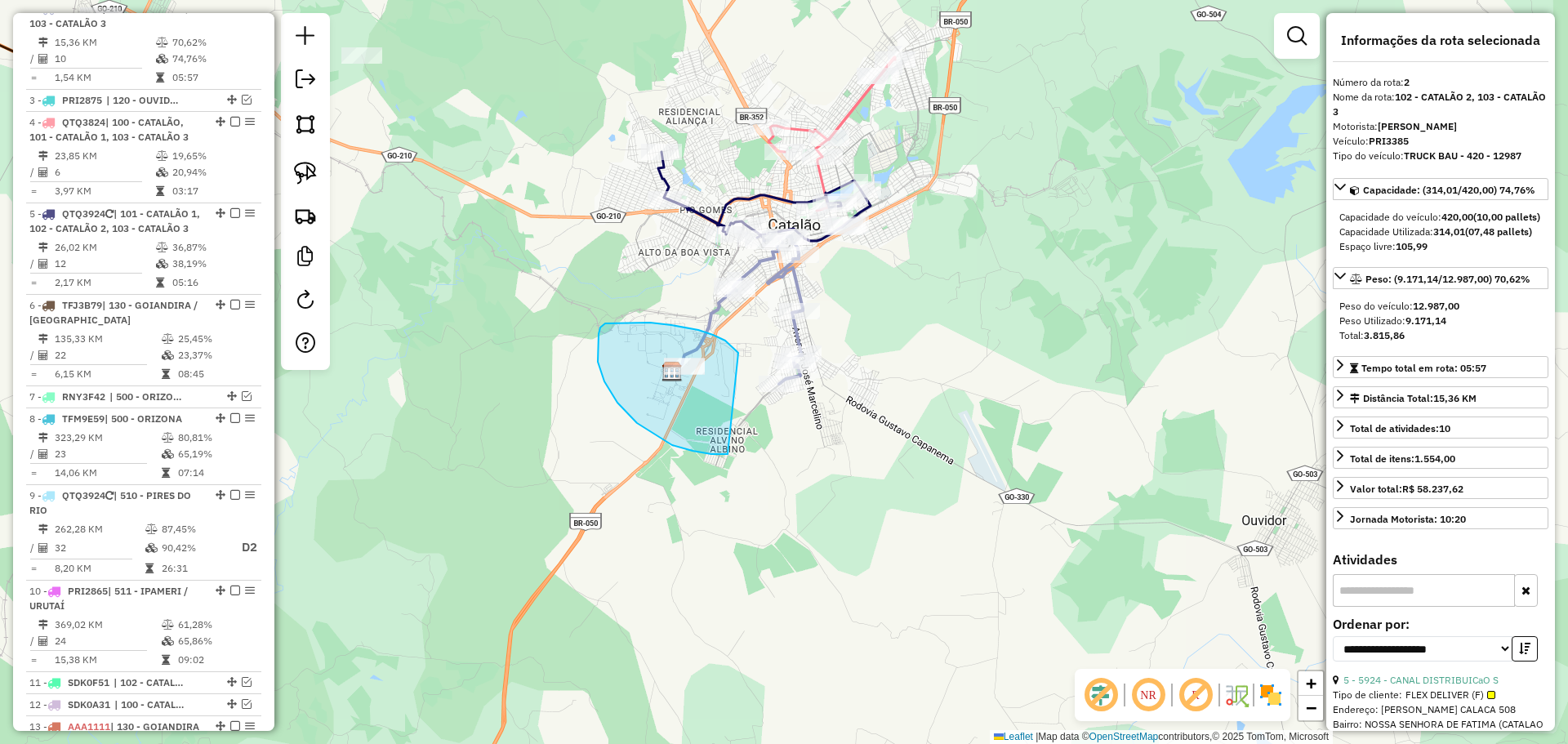
drag, startPoint x: 738, startPoint y: 353, endPoint x: 749, endPoint y: 447, distance: 94.6
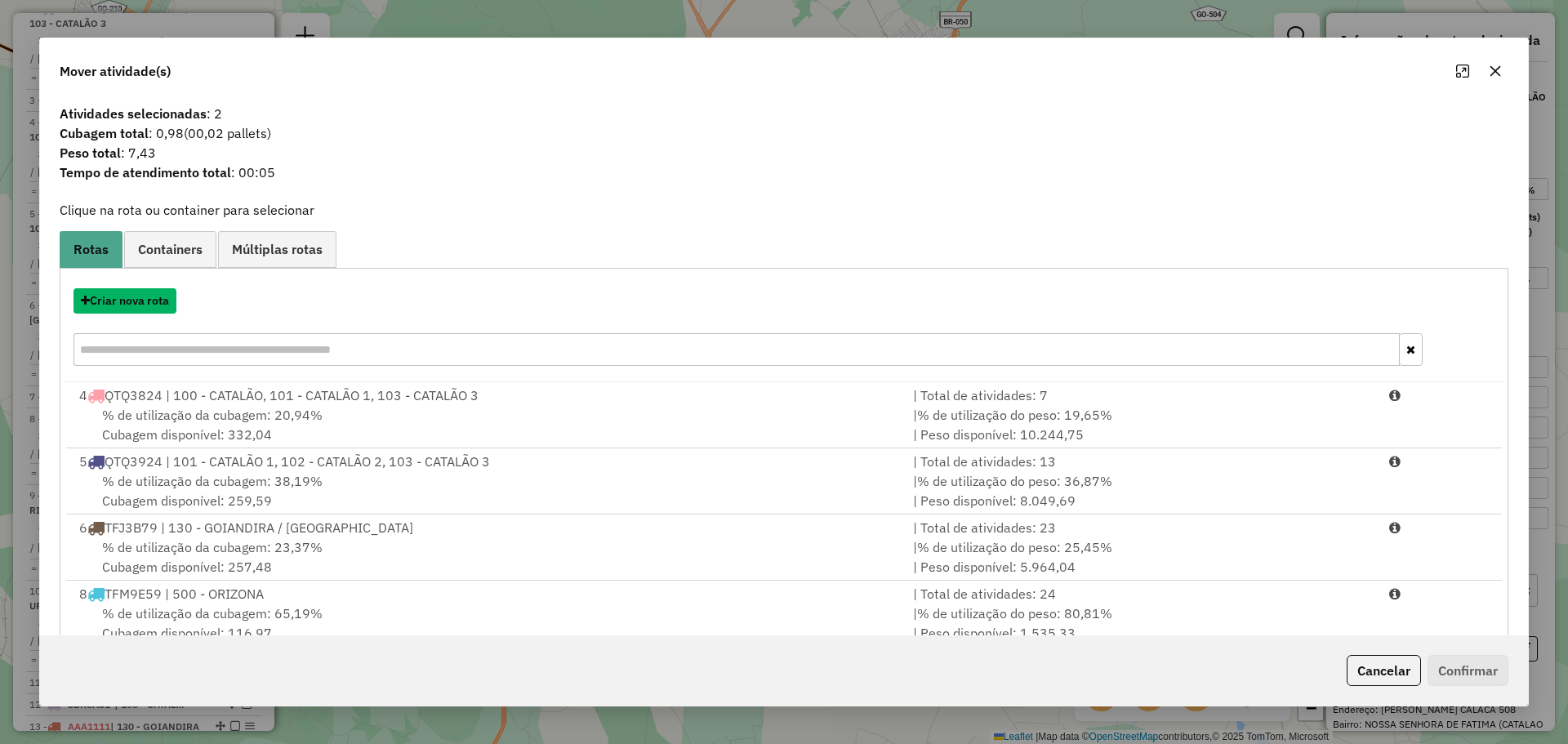
click at [110, 302] on button "Criar nova rota" at bounding box center [124, 301] width 103 height 25
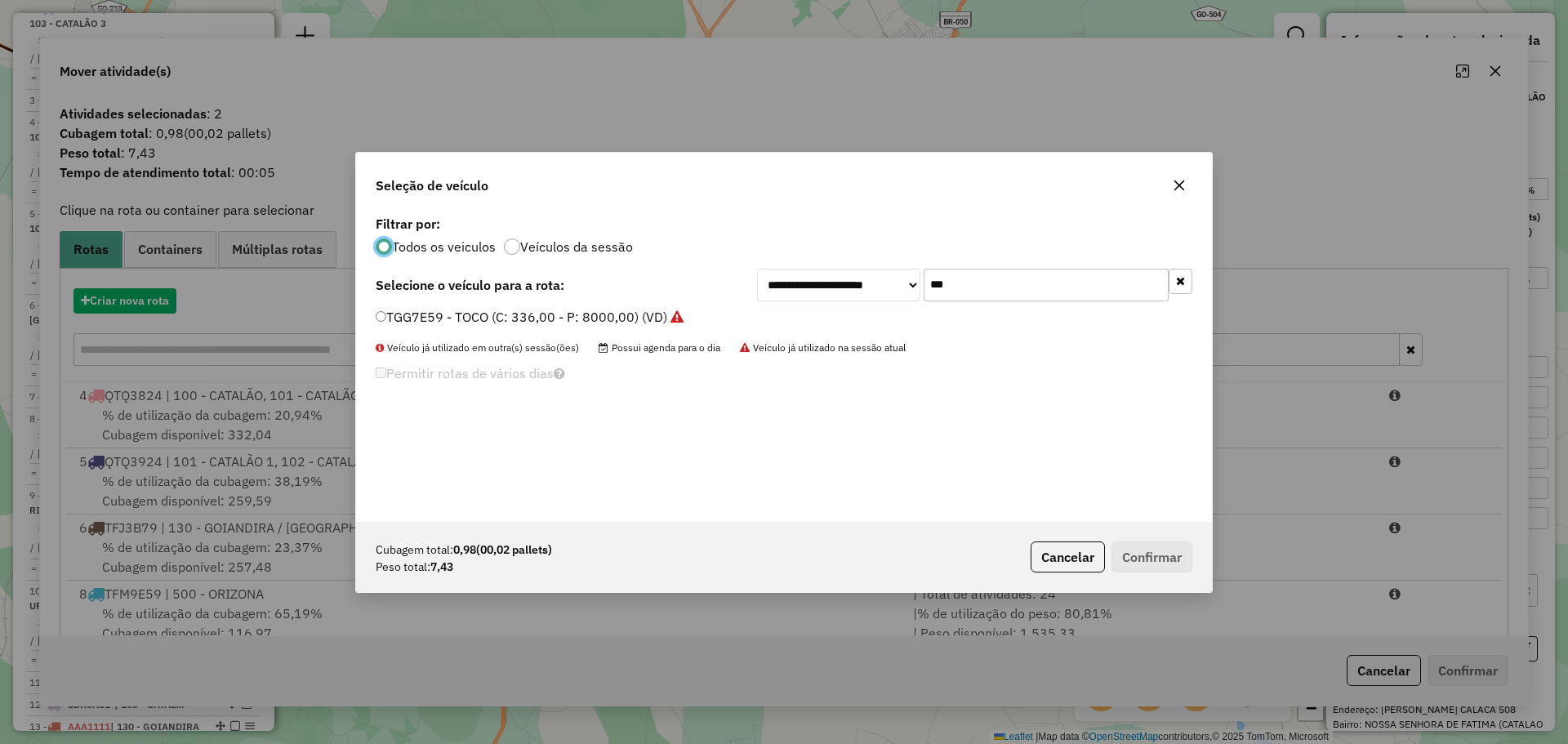
scroll to position [9, 5]
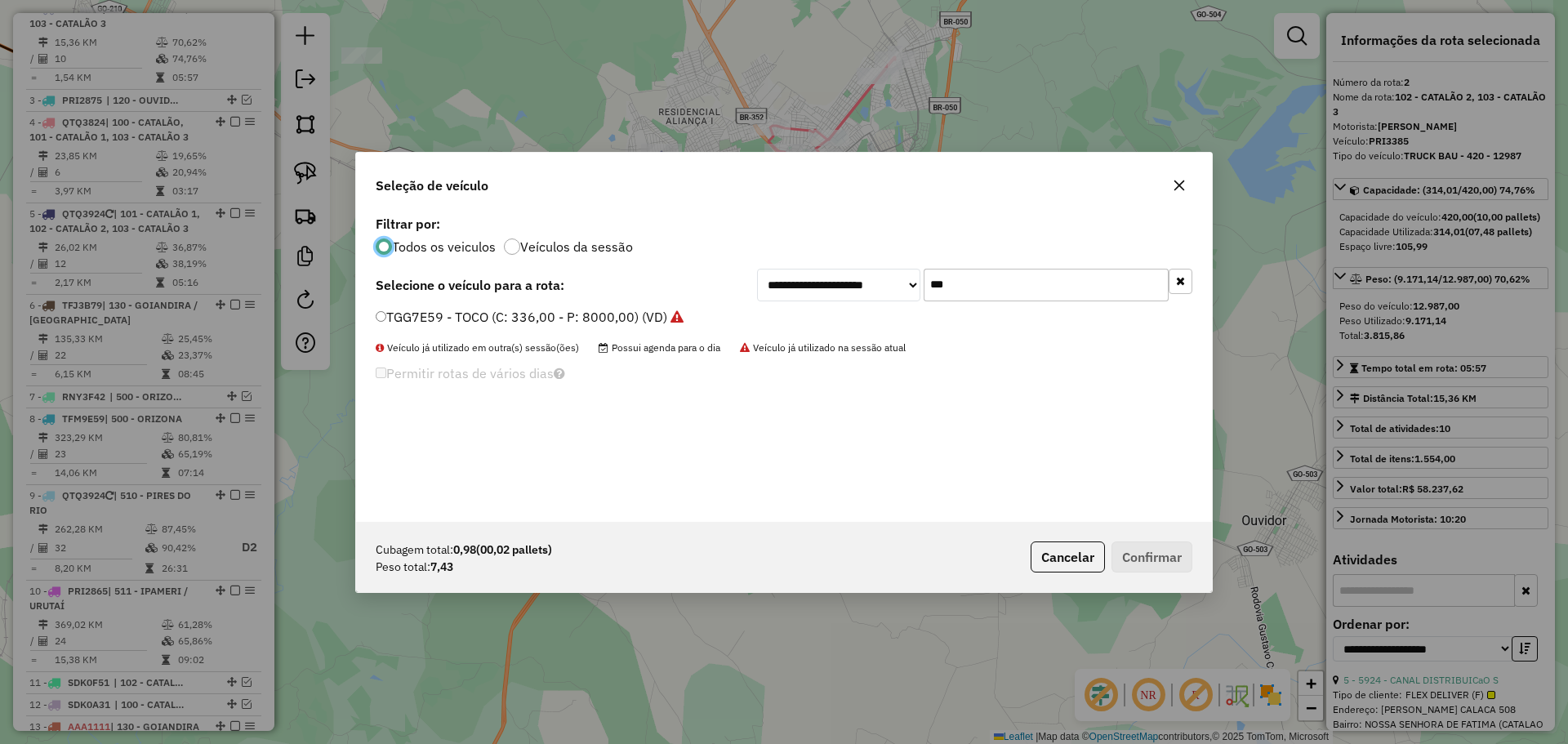
drag, startPoint x: 976, startPoint y: 290, endPoint x: 878, endPoint y: 285, distance: 98.1
click at [878, 285] on div "**********" at bounding box center [974, 285] width 435 height 33
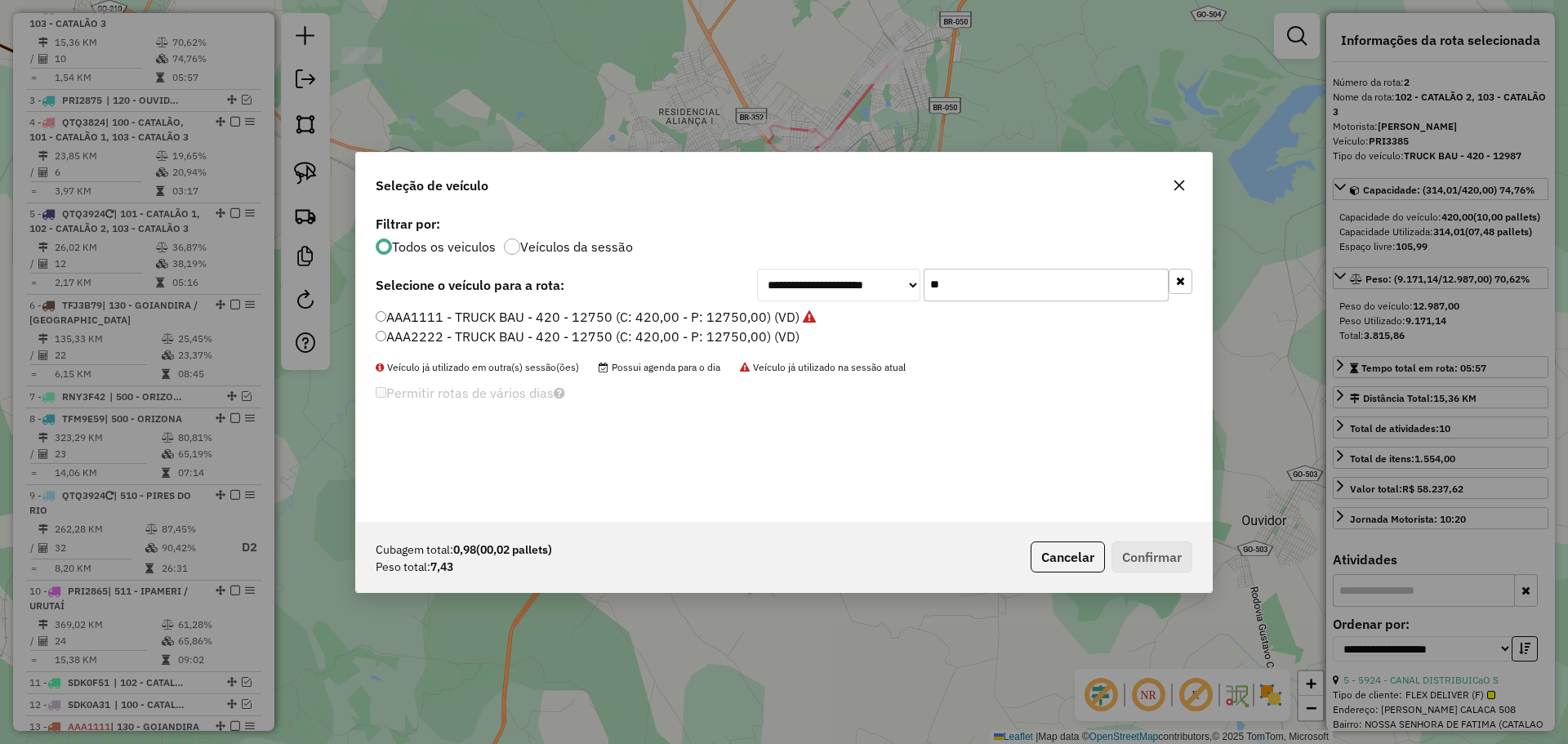
type input "**"
click at [517, 335] on label "AAA2222 - TRUCK BAU - 420 - 12750 (C: 420,00 - P: 12750,00) (VD)" at bounding box center [587, 336] width 424 height 19
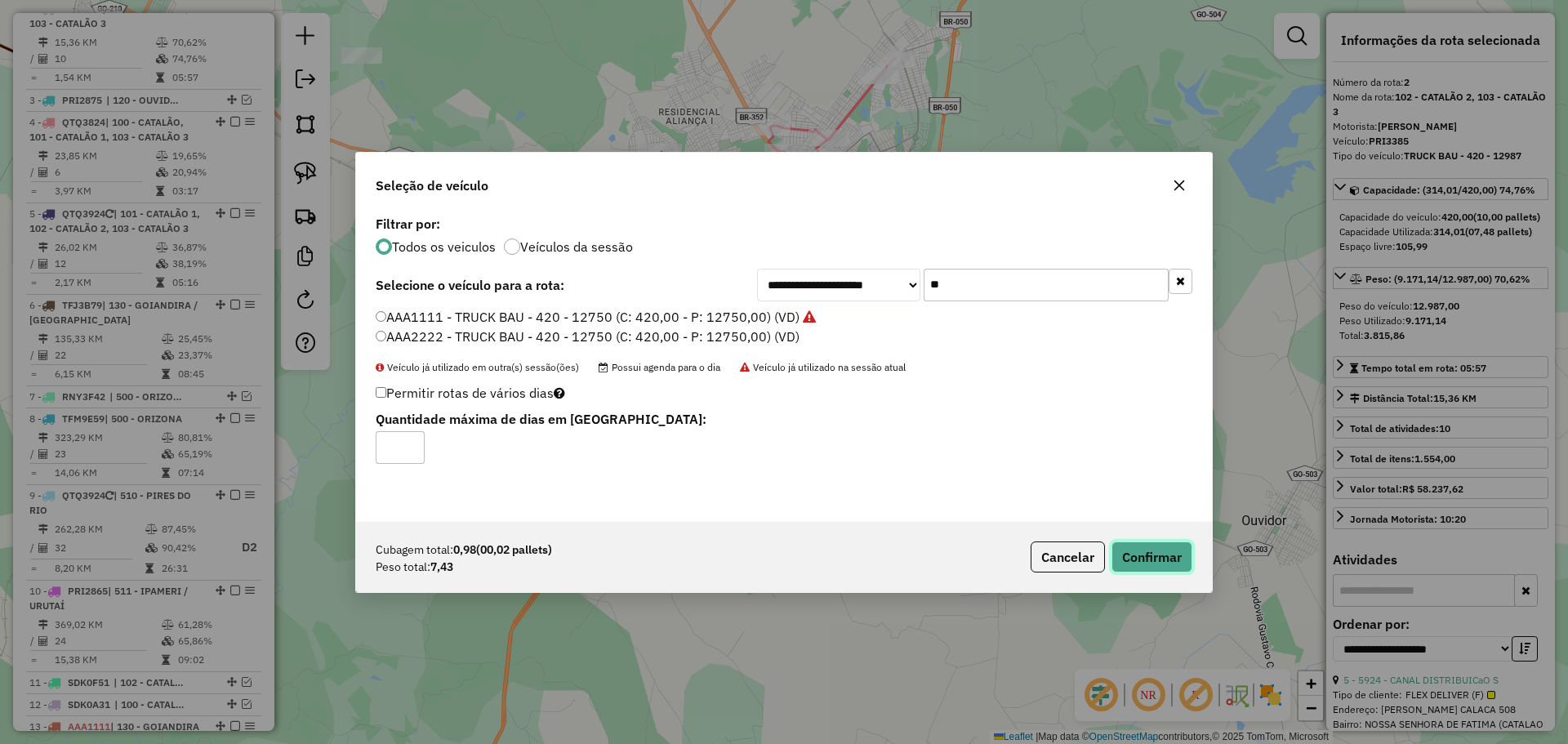
click at [1138, 548] on button "Confirmar" at bounding box center [1152, 557] width 81 height 31
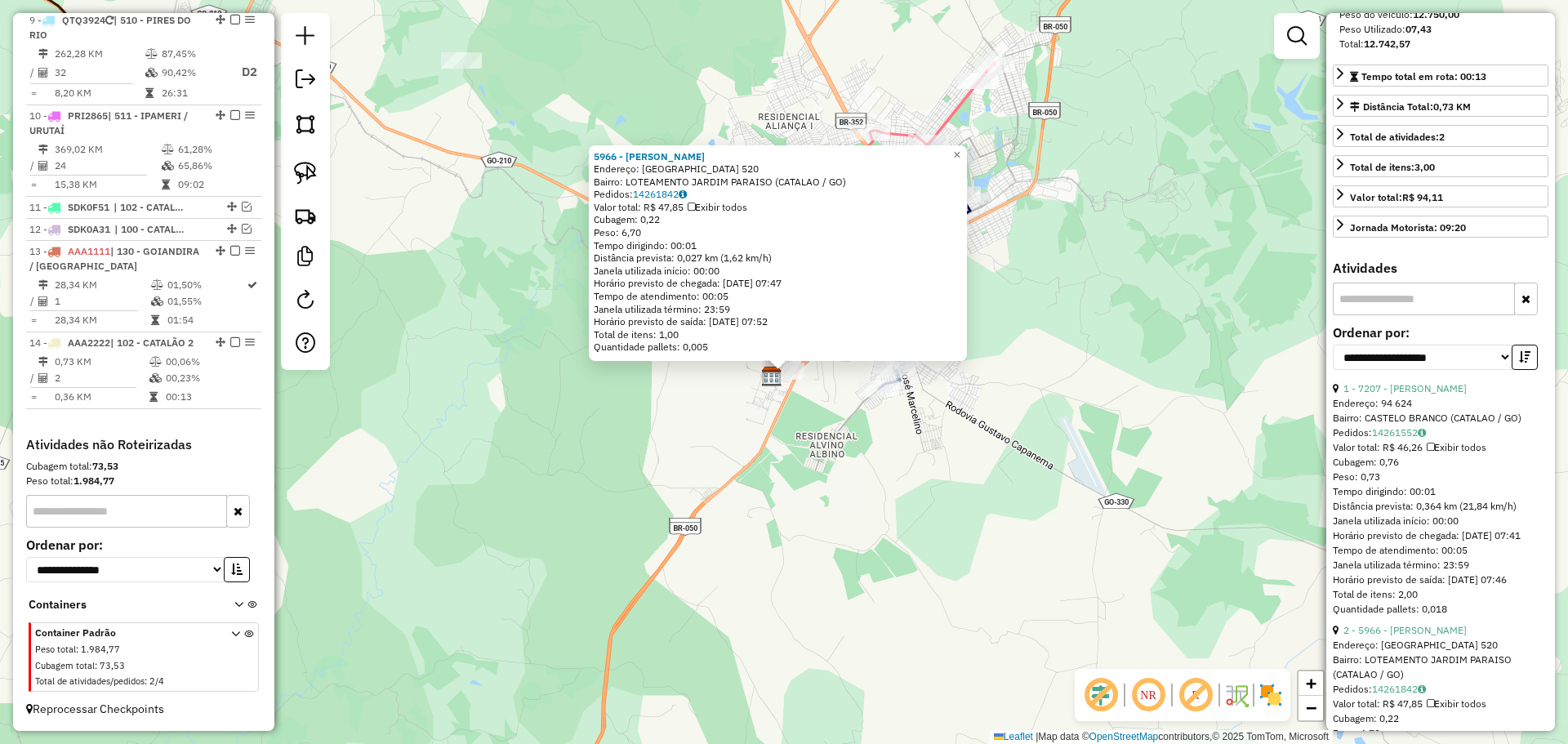
scroll to position [409, 0]
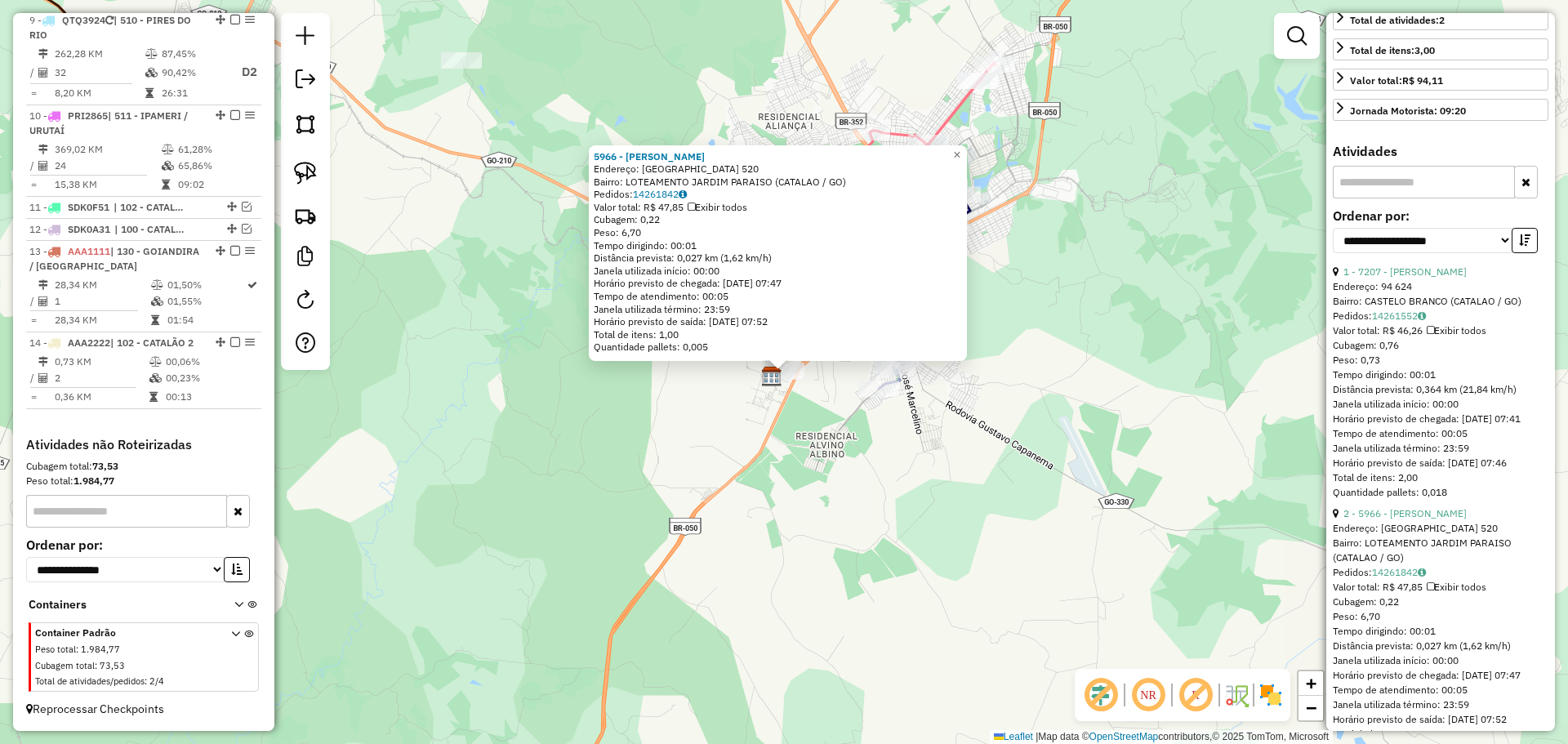
click at [1117, 489] on div "5966 - Uisnei Dias Nunes Endereço: SALVADOR 520 Bairro: LOTEAMENTO JARDIM PARAI…" at bounding box center [784, 372] width 1568 height 744
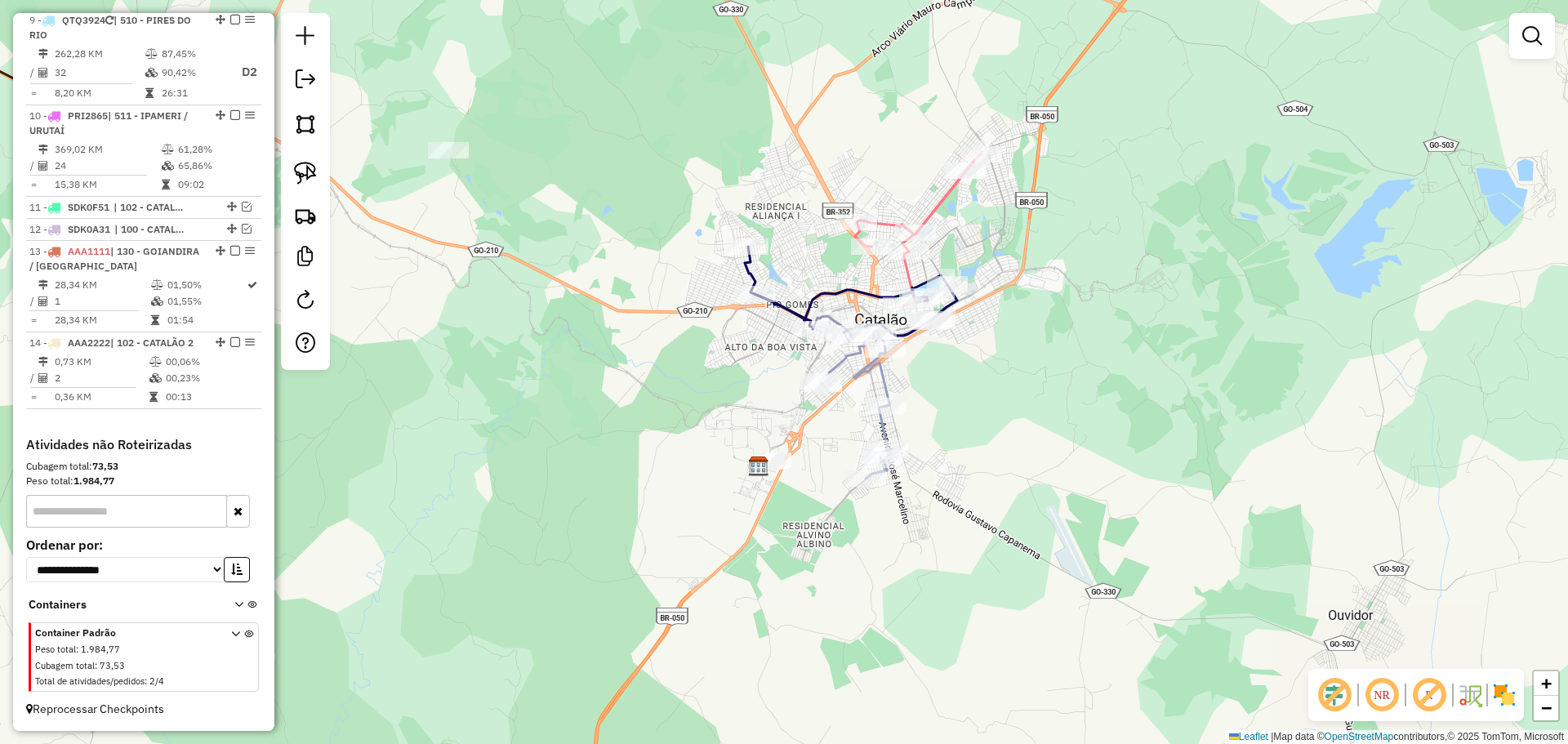
drag, startPoint x: 995, startPoint y: 463, endPoint x: 992, endPoint y: 550, distance: 87.1
click at [992, 553] on div "Janela de atendimento Grade de atendimento Capacidade Transportadoras Veículos …" at bounding box center [784, 372] width 1568 height 744
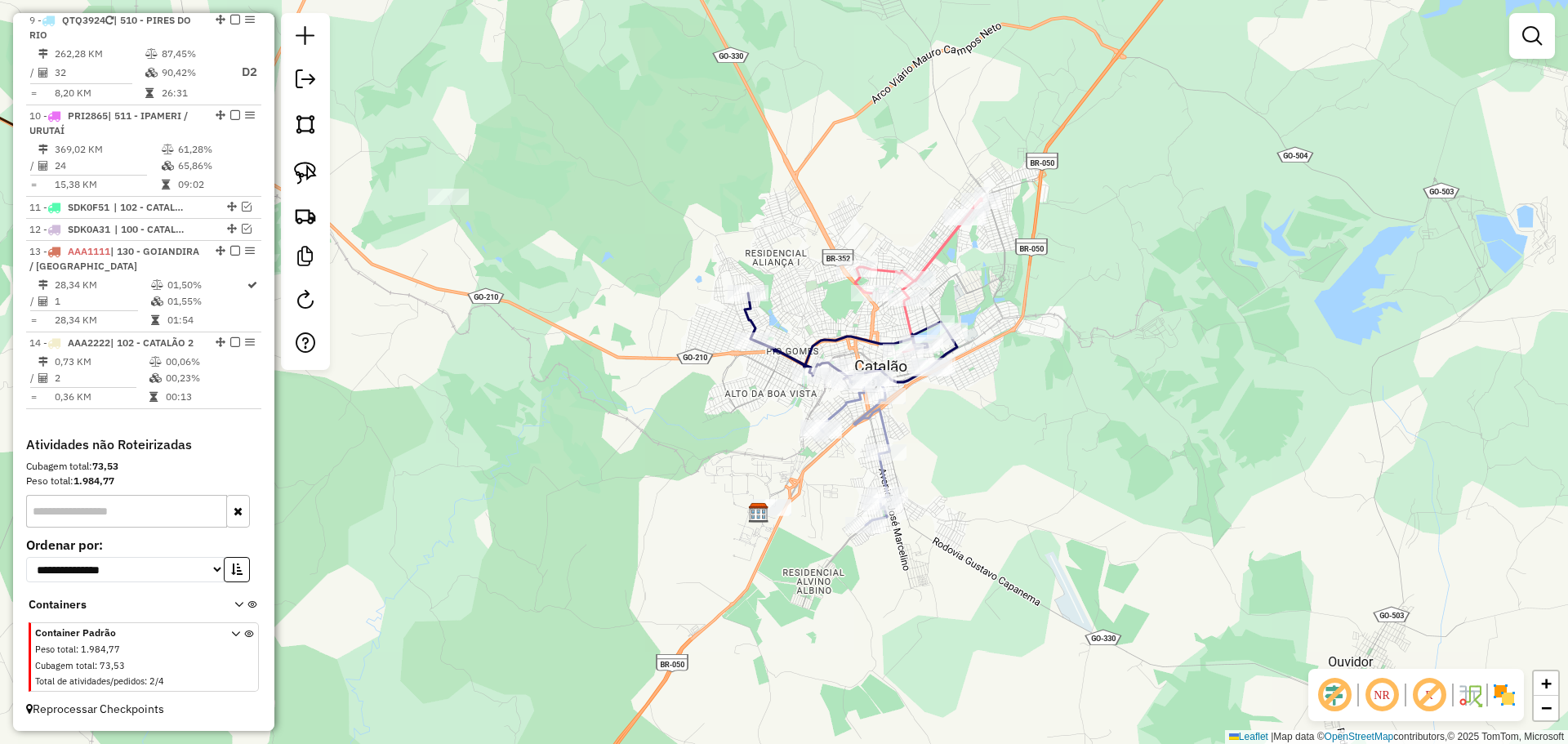
click at [876, 422] on icon at bounding box center [854, 452] width 69 height 148
select select "**********"
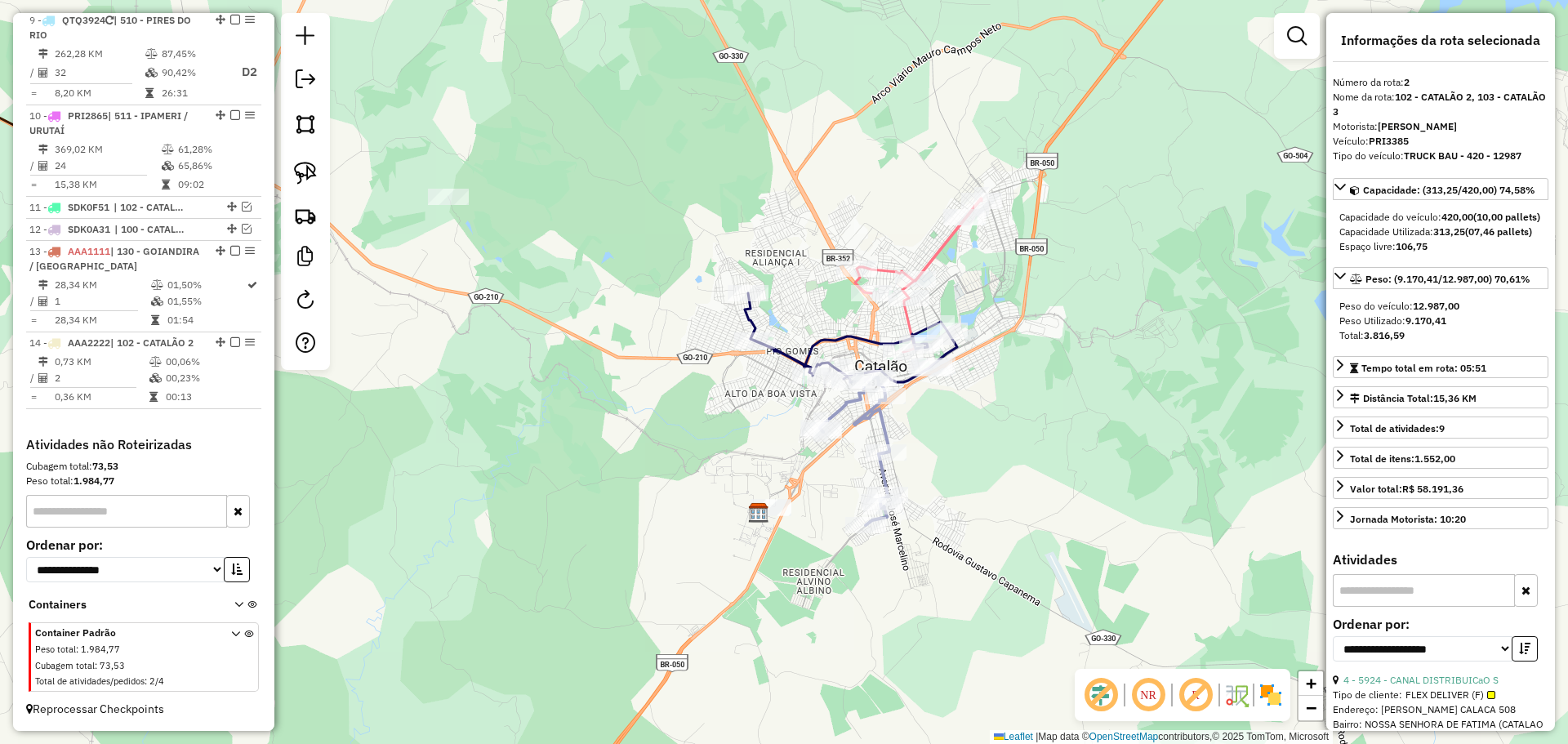
scroll to position [655, 0]
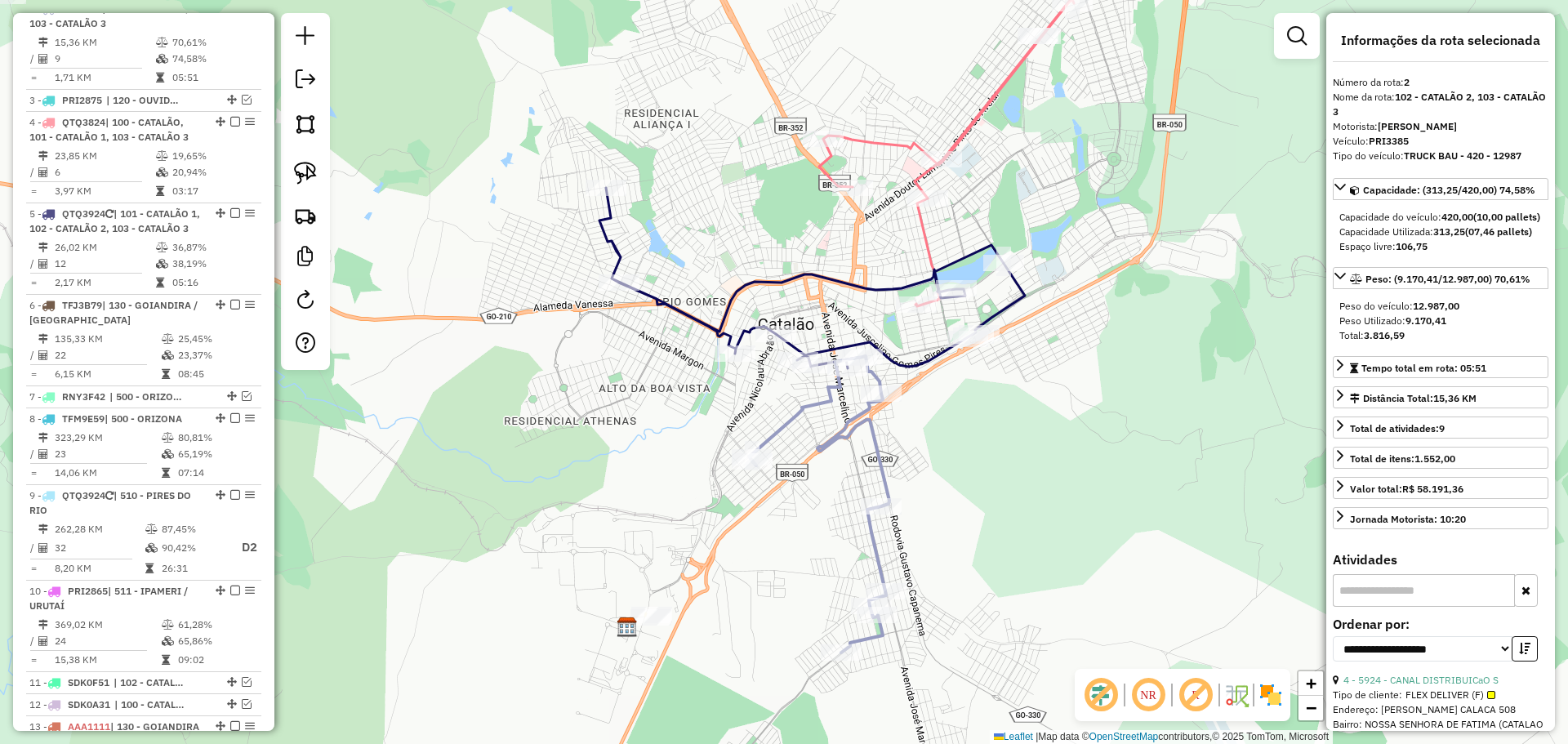
click at [979, 107] on icon at bounding box center [945, 152] width 255 height 308
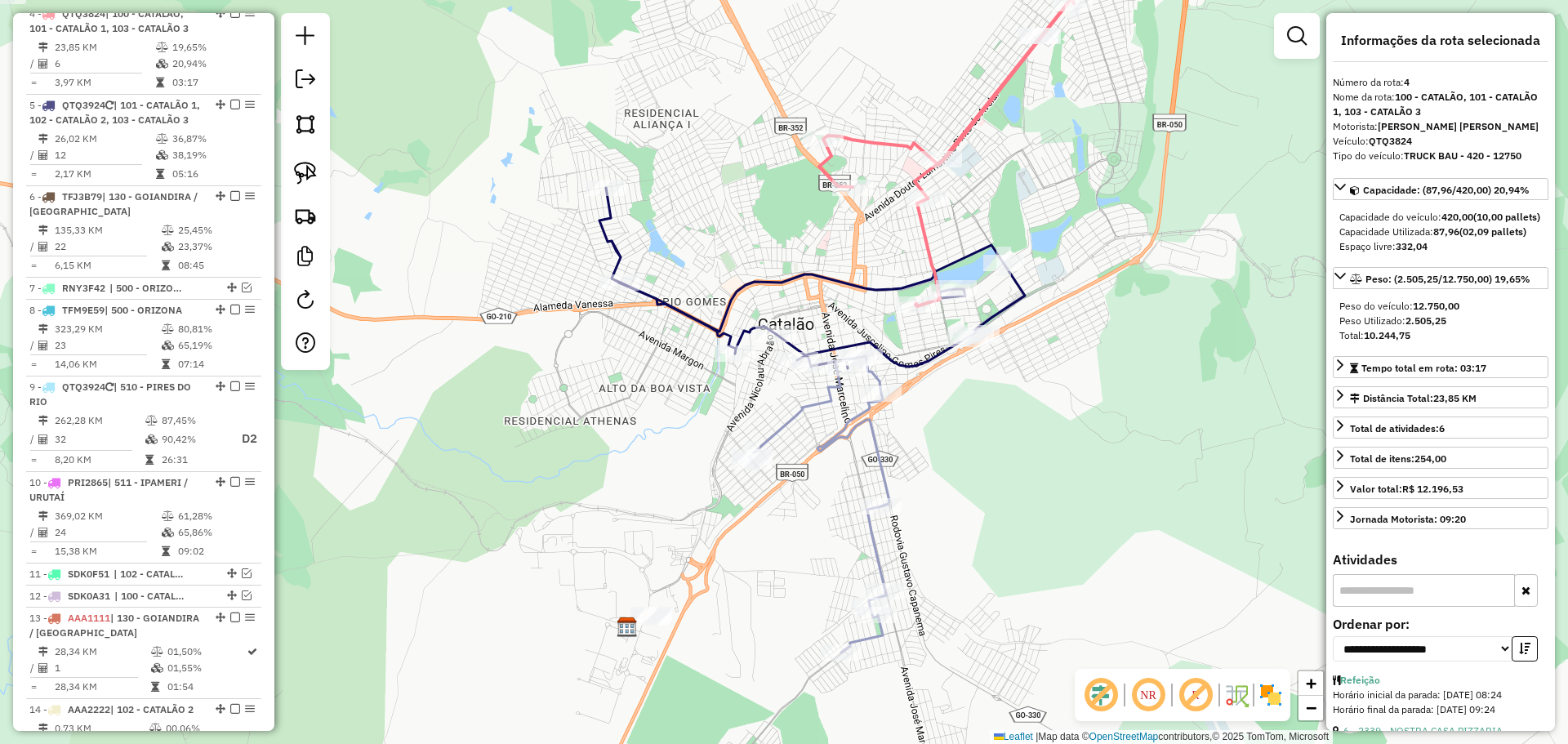
scroll to position [768, 0]
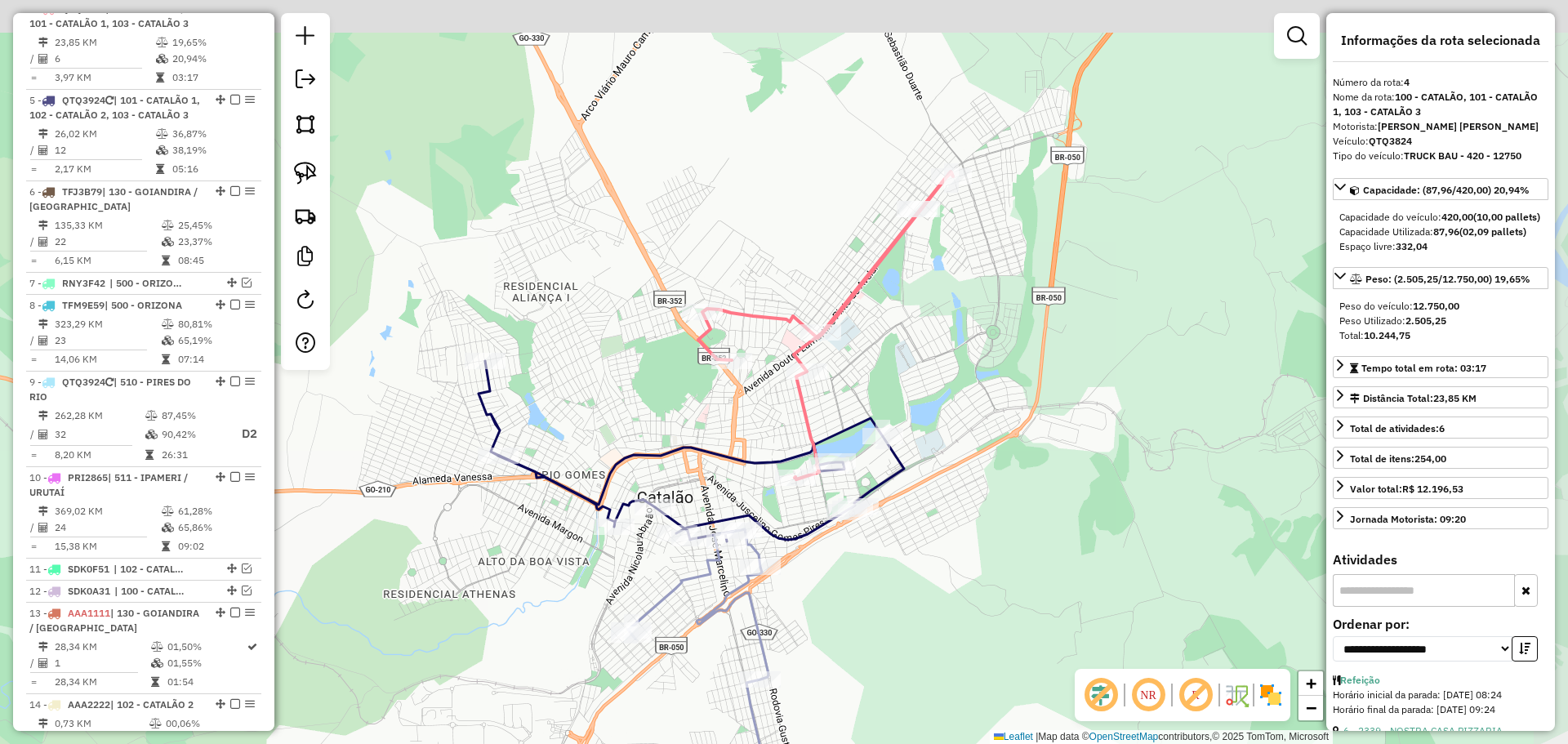
drag, startPoint x: 946, startPoint y: 215, endPoint x: 909, endPoint y: 324, distance: 115.1
click at [909, 324] on div "Janela de atendimento Grade de atendimento Capacidade Transportadoras Veículos …" at bounding box center [784, 372] width 1568 height 744
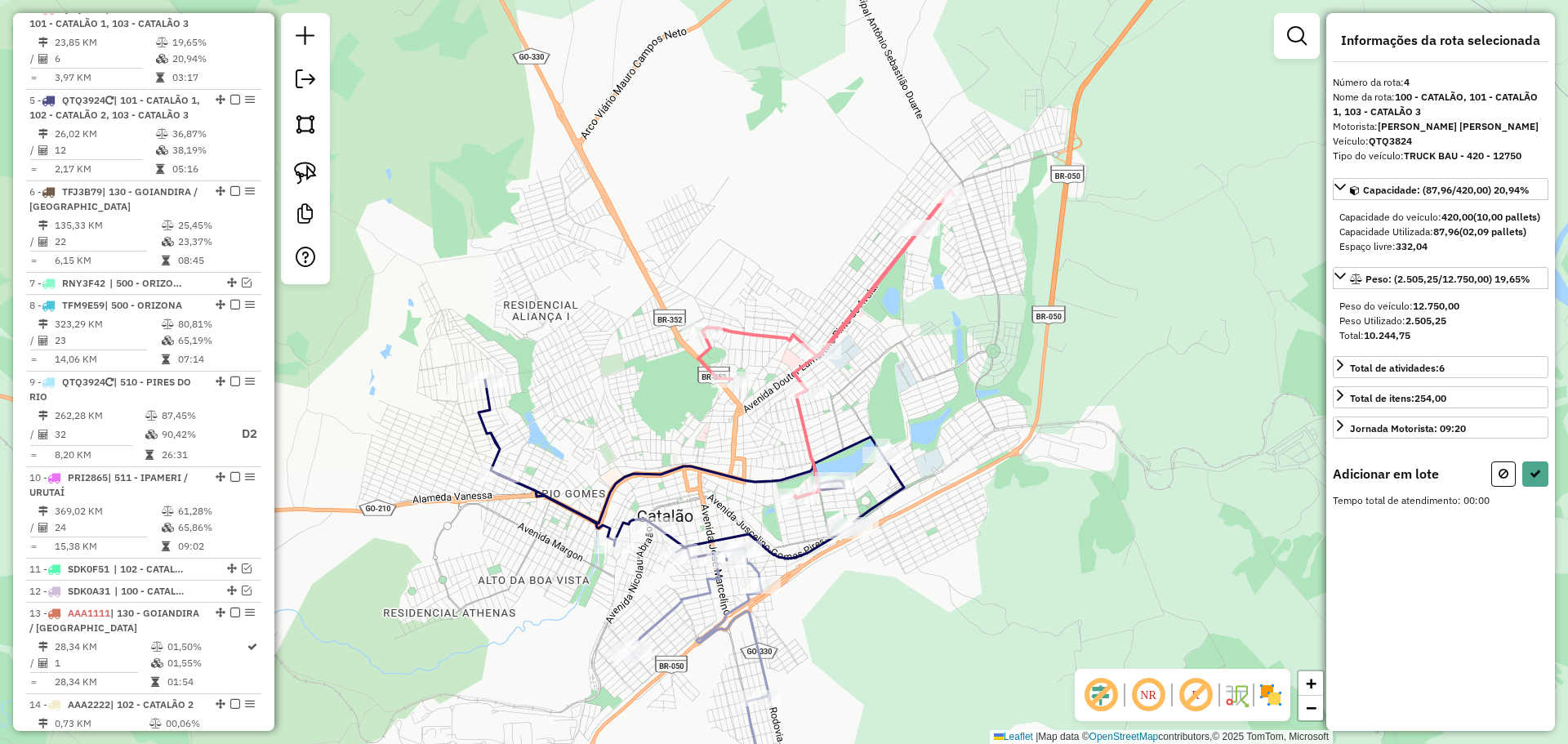
drag, startPoint x: 311, startPoint y: 169, endPoint x: 721, endPoint y: 203, distance: 411.4
click at [312, 169] on img at bounding box center [306, 173] width 23 height 23
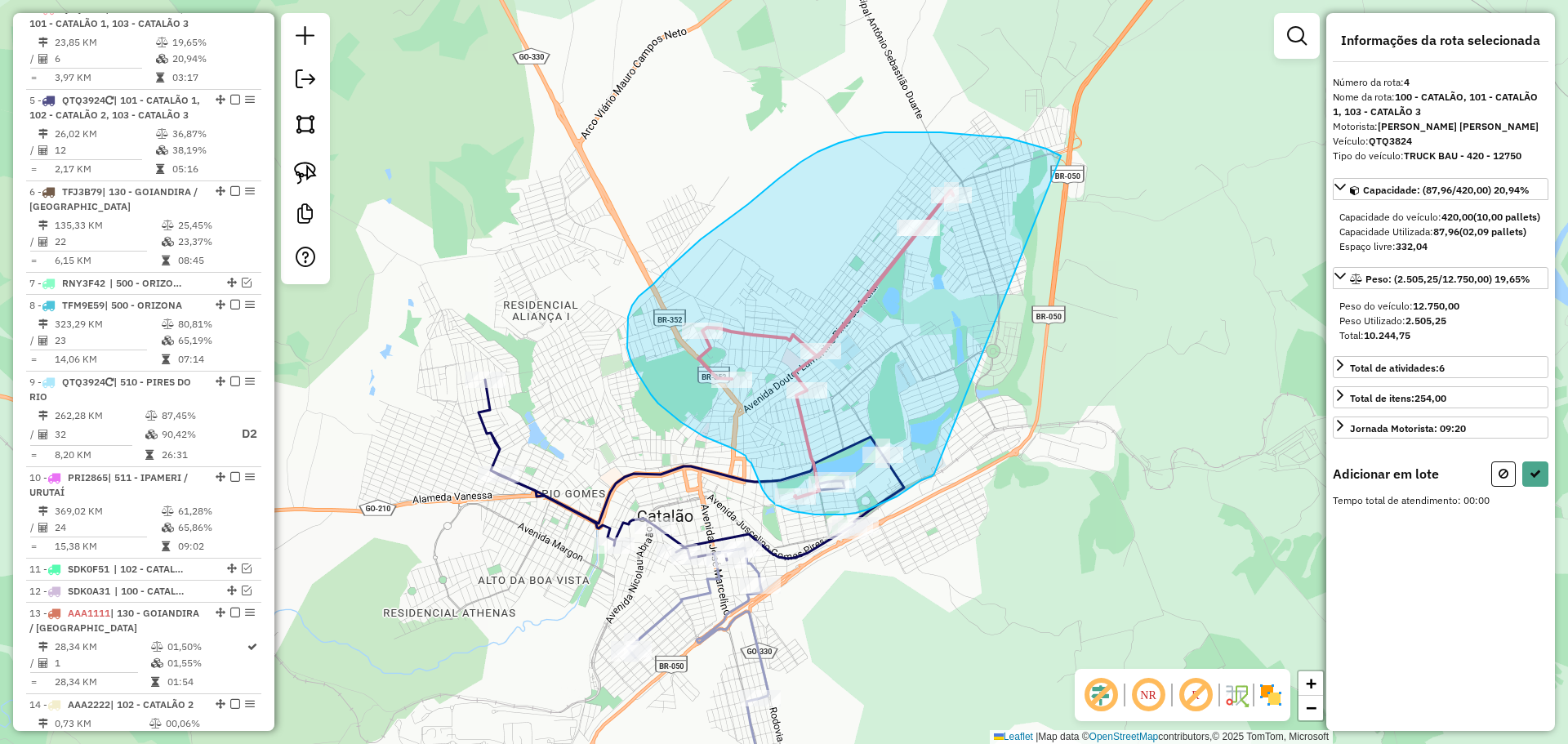
drag, startPoint x: 1009, startPoint y: 138, endPoint x: 934, endPoint y: 472, distance: 342.3
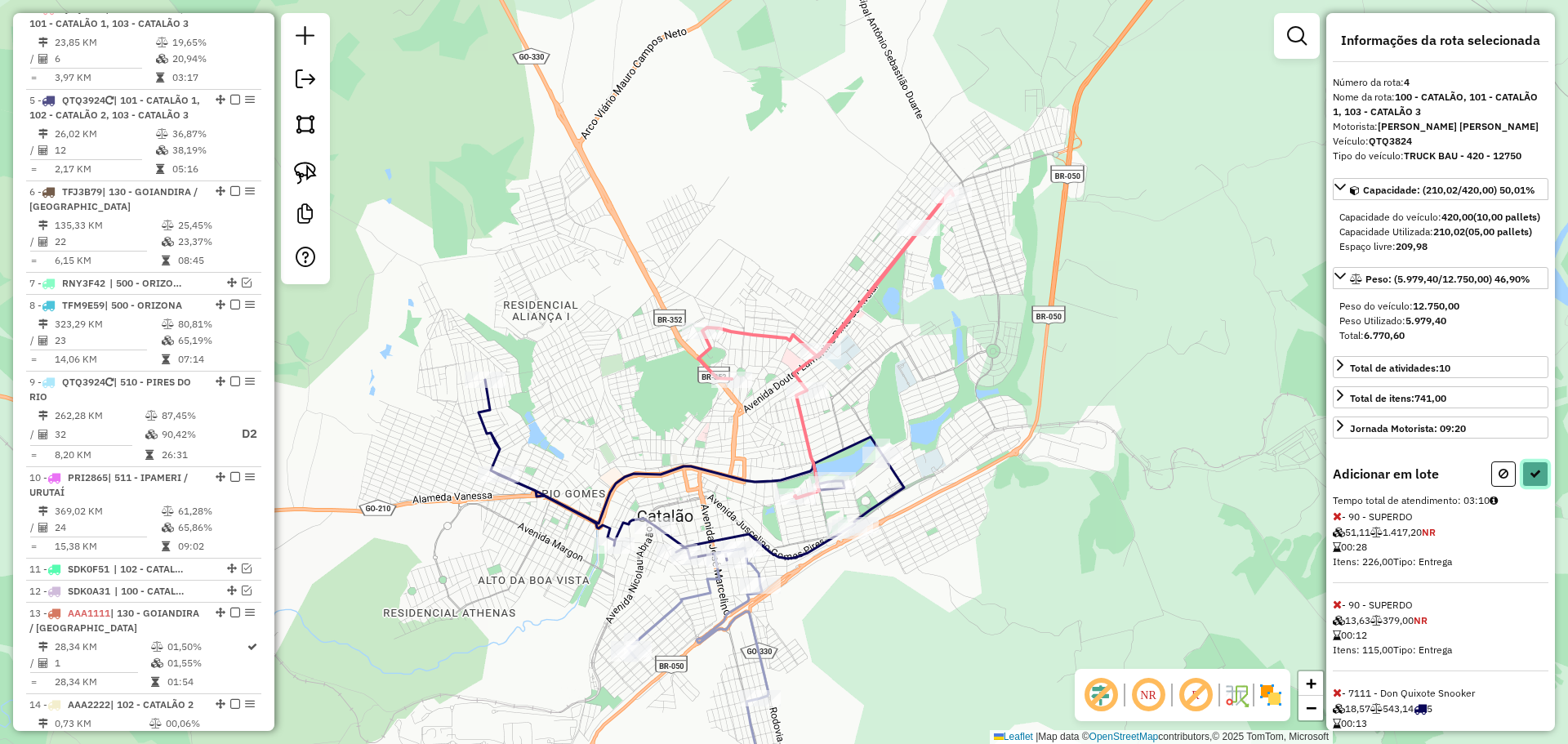
click at [1535, 480] on icon at bounding box center [1535, 474] width 12 height 12
select select "**********"
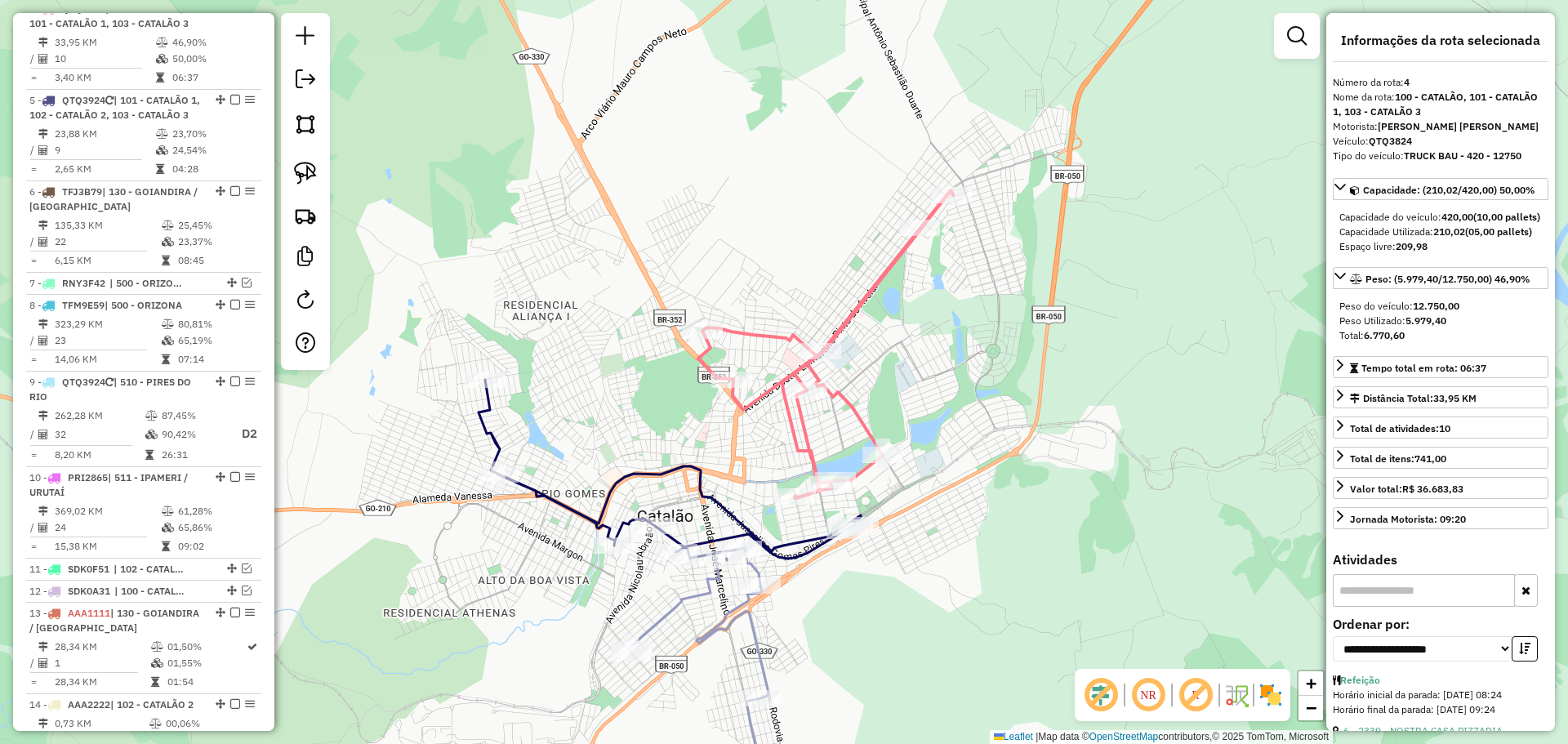
click at [555, 508] on icon at bounding box center [670, 470] width 382 height 181
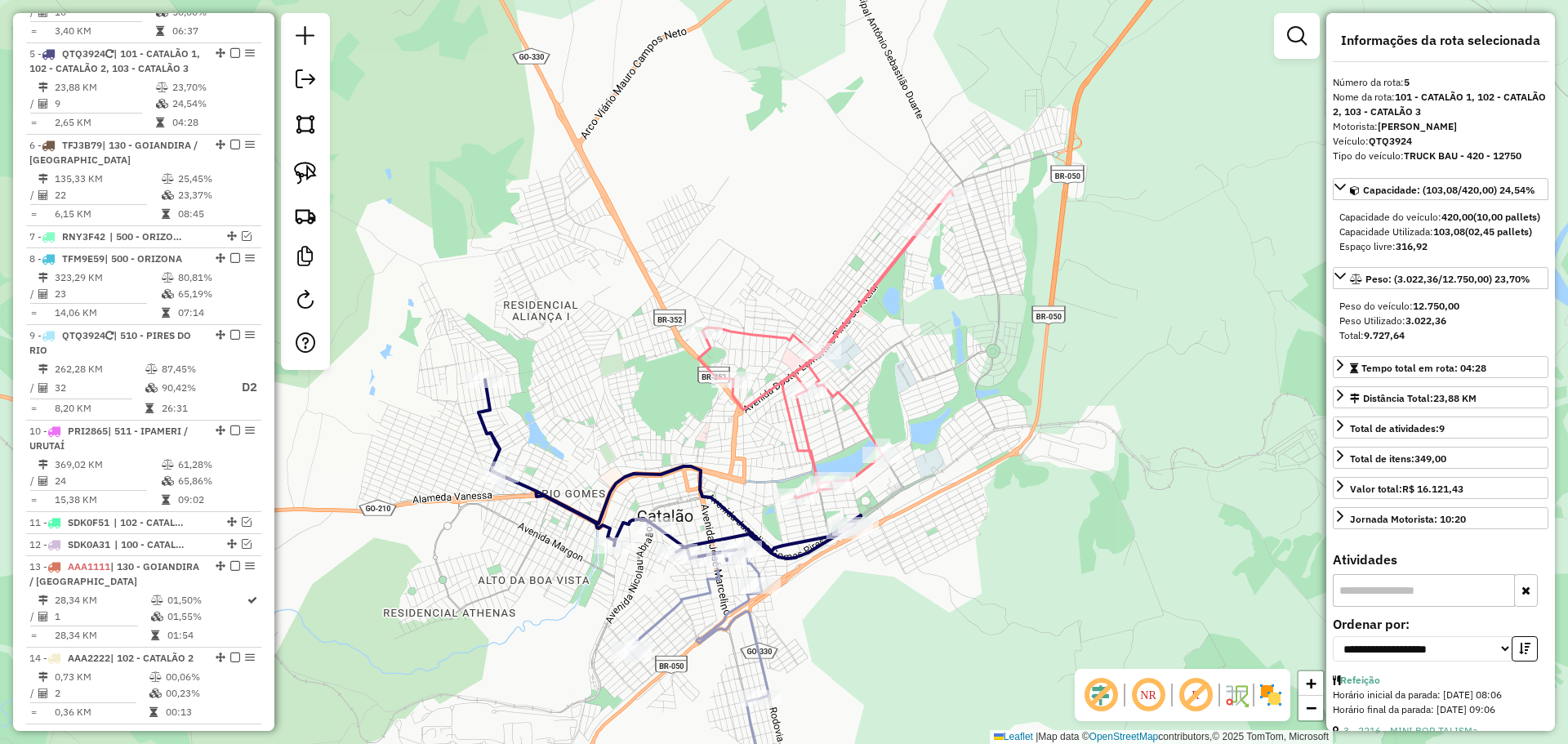
scroll to position [859, 0]
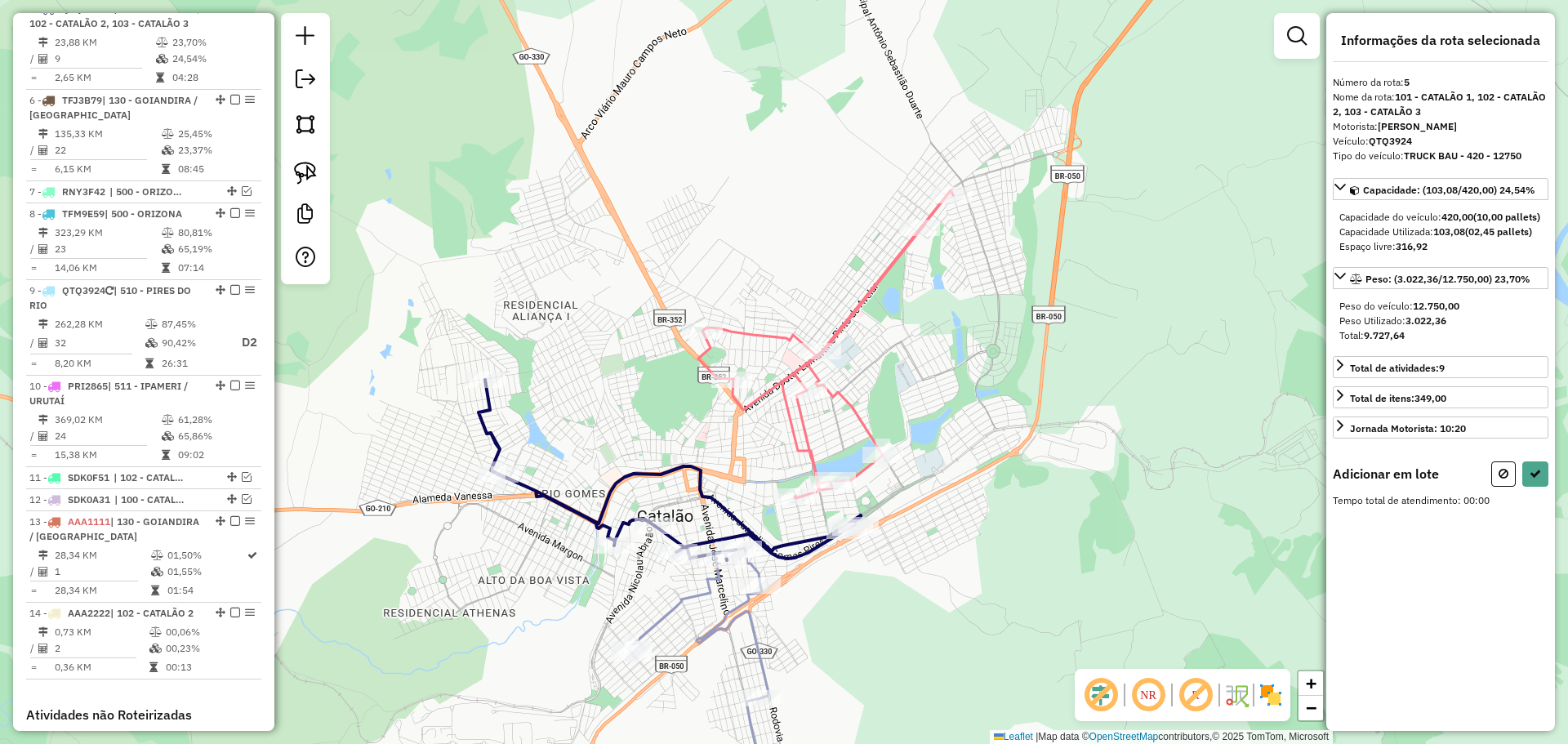
click at [308, 151] on div at bounding box center [305, 149] width 49 height 271
drag, startPoint x: 309, startPoint y: 166, endPoint x: 378, endPoint y: 182, distance: 70.8
click at [309, 166] on img at bounding box center [306, 173] width 23 height 23
drag, startPoint x: 903, startPoint y: 508, endPoint x: 918, endPoint y: 573, distance: 66.7
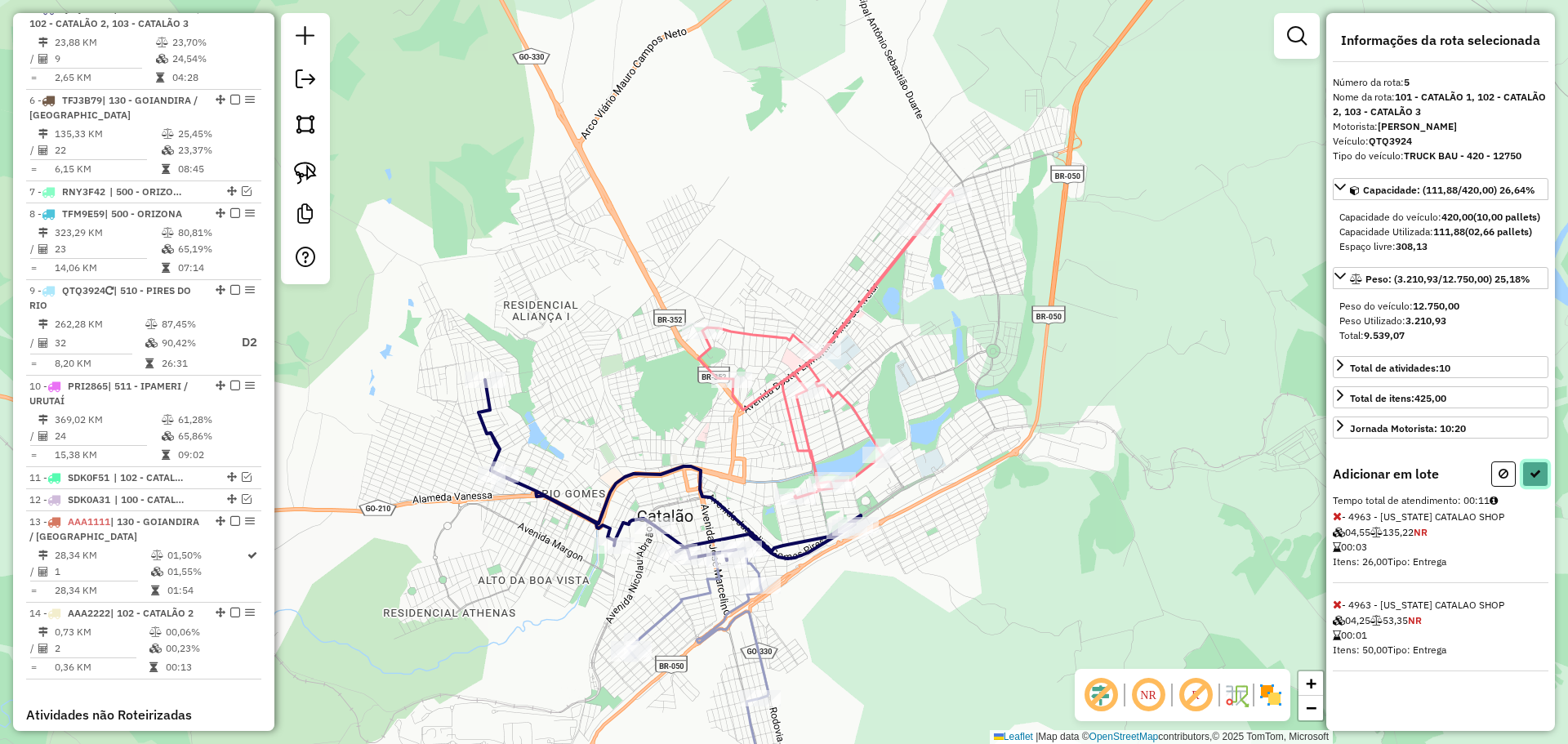
click at [1541, 487] on button at bounding box center [1534, 474] width 26 height 25
select select "**********"
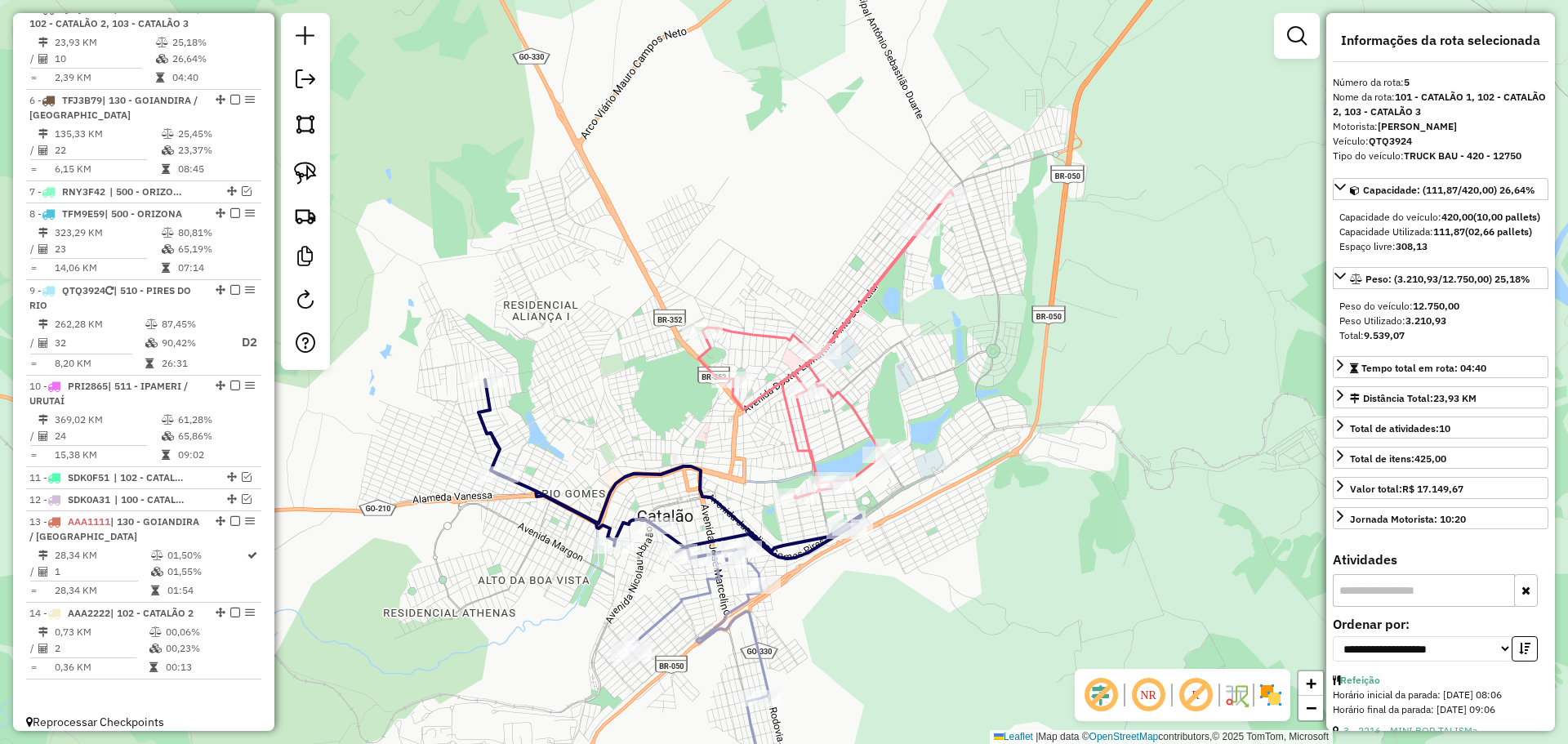
click at [747, 629] on icon at bounding box center [698, 682] width 140 height 270
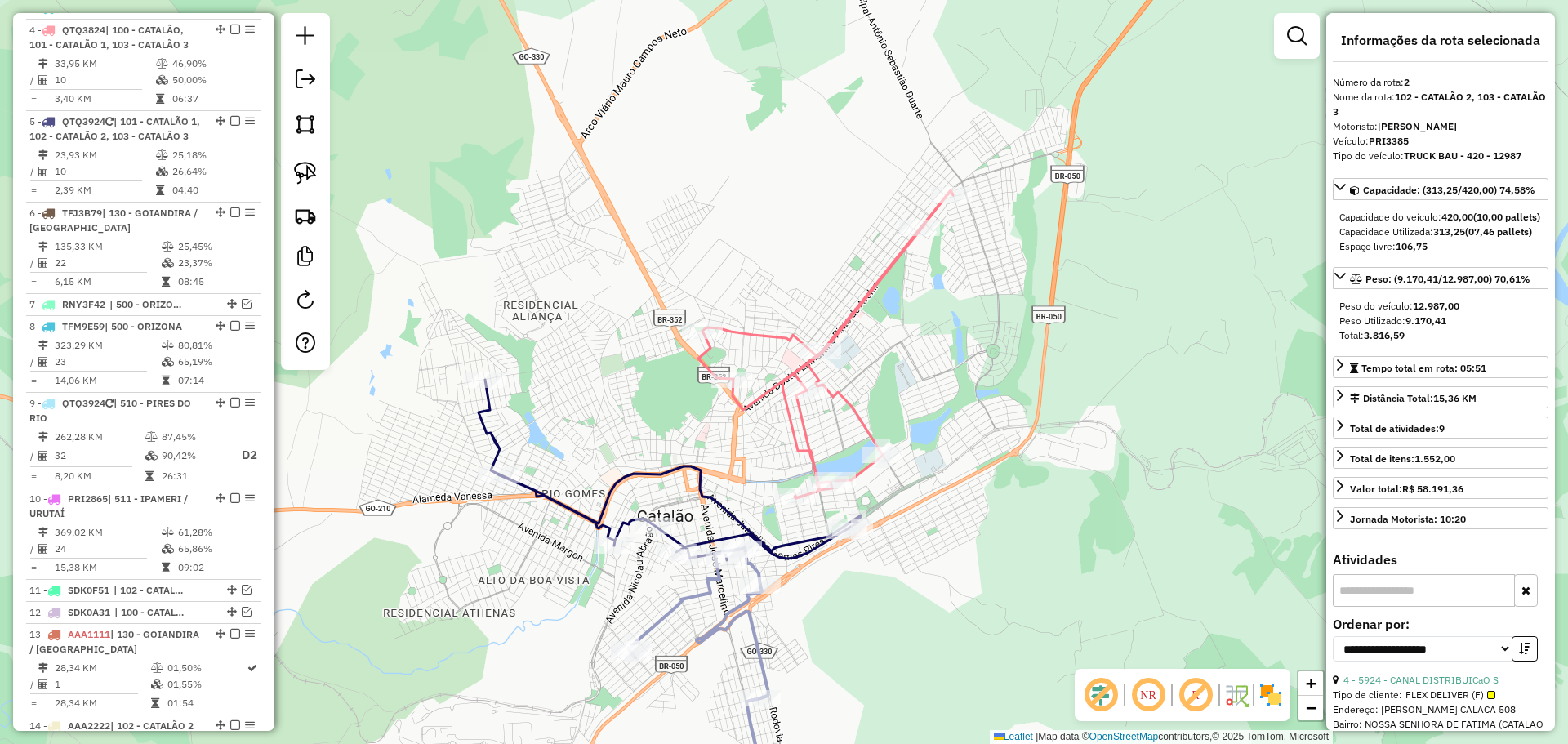
scroll to position [655, 0]
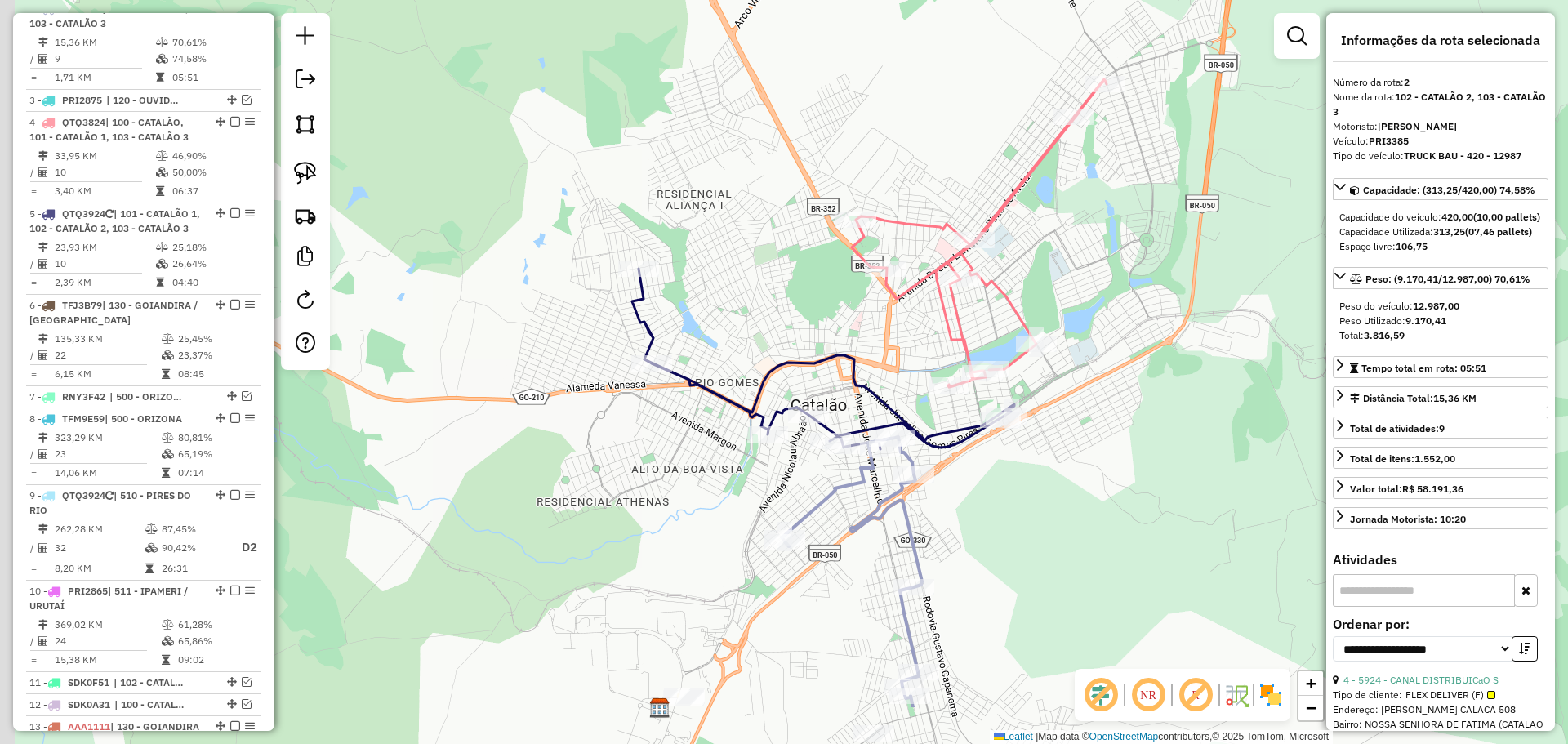
drag, startPoint x: 747, startPoint y: 629, endPoint x: 901, endPoint y: 517, distance: 190.4
click at [901, 517] on icon at bounding box center [851, 572] width 140 height 270
drag, startPoint x: 496, startPoint y: 487, endPoint x: 672, endPoint y: 457, distance: 178.5
click at [671, 455] on div "Janela de atendimento Grade de atendimento Capacidade Transportadoras Veículos …" at bounding box center [784, 372] width 1568 height 744
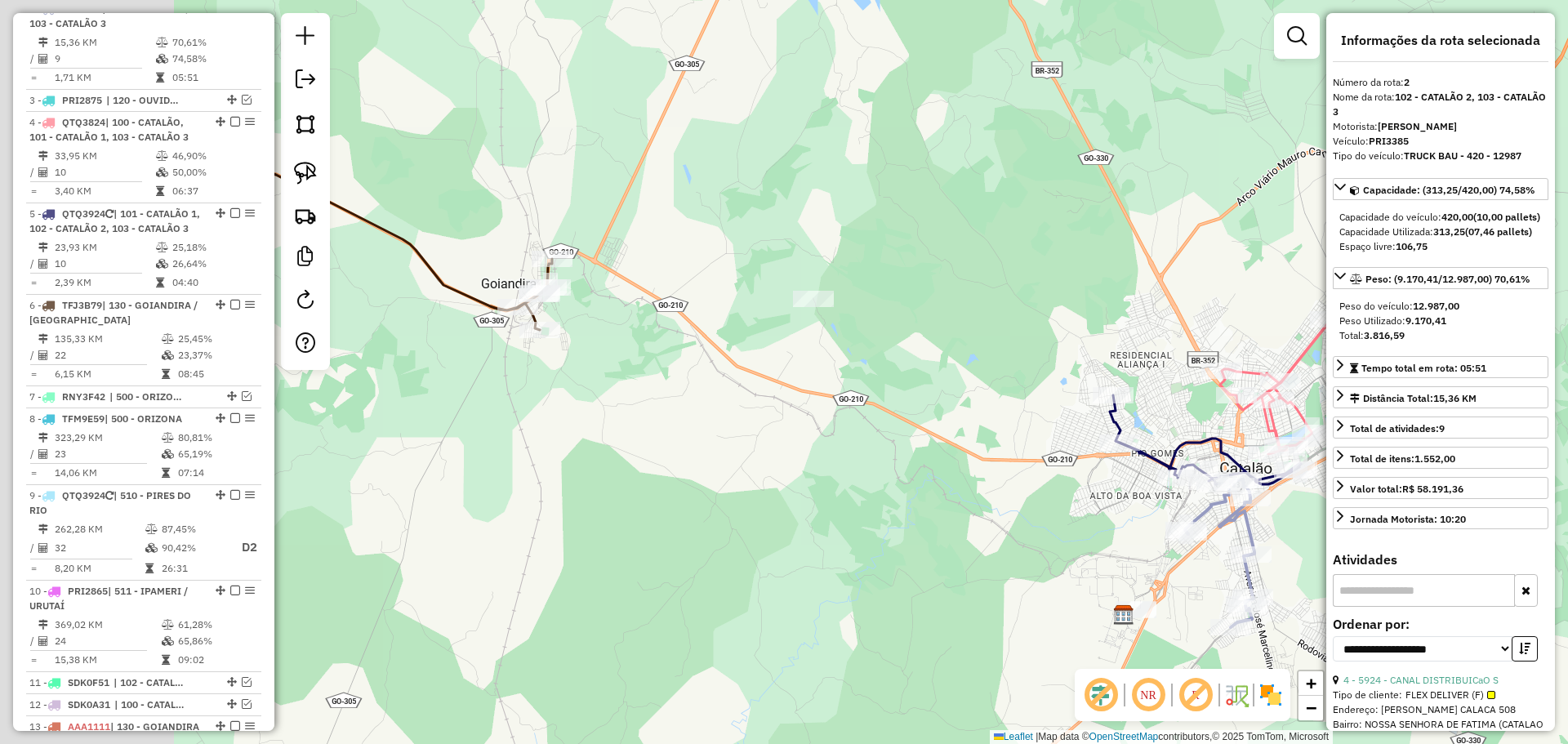
drag, startPoint x: 477, startPoint y: 495, endPoint x: 838, endPoint y: 528, distance: 362.5
click at [838, 528] on div "Janela de atendimento Grade de atendimento Capacidade Transportadoras Veículos …" at bounding box center [784, 372] width 1568 height 744
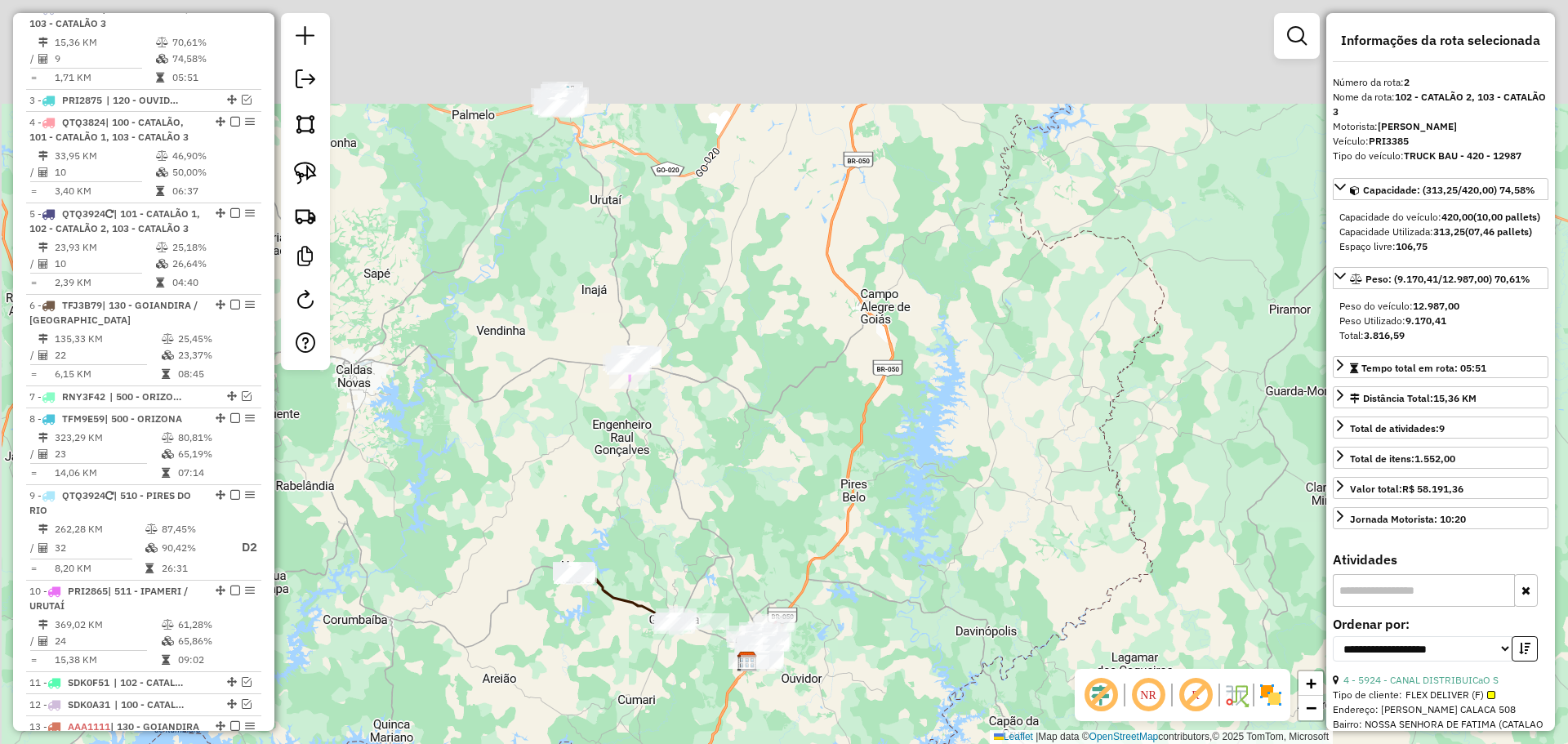
drag, startPoint x: 530, startPoint y: 219, endPoint x: 650, endPoint y: 418, distance: 232.4
click at [650, 418] on div "Janela de atendimento Grade de atendimento Capacidade Transportadoras Veículos …" at bounding box center [784, 372] width 1568 height 744
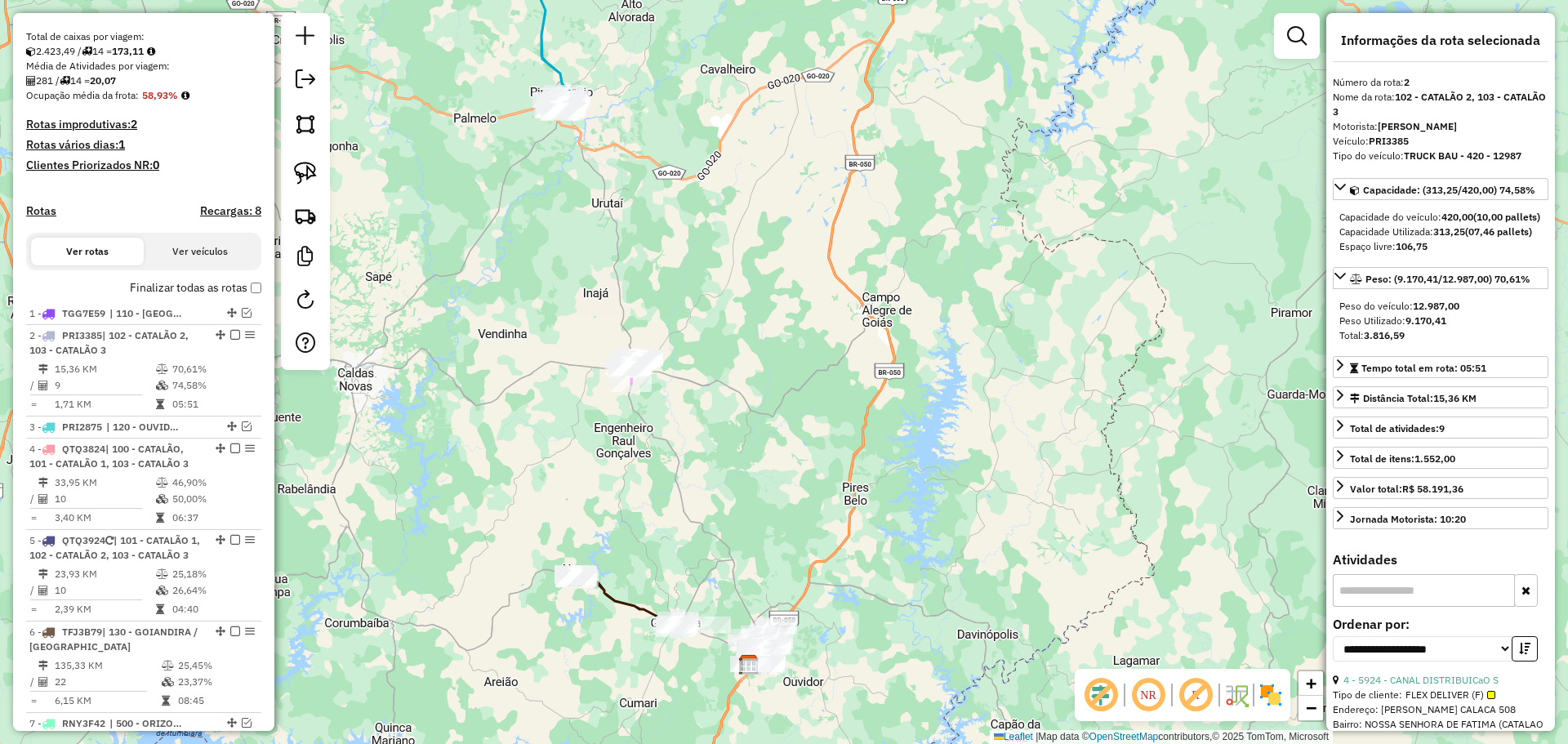
scroll to position [83, 0]
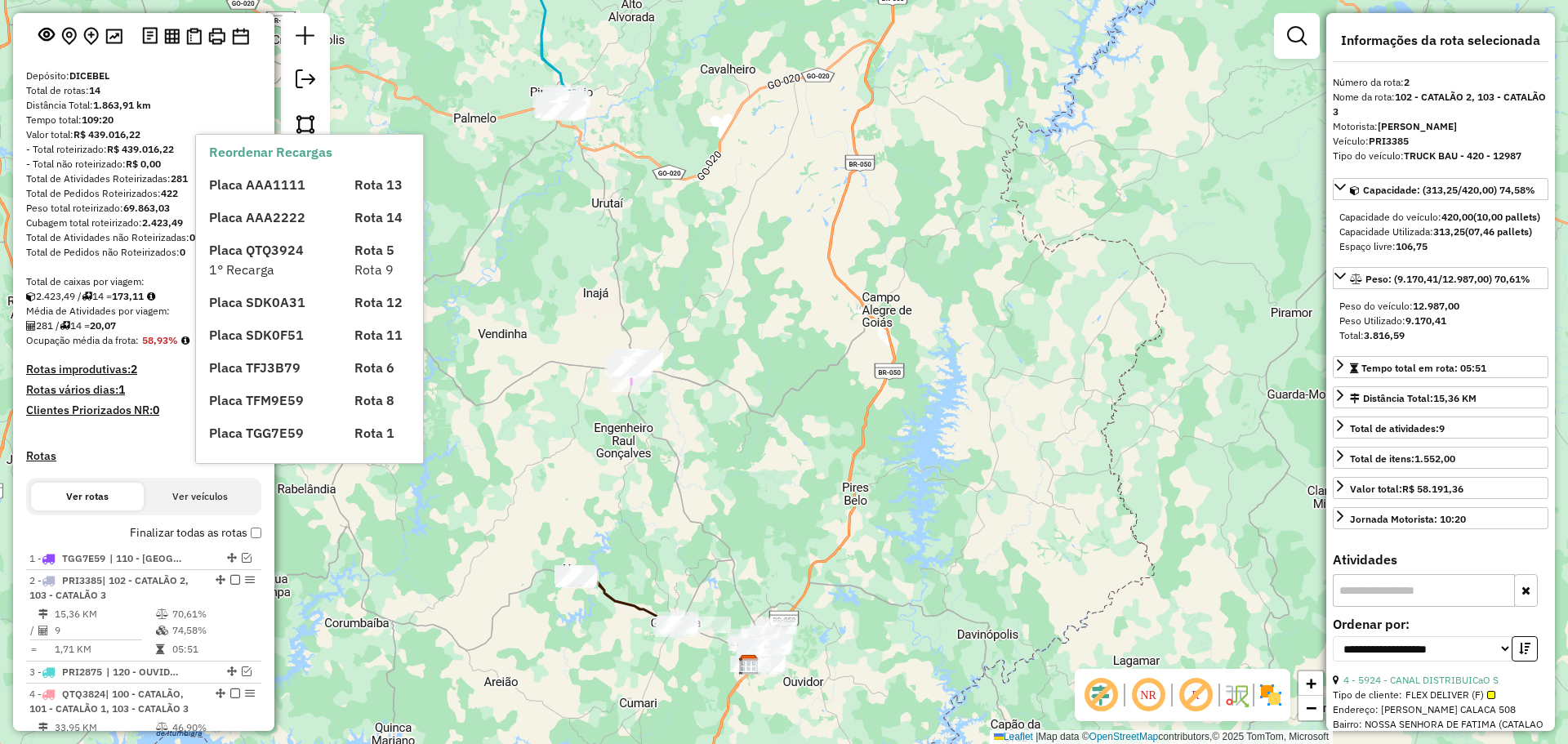
click at [190, 541] on label "Finalizar todas as rotas" at bounding box center [195, 533] width 132 height 17
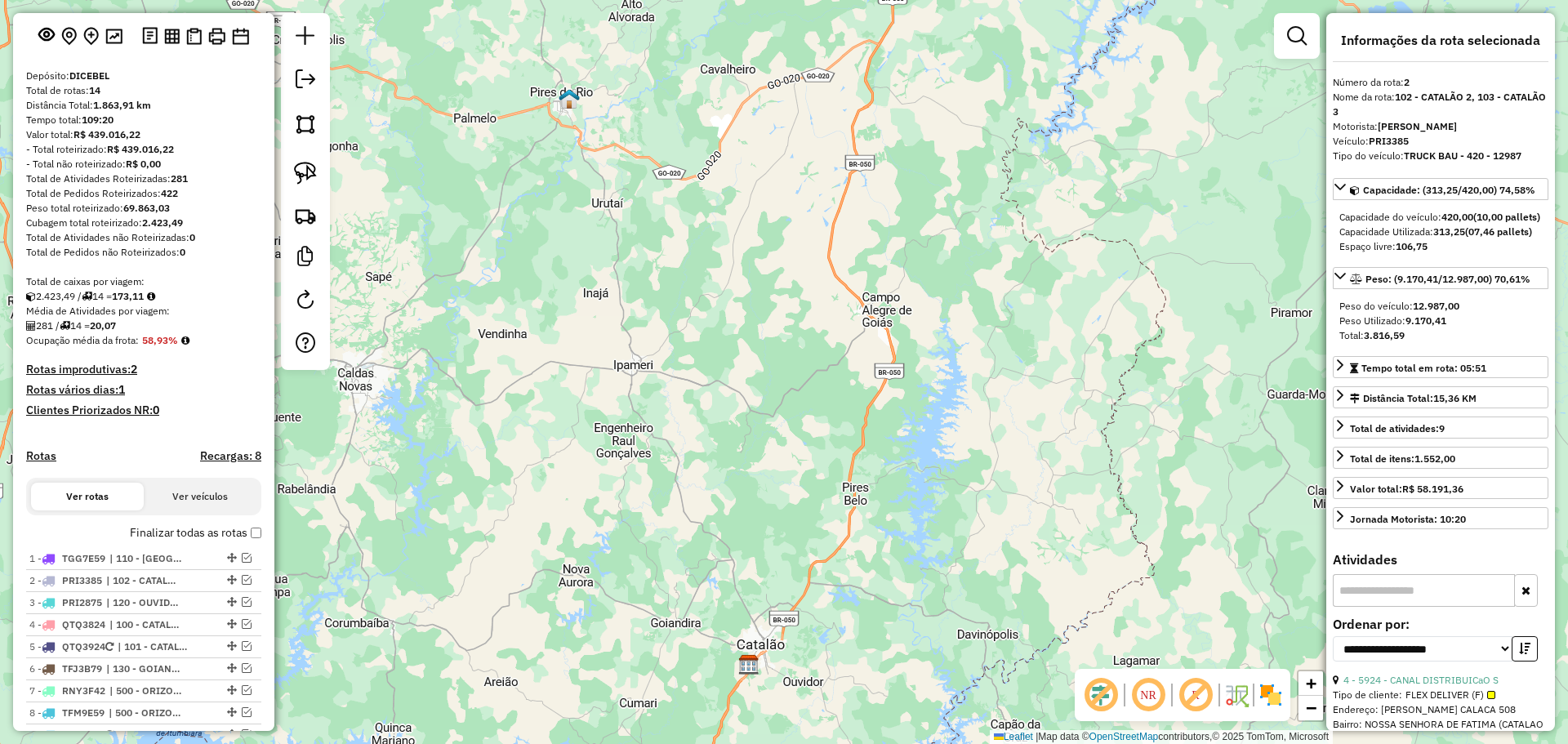
click at [190, 541] on label "Finalizar todas as rotas" at bounding box center [195, 533] width 132 height 17
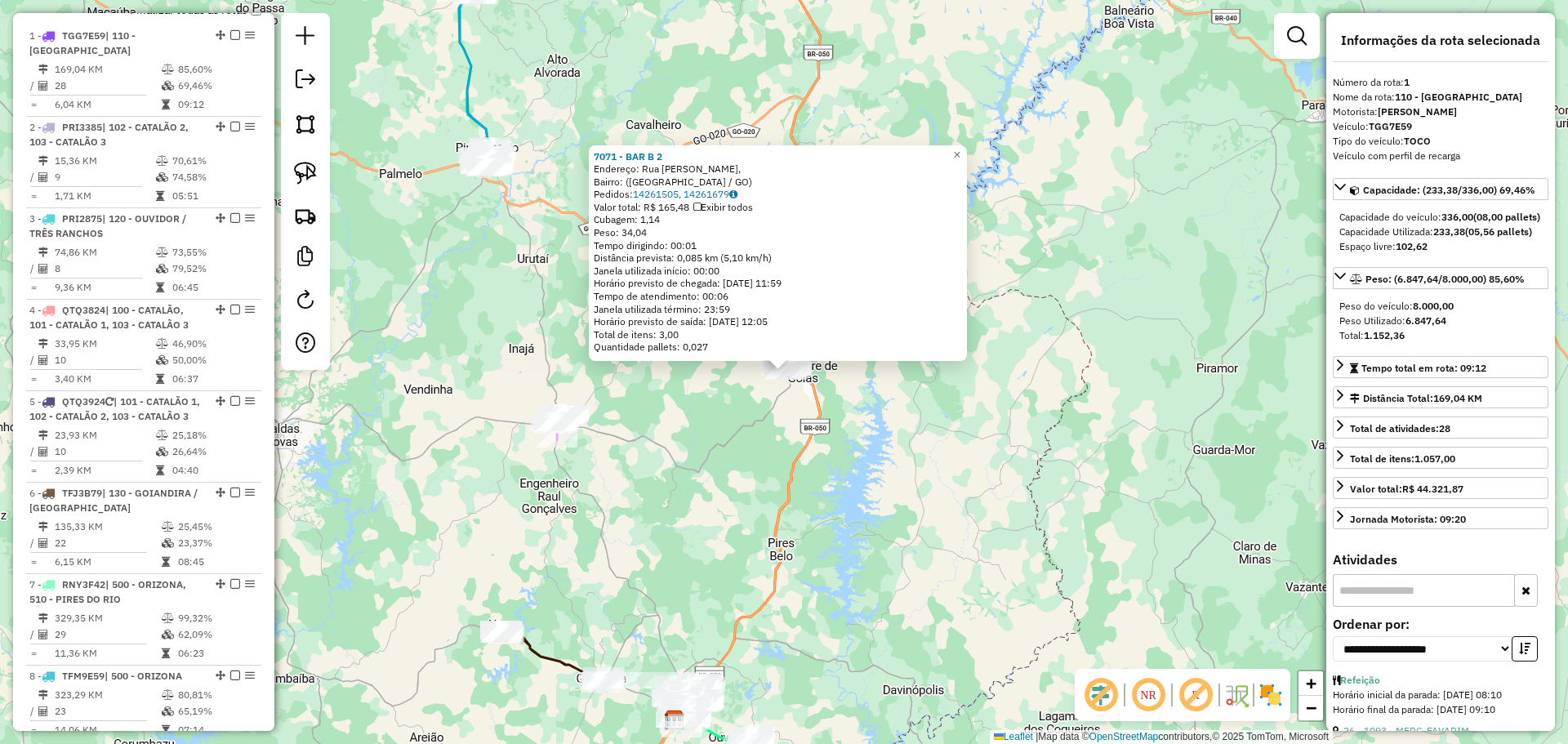
scroll to position [632, 0]
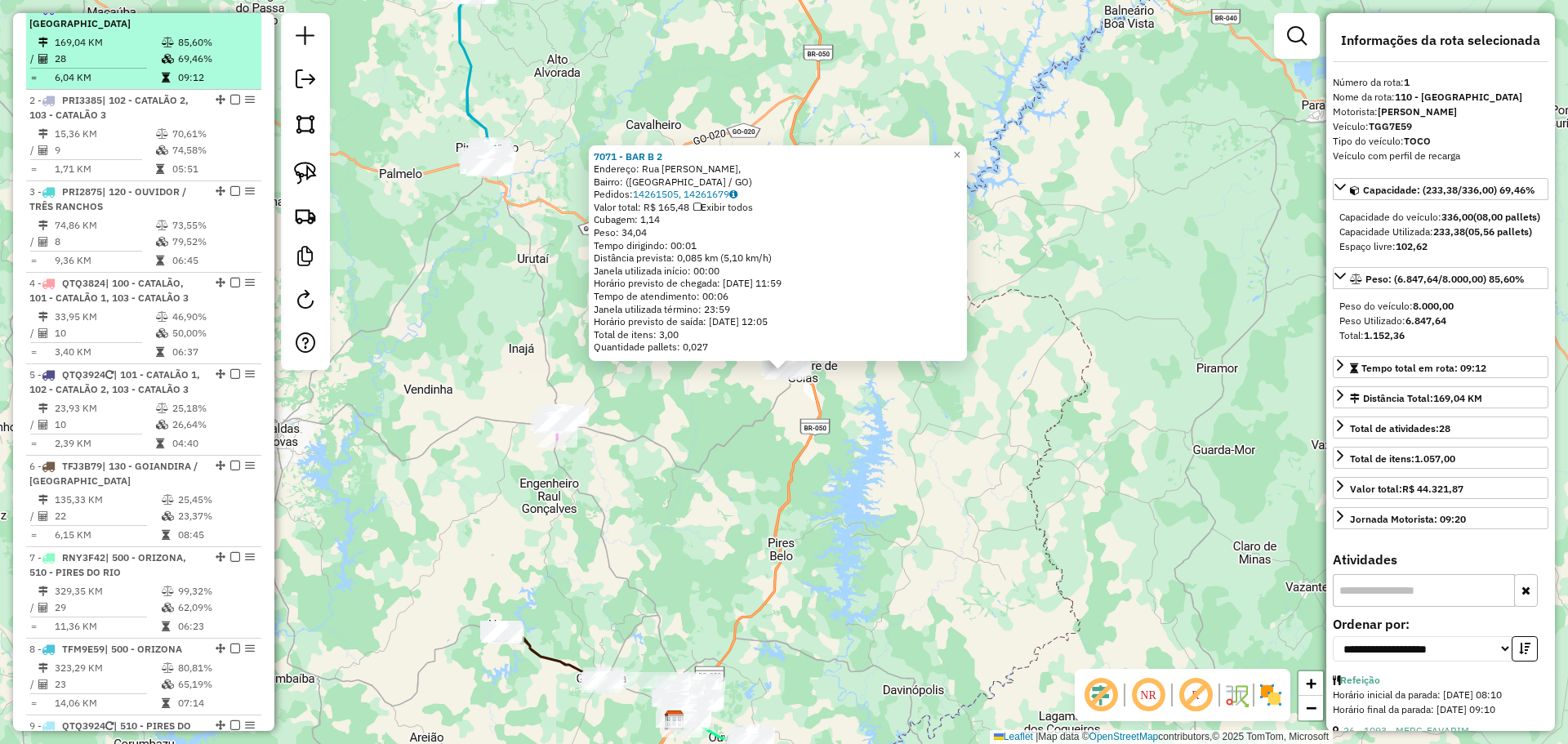
click at [231, 13] on em at bounding box center [235, 8] width 10 height 10
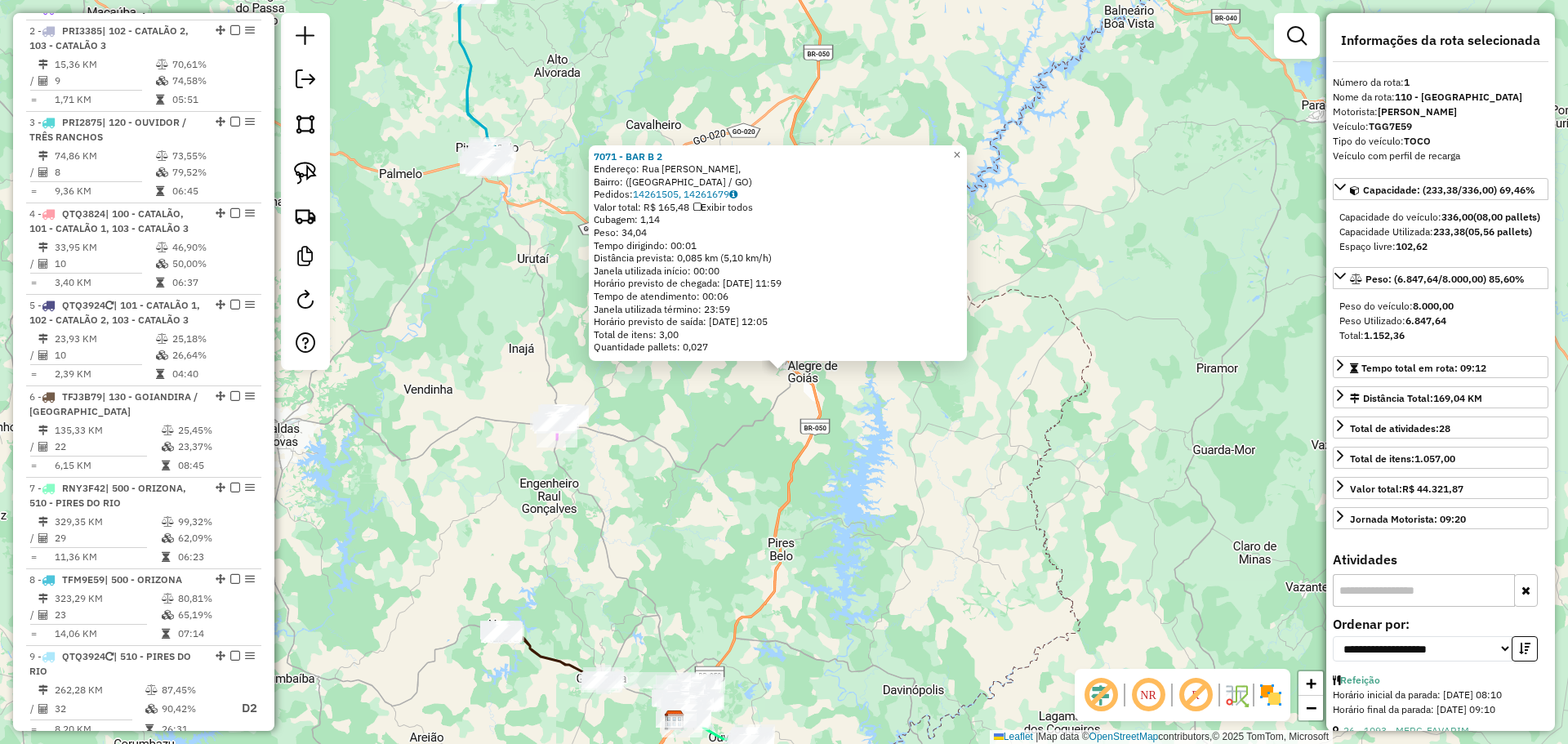
drag, startPoint x: 790, startPoint y: 544, endPoint x: 779, endPoint y: 276, distance: 268.2
click at [779, 276] on div "7071 - BAR B 2 Endereço: Rua Joaquim Galdino, Bairro: (Campo Alegre de Goiás / …" at bounding box center [784, 372] width 1568 height 744
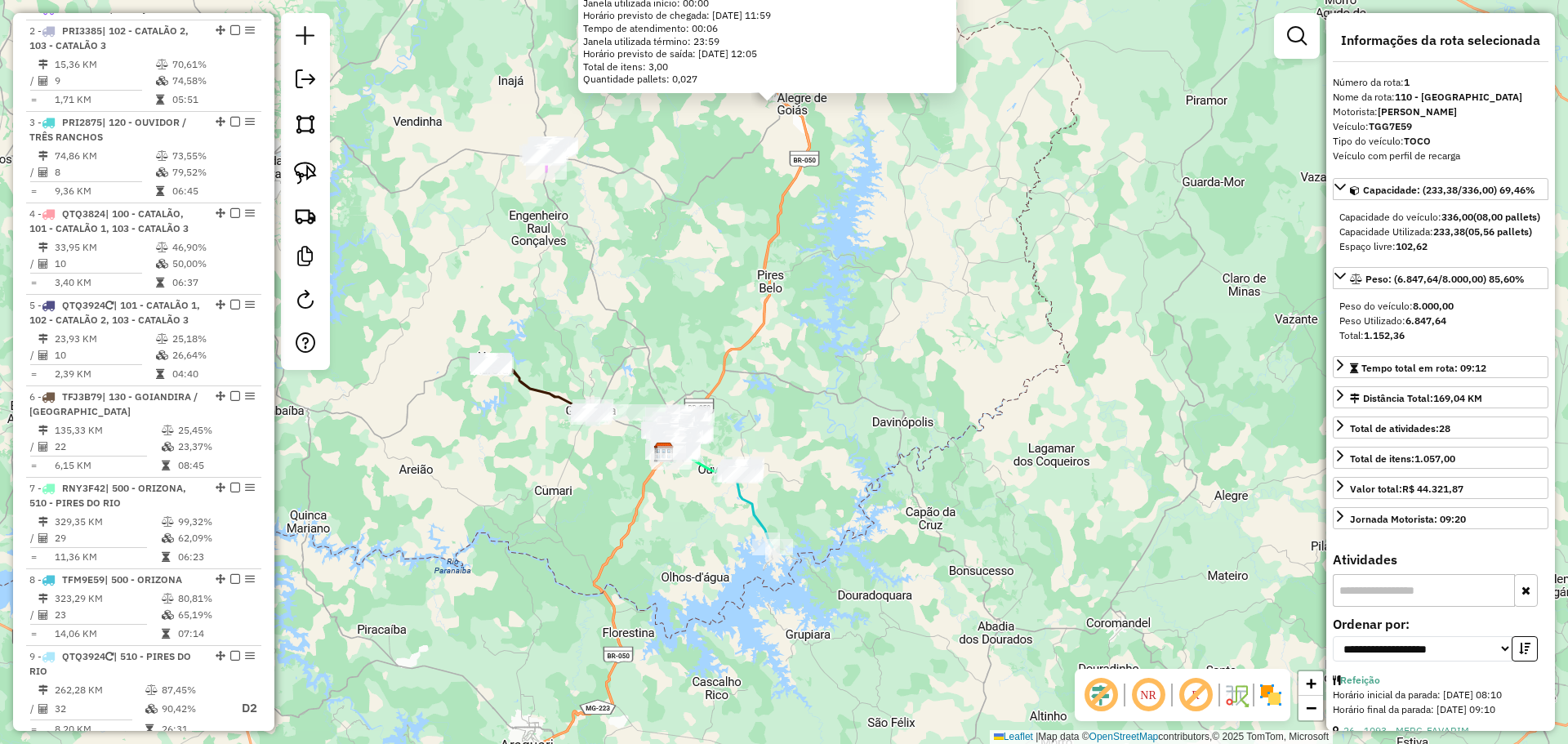
click at [753, 514] on icon at bounding box center [754, 508] width 37 height 79
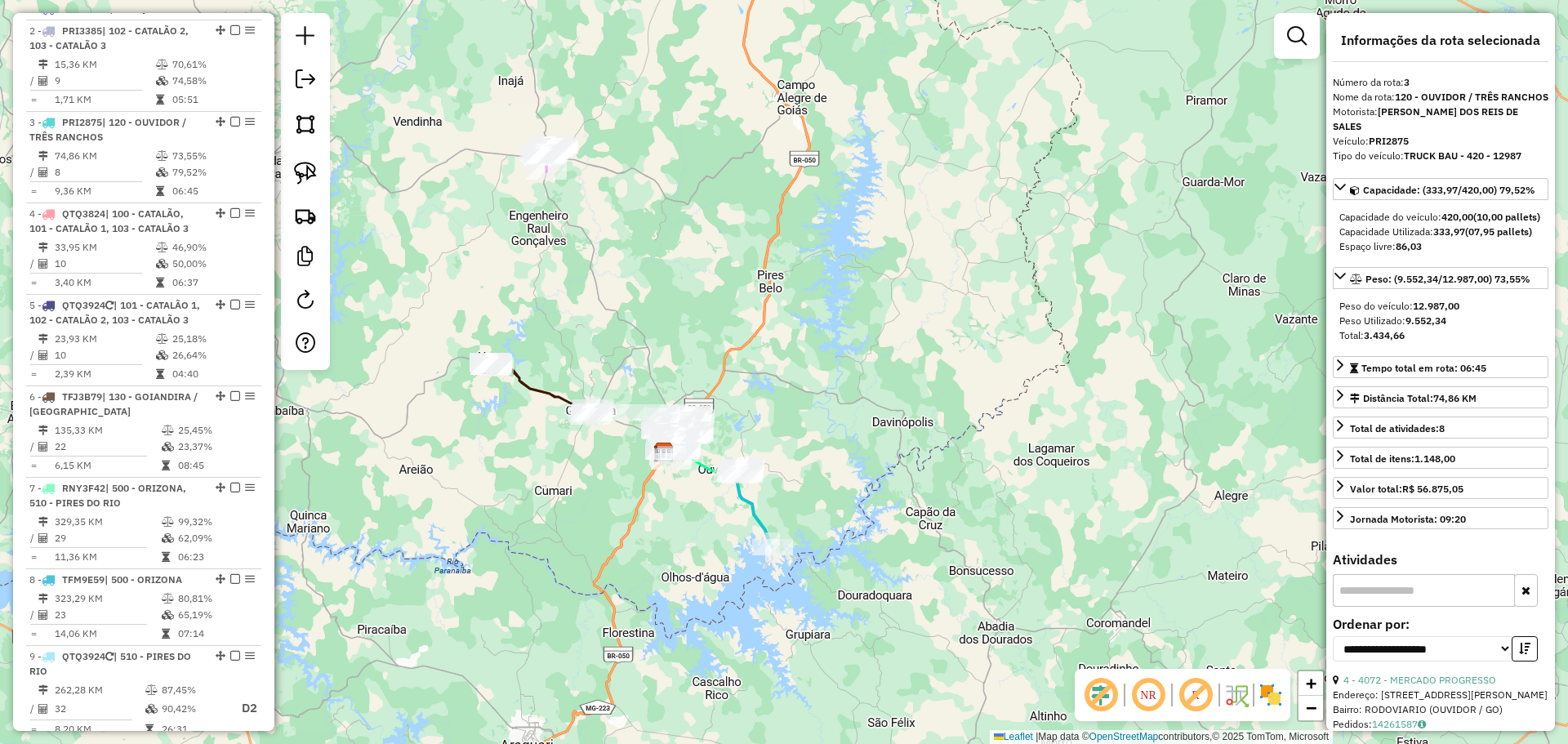
scroll to position [746, 0]
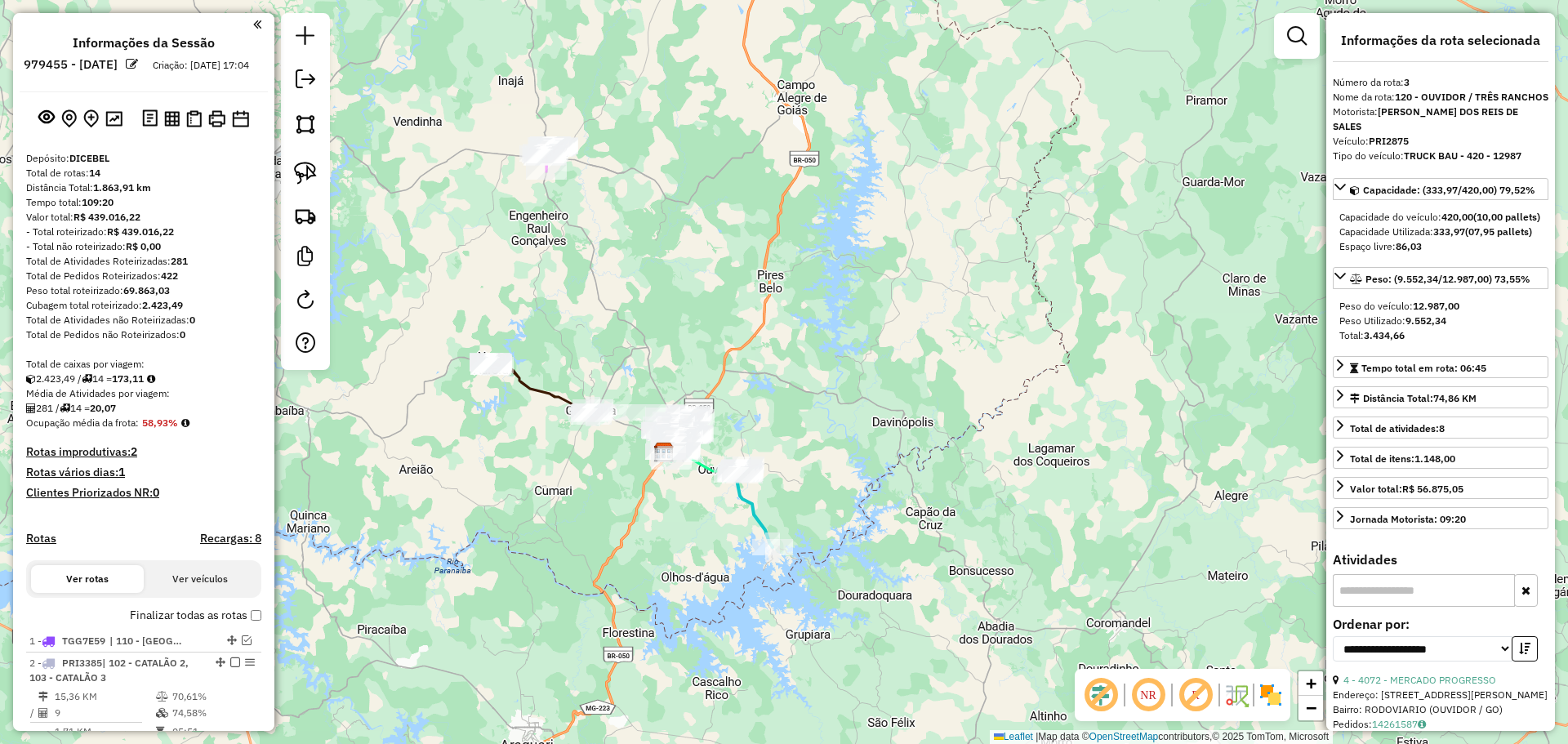
select select "**********"
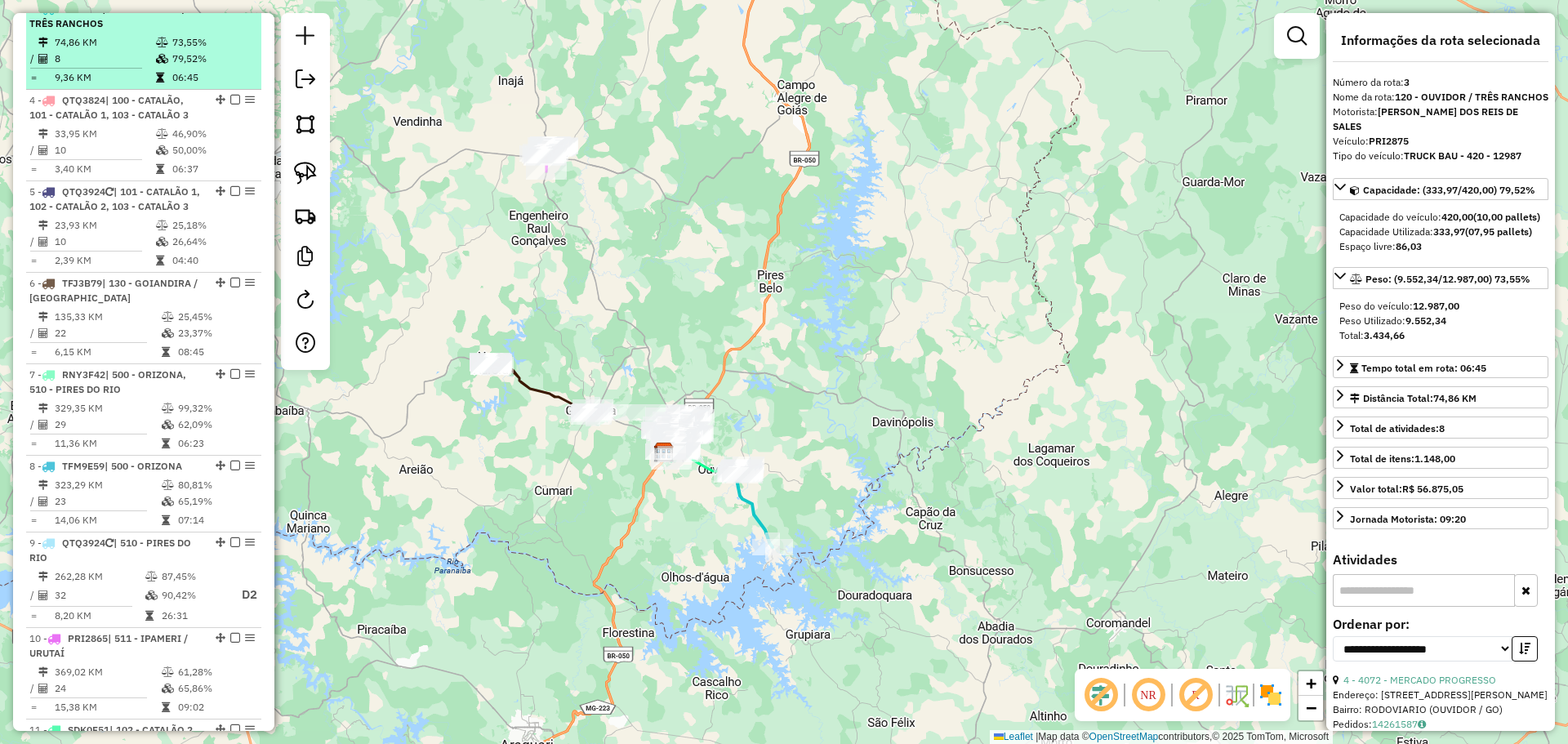
click at [231, 13] on em at bounding box center [235, 8] width 10 height 10
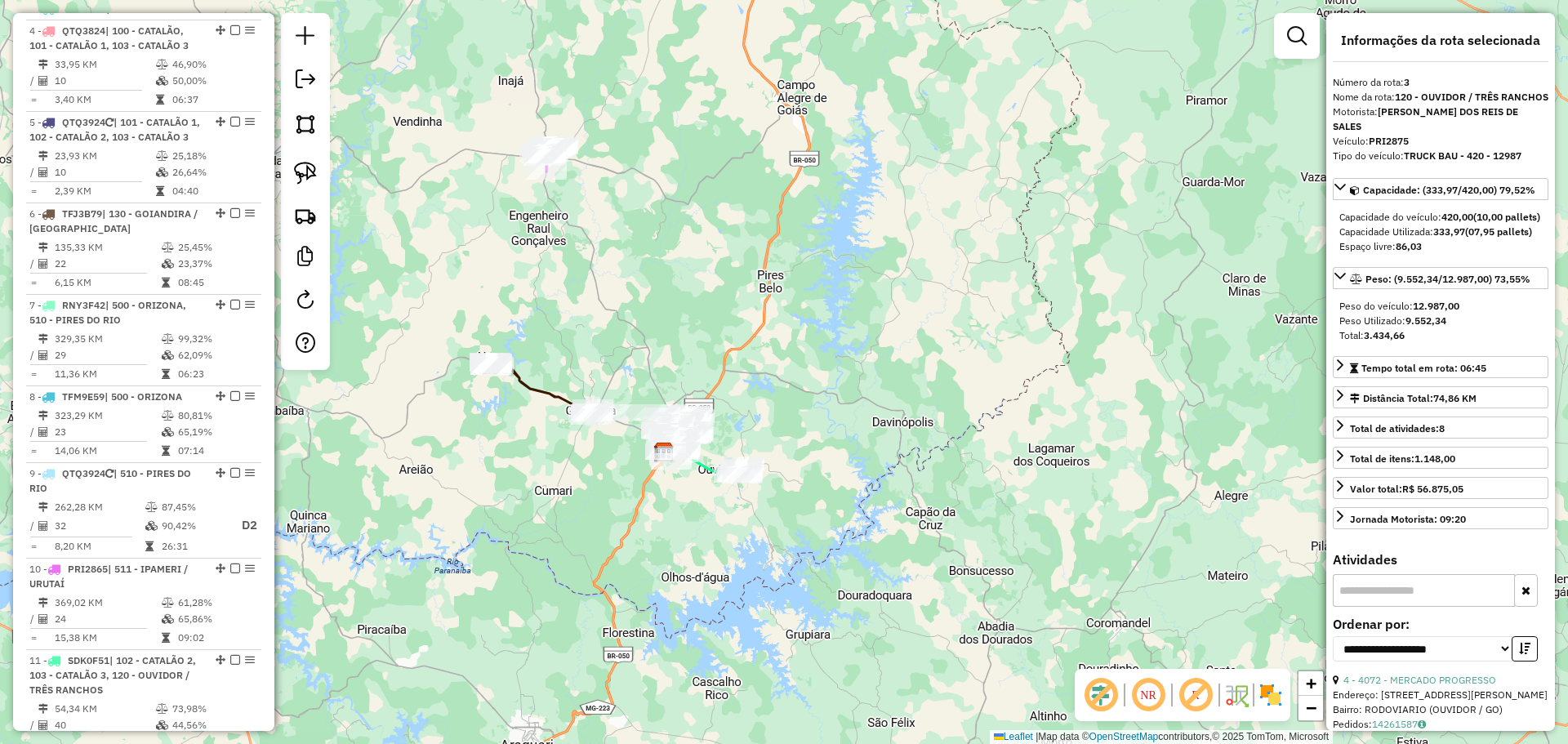
click at [705, 470] on icon at bounding box center [708, 454] width 73 height 42
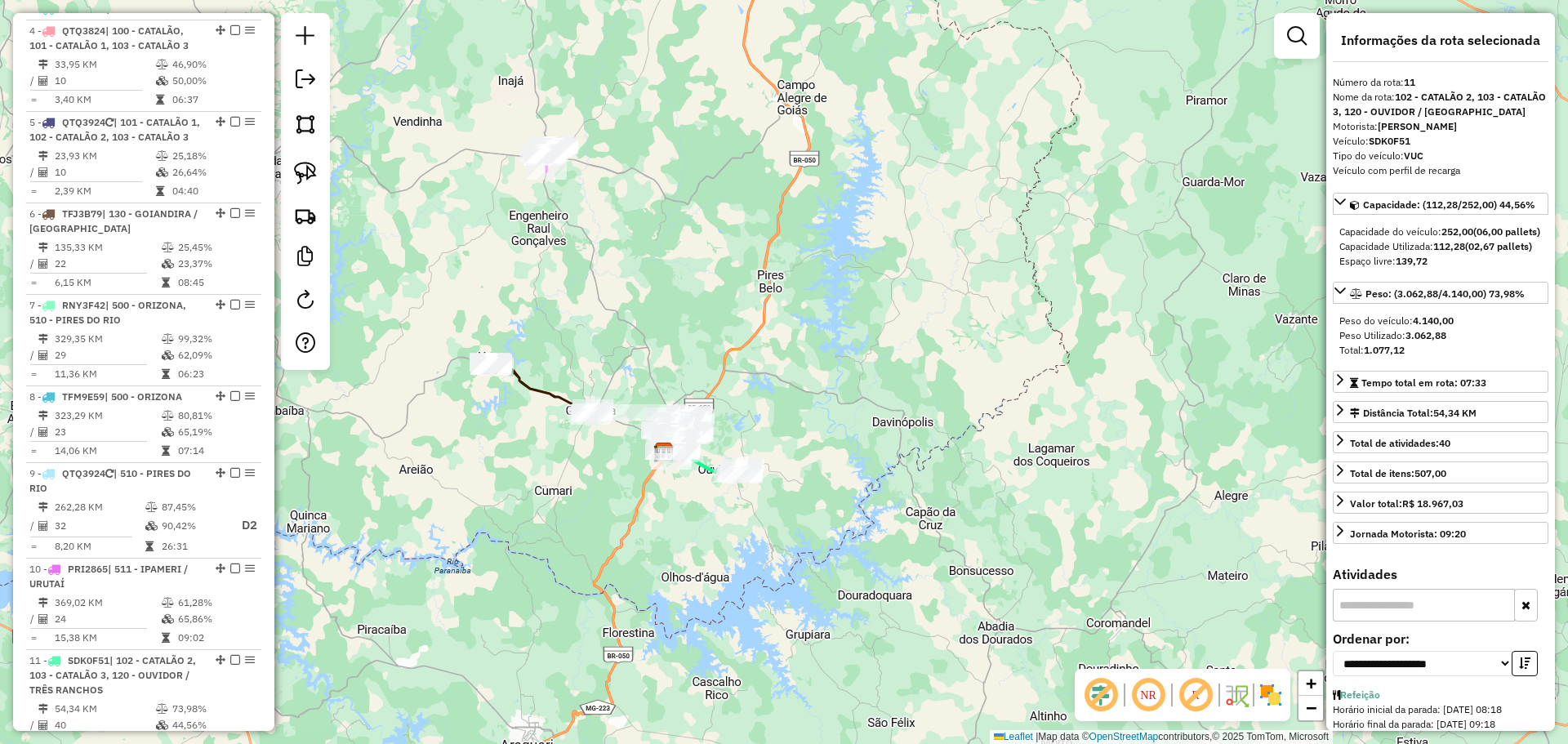
scroll to position [1154, 0]
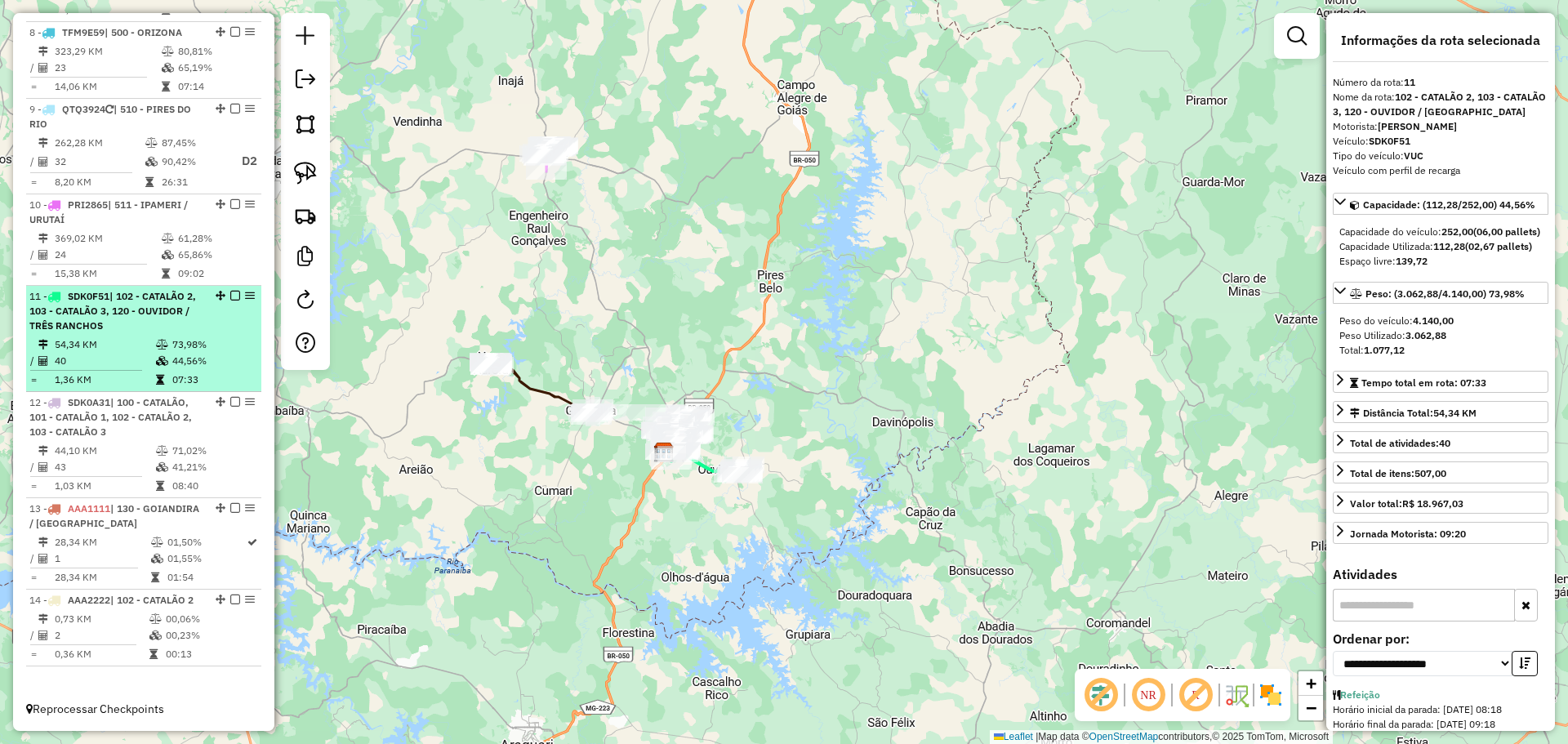
click at [157, 290] on span "| 102 - CATALÃO 2, 103 - CATALÃO 3, 120 - OUVIDOR / TRÊS RANCHOS" at bounding box center [112, 310] width 166 height 41
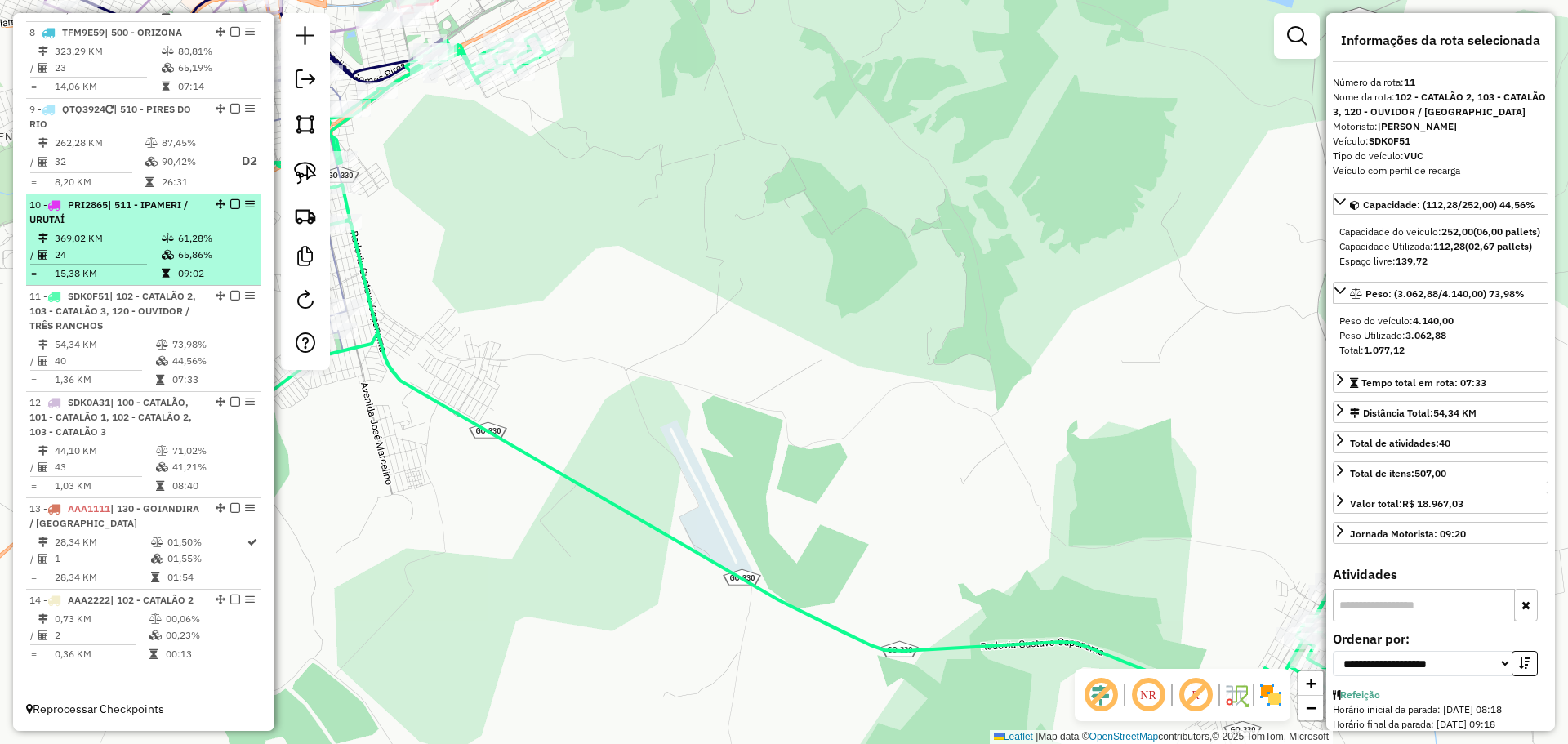
click at [232, 291] on em at bounding box center [235, 296] width 10 height 10
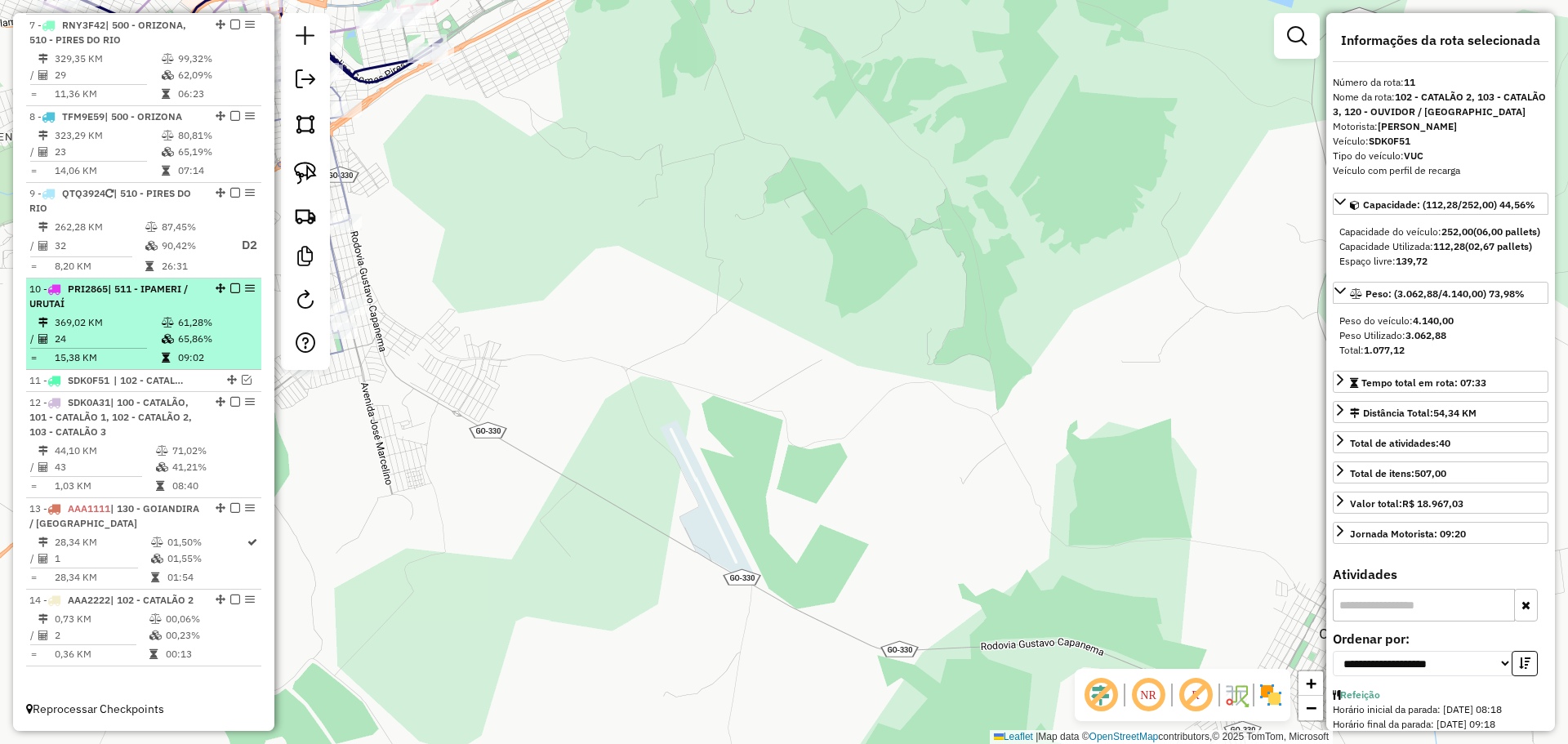
scroll to position [1070, 0]
click at [137, 314] on td "369,02 KM" at bounding box center [107, 322] width 107 height 16
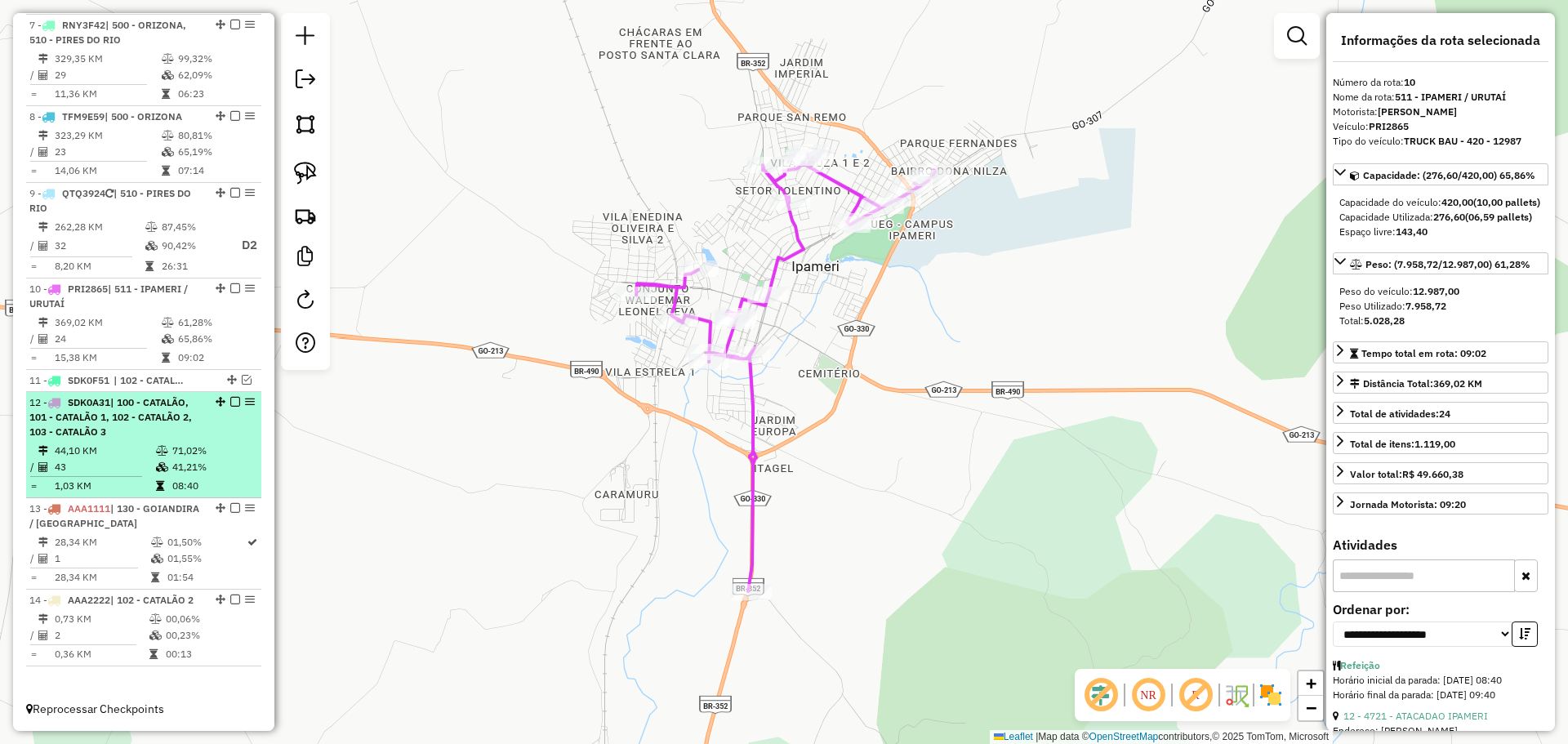
drag, startPoint x: 127, startPoint y: 394, endPoint x: 156, endPoint y: 392, distance: 29.1
click at [127, 395] on div "12 - SDK0A31 | 100 - CATALÃO, 101 - CATALÃO 1, 102 - CATALÃO 2, 103 - CATALÃO 3" at bounding box center [116, 417] width 173 height 44
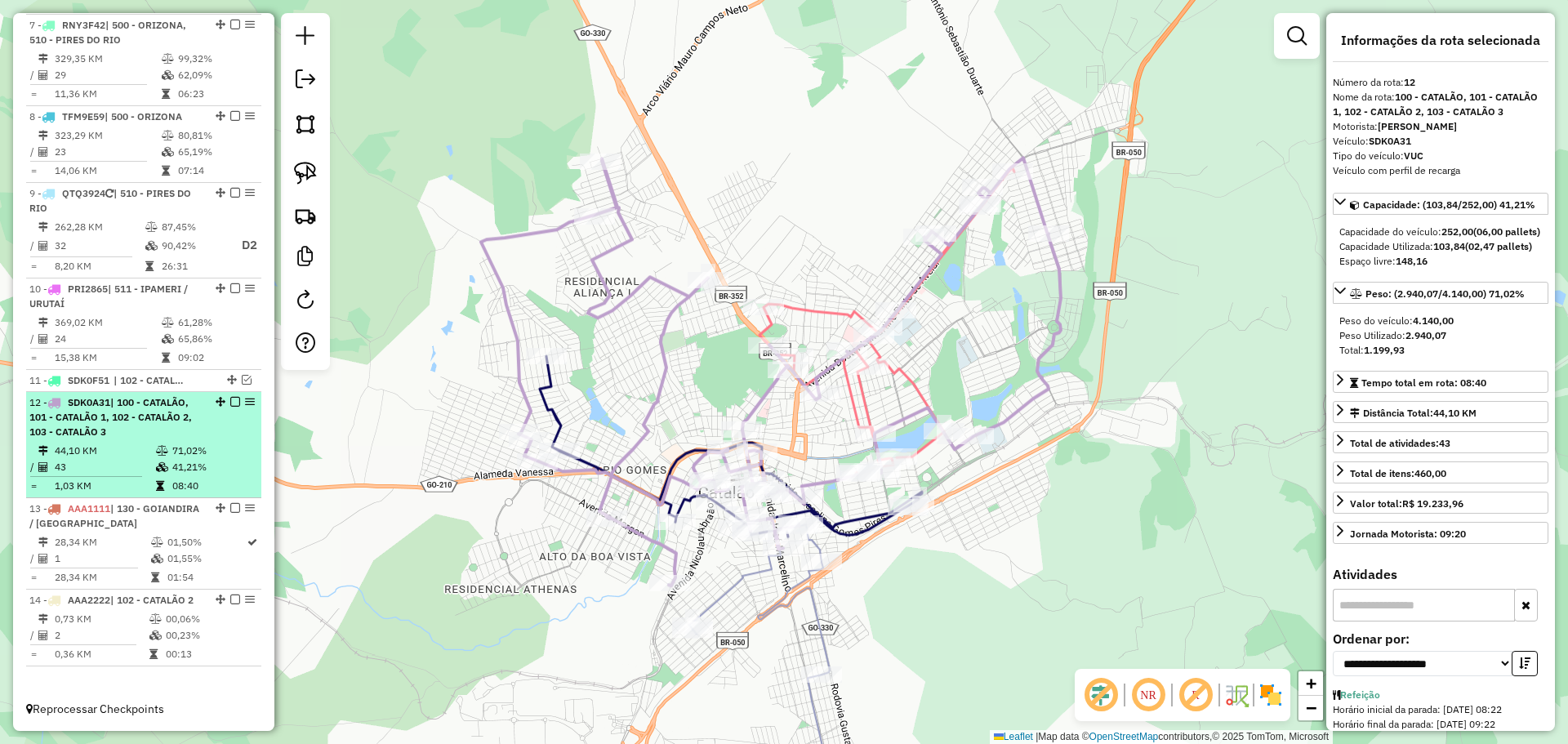
click at [231, 397] on em at bounding box center [235, 402] width 10 height 10
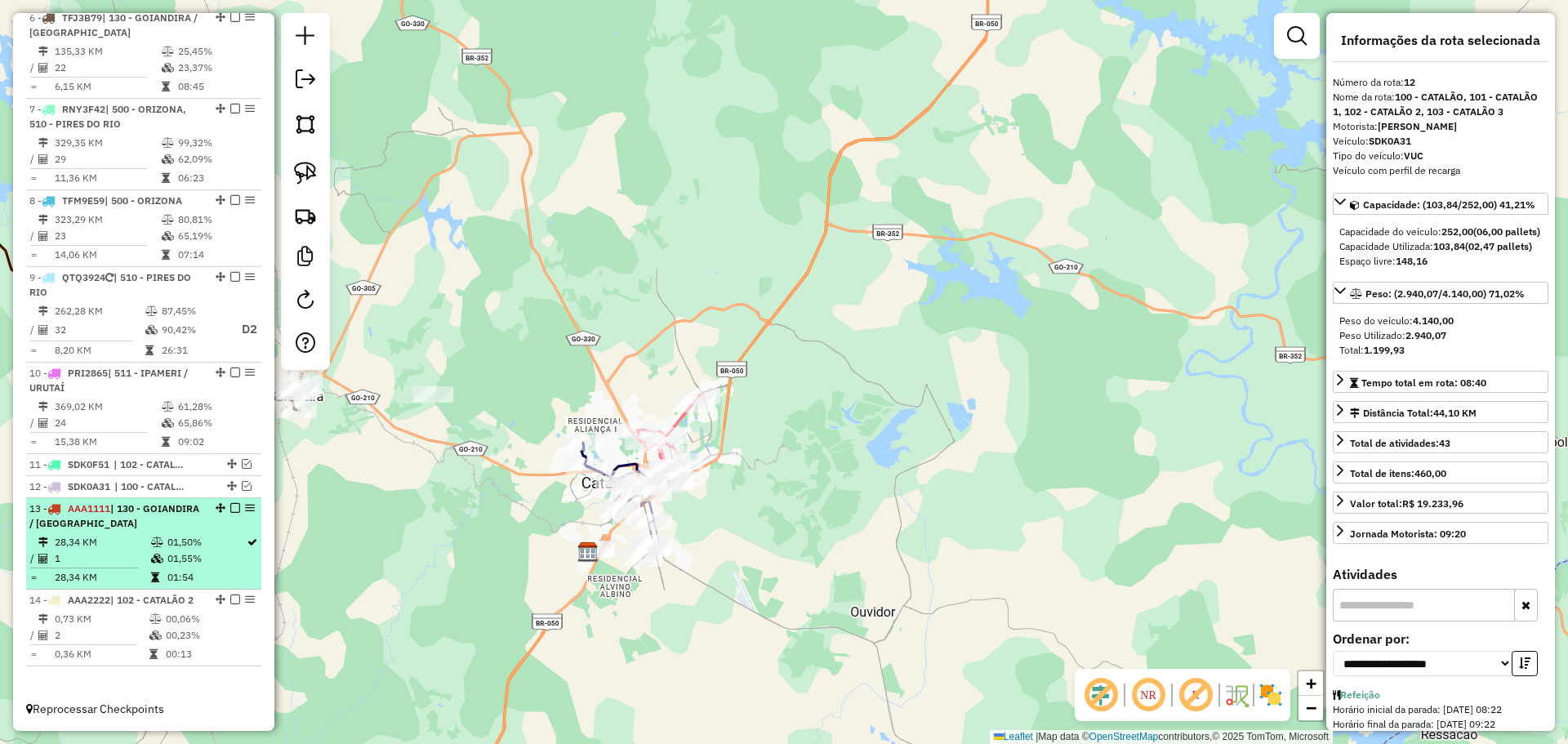
click at [232, 504] on em at bounding box center [235, 508] width 10 height 10
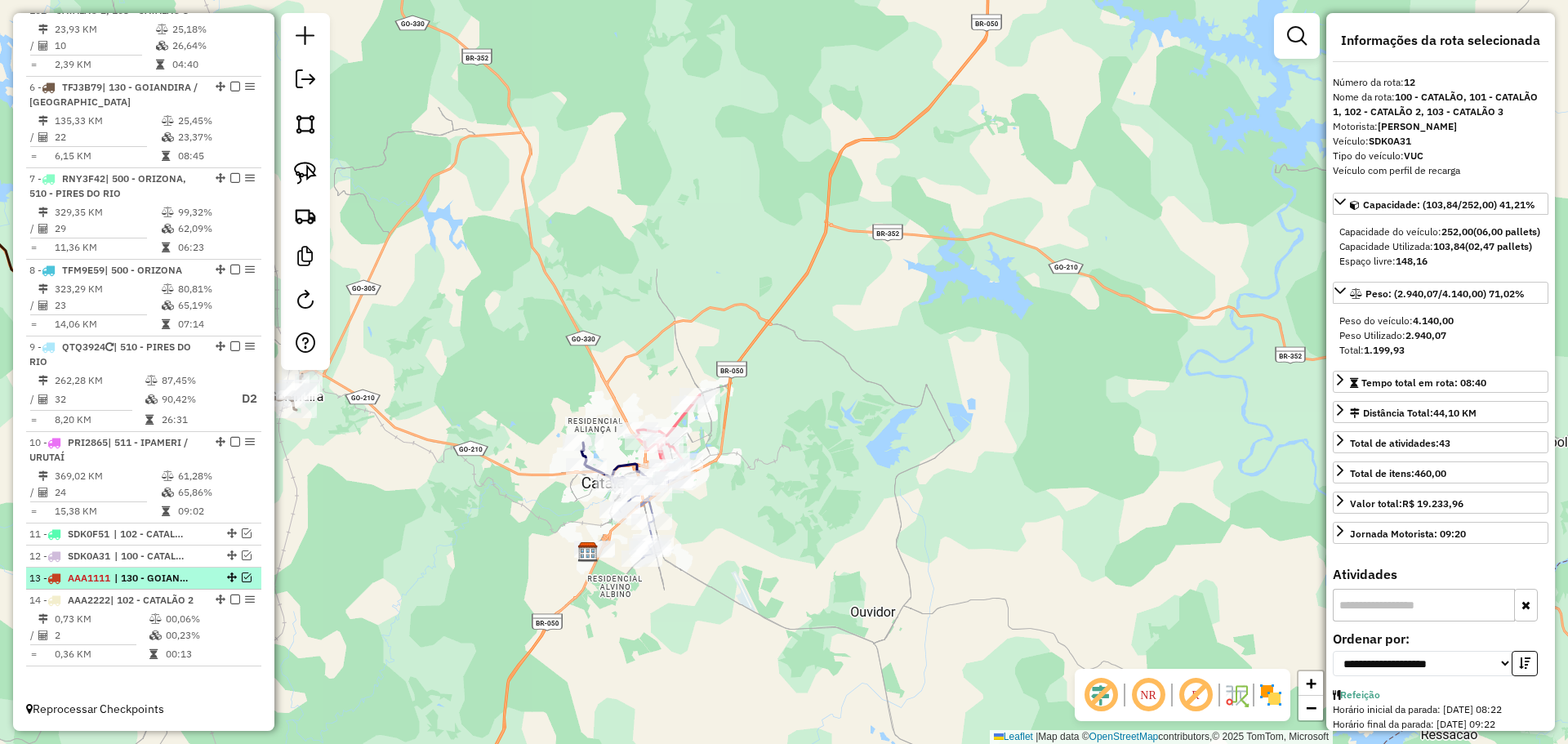
scroll to position [917, 0]
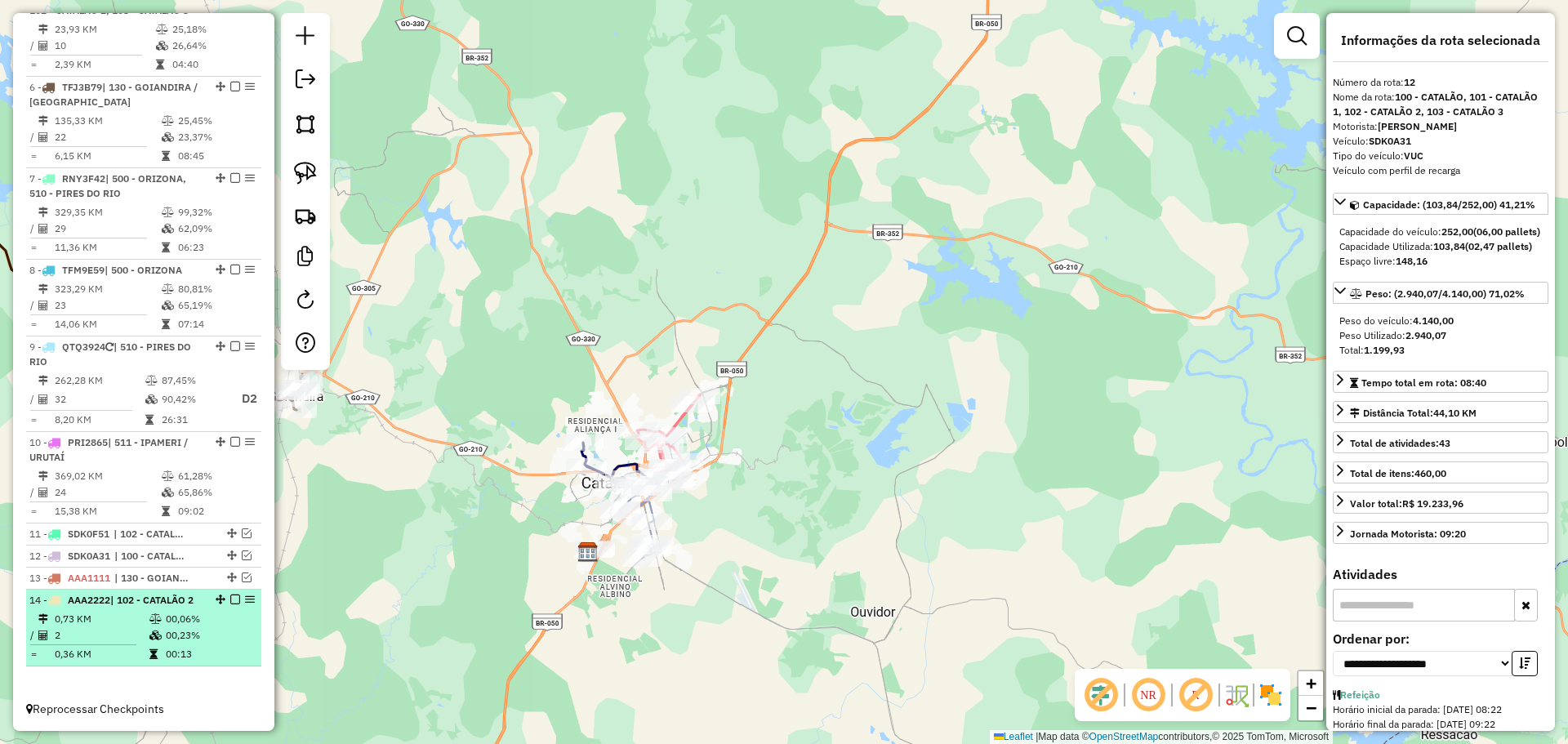
click at [231, 595] on em at bounding box center [235, 600] width 10 height 10
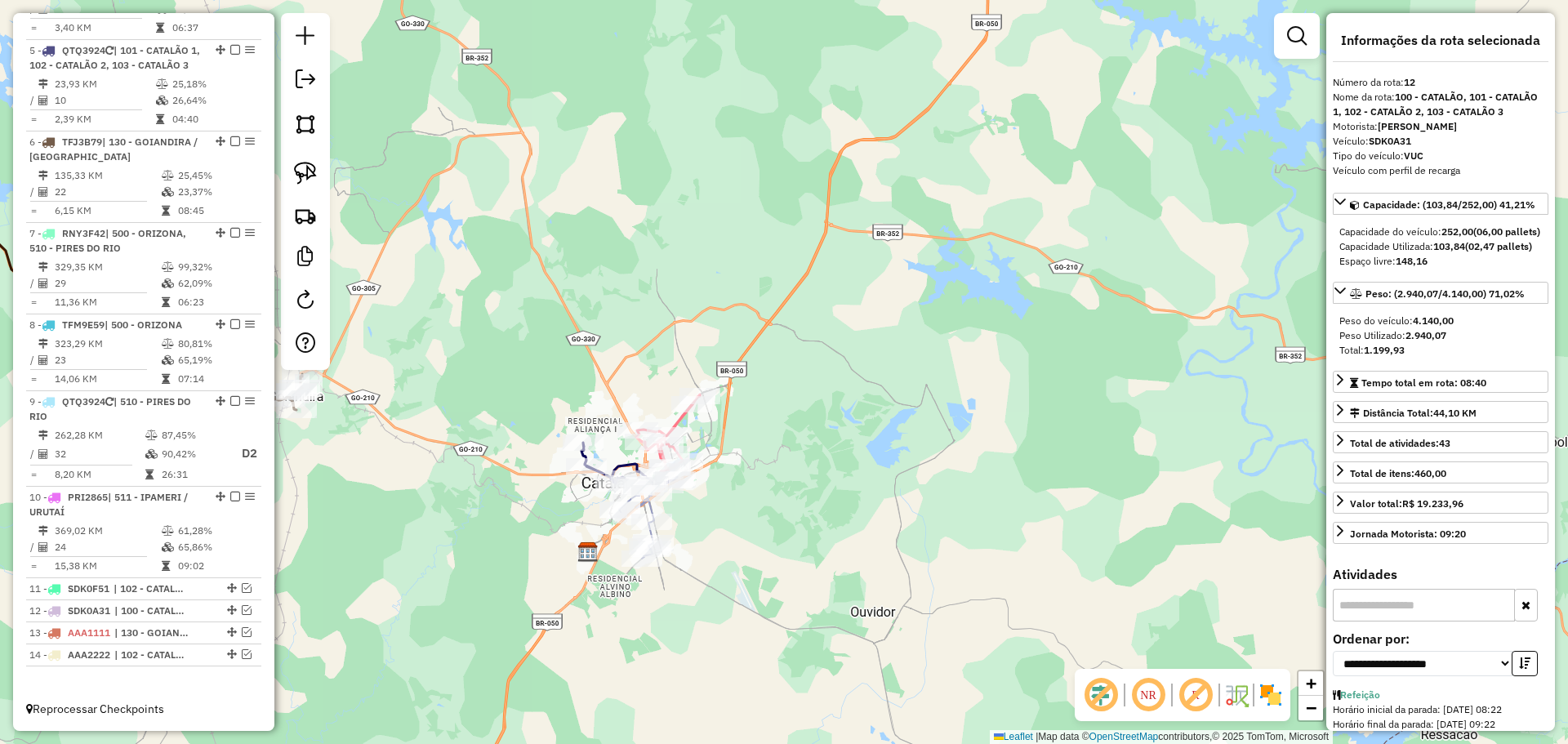
scroll to position [847, 0]
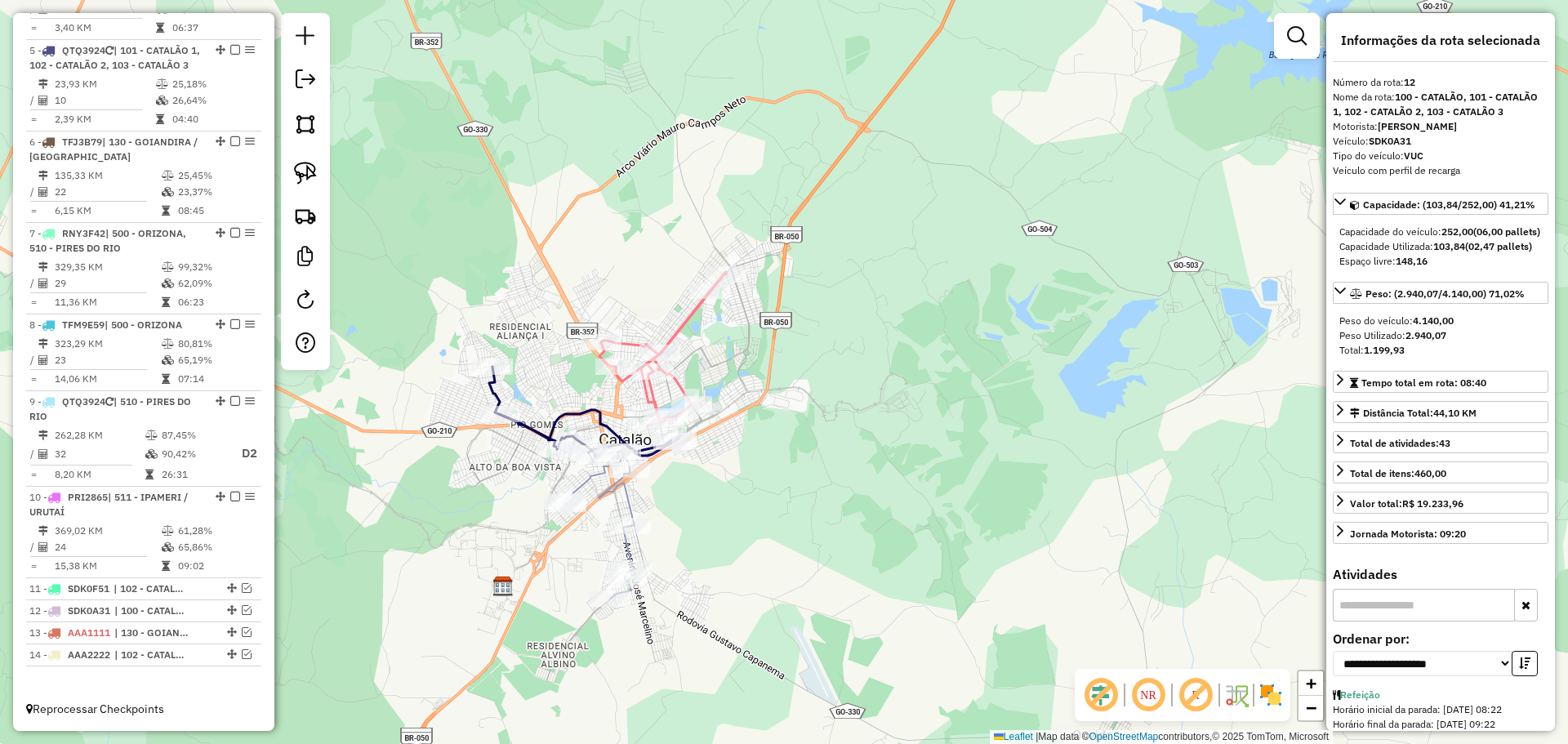
click at [629, 502] on icon at bounding box center [599, 525] width 69 height 148
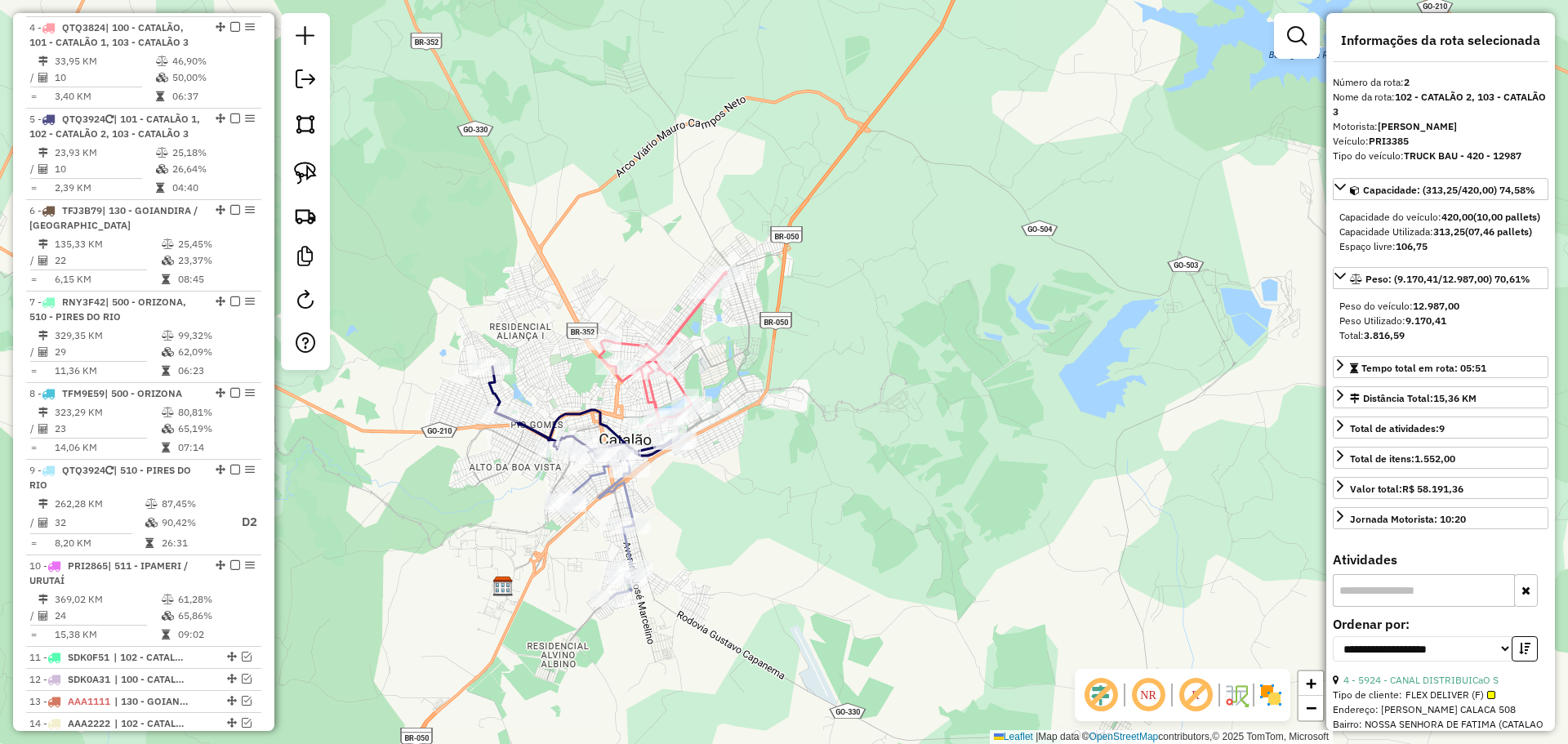
scroll to position [655, 0]
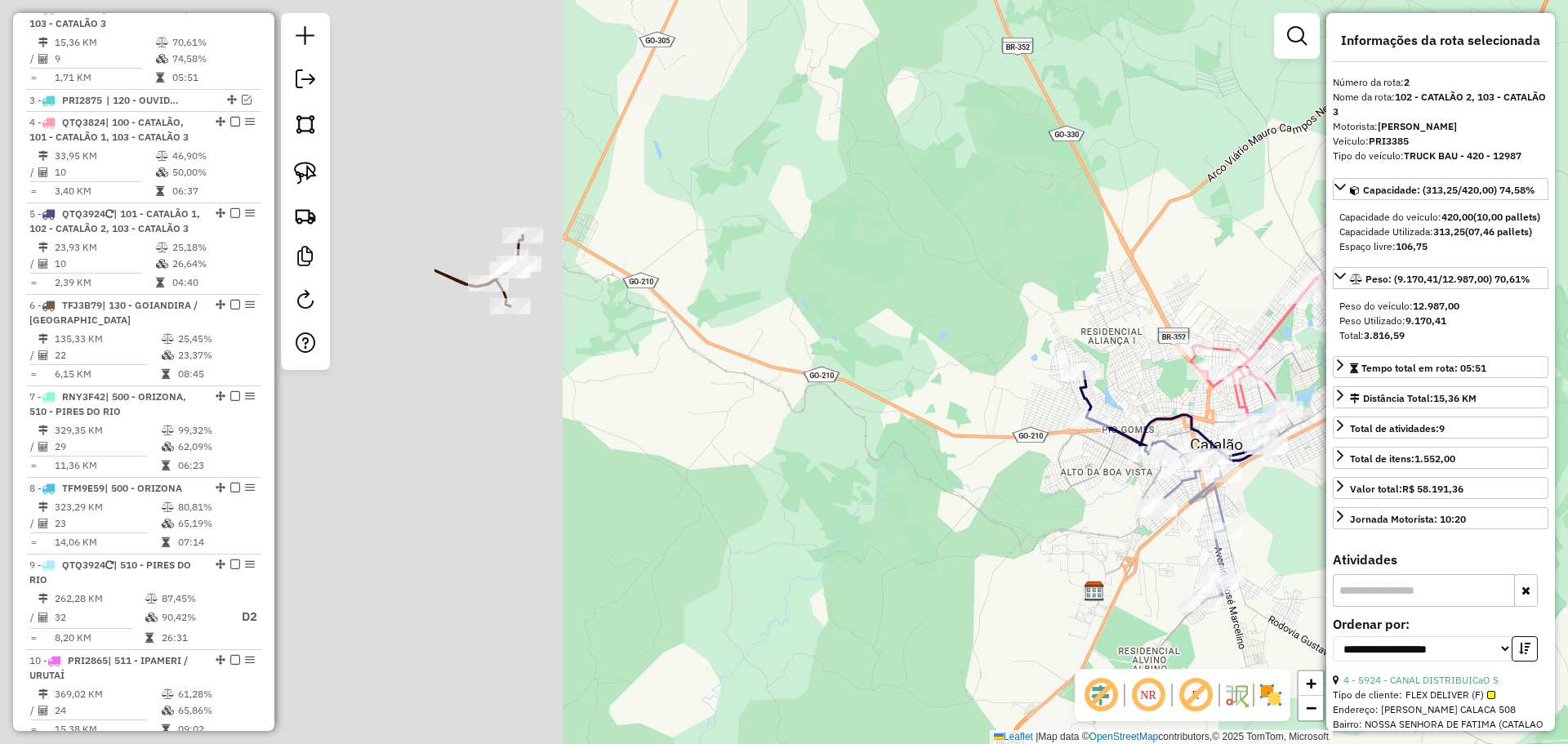
drag, startPoint x: 1047, startPoint y: 508, endPoint x: 1279, endPoint y: 514, distance: 232.1
click at [1282, 514] on div "Janela de atendimento Grade de atendimento Capacidade Transportadoras Veículos …" at bounding box center [784, 372] width 1568 height 744
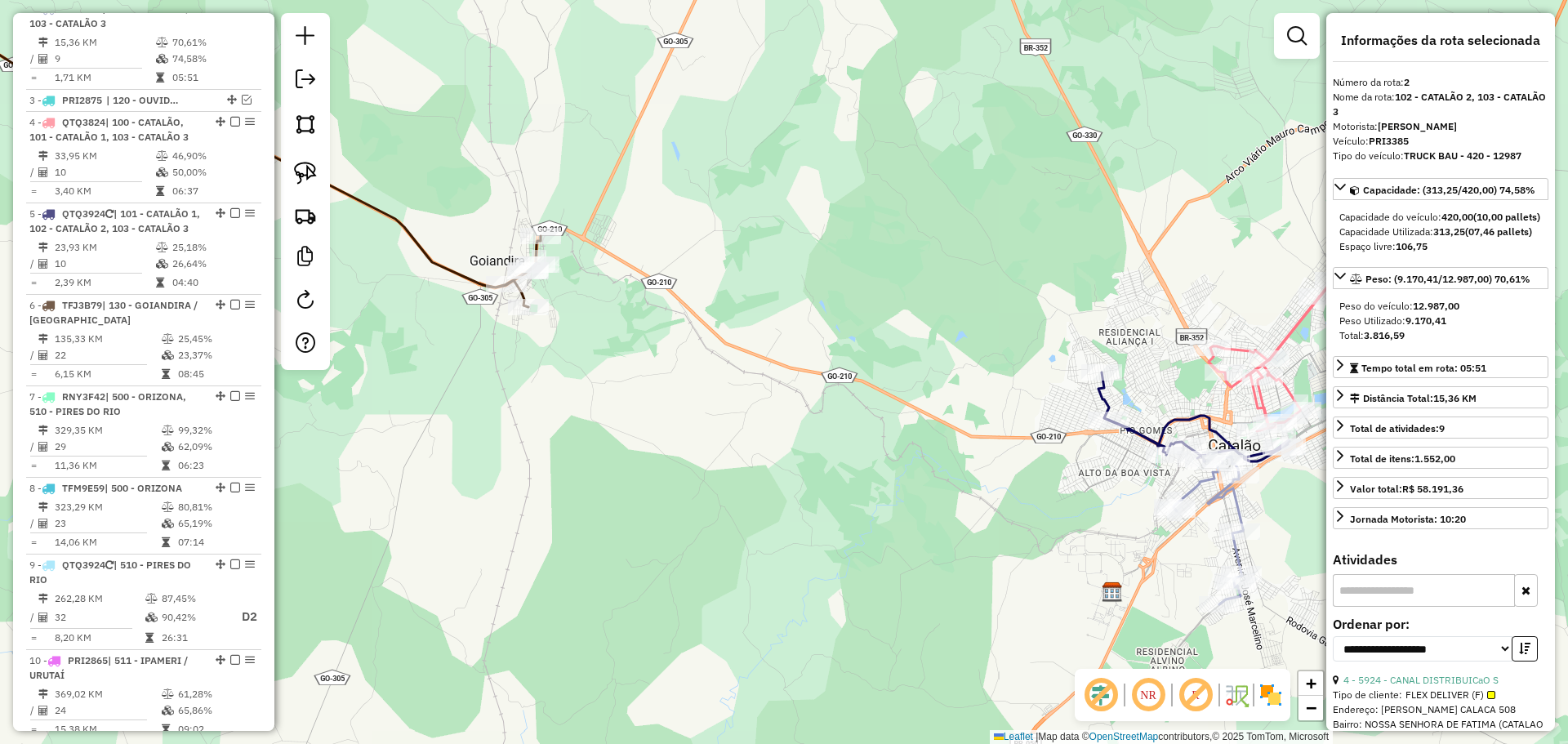
click at [471, 275] on icon at bounding box center [213, 116] width 655 height 382
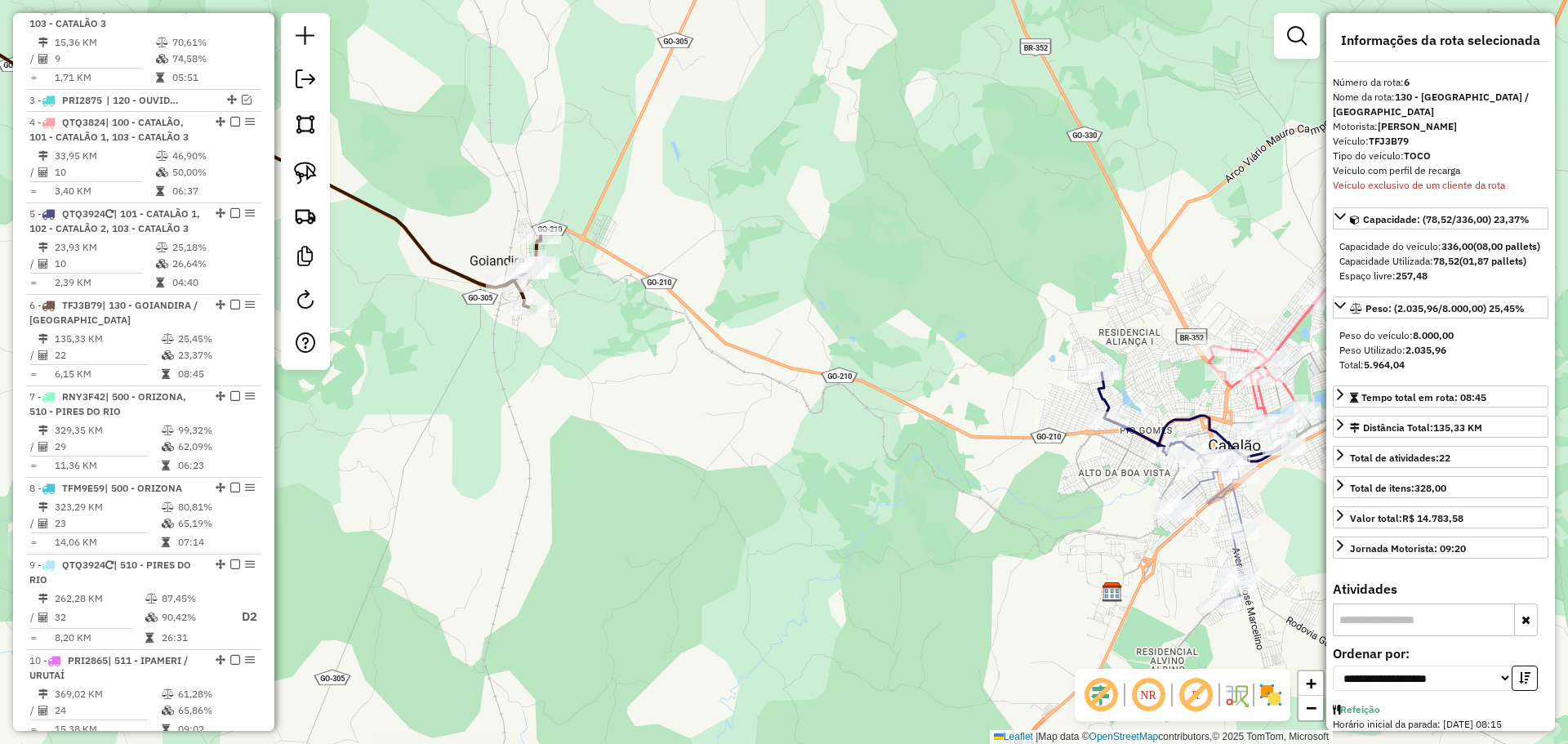
scroll to position [847, 0]
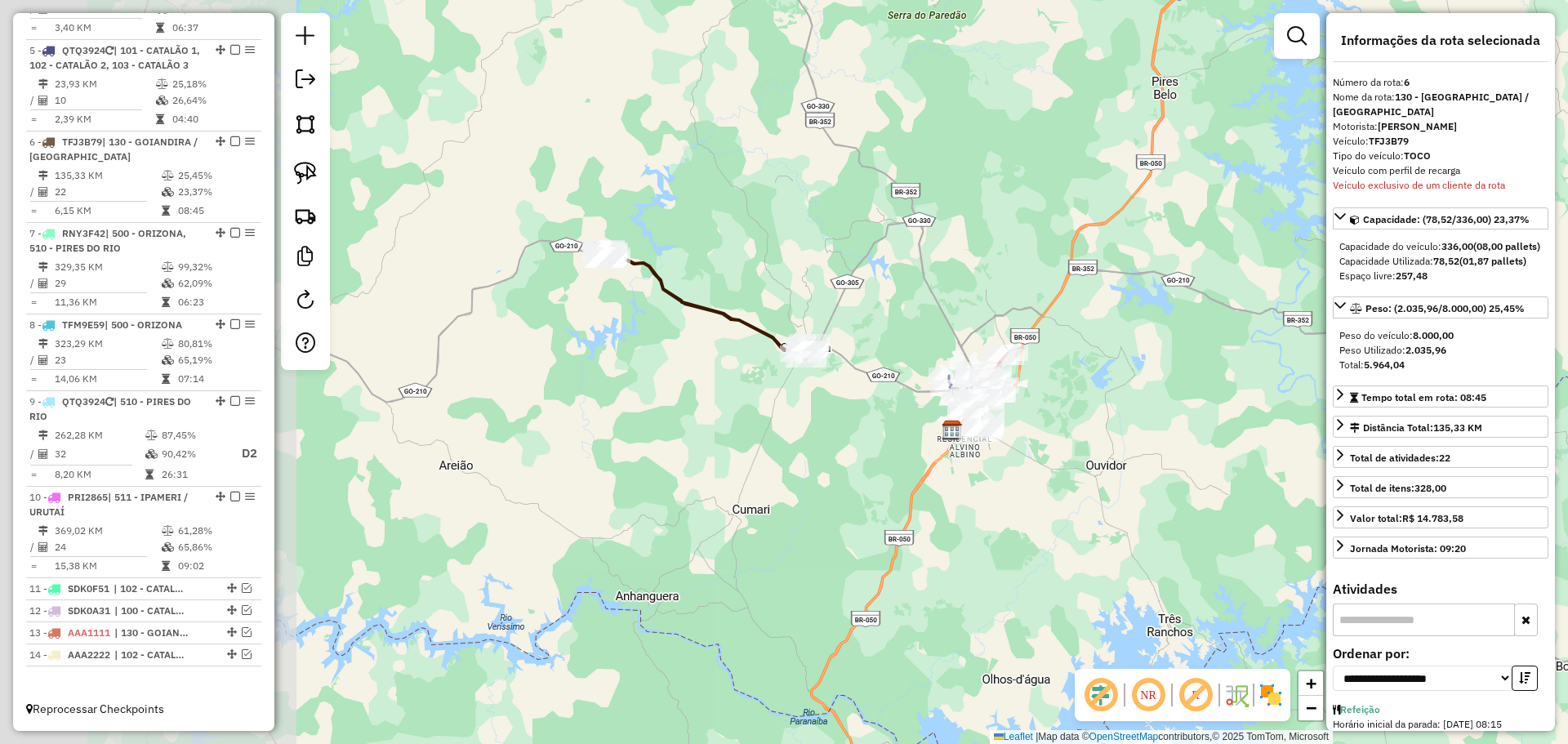
drag, startPoint x: 481, startPoint y: 241, endPoint x: 750, endPoint y: 309, distance: 277.5
click at [750, 309] on div "Janela de atendimento Grade de atendimento Capacidade Transportadoras Veículos …" at bounding box center [784, 372] width 1568 height 744
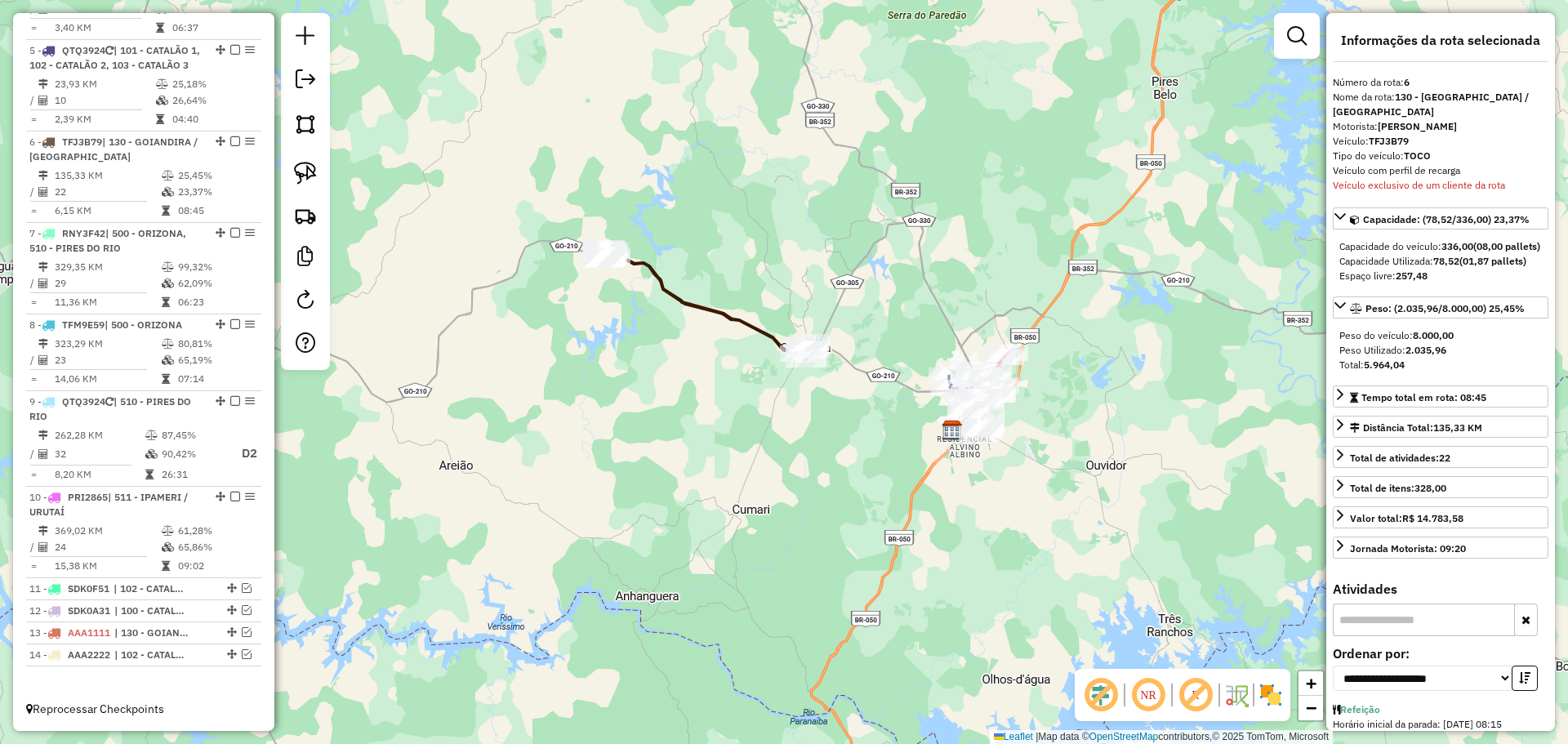
click at [734, 319] on icon at bounding box center [705, 304] width 207 height 112
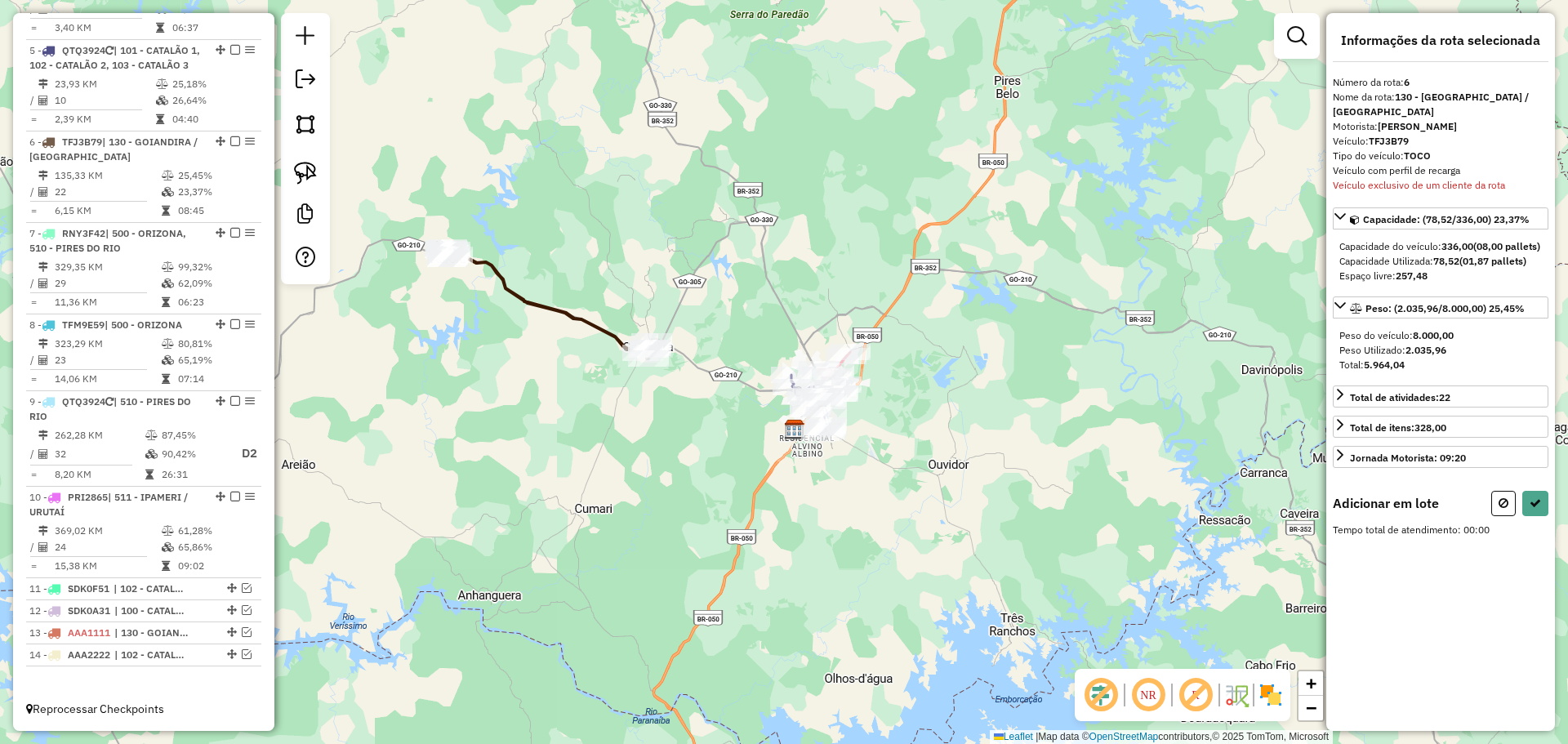
drag, startPoint x: 958, startPoint y: 421, endPoint x: 800, endPoint y: 420, distance: 158.0
click at [800, 420] on img at bounding box center [795, 430] width 21 height 21
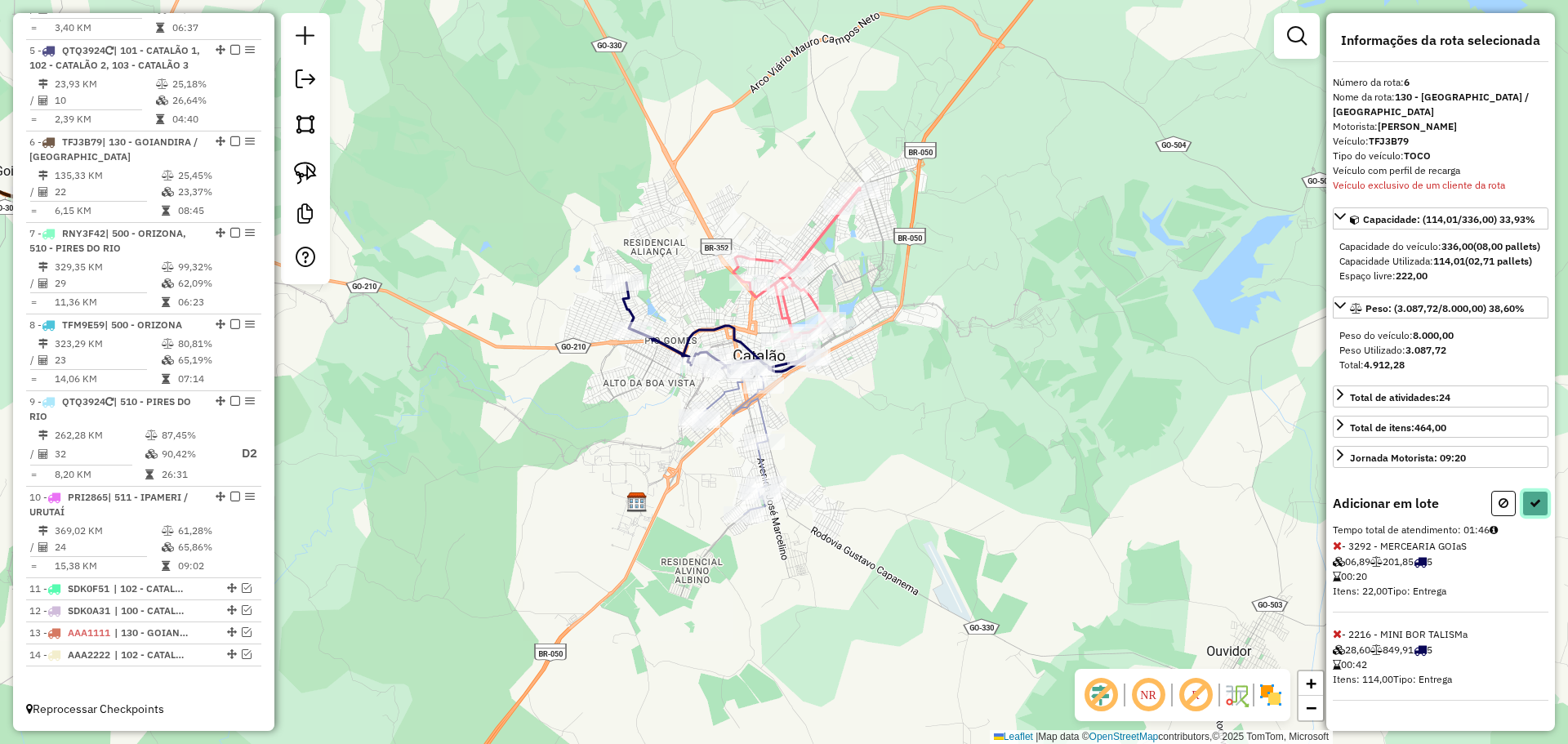
click at [1536, 516] on button at bounding box center [1534, 504] width 26 height 25
select select "**********"
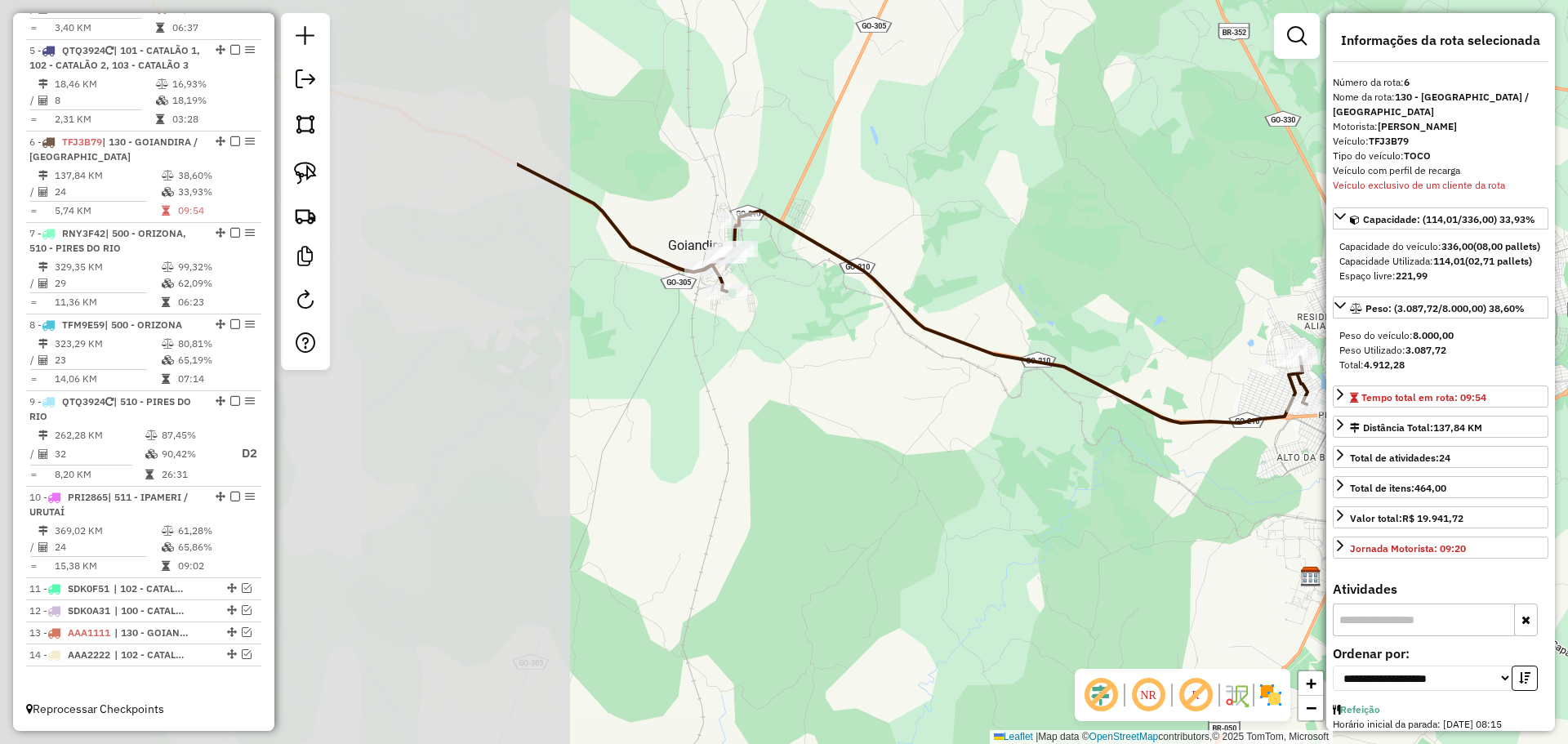
drag, startPoint x: 423, startPoint y: 392, endPoint x: 1103, endPoint y: 457, distance: 683.1
click at [1105, 462] on div "Janela de atendimento Grade de atendimento Capacidade Transportadoras Veículos …" at bounding box center [784, 372] width 1568 height 744
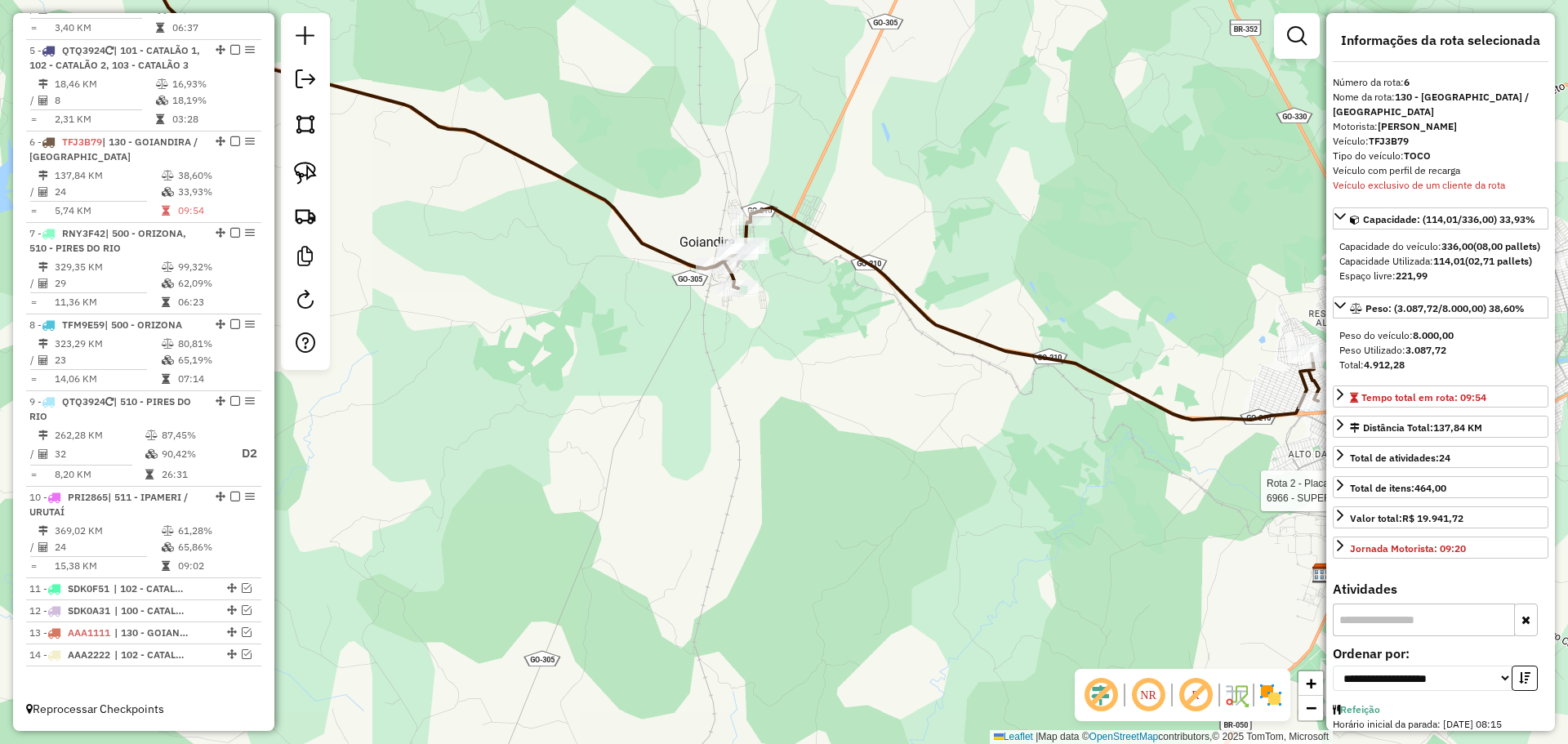
click at [961, 330] on icon at bounding box center [718, 173] width 1200 height 494
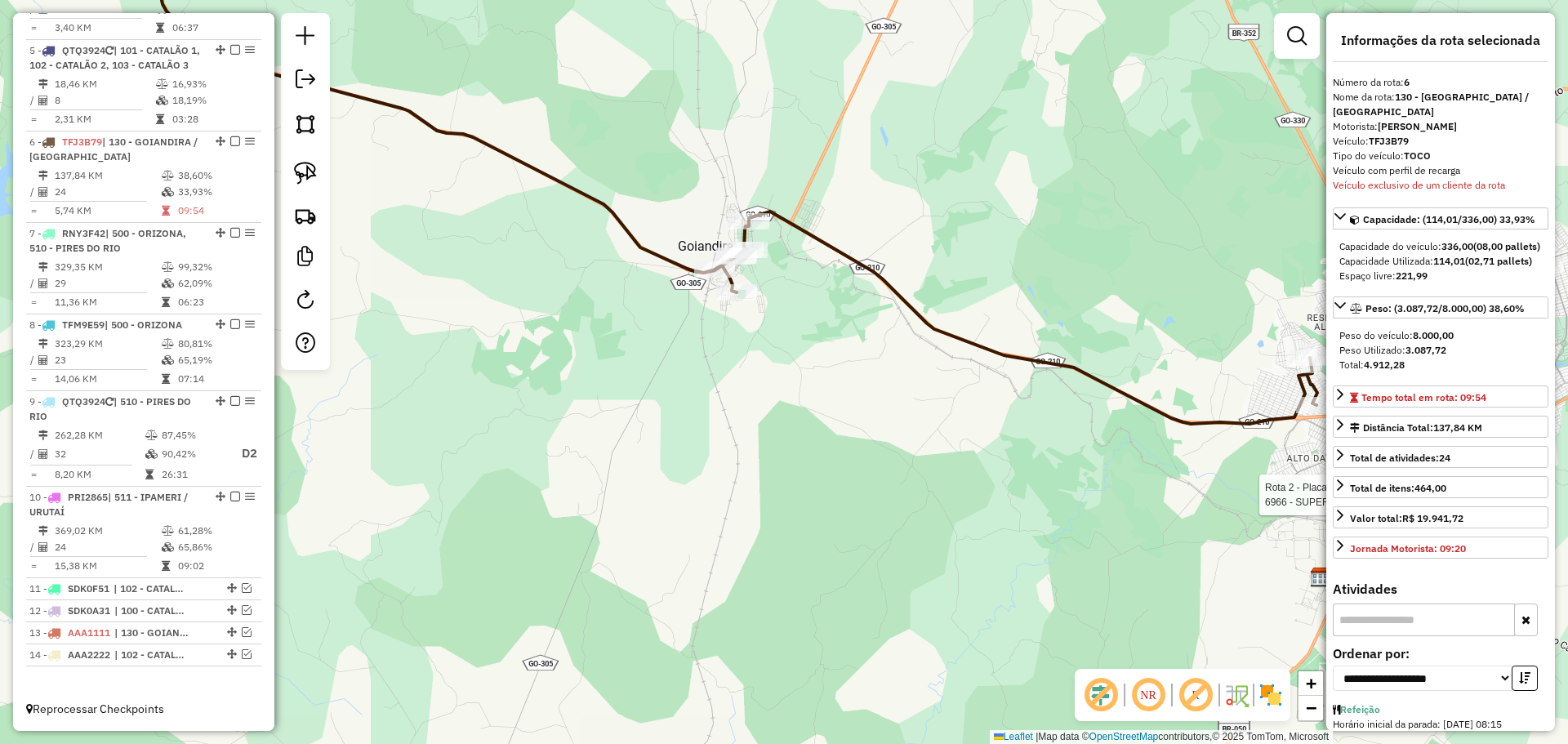
click at [961, 334] on icon at bounding box center [716, 175] width 1203 height 498
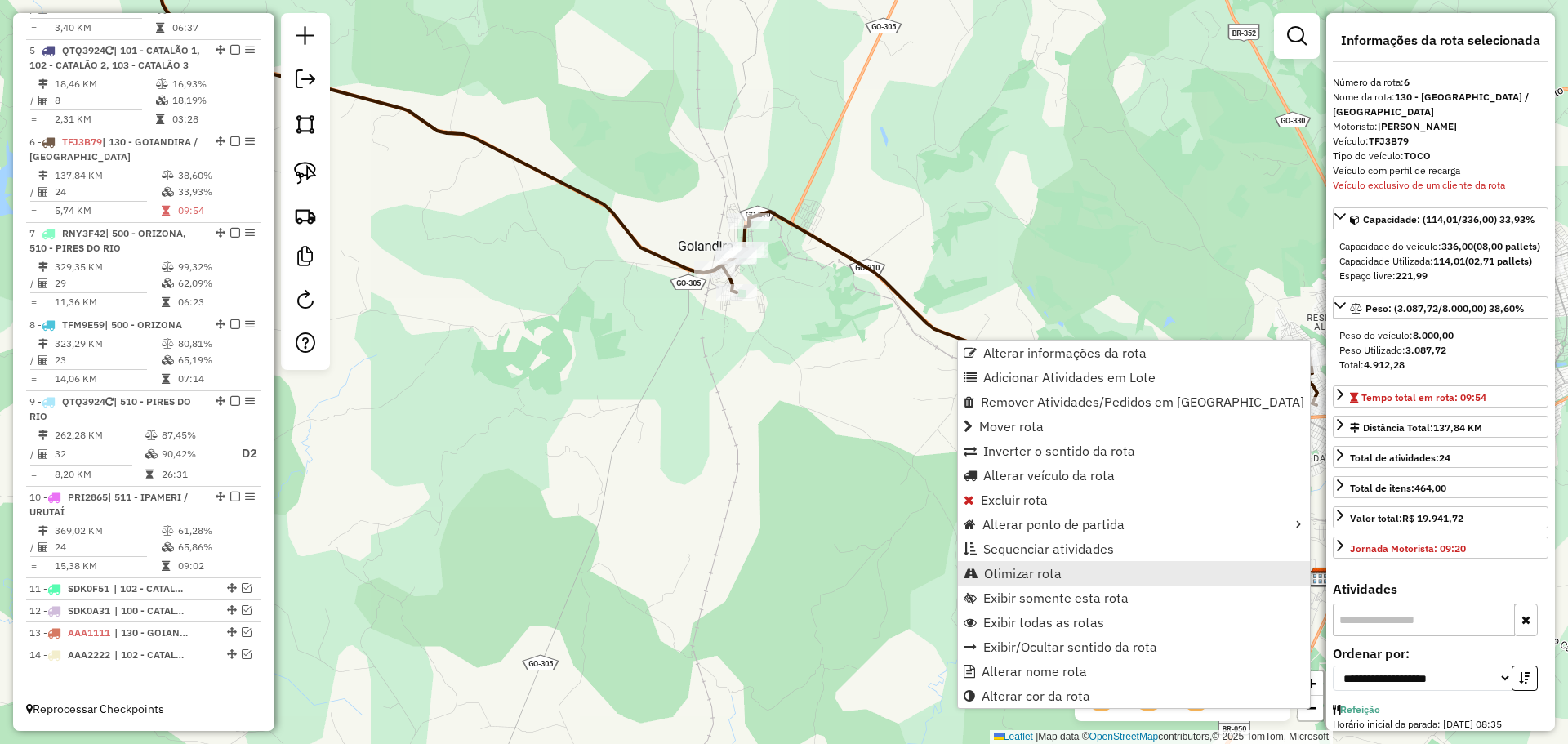
click at [1018, 577] on span "Otimizar rota" at bounding box center [1022, 574] width 78 height 13
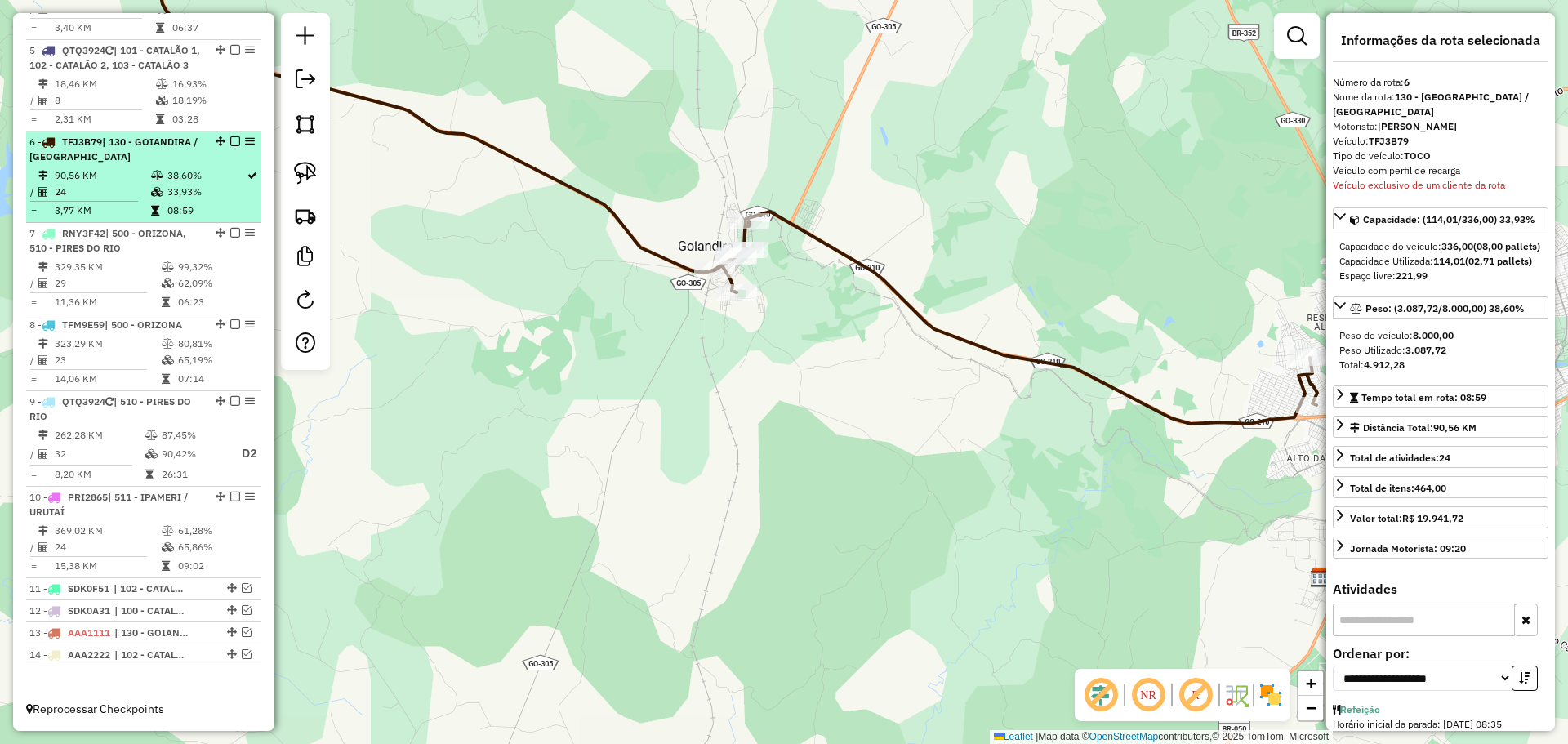
click at [232, 142] on em at bounding box center [235, 141] width 10 height 10
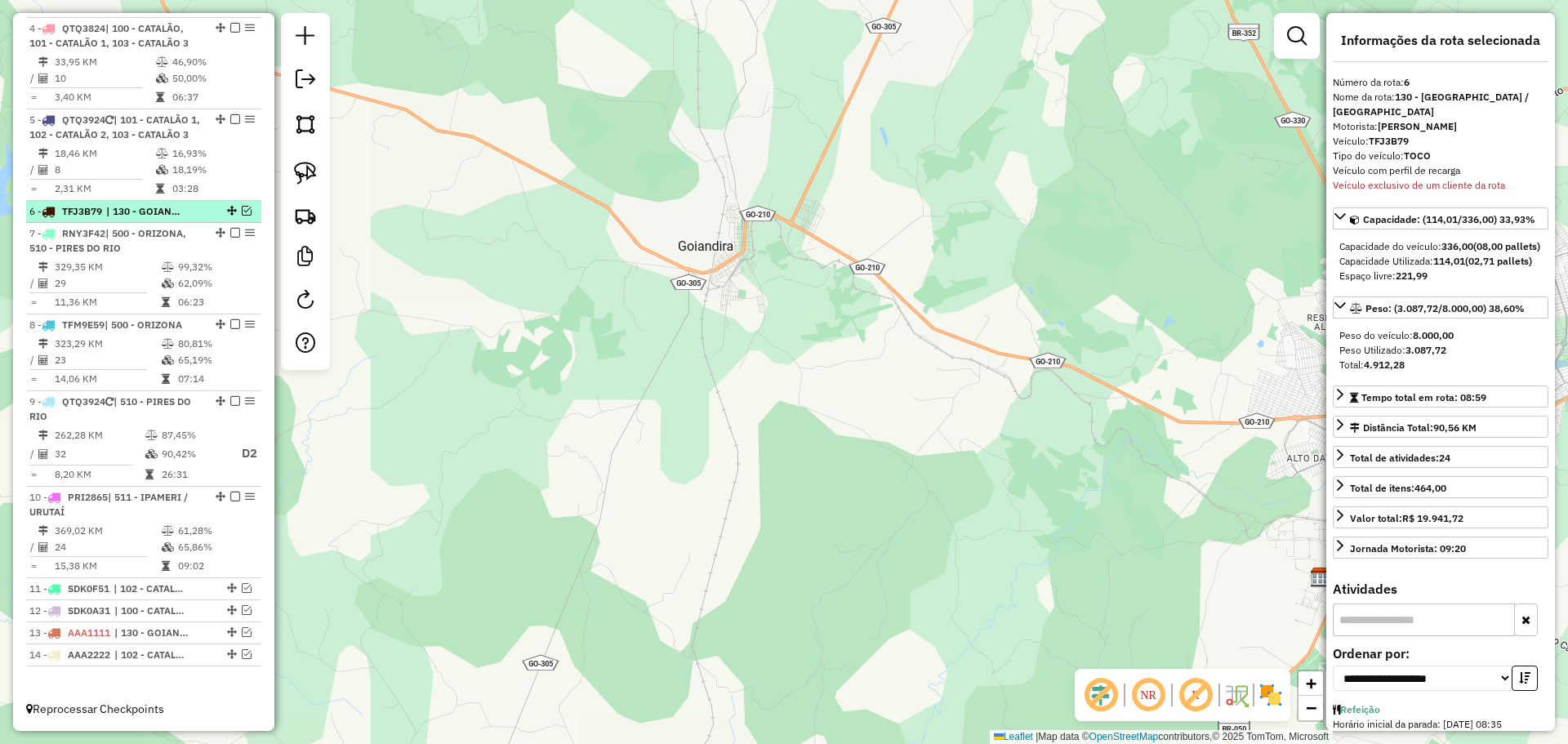
scroll to position [778, 0]
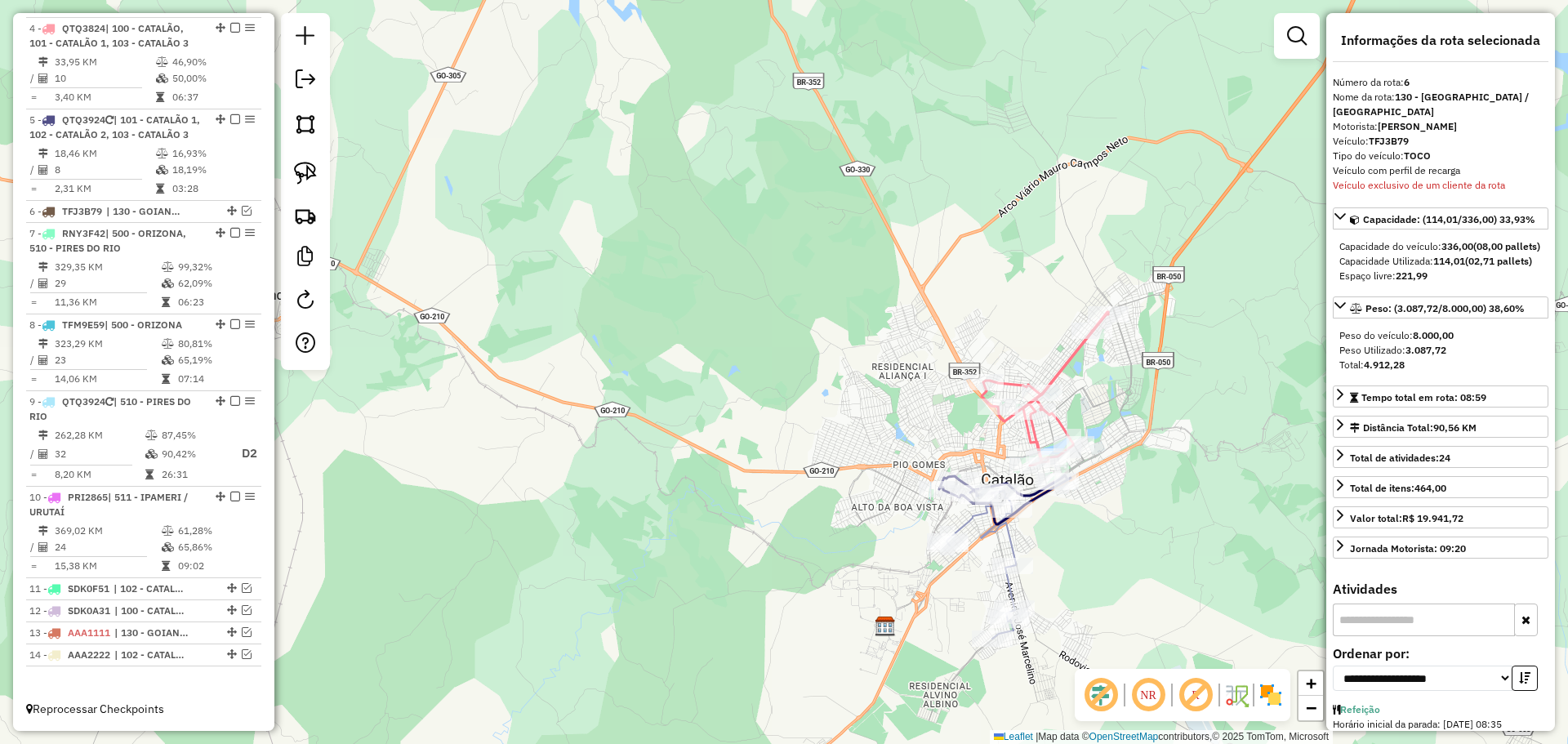
drag, startPoint x: 885, startPoint y: 419, endPoint x: 480, endPoint y: 467, distance: 407.8
click at [480, 467] on div "Janela de atendimento Grade de atendimento Capacidade Transportadoras Veículos …" at bounding box center [784, 372] width 1568 height 744
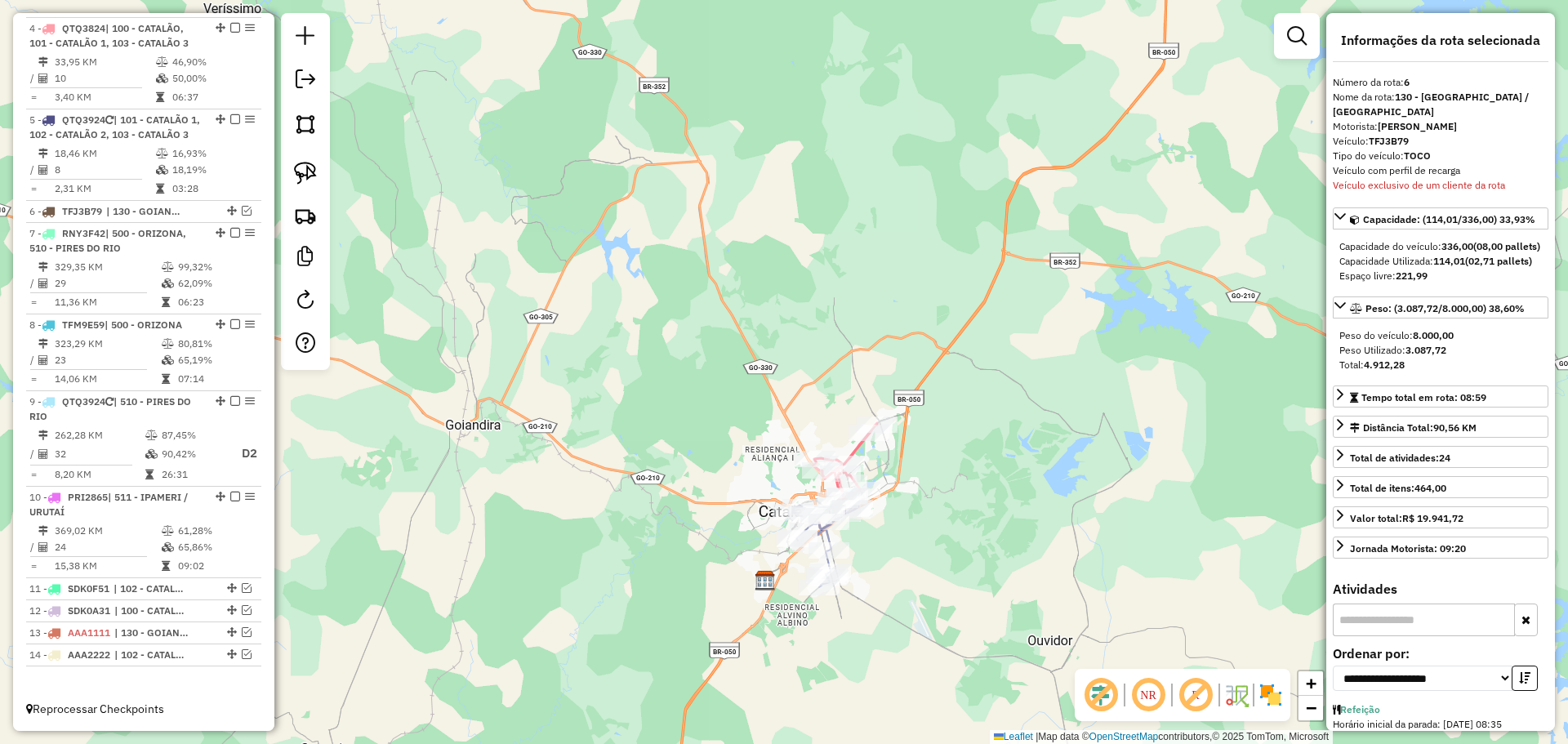
click at [828, 539] on icon at bounding box center [814, 550] width 36 height 74
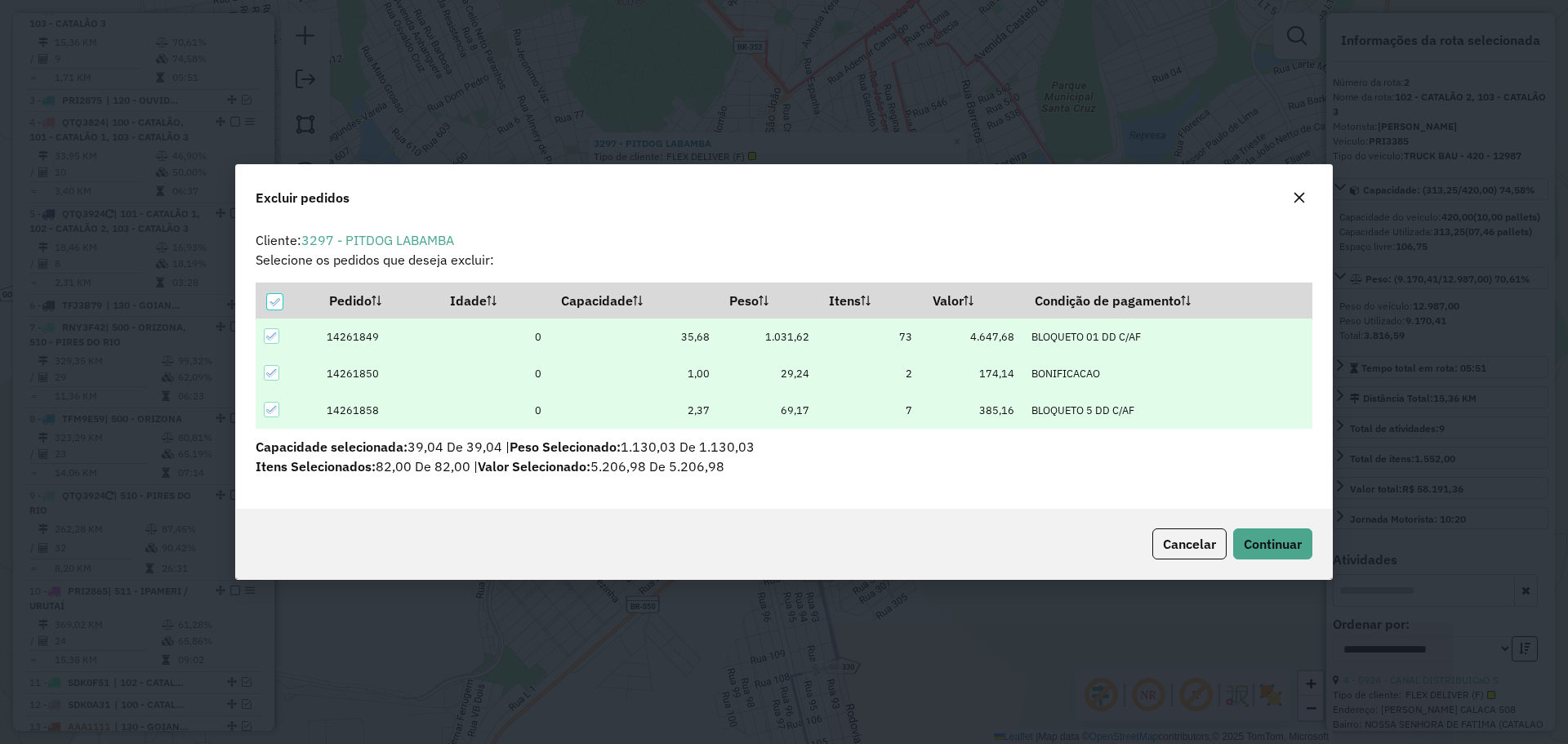
scroll to position [0, 0]
click at [1294, 542] on span "Continuar" at bounding box center [1272, 544] width 58 height 16
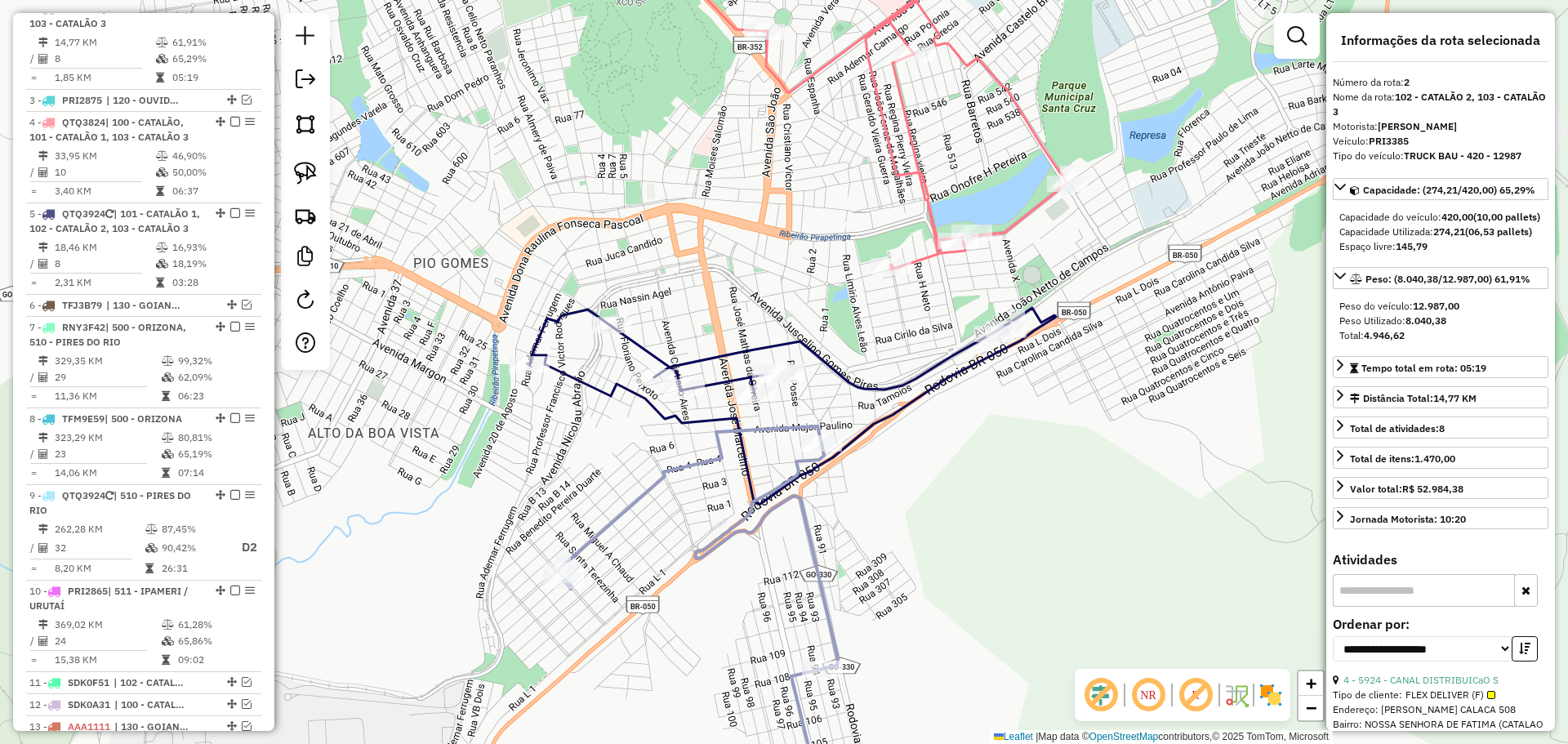
click at [814, 540] on icon at bounding box center [698, 623] width 281 height 392
click at [856, 437] on icon at bounding box center [793, 406] width 526 height 196
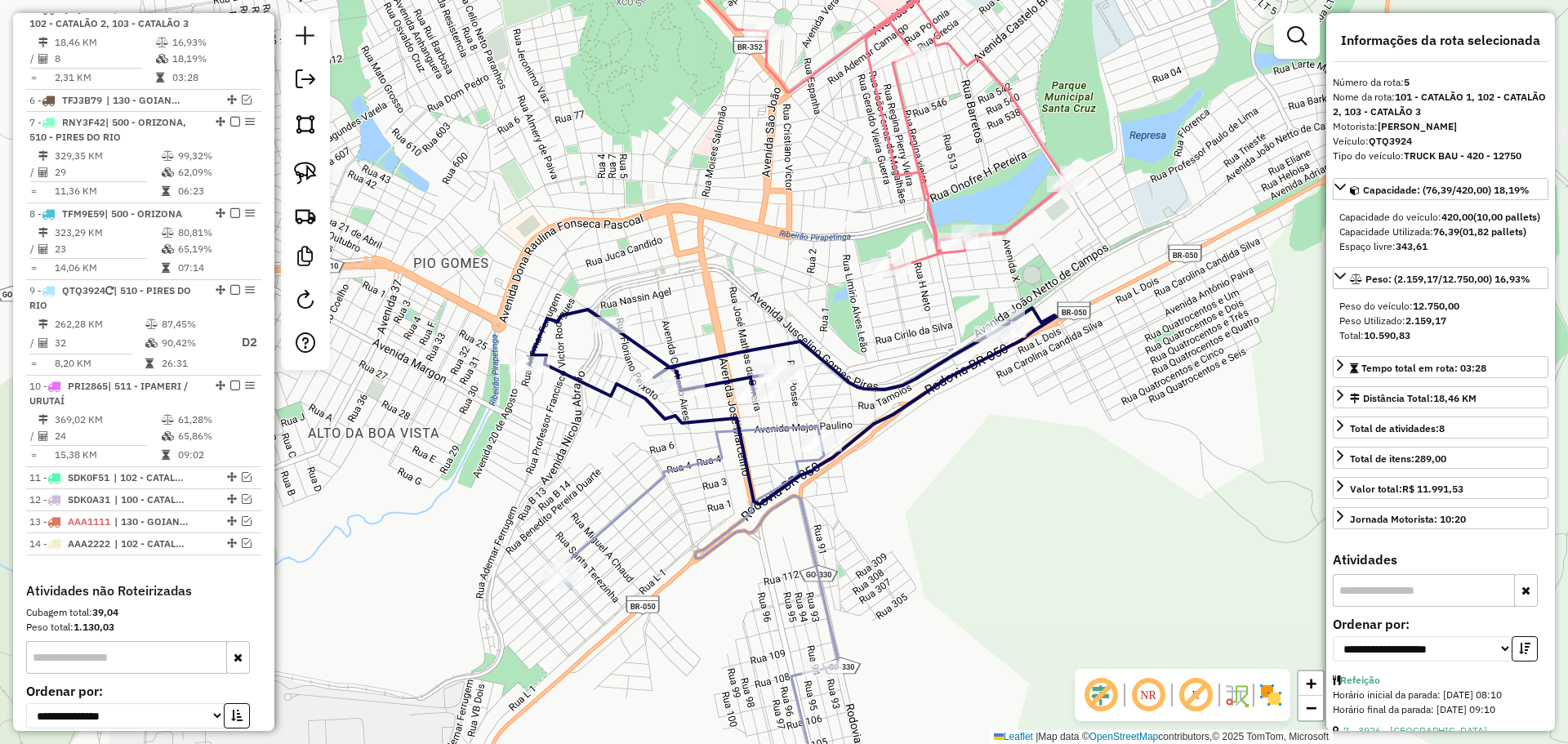
click at [812, 549] on icon at bounding box center [698, 623] width 281 height 392
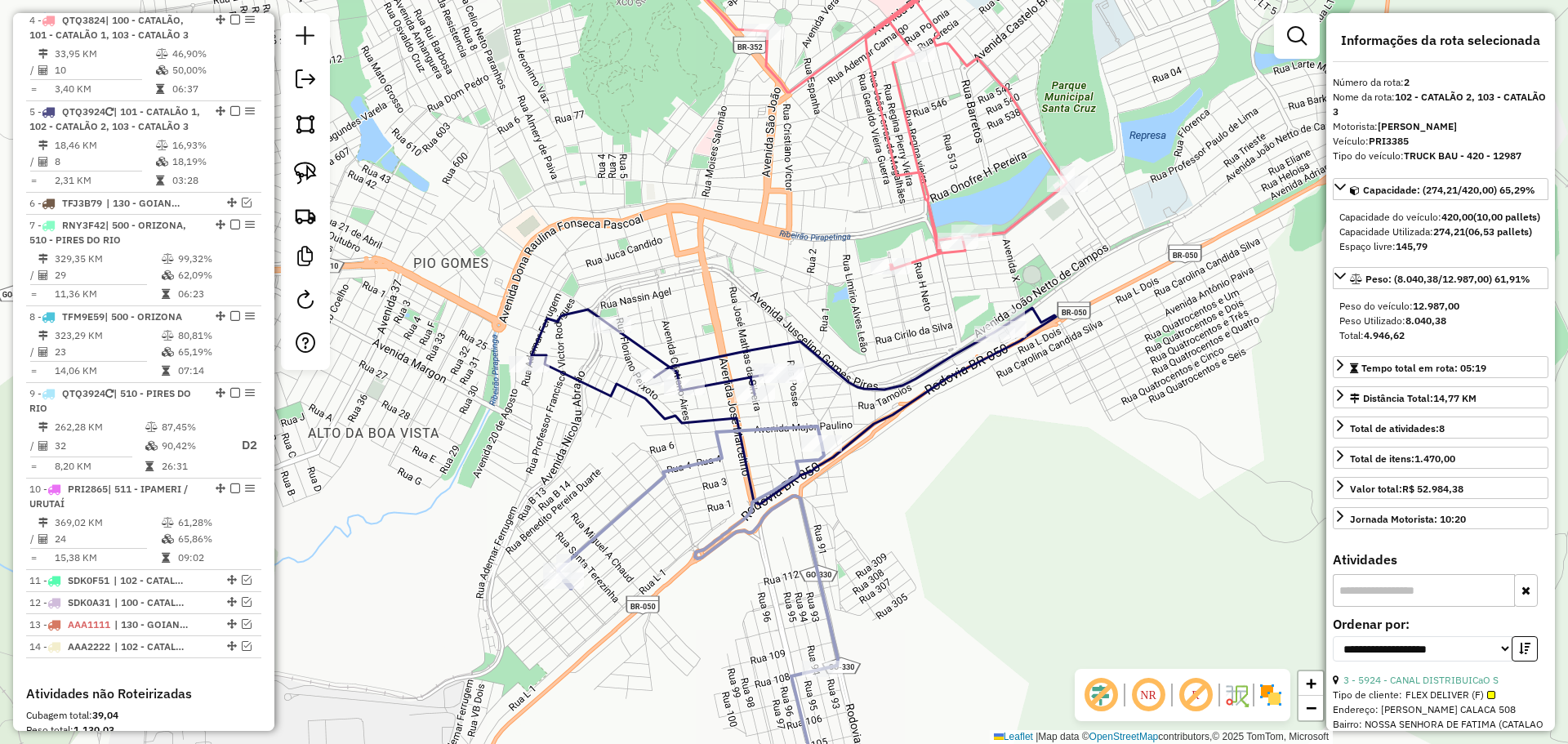
scroll to position [655, 0]
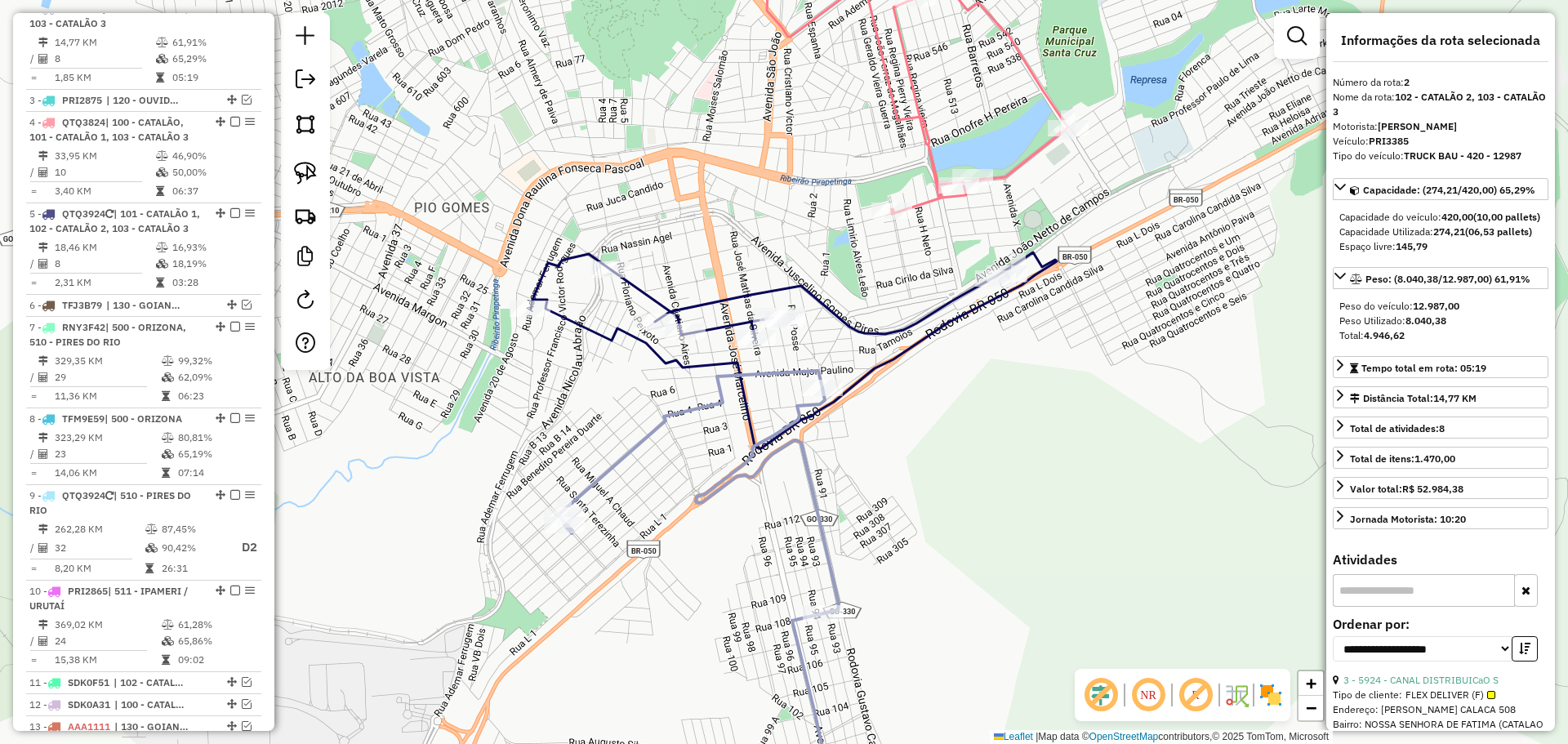
drag, startPoint x: 873, startPoint y: 538, endPoint x: 873, endPoint y: 394, distance: 144.0
click at [873, 394] on div "Janela de atendimento Grade de atendimento Capacidade Transportadoras Veículos …" at bounding box center [784, 372] width 1568 height 744
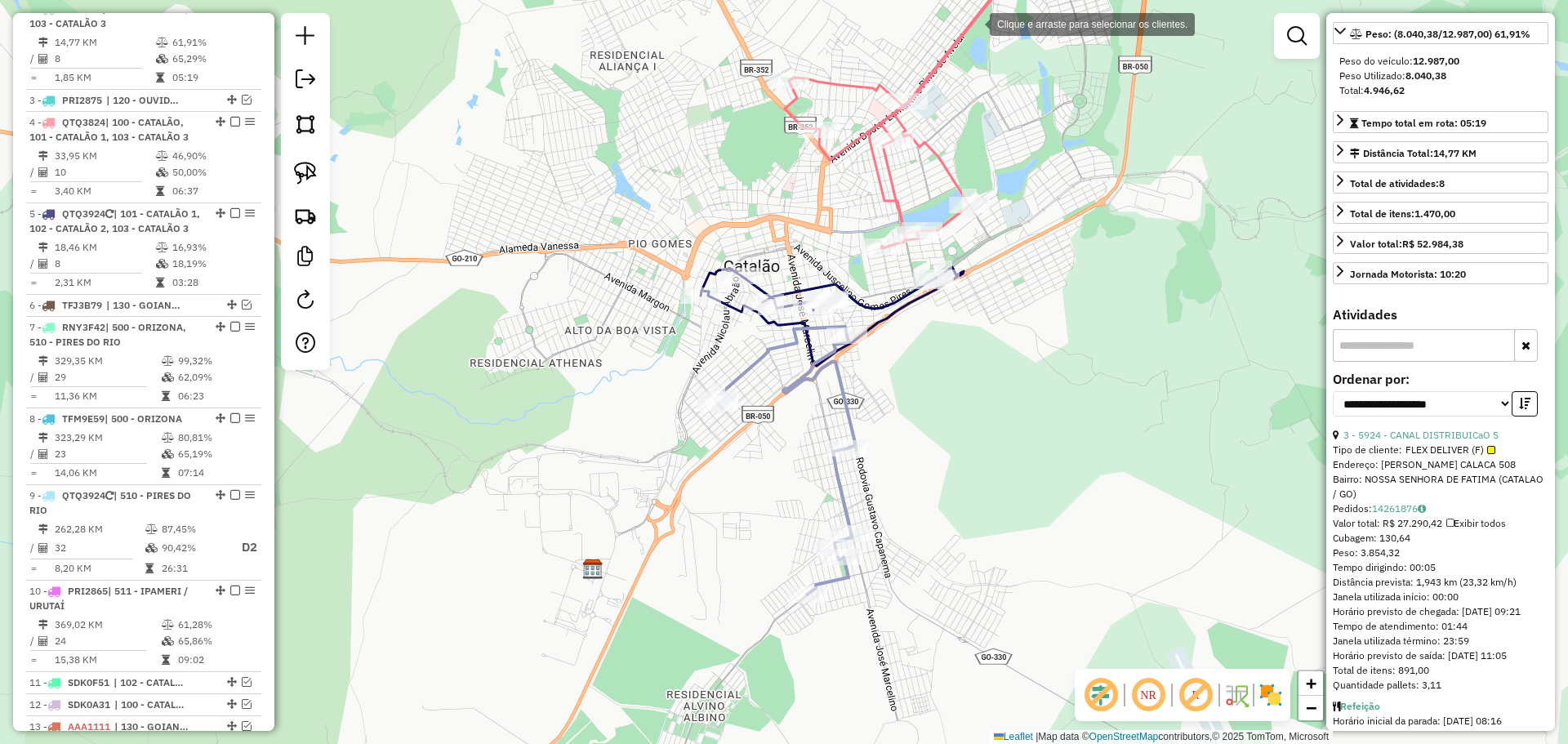
scroll to position [0, 0]
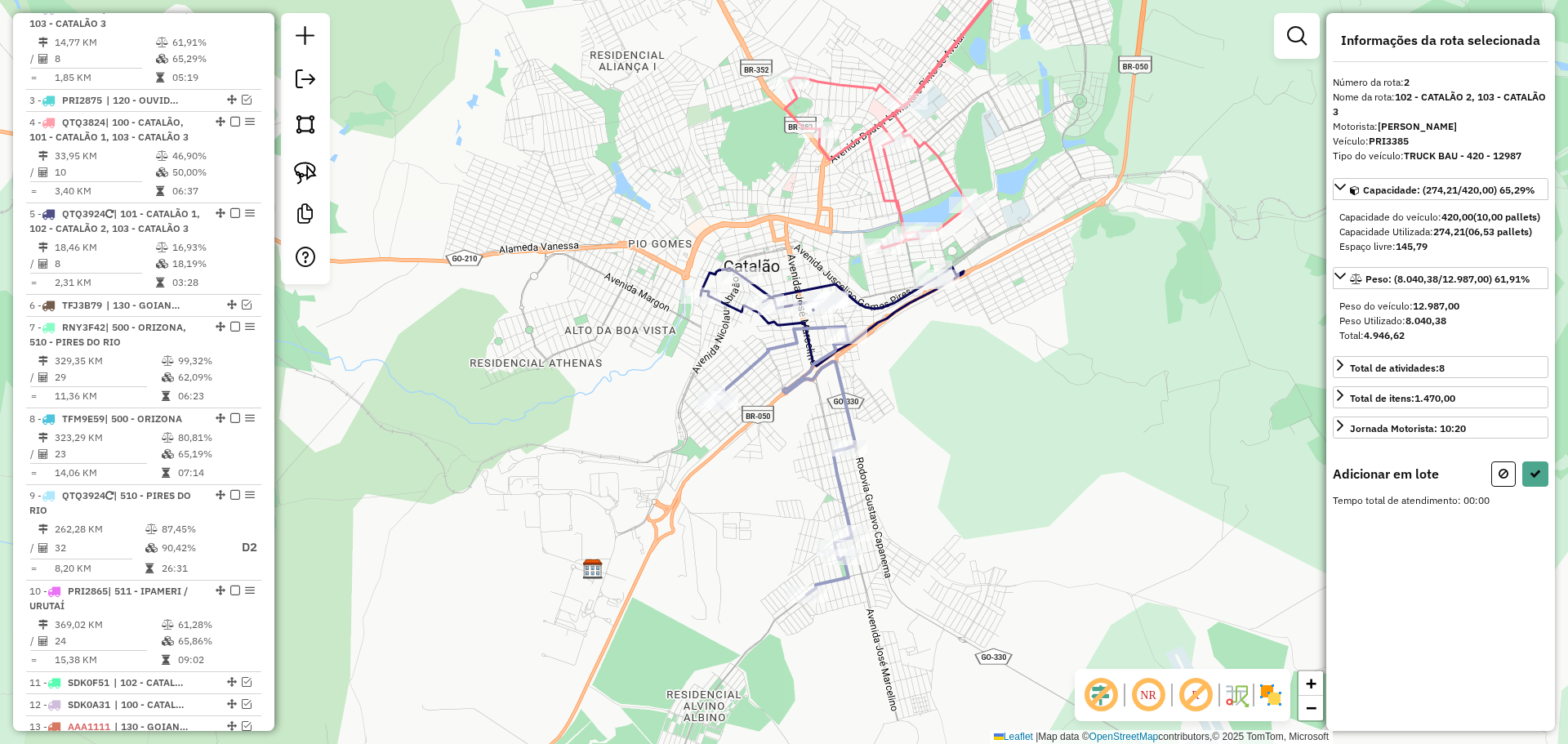
select select "**********"
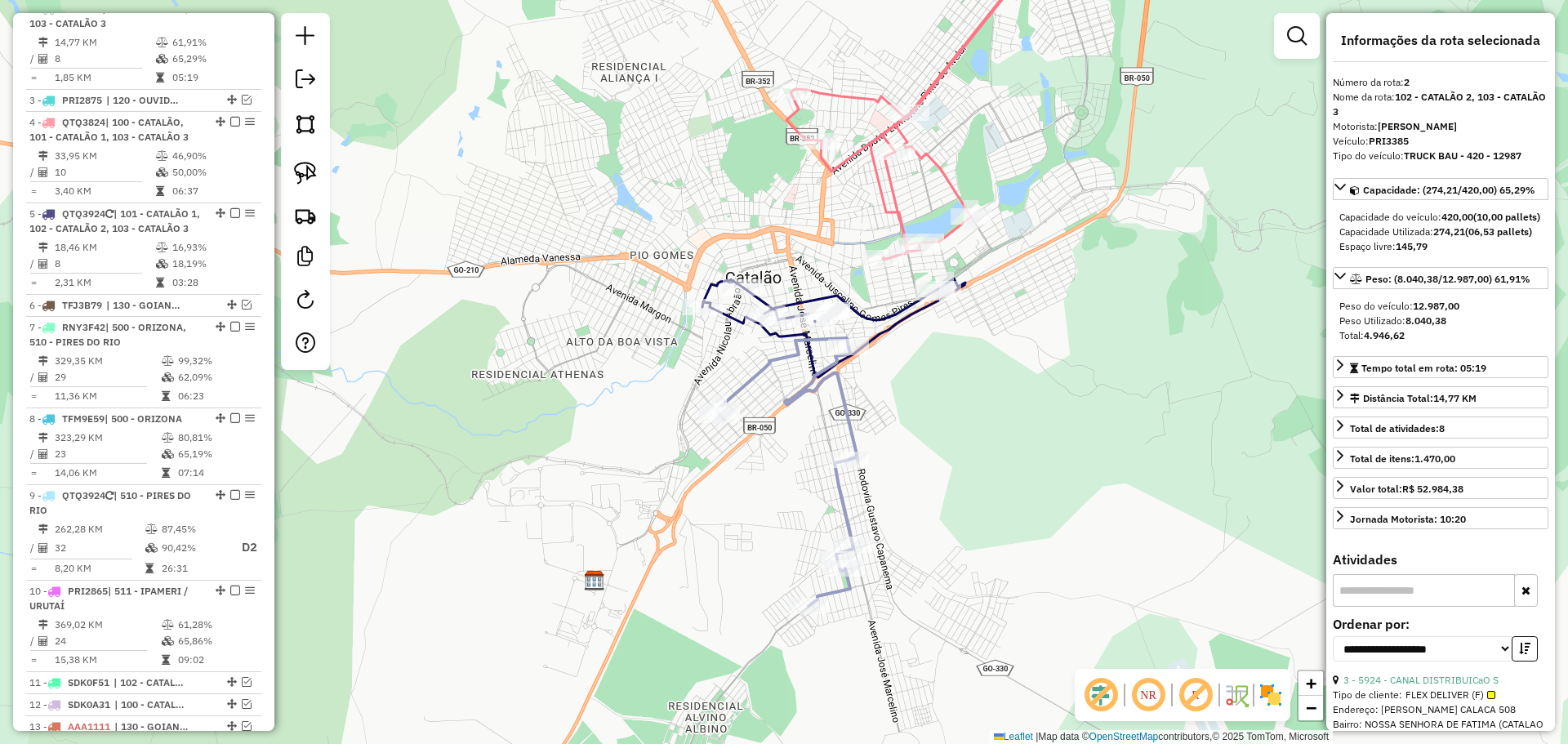
drag, startPoint x: 863, startPoint y: 430, endPoint x: 889, endPoint y: 558, distance: 130.6
click at [889, 558] on div "Rota 2 - Placa PRI3385 3792 - CONVENIENCIA CASTELO Janela de atendimento Grade …" at bounding box center [784, 372] width 1568 height 744
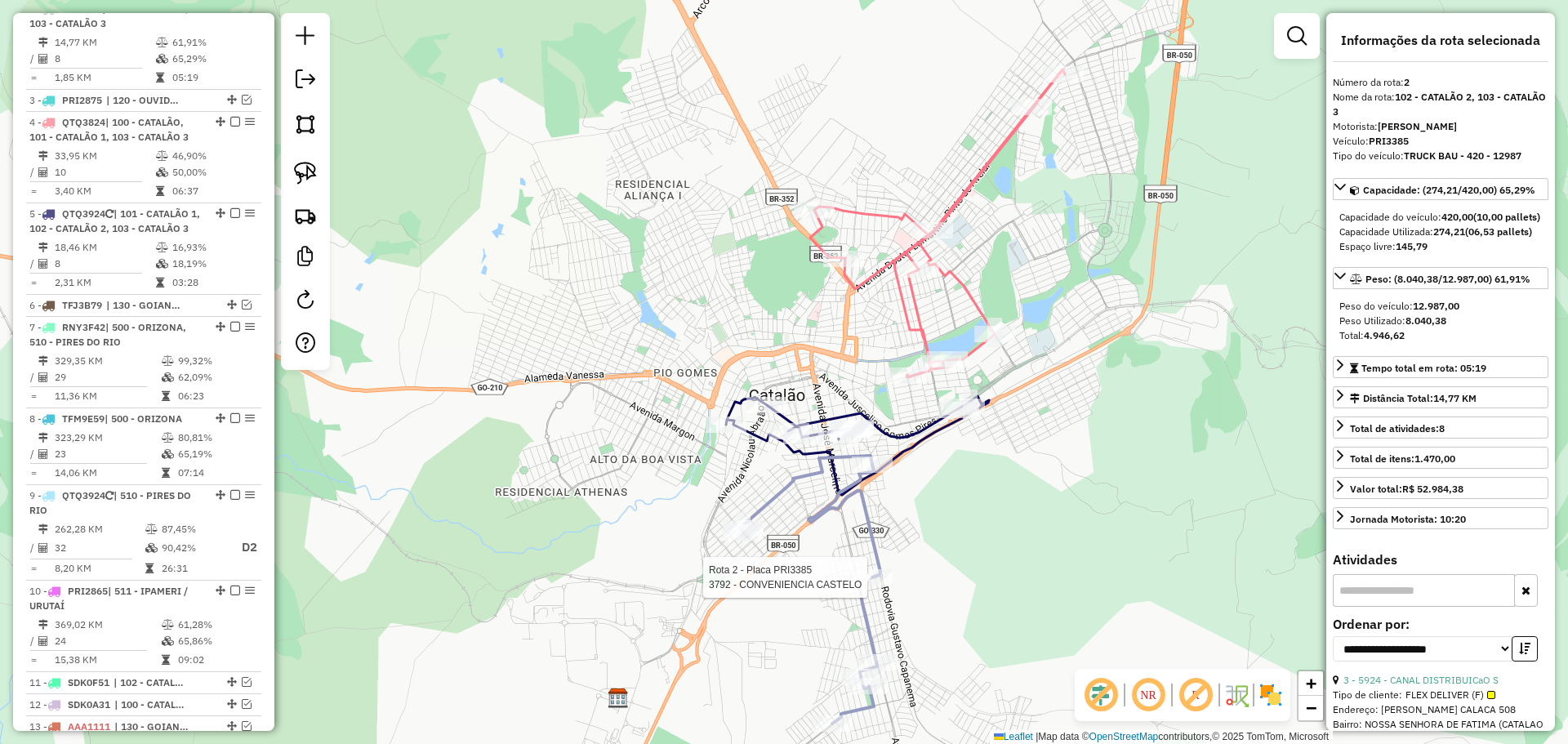
click at [897, 433] on icon at bounding box center [858, 445] width 263 height 99
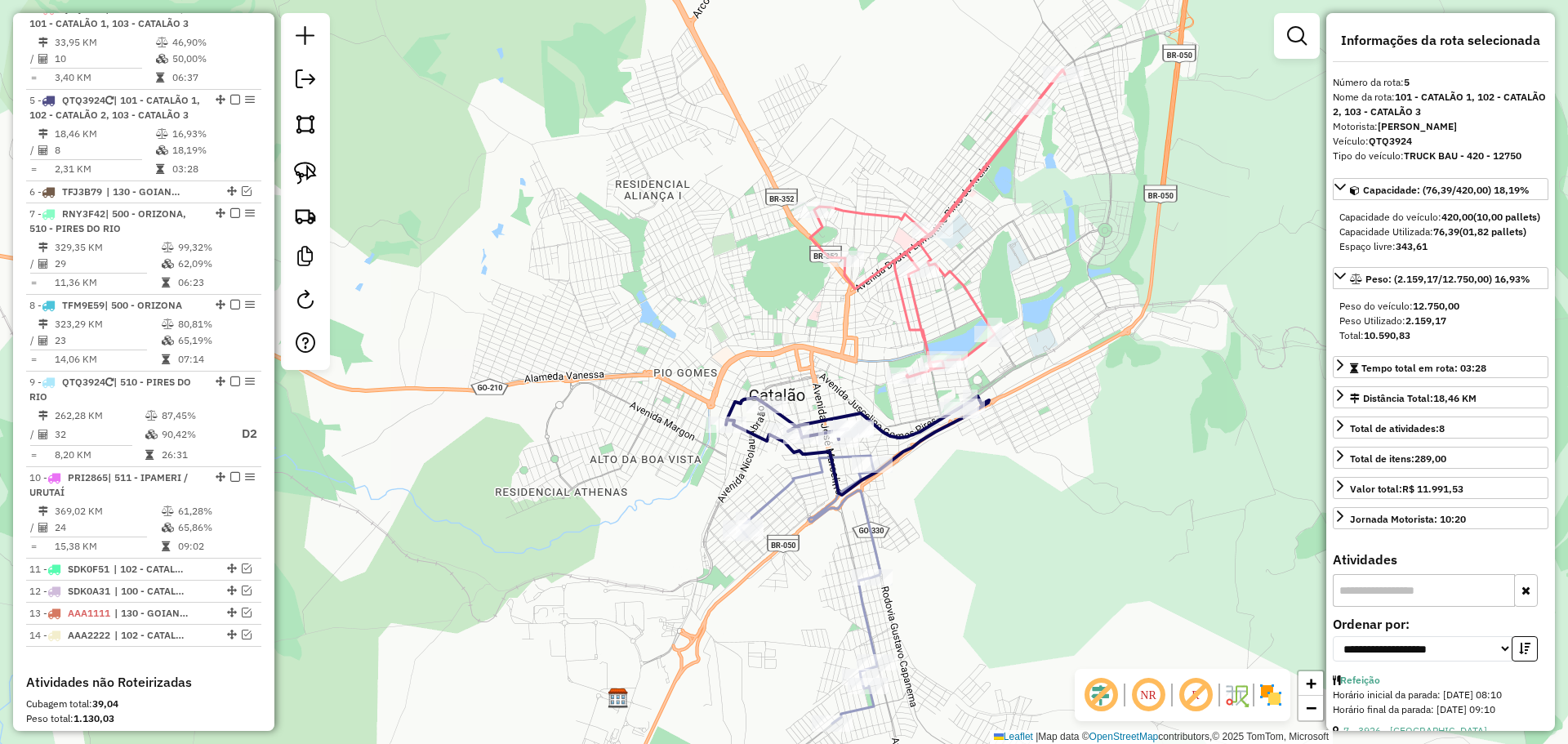
scroll to position [859, 0]
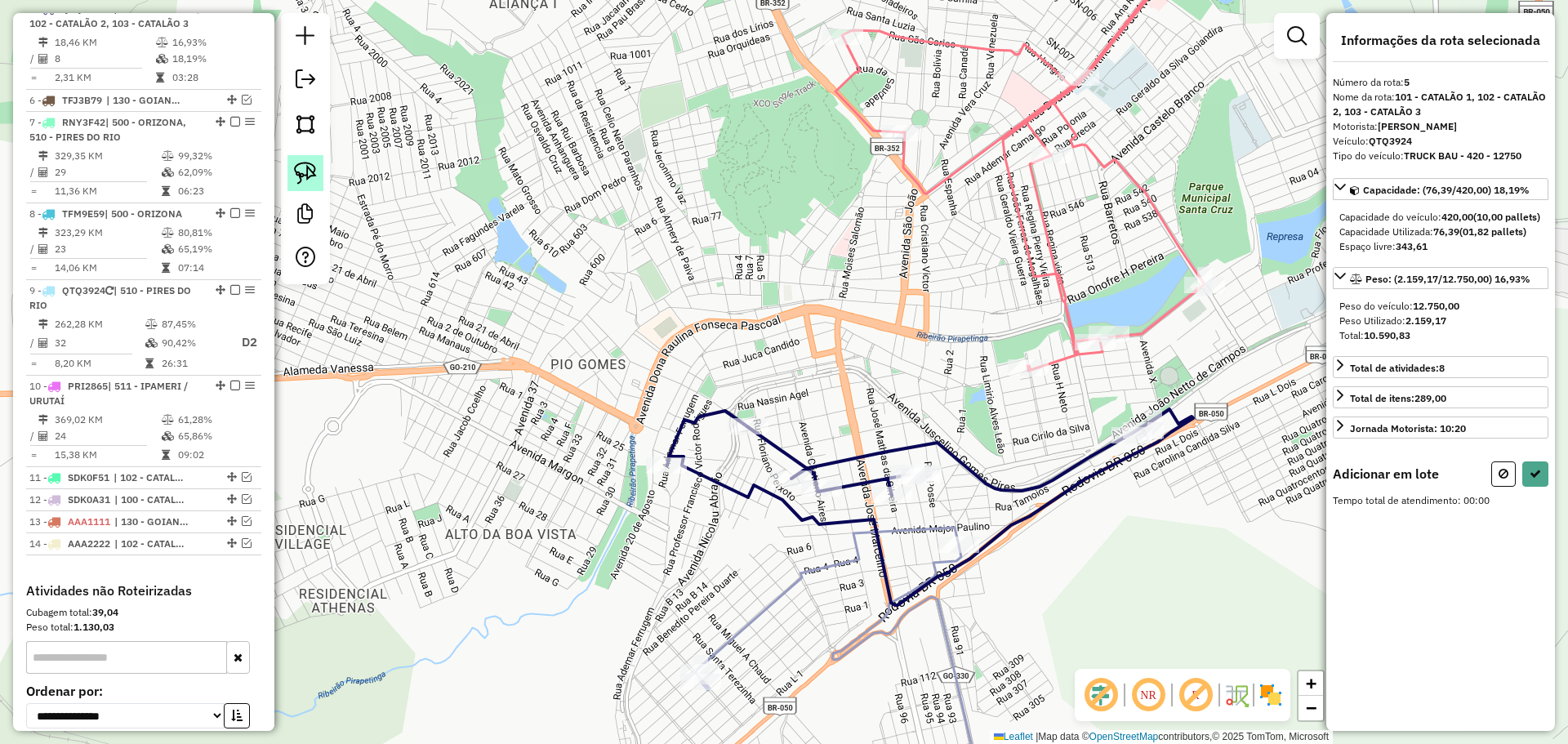
click at [302, 176] on img at bounding box center [306, 173] width 23 height 23
drag, startPoint x: 868, startPoint y: 425, endPoint x: 961, endPoint y: 472, distance: 104.2
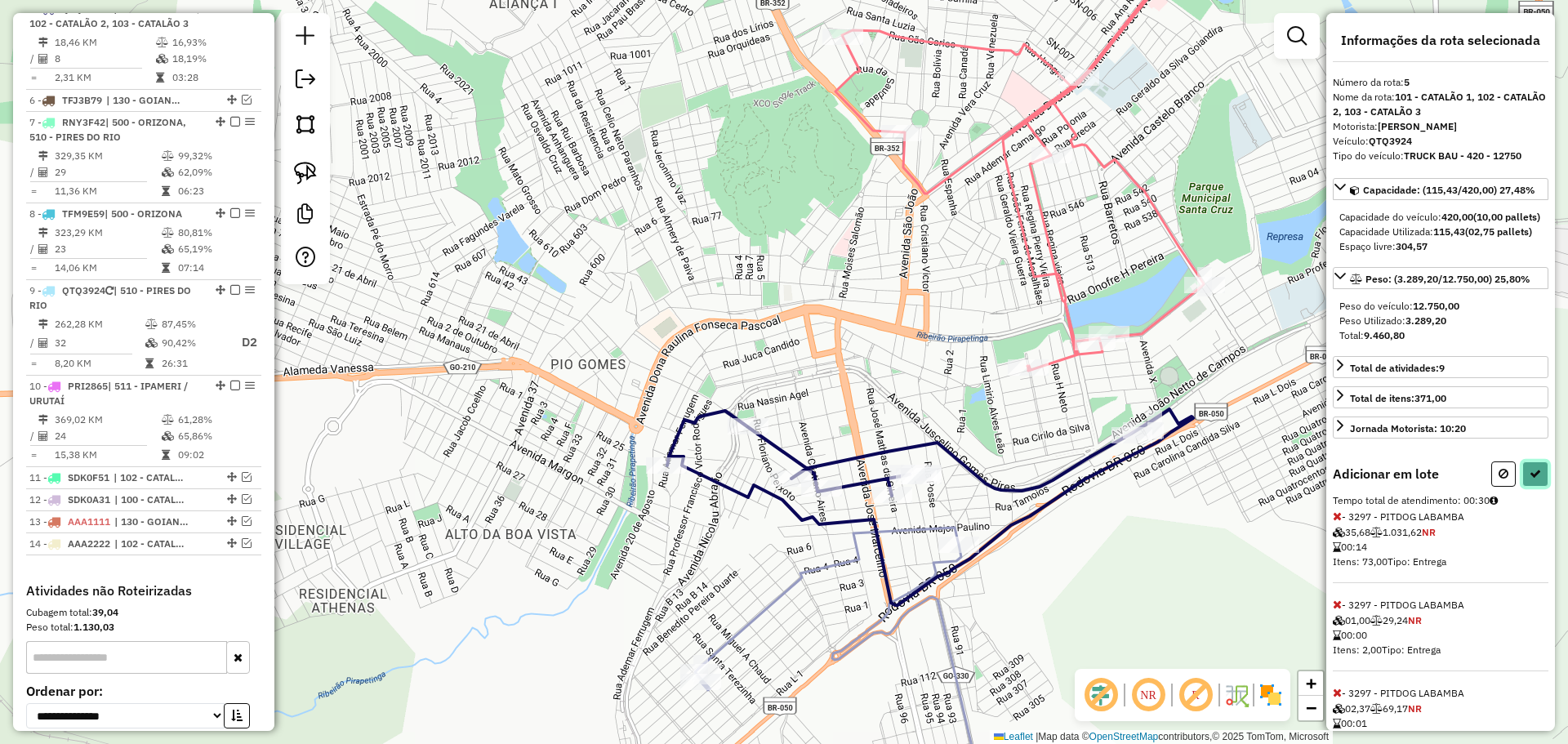
click at [1530, 480] on icon at bounding box center [1535, 474] width 12 height 12
select select "**********"
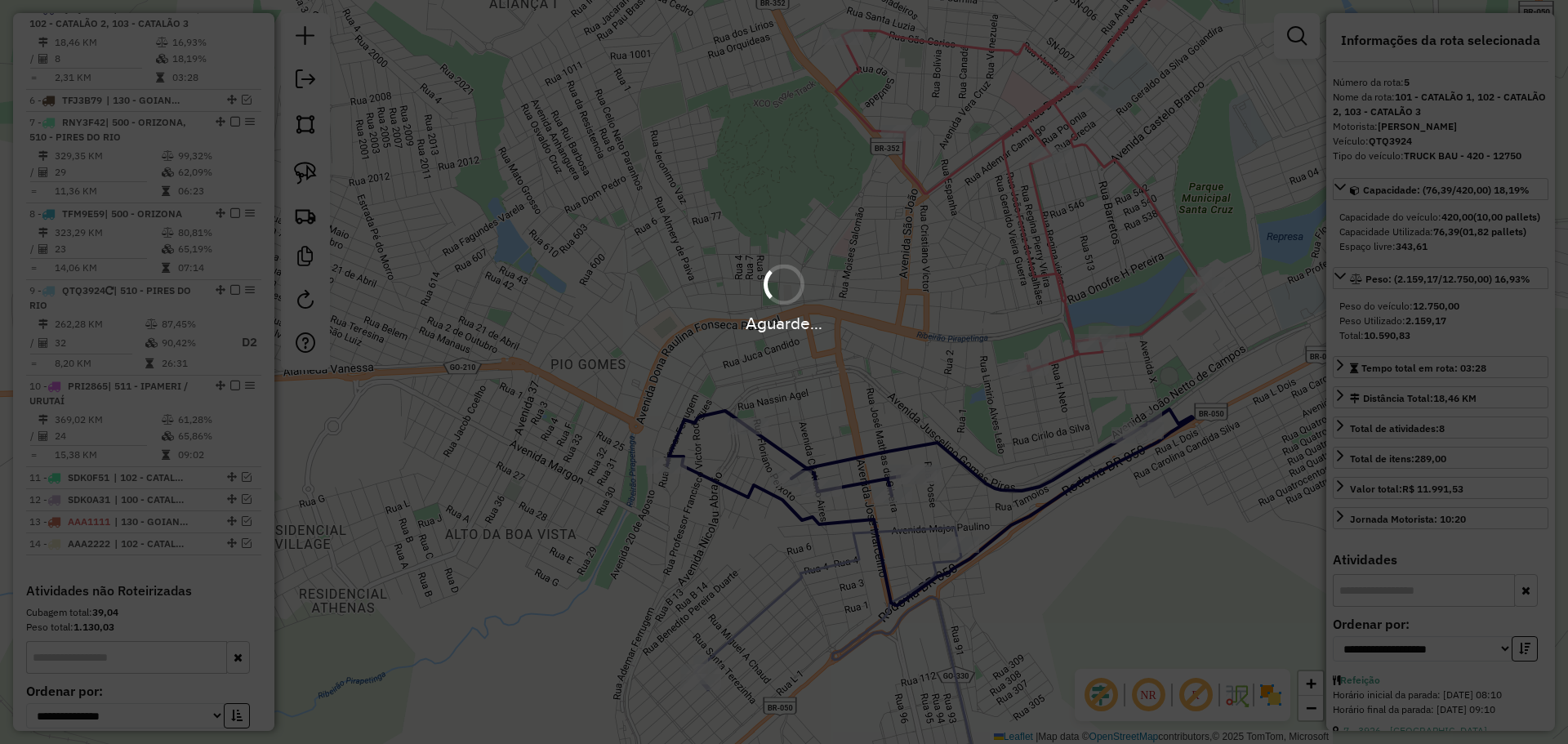
scroll to position [778, 0]
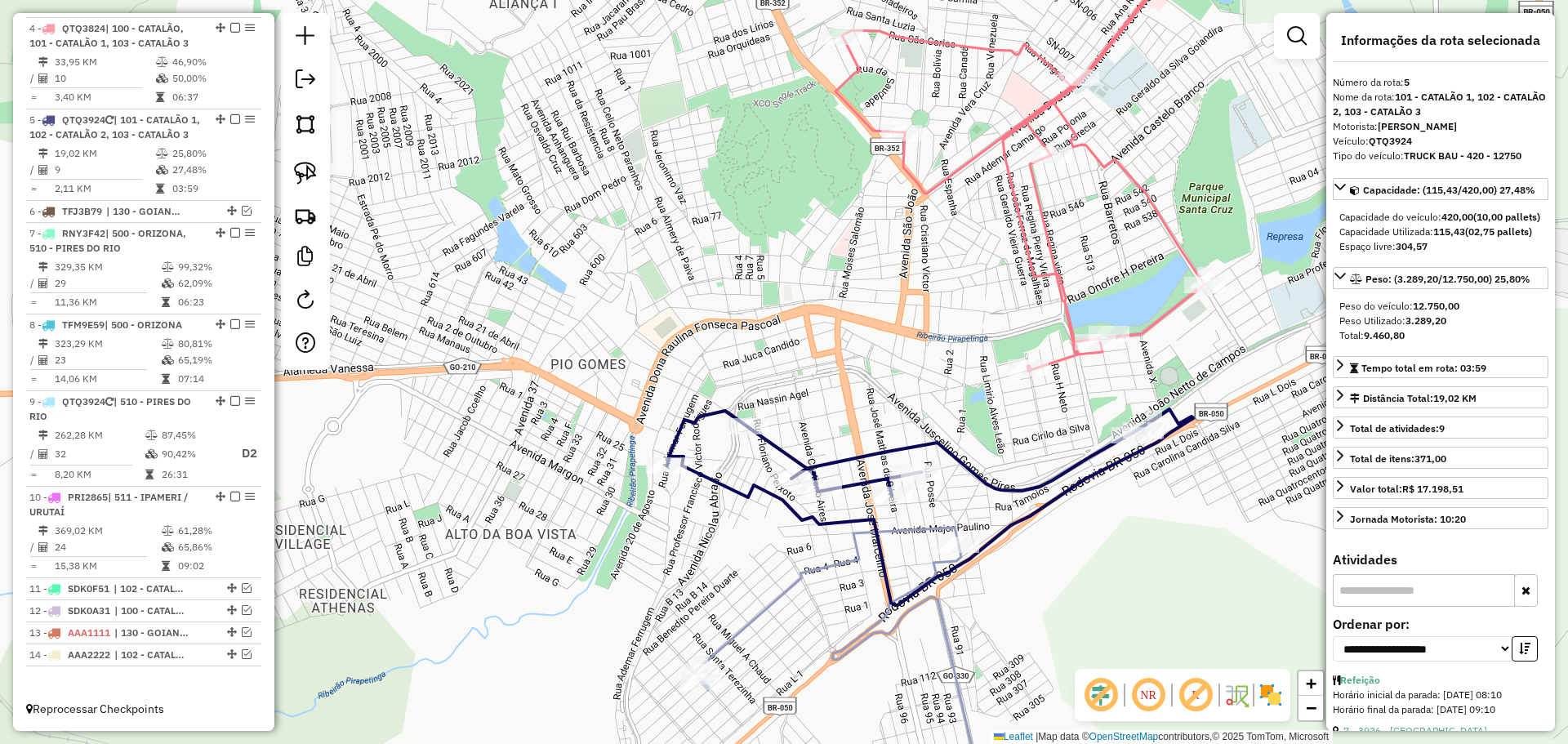
click at [980, 484] on icon at bounding box center [929, 508] width 526 height 196
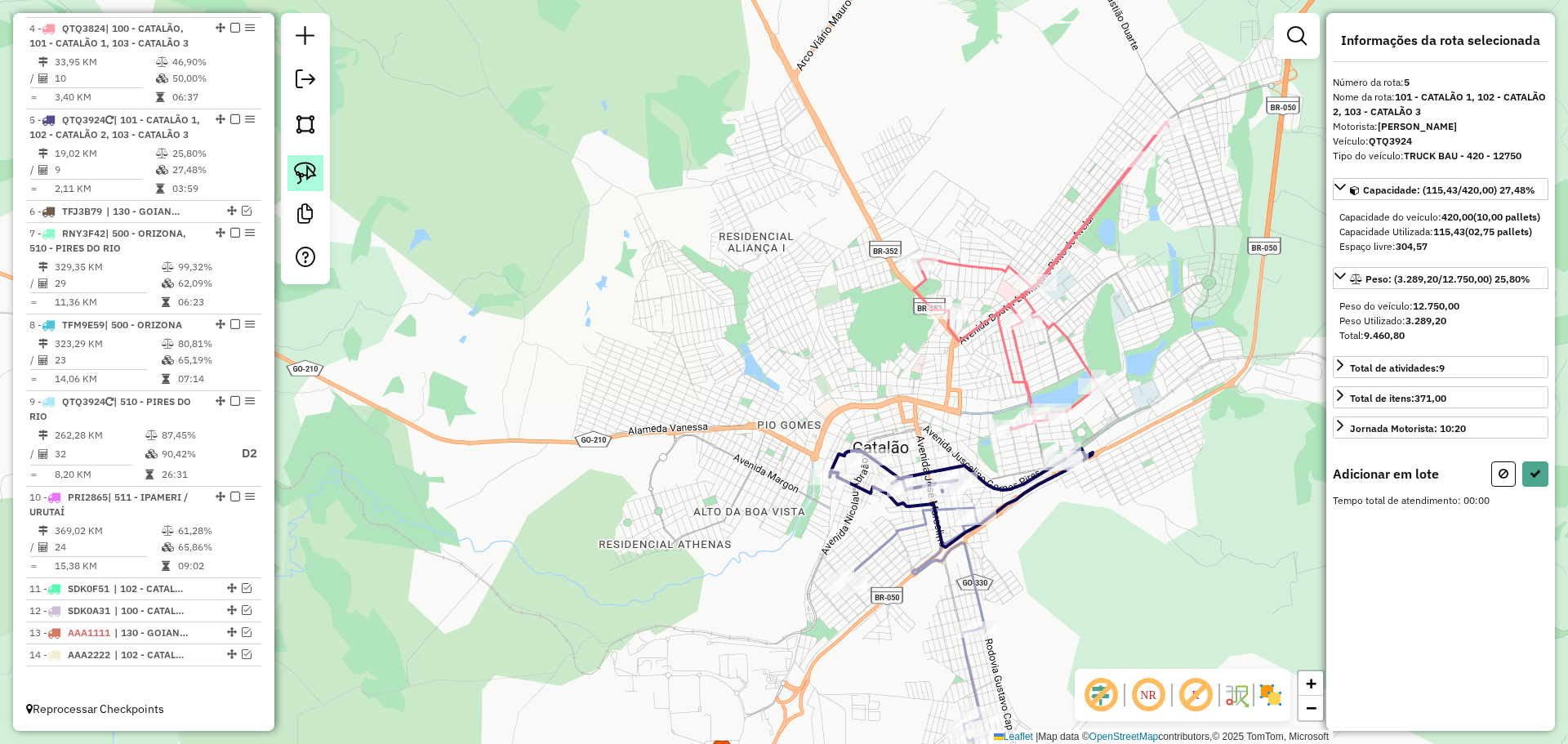
click at [302, 171] on img at bounding box center [306, 173] width 23 height 23
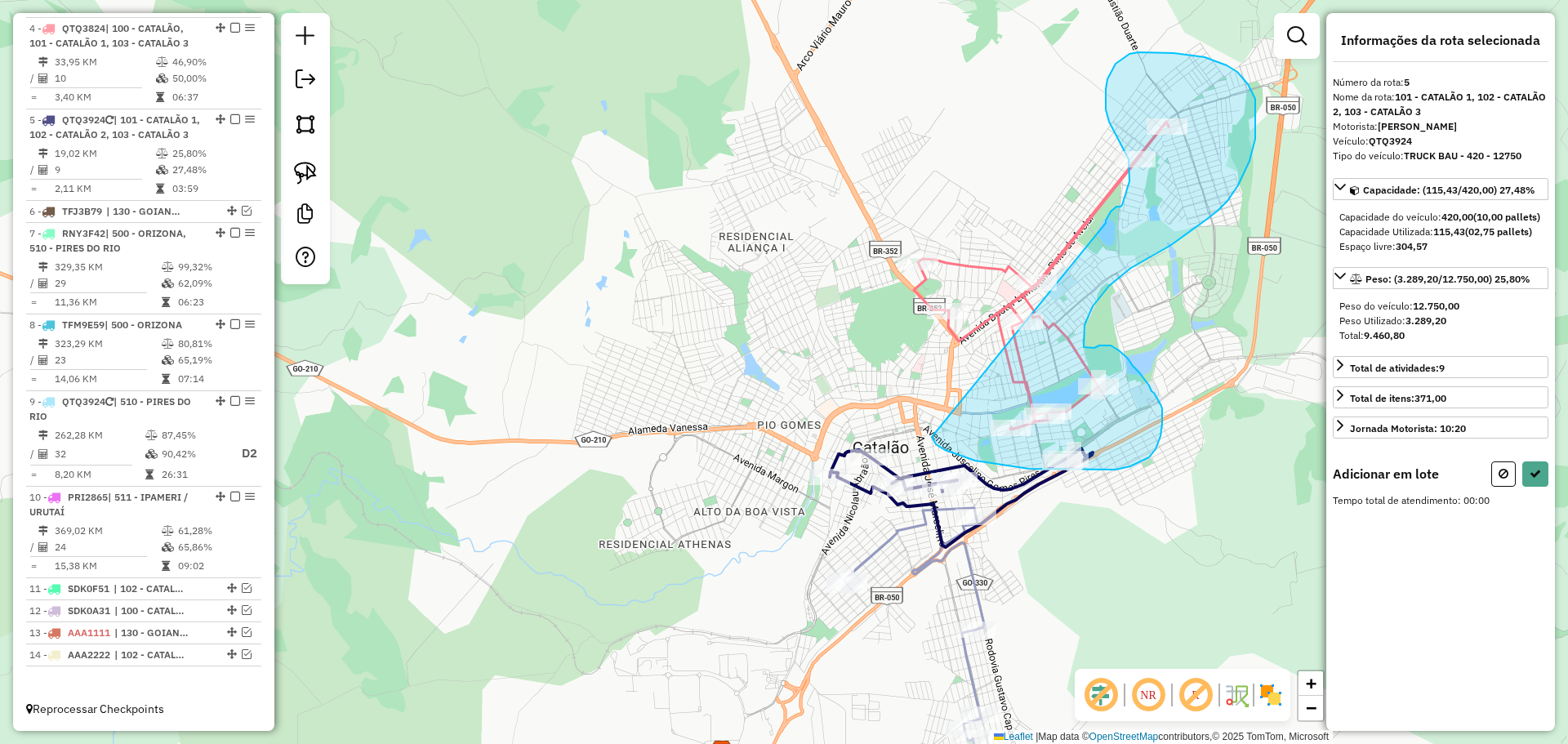
drag, startPoint x: 932, startPoint y: 437, endPoint x: 1105, endPoint y: 224, distance: 274.4
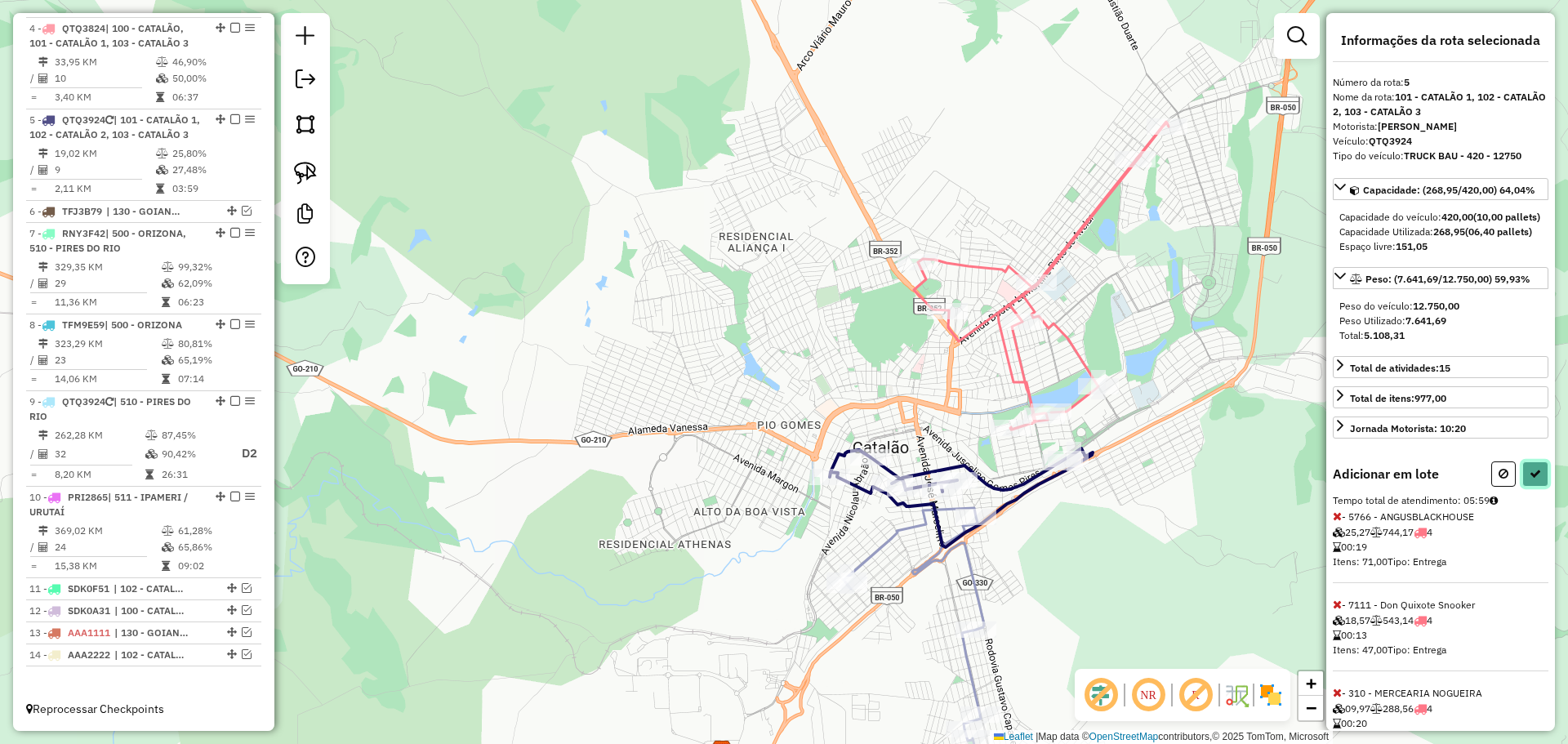
click at [1531, 487] on button at bounding box center [1534, 474] width 26 height 25
select select "**********"
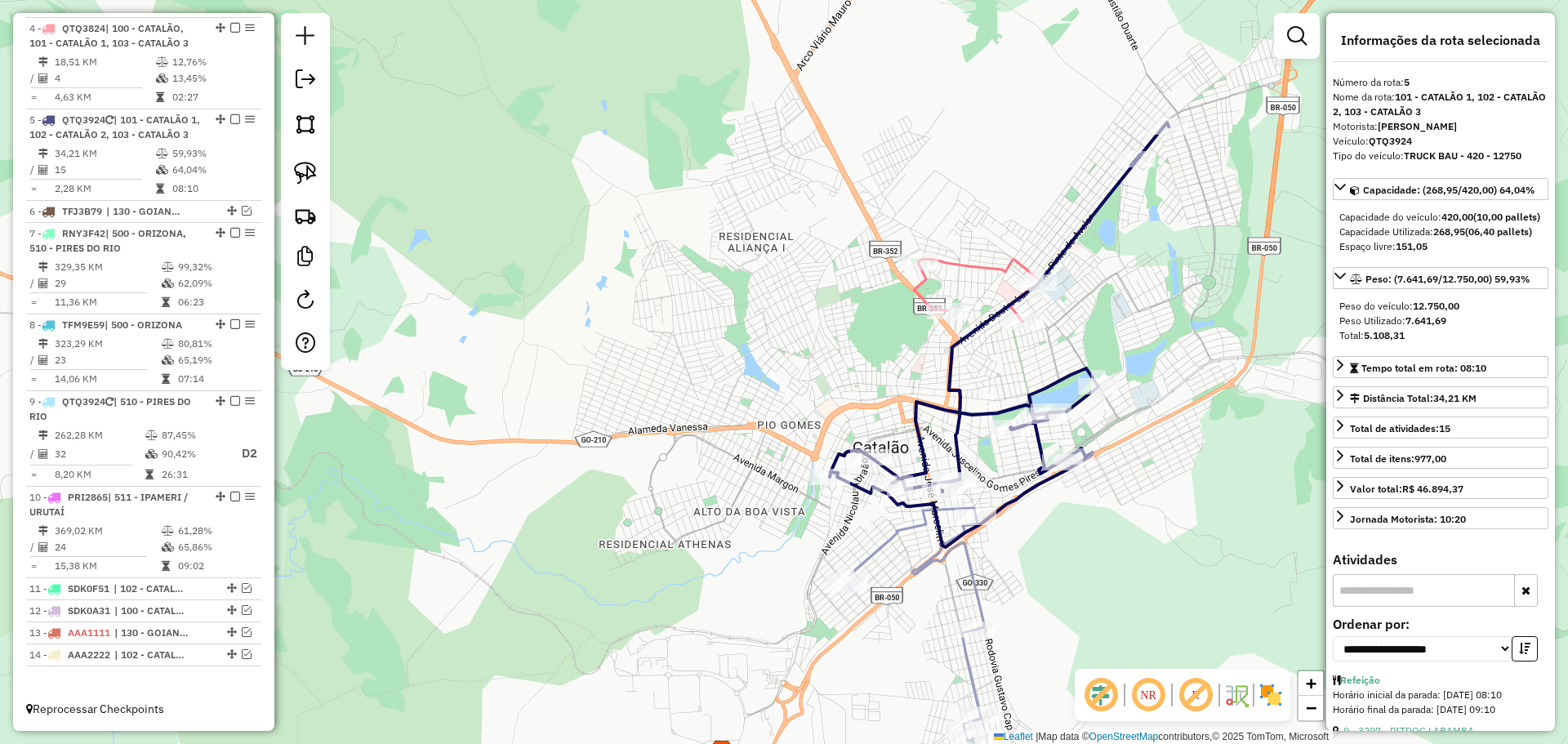
click at [977, 585] on icon at bounding box center [914, 642] width 140 height 268
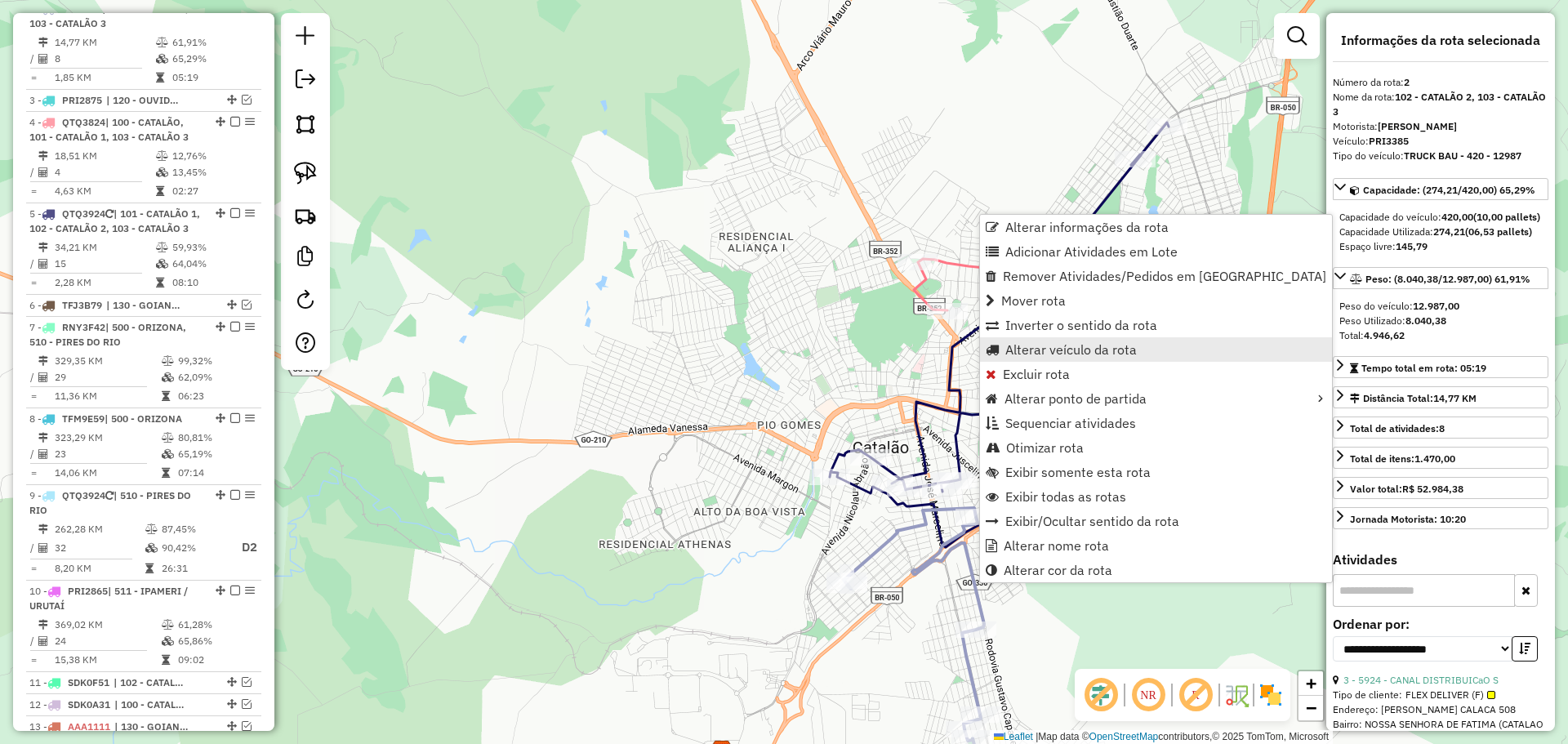
click at [1046, 354] on span "Alterar veículo da rota" at bounding box center [1070, 350] width 132 height 13
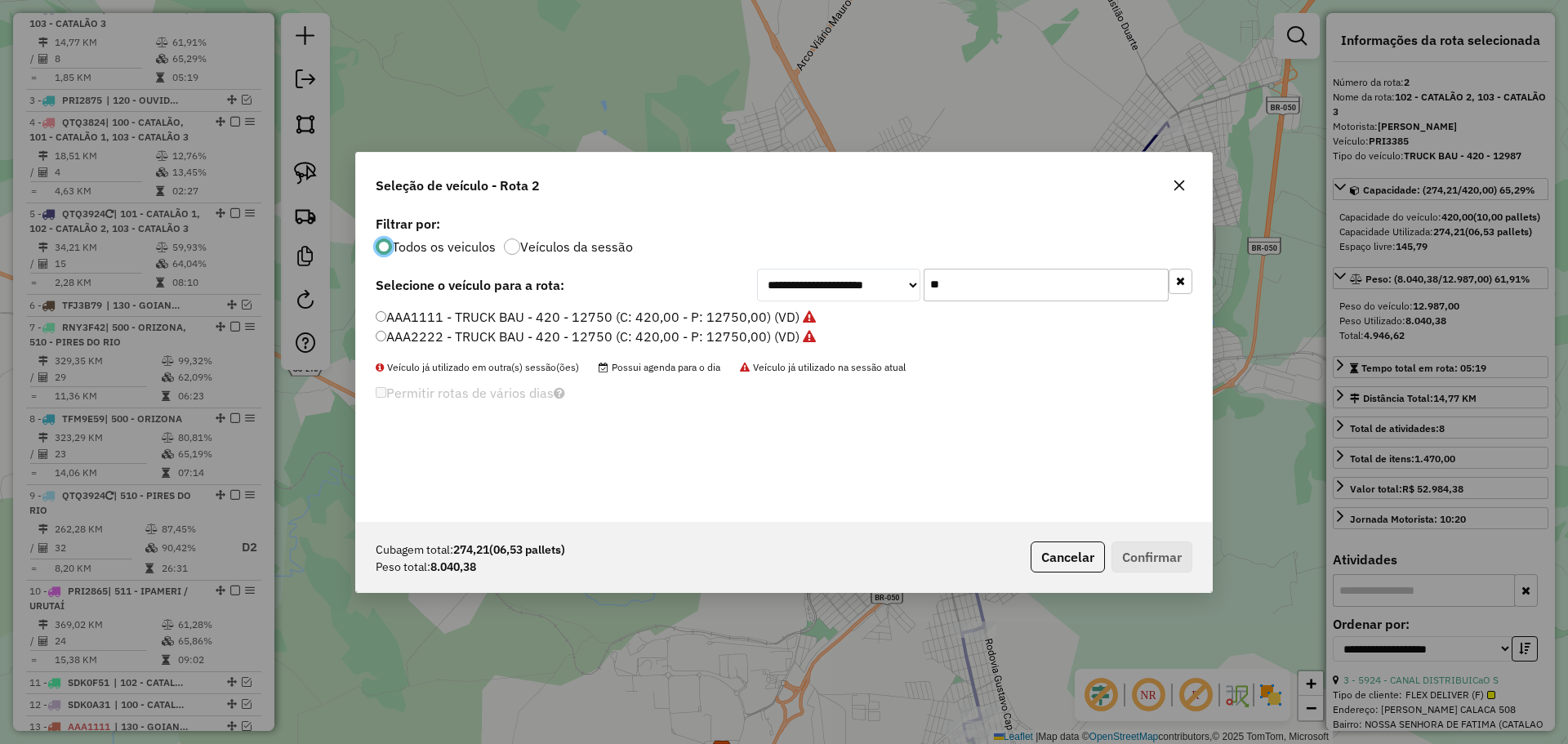
scroll to position [9, 5]
drag, startPoint x: 958, startPoint y: 291, endPoint x: 863, endPoint y: 279, distance: 95.8
click at [863, 279] on div "**********" at bounding box center [974, 285] width 435 height 33
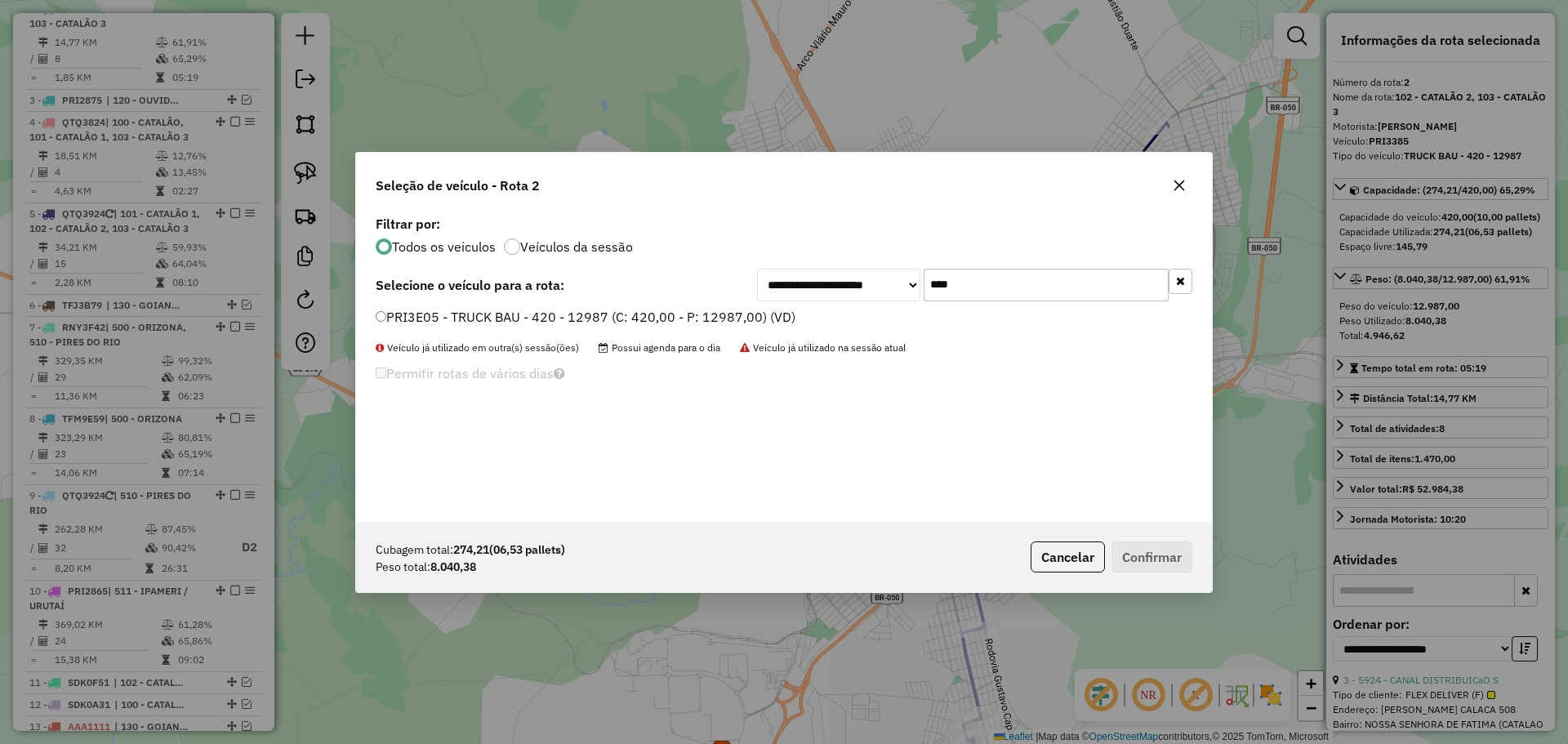
type input "****"
click at [487, 317] on label "PRI3E05 - TRUCK BAU - 420 - 12987 (C: 420,00 - P: 12987,00) (VD)" at bounding box center [585, 317] width 420 height 19
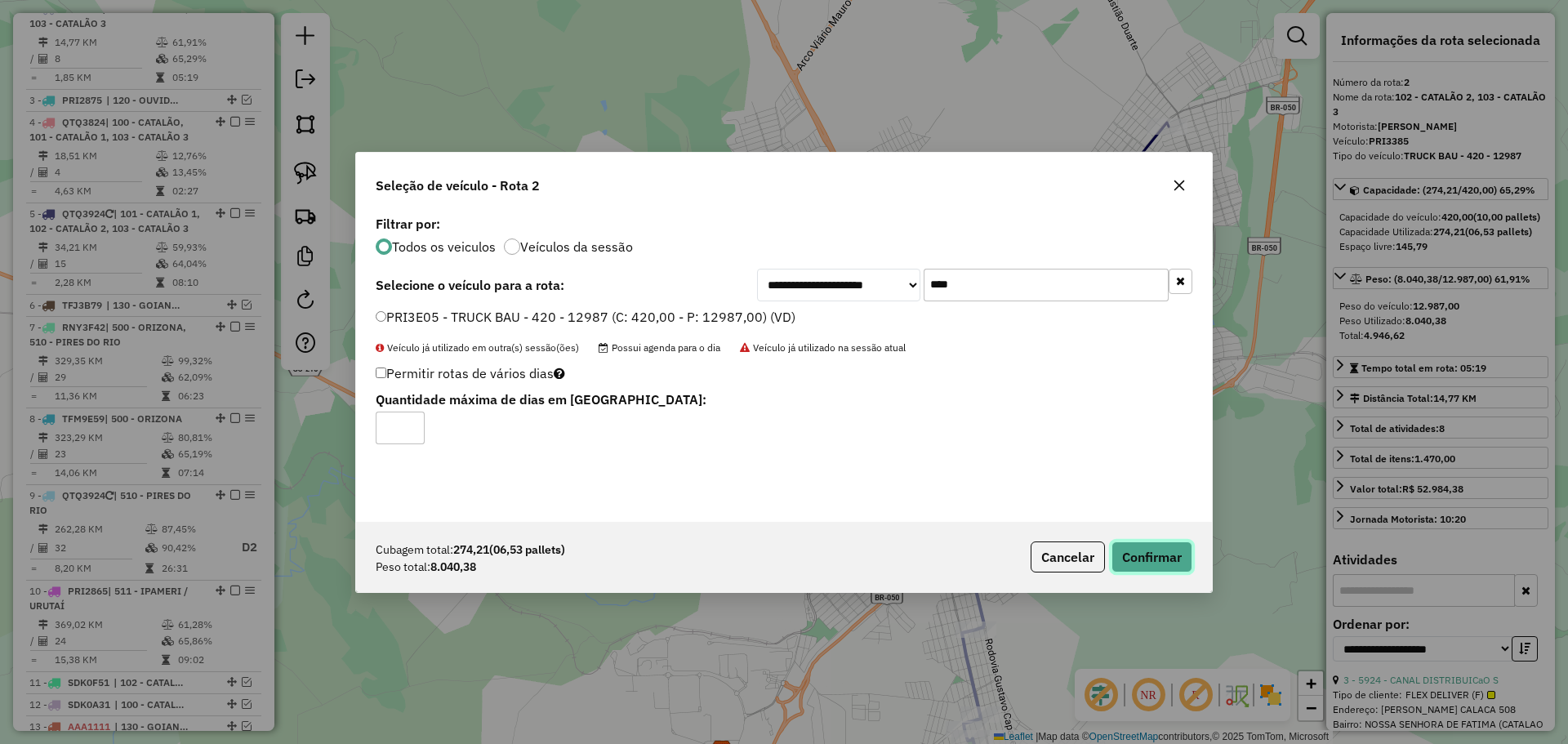
click at [1150, 554] on button "Confirmar" at bounding box center [1152, 557] width 81 height 31
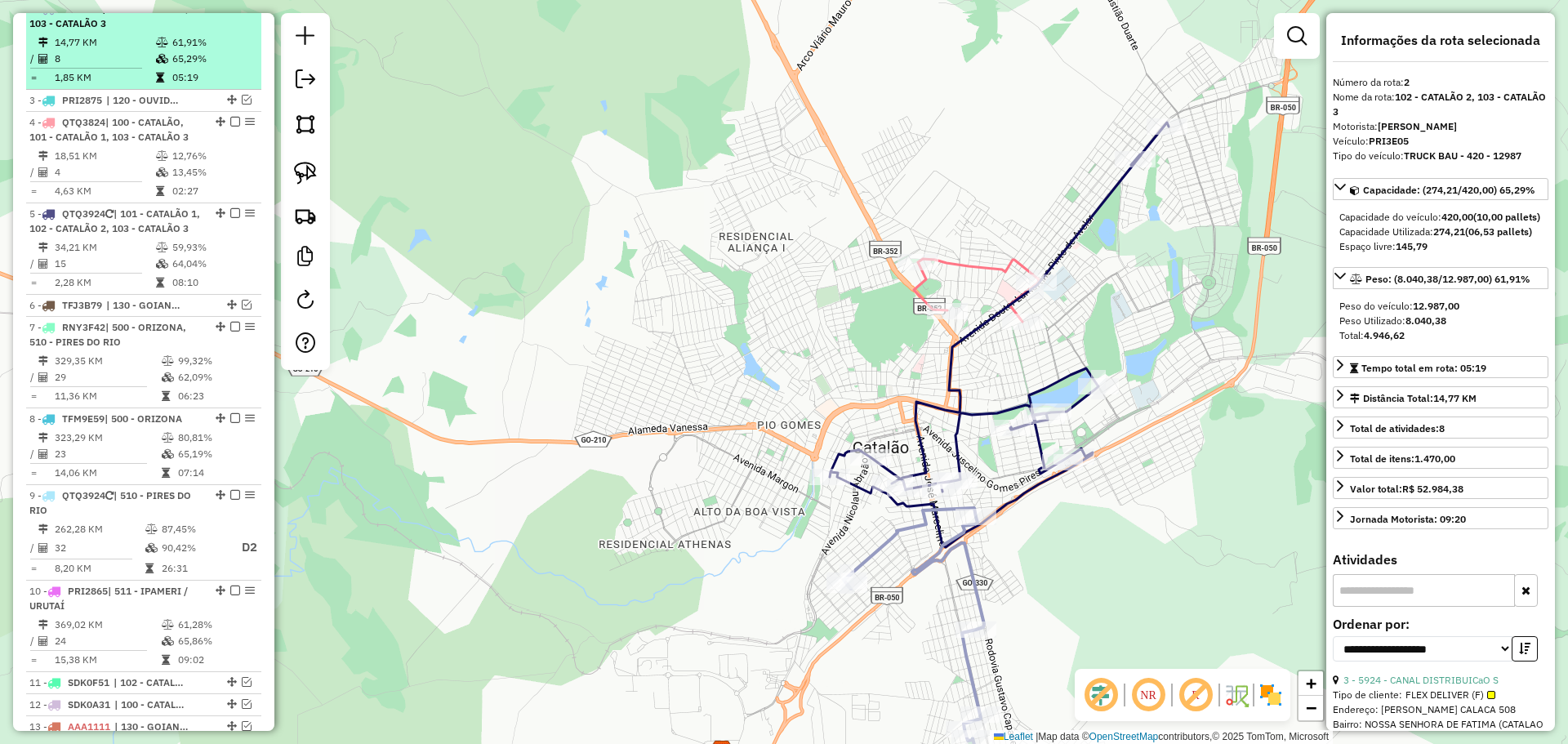
click at [231, 13] on em at bounding box center [235, 8] width 10 height 10
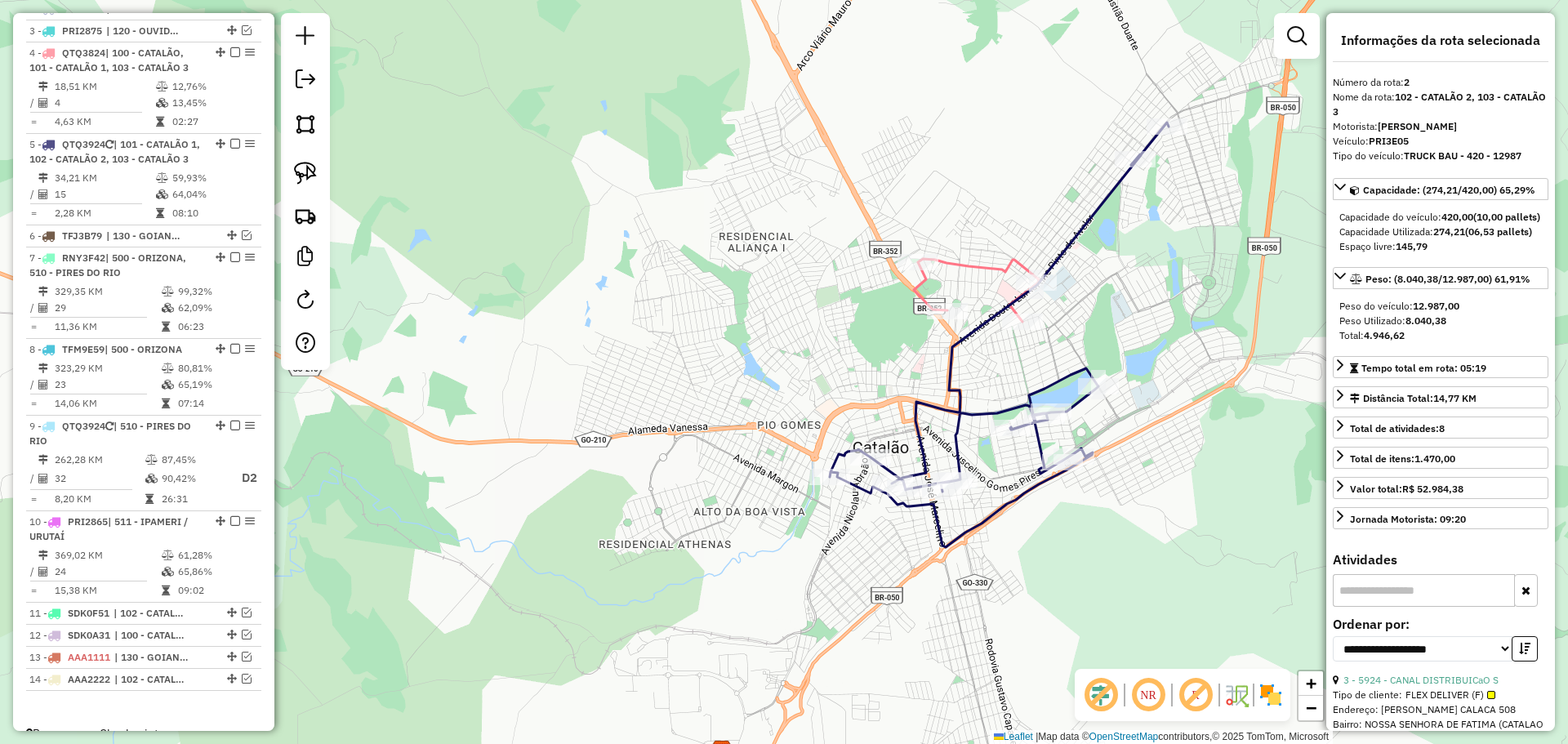
click at [1028, 492] on icon at bounding box center [998, 335] width 339 height 425
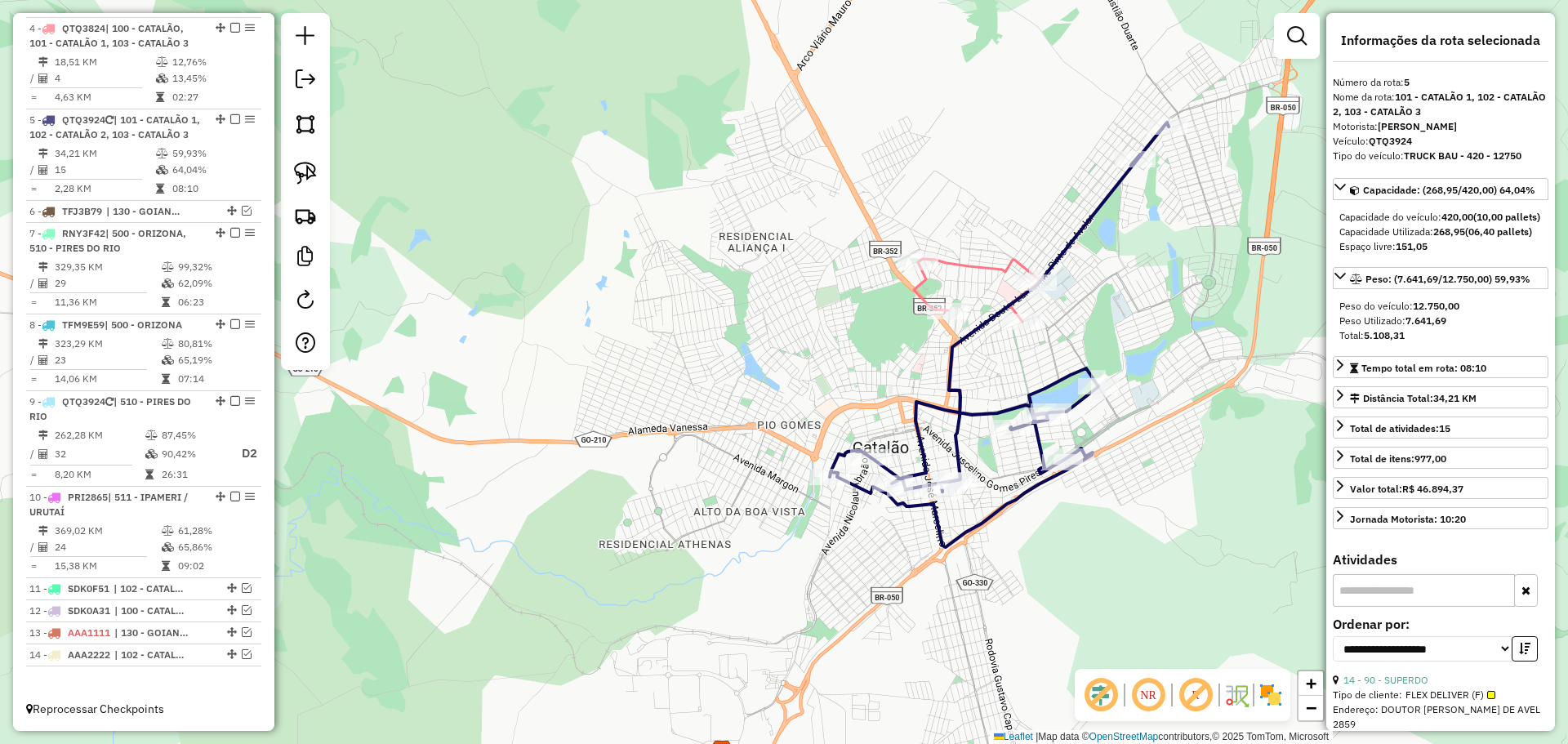
click at [974, 269] on icon at bounding box center [976, 289] width 126 height 62
click at [1002, 413] on icon at bounding box center [998, 335] width 339 height 425
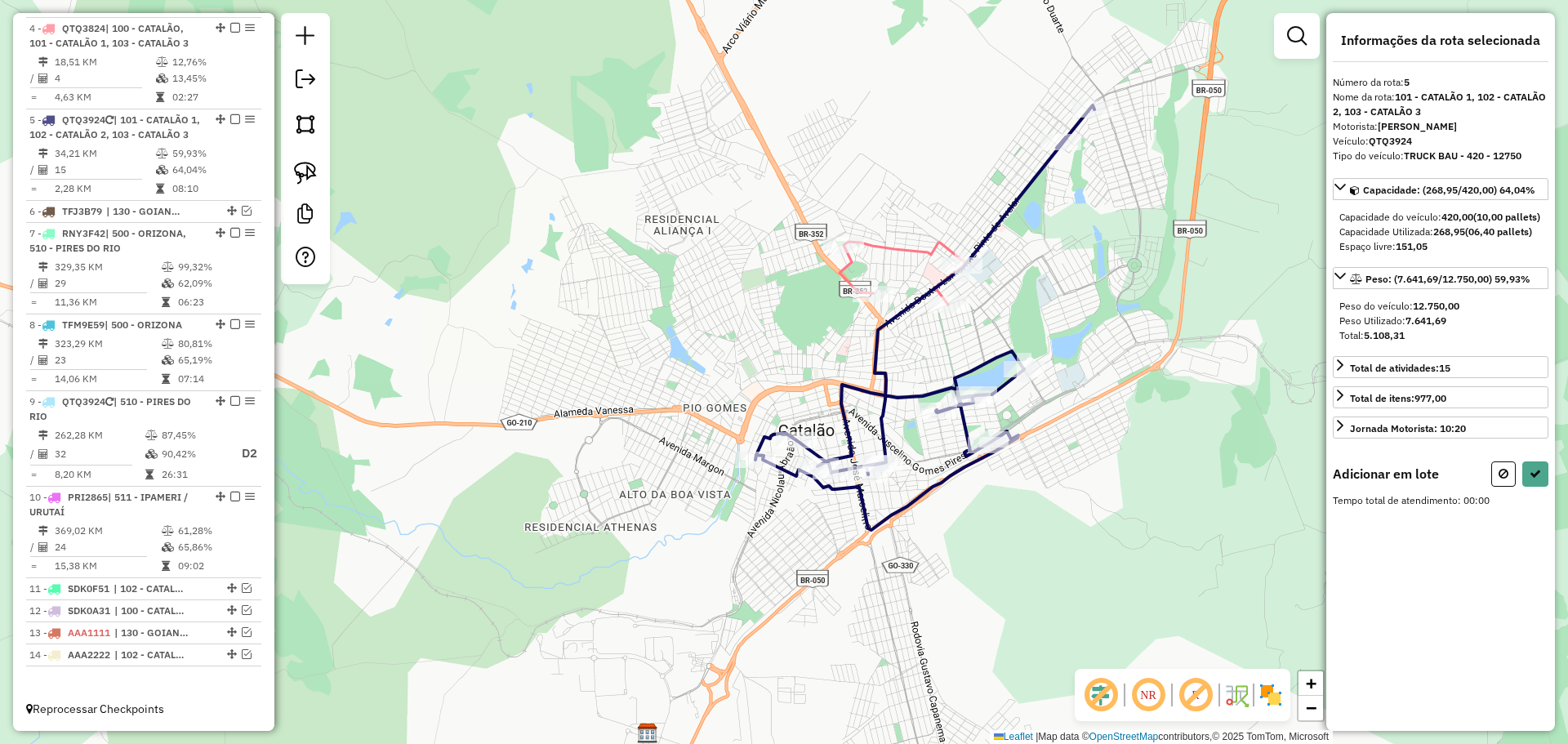
drag, startPoint x: 982, startPoint y: 212, endPoint x: 429, endPoint y: 167, distance: 554.8
click at [911, 204] on div "Janela de atendimento Grade de atendimento Capacidade Transportadoras Veículos …" at bounding box center [784, 372] width 1568 height 744
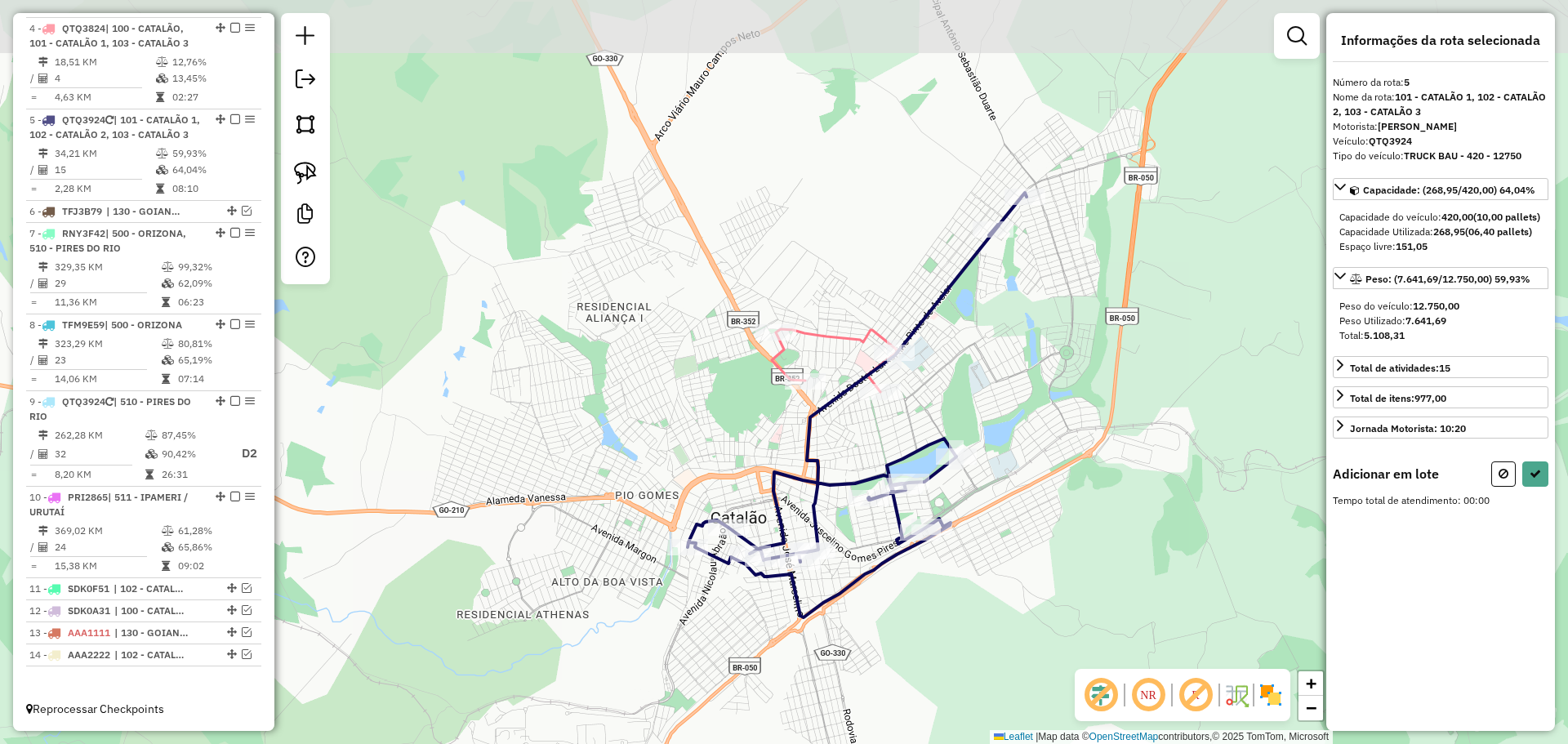
drag, startPoint x: 808, startPoint y: 186, endPoint x: 506, endPoint y: 226, distance: 304.6
click at [745, 260] on div "Janela de atendimento Grade de atendimento Capacidade Transportadoras Veículos …" at bounding box center [784, 372] width 1568 height 744
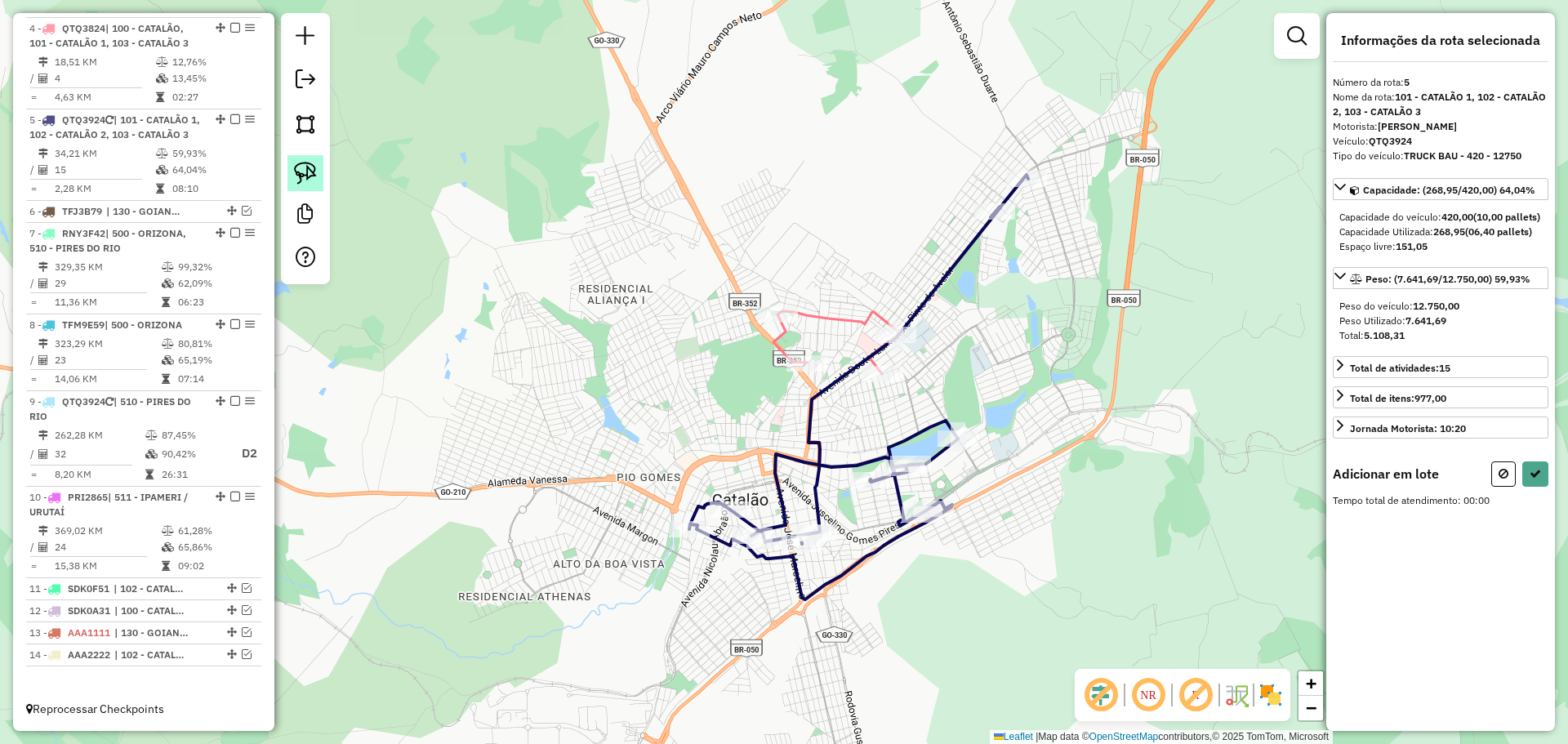
drag, startPoint x: 303, startPoint y: 173, endPoint x: 320, endPoint y: 175, distance: 17.1
click at [306, 173] on img at bounding box center [306, 173] width 23 height 23
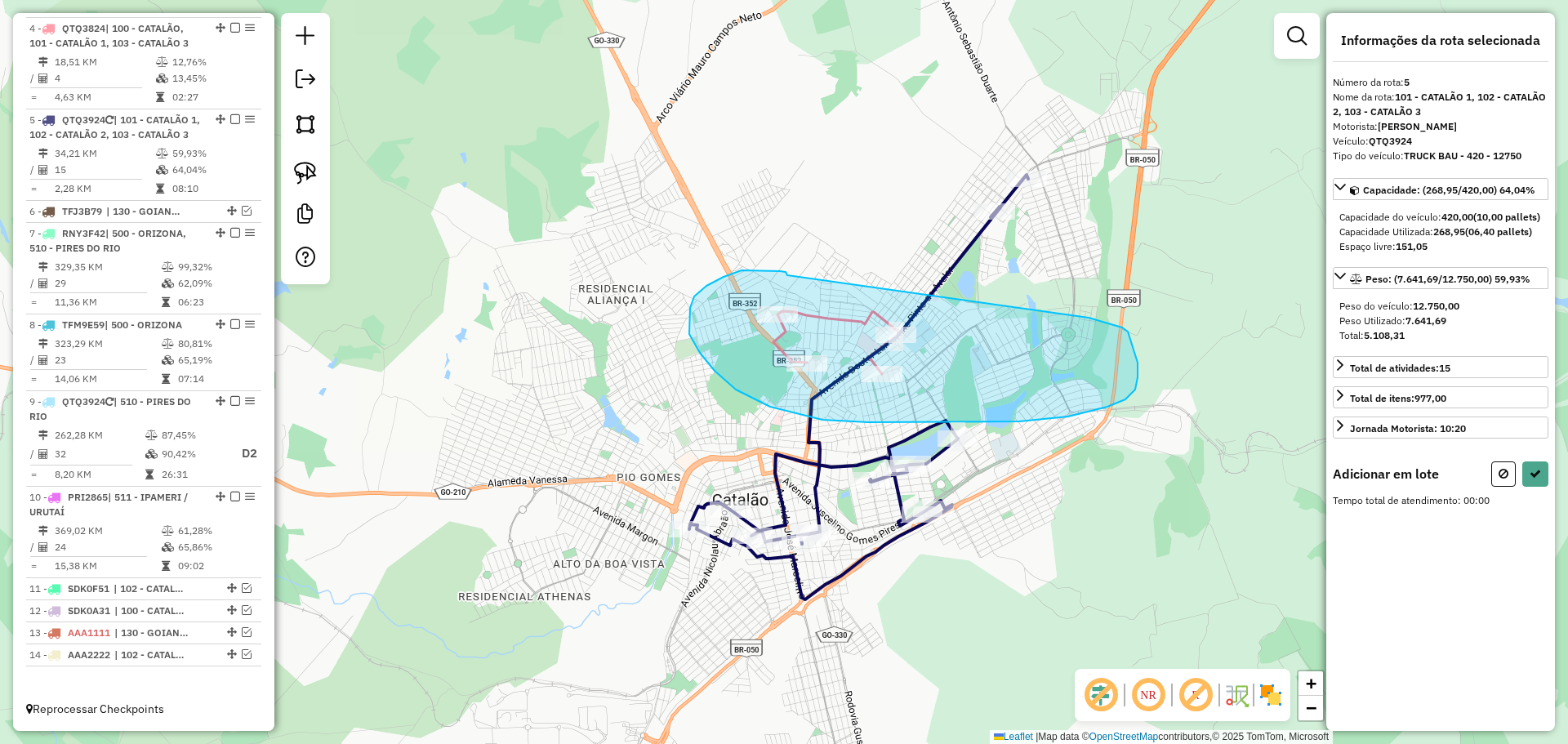
drag, startPoint x: 742, startPoint y: 270, endPoint x: 1031, endPoint y: 307, distance: 291.4
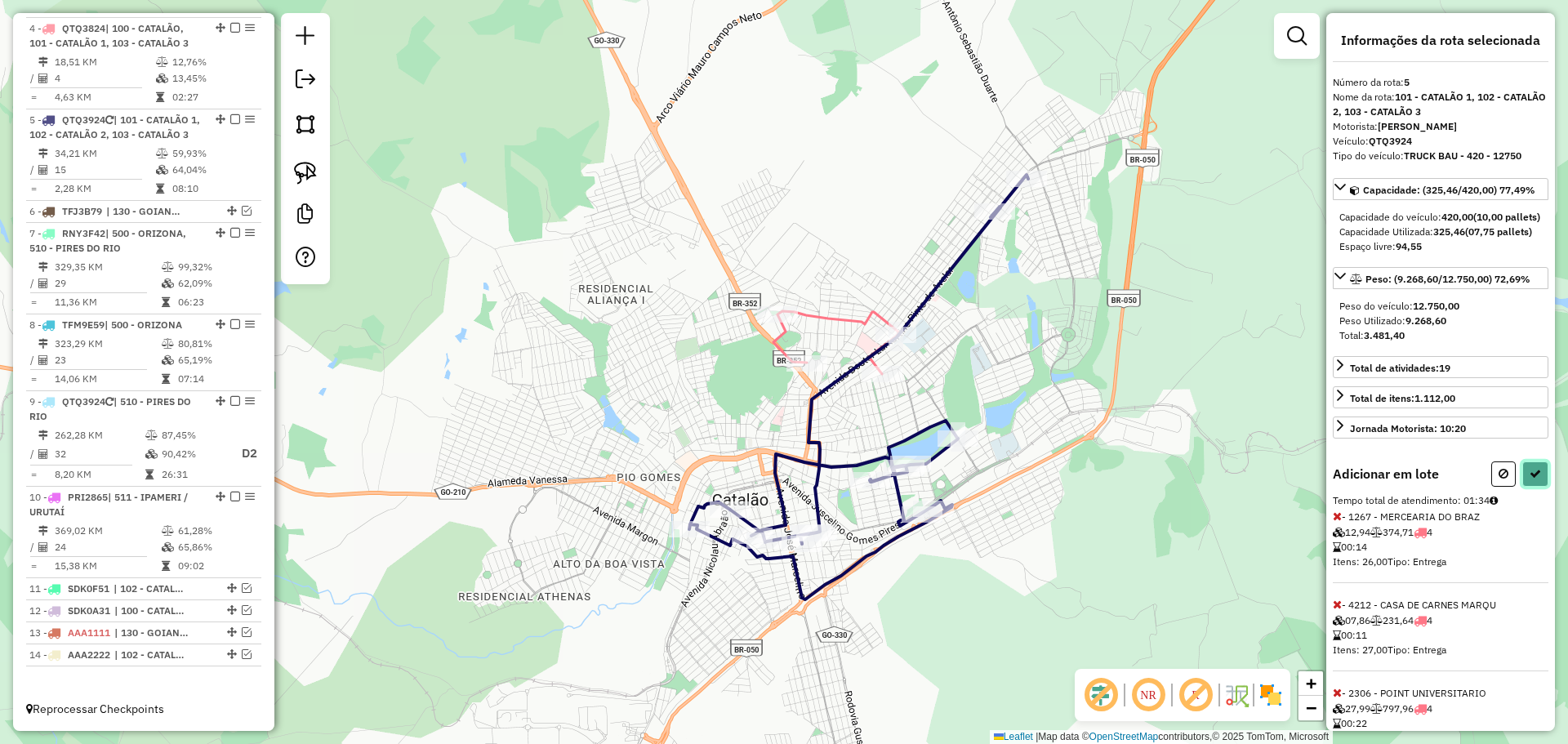
click at [1534, 480] on icon at bounding box center [1535, 474] width 12 height 12
select select "**********"
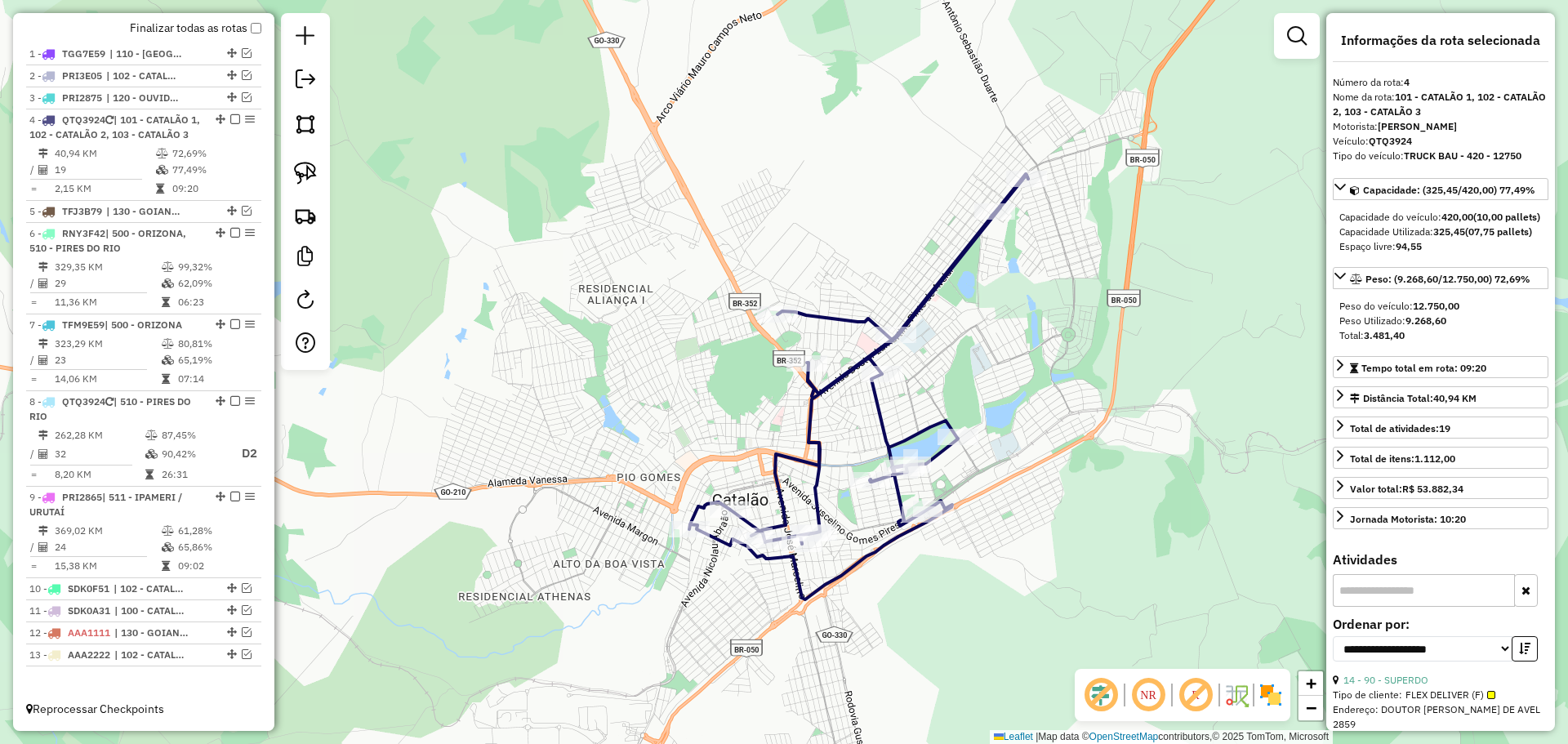
scroll to position [617, 0]
click at [883, 437] on icon at bounding box center [858, 386] width 339 height 426
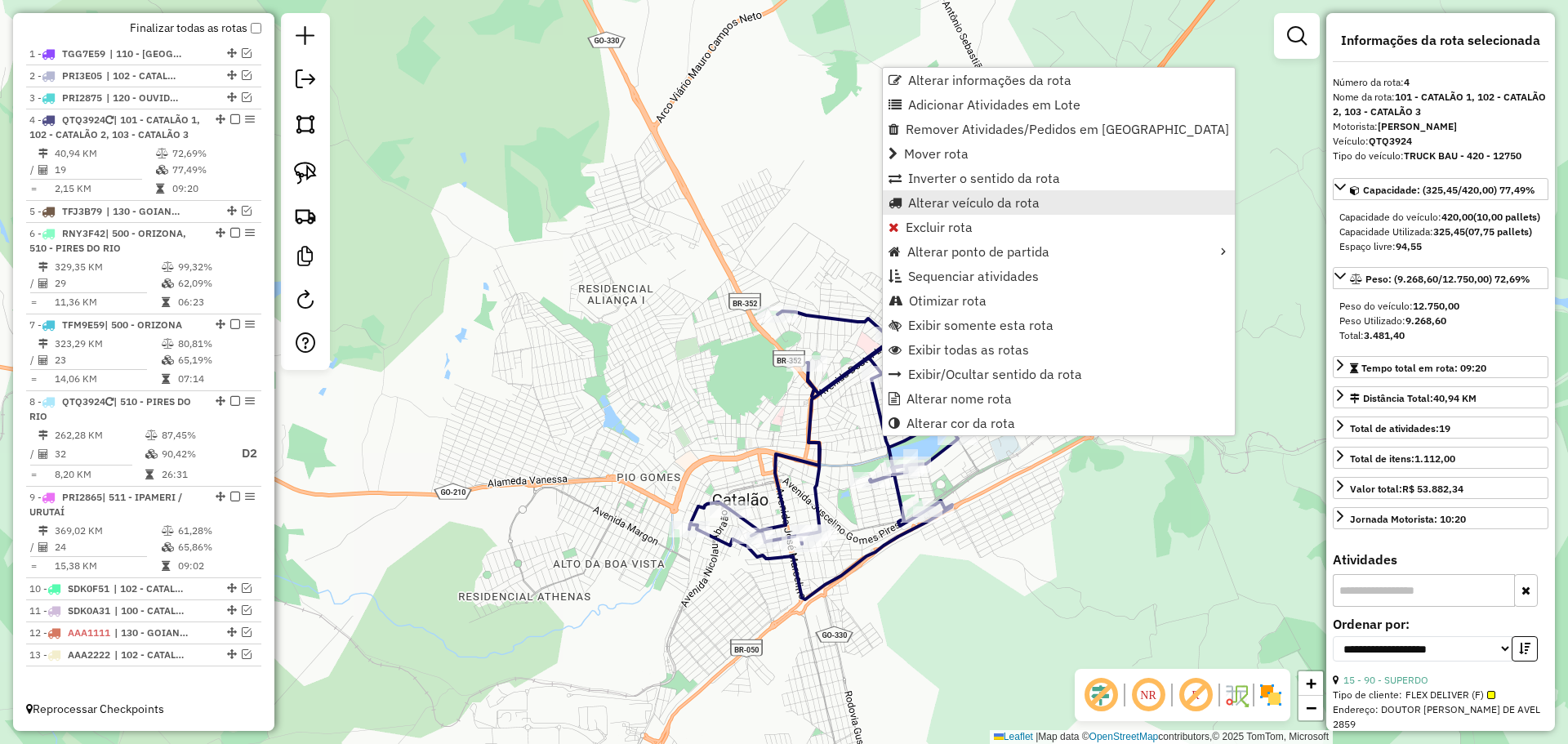
click at [930, 205] on span "Alterar veículo da rota" at bounding box center [973, 203] width 132 height 13
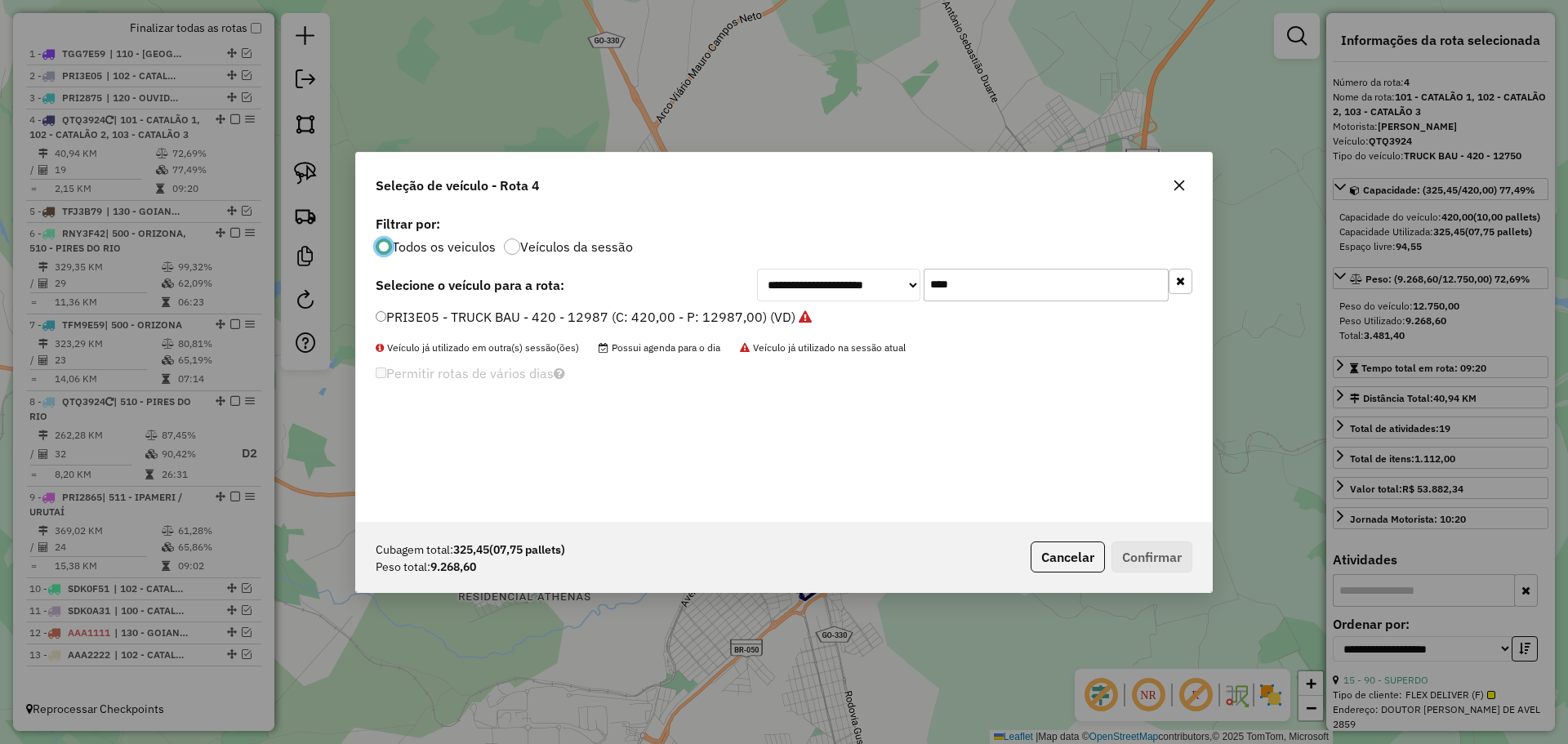
scroll to position [9, 5]
drag, startPoint x: 1041, startPoint y: 288, endPoint x: 873, endPoint y: 283, distance: 168.1
click at [873, 283] on div "**********" at bounding box center [974, 285] width 435 height 33
type input "****"
click at [441, 312] on label "PRI3395 - TRUCK BAU - 420 - 12987 (C: 420,00 - P: 12987,00) (VD)" at bounding box center [586, 317] width 421 height 19
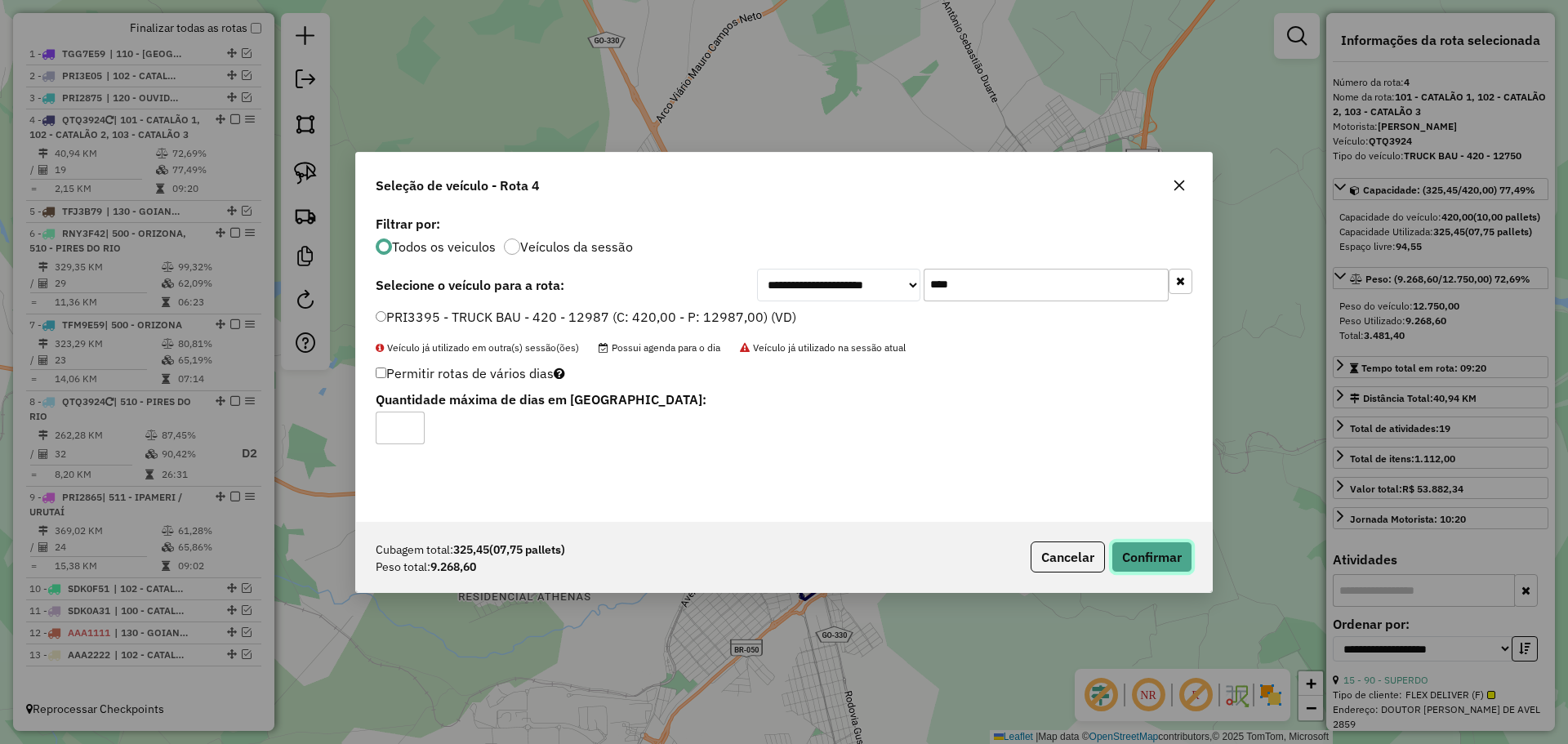
click at [1164, 556] on button "Confirmar" at bounding box center [1152, 557] width 81 height 31
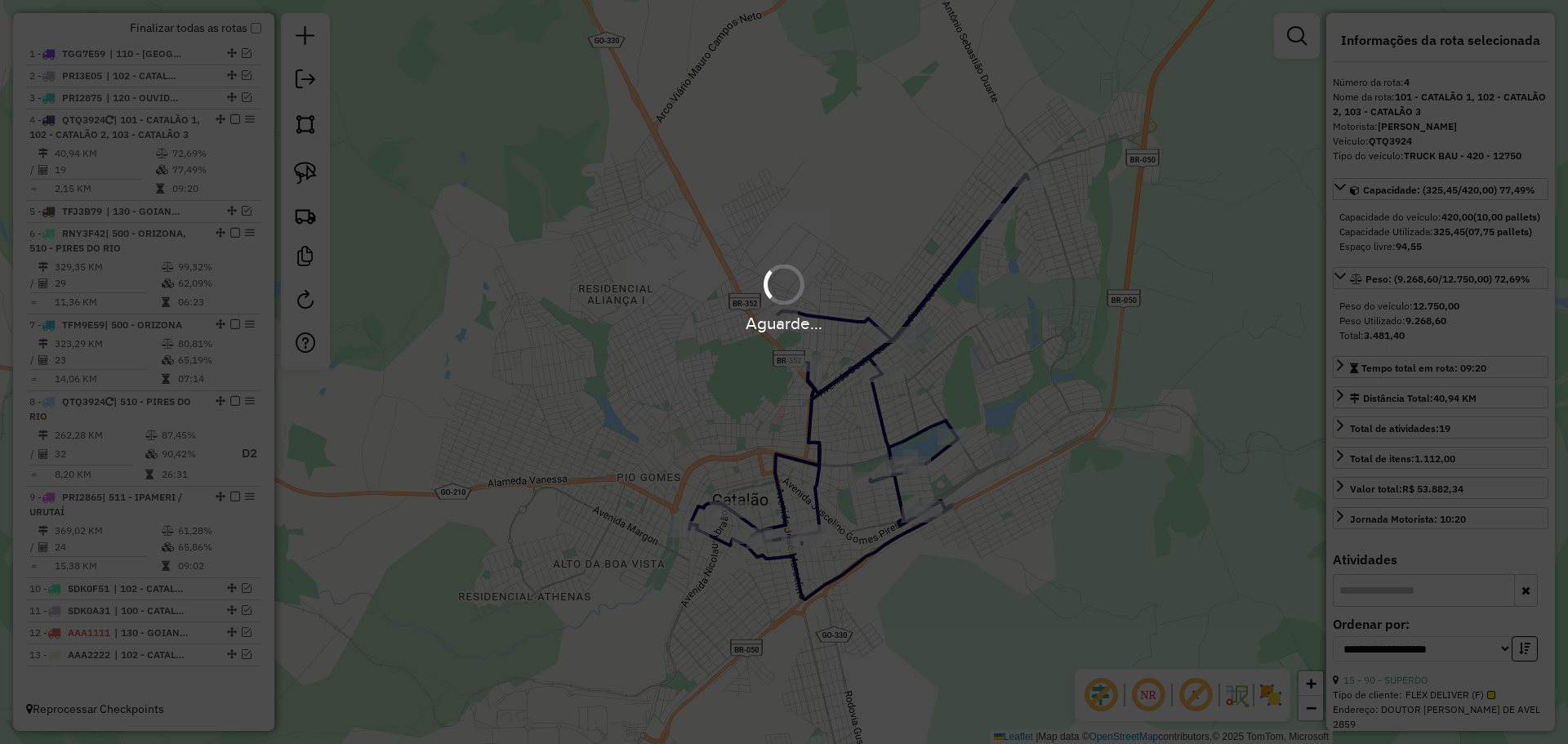
scroll to position [602, 0]
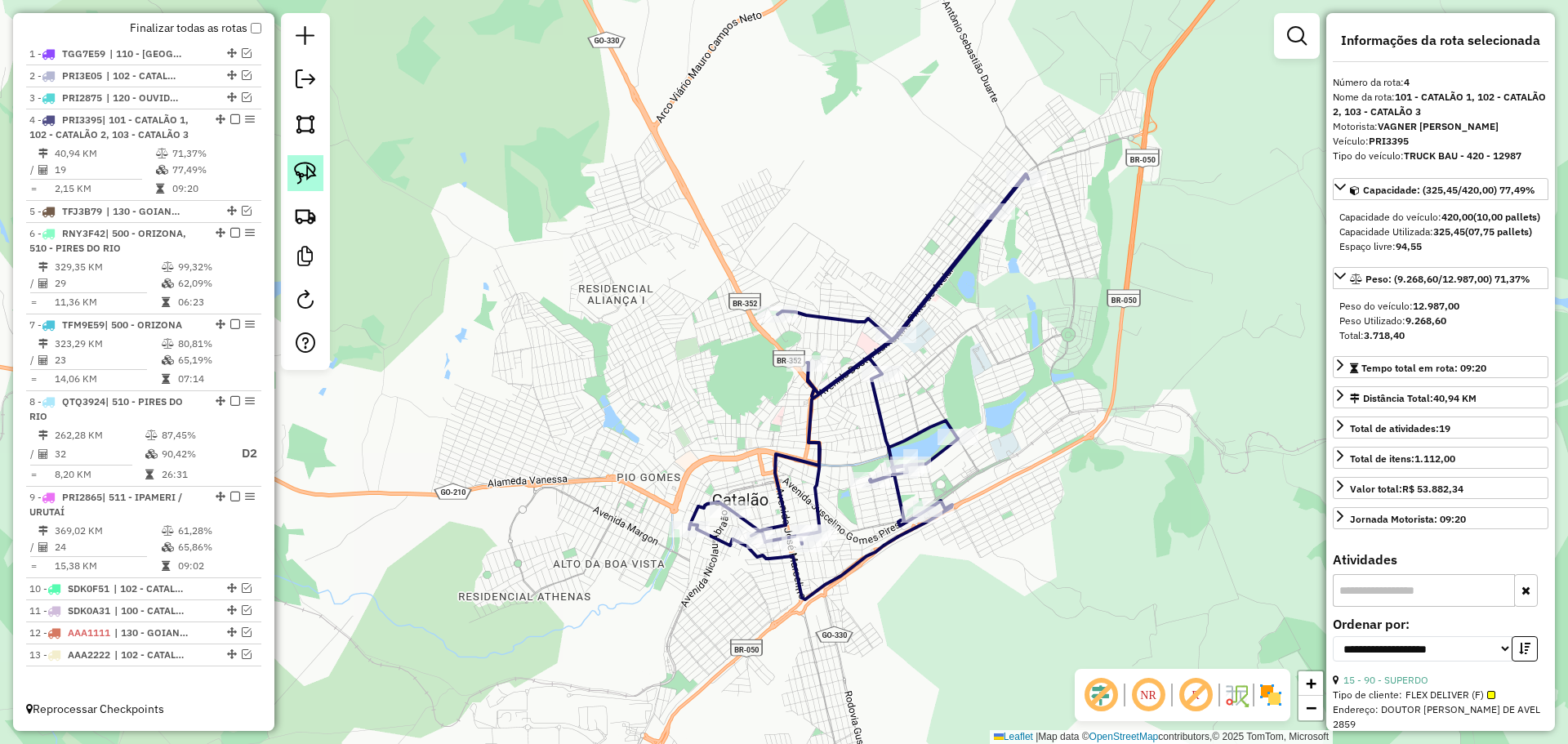
drag, startPoint x: 294, startPoint y: 173, endPoint x: 323, endPoint y: 177, distance: 29.3
click at [295, 173] on img at bounding box center [306, 173] width 23 height 23
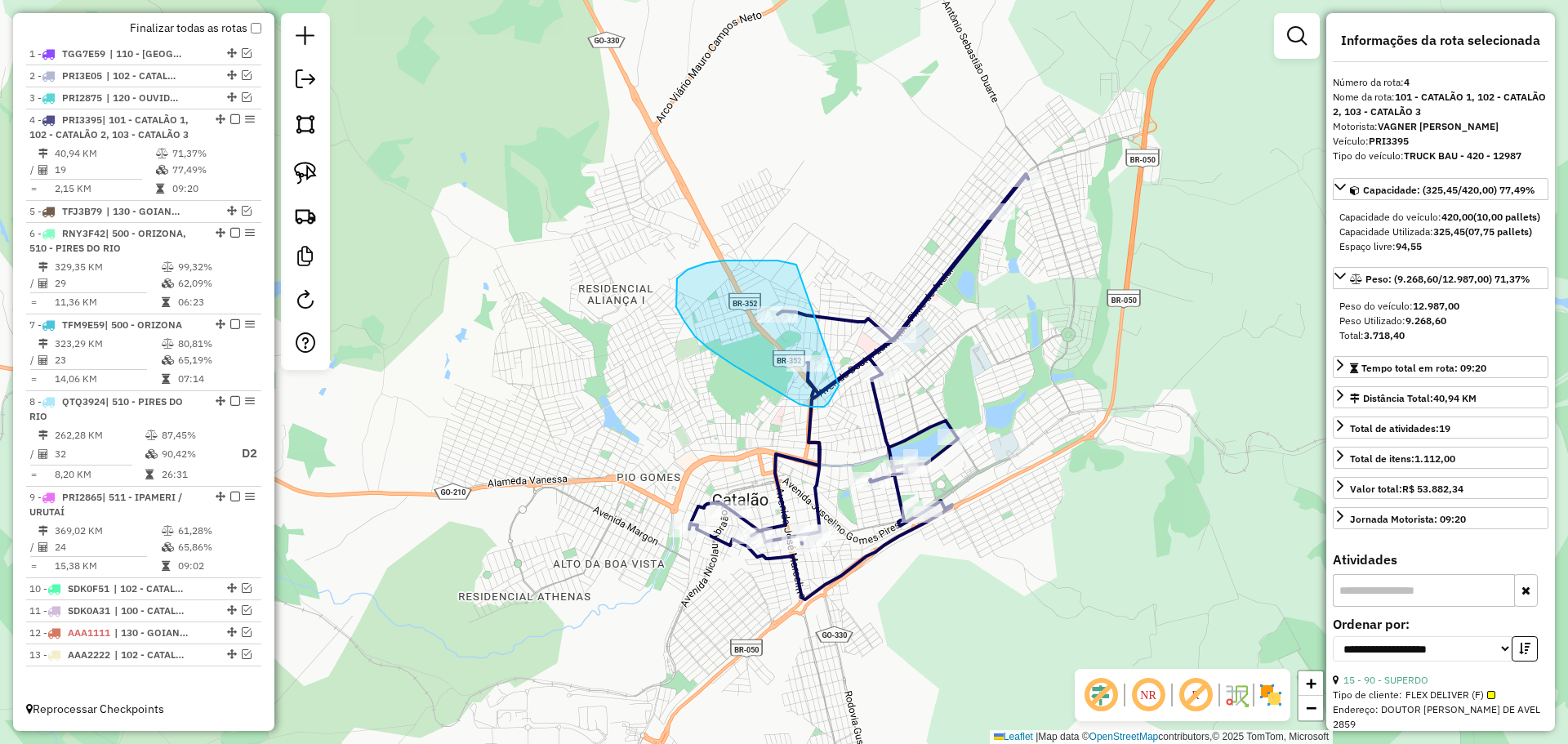
drag, startPoint x: 796, startPoint y: 264, endPoint x: 840, endPoint y: 377, distance: 121.3
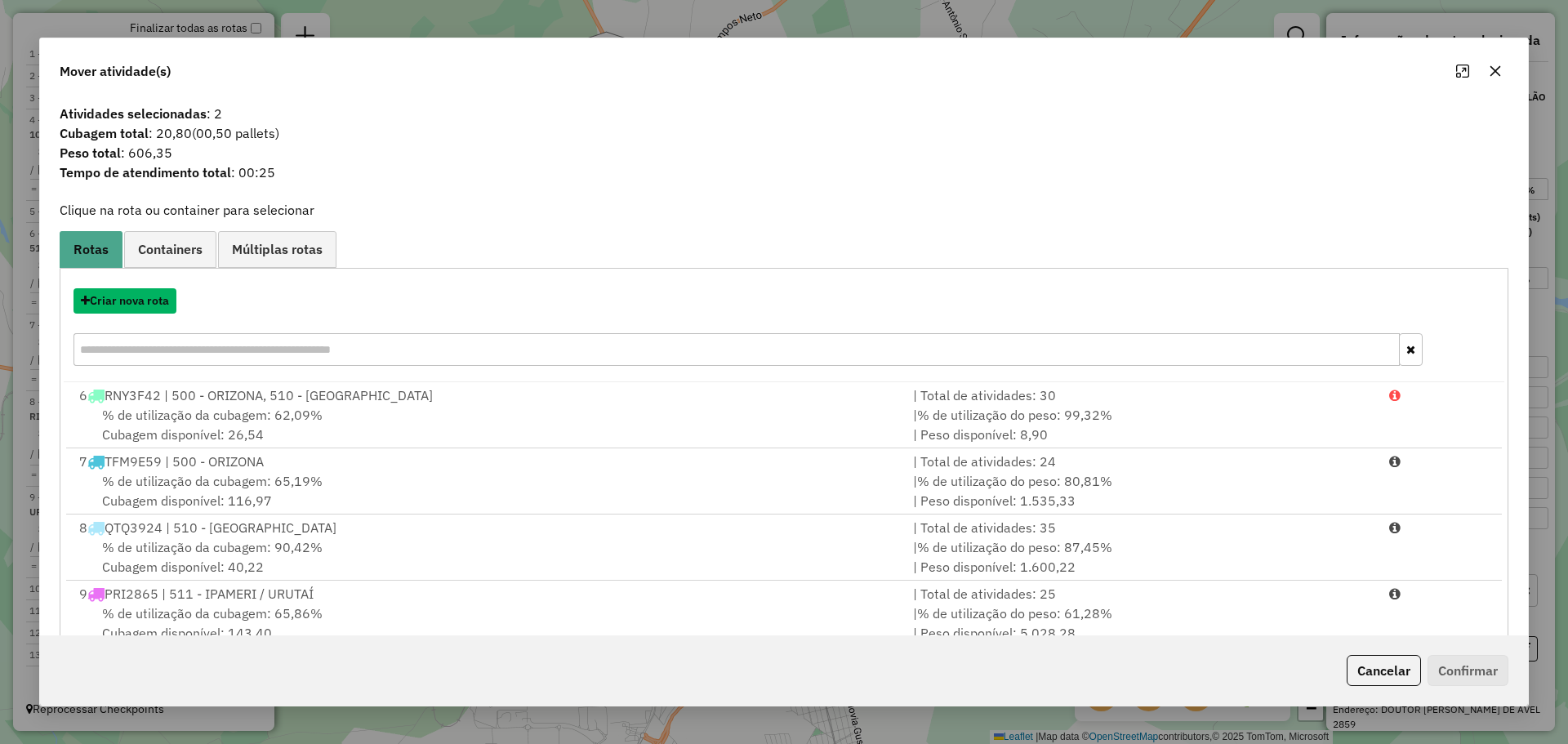
click at [111, 306] on button "Criar nova rota" at bounding box center [124, 301] width 103 height 25
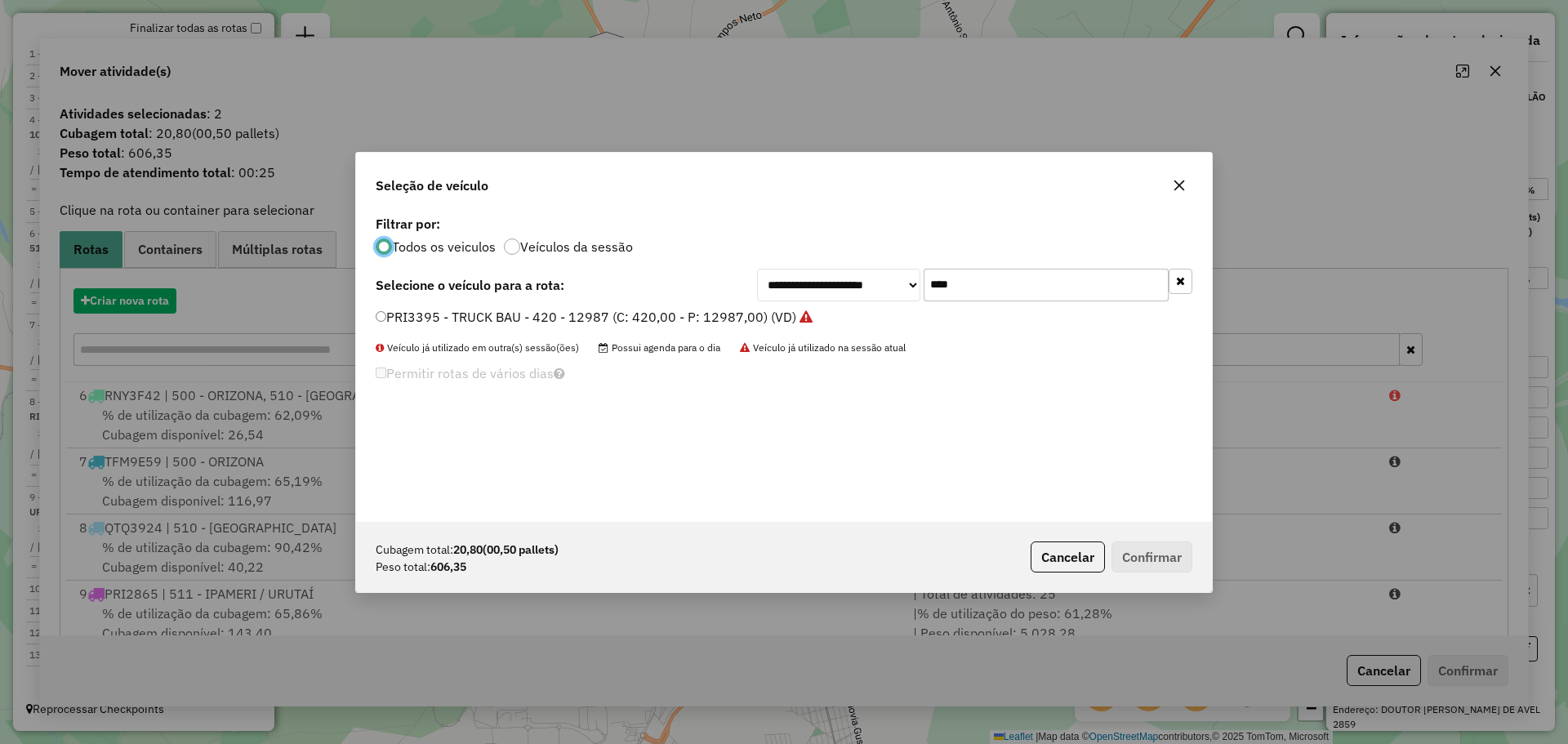
scroll to position [9, 5]
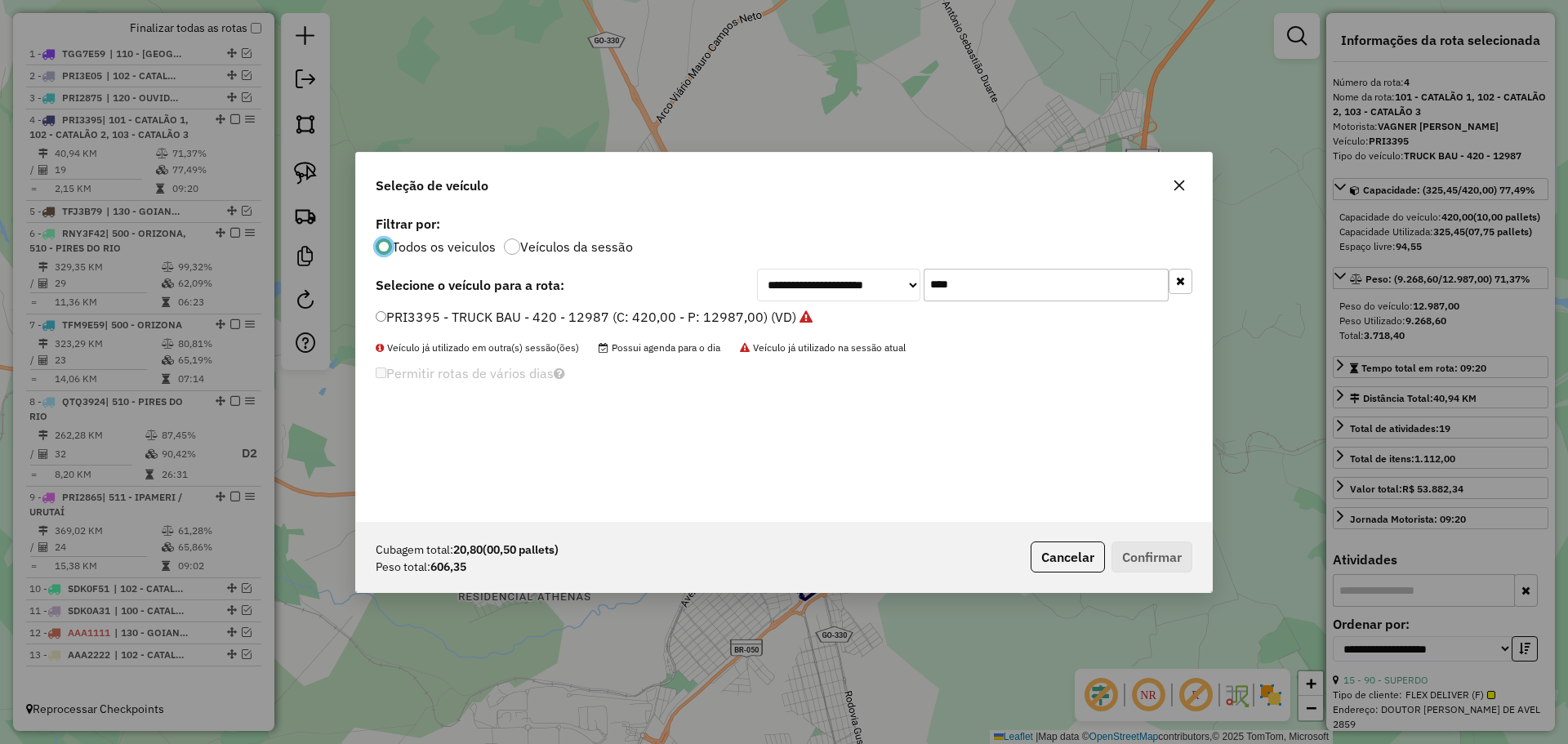
drag, startPoint x: 845, startPoint y: 272, endPoint x: 830, endPoint y: 272, distance: 15.0
click at [830, 272] on div "**********" at bounding box center [974, 285] width 435 height 33
type input "***"
click at [401, 308] on label "TFO8H29 - TOCO (C: 336,00 - P: 8000,00) (VD)" at bounding box center [521, 317] width 291 height 19
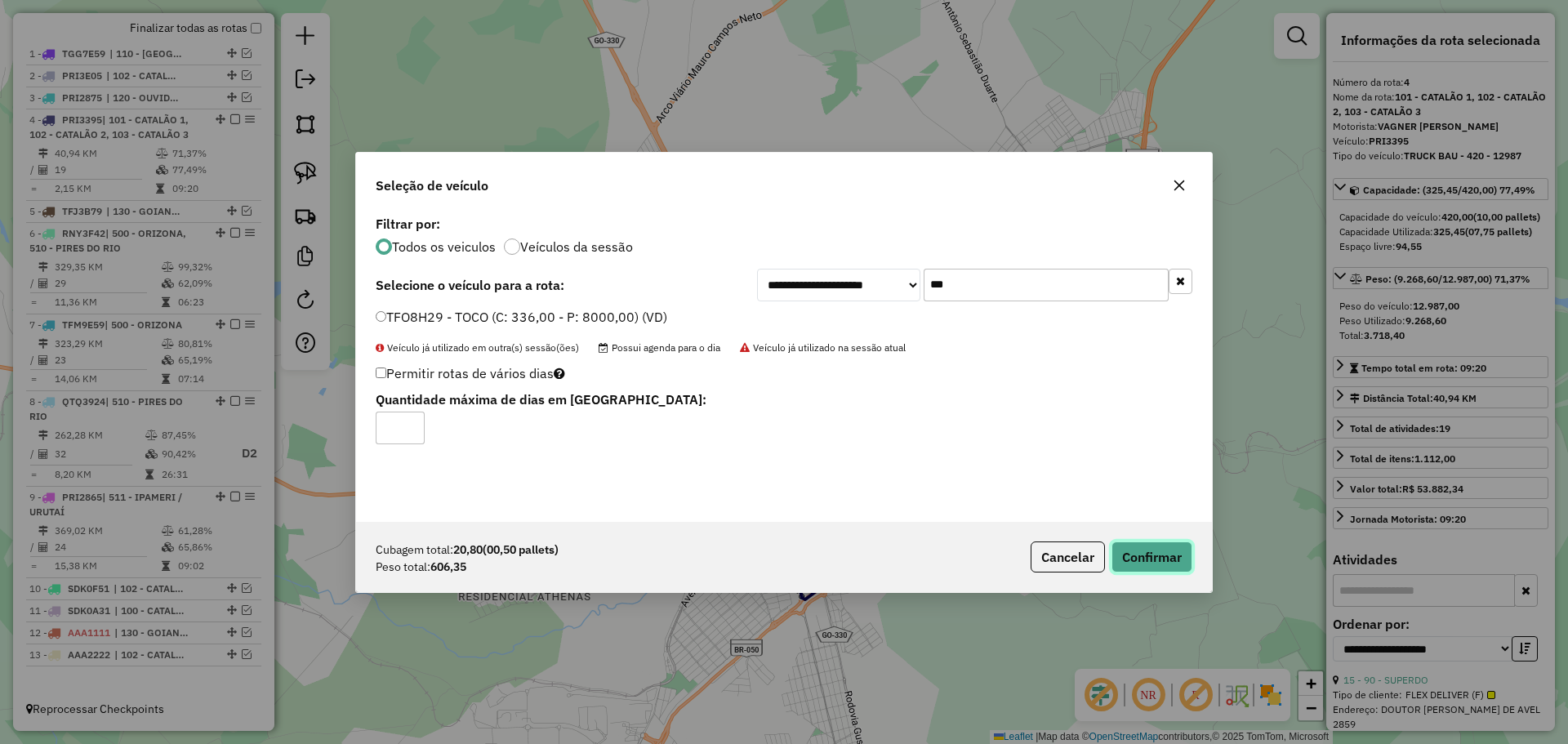
click at [1162, 554] on button "Confirmar" at bounding box center [1152, 557] width 81 height 31
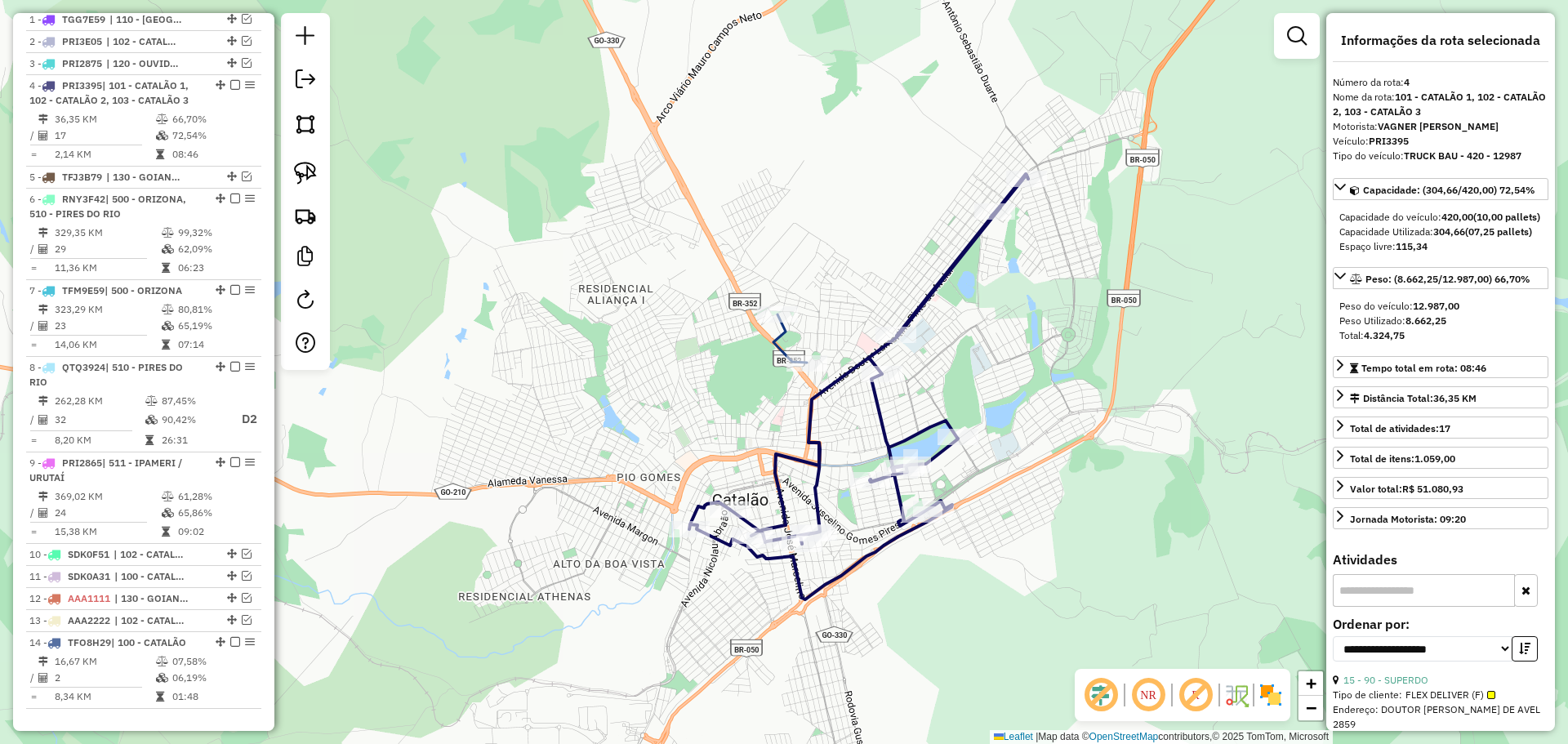
scroll to position [679, 0]
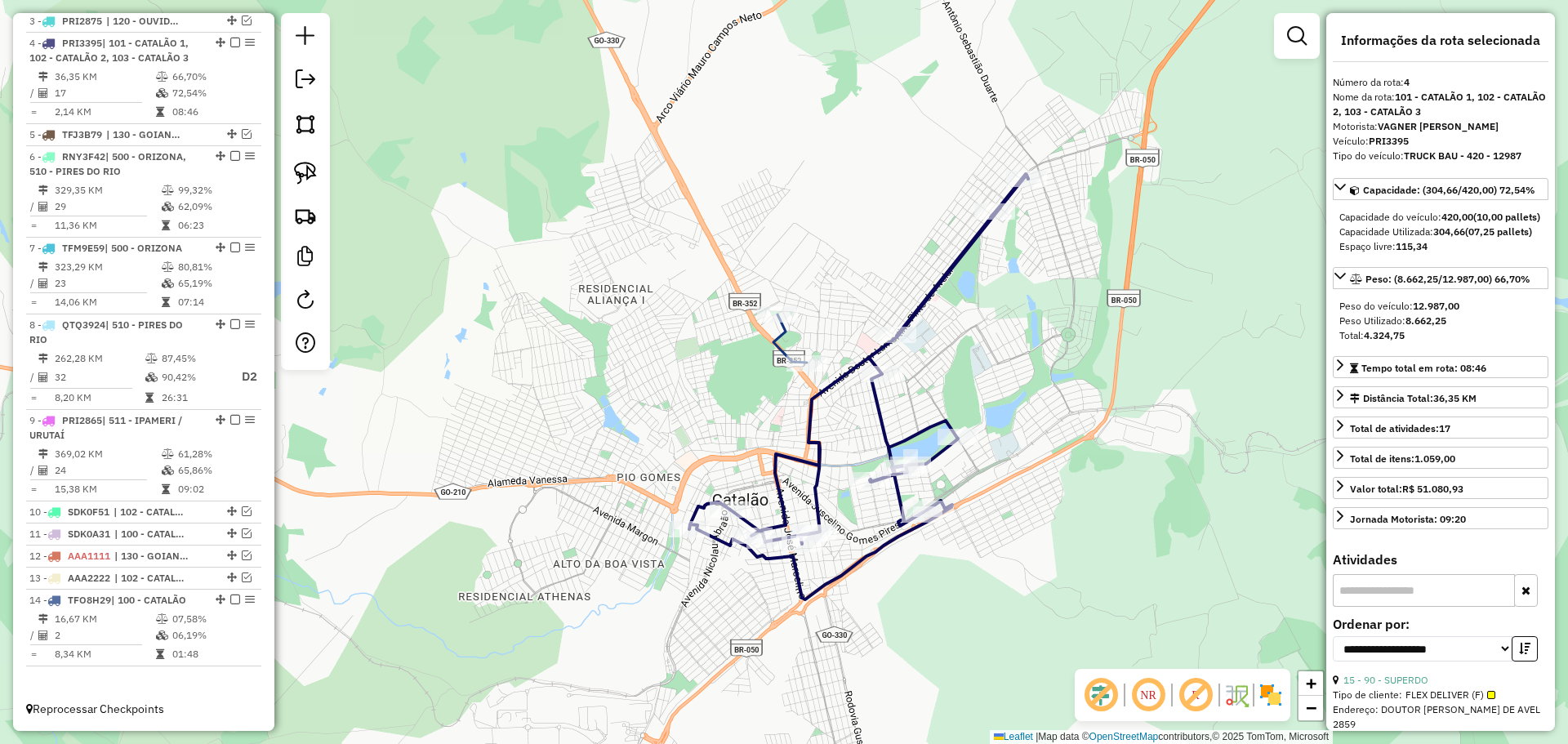
click at [830, 378] on icon at bounding box center [858, 386] width 339 height 426
click at [774, 346] on icon at bounding box center [790, 338] width 34 height 48
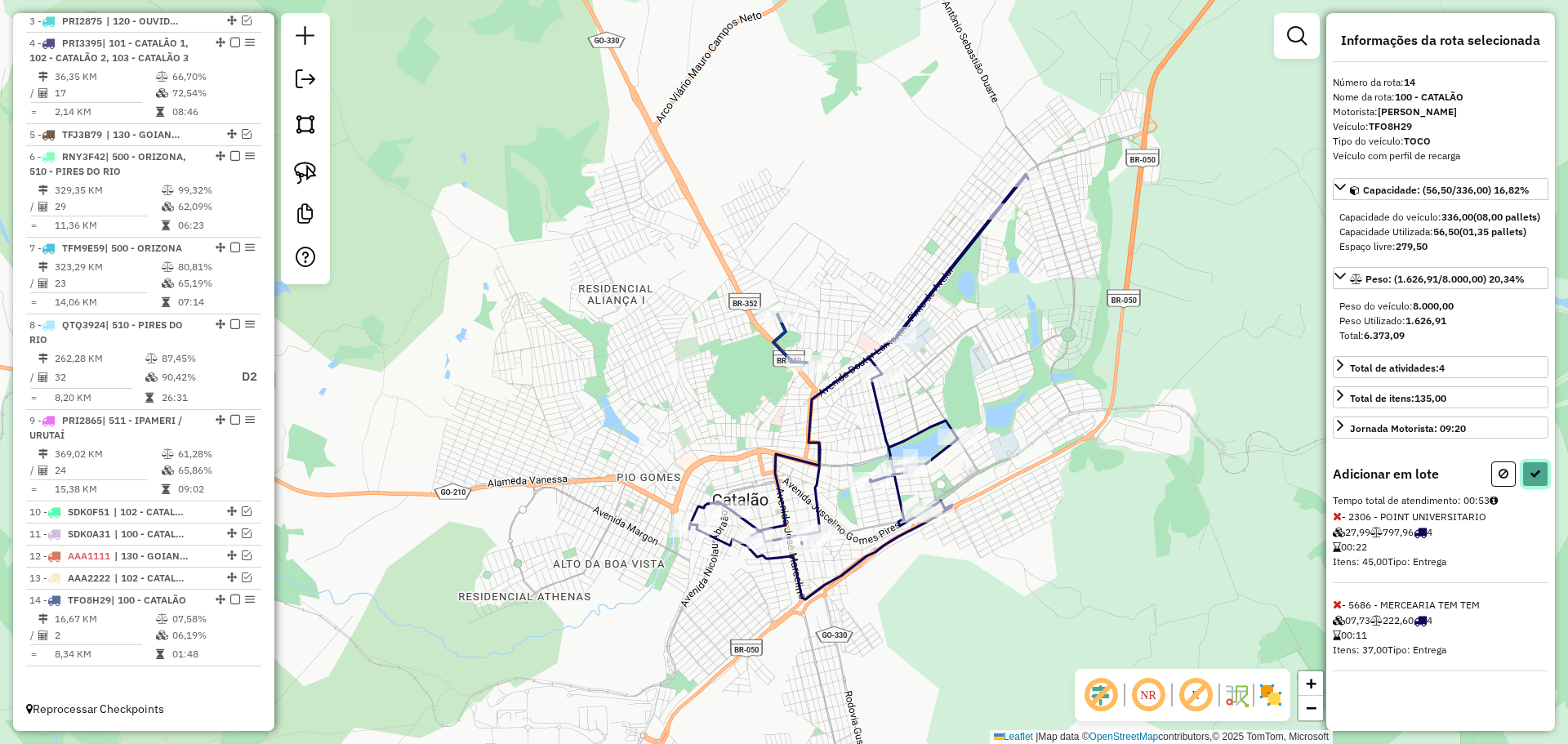
click at [1523, 487] on button at bounding box center [1534, 474] width 26 height 25
select select "**********"
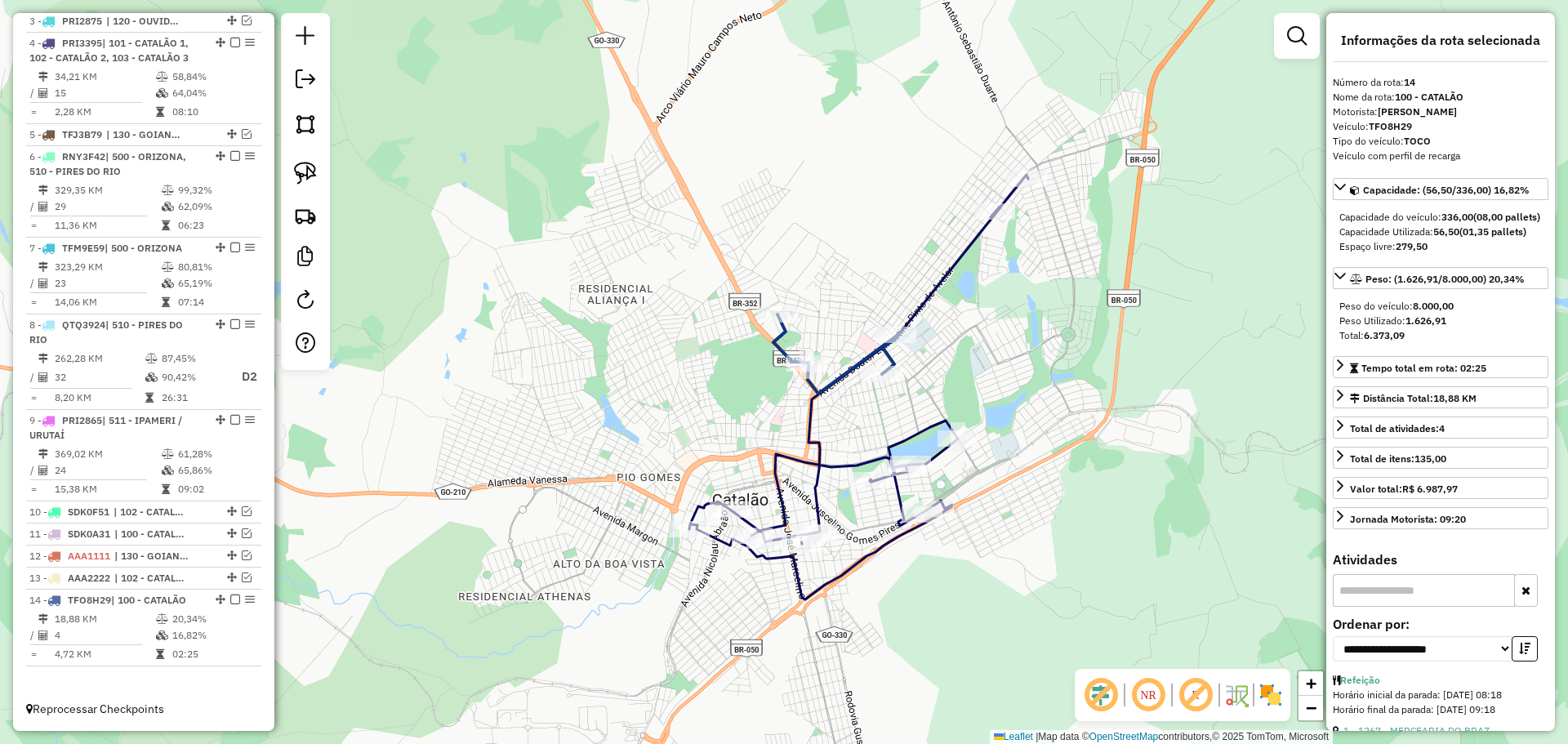
click at [893, 442] on icon at bounding box center [858, 387] width 339 height 425
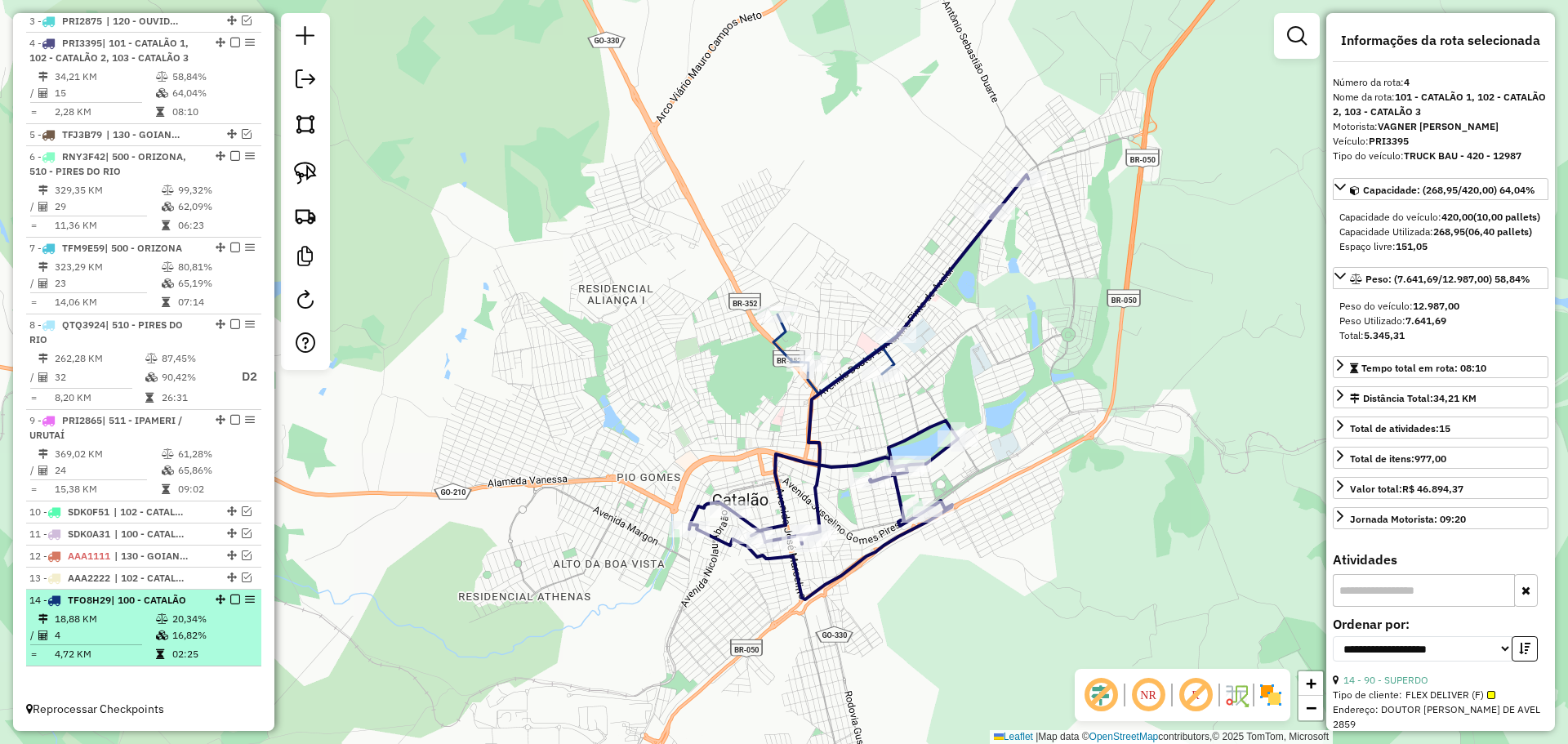
click at [231, 599] on em at bounding box center [235, 600] width 10 height 10
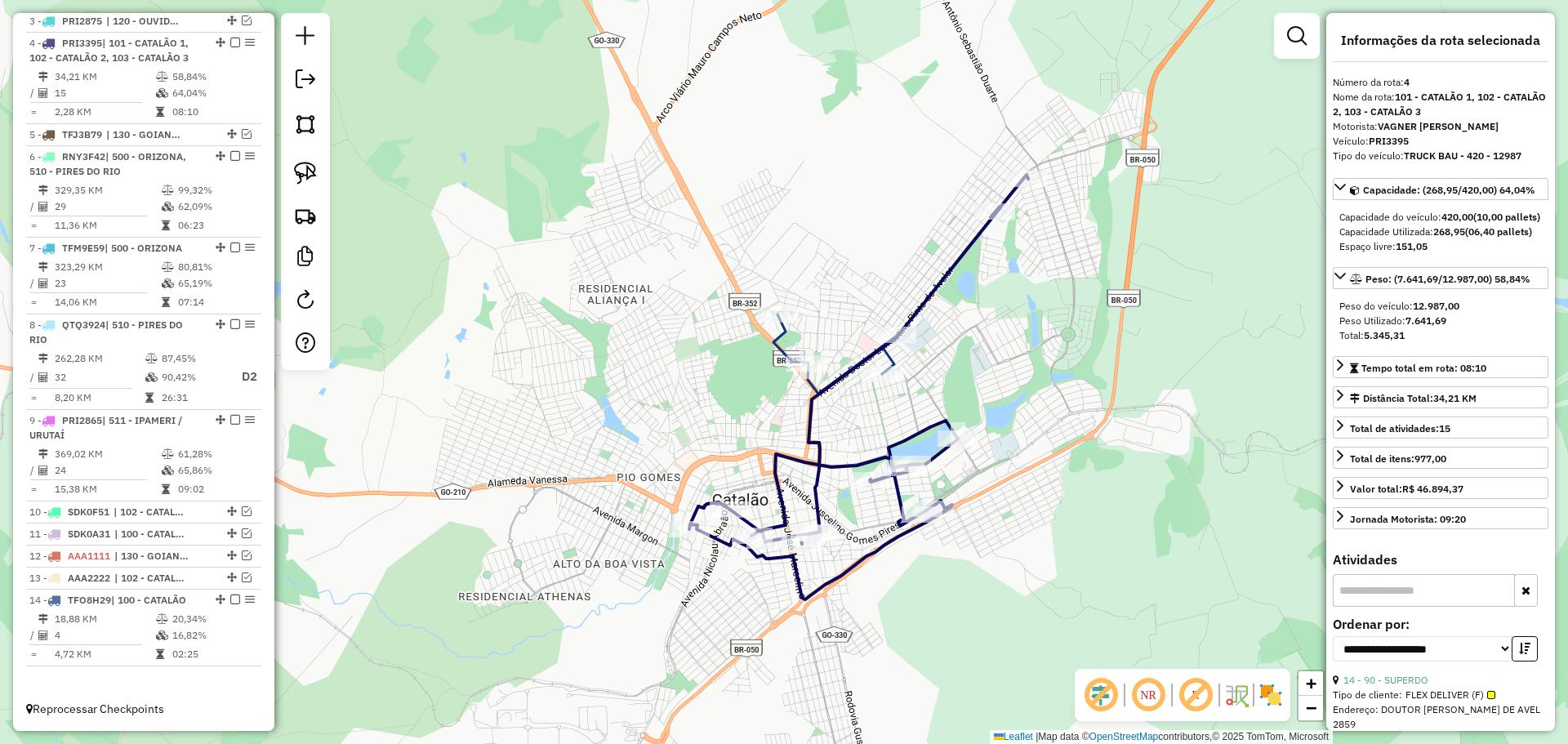
scroll to position [624, 0]
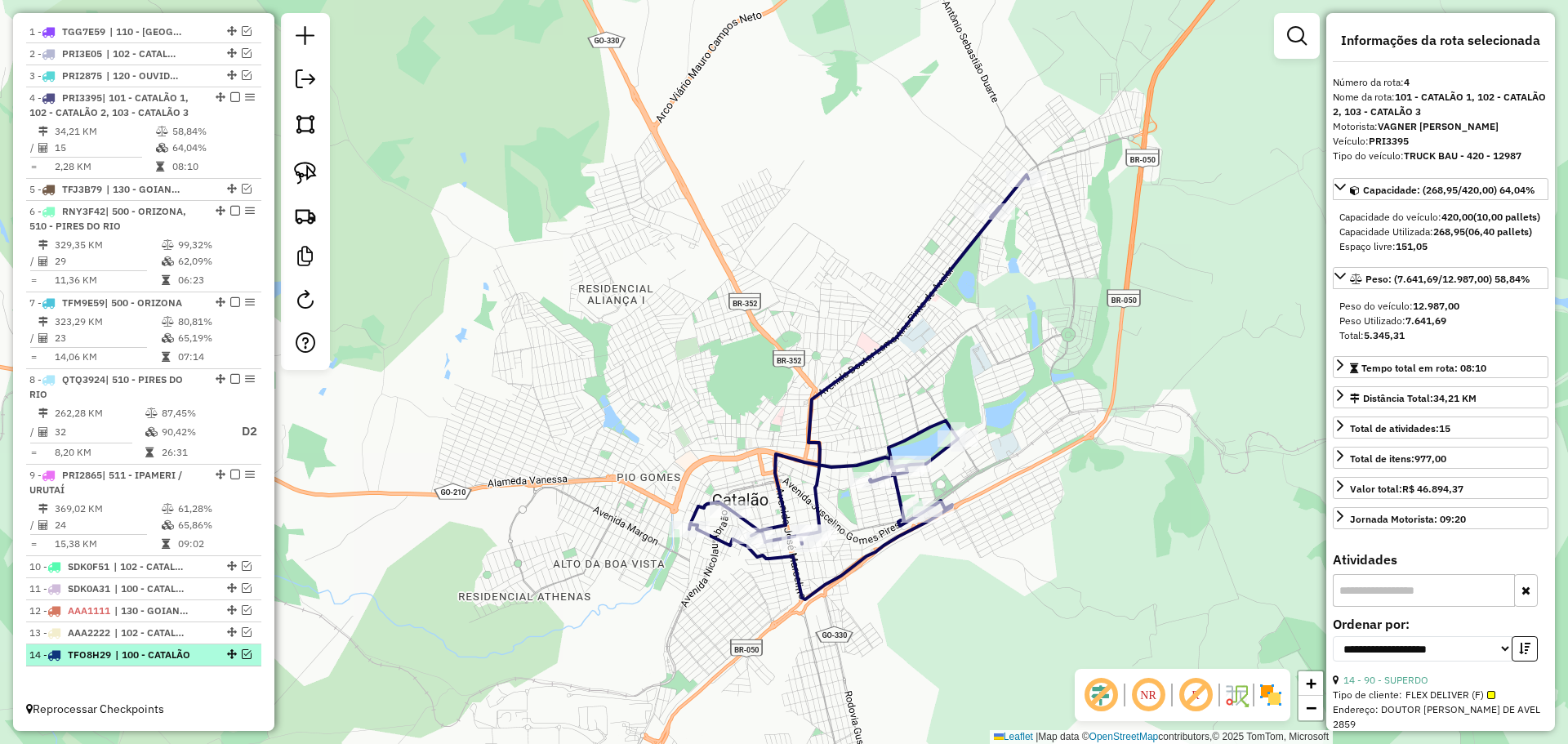
click at [242, 658] on em at bounding box center [247, 655] width 10 height 10
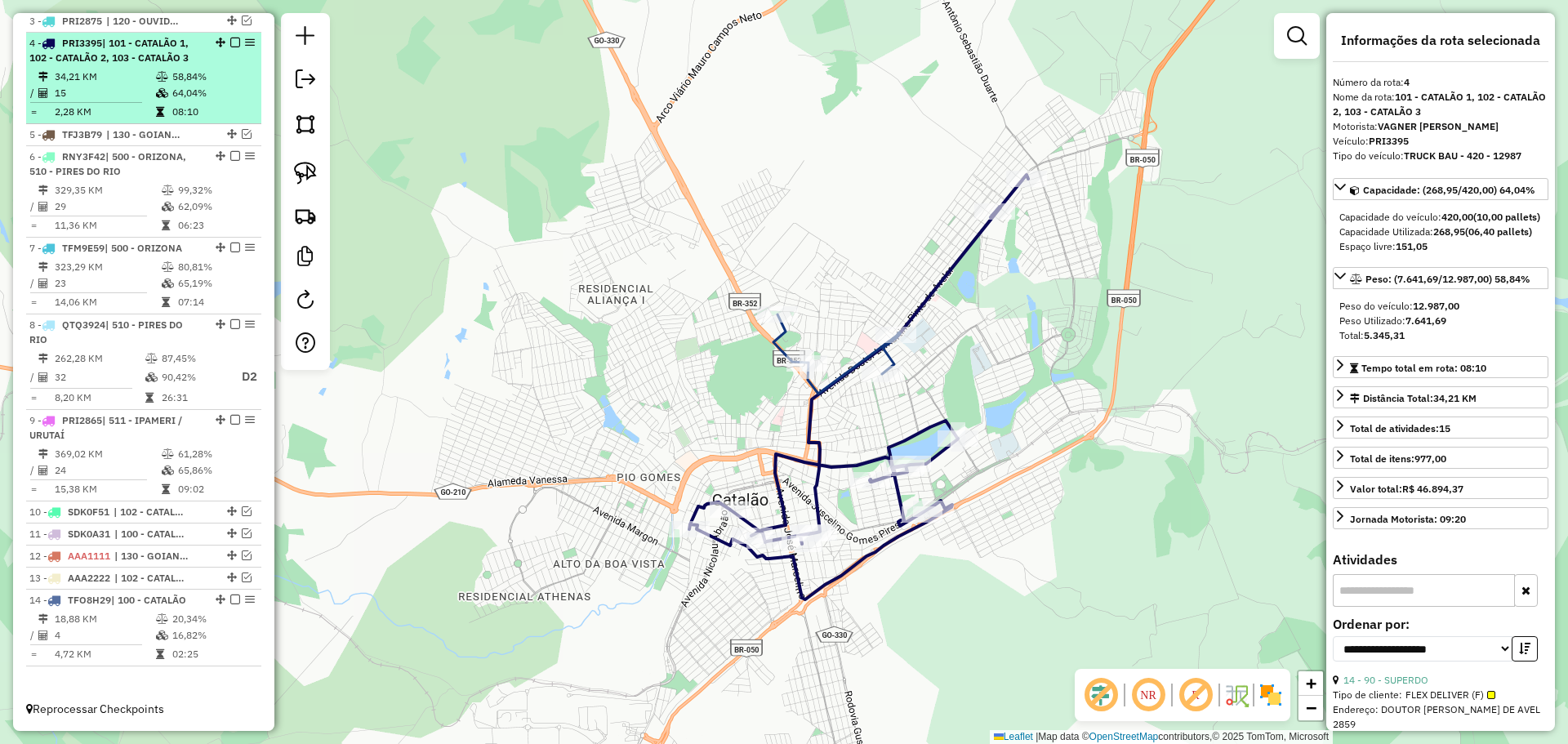
click at [231, 44] on em at bounding box center [235, 42] width 10 height 10
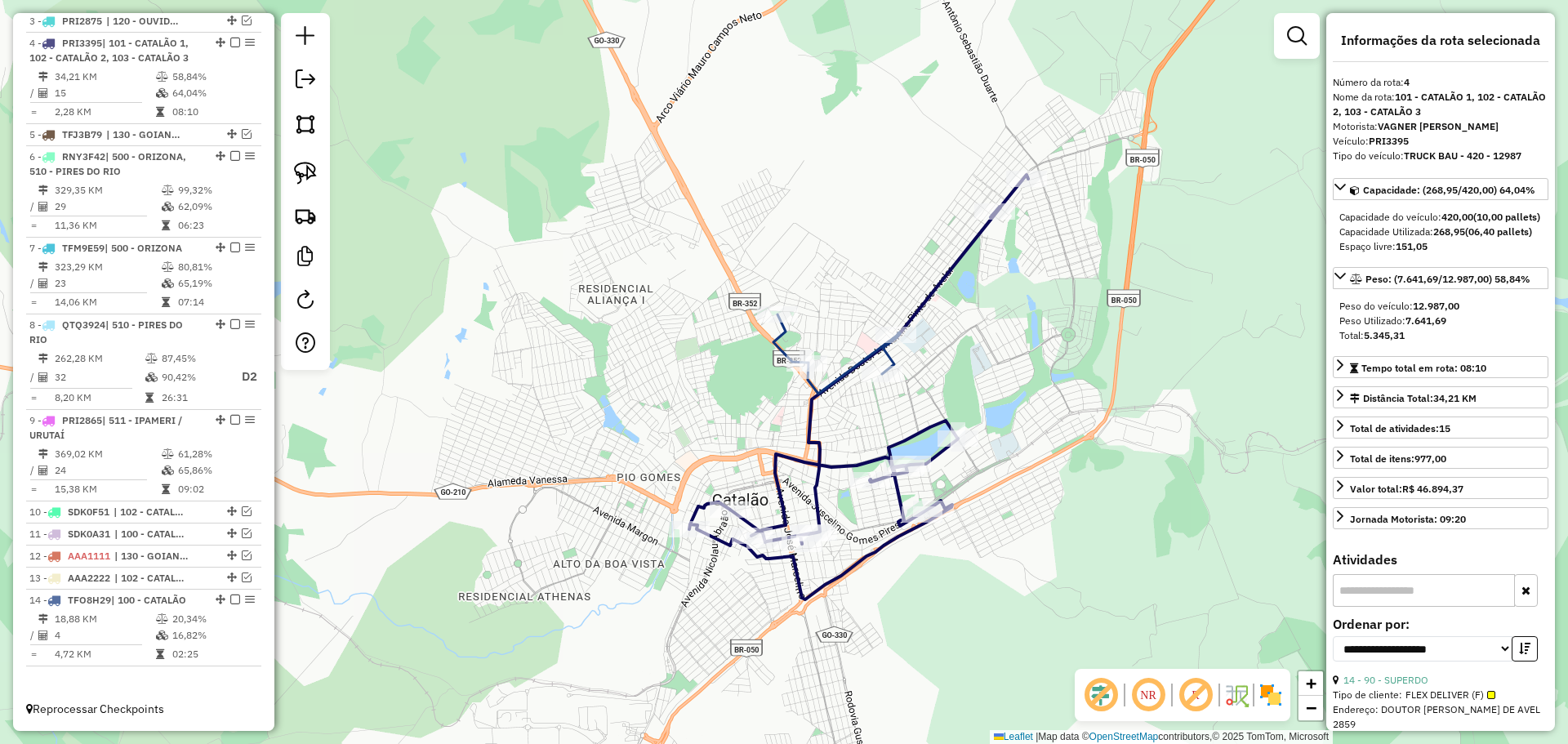
scroll to position [609, 0]
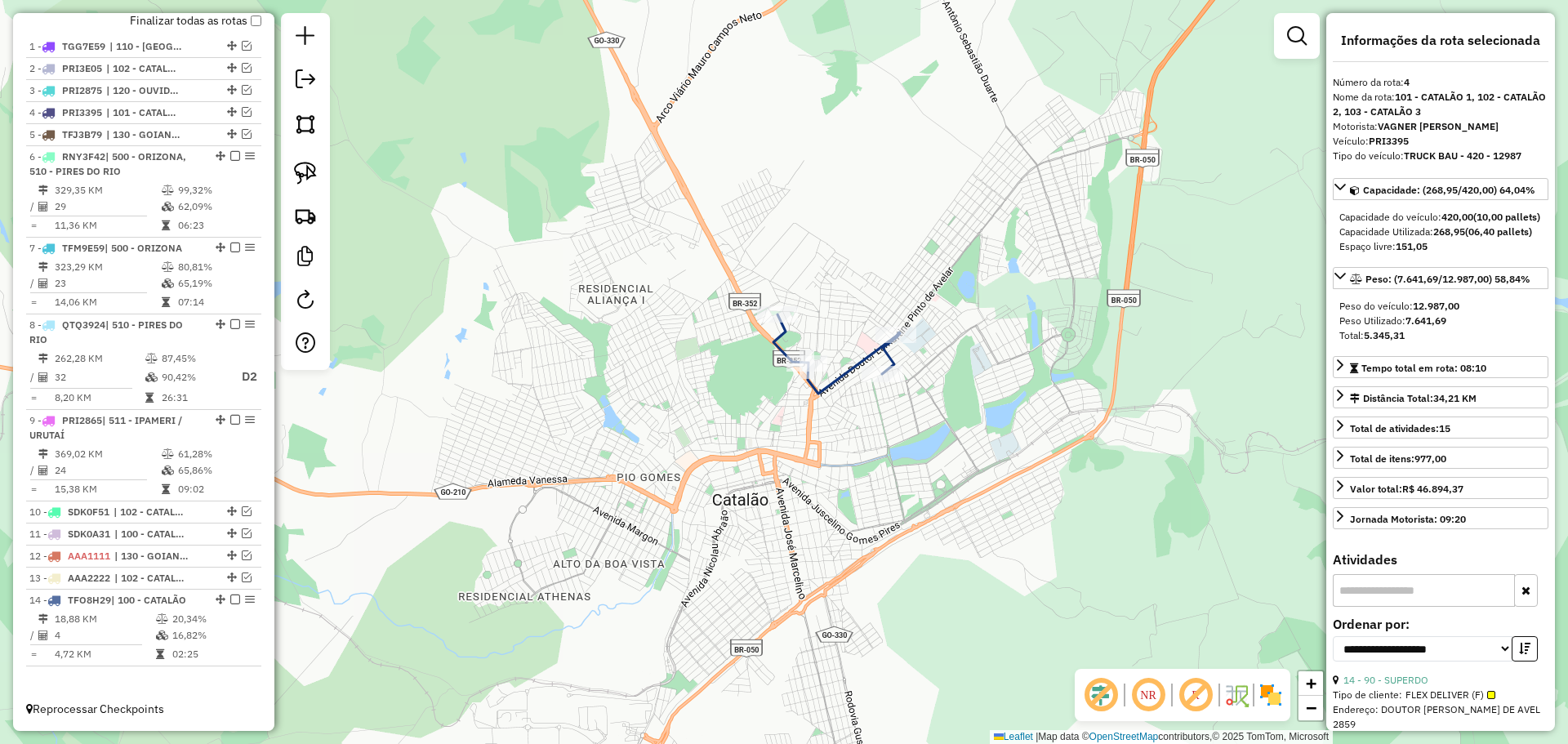
click at [847, 384] on div "Janela de atendimento Grade de atendimento Capacidade Transportadoras Veículos …" at bounding box center [784, 372] width 1568 height 744
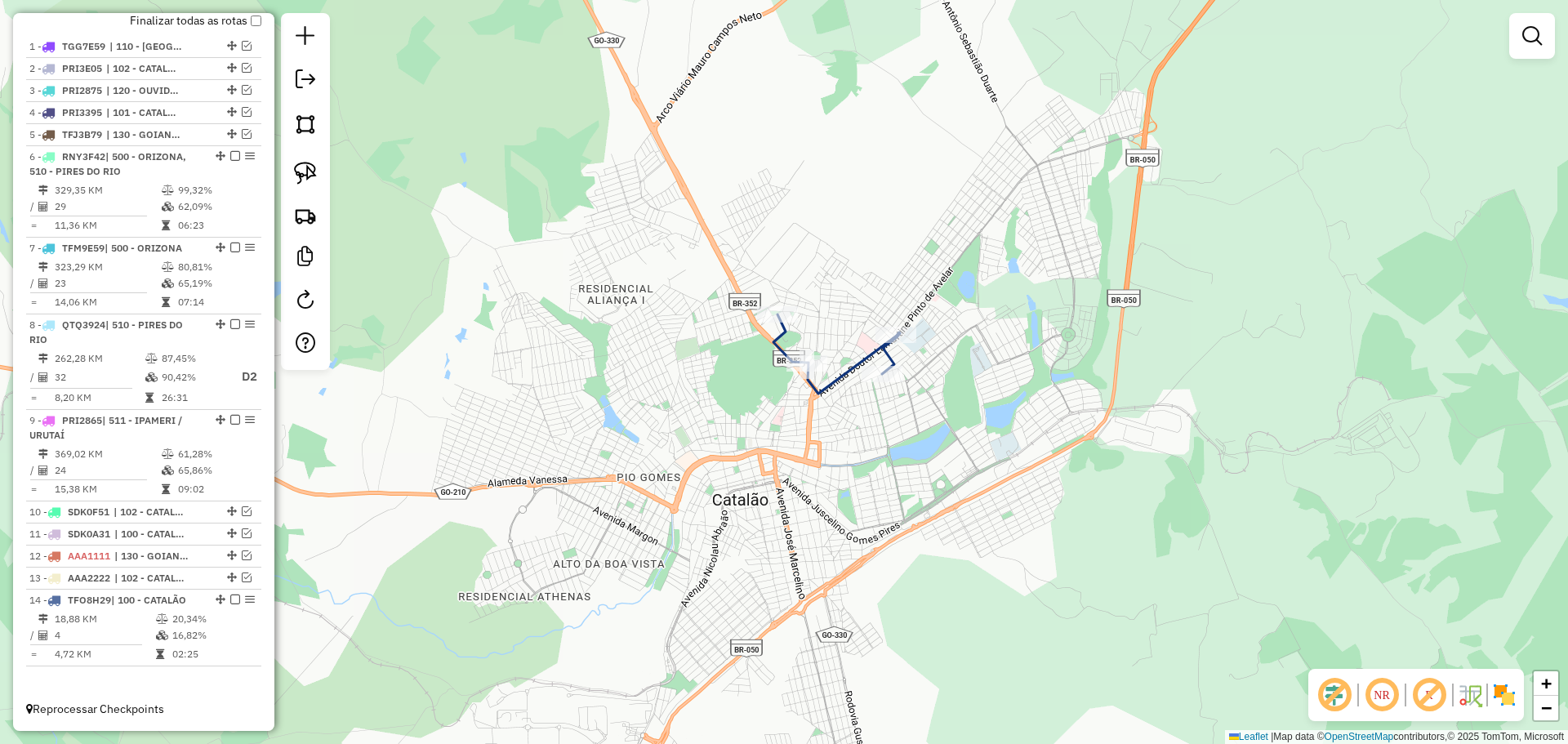
click at [843, 382] on icon at bounding box center [837, 354] width 127 height 79
select select "**********"
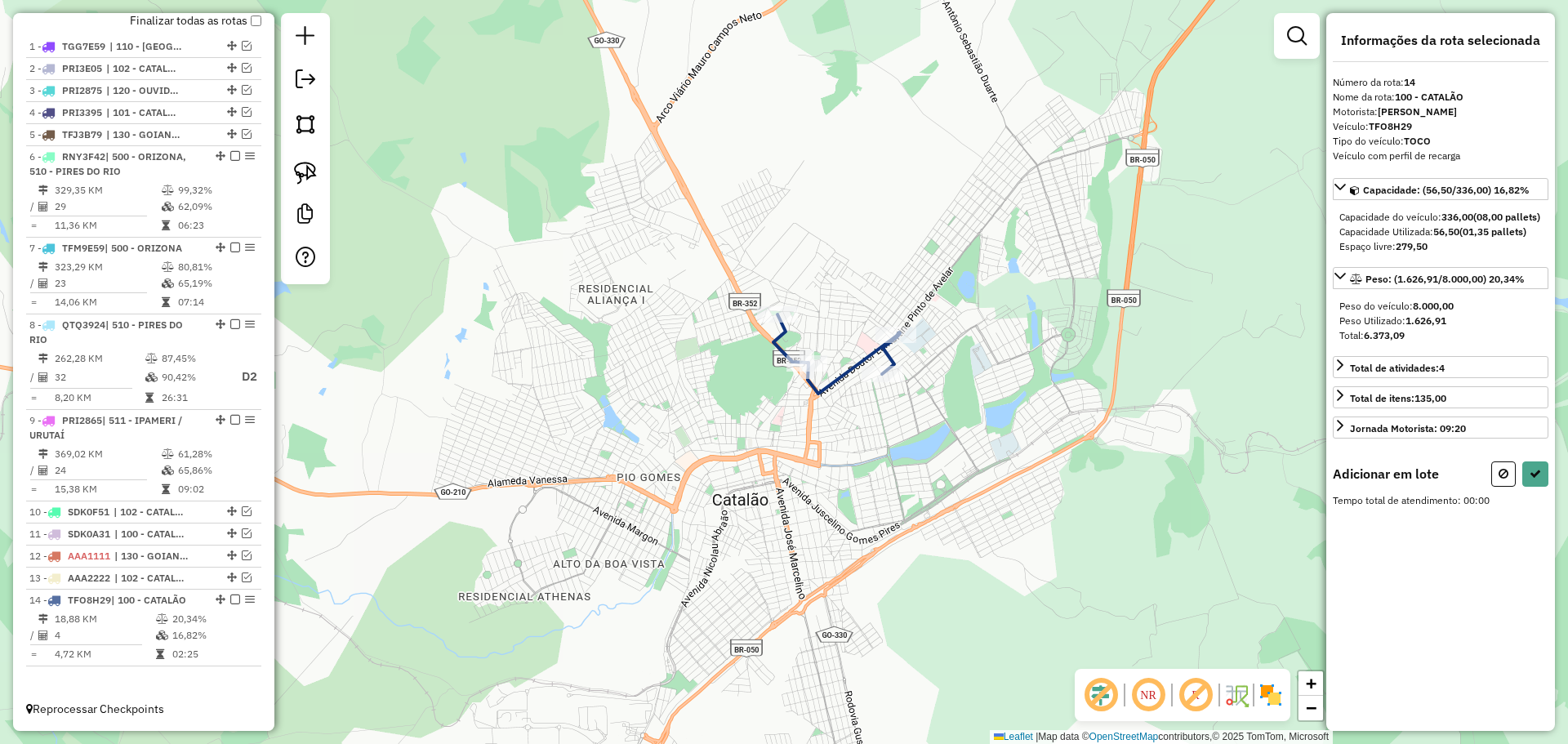
drag, startPoint x: 738, startPoint y: 218, endPoint x: 881, endPoint y: 598, distance: 406.0
click at [881, 598] on div "Rota 14 - Placa TFO8H29 1267 - MERCEARIA DO BRAZ Rota 14 - Placa TFO8H29 4212 -…" at bounding box center [784, 372] width 1568 height 744
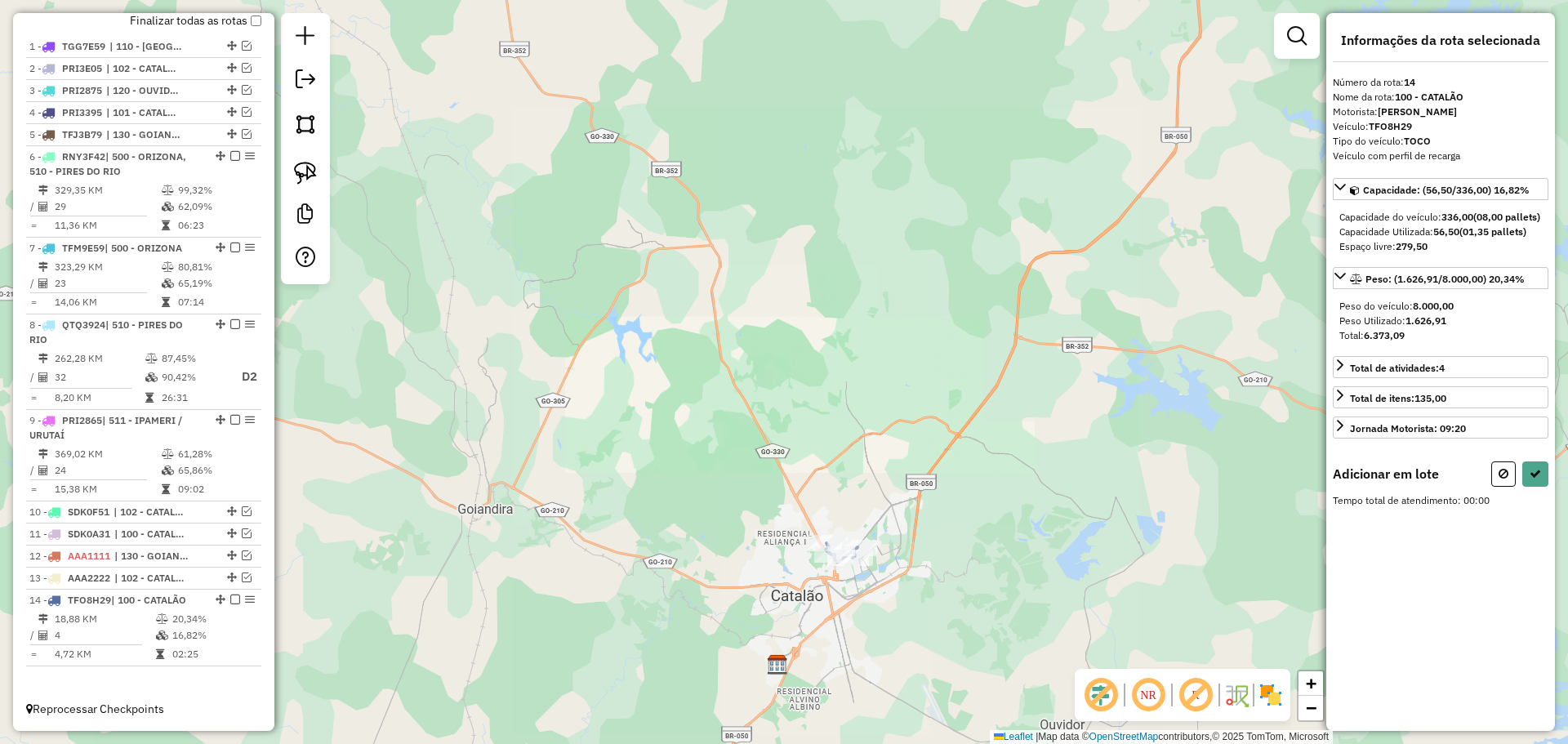
drag, startPoint x: 649, startPoint y: 314, endPoint x: 767, endPoint y: 558, distance: 271.0
click at [766, 563] on div "Janela de atendimento Grade de atendimento Capacidade Transportadoras Veículos …" at bounding box center [784, 372] width 1568 height 744
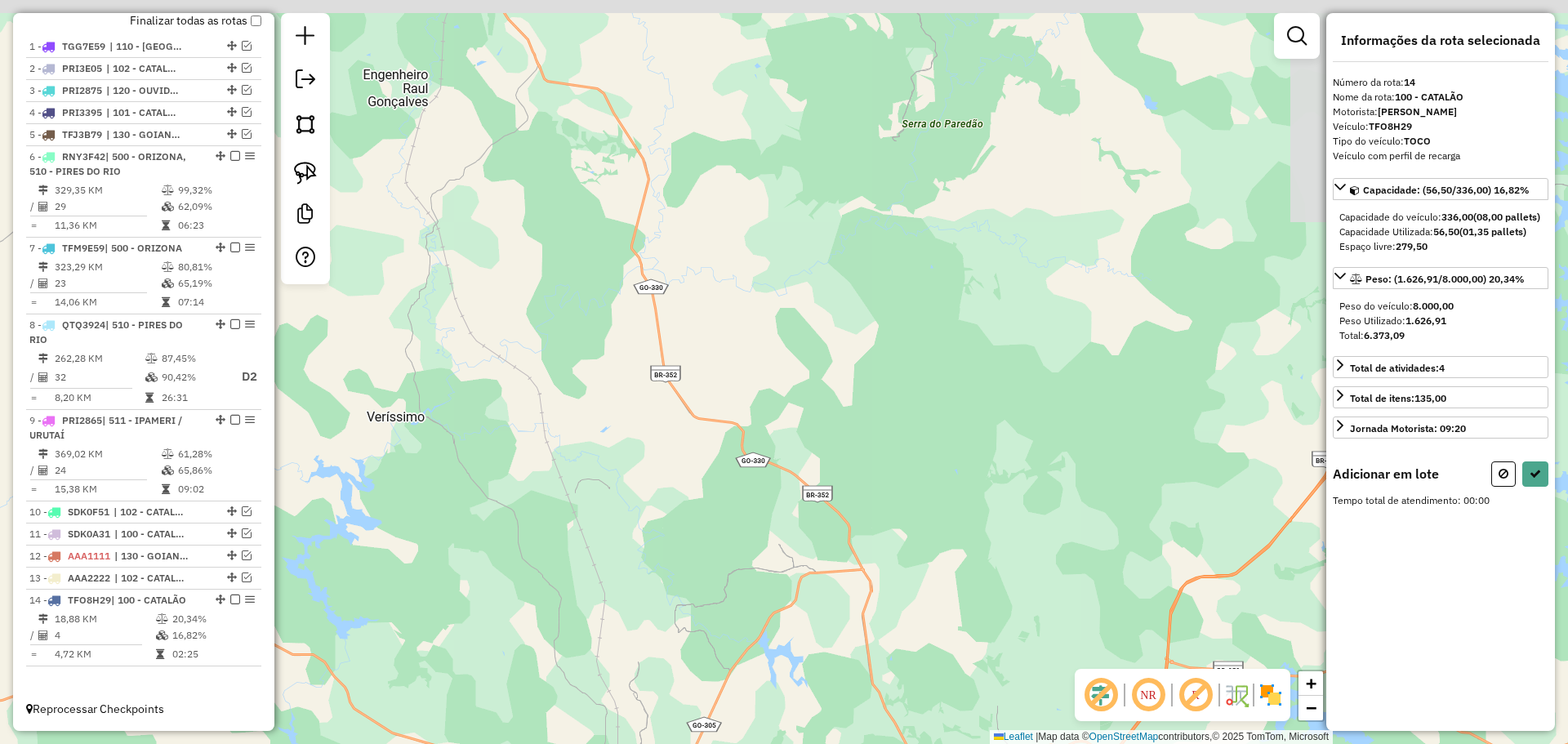
drag, startPoint x: 677, startPoint y: 327, endPoint x: 705, endPoint y: 427, distance: 103.8
click at [813, 581] on div "Janela de atendimento Grade de atendimento Capacidade Transportadoras Veículos …" at bounding box center [784, 372] width 1568 height 744
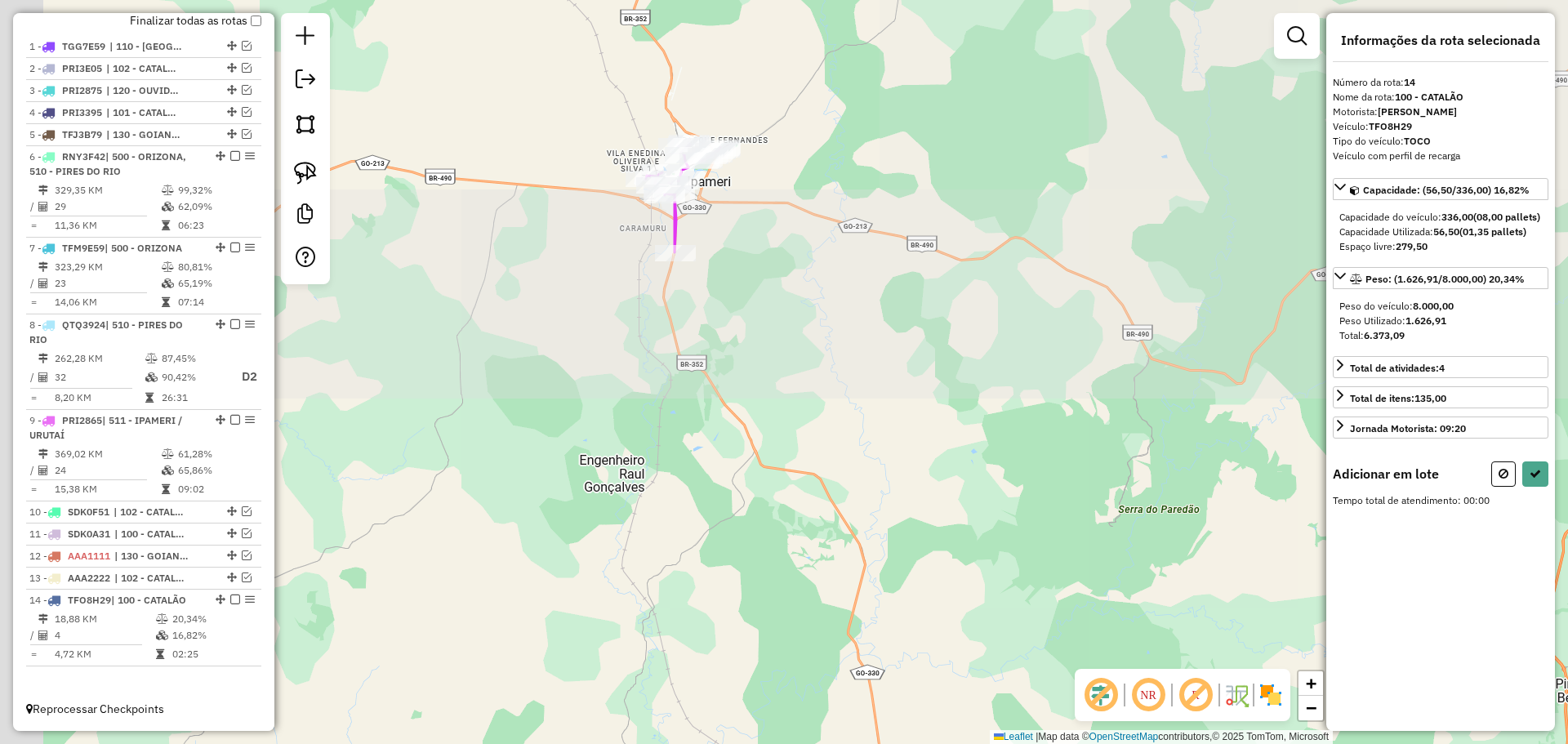
drag, startPoint x: 608, startPoint y: 303, endPoint x: 719, endPoint y: 479, distance: 208.1
click at [719, 479] on div "Janela de atendimento Grade de atendimento Capacidade Transportadoras Veículos …" at bounding box center [784, 372] width 1568 height 744
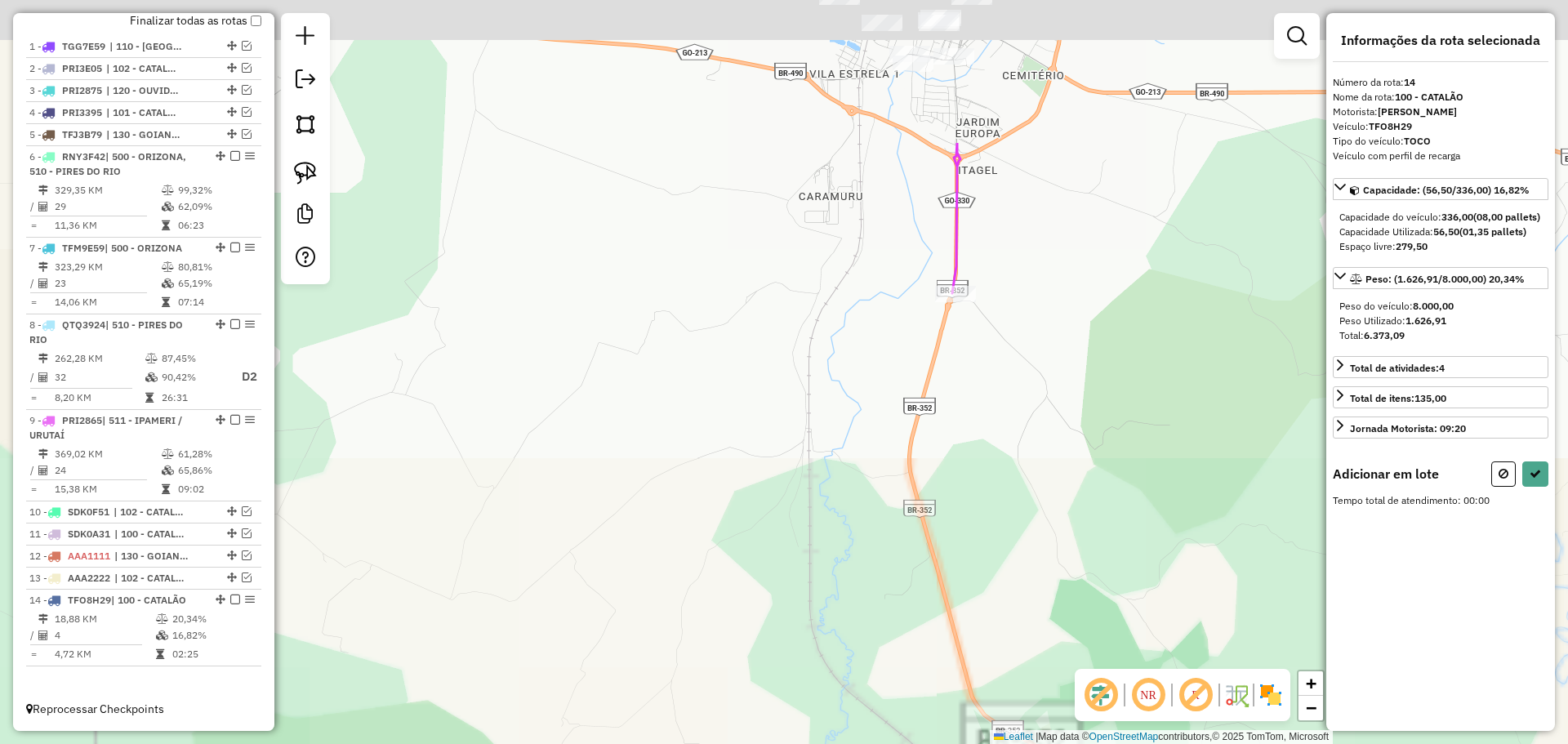
drag, startPoint x: 782, startPoint y: 504, endPoint x: 834, endPoint y: 585, distance: 96.3
click at [834, 607] on div "Janela de atendimento Grade de atendimento Capacidade Transportadoras Veículos …" at bounding box center [784, 372] width 1568 height 744
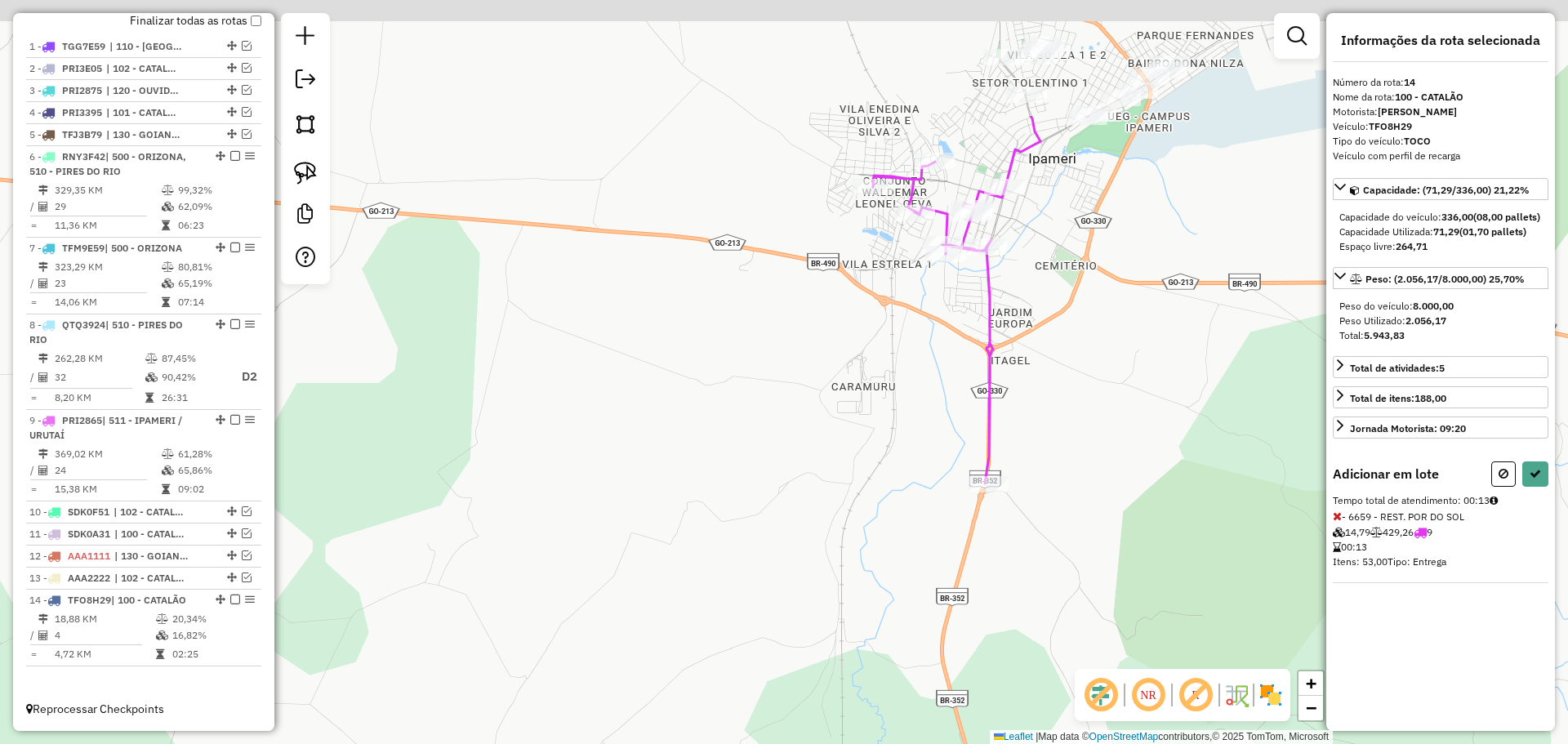
drag, startPoint x: 999, startPoint y: 255, endPoint x: 1045, endPoint y: 539, distance: 287.7
click at [1045, 539] on div "Janela de atendimento Grade de atendimento Capacidade Transportadoras Veículos …" at bounding box center [784, 372] width 1568 height 744
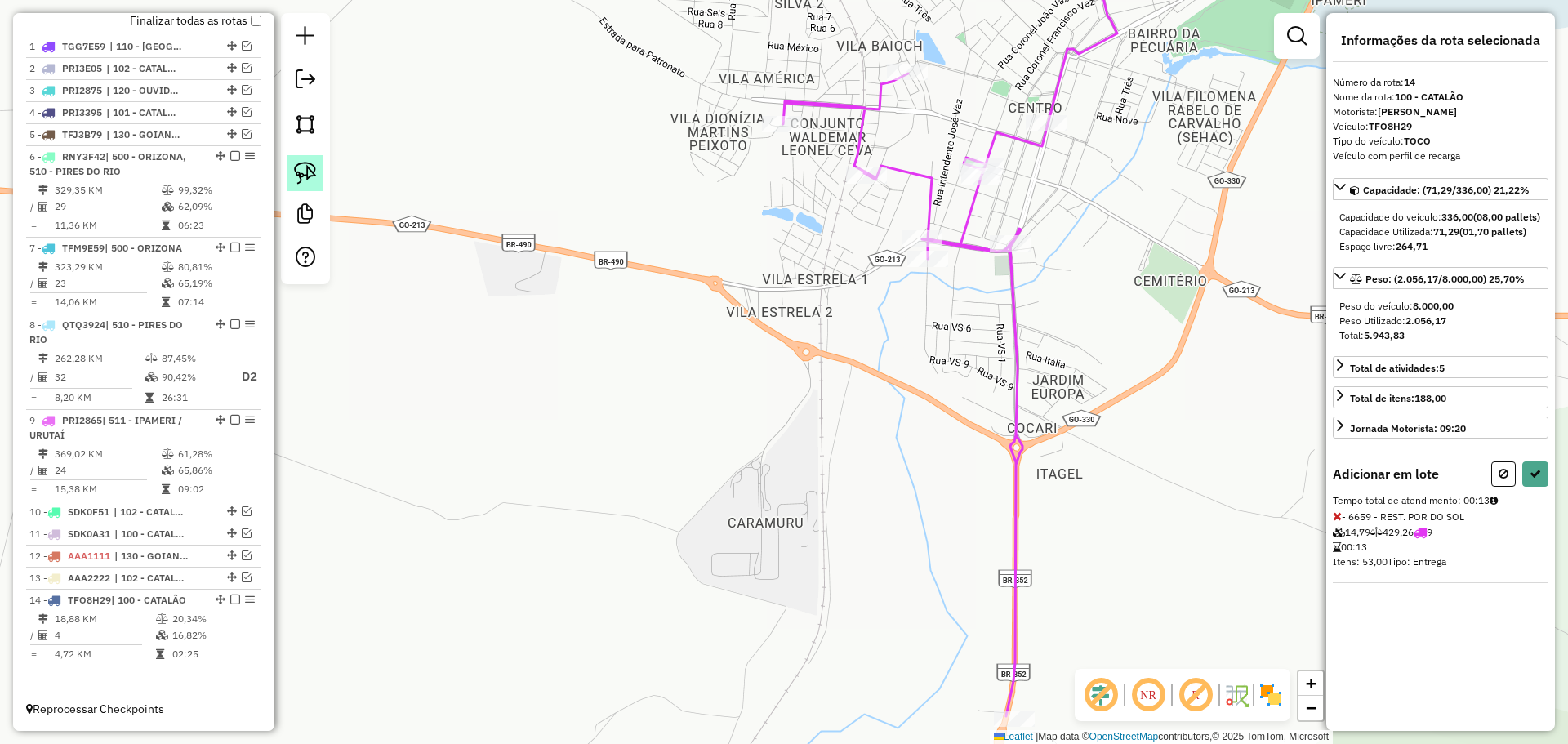
click at [307, 176] on img at bounding box center [306, 173] width 23 height 23
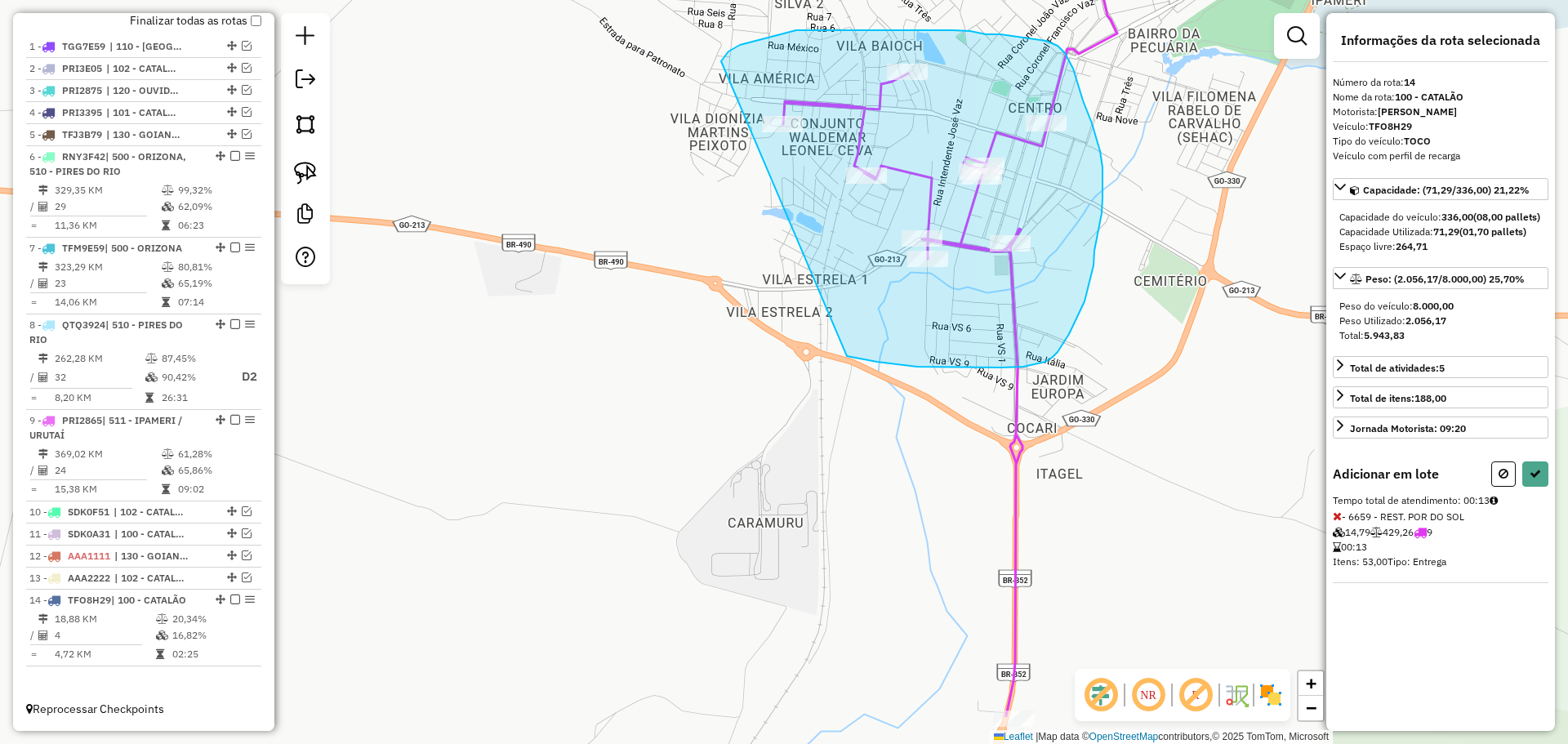
drag, startPoint x: 846, startPoint y: 357, endPoint x: 720, endPoint y: 68, distance: 315.3
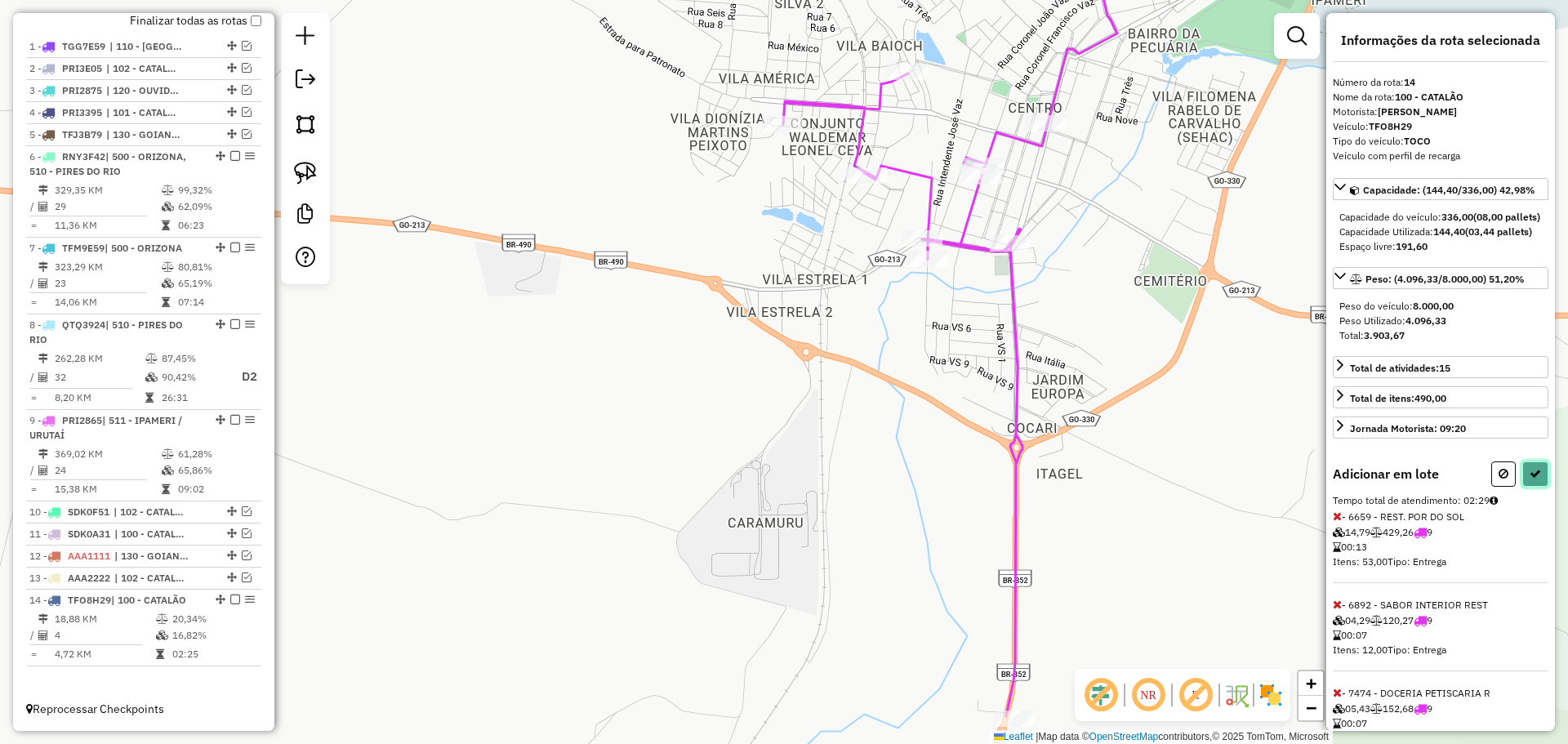
click at [1523, 487] on button at bounding box center [1534, 474] width 26 height 25
select select "**********"
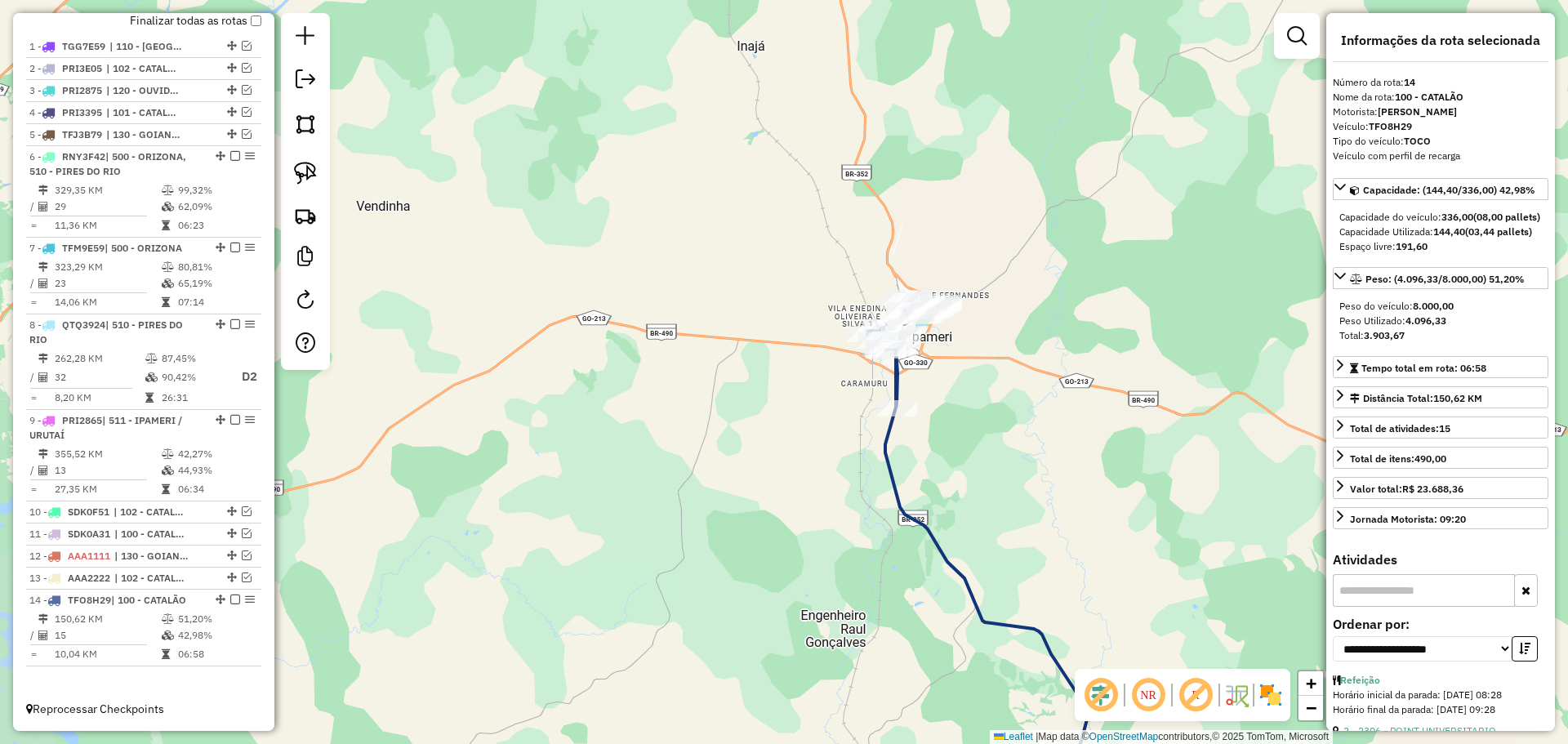
click at [895, 379] on icon at bounding box center [977, 573] width 220 height 491
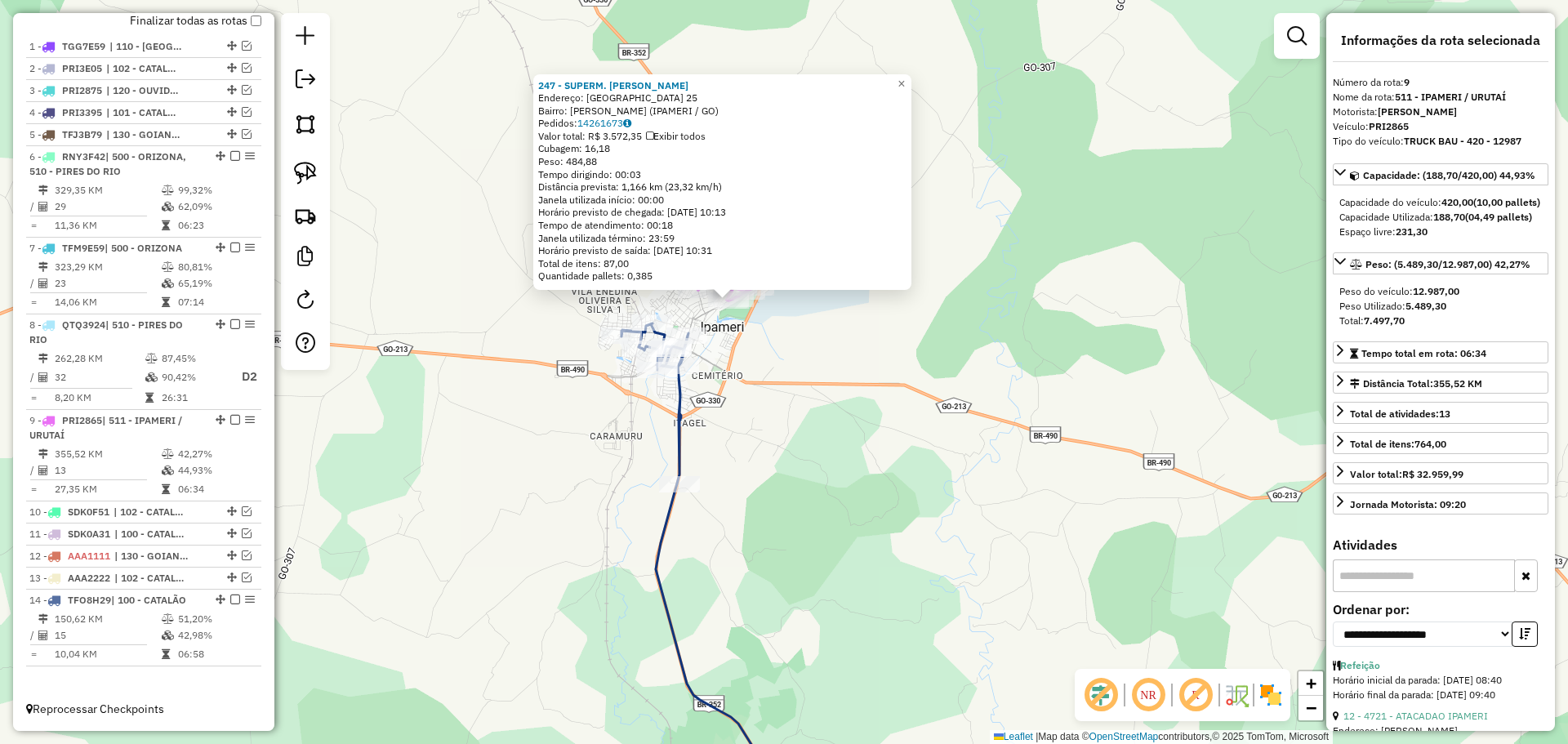
click at [677, 399] on icon at bounding box center [715, 571] width 187 height 495
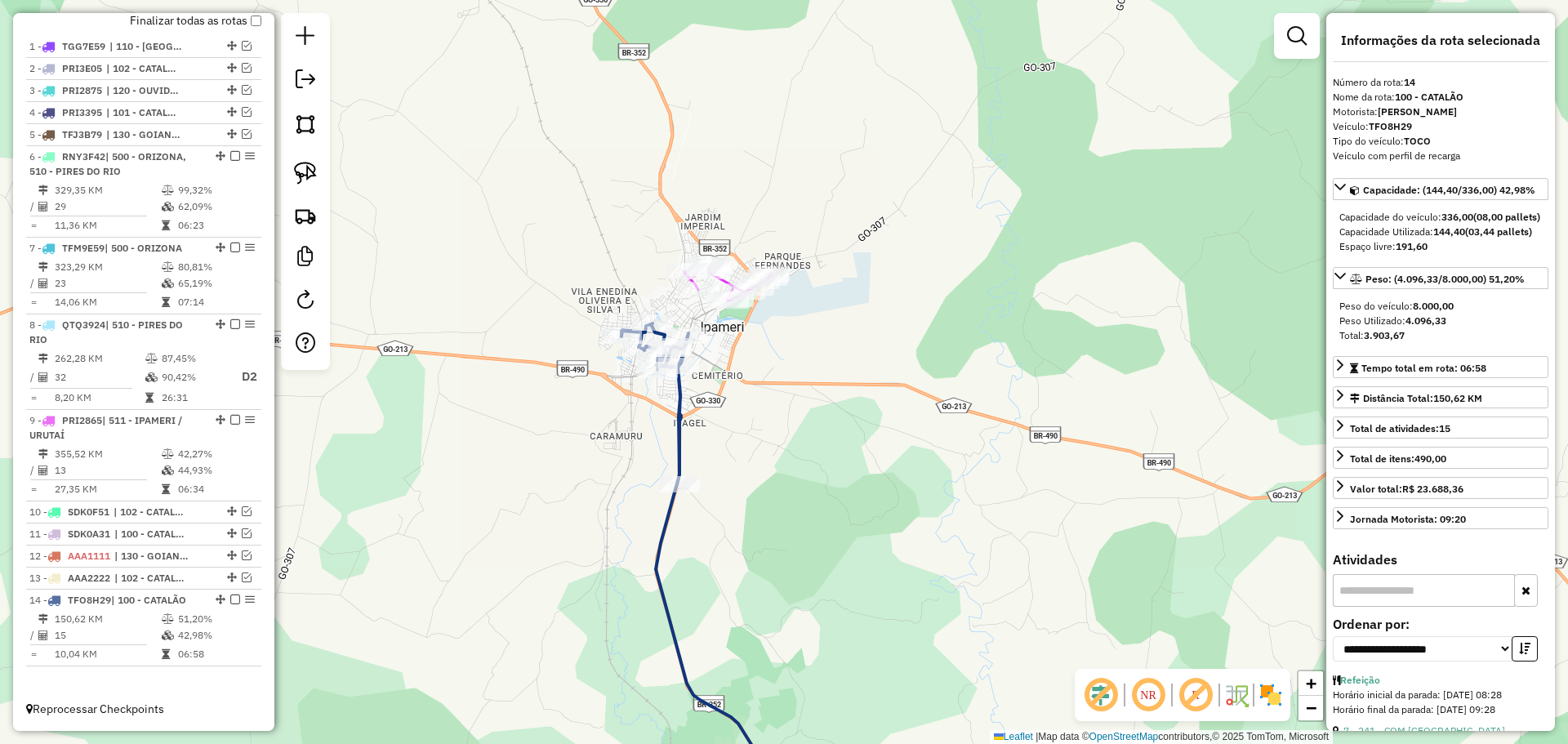
click at [788, 383] on div "Janela de atendimento Grade de atendimento Capacidade Transportadoras Veículos …" at bounding box center [784, 372] width 1568 height 744
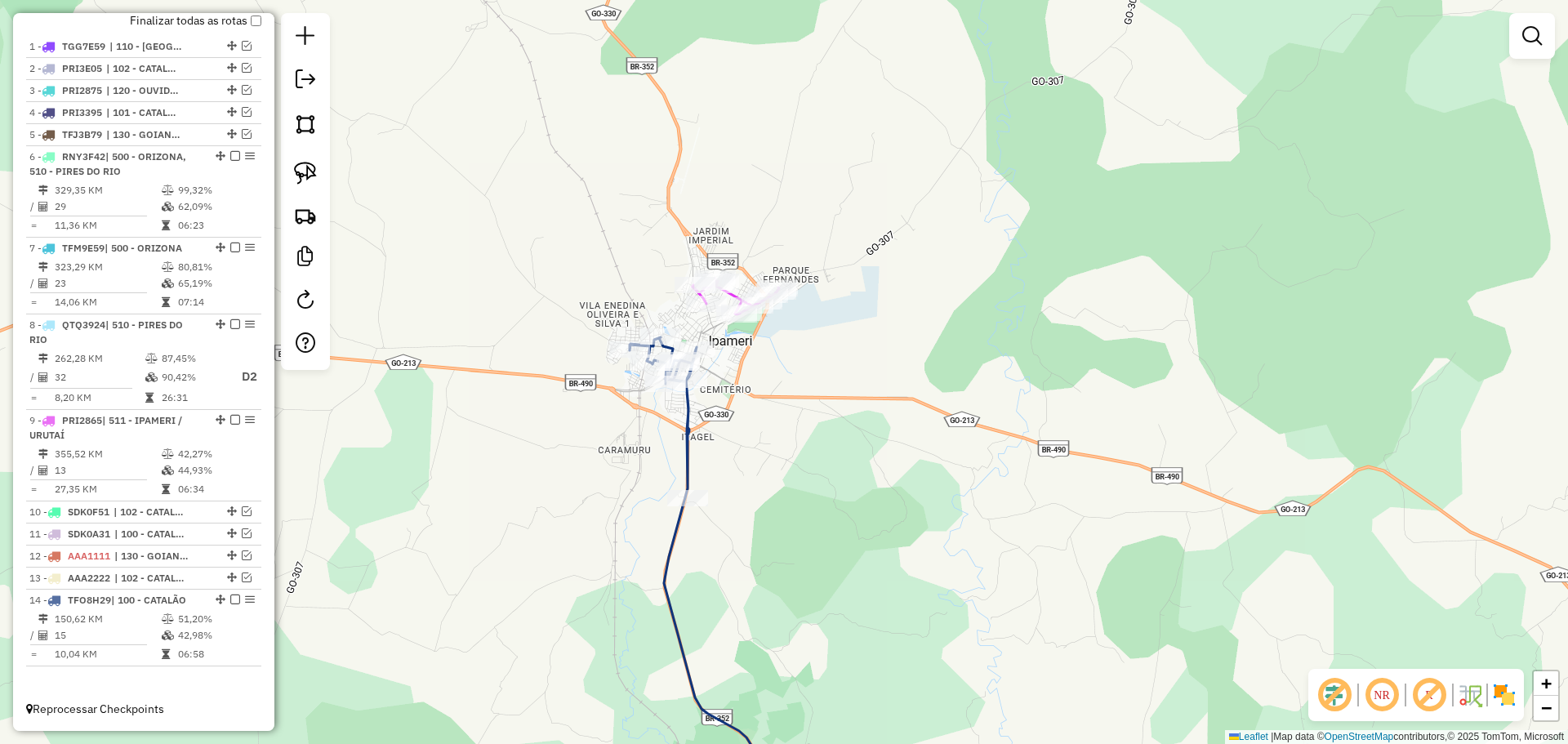
drag, startPoint x: 420, startPoint y: 99, endPoint x: 556, endPoint y: 289, distance: 233.7
click at [527, 314] on div "Janela de atendimento Grade de atendimento Capacidade Transportadoras Veículos …" at bounding box center [784, 372] width 1568 height 744
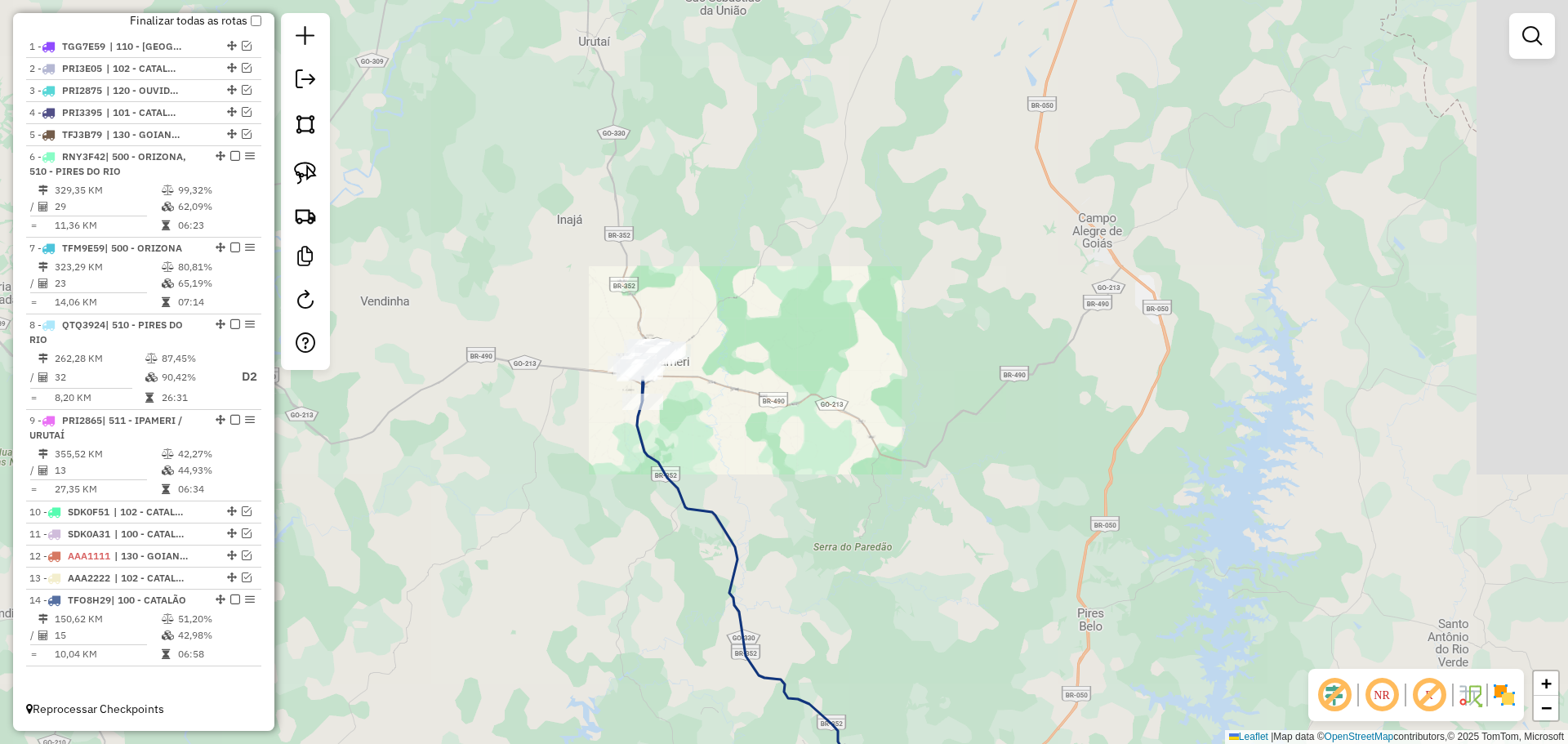
drag, startPoint x: 599, startPoint y: 173, endPoint x: 649, endPoint y: 427, distance: 258.9
click at [649, 431] on div "Janela de atendimento Grade de atendimento Capacidade Transportadoras Veículos …" at bounding box center [784, 372] width 1568 height 744
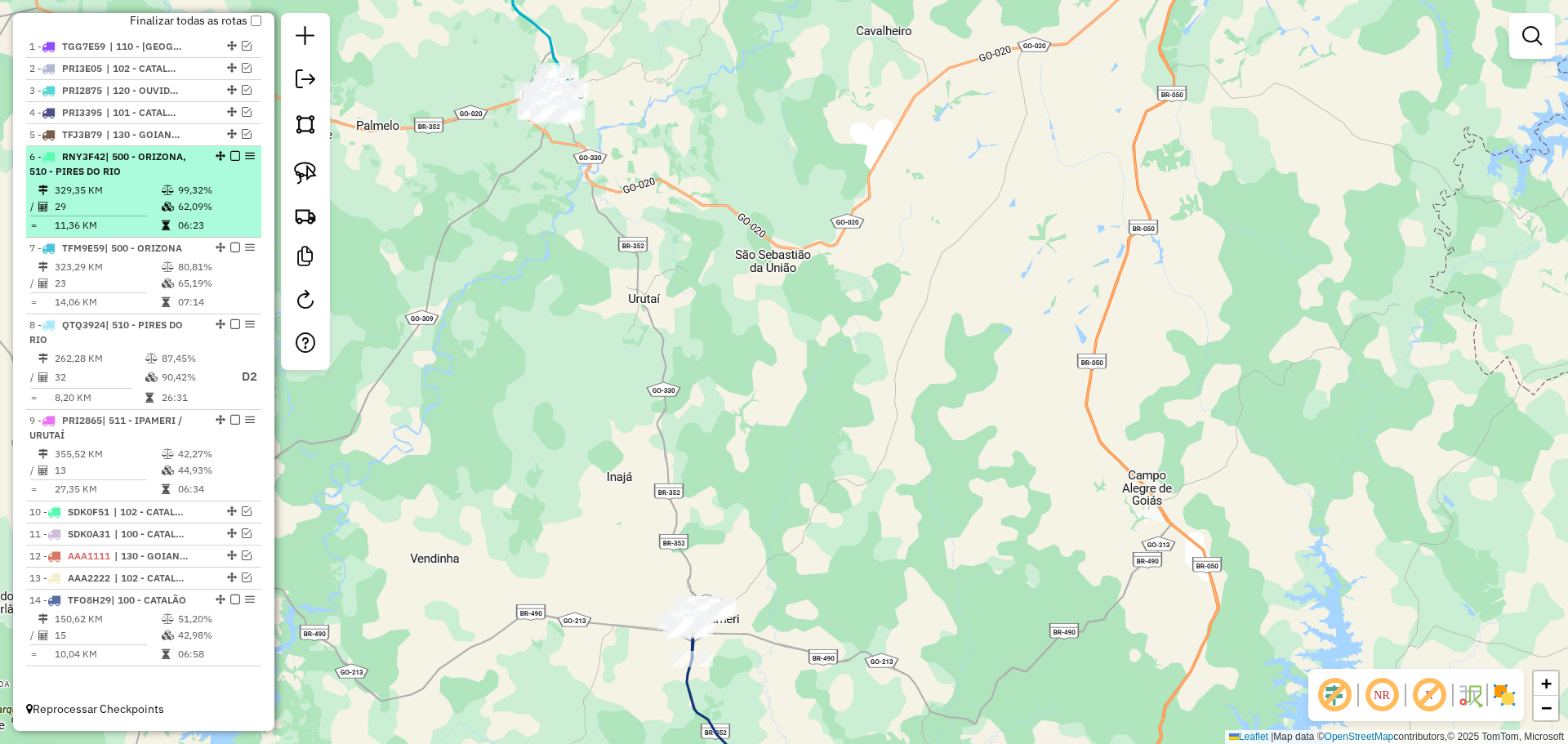
click at [189, 164] on div "6 - RNY3F42 | 500 - ORIZONA, 510 - [GEOGRAPHIC_DATA]" at bounding box center [116, 164] width 173 height 30
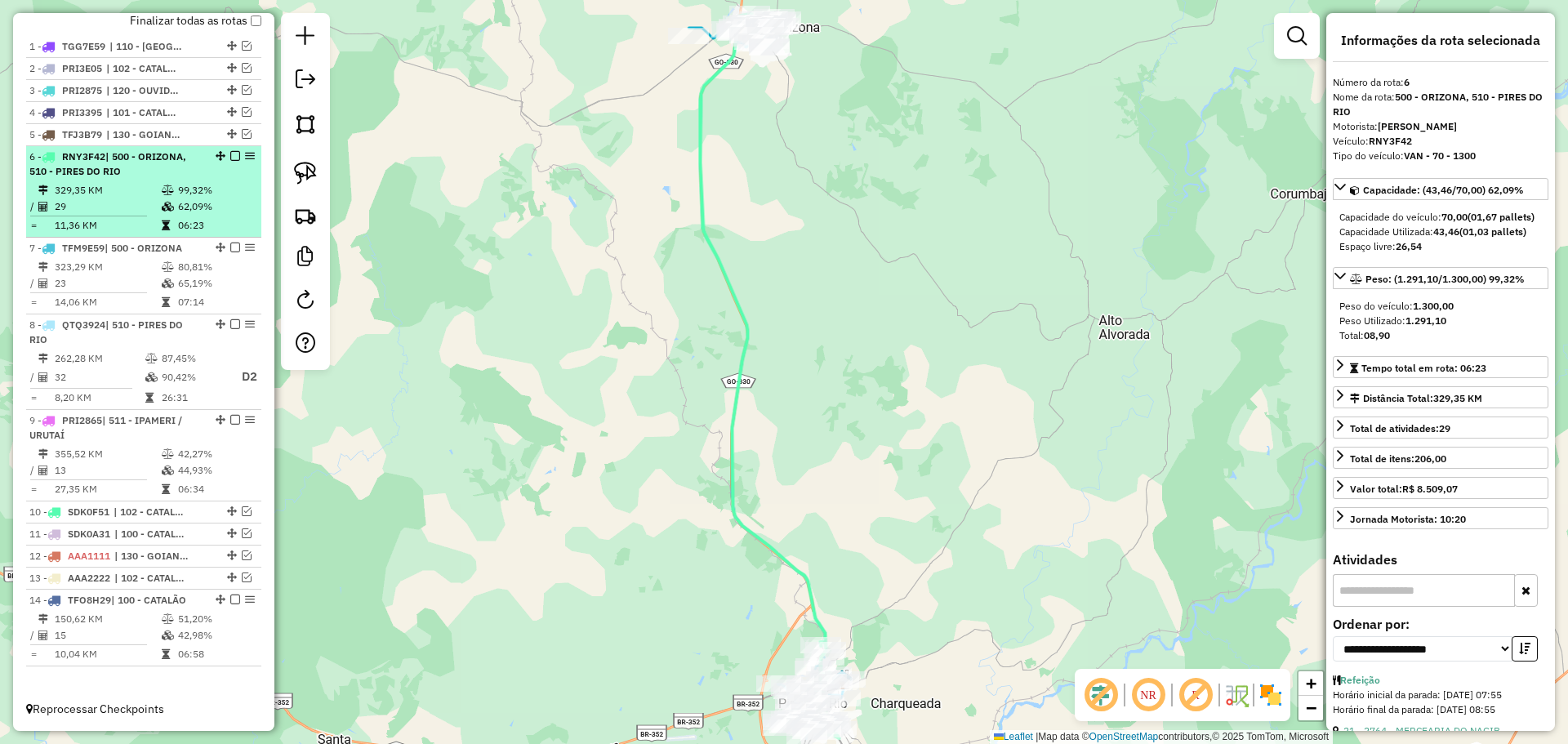
click at [232, 160] on em at bounding box center [235, 156] width 10 height 10
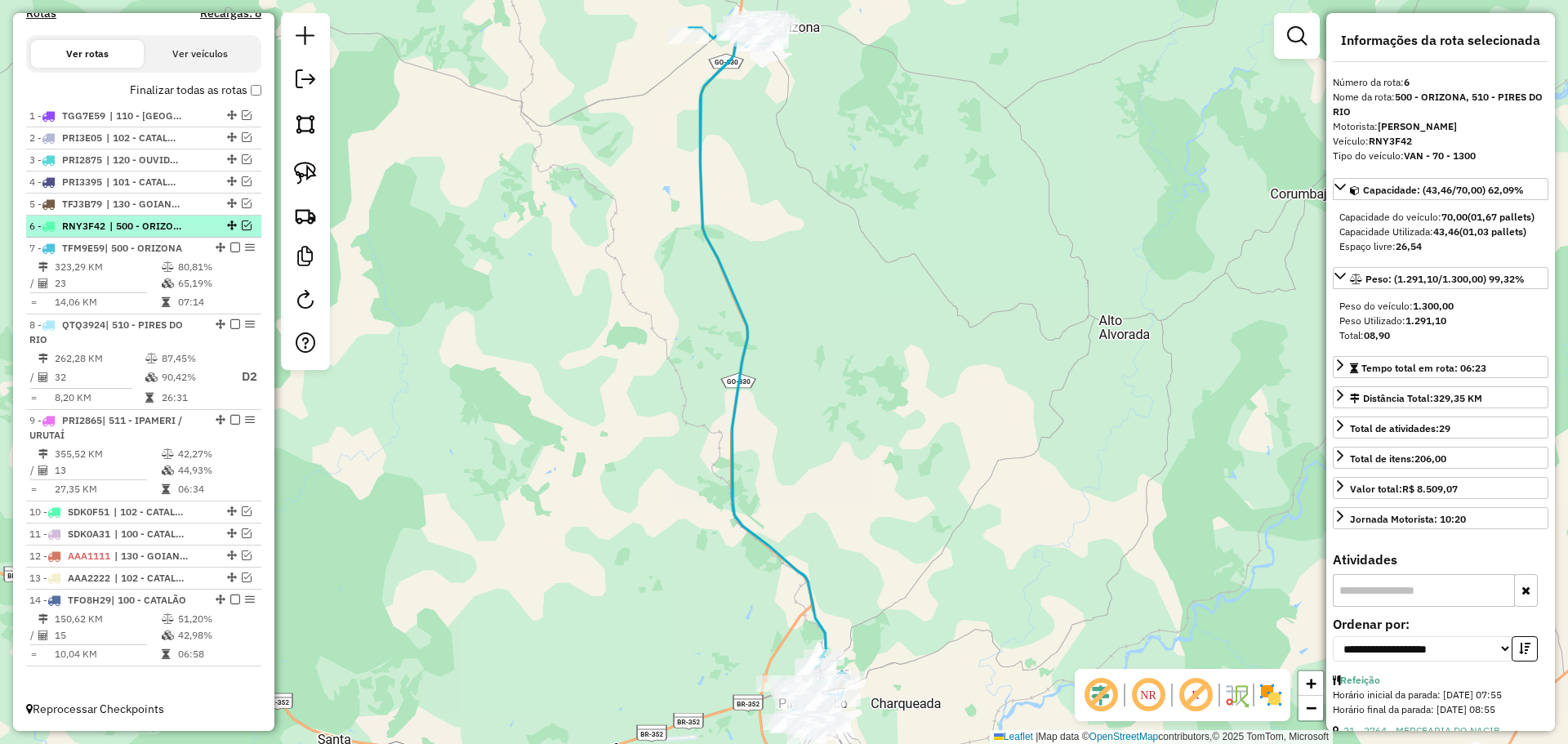
scroll to position [540, 0]
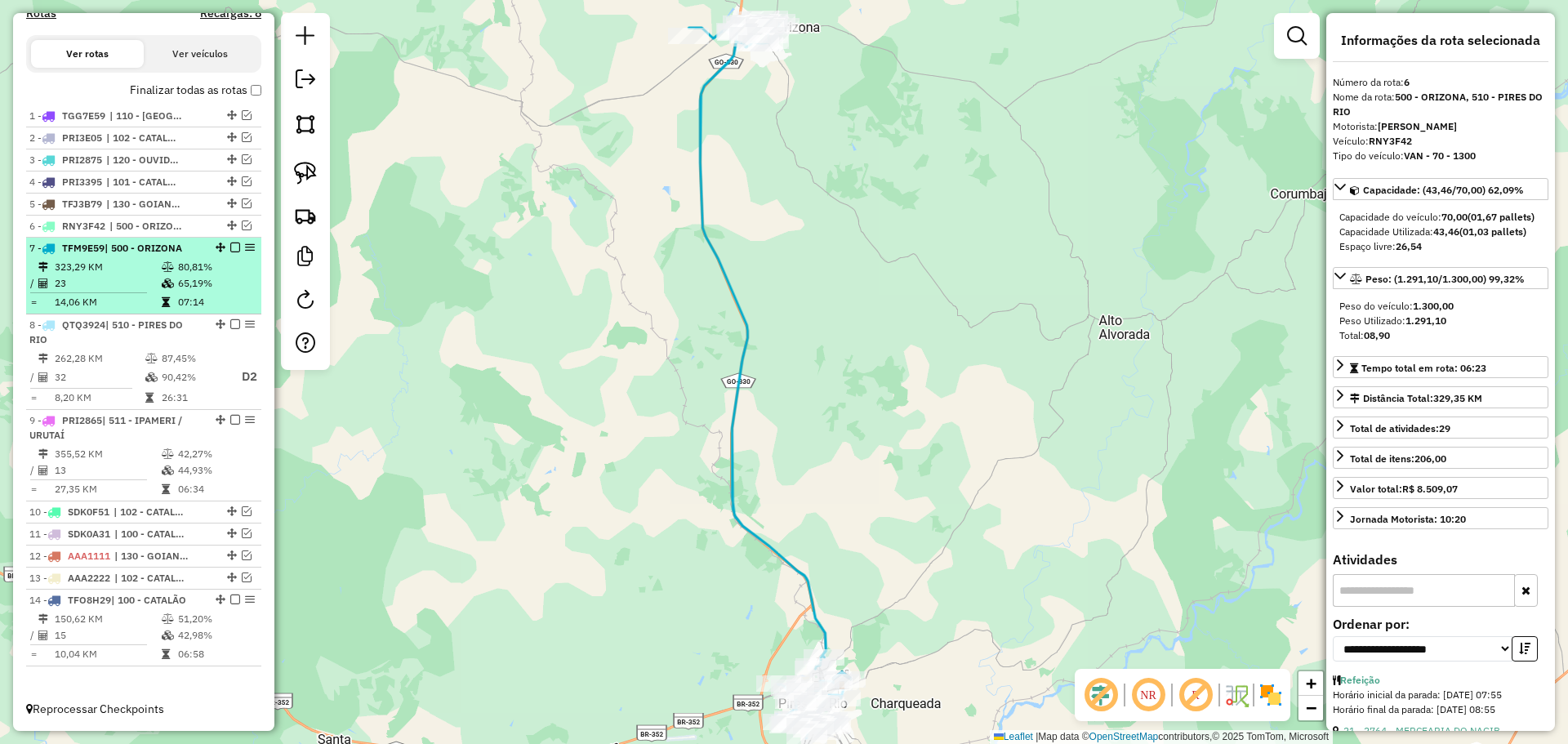
click at [134, 268] on td "323,29 KM" at bounding box center [107, 266] width 107 height 16
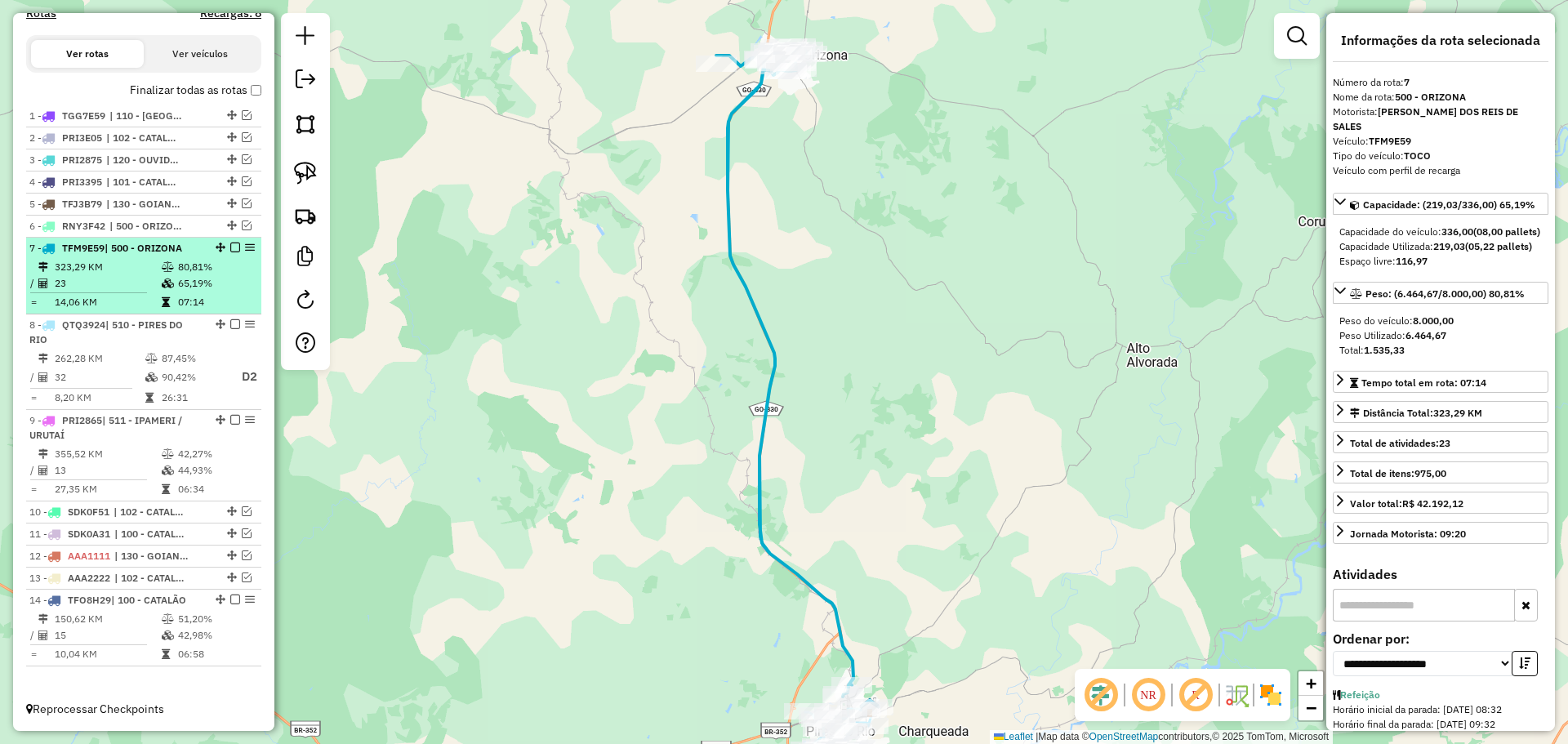
click at [232, 249] on em at bounding box center [235, 247] width 10 height 10
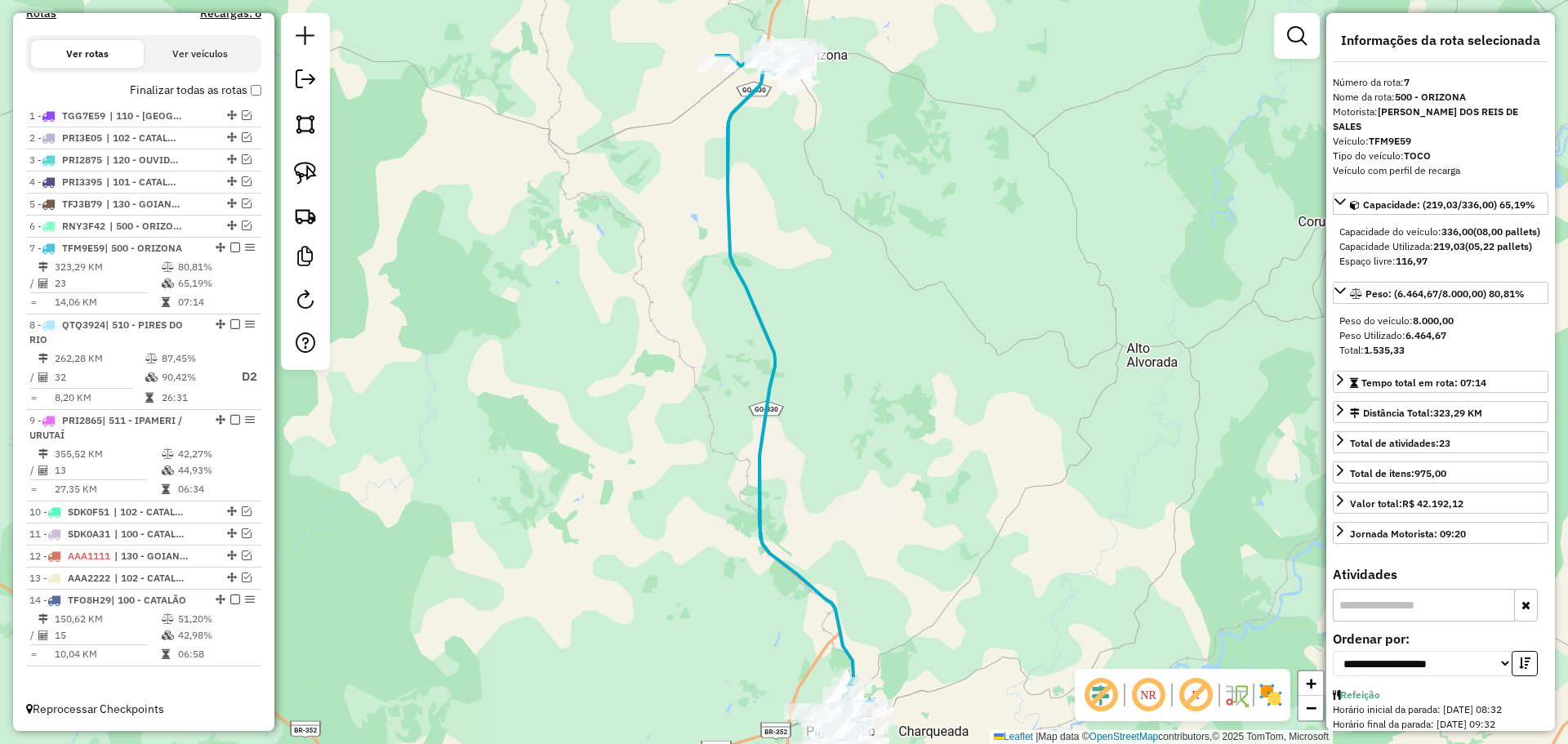
scroll to position [485, 0]
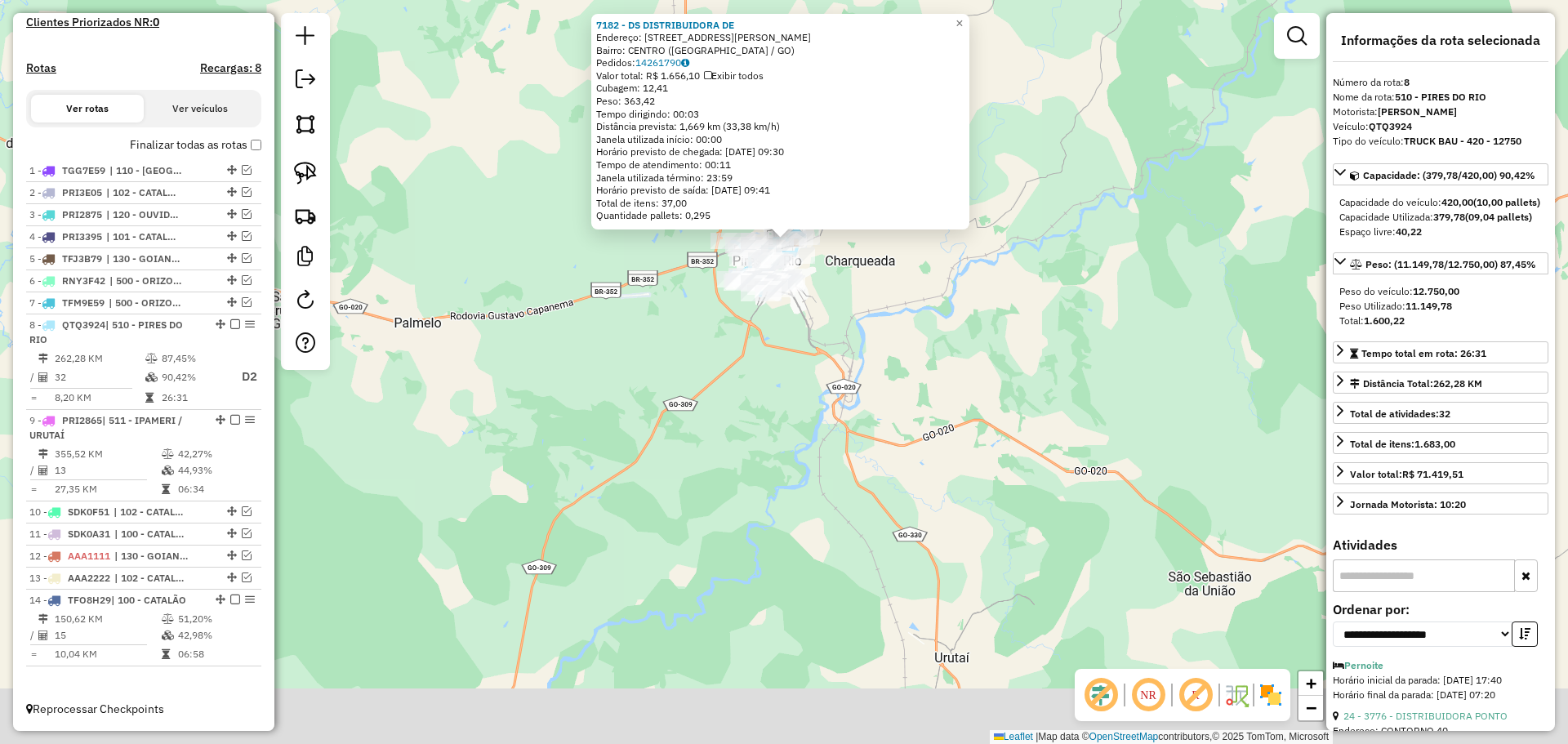
drag, startPoint x: 947, startPoint y: 558, endPoint x: 1039, endPoint y: 390, distance: 191.5
click at [970, 335] on div "7182 - DS DISTRIBUIDORA DE Endereço: [STREET_ADDRESS][PERSON_NAME] ([GEOGRAPHIC…" at bounding box center [784, 372] width 1568 height 744
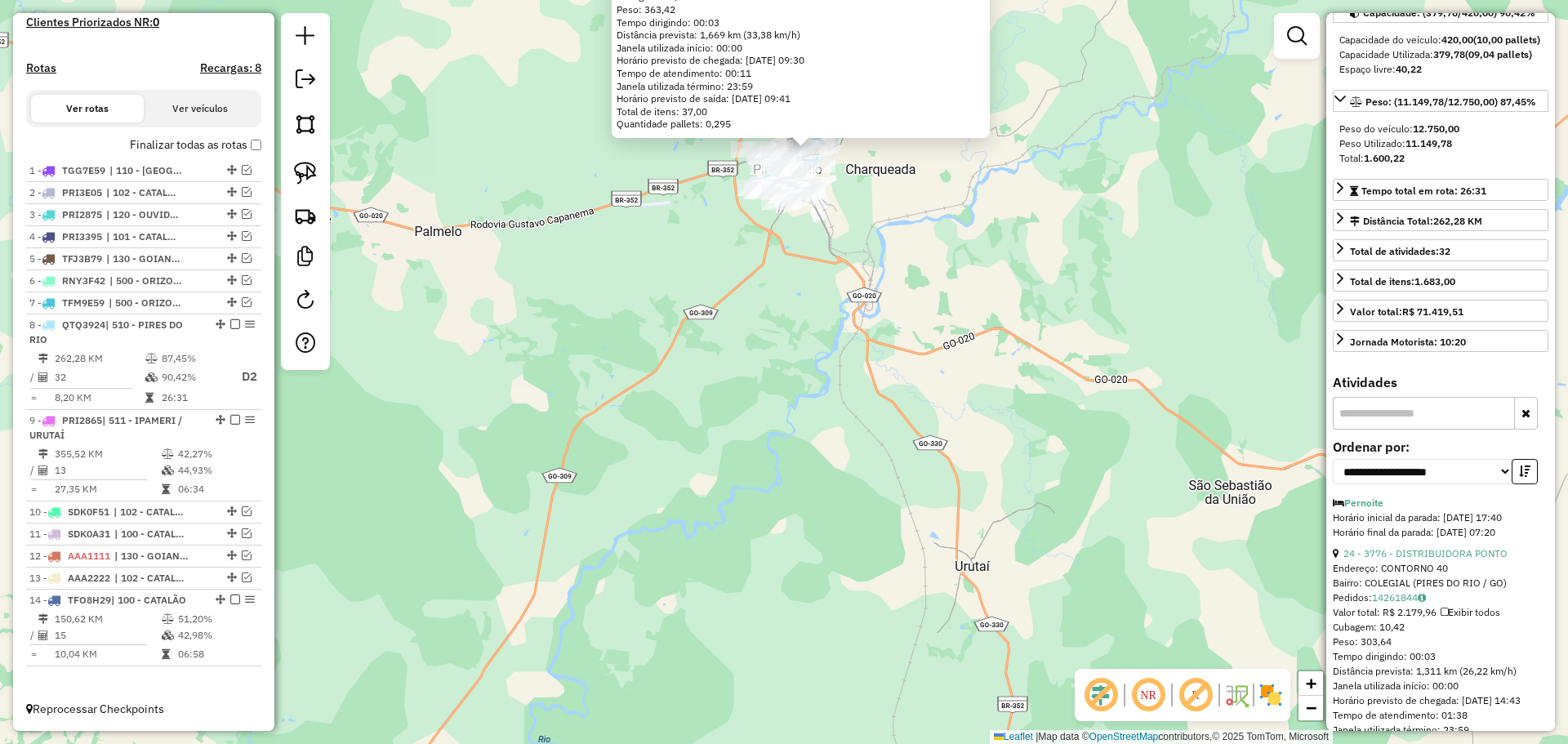
scroll to position [163, 0]
click at [1425, 484] on select "**********" at bounding box center [1422, 471] width 180 height 25
select select "*********"
click at [1333, 484] on select "**********" at bounding box center [1422, 471] width 180 height 25
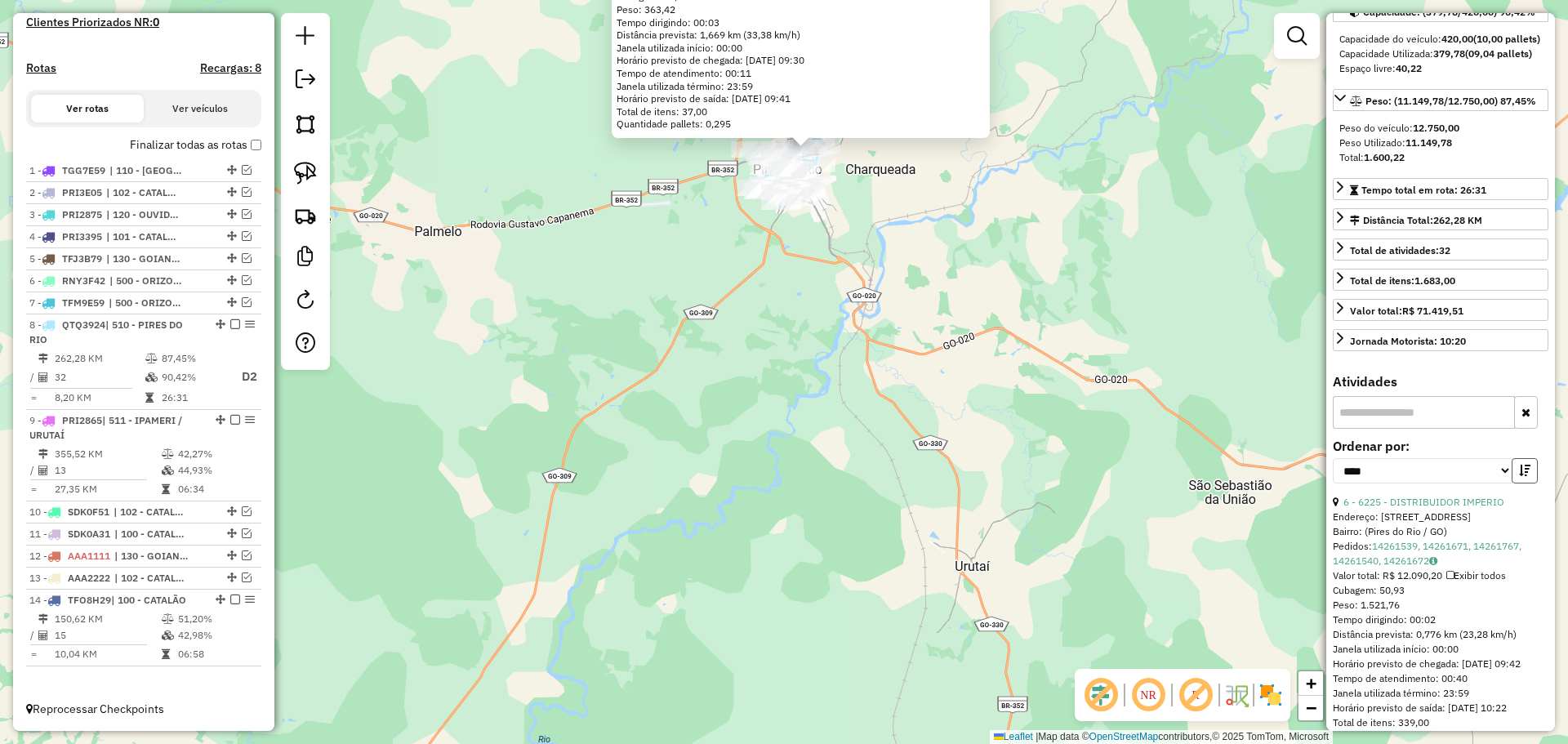
click at [1528, 484] on button "button" at bounding box center [1524, 471] width 26 height 25
click at [1480, 508] on link "6 - 6225 - DISTRIBUIDOR IMPERIO" at bounding box center [1423, 502] width 160 height 12
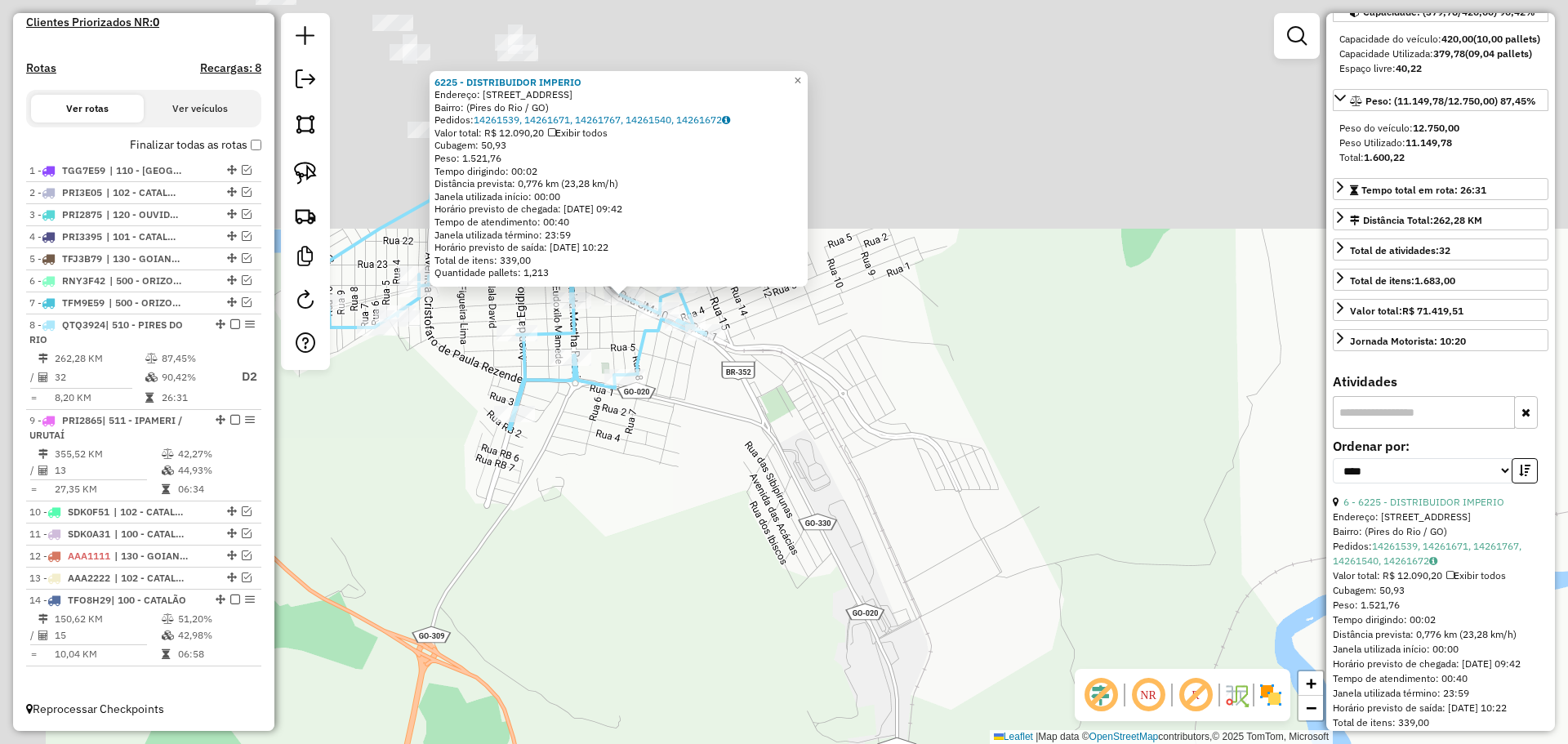
drag, startPoint x: 895, startPoint y: 414, endPoint x: 957, endPoint y: 606, distance: 201.8
click at [957, 606] on div "6225 - DISTRIBUIDOR IMPERIO Endereço: [STREET_ADDRESS] Pedidos: 14261539, 14261…" at bounding box center [784, 372] width 1568 height 744
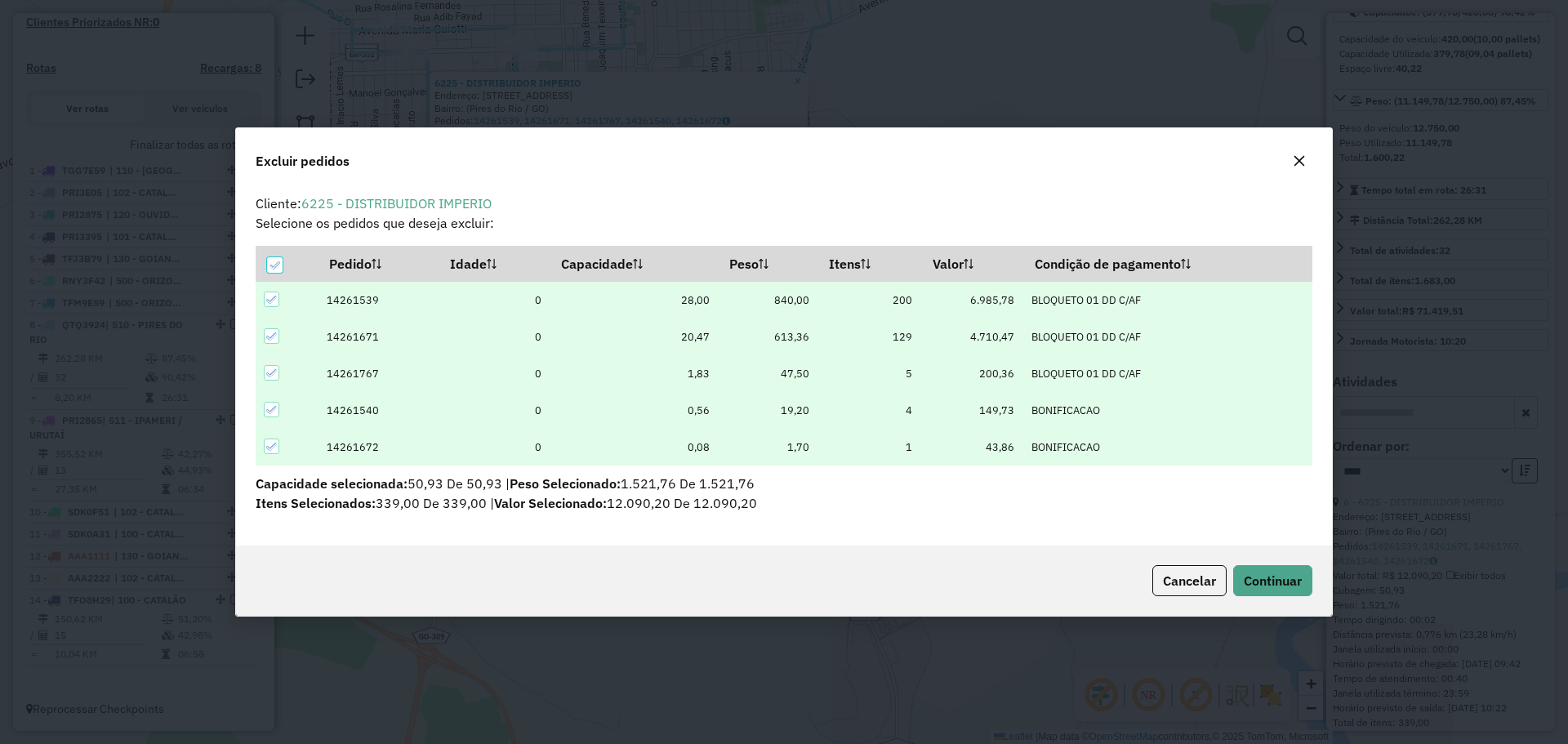
scroll to position [0, 0]
click at [1274, 571] on button "Continuar" at bounding box center [1272, 581] width 79 height 31
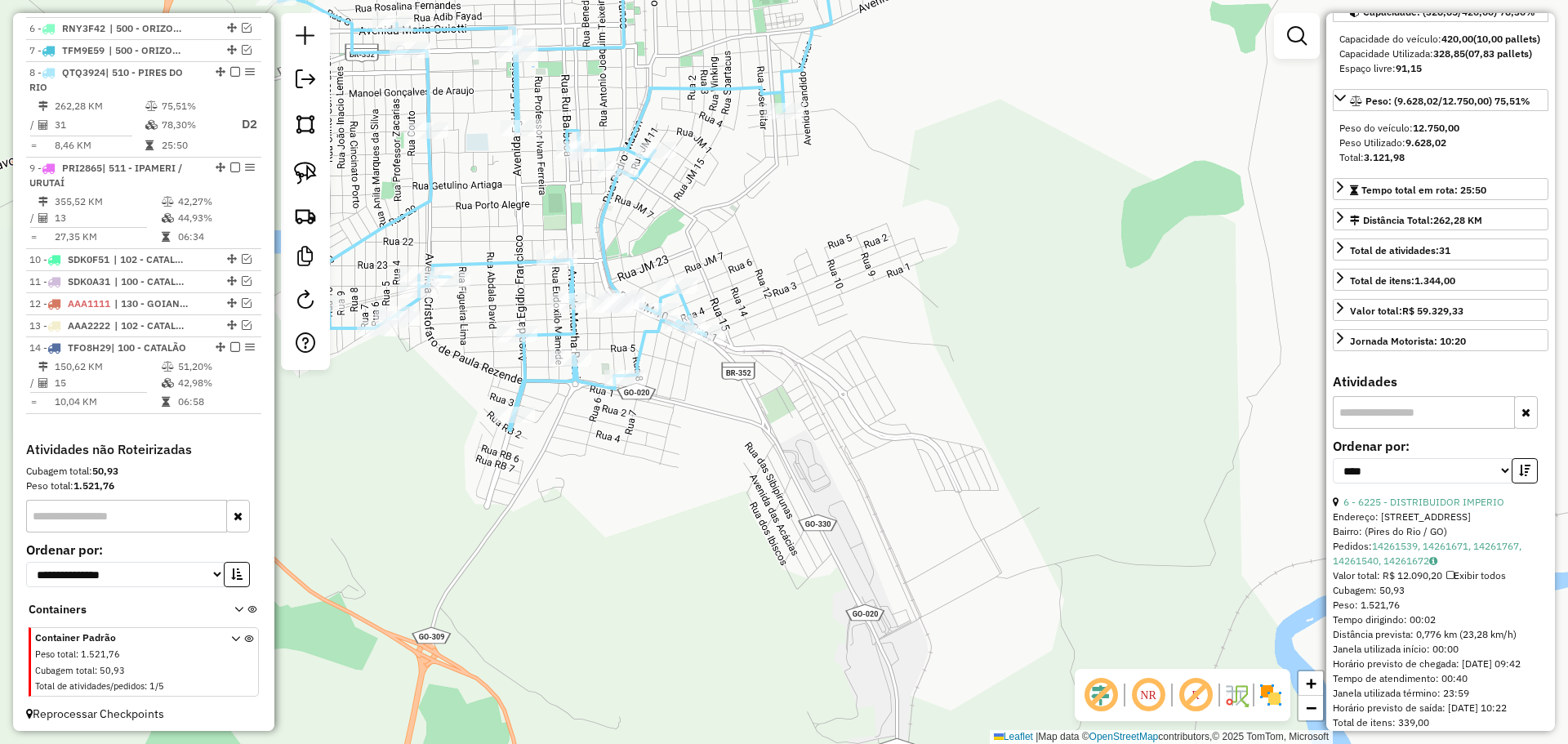
scroll to position [743, 0]
click at [639, 346] on icon at bounding box center [554, 196] width 552 height 469
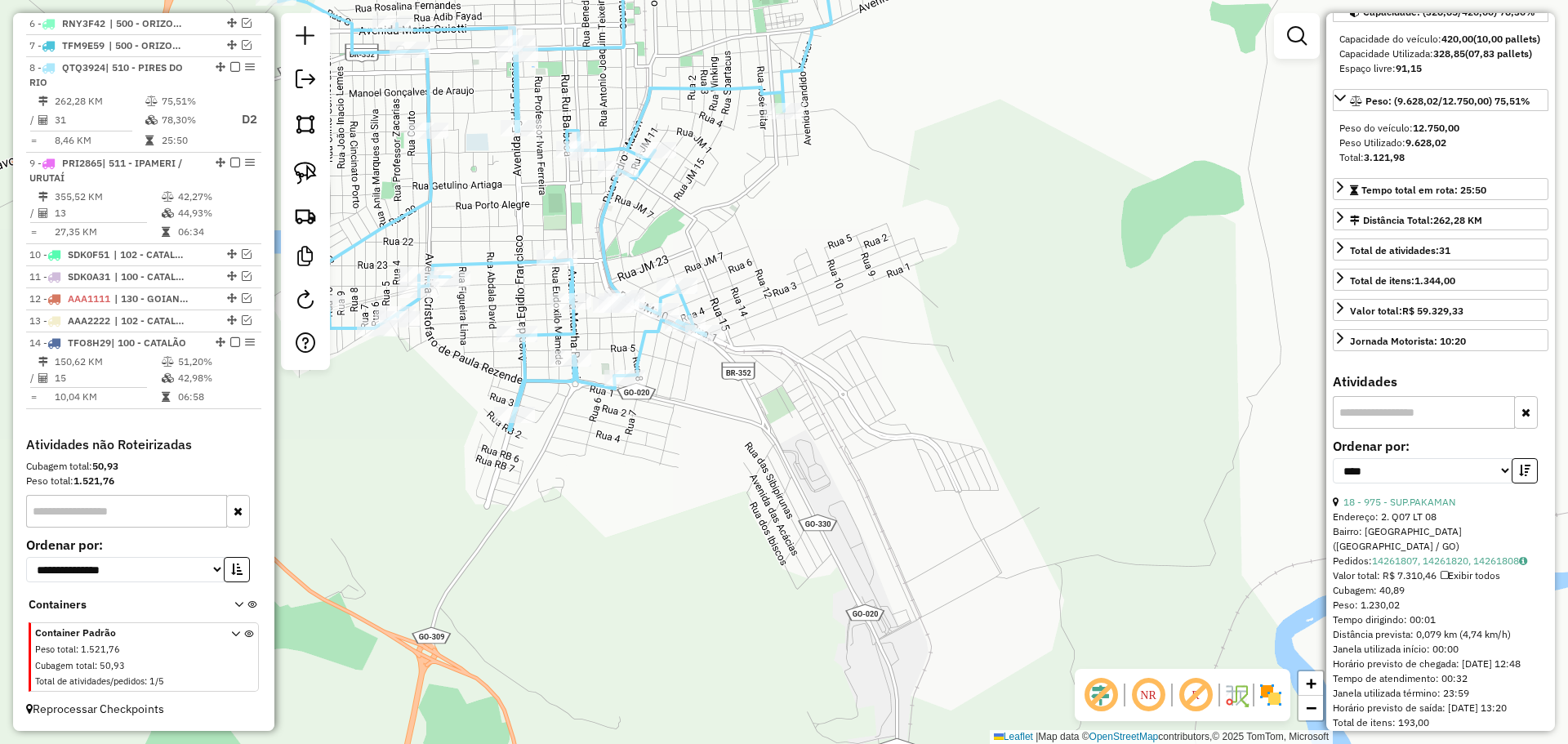
scroll to position [245, 0]
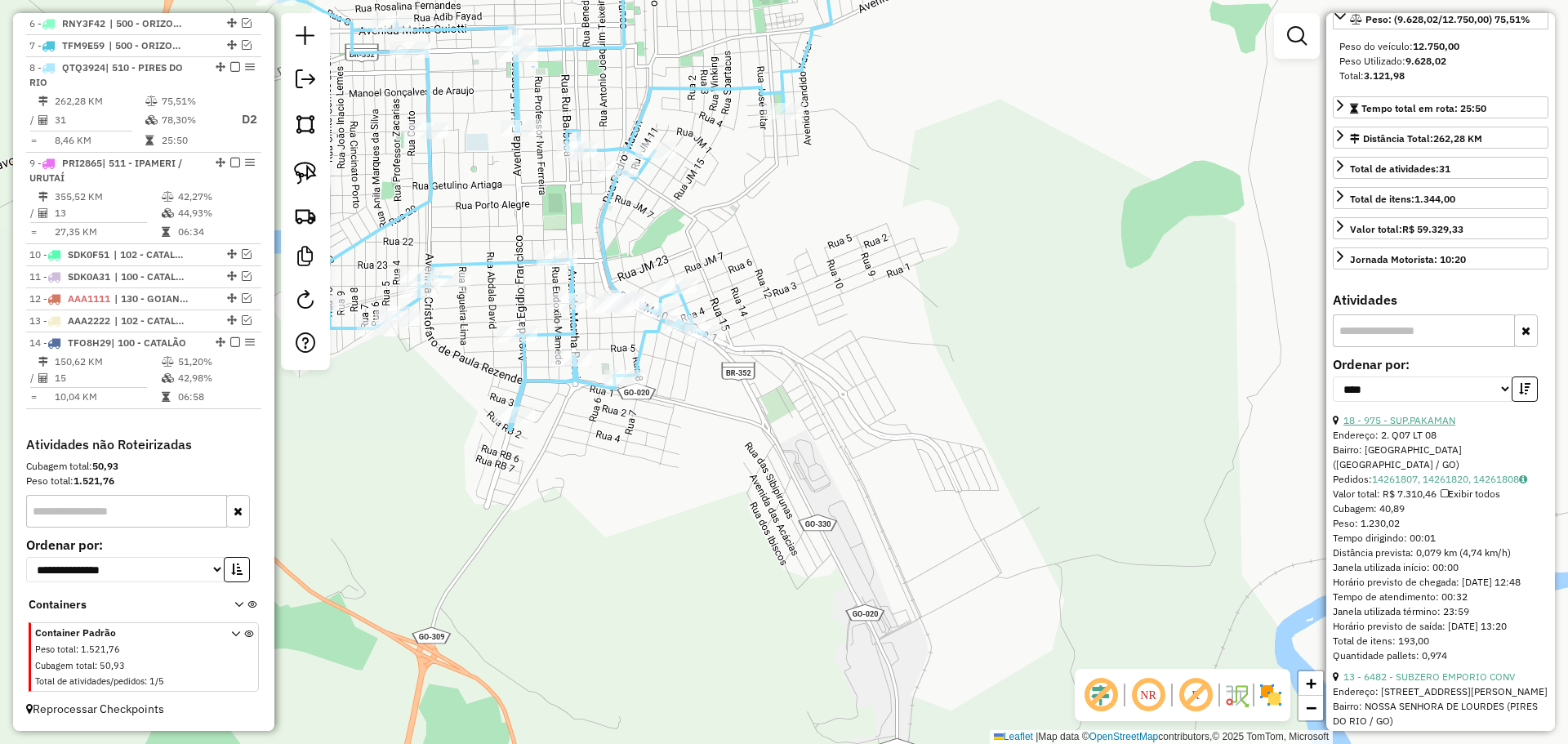
click at [1408, 427] on link "18 - 975 - SUP.PAKAMAN" at bounding box center [1399, 420] width 111 height 12
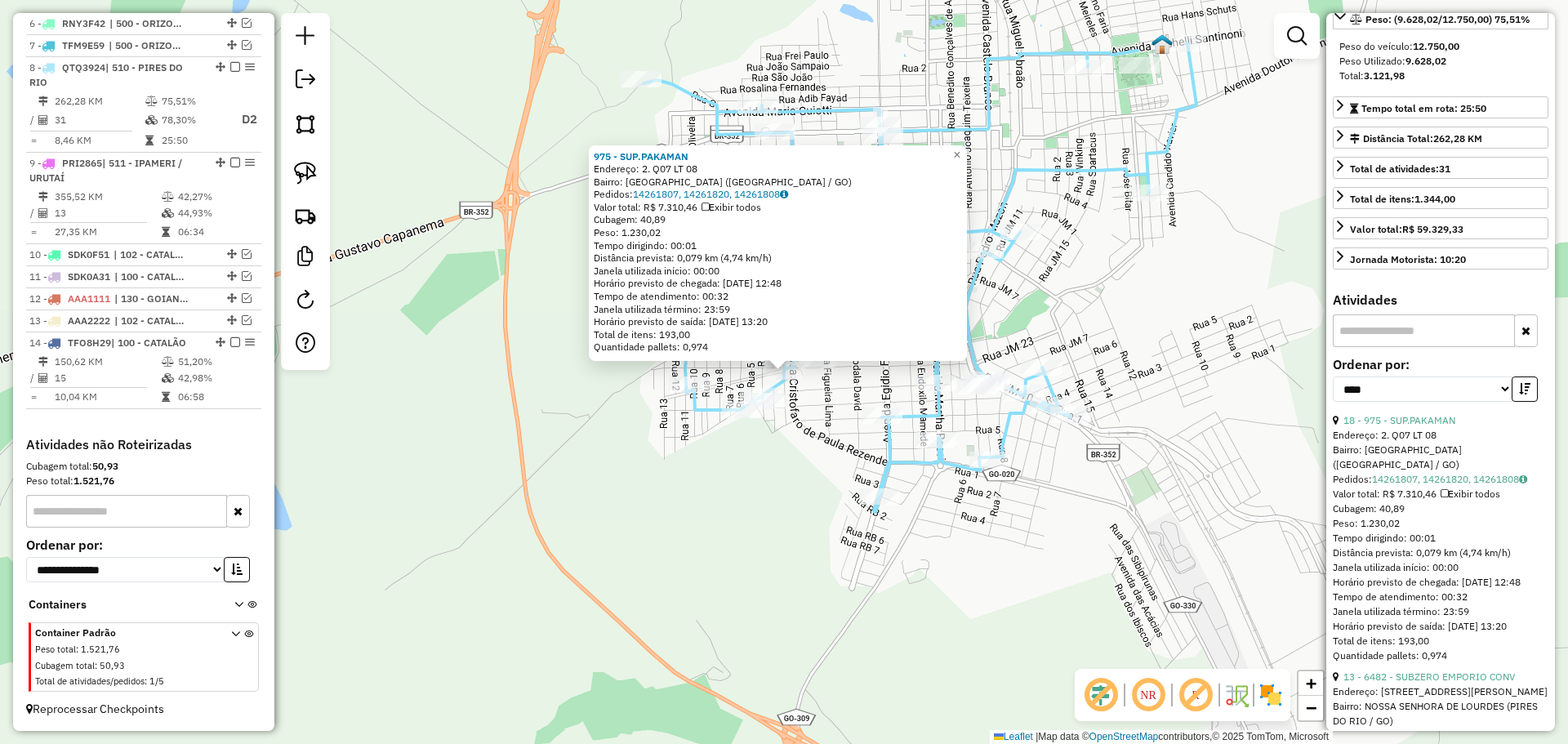
click at [1069, 490] on div "975 - SUP.PAKAMAN Endereço: 2. Q07 LT 08 Bairro: [GEOGRAPHIC_DATA] ([GEOGRAPHIC…" at bounding box center [784, 372] width 1568 height 744
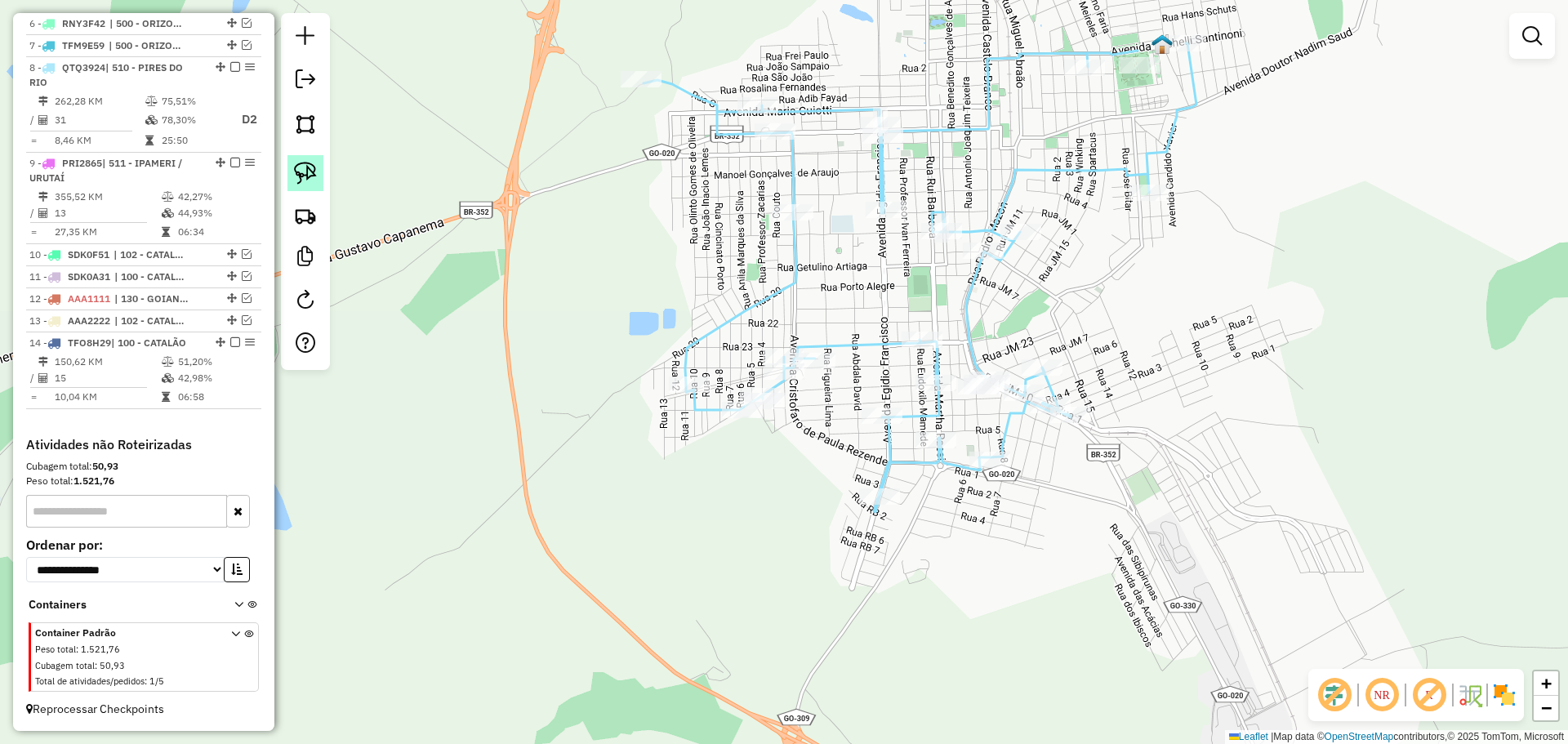
click at [307, 177] on img at bounding box center [306, 173] width 23 height 23
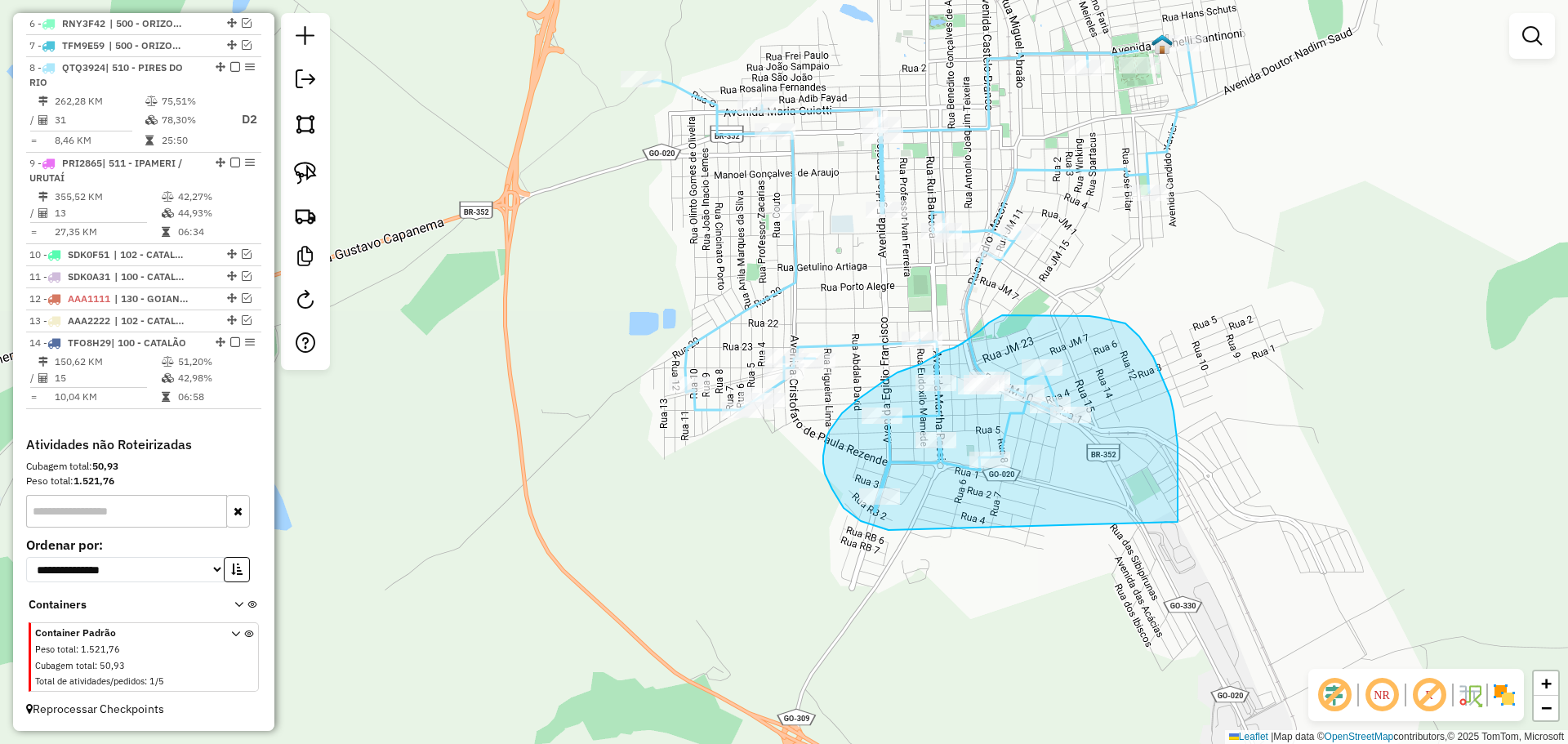
drag, startPoint x: 1178, startPoint y: 496, endPoint x: 892, endPoint y: 531, distance: 288.1
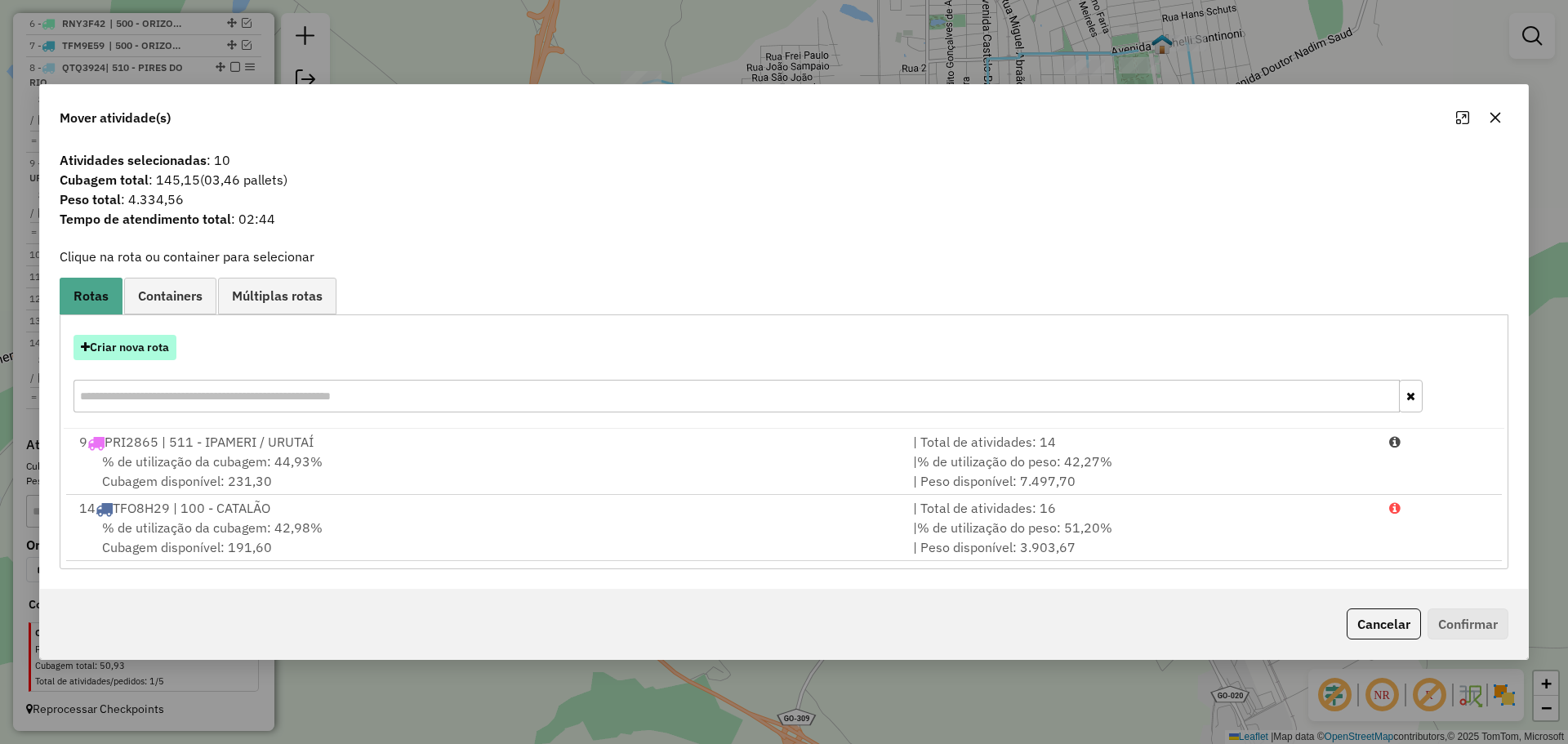
click at [121, 344] on button "Criar nova rota" at bounding box center [124, 347] width 103 height 25
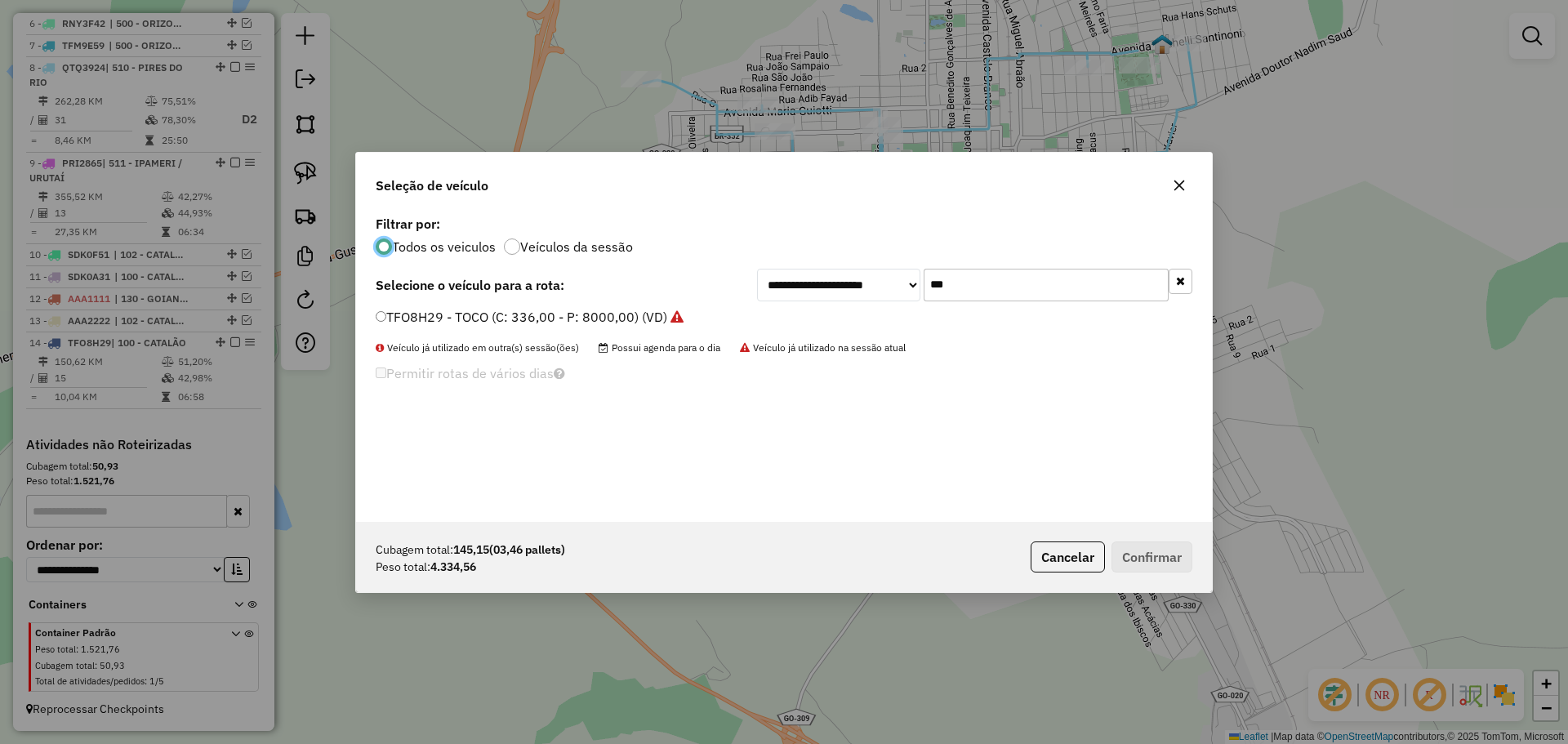
scroll to position [9, 5]
click at [898, 286] on div "**********" at bounding box center [974, 285] width 435 height 33
type input "****"
click at [536, 320] on label "PRI2865 - TRUCK BAU - 420 - 12987 (C: 420,00 - P: 12987,00) (VD)" at bounding box center [594, 317] width 437 height 19
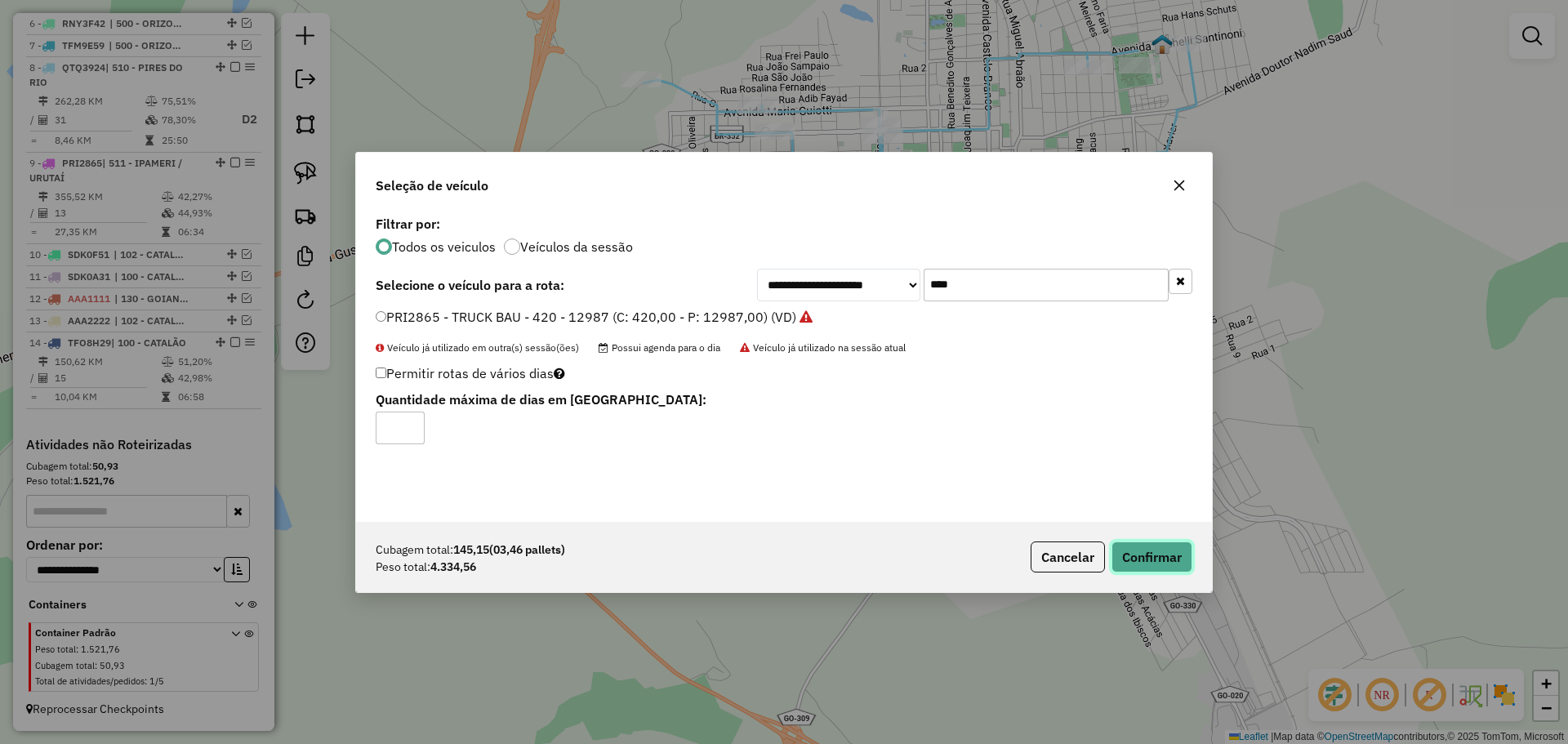
click at [1139, 555] on button "Confirmar" at bounding box center [1152, 557] width 81 height 31
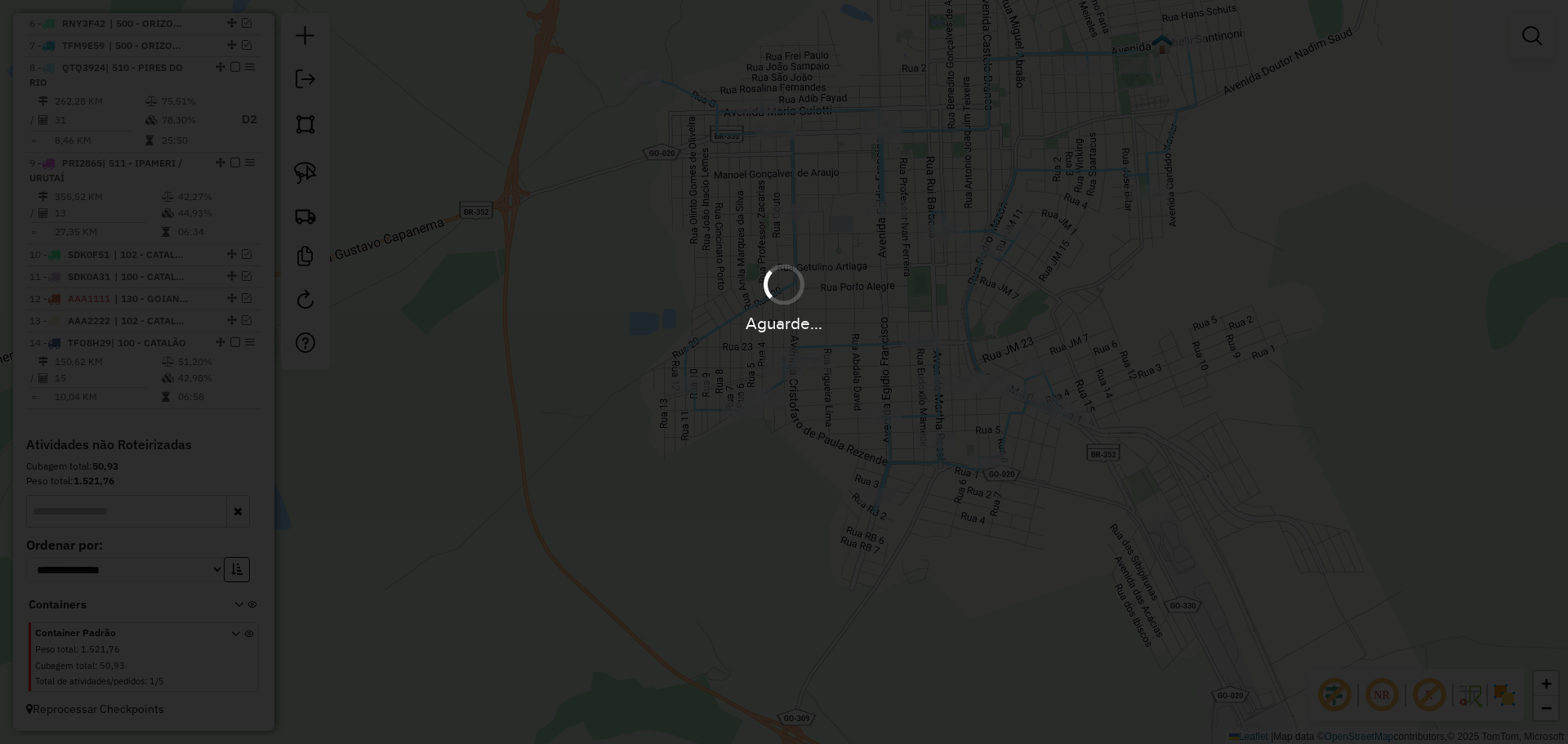
scroll to position [573, 0]
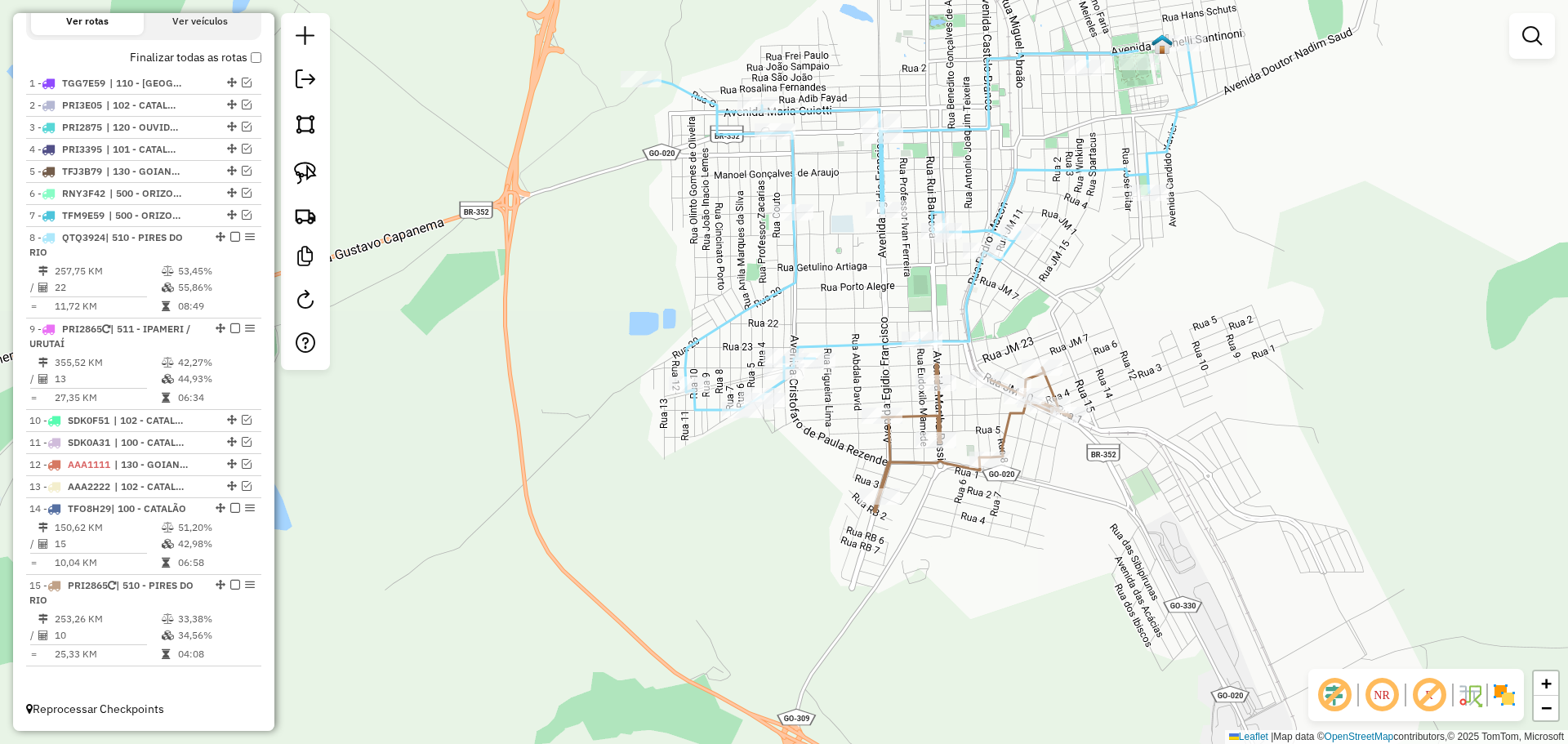
click at [844, 349] on icon at bounding box center [919, 227] width 552 height 367
select select "*********"
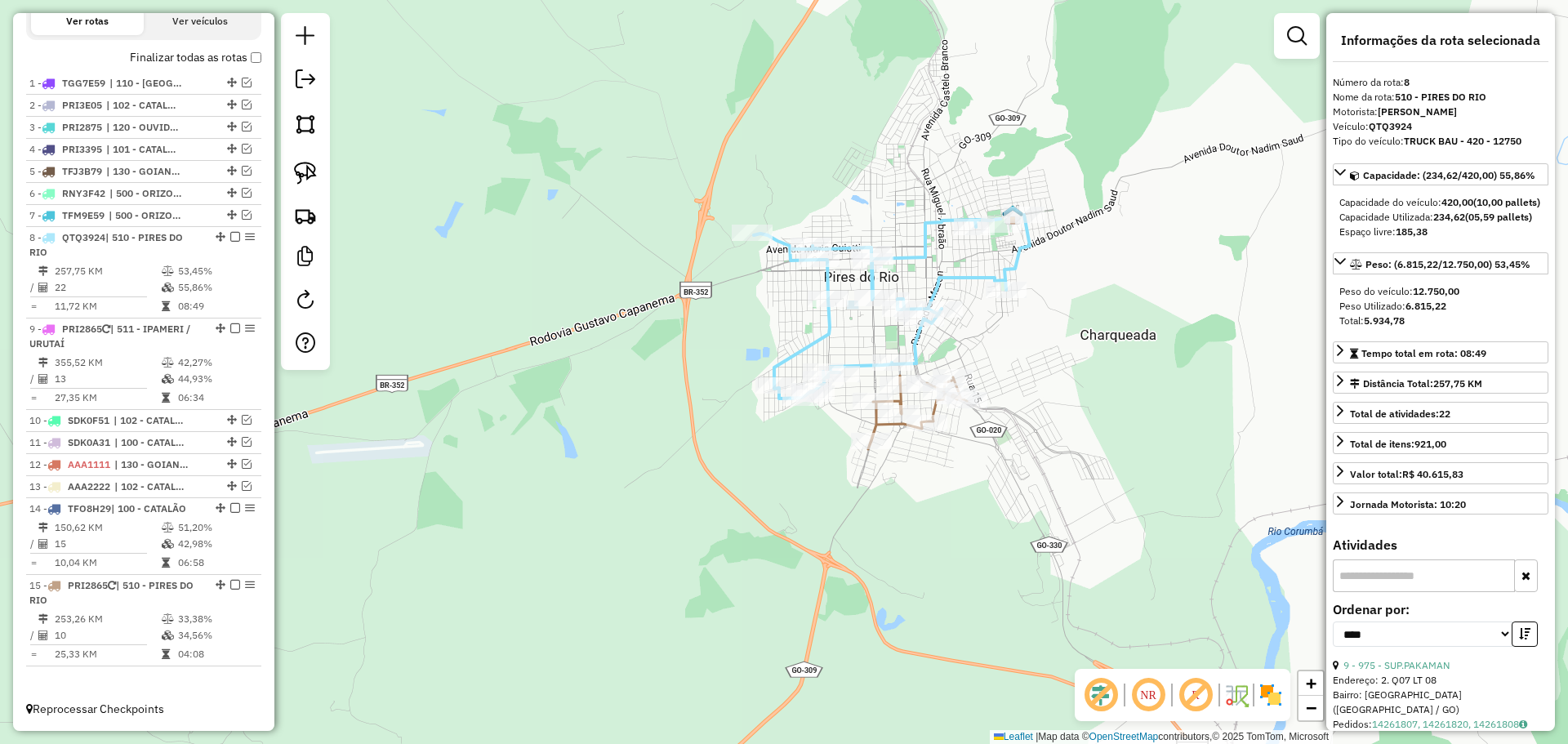
click at [916, 347] on icon at bounding box center [891, 307] width 276 height 184
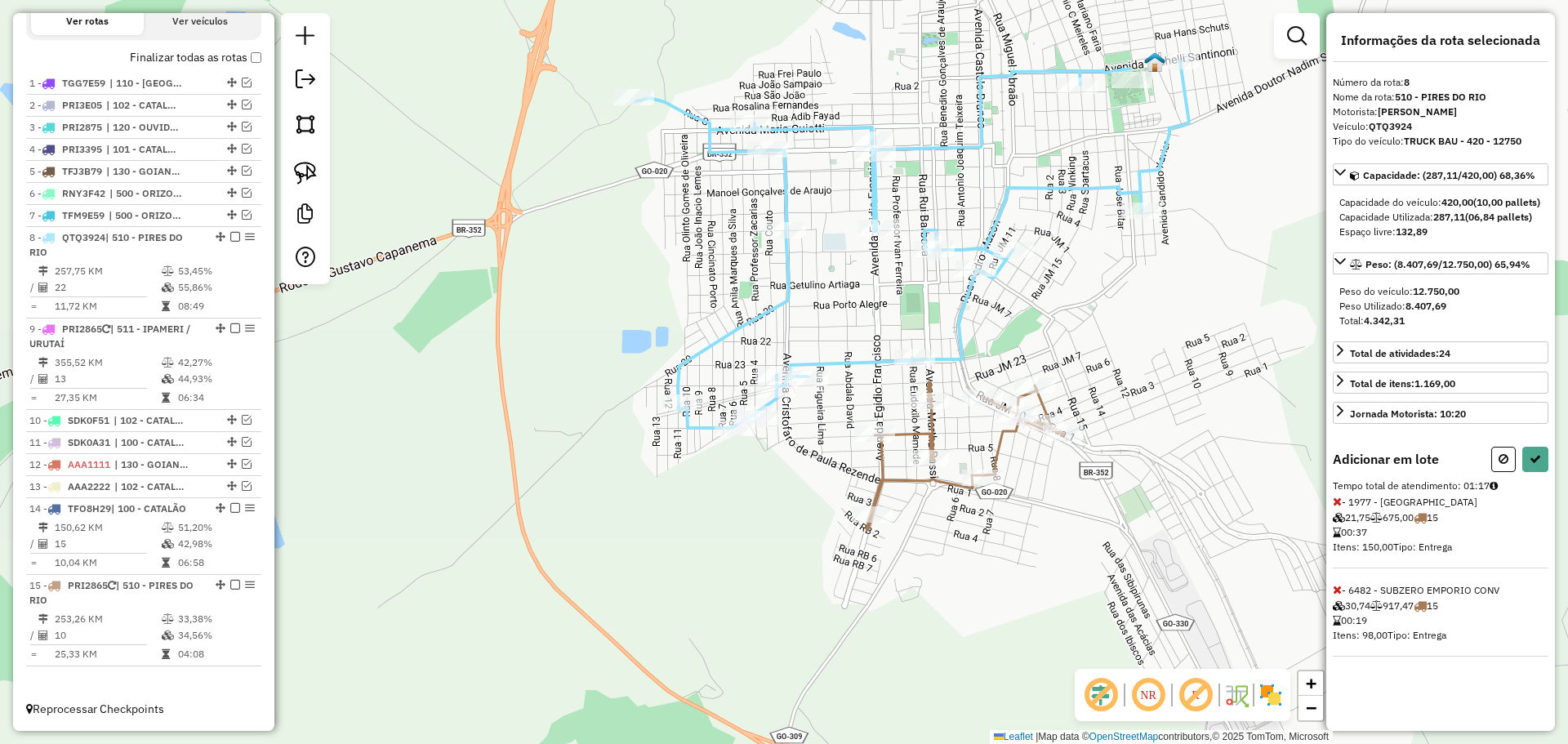
click at [1335, 596] on icon at bounding box center [1336, 590] width 9 height 12
click at [1529, 472] on button at bounding box center [1534, 459] width 26 height 25
select select "*********"
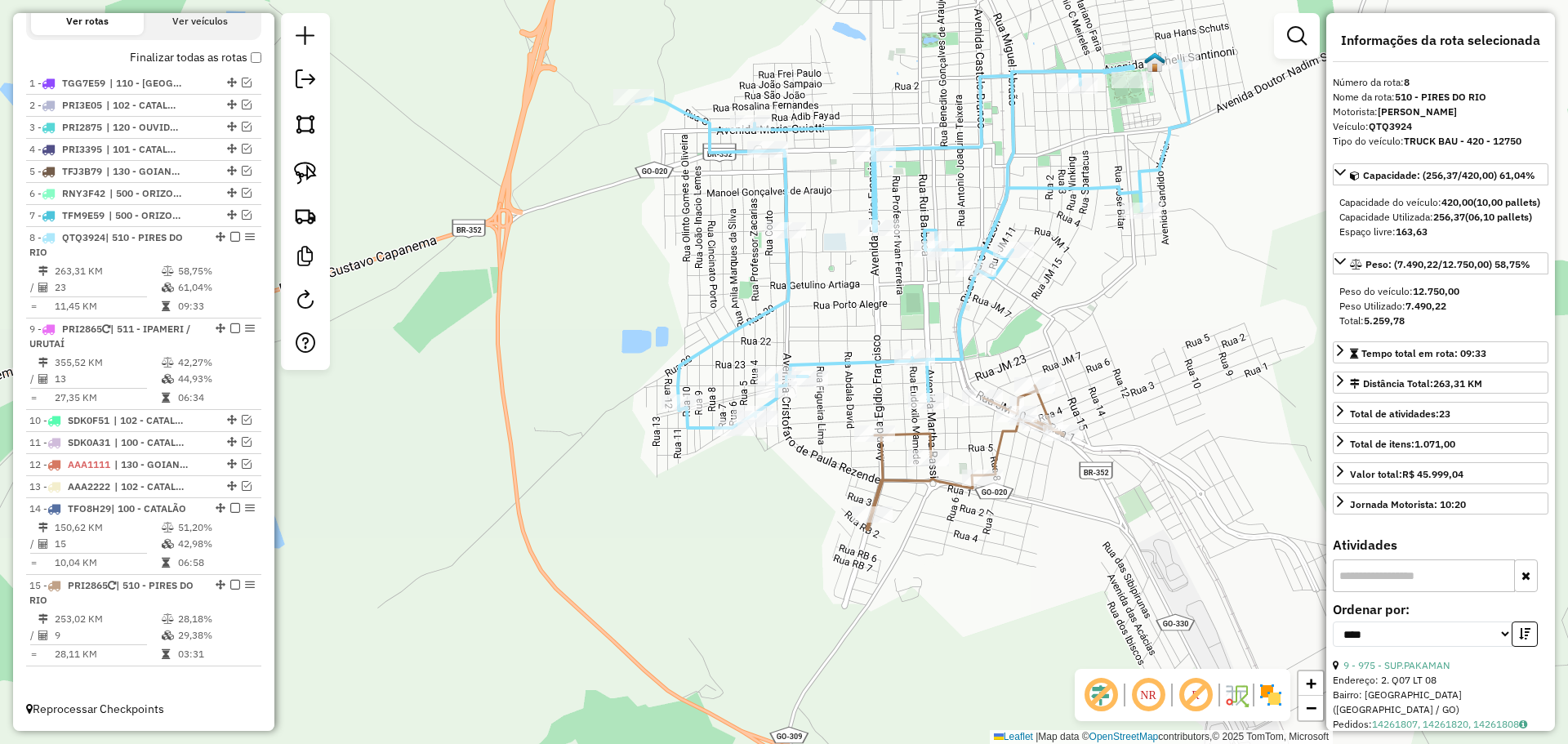
click at [946, 358] on icon at bounding box center [912, 245] width 552 height 367
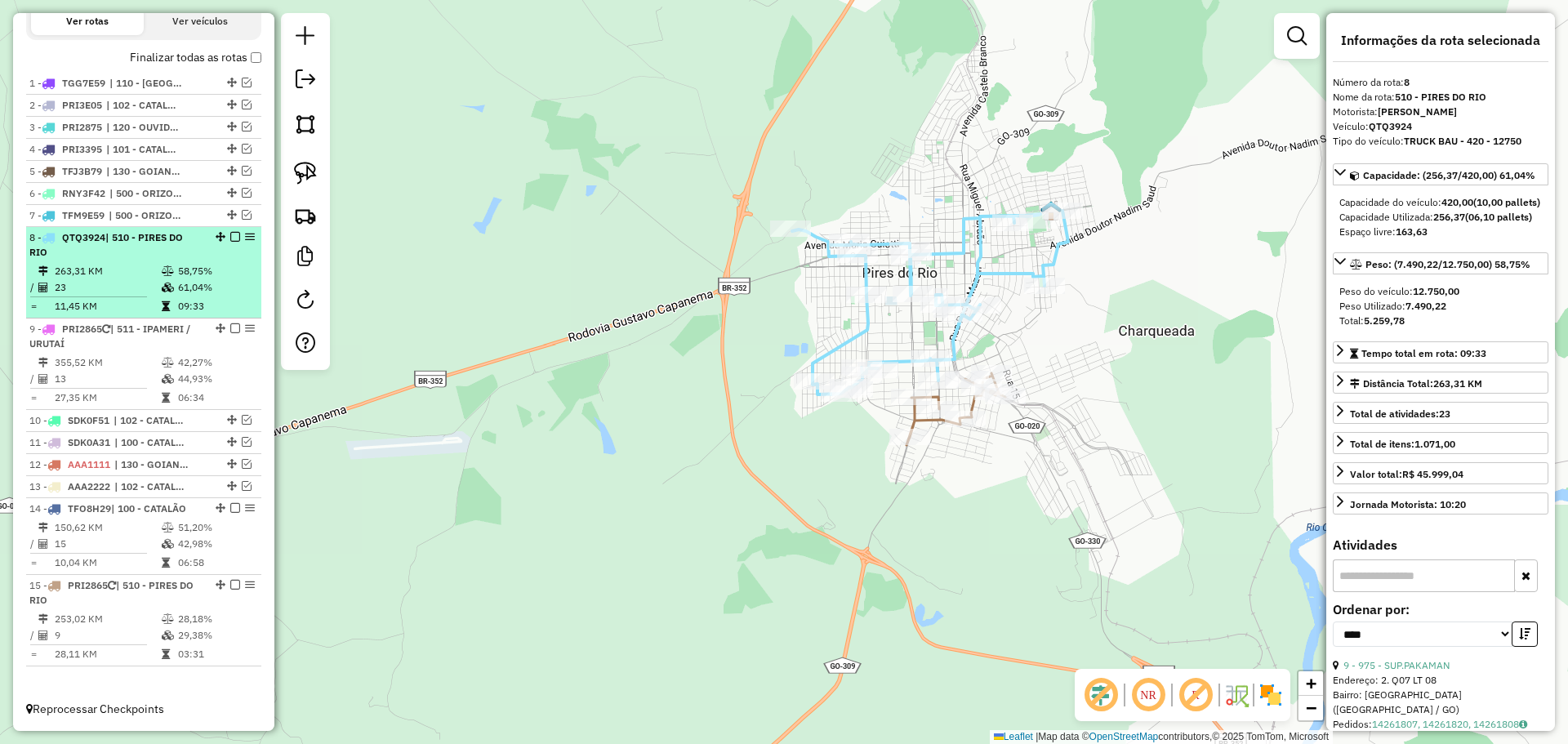
click at [233, 238] on em at bounding box center [235, 236] width 10 height 10
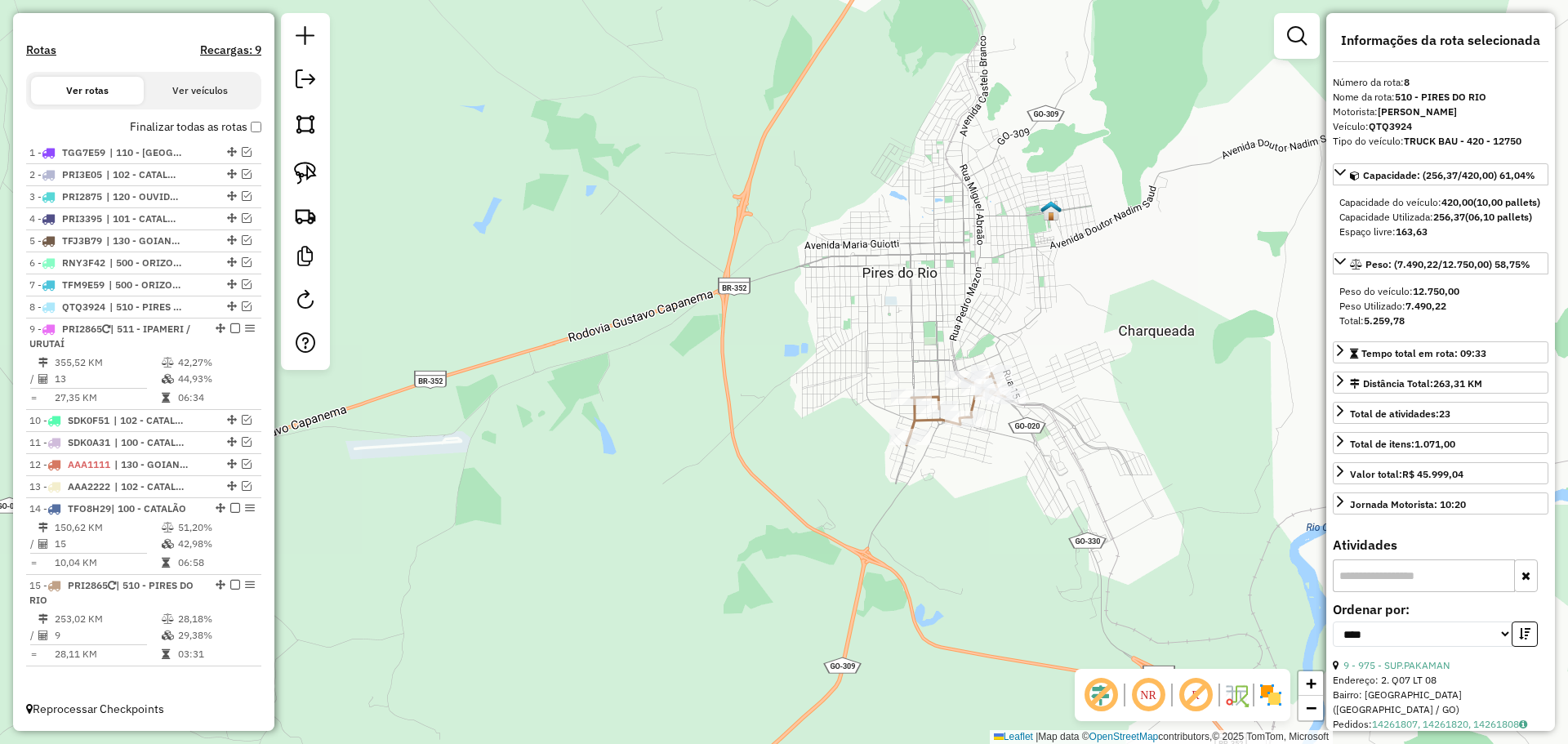
scroll to position [504, 0]
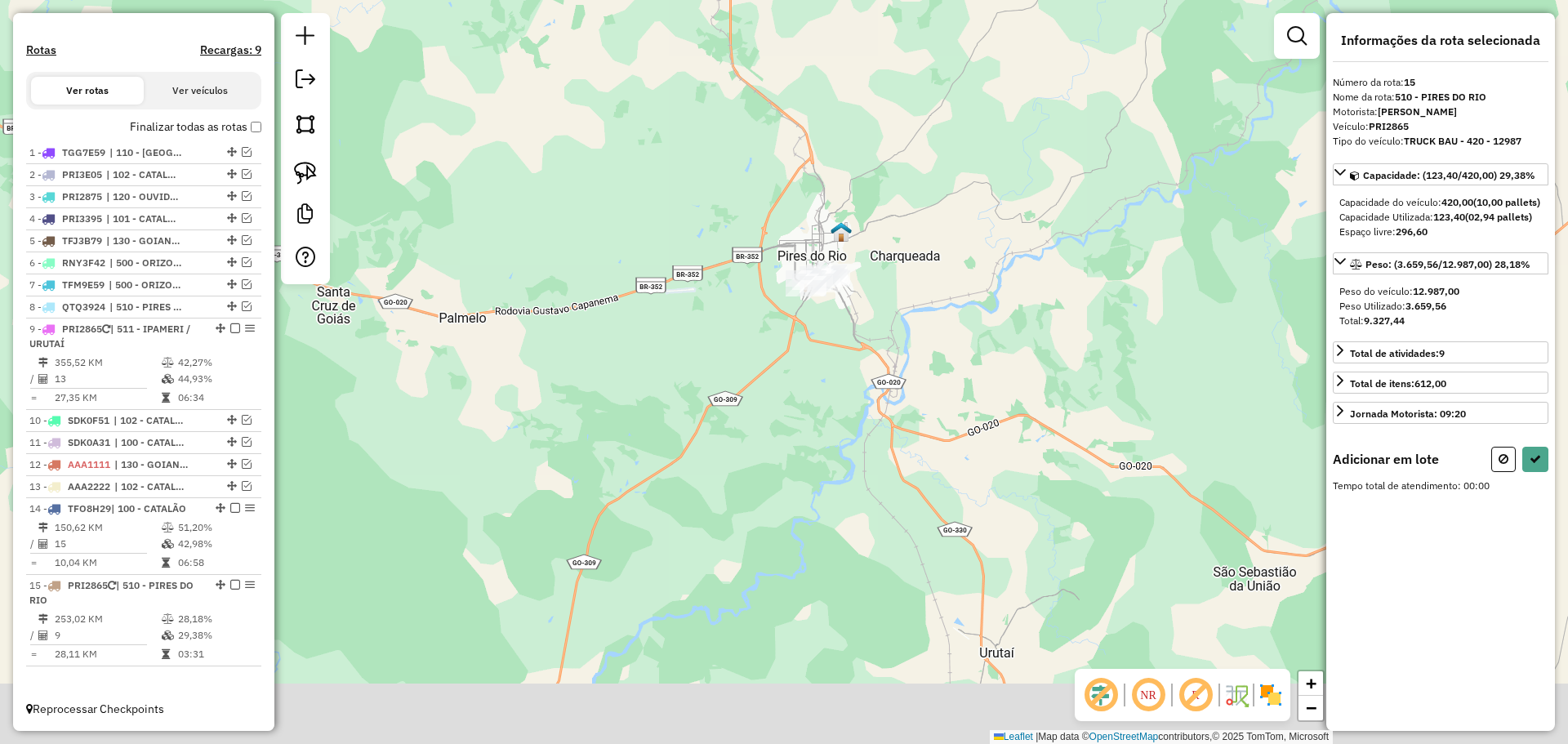
drag, startPoint x: 995, startPoint y: 492, endPoint x: 950, endPoint y: 375, distance: 125.4
click at [950, 375] on div "Janela de atendimento Grade de atendimento Capacidade Transportadoras Veículos …" at bounding box center [784, 372] width 1568 height 744
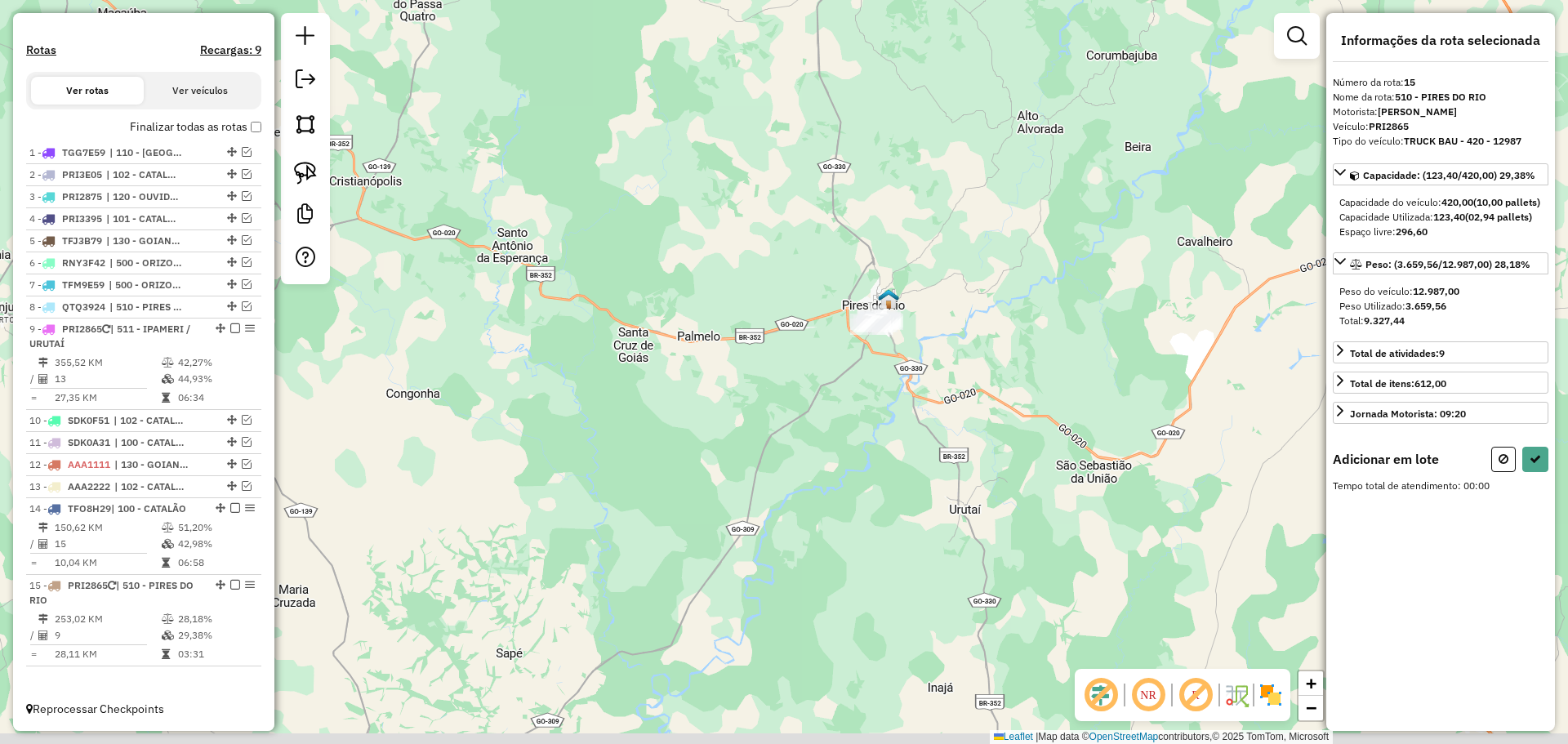
drag, startPoint x: 1004, startPoint y: 536, endPoint x: 964, endPoint y: 412, distance: 130.3
click at [966, 394] on div "Janela de atendimento Grade de atendimento Capacidade Transportadoras Veículos …" at bounding box center [784, 372] width 1568 height 744
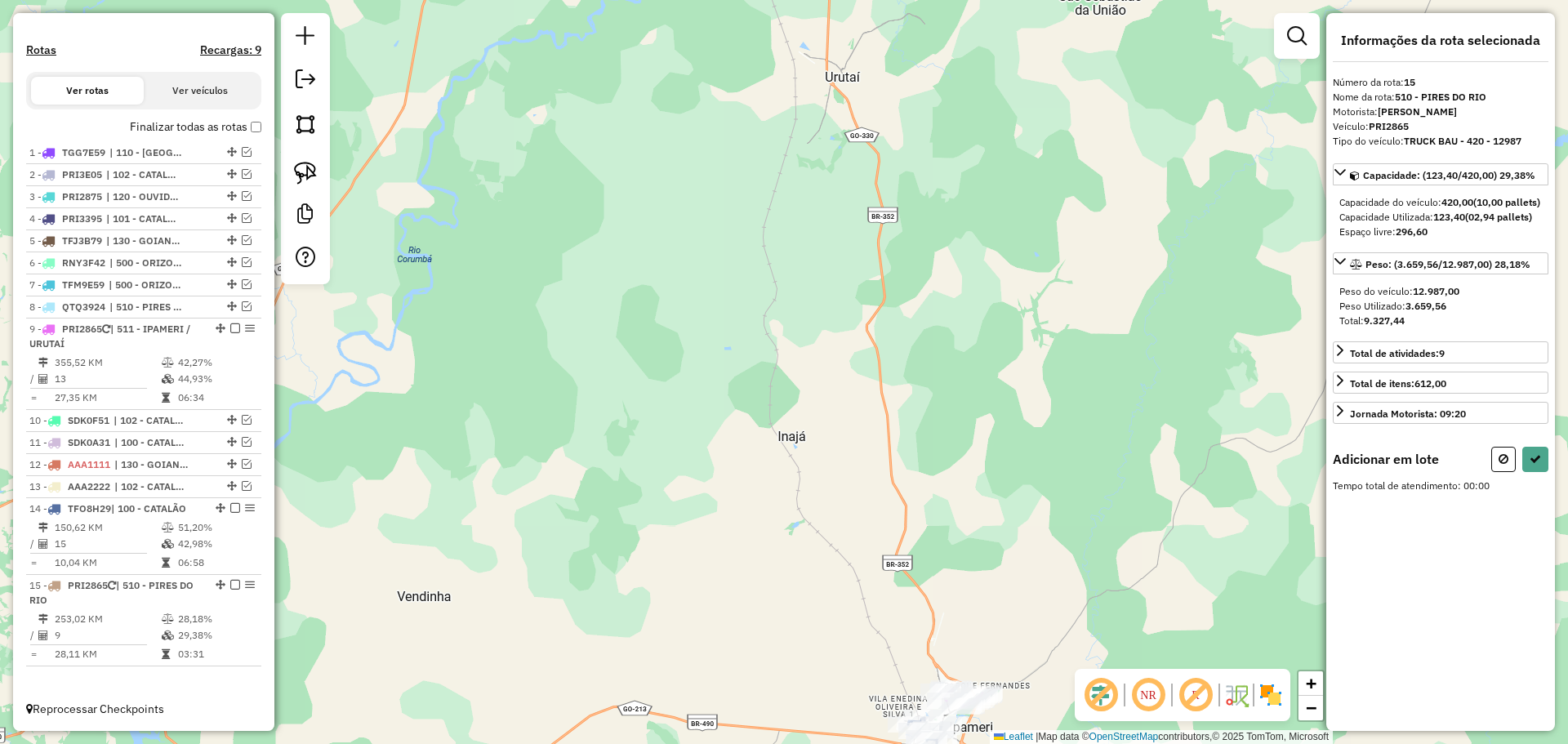
drag, startPoint x: 992, startPoint y: 504, endPoint x: 992, endPoint y: 430, distance: 74.0
click at [992, 430] on div "Janela de atendimento Grade de atendimento Capacidade Transportadoras Veículos …" at bounding box center [784, 372] width 1568 height 744
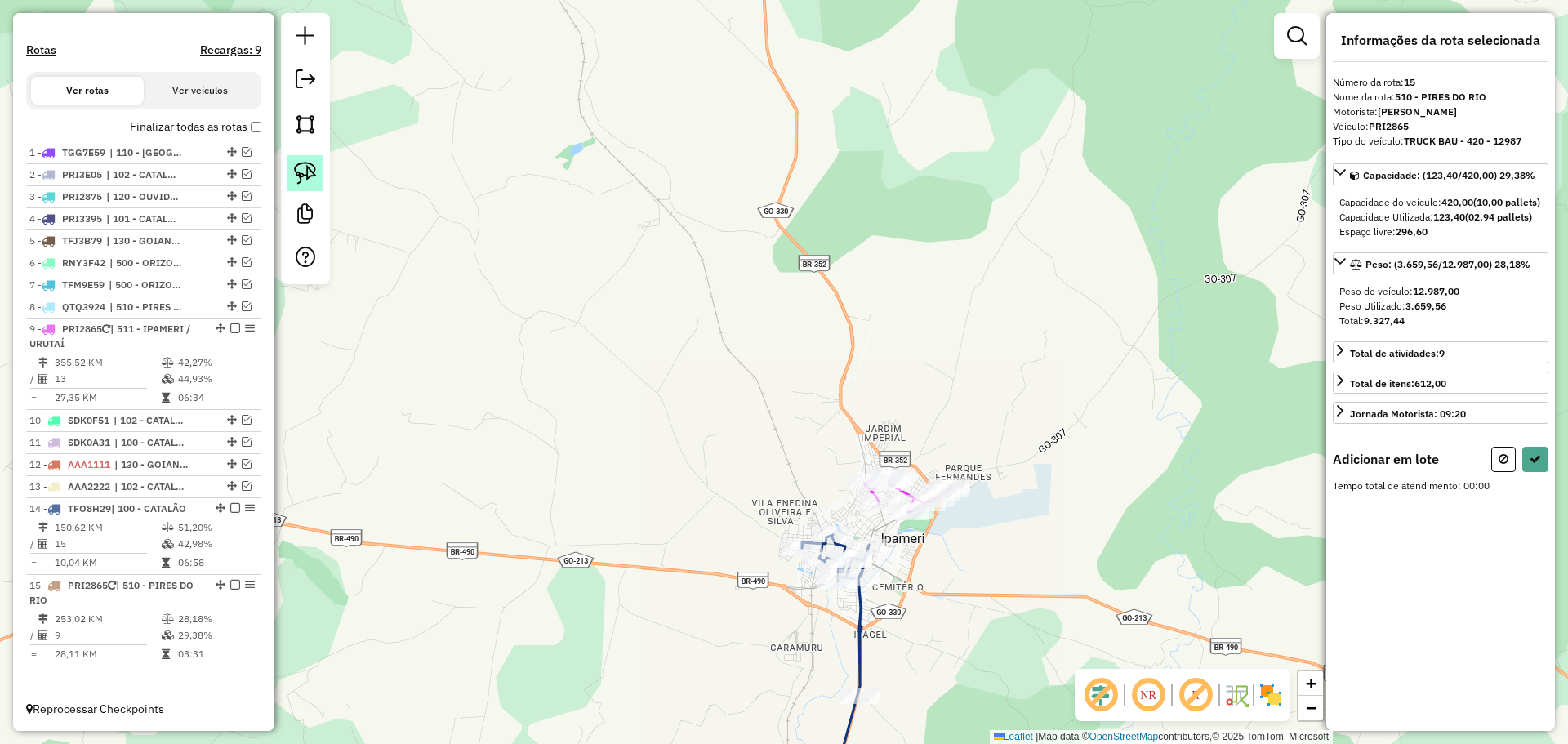
click at [293, 180] on link at bounding box center [305, 172] width 36 height 36
drag, startPoint x: 851, startPoint y: 439, endPoint x: 913, endPoint y: 460, distance: 65.5
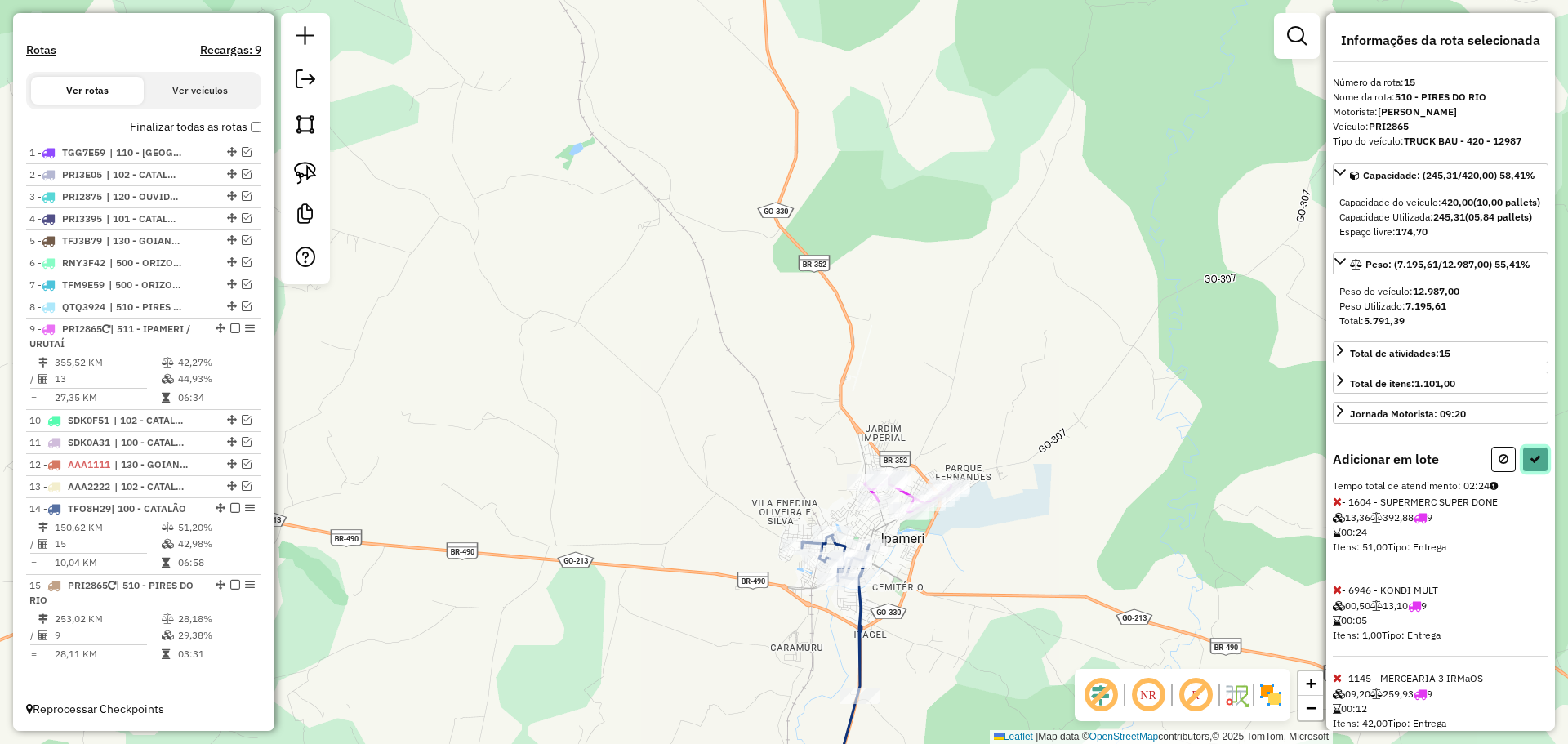
click at [1537, 472] on button at bounding box center [1534, 459] width 26 height 25
select select "*********"
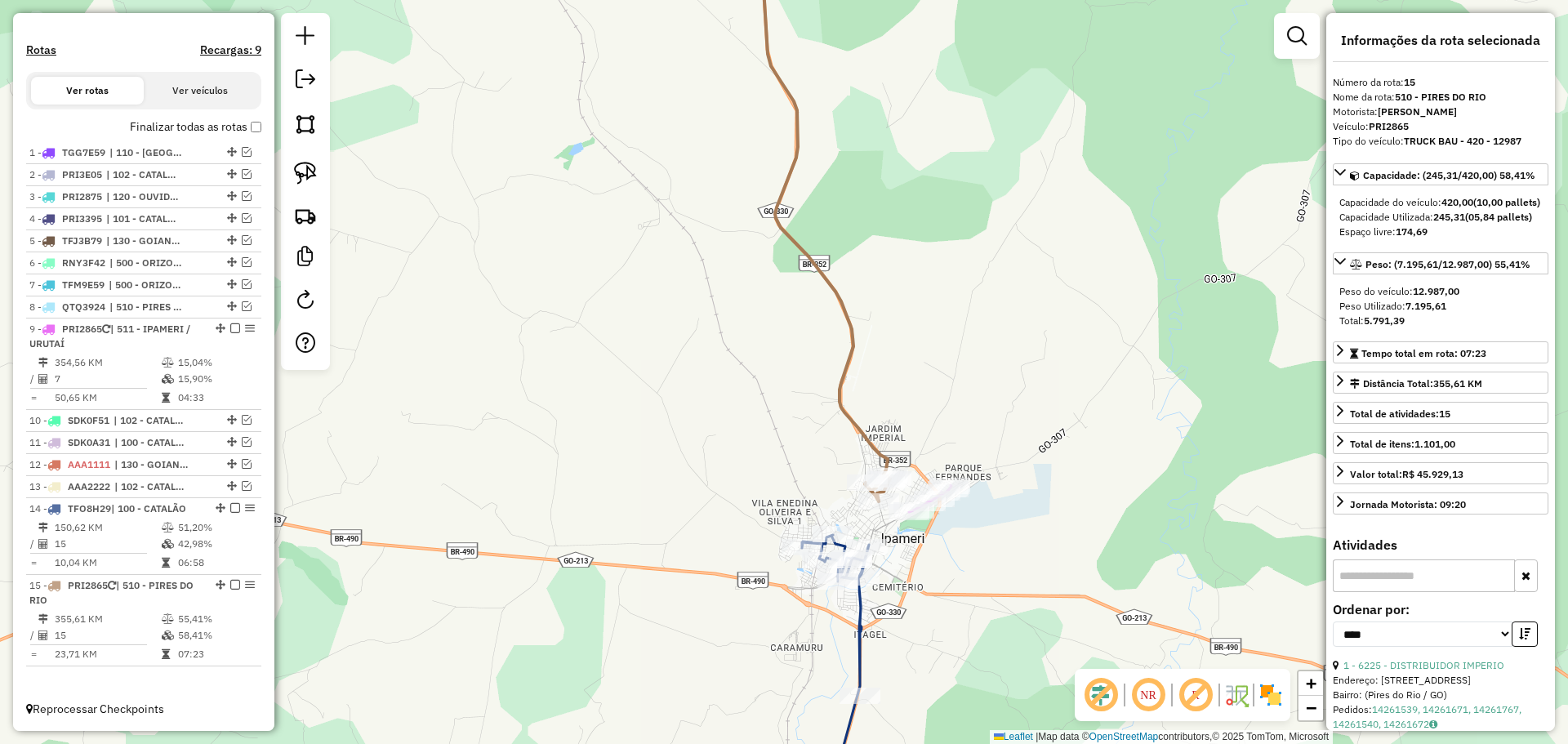
click at [876, 448] on icon at bounding box center [824, 213] width 132 height 576
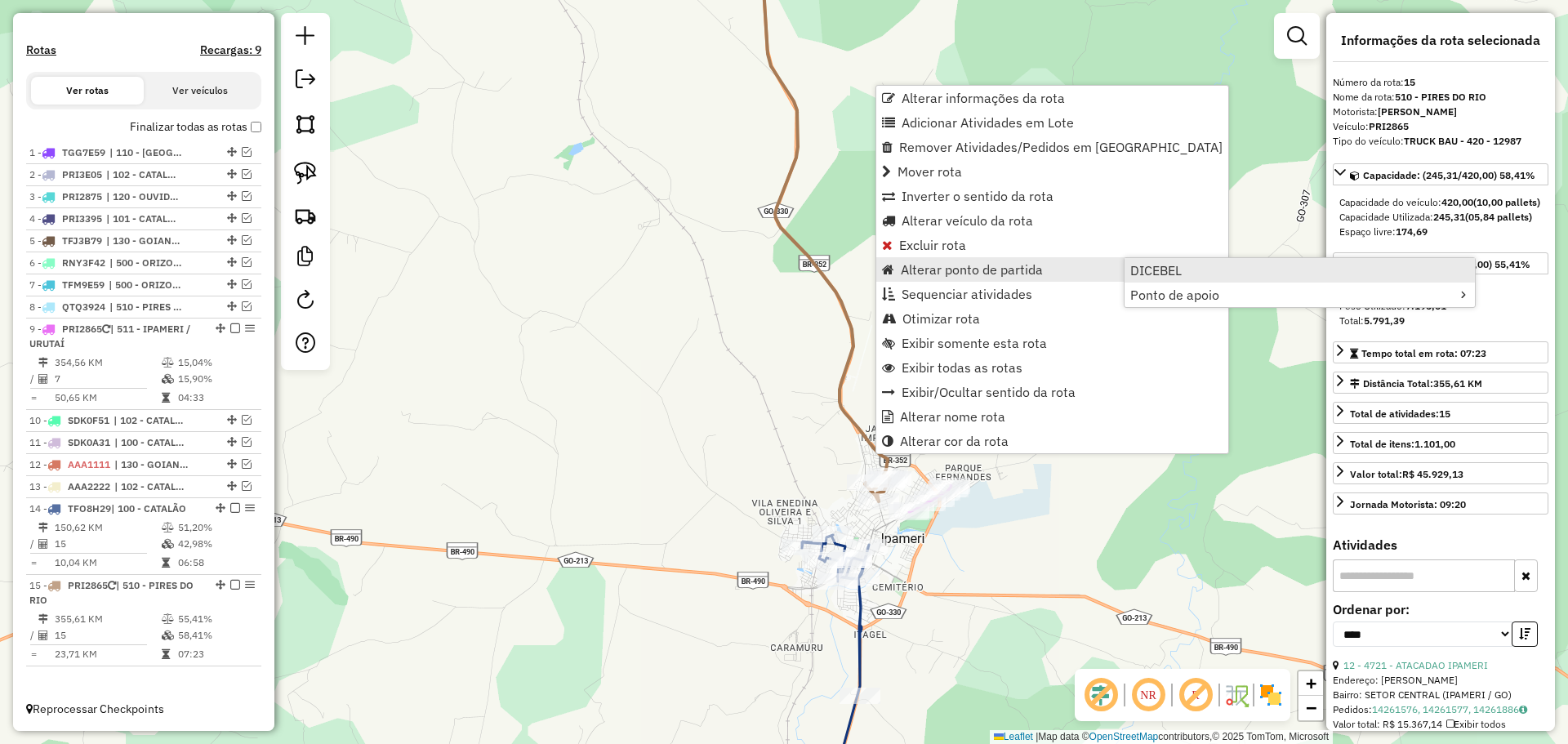
click at [1185, 276] on link "DICEBEL" at bounding box center [1299, 270] width 351 height 24
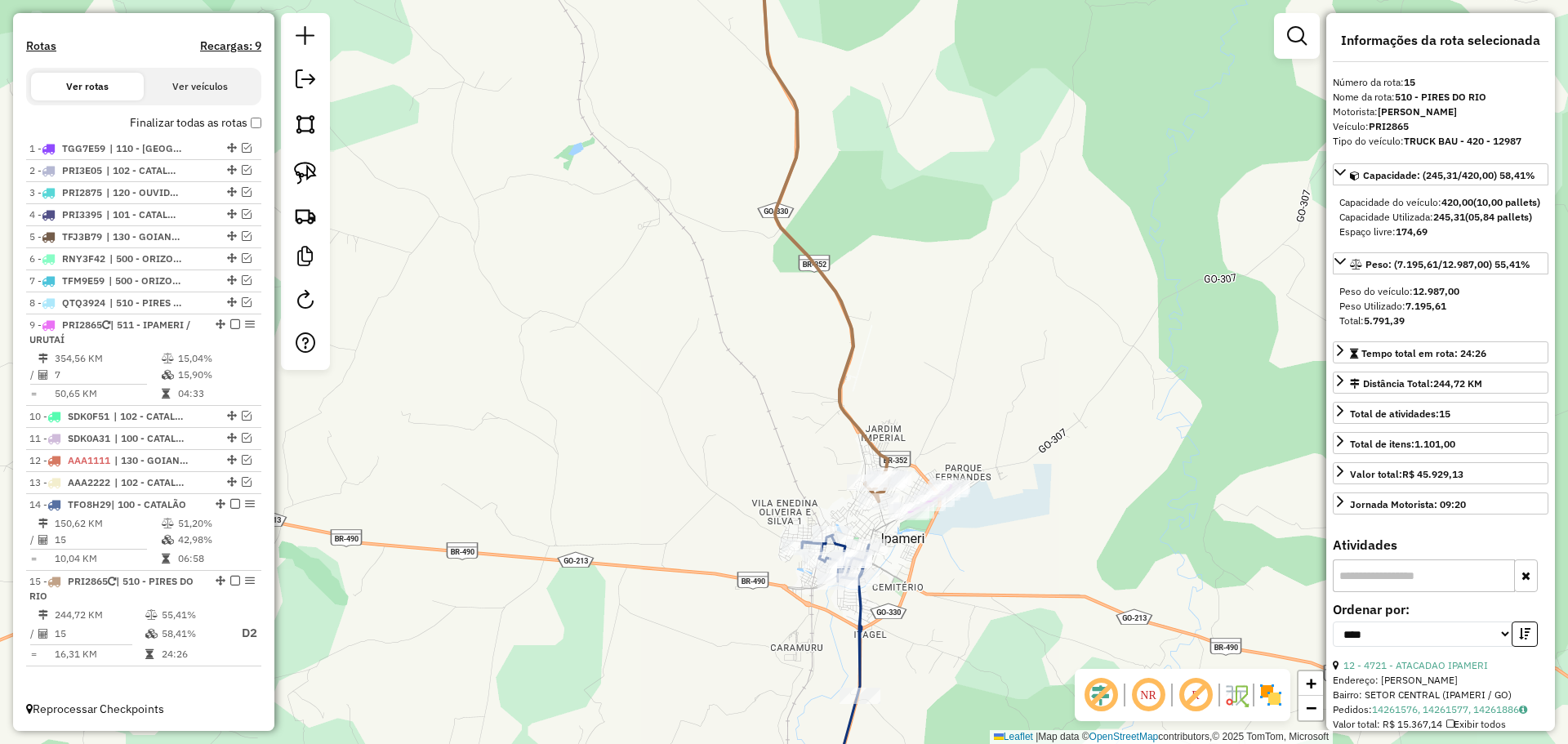
scroll to position [508, 0]
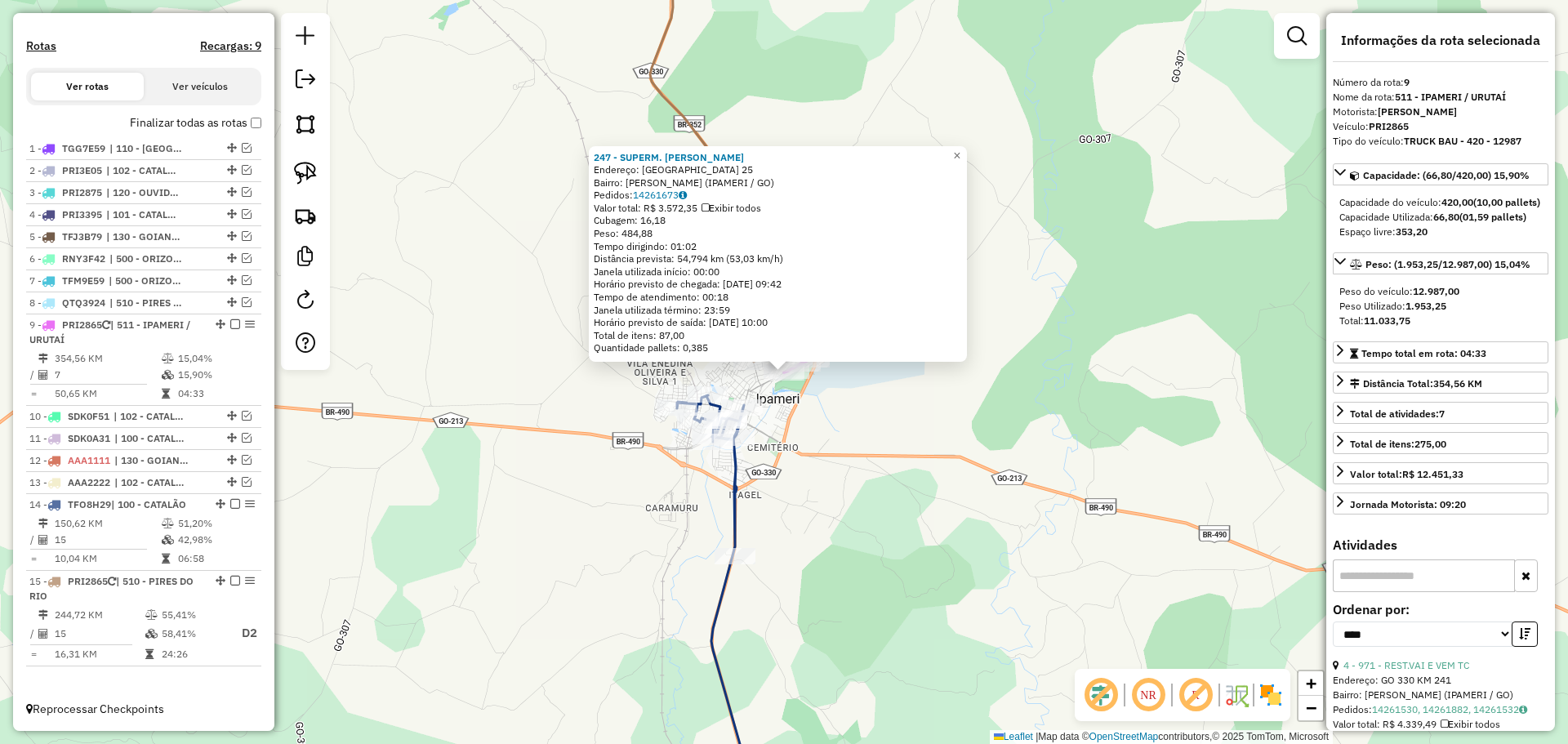
click at [737, 471] on icon at bounding box center [743, 607] width 132 height 423
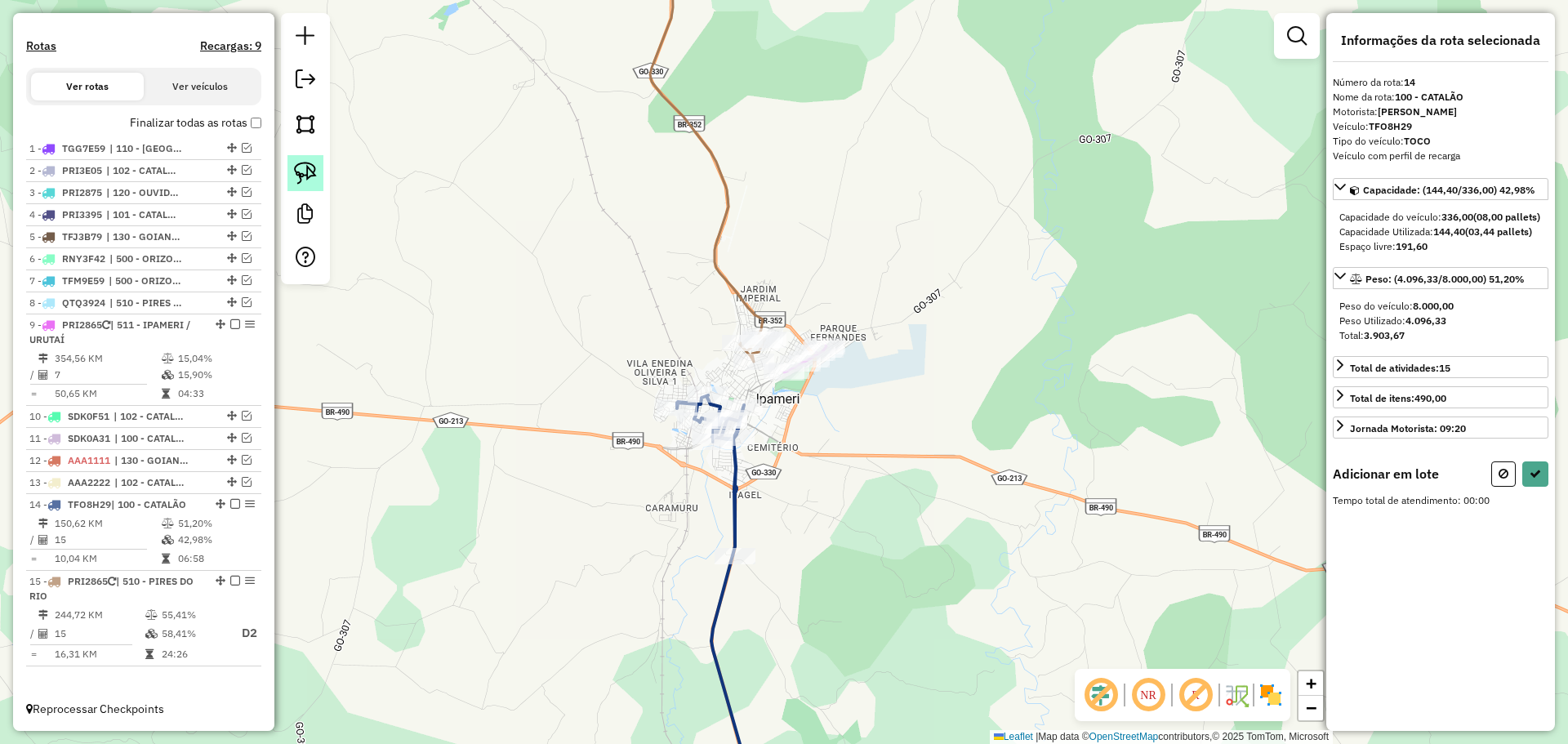
click at [302, 169] on img at bounding box center [306, 173] width 23 height 23
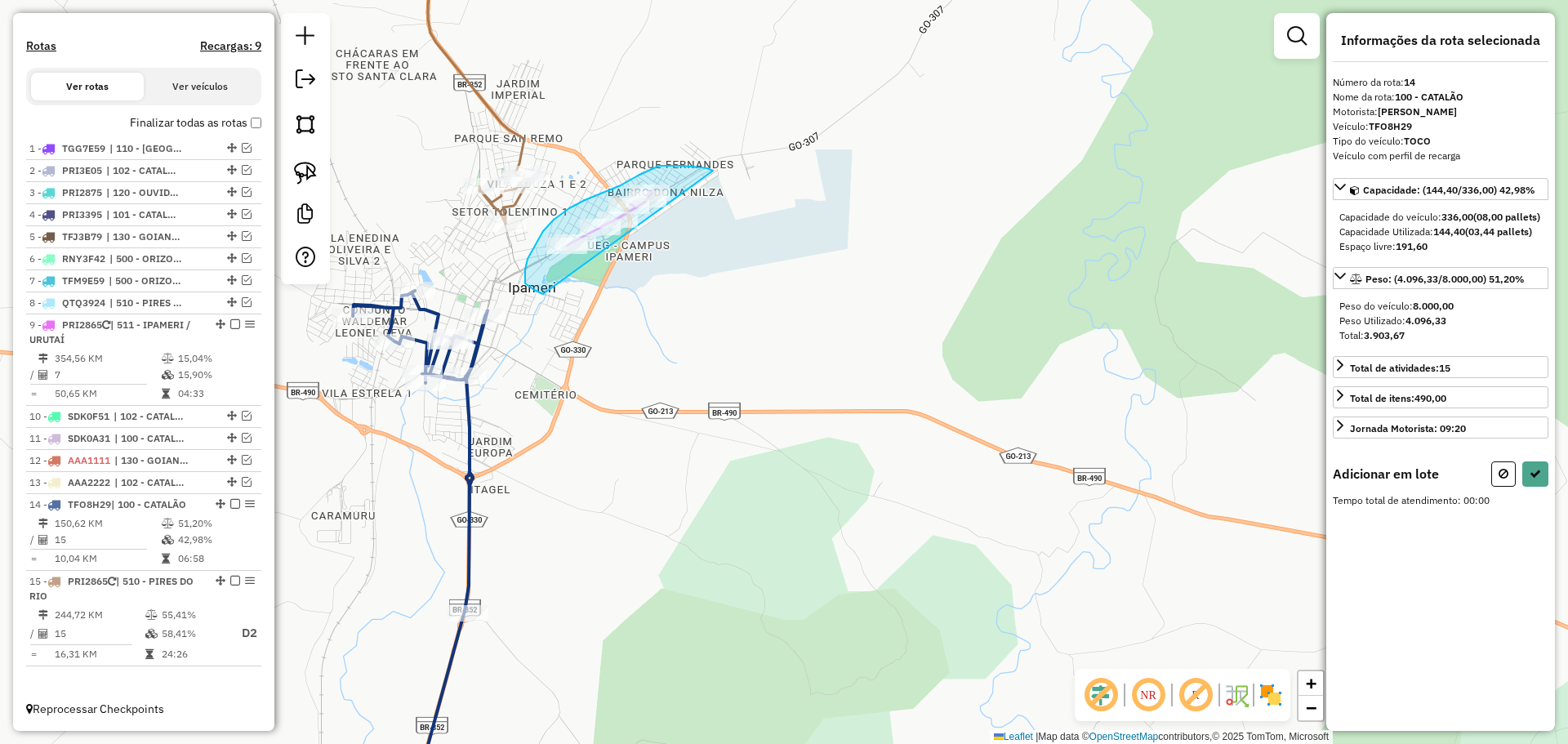
drag, startPoint x: 713, startPoint y: 171, endPoint x: 697, endPoint y: 303, distance: 133.0
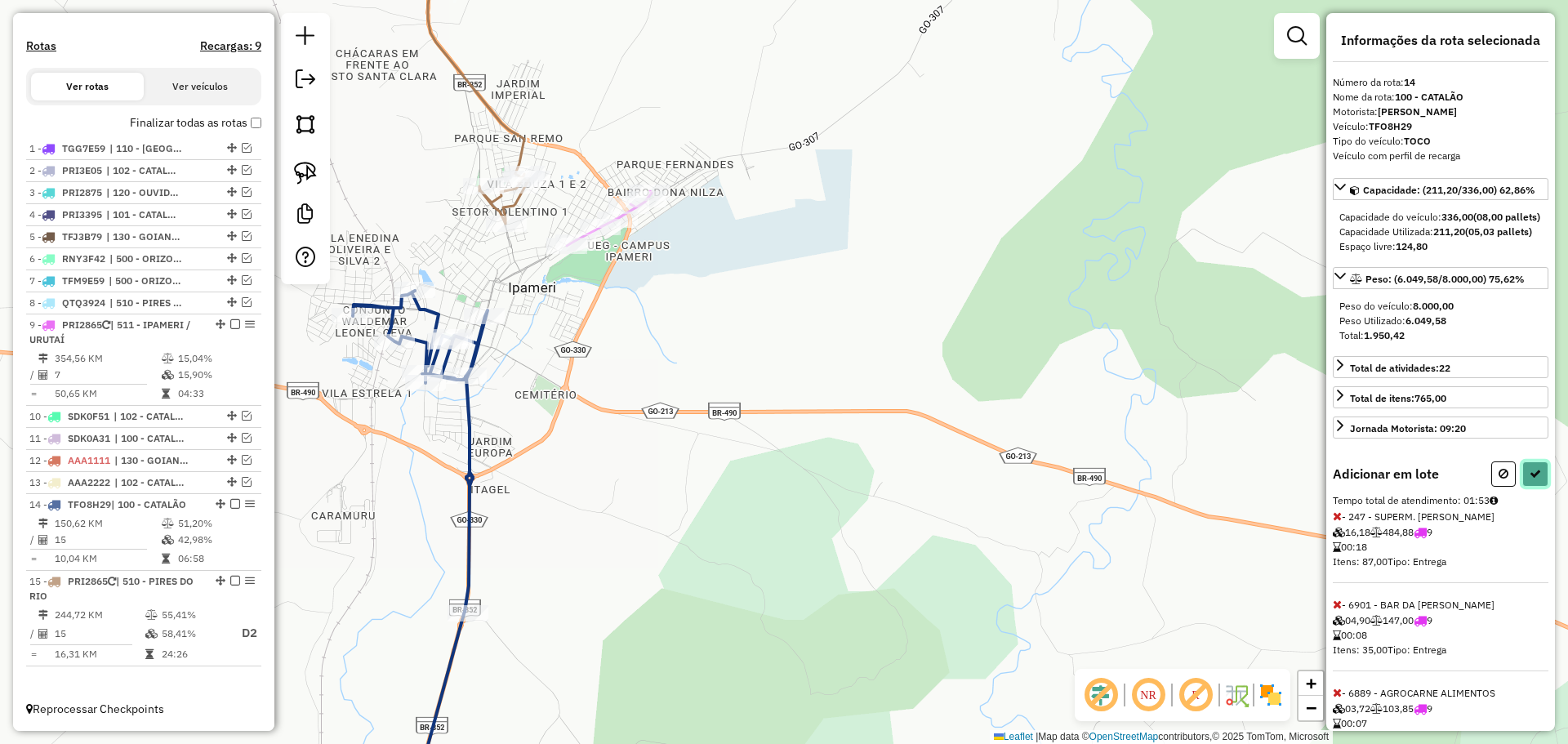
click at [1531, 480] on icon at bounding box center [1535, 474] width 12 height 12
select select "*********"
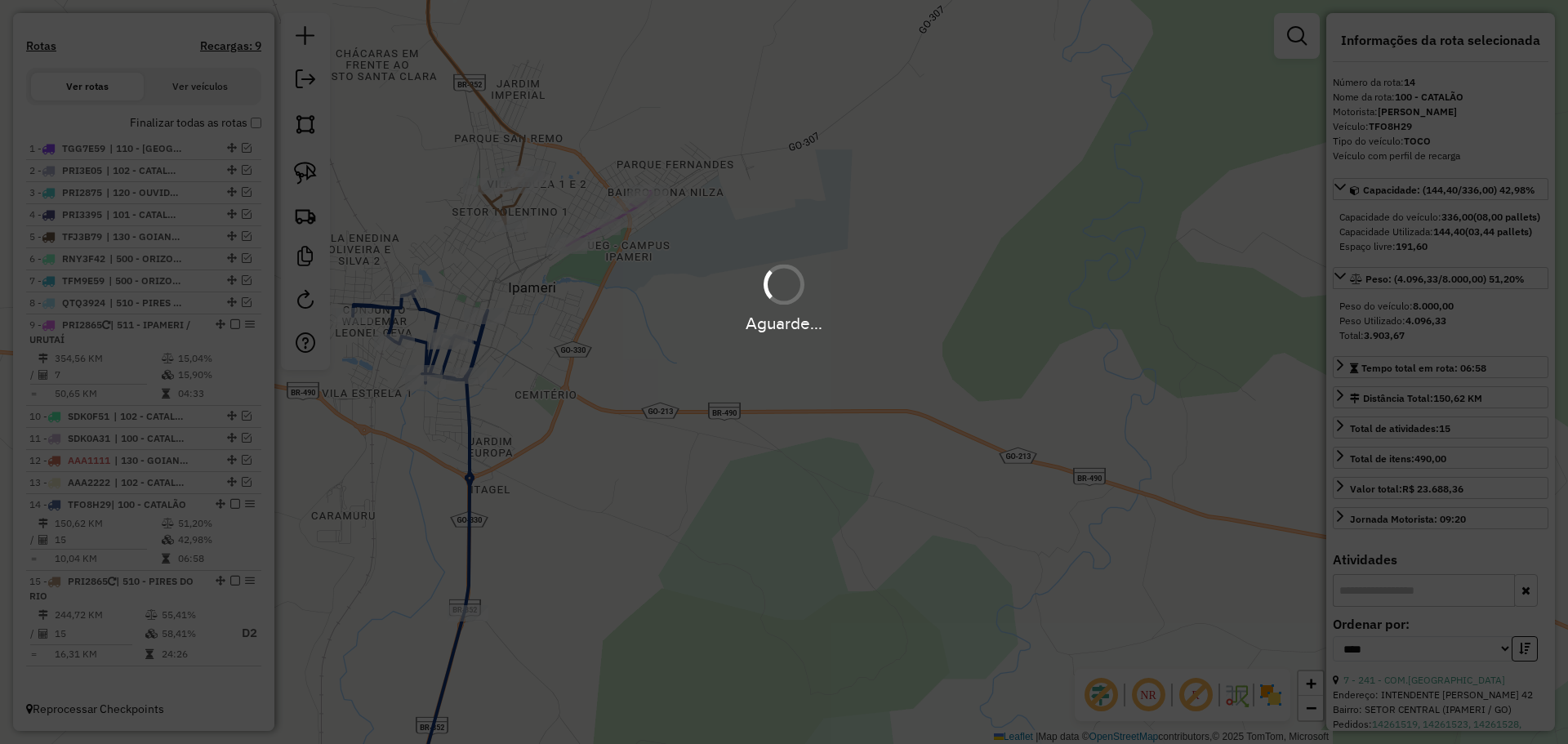
scroll to position [416, 0]
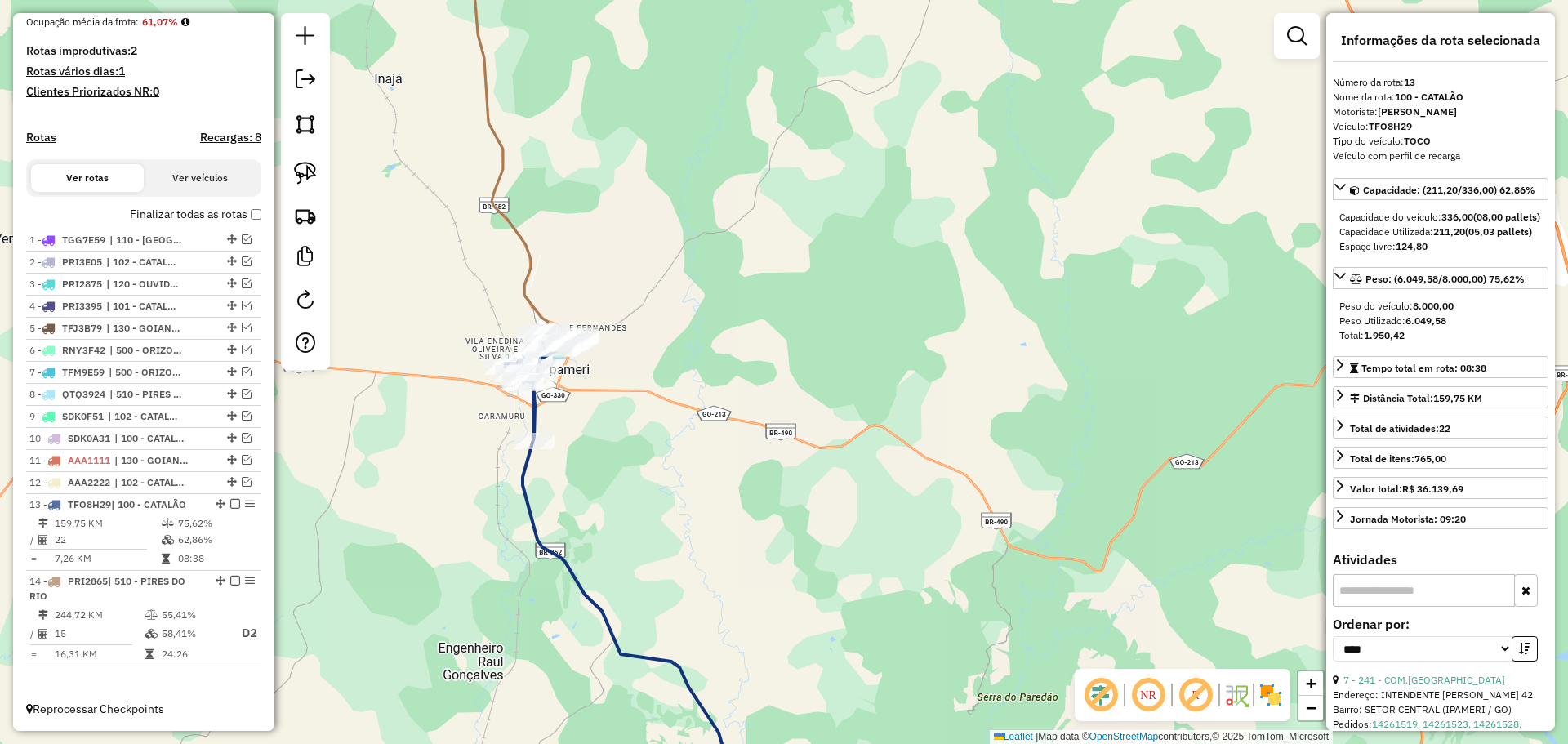
click at [528, 302] on icon at bounding box center [506, 135] width 86 height 417
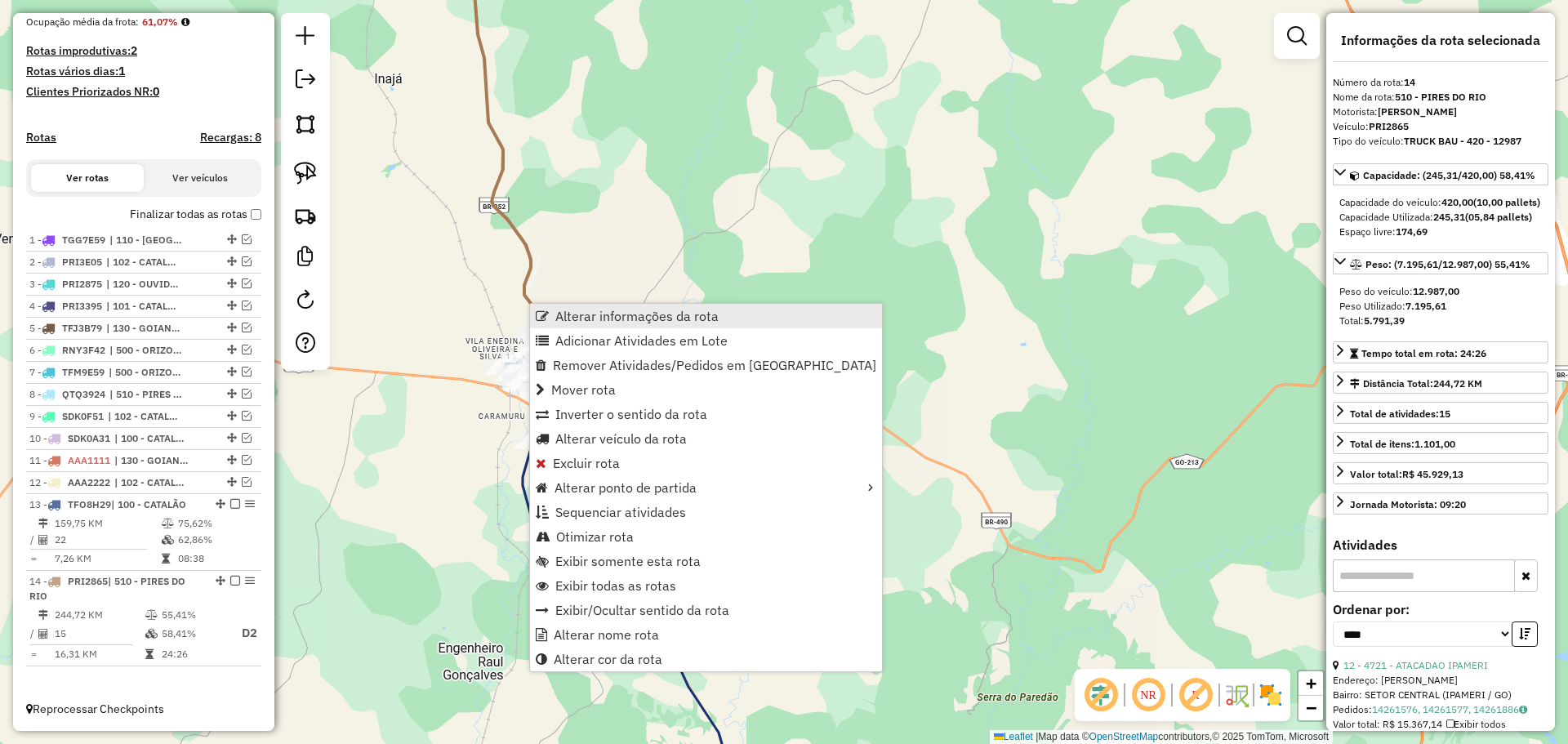
click at [648, 313] on span "Alterar informações da rota" at bounding box center [637, 316] width 163 height 13
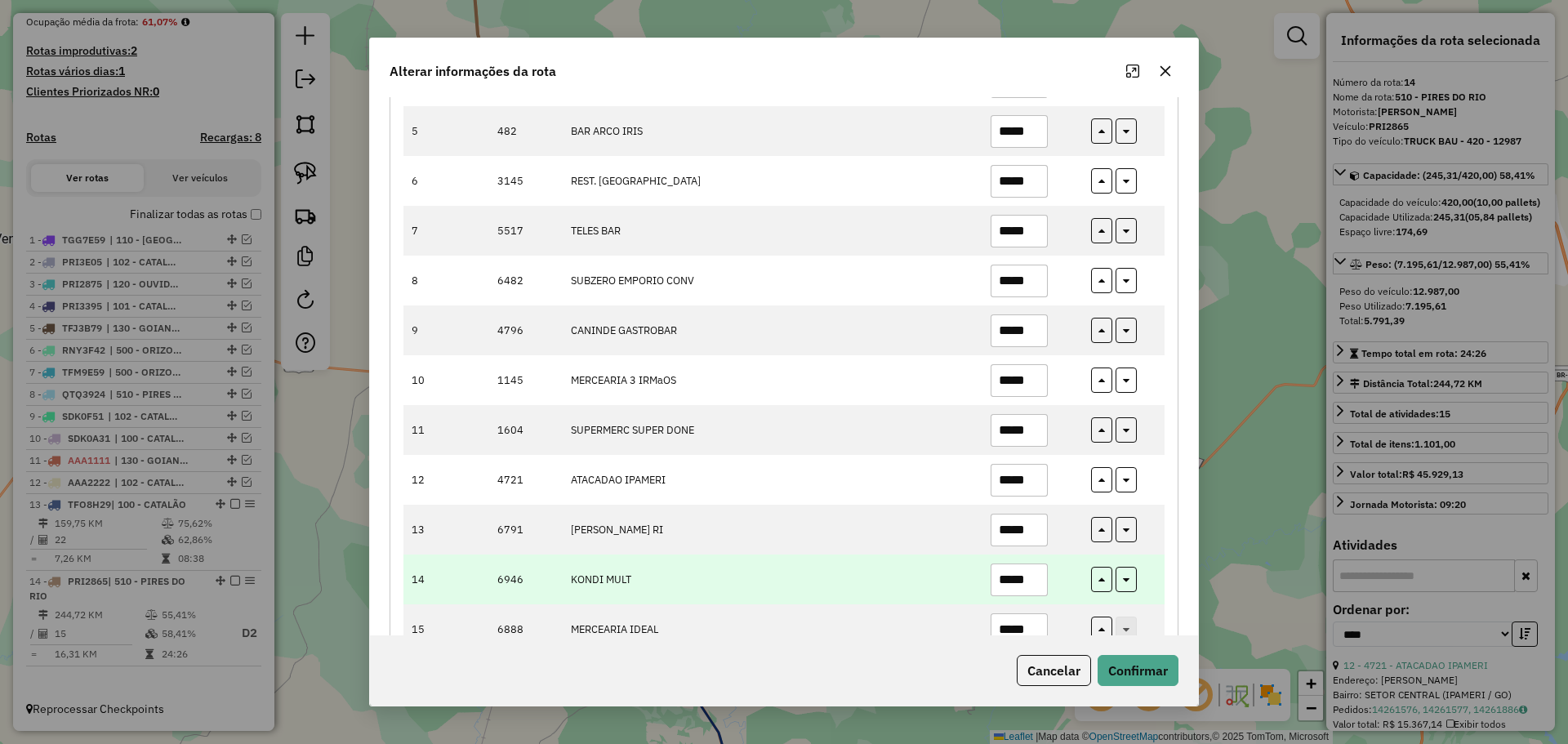
scroll to position [441, 0]
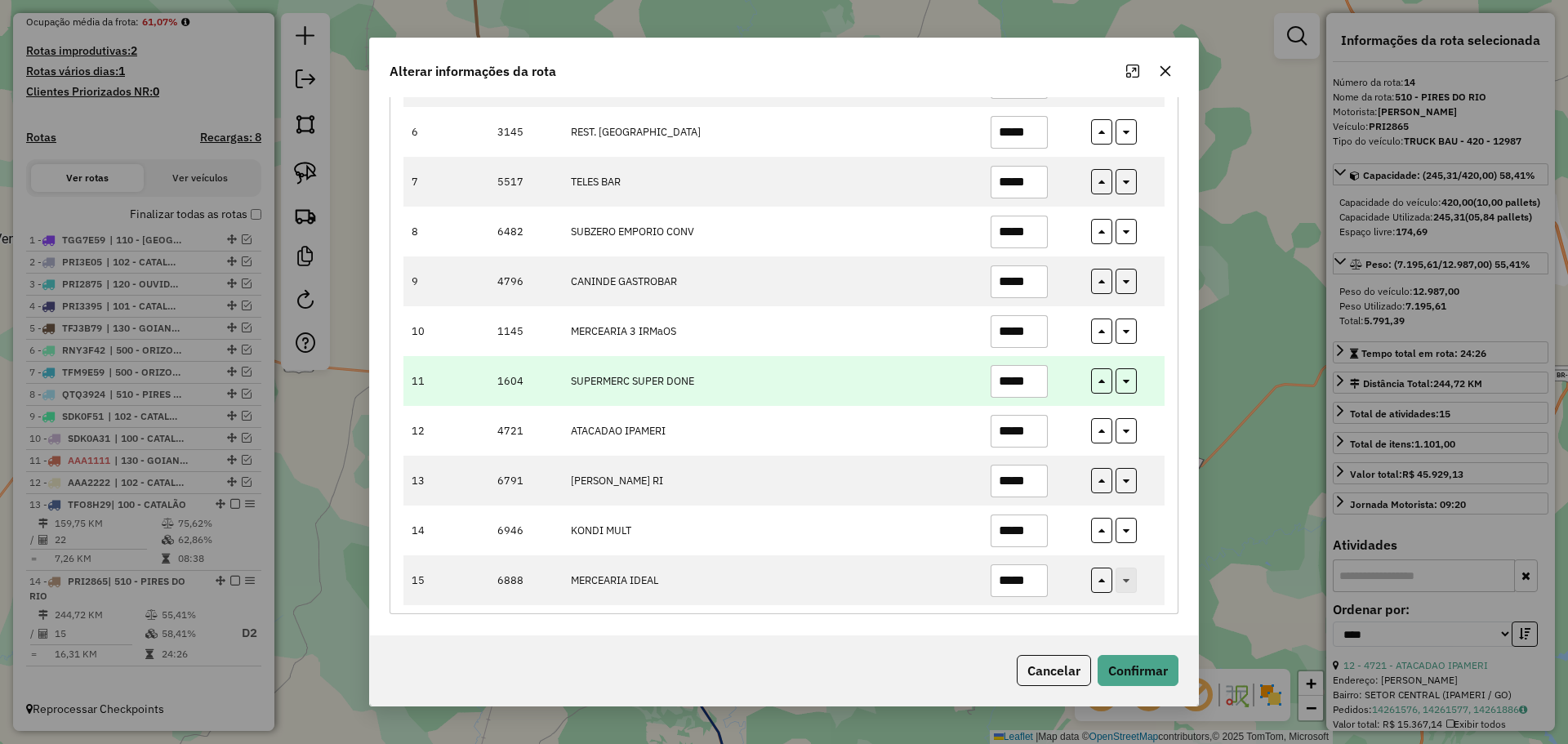
drag, startPoint x: 1021, startPoint y: 384, endPoint x: 1053, endPoint y: 384, distance: 32.0
click at [1053, 384] on td "*****" at bounding box center [1032, 382] width 101 height 50
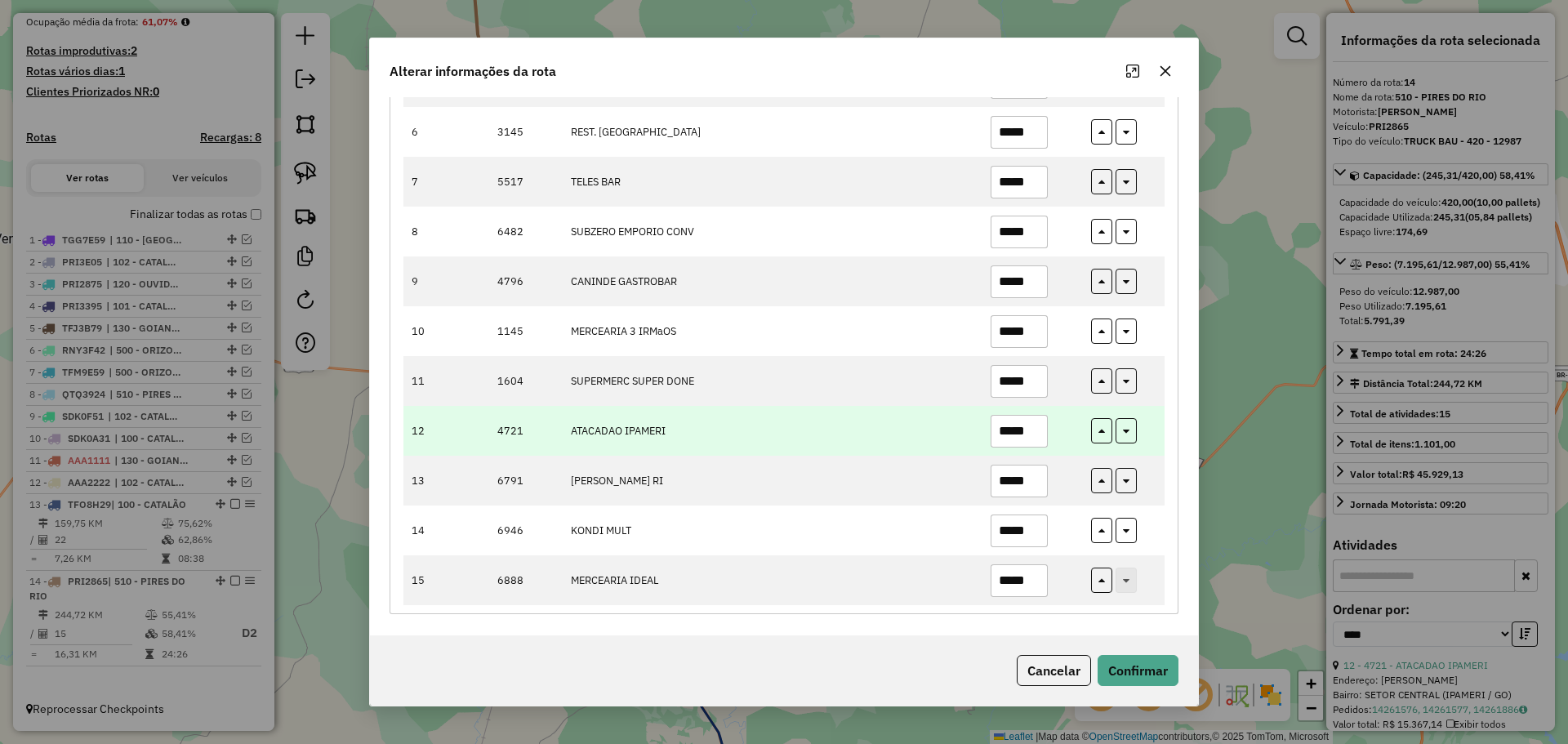
type input "*****"
drag, startPoint x: 1016, startPoint y: 425, endPoint x: 1041, endPoint y: 427, distance: 25.1
click at [1041, 427] on input "*****" at bounding box center [1018, 432] width 57 height 33
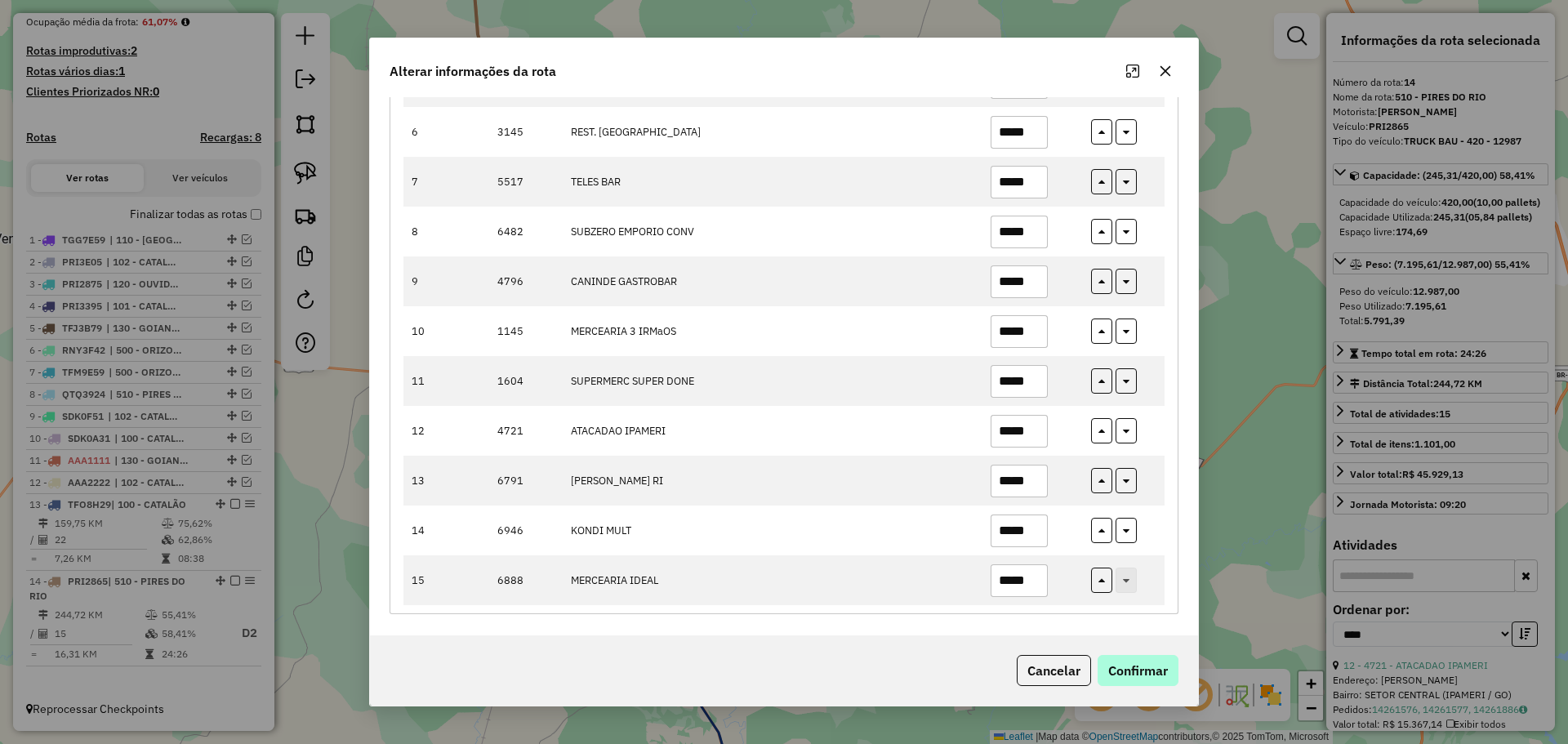
type input "*****"
click at [1125, 678] on button "Confirmar" at bounding box center [1138, 671] width 81 height 31
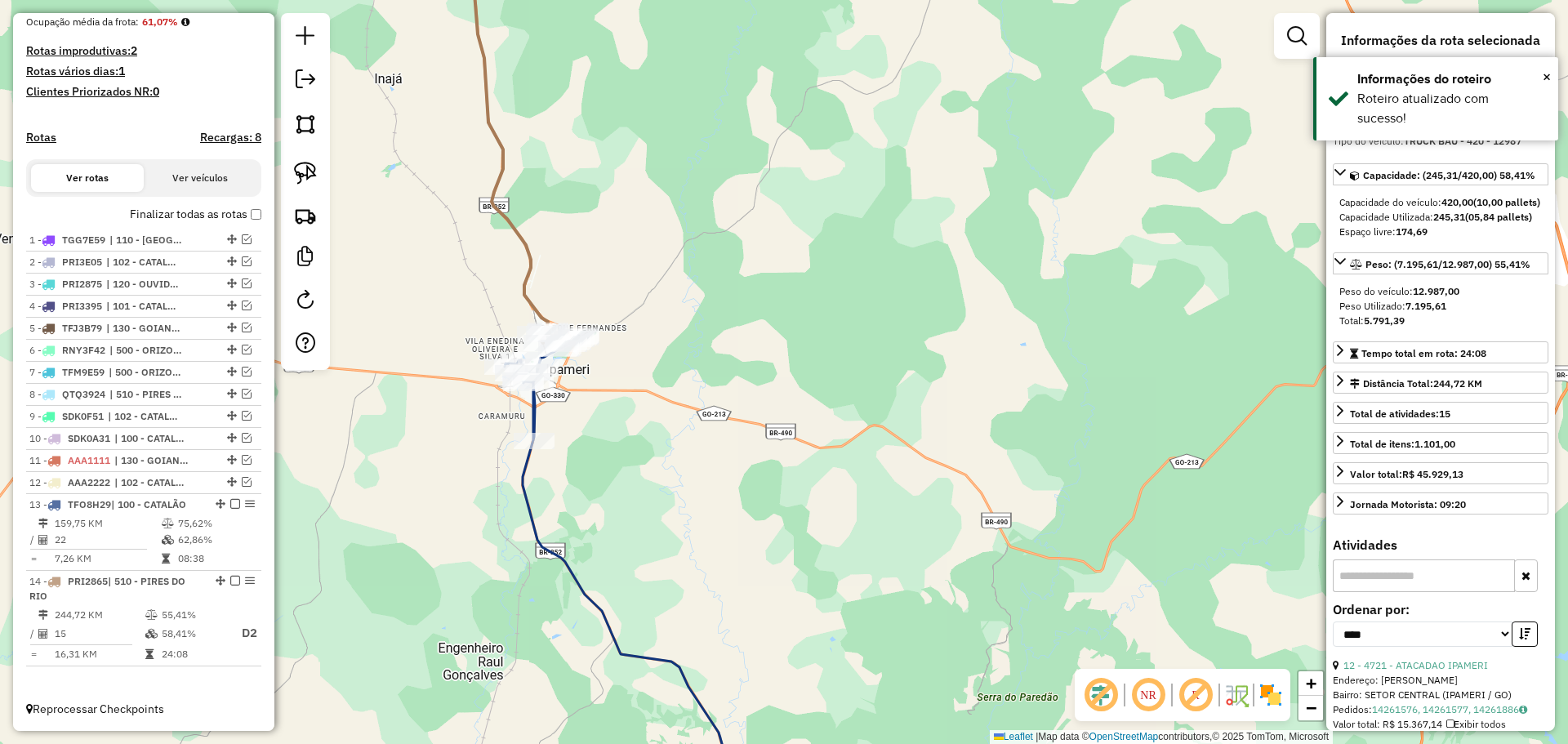
click at [527, 291] on icon at bounding box center [506, 135] width 86 height 417
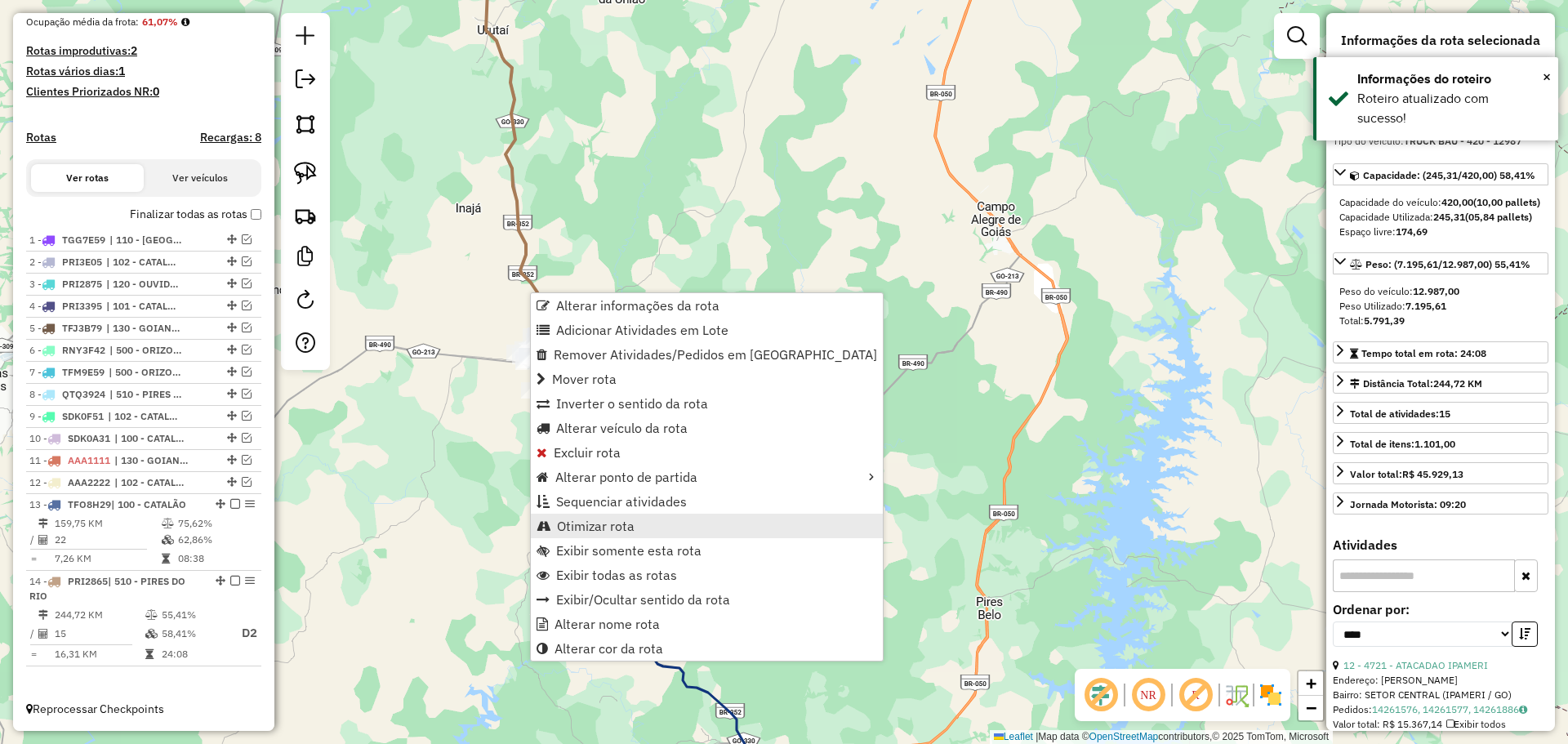
click at [593, 525] on span "Otimizar rota" at bounding box center [596, 527] width 78 height 13
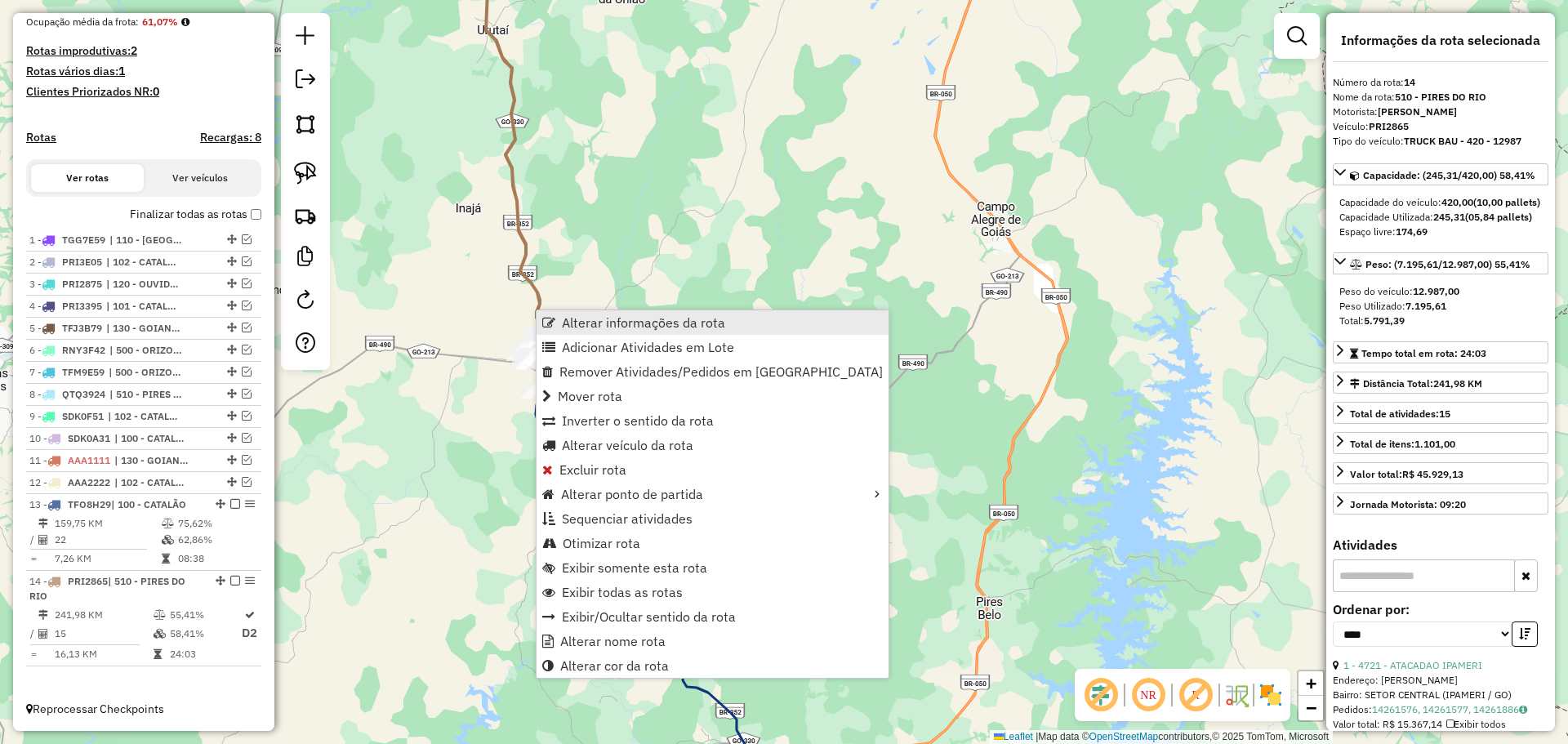
click at [555, 318] on link "Alterar informações da rota" at bounding box center [712, 322] width 352 height 24
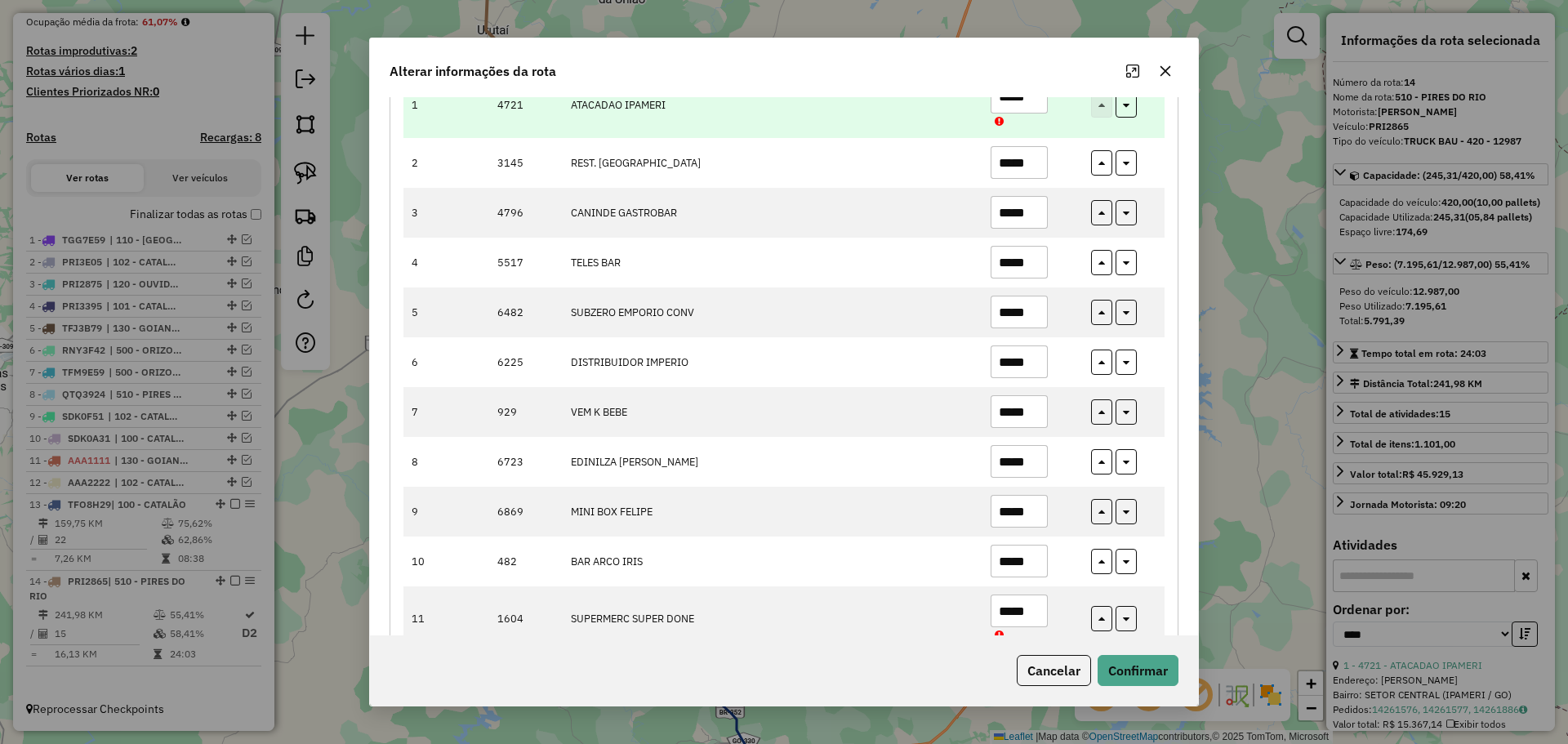
scroll to position [63, 0]
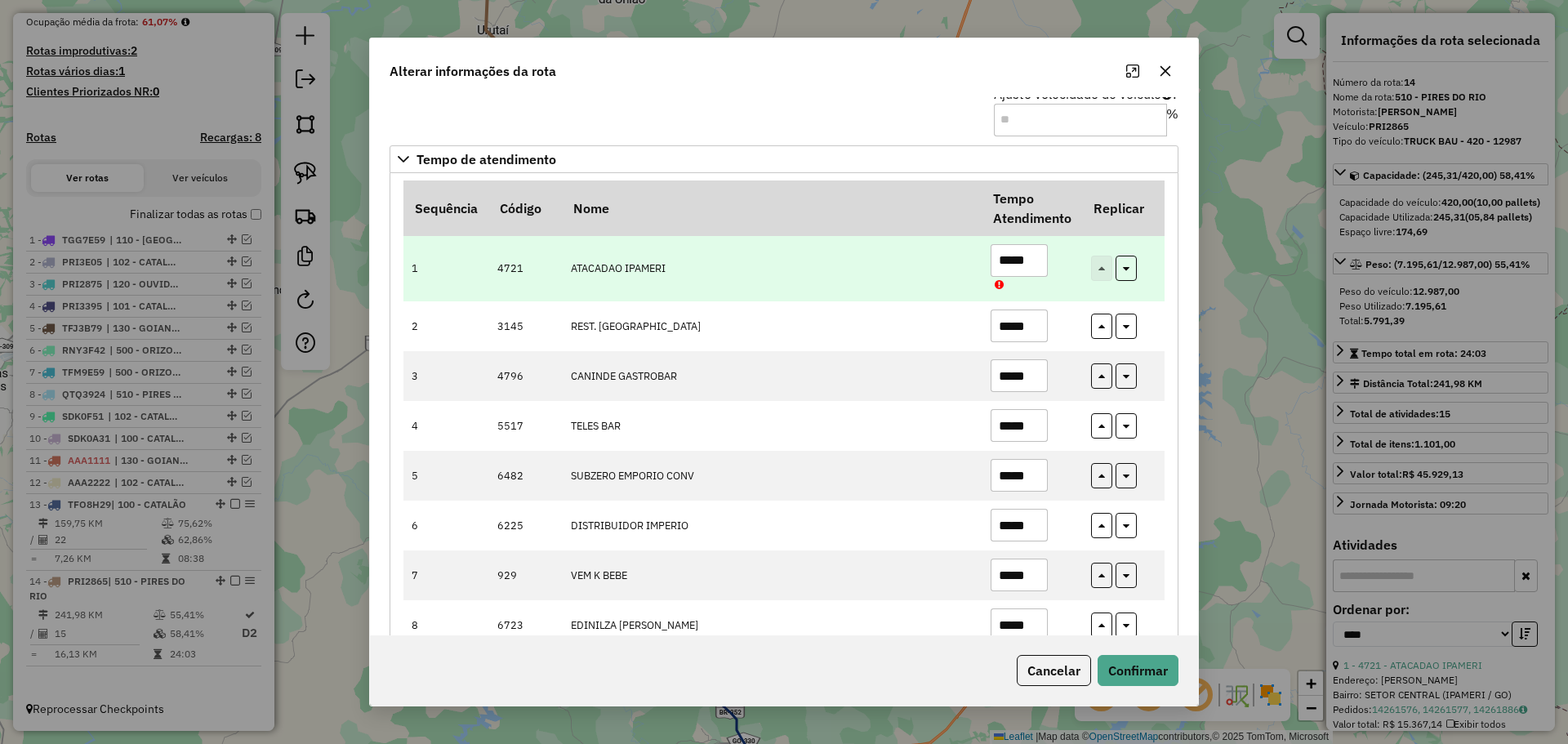
drag, startPoint x: 1021, startPoint y: 263, endPoint x: 1031, endPoint y: 262, distance: 10.0
click at [1031, 262] on input "*****" at bounding box center [1018, 260] width 57 height 33
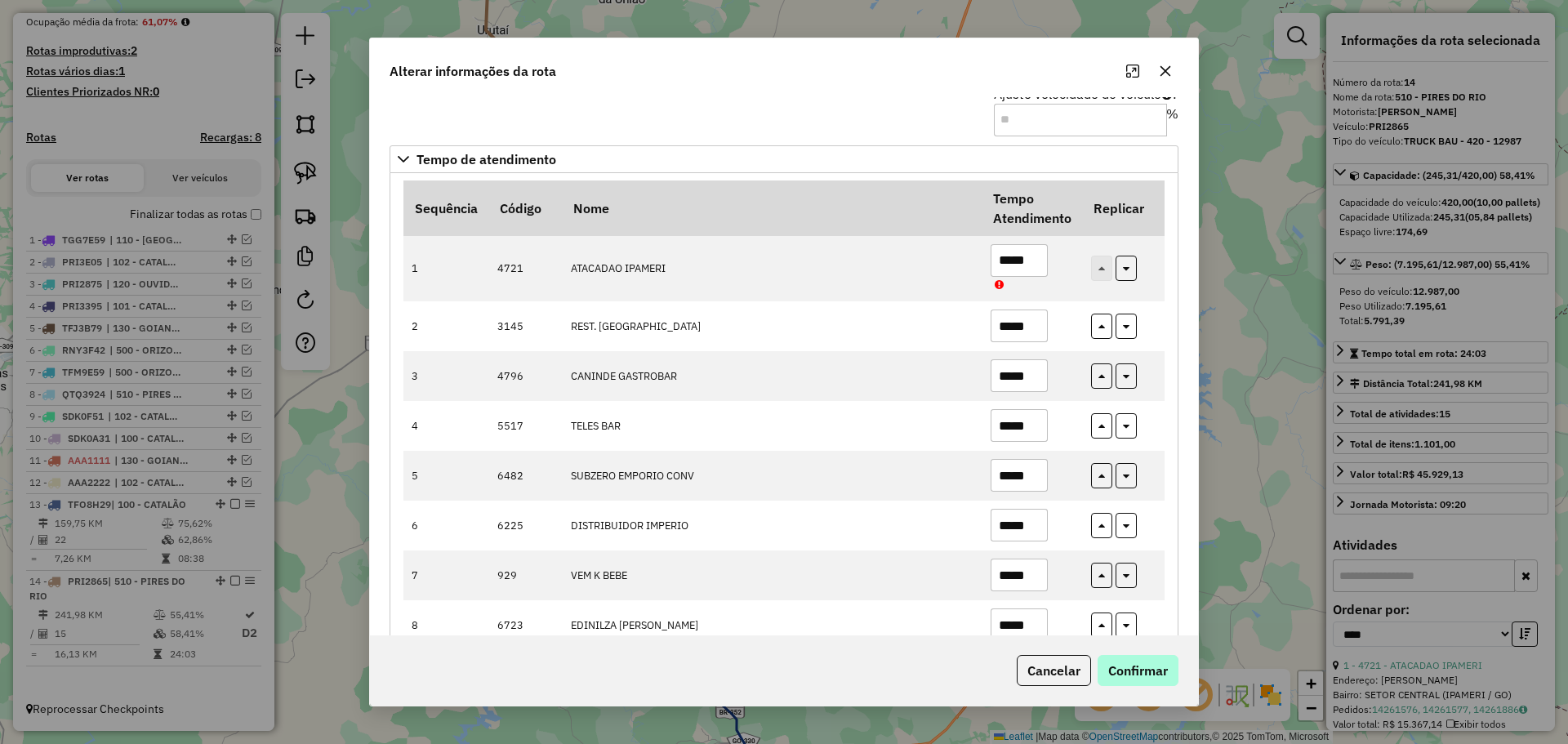
type input "*****"
click at [1166, 662] on button "Confirmar" at bounding box center [1138, 671] width 81 height 31
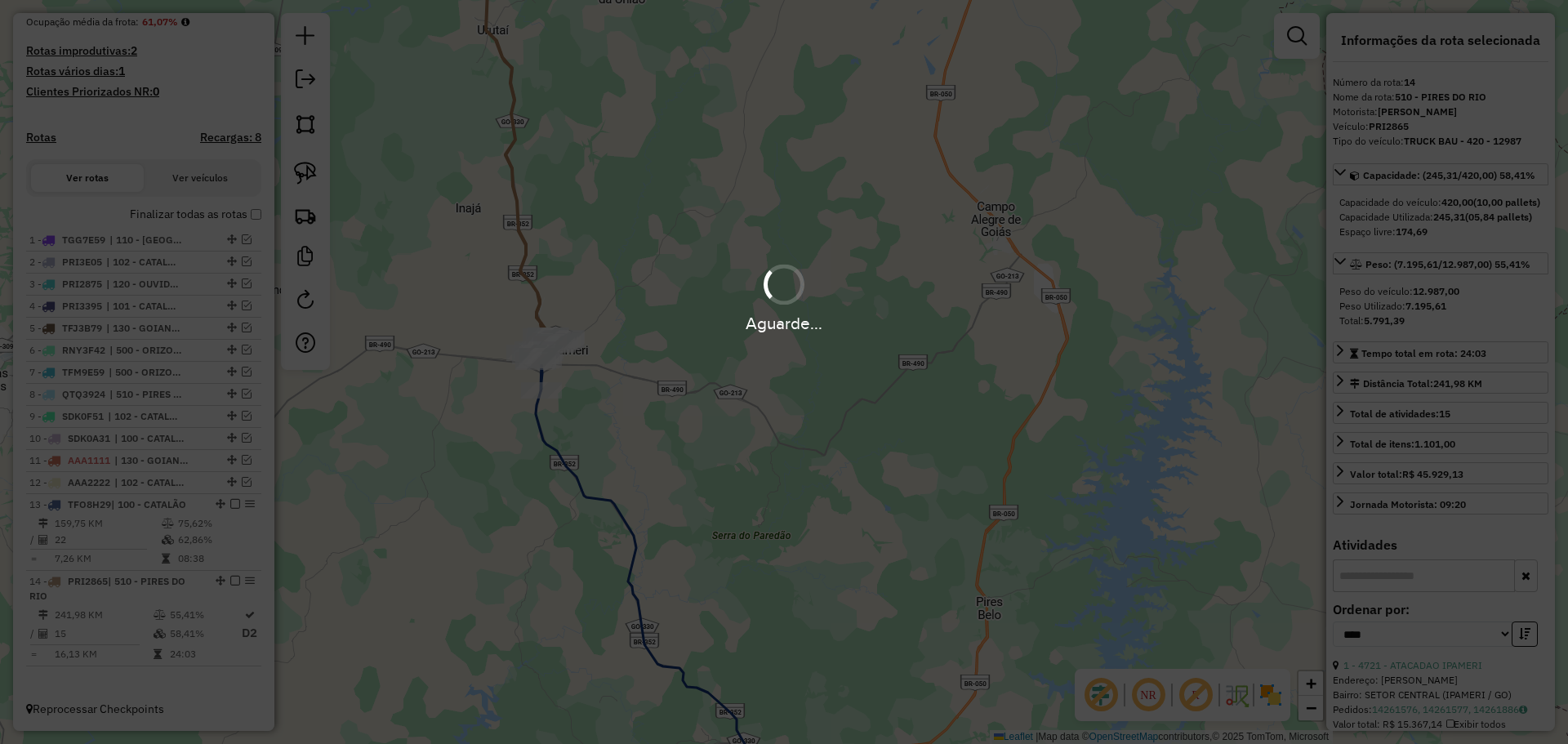
scroll to position [411, 0]
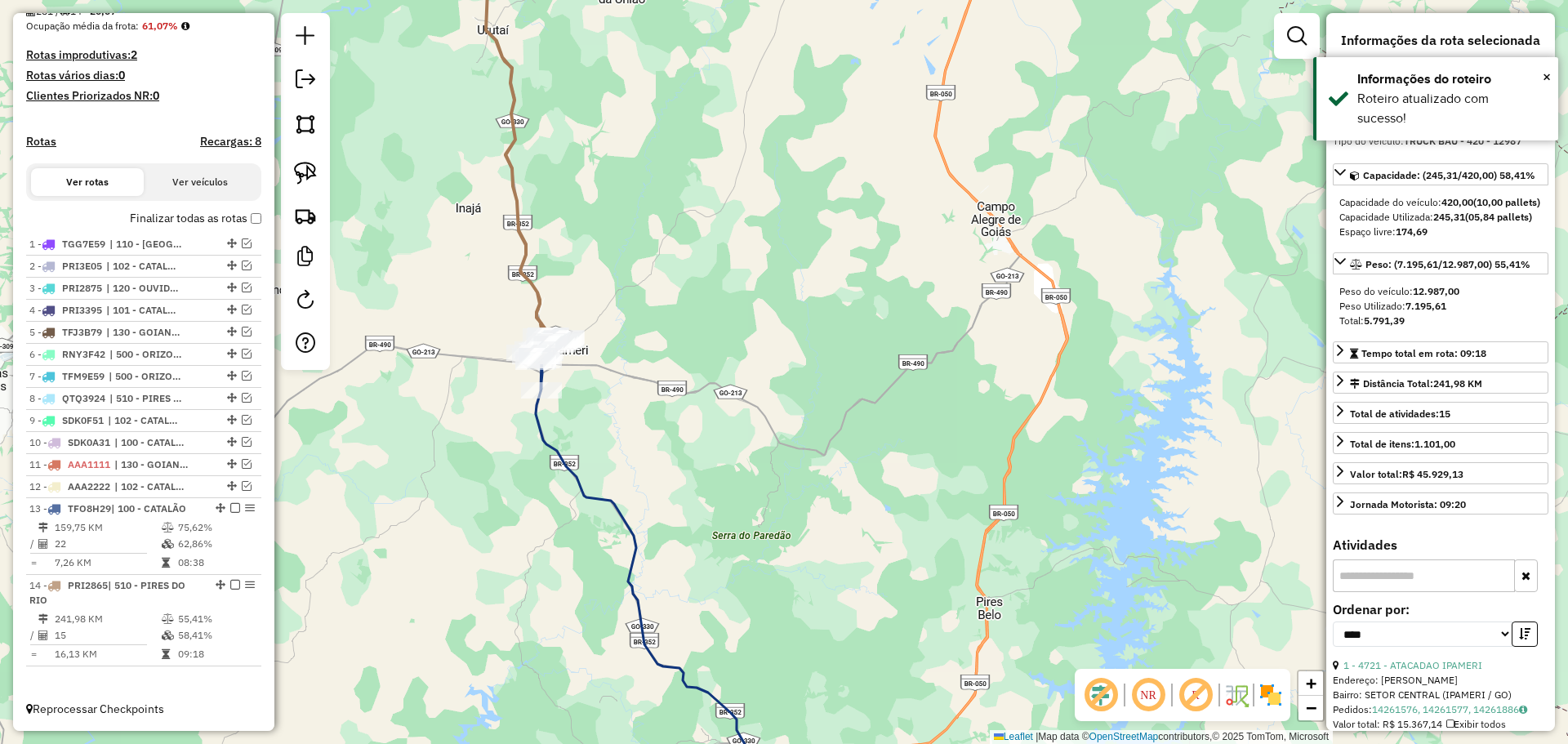
click at [530, 290] on icon at bounding box center [495, 134] width 108 height 416
click at [550, 437] on icon at bounding box center [643, 578] width 233 height 482
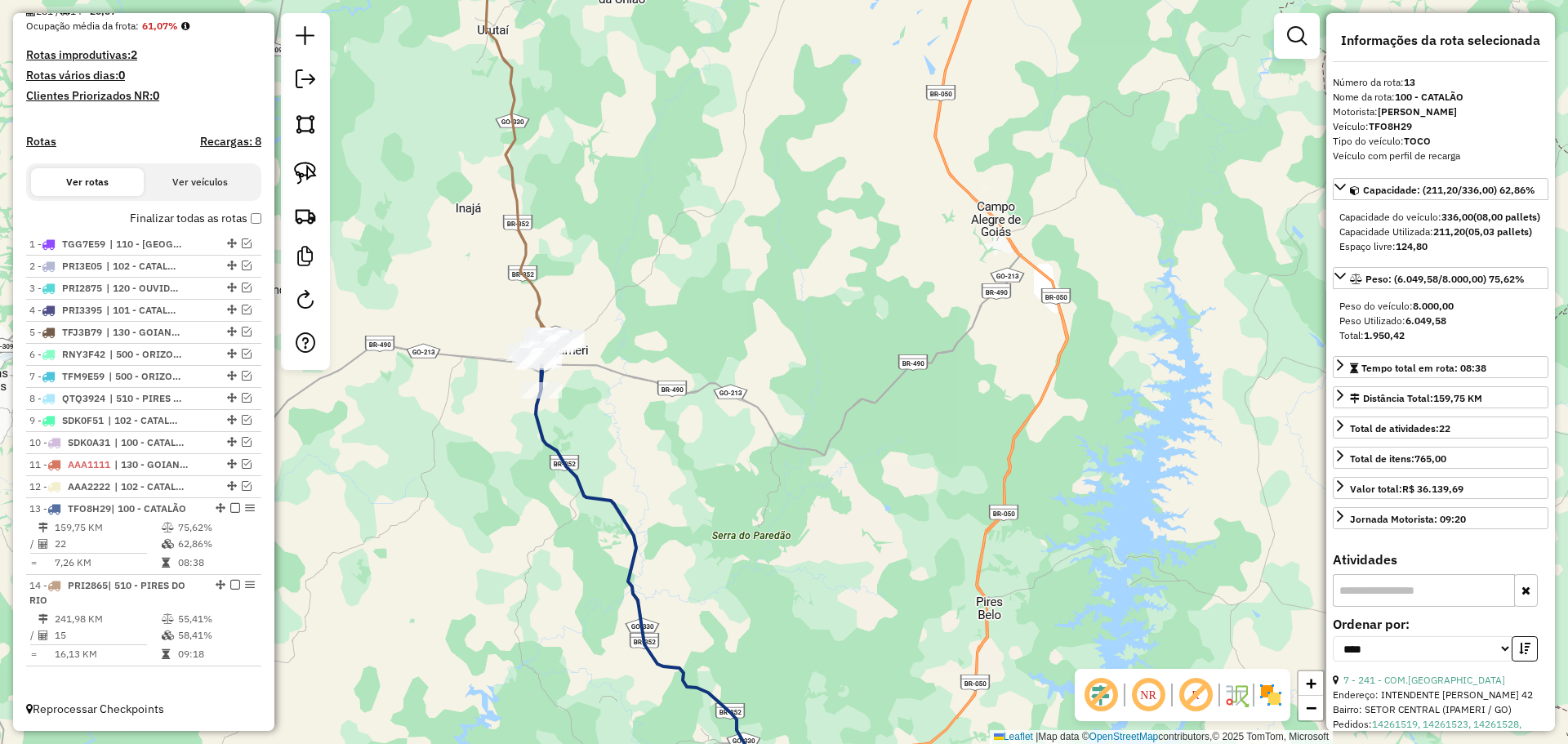
click at [530, 290] on icon at bounding box center [495, 134] width 108 height 416
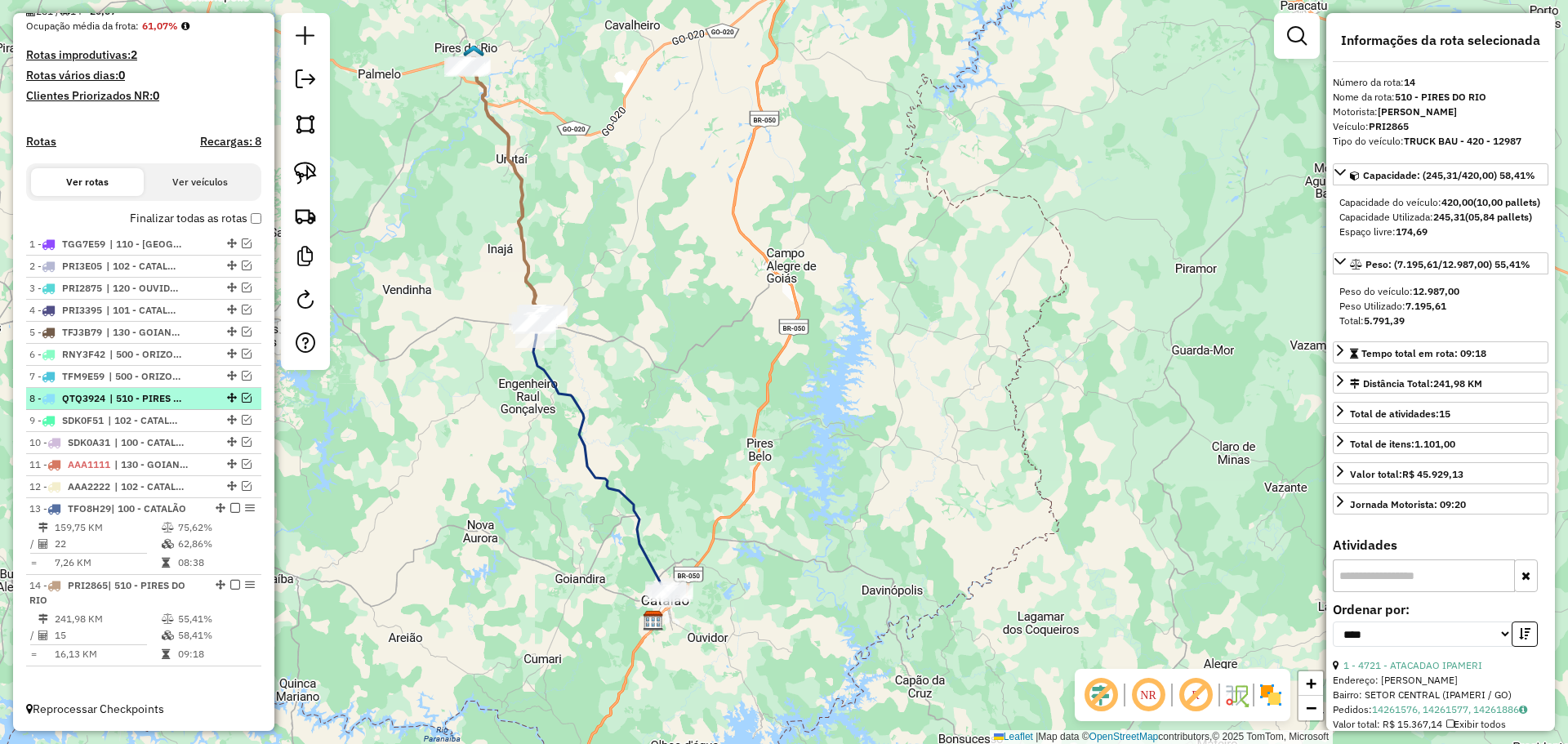
click at [242, 396] on em at bounding box center [247, 398] width 10 height 10
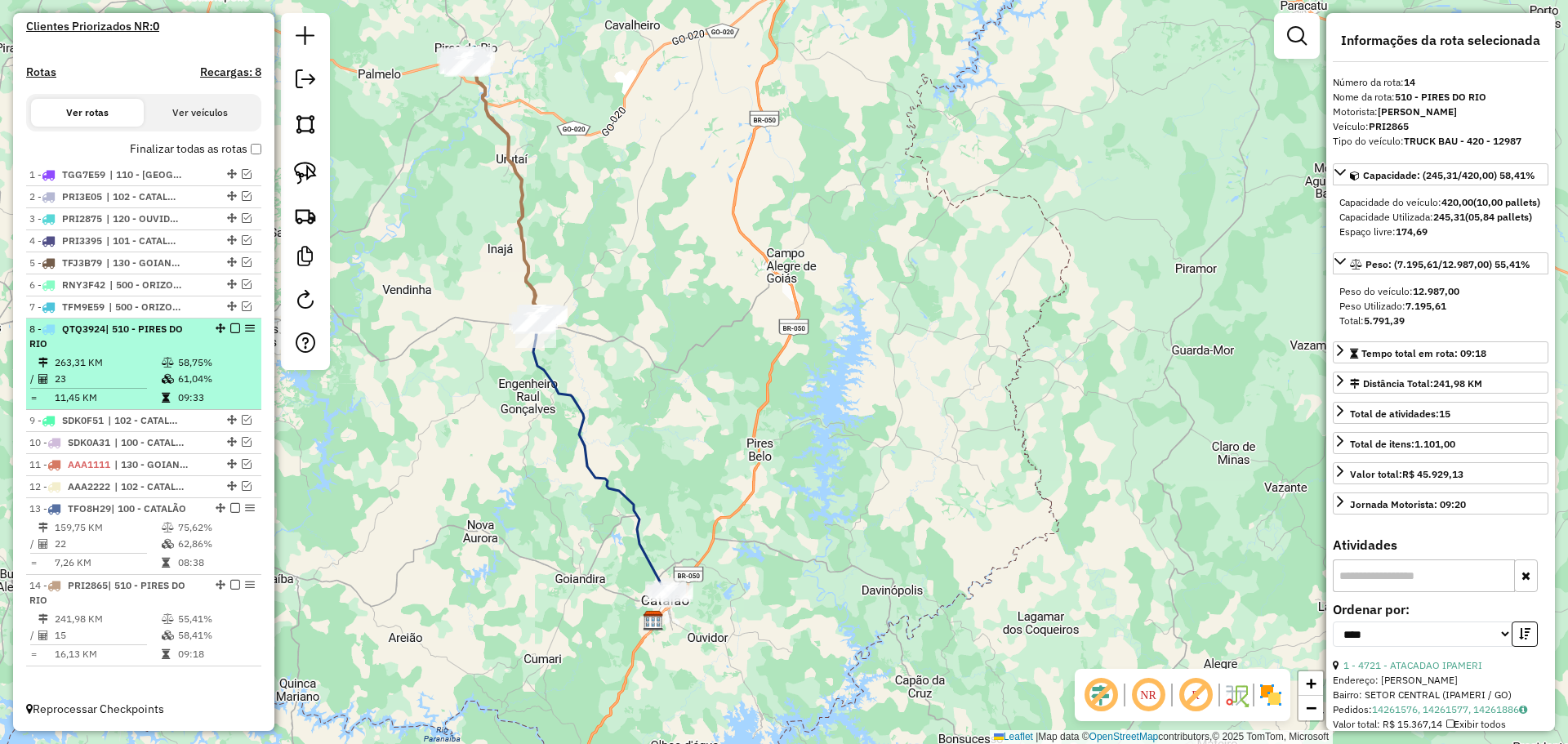
click at [107, 359] on td "263,31 KM" at bounding box center [107, 362] width 107 height 16
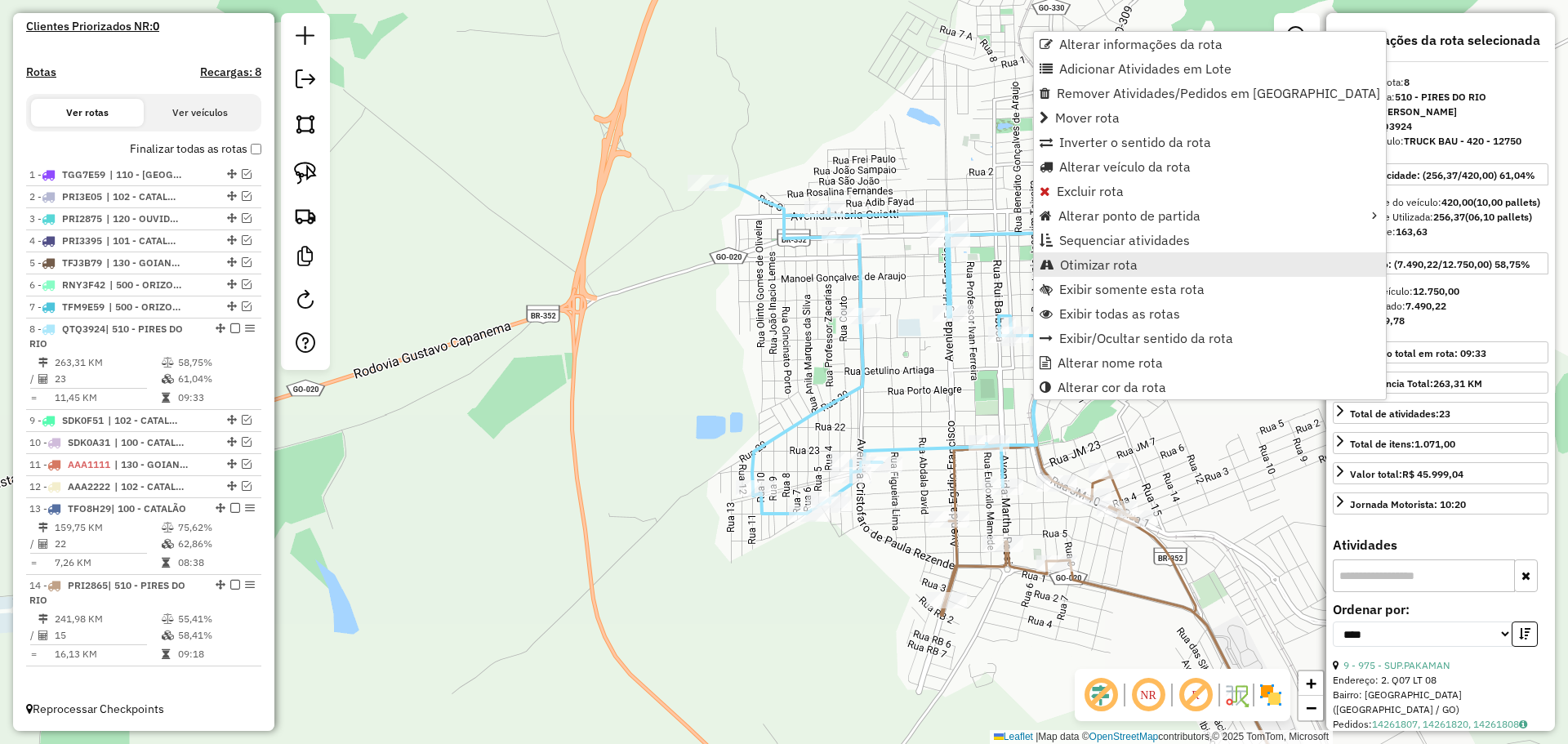
click at [1087, 261] on span "Otimizar rota" at bounding box center [1098, 265] width 78 height 13
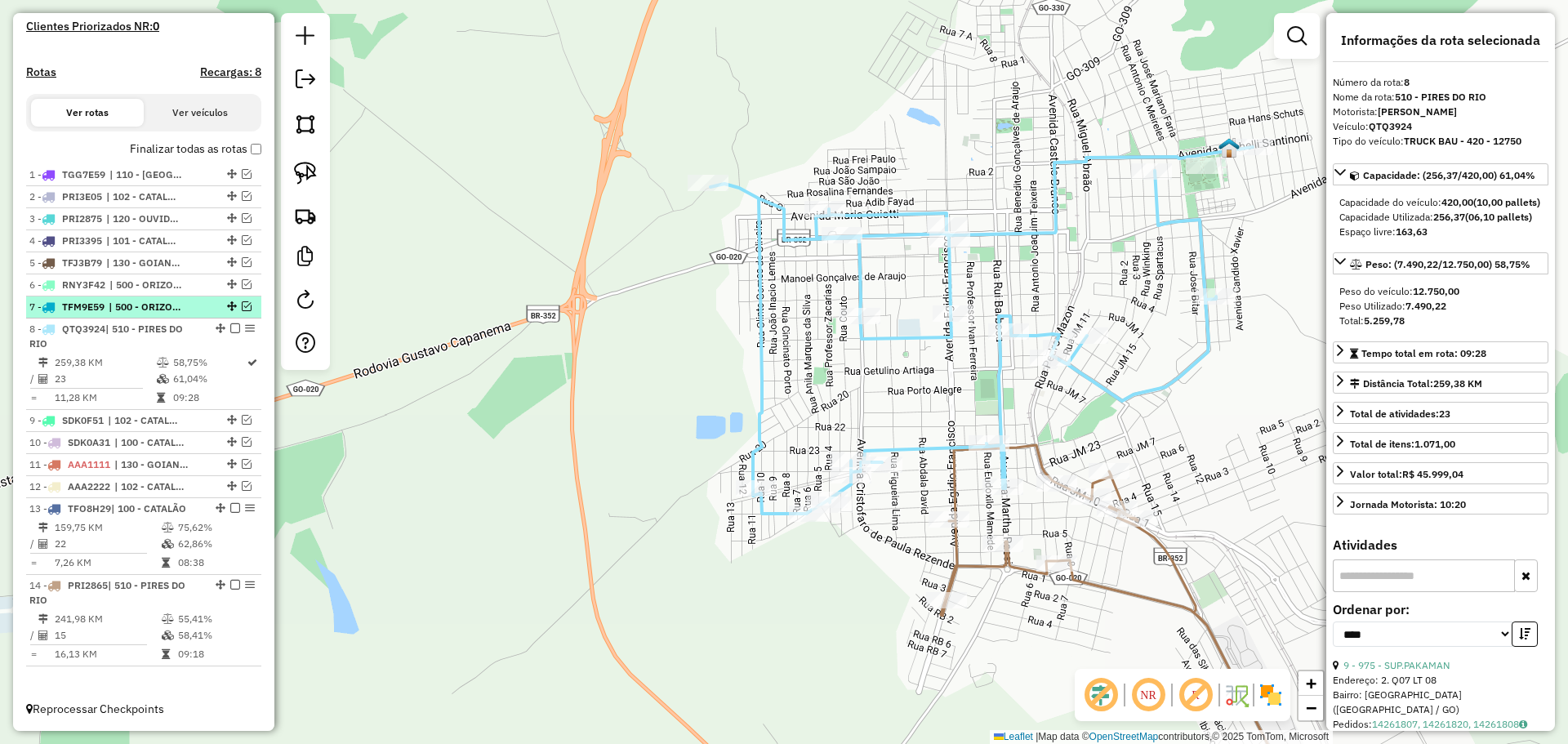
click at [242, 309] on em at bounding box center [247, 307] width 10 height 10
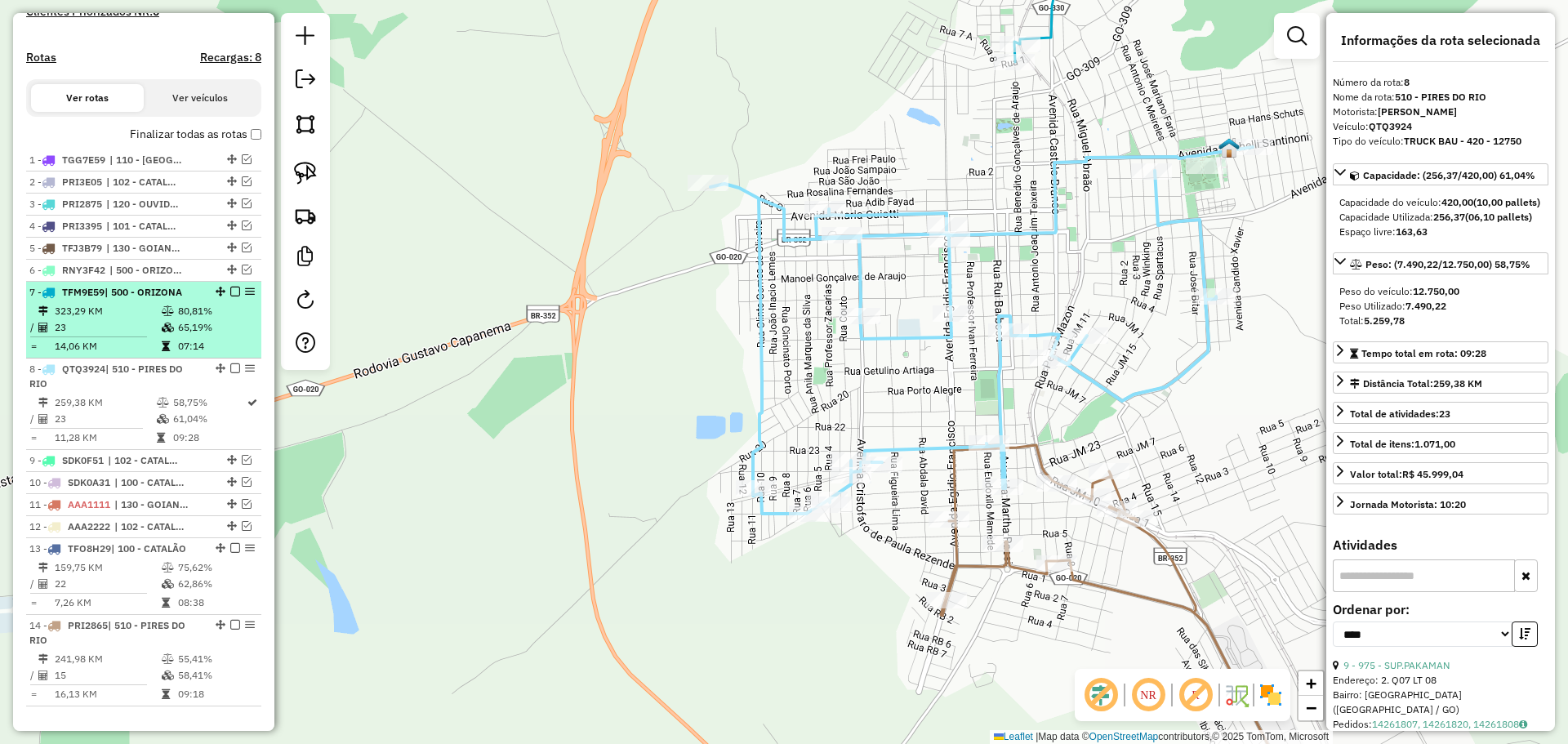
scroll to position [536, 0]
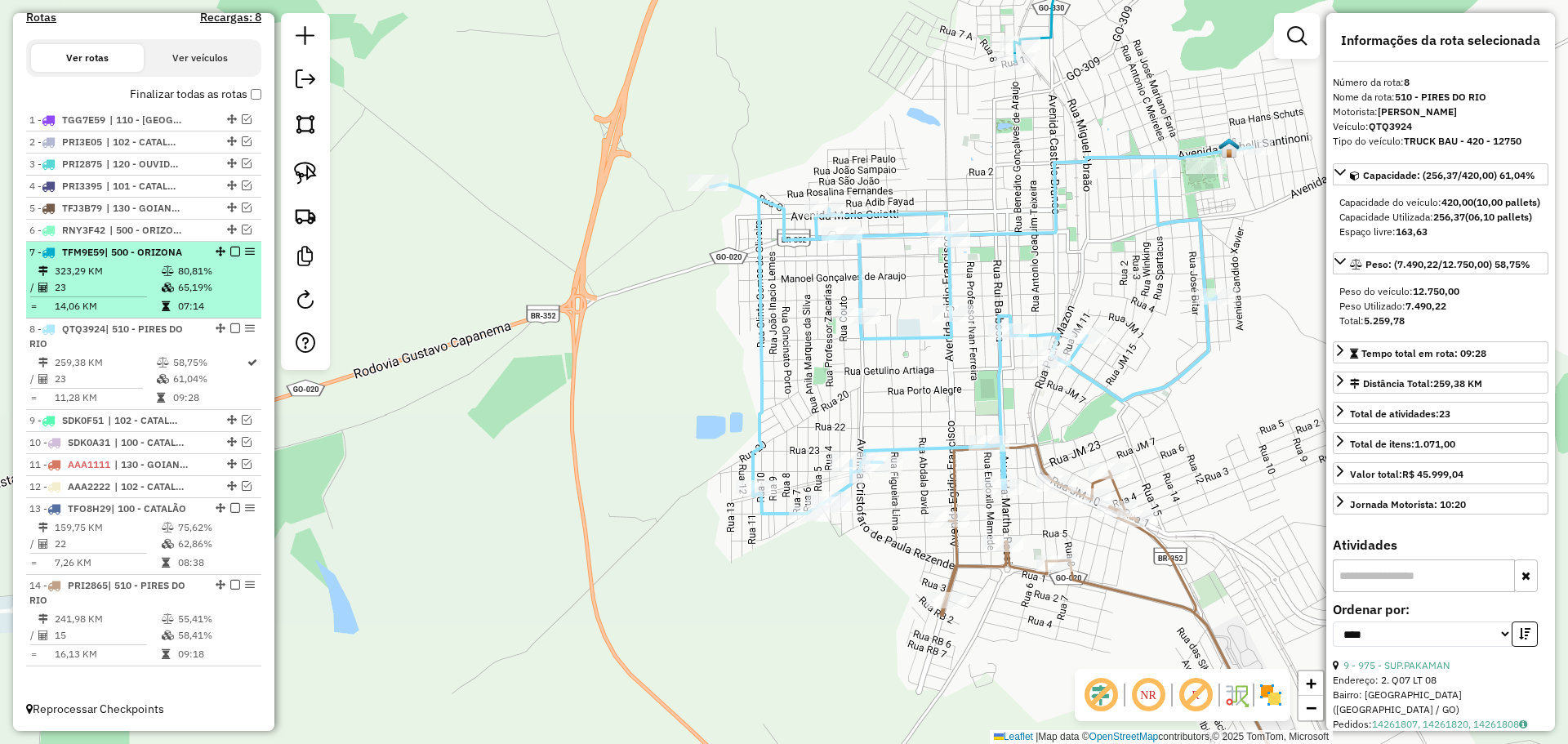
click at [166, 282] on td at bounding box center [168, 287] width 16 height 16
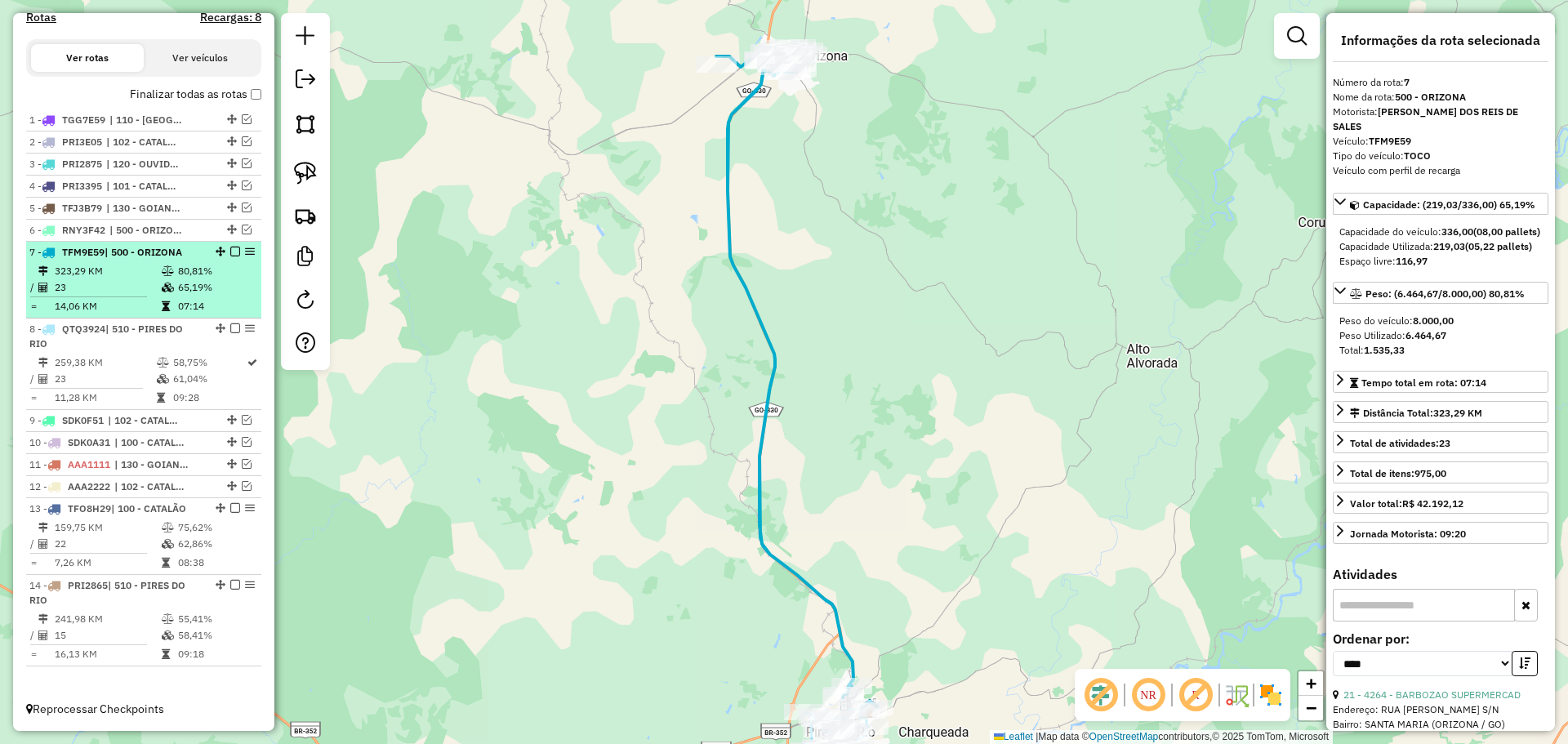
click at [232, 251] on em at bounding box center [235, 252] width 10 height 10
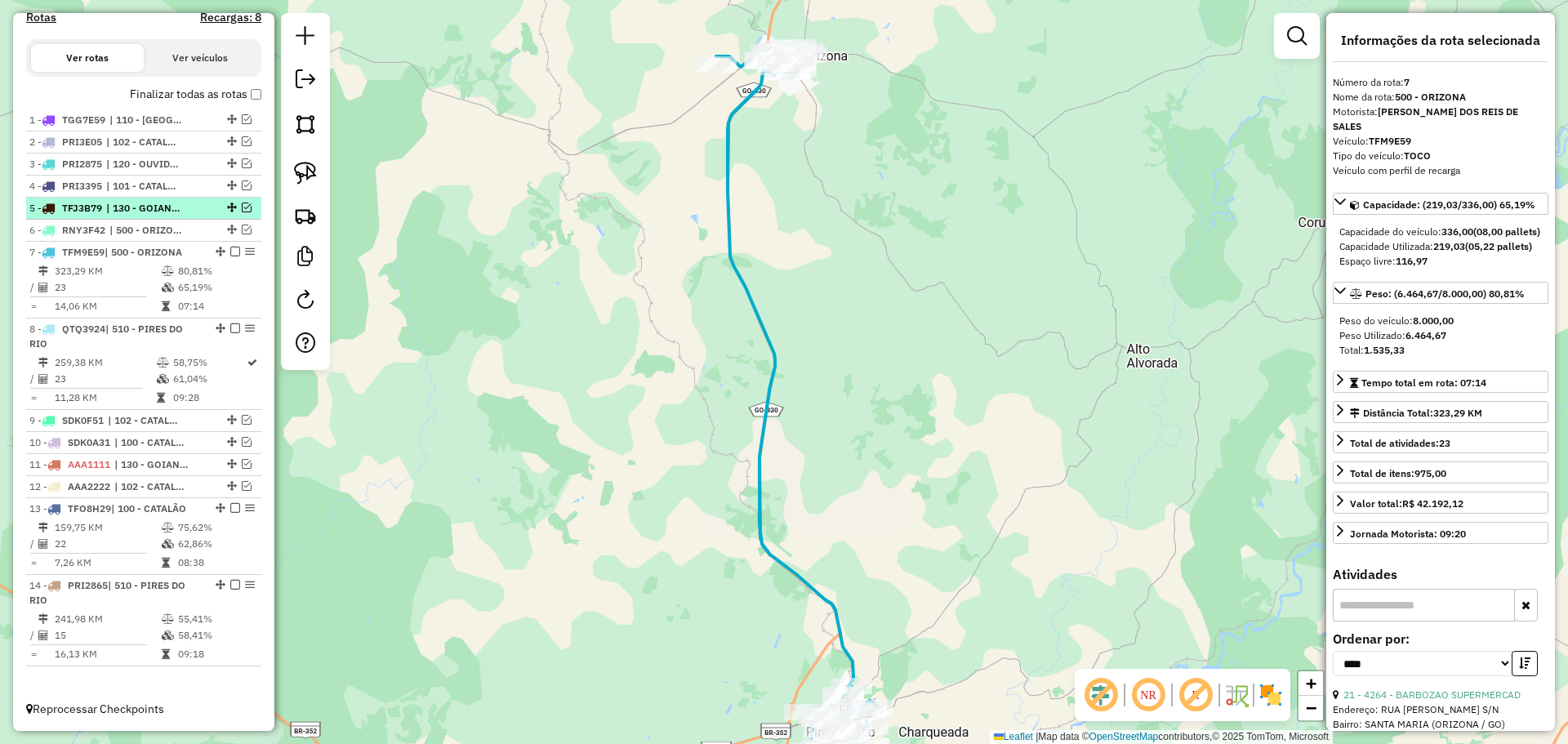
scroll to position [482, 0]
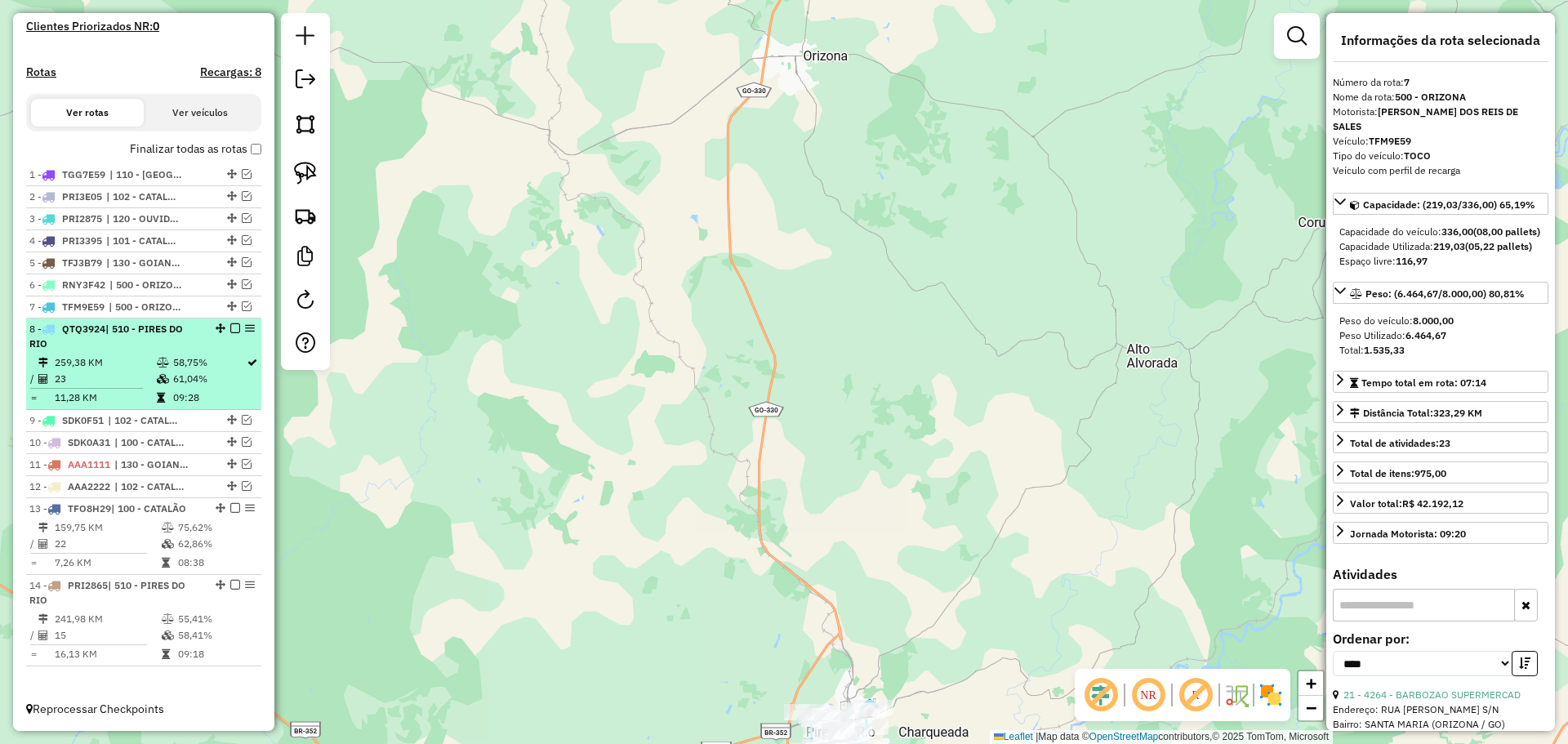
click at [138, 326] on span "| 510 - PIRES DO RIO" at bounding box center [107, 336] width 154 height 27
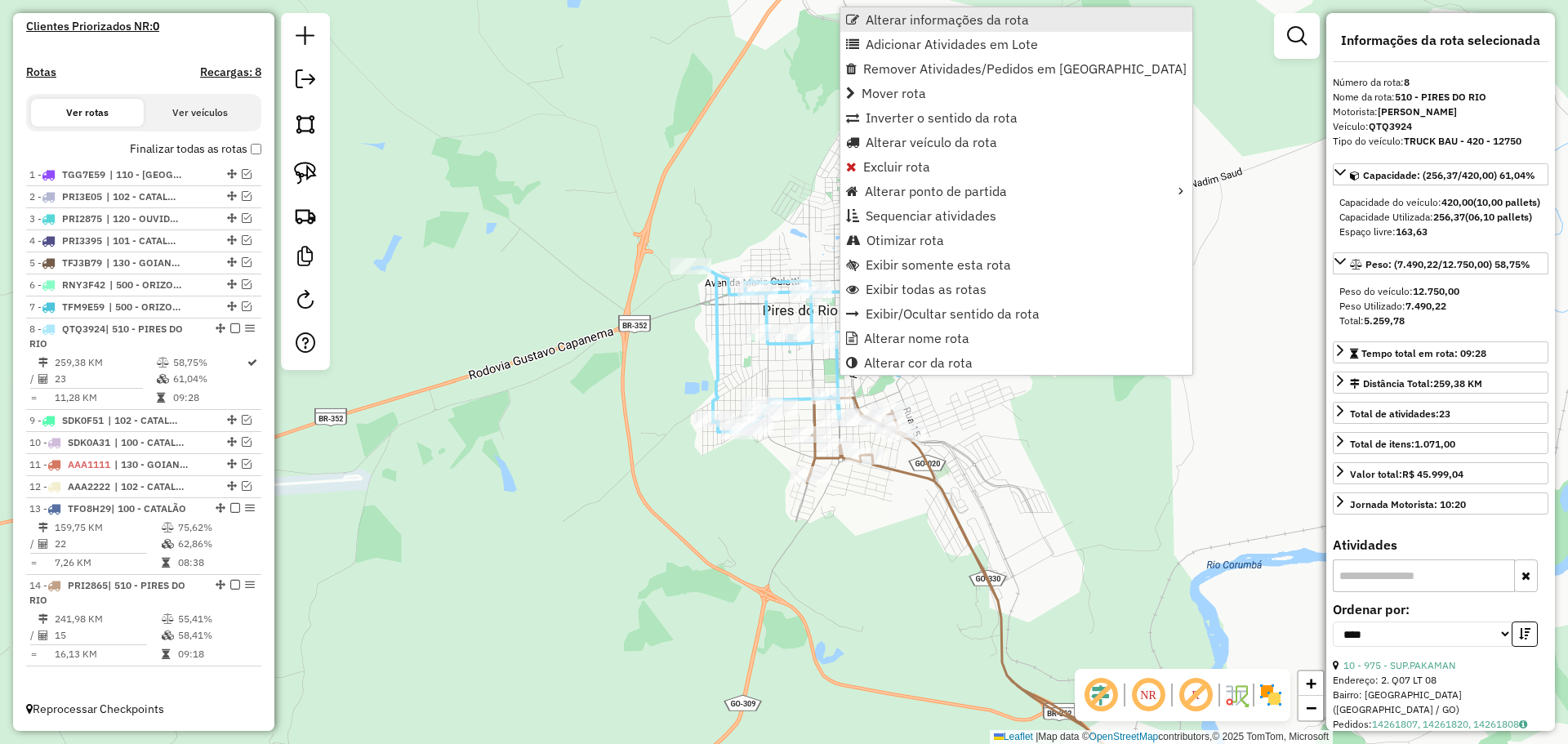
click at [934, 14] on span "Alterar informações da rota" at bounding box center [947, 20] width 163 height 13
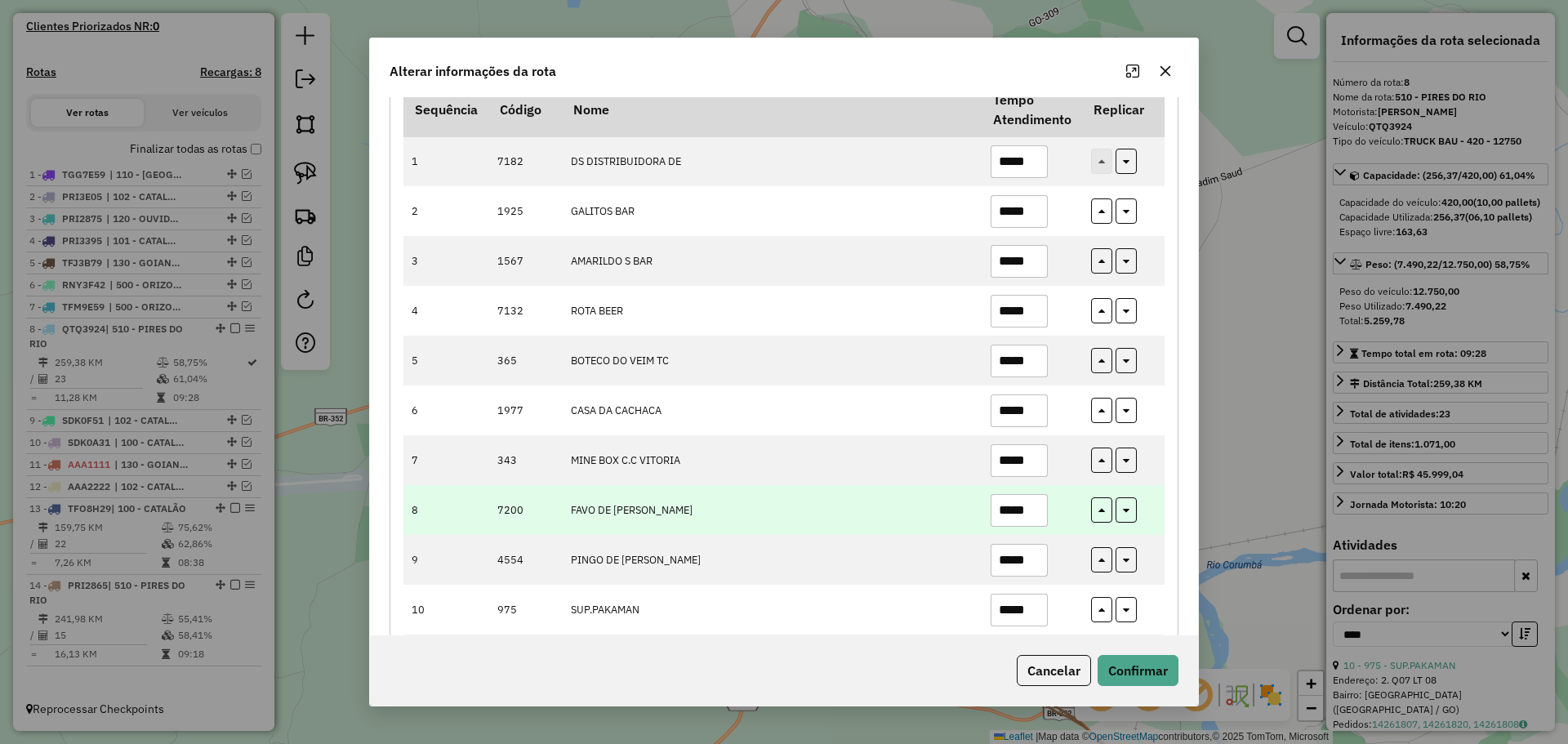
scroll to position [163, 0]
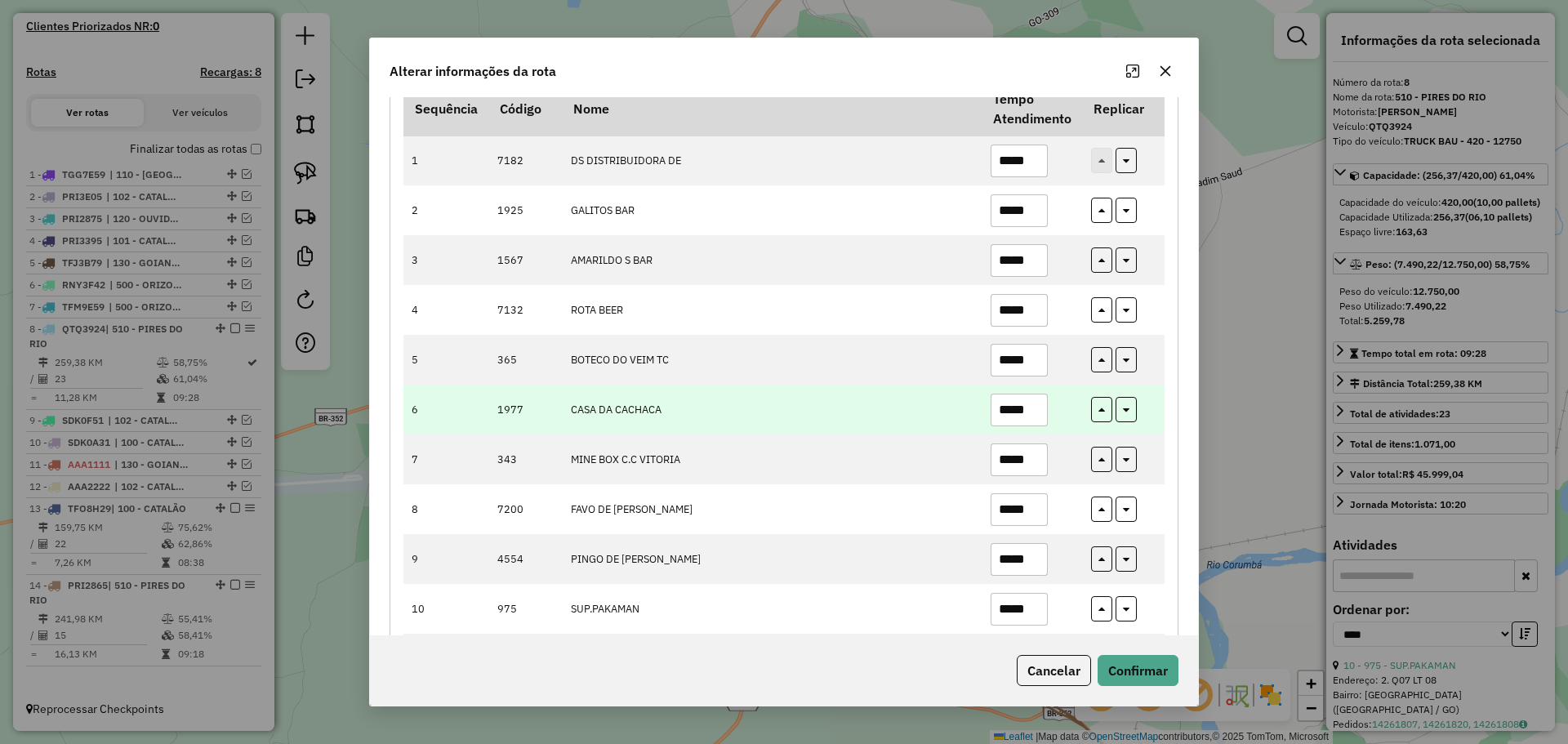
drag, startPoint x: 1017, startPoint y: 406, endPoint x: 1057, endPoint y: 407, distance: 40.0
click at [1057, 407] on td "*****" at bounding box center [1032, 409] width 101 height 50
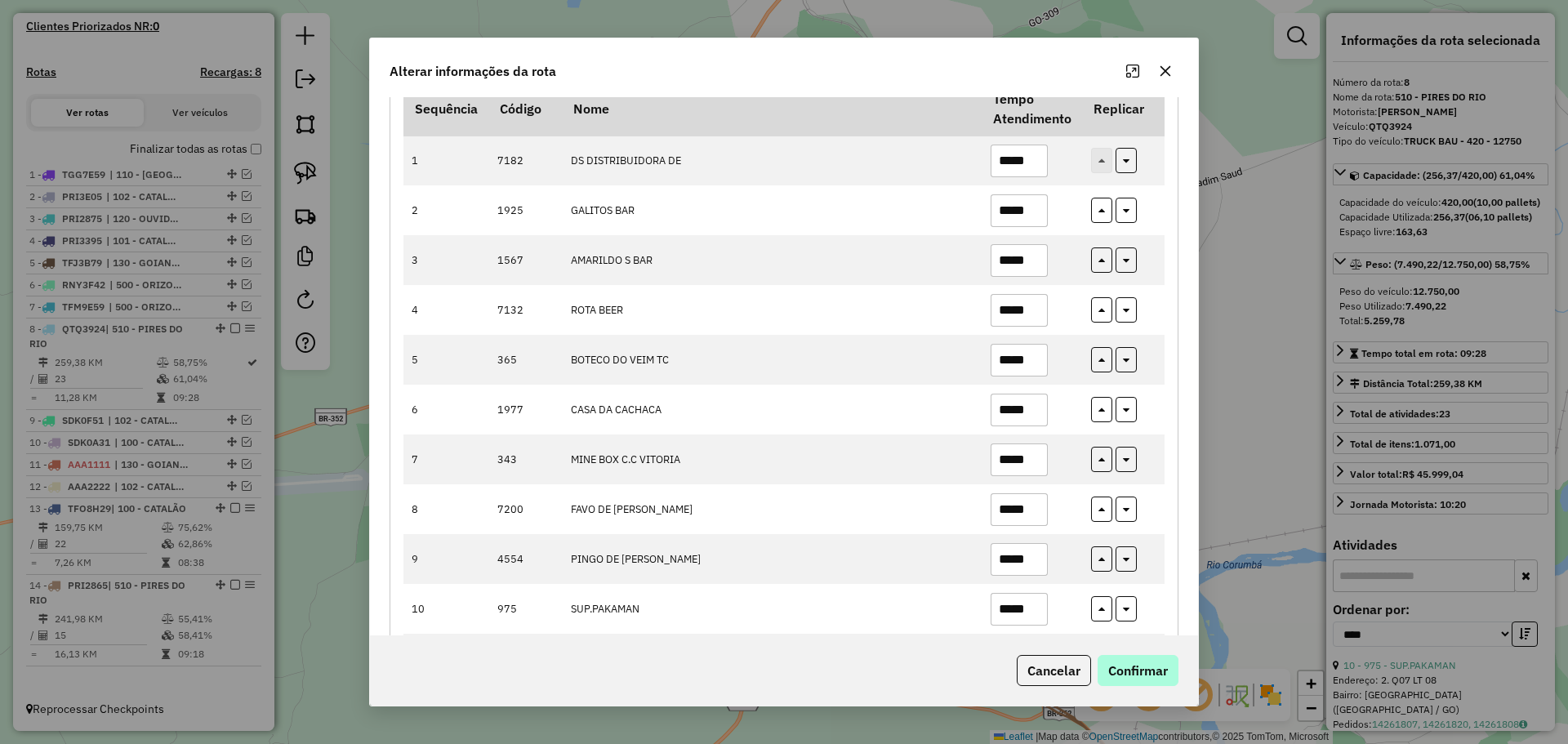
type input "*****"
click at [1150, 664] on button "Confirmar" at bounding box center [1138, 671] width 81 height 31
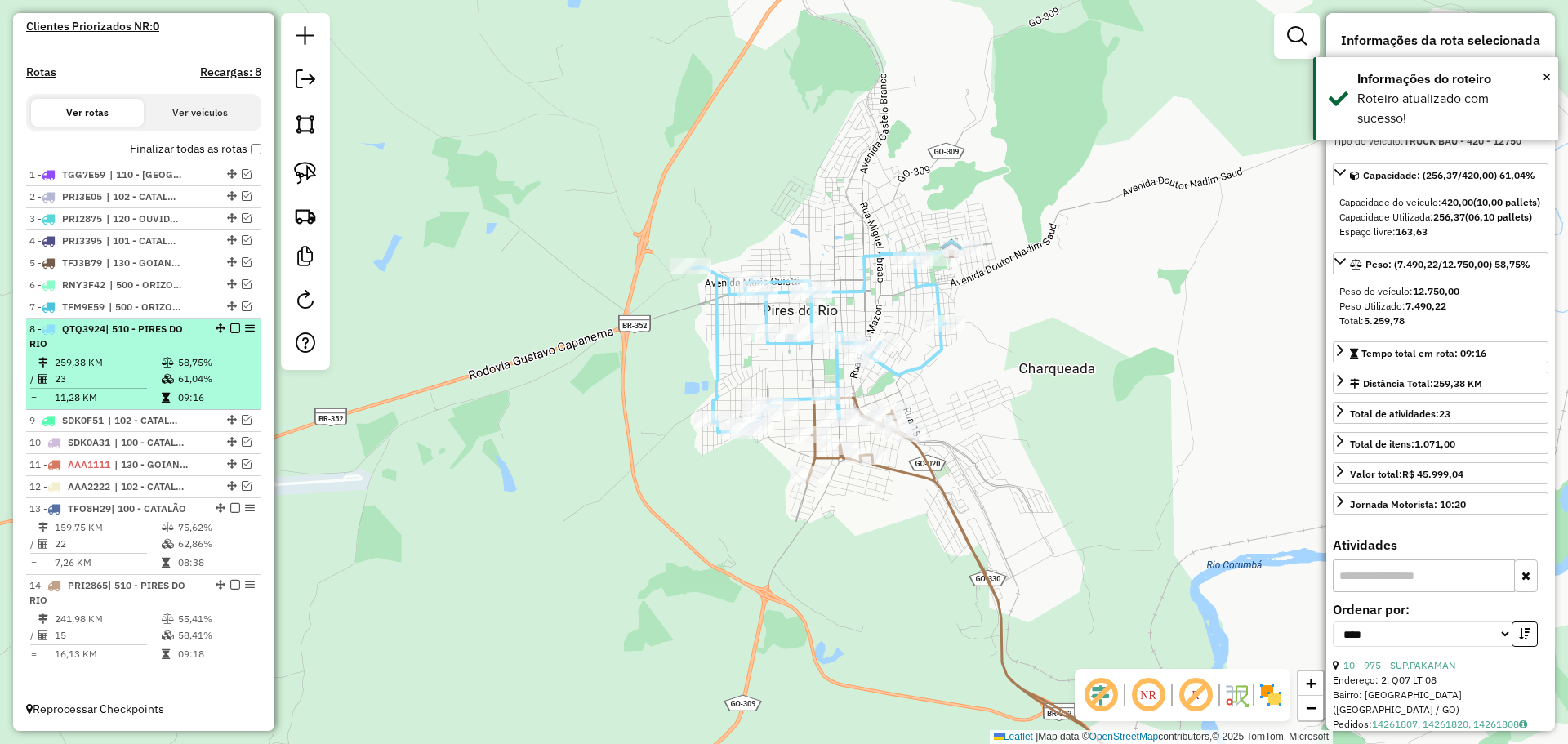
click at [233, 332] on em at bounding box center [235, 329] width 10 height 10
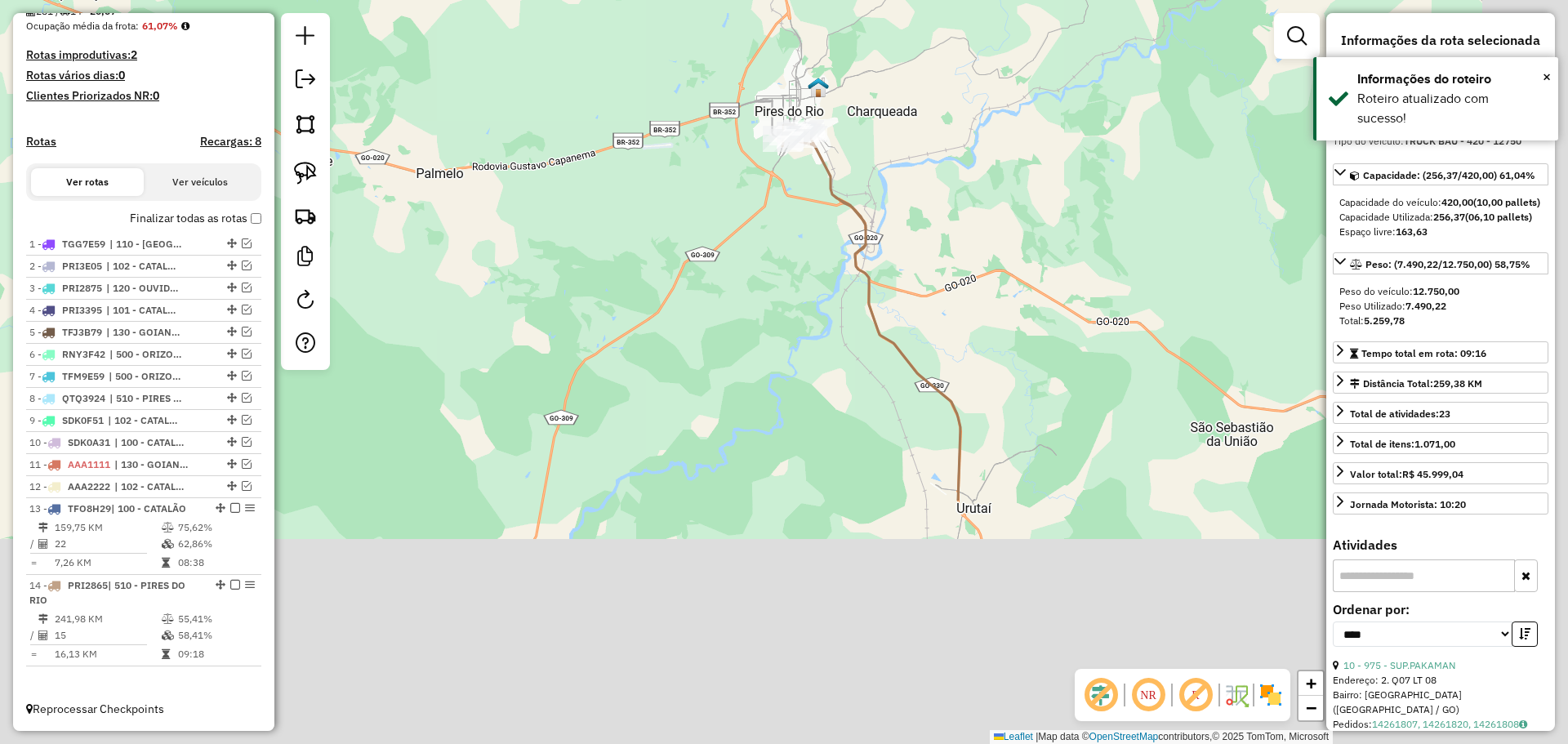
drag, startPoint x: 911, startPoint y: 226, endPoint x: 902, endPoint y: 288, distance: 62.6
click at [902, 187] on div "Janela de atendimento Grade de atendimento Capacidade Transportadoras Veículos …" at bounding box center [784, 372] width 1568 height 744
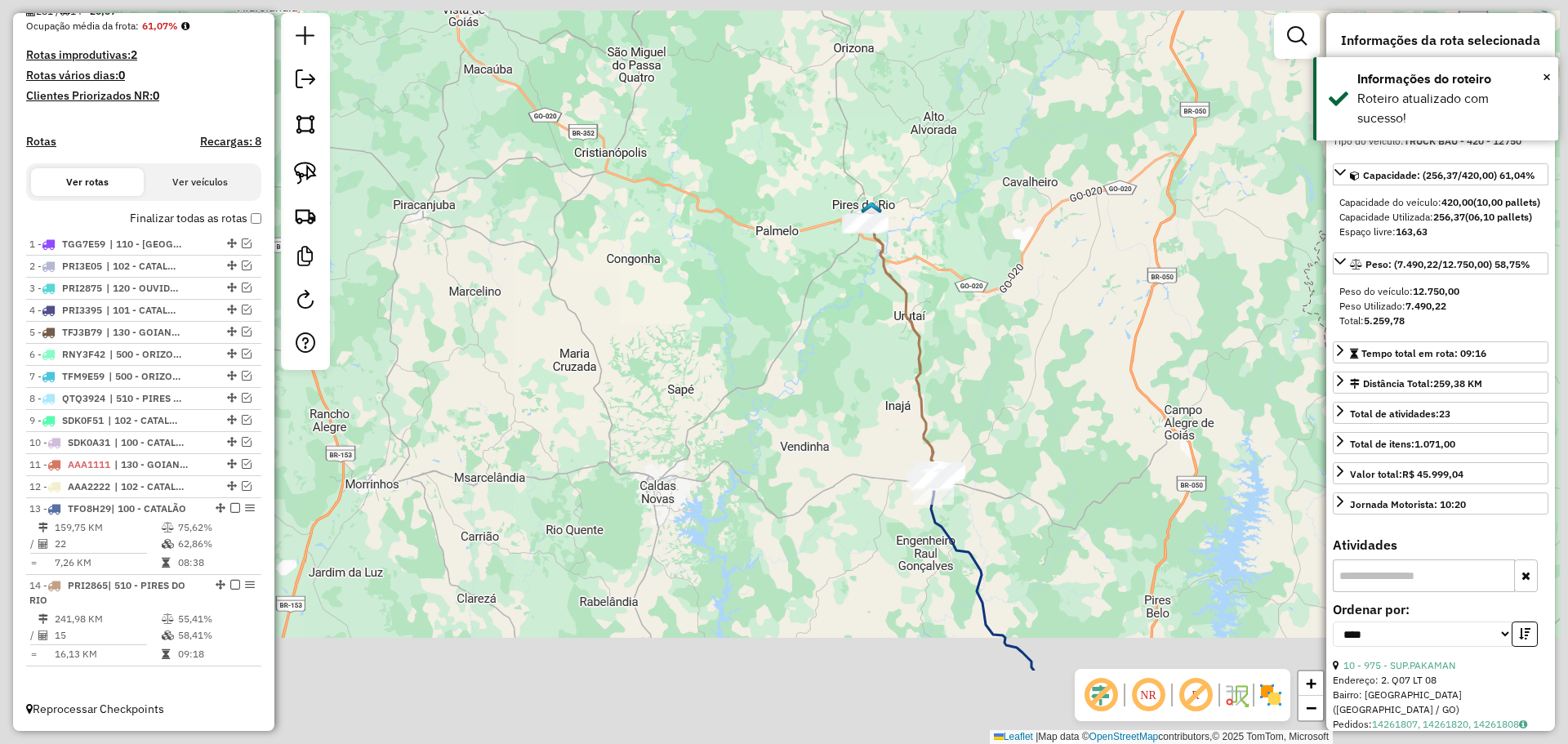
drag, startPoint x: 974, startPoint y: 409, endPoint x: 927, endPoint y: 300, distance: 118.7
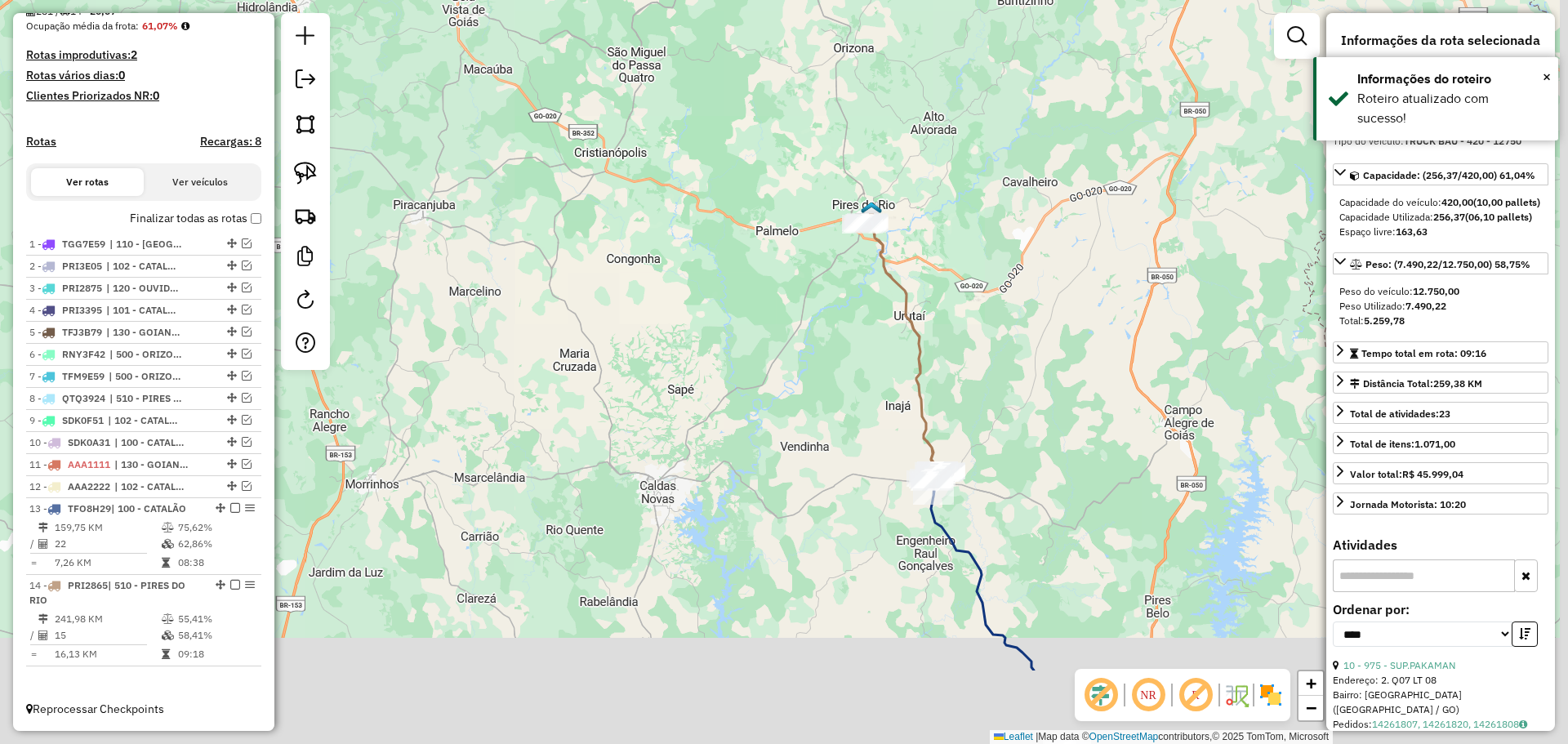
click at [927, 274] on div "Janela de atendimento Grade de atendimento Capacidade Transportadoras Veículos …" at bounding box center [784, 372] width 1568 height 744
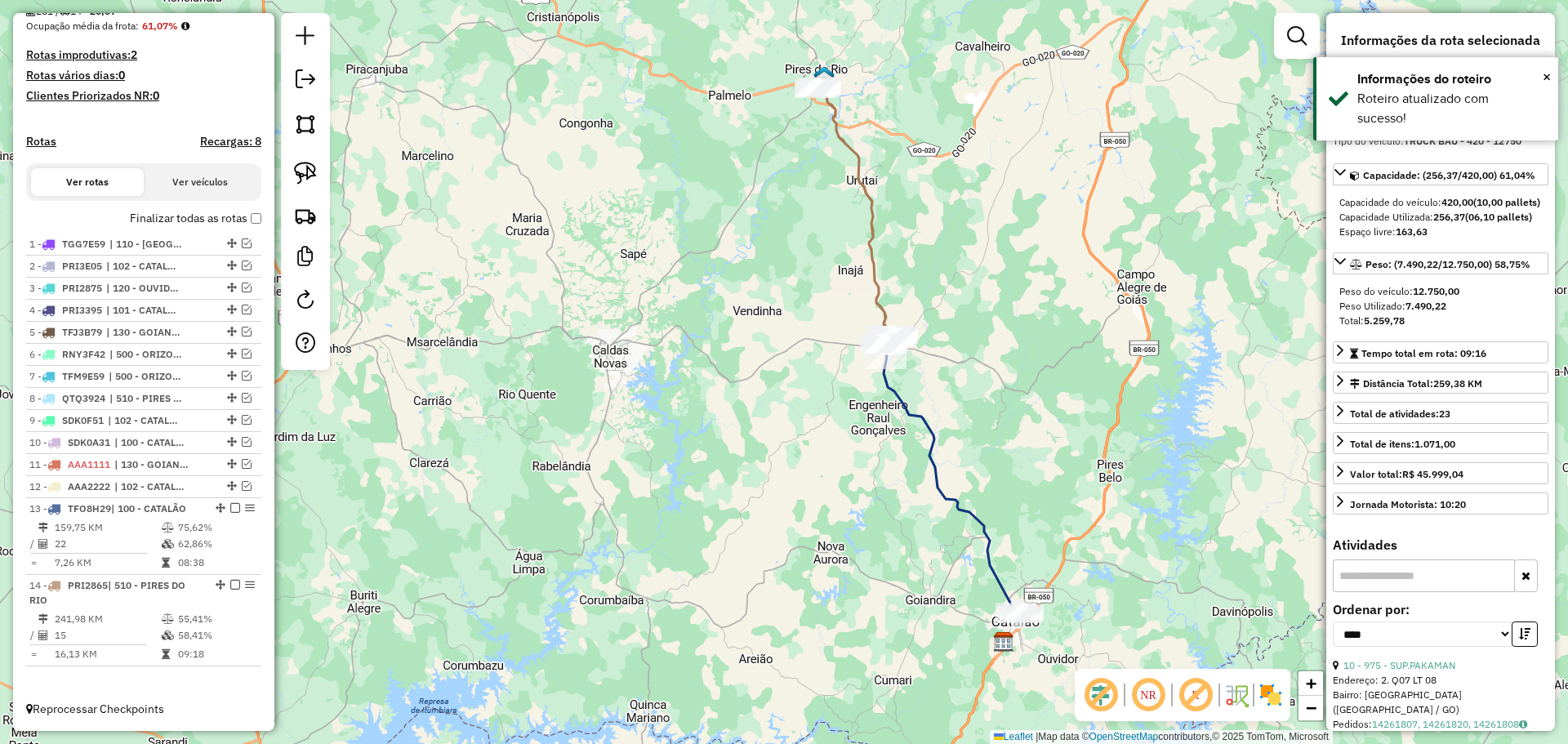
click at [881, 296] on icon at bounding box center [852, 211] width 75 height 253
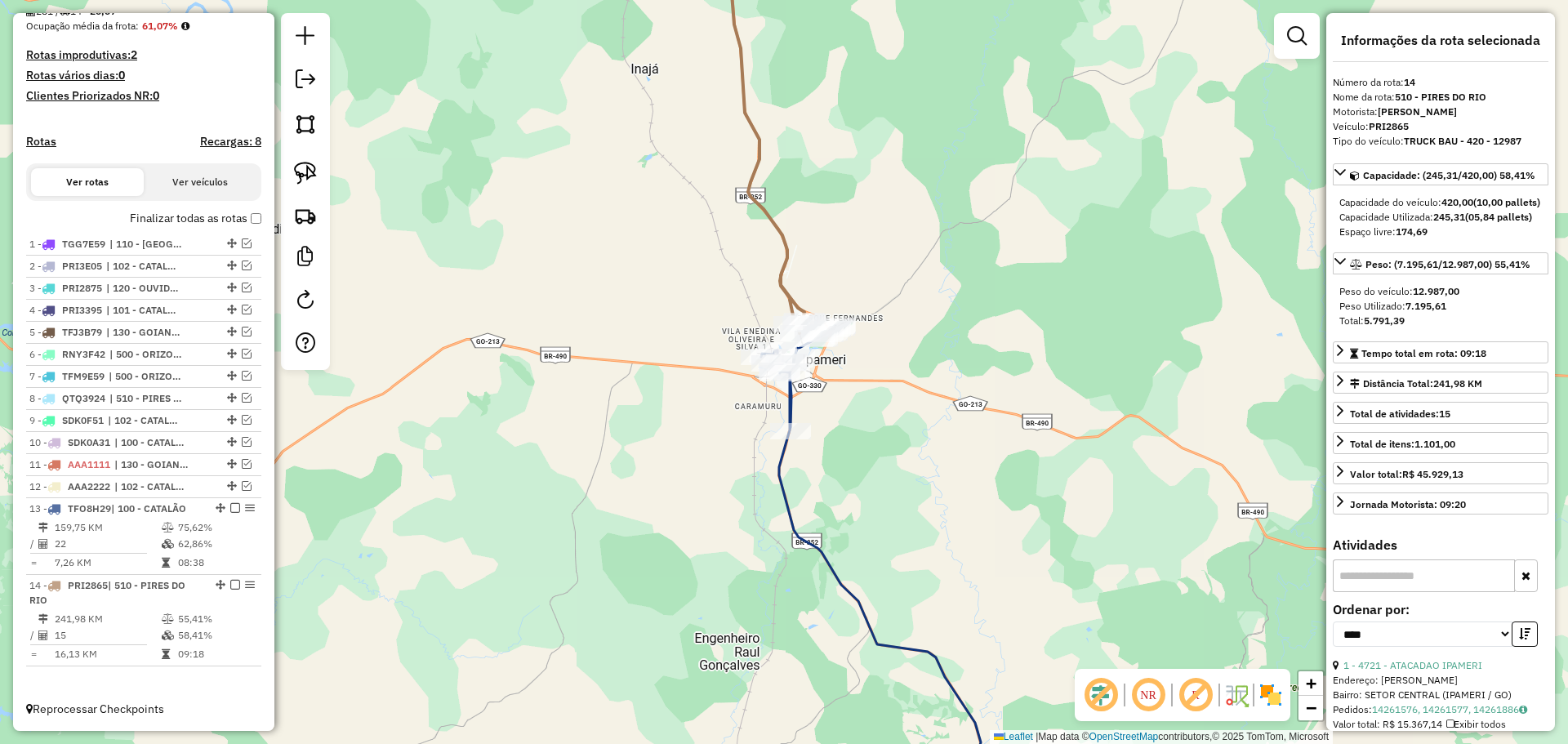
click at [790, 402] on icon at bounding box center [870, 572] width 220 height 492
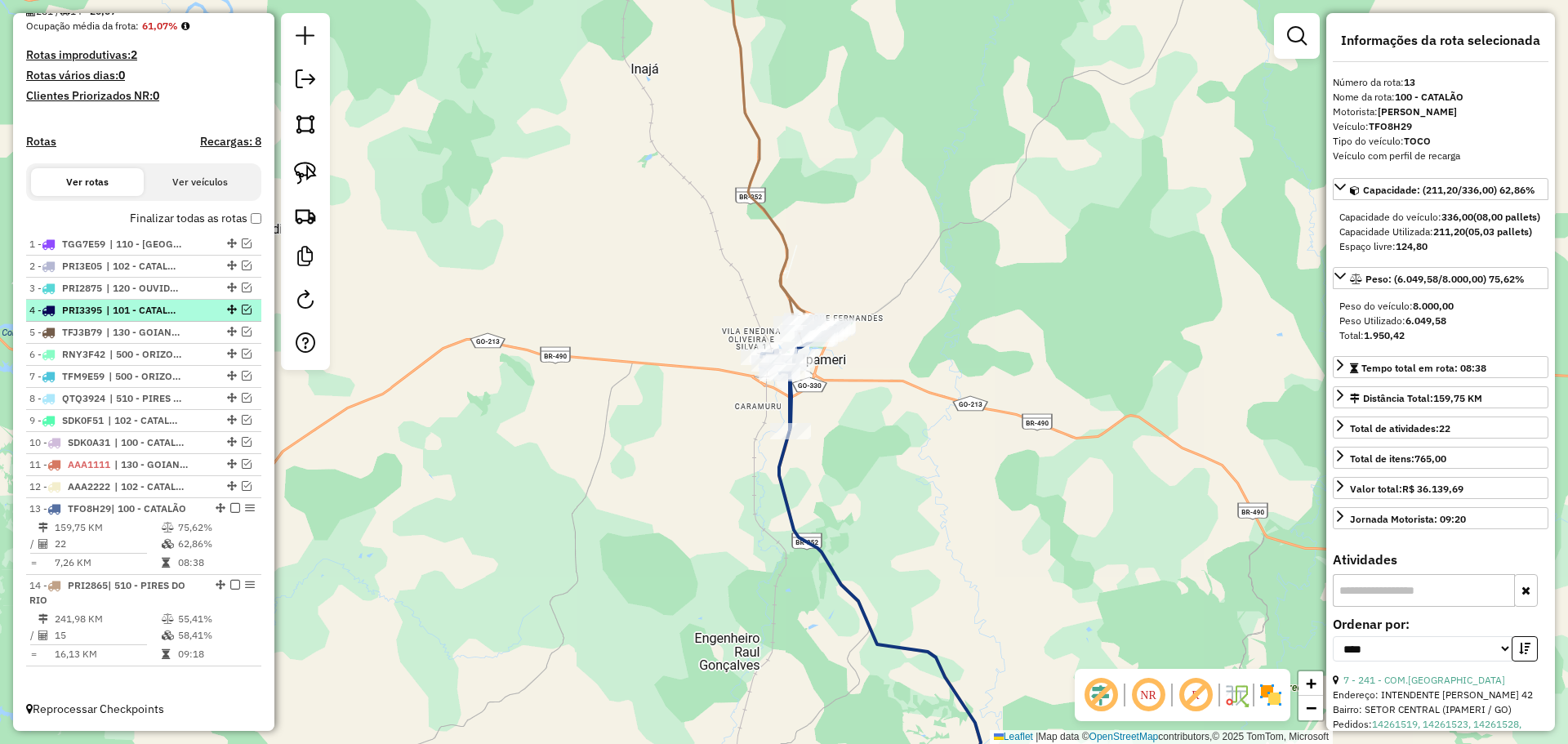
click at [243, 312] on em at bounding box center [247, 310] width 10 height 10
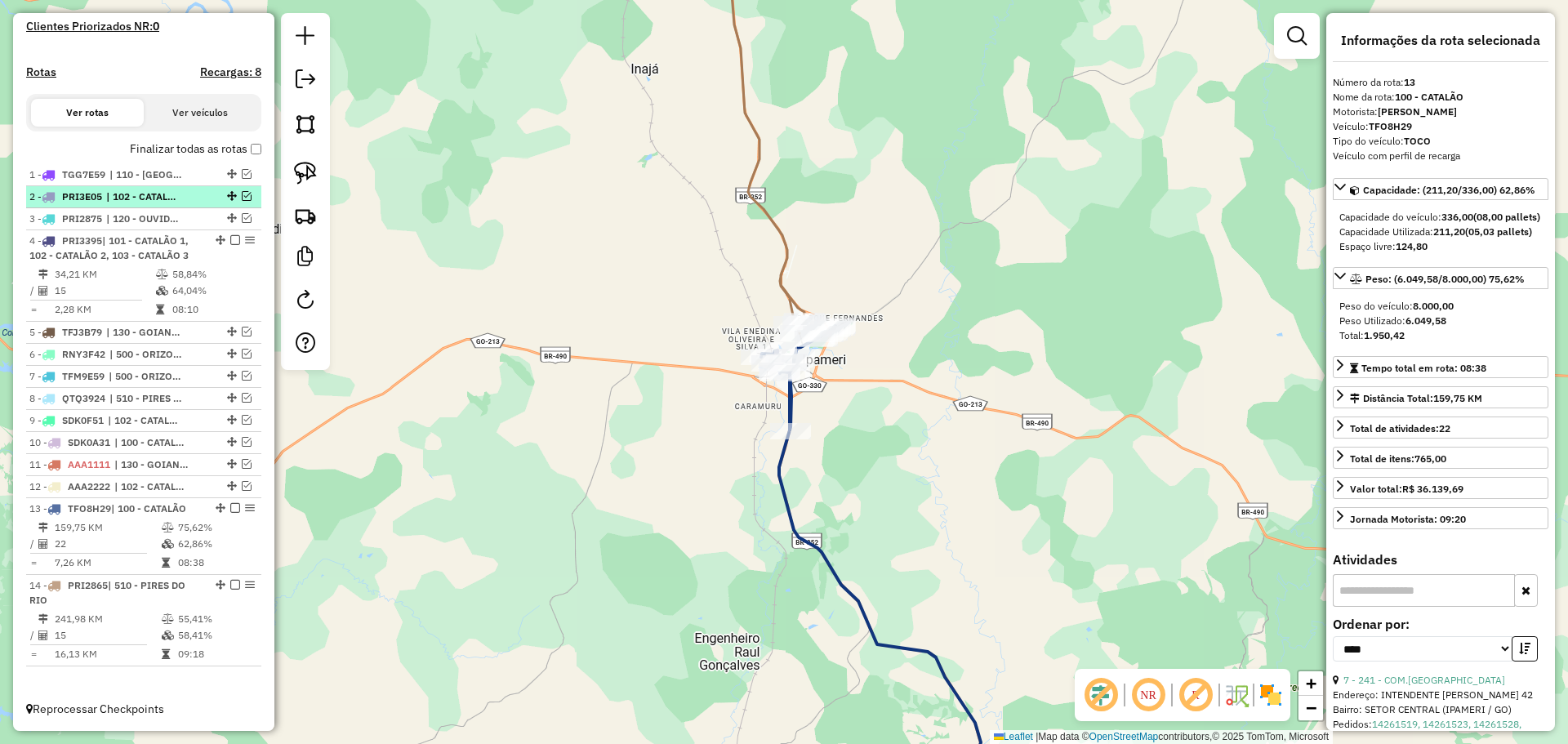
click at [242, 195] on em at bounding box center [247, 196] width 10 height 10
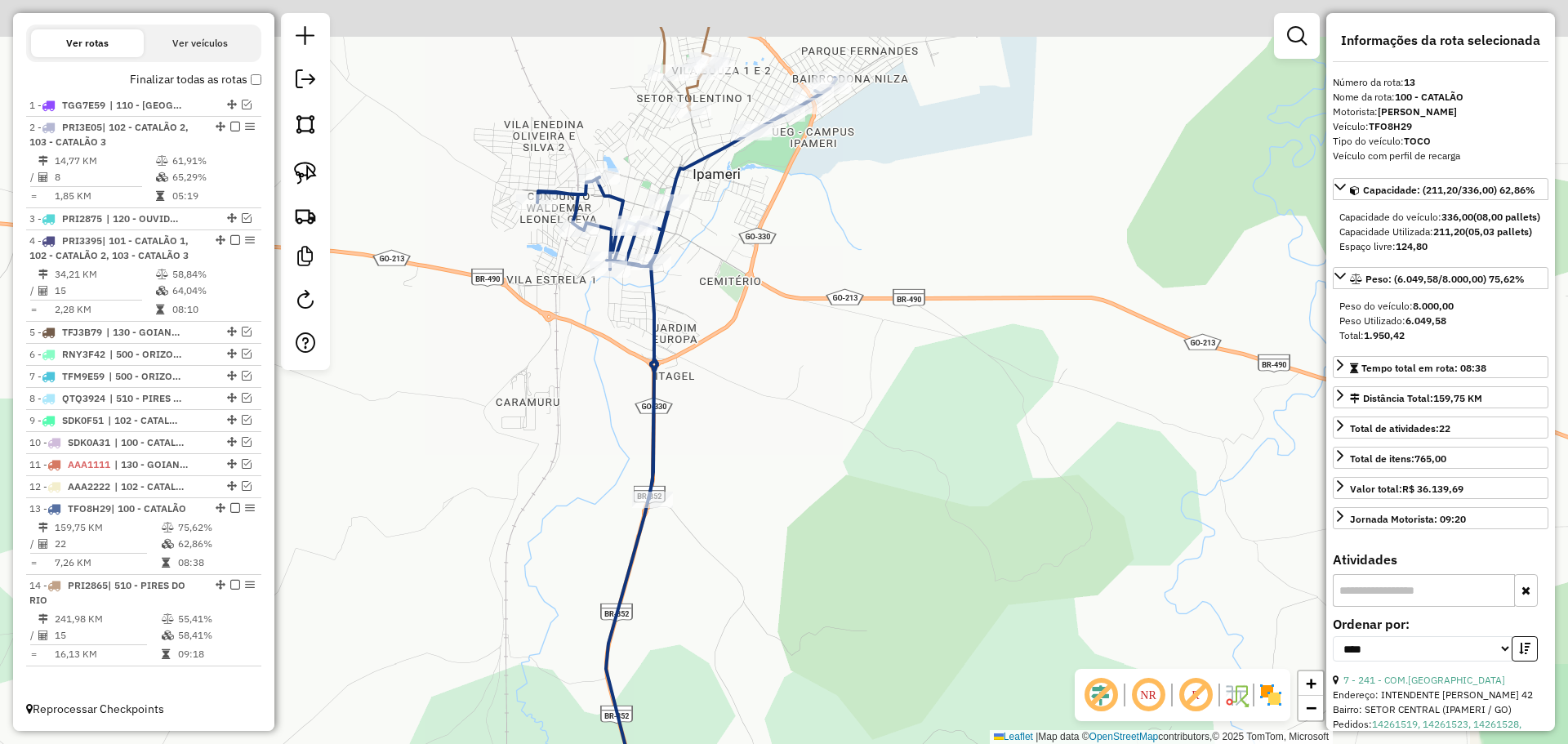
drag, startPoint x: 772, startPoint y: 323, endPoint x: 745, endPoint y: 456, distance: 135.7
click at [753, 586] on div "Janela de atendimento Grade de atendimento Capacidade Transportadoras Veículos …" at bounding box center [784, 372] width 1568 height 744
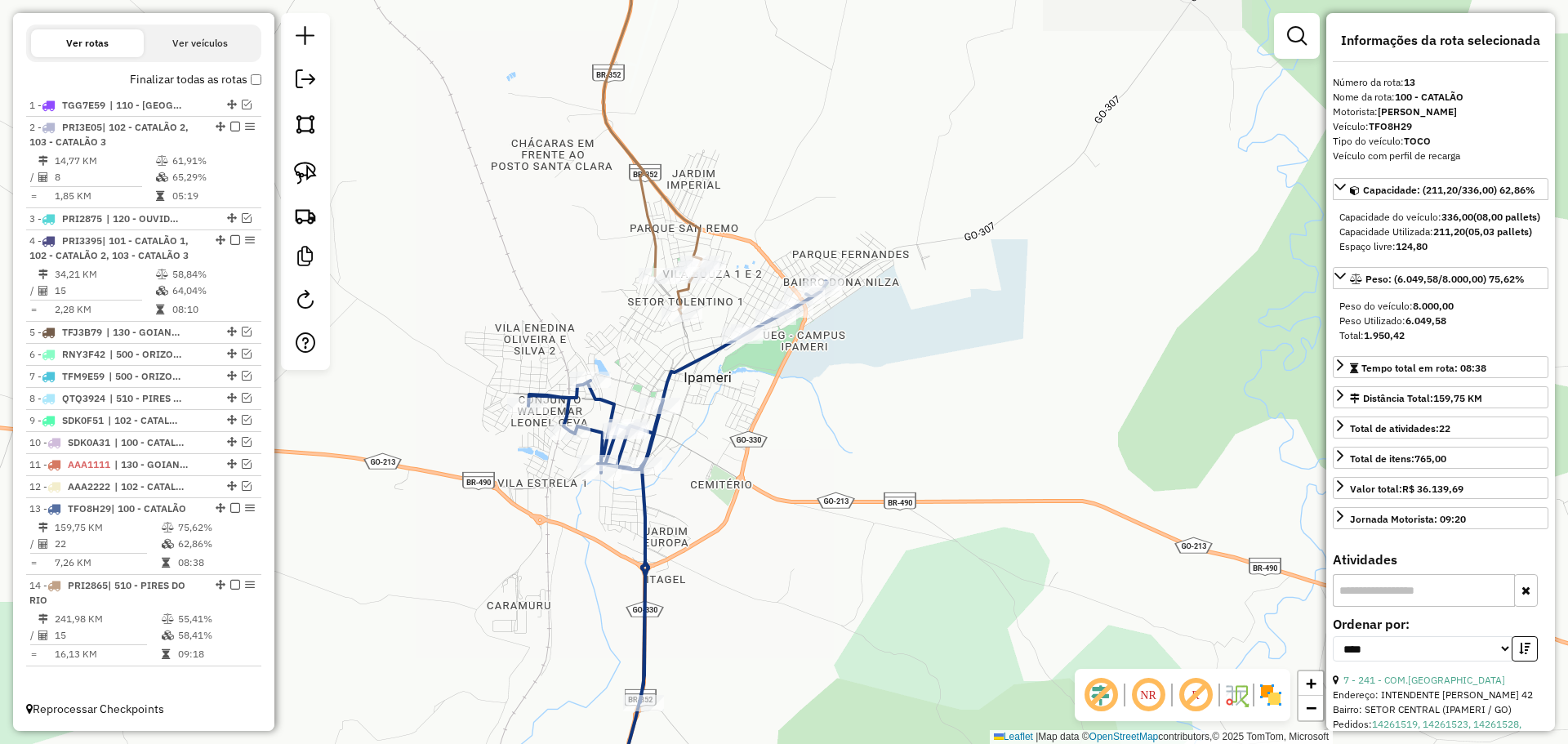
click at [698, 240] on icon at bounding box center [653, 120] width 101 height 388
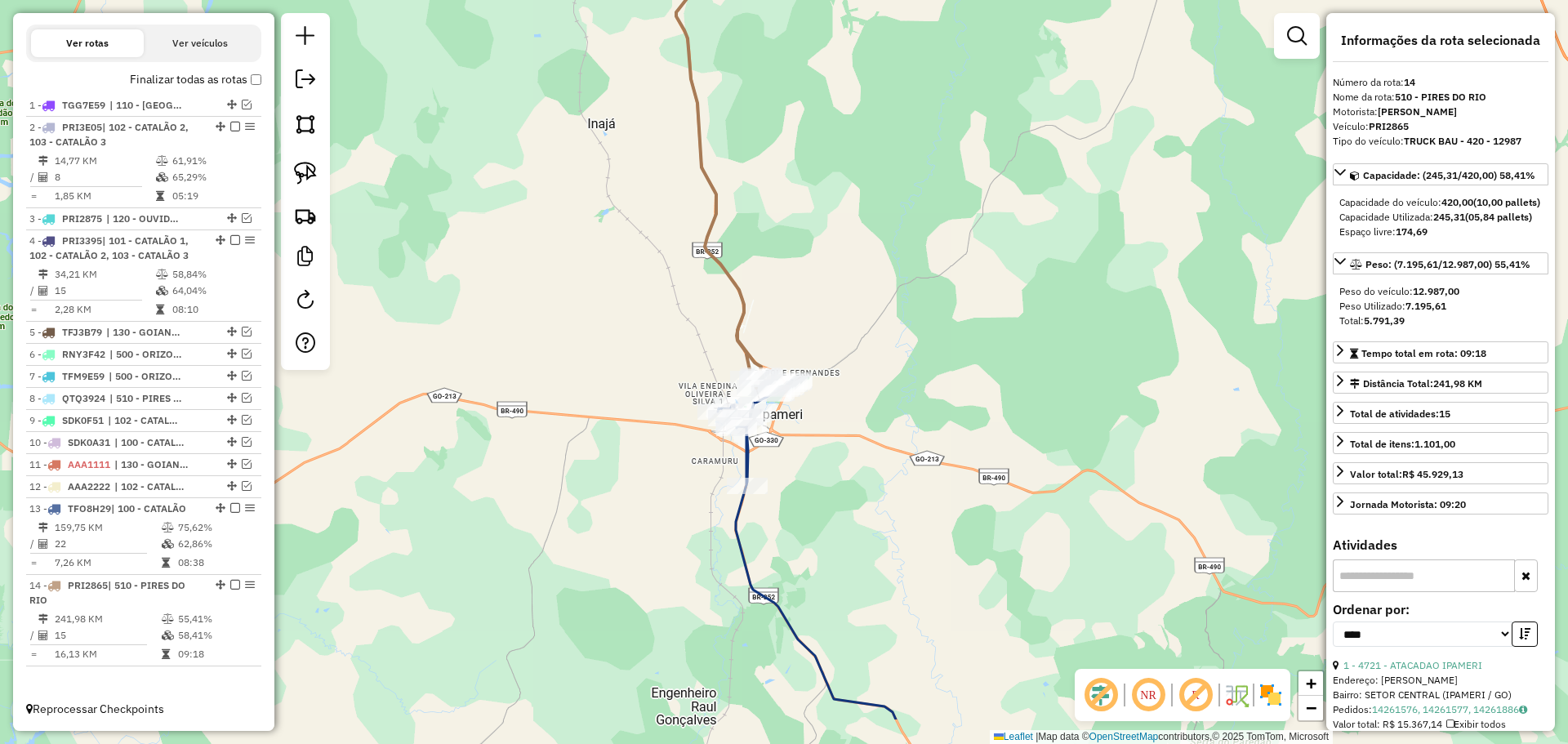
drag, startPoint x: 840, startPoint y: 593, endPoint x: 772, endPoint y: 311, distance: 290.1
click at [750, 206] on div "Janela de atendimento Grade de atendimento Capacidade Transportadoras Veículos …" at bounding box center [784, 372] width 1568 height 744
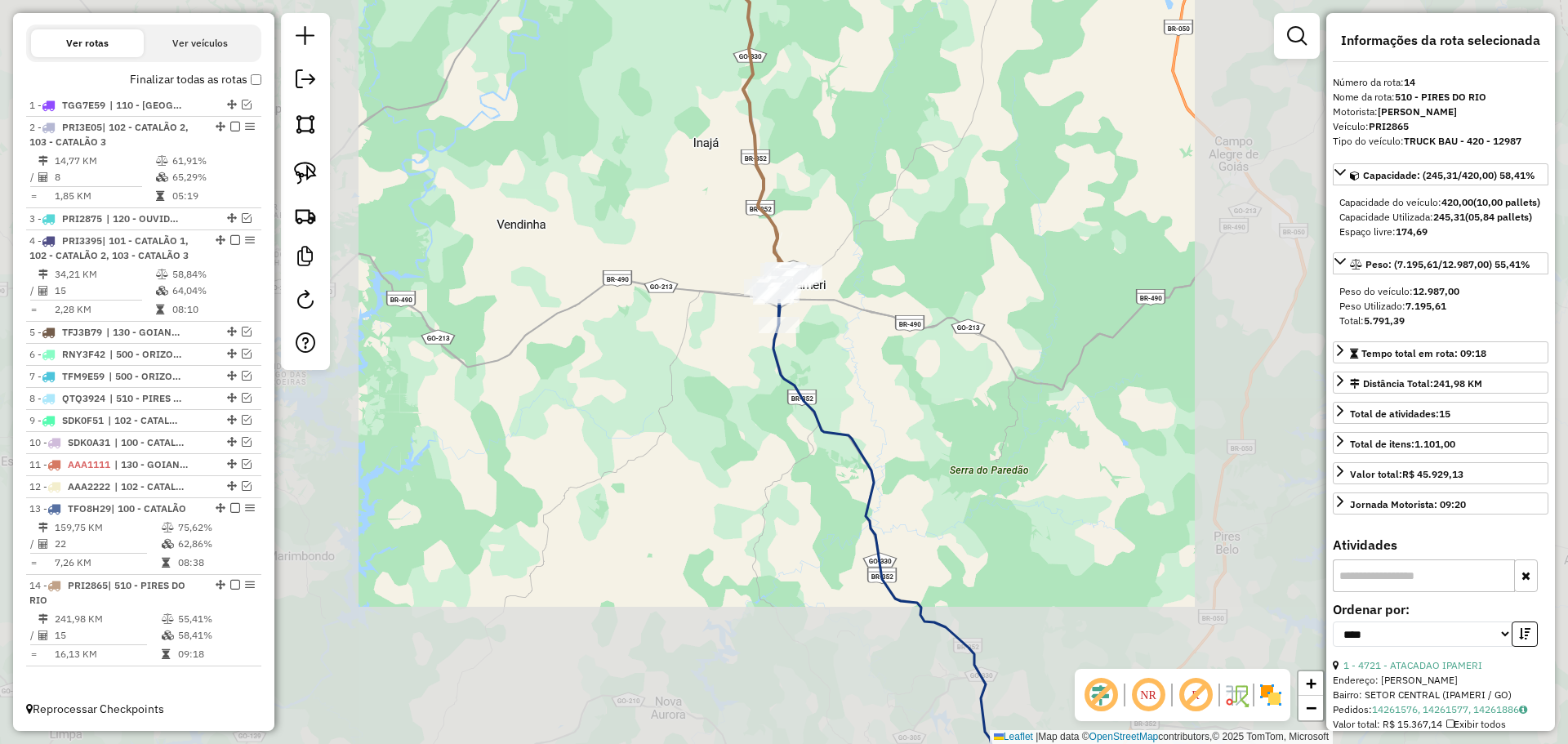
drag, startPoint x: 927, startPoint y: 559, endPoint x: 767, endPoint y: 281, distance: 320.8
click at [767, 282] on div "Janela de atendimento Grade de atendimento Capacidade Transportadoras Veículos …" at bounding box center [784, 372] width 1568 height 744
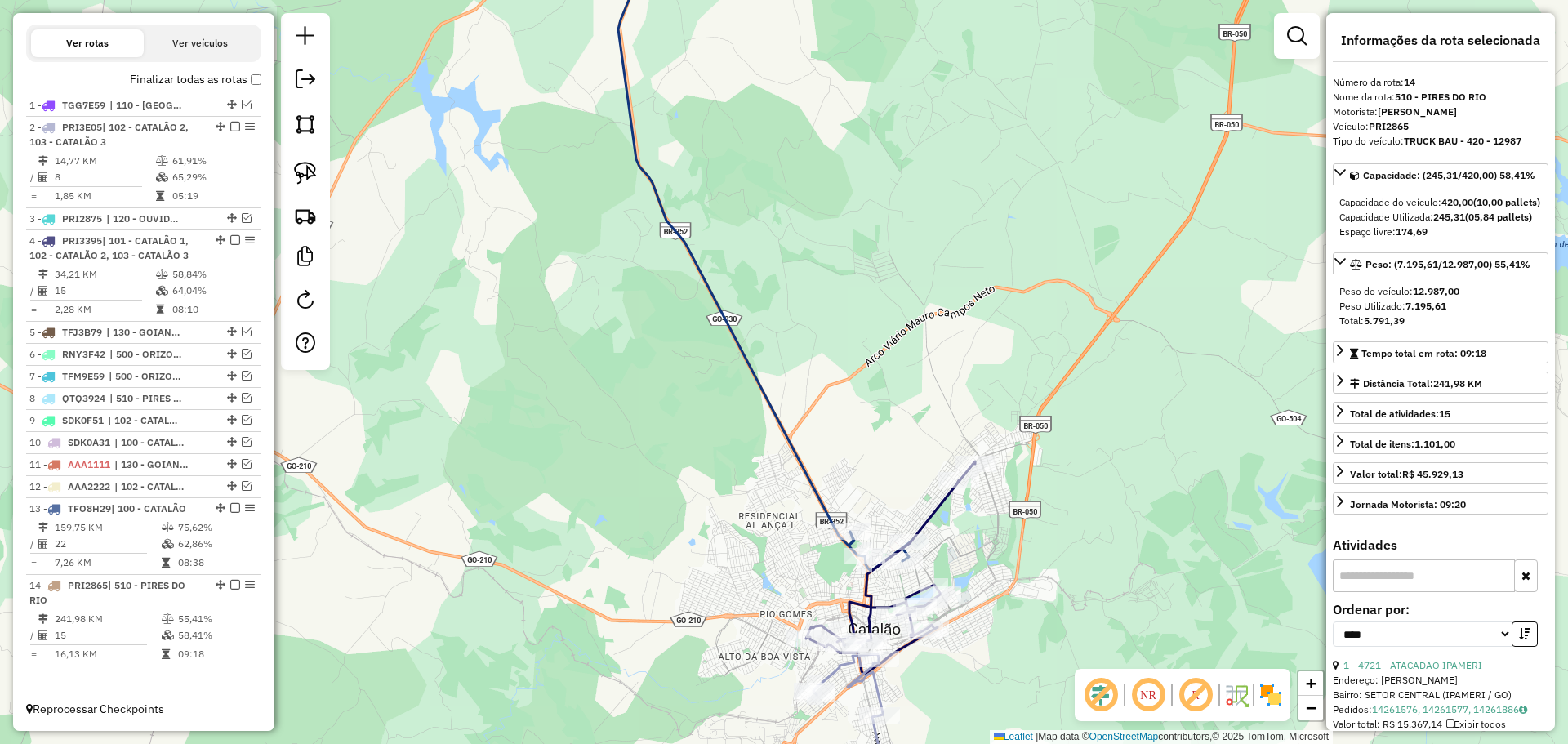
click at [927, 523] on icon at bounding box center [891, 567] width 169 height 212
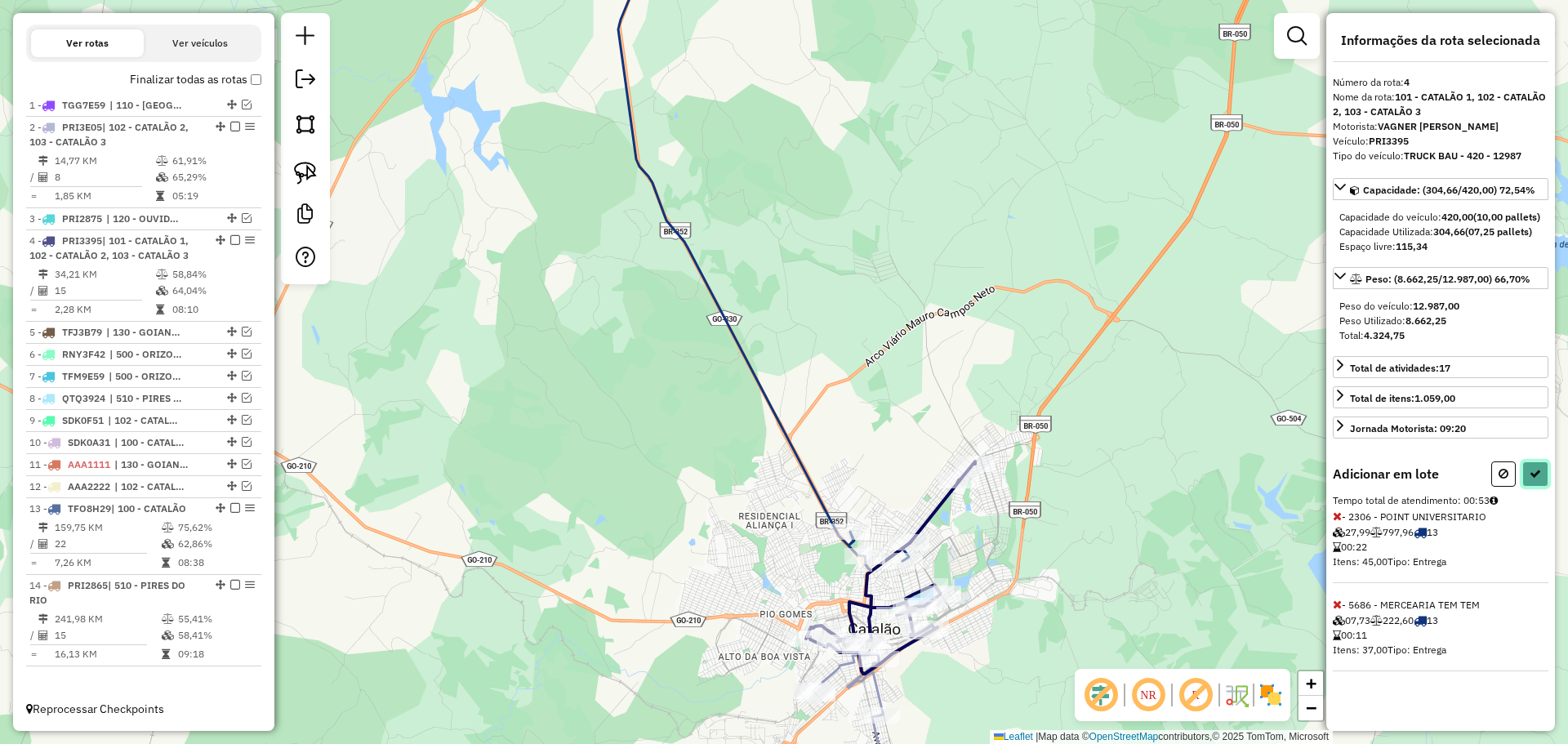
drag, startPoint x: 1541, startPoint y: 492, endPoint x: 1385, endPoint y: 486, distance: 156.1
click at [1540, 487] on button at bounding box center [1534, 474] width 26 height 25
select select "*********"
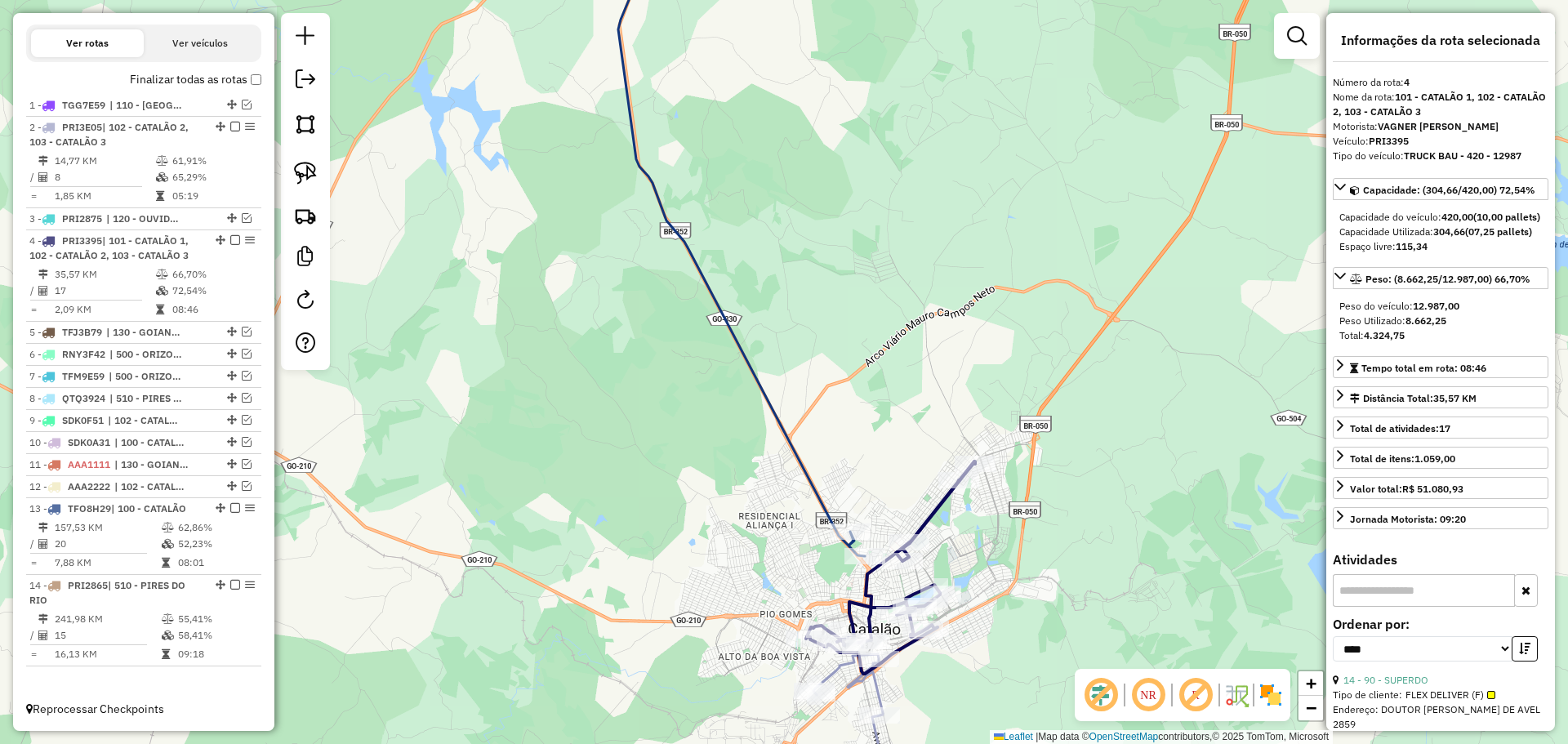
click at [828, 510] on icon at bounding box center [739, 241] width 251 height 631
click at [877, 690] on icon at bounding box center [847, 721] width 69 height 134
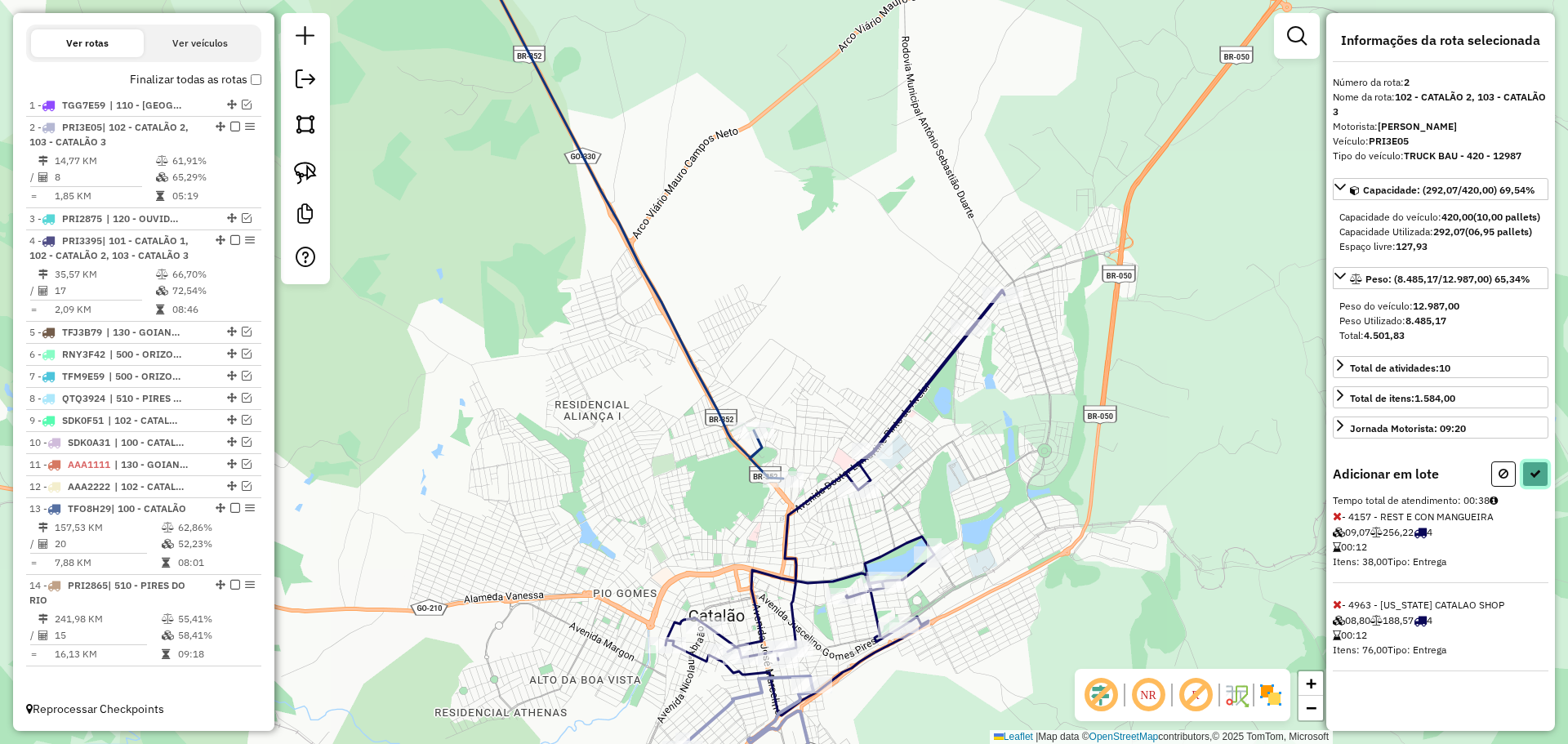
click at [1536, 480] on icon at bounding box center [1535, 474] width 12 height 12
select select "*********"
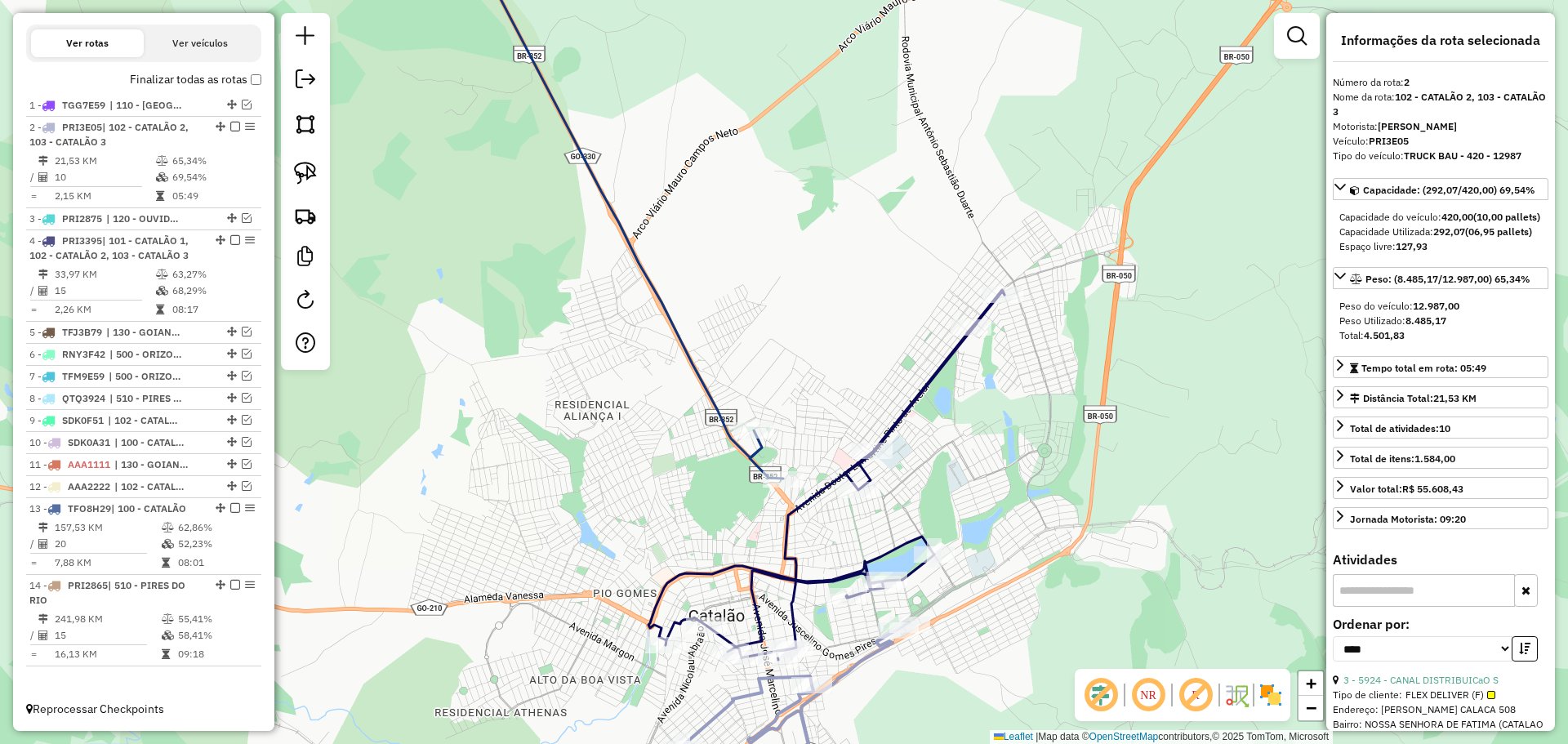
click at [851, 672] on icon at bounding box center [794, 721] width 230 height 196
click at [797, 634] on icon at bounding box center [826, 475] width 356 height 370
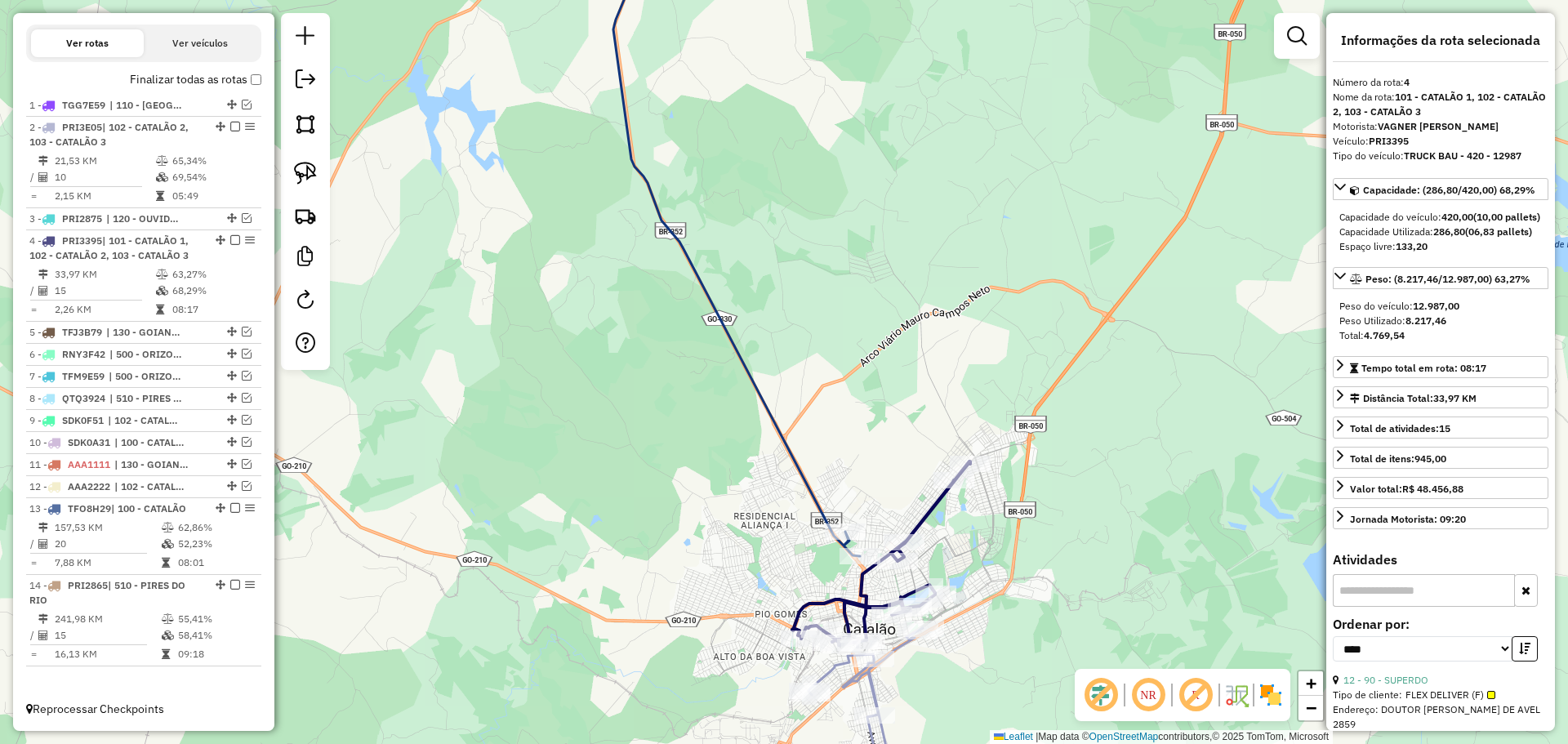
click at [936, 508] on icon at bounding box center [880, 554] width 178 height 186
click at [813, 504] on icon at bounding box center [734, 241] width 251 height 631
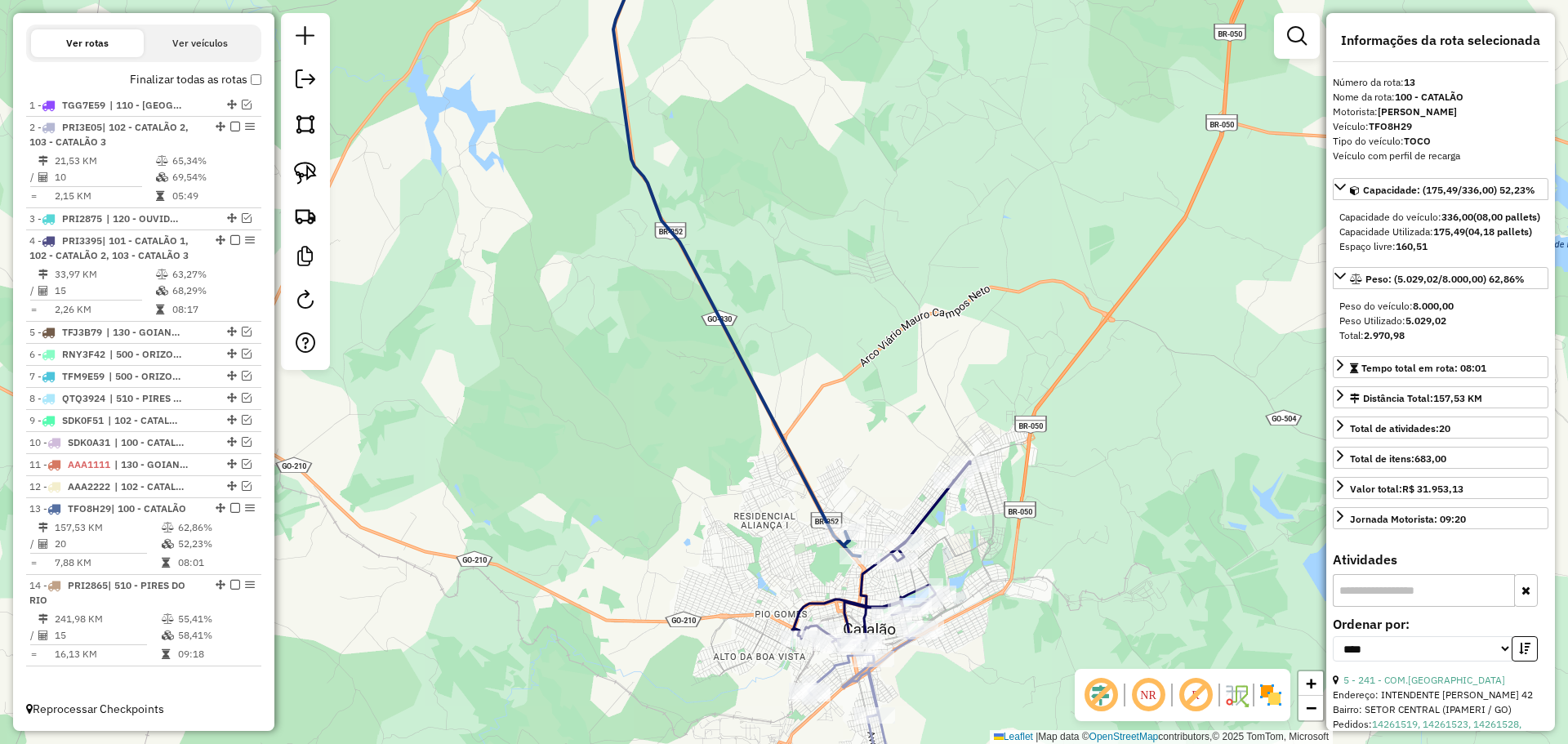
scroll to position [287, 0]
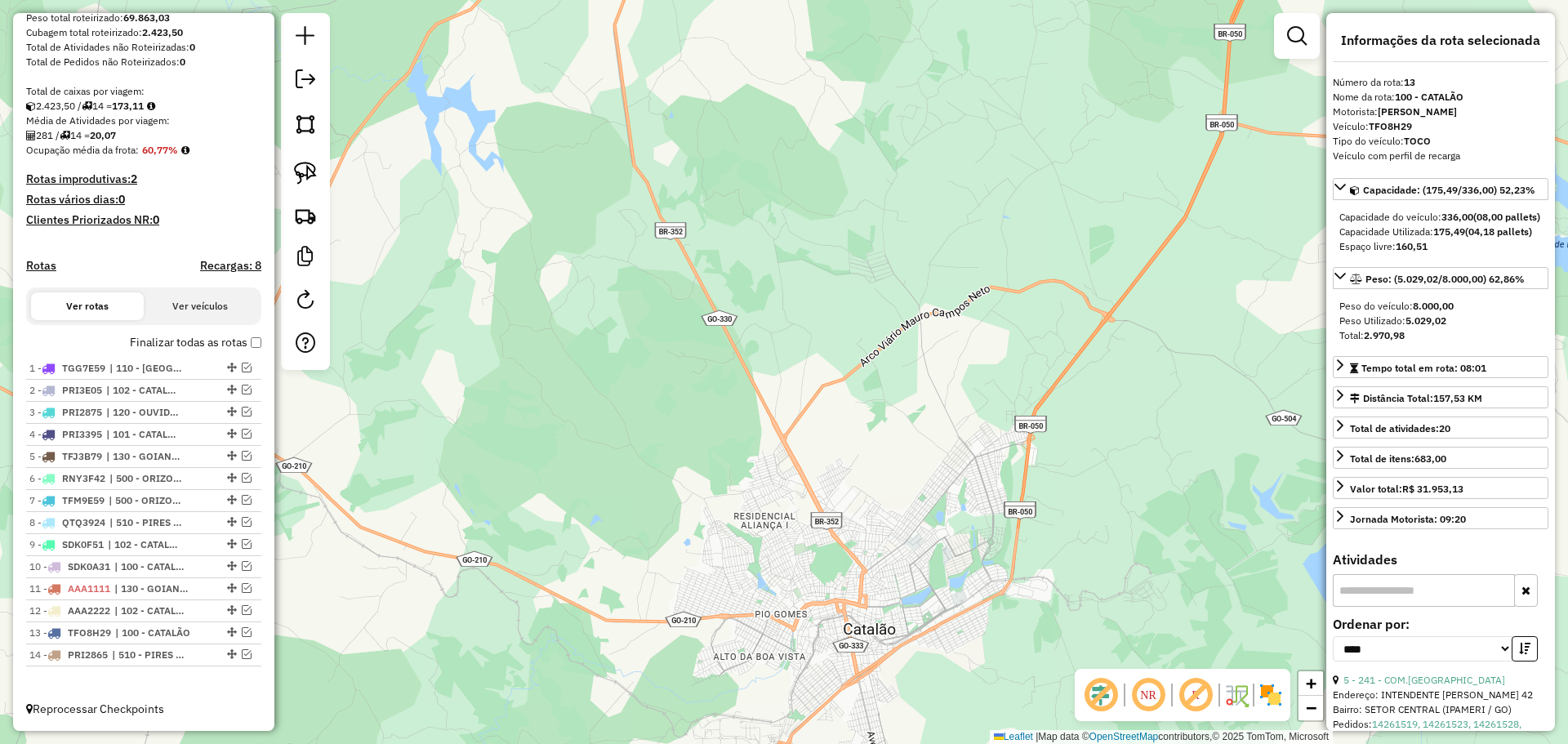
click at [324, 83] on div at bounding box center [305, 191] width 49 height 357
click at [303, 74] on em at bounding box center [306, 79] width 19 height 19
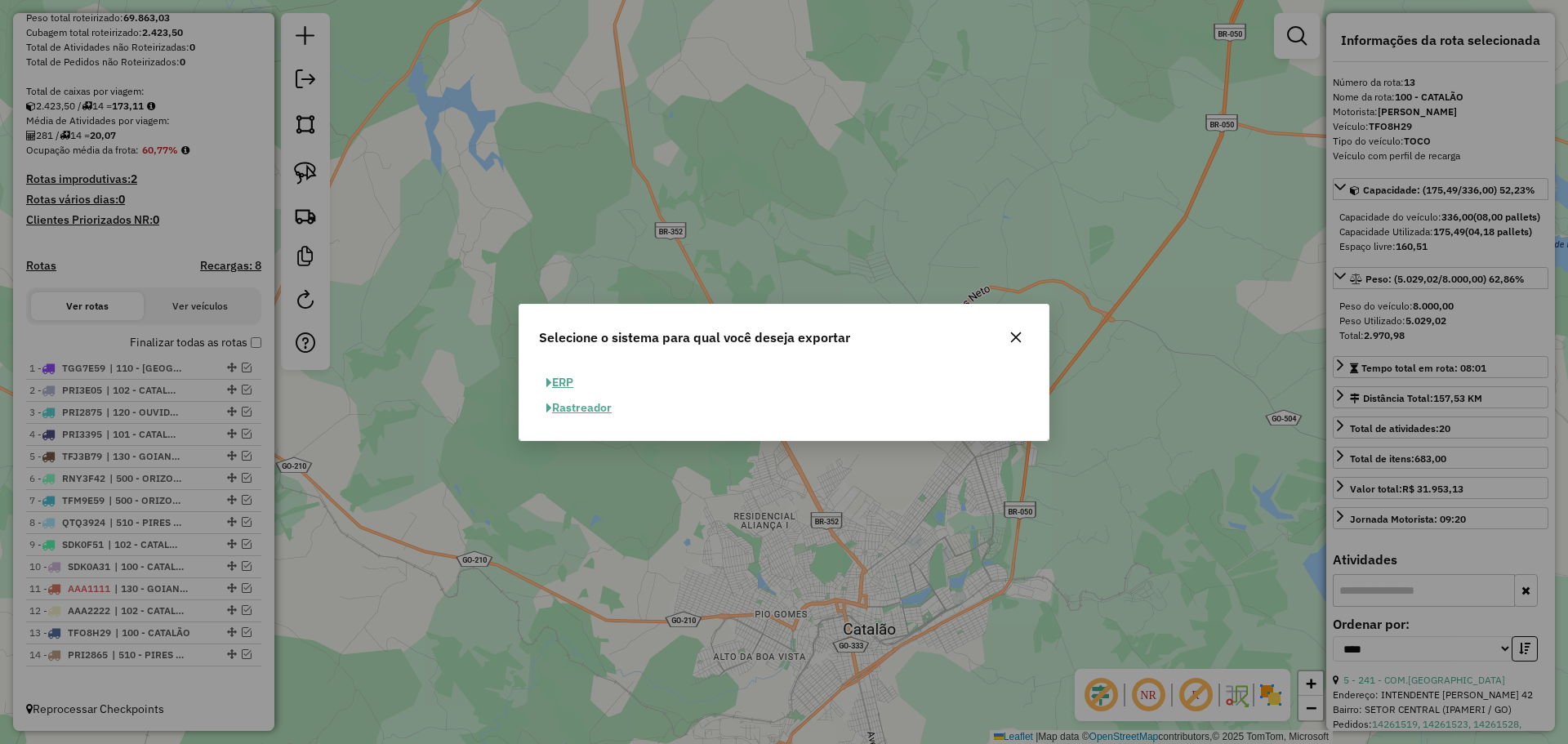
click at [542, 377] on button "ERP" at bounding box center [559, 383] width 41 height 25
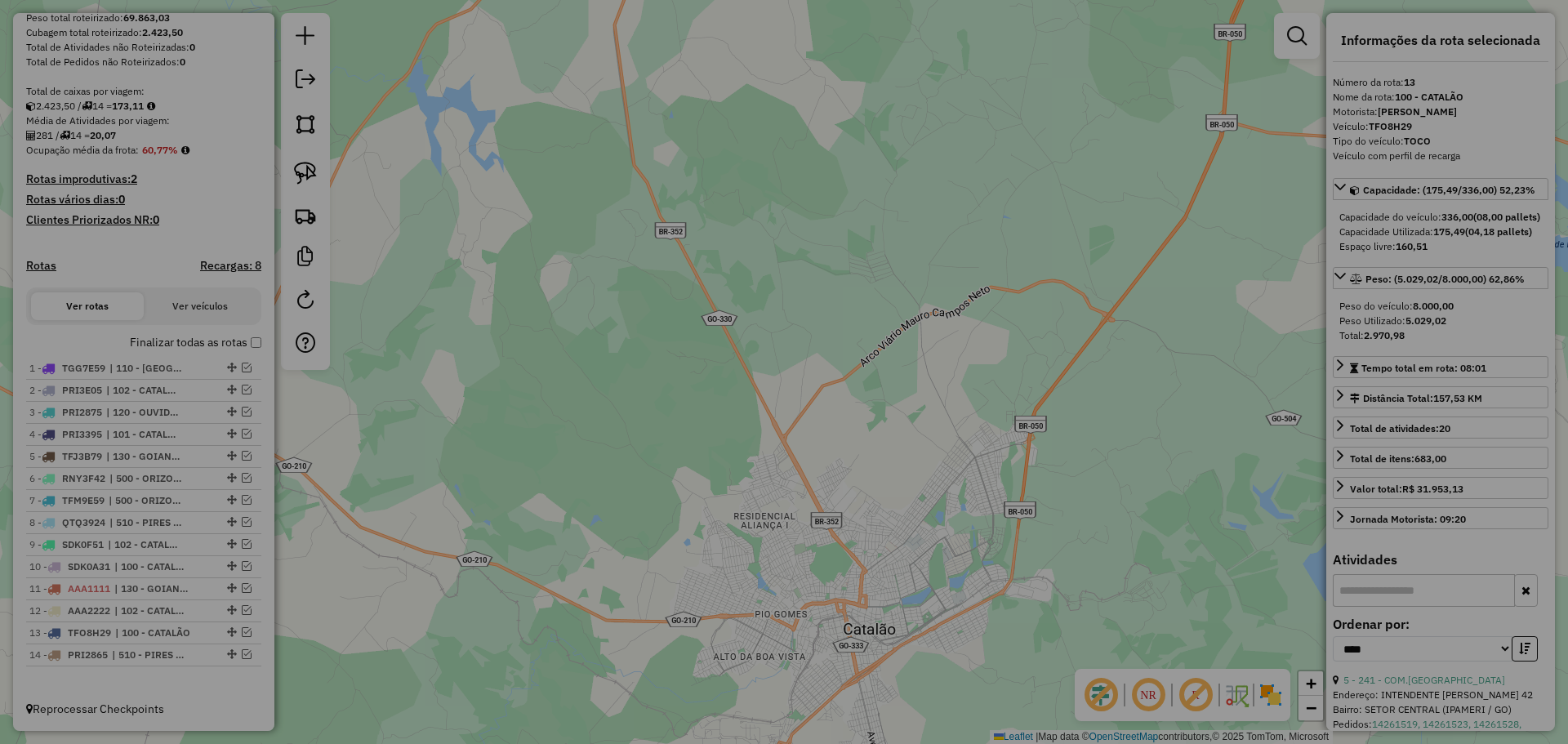
select select "**"
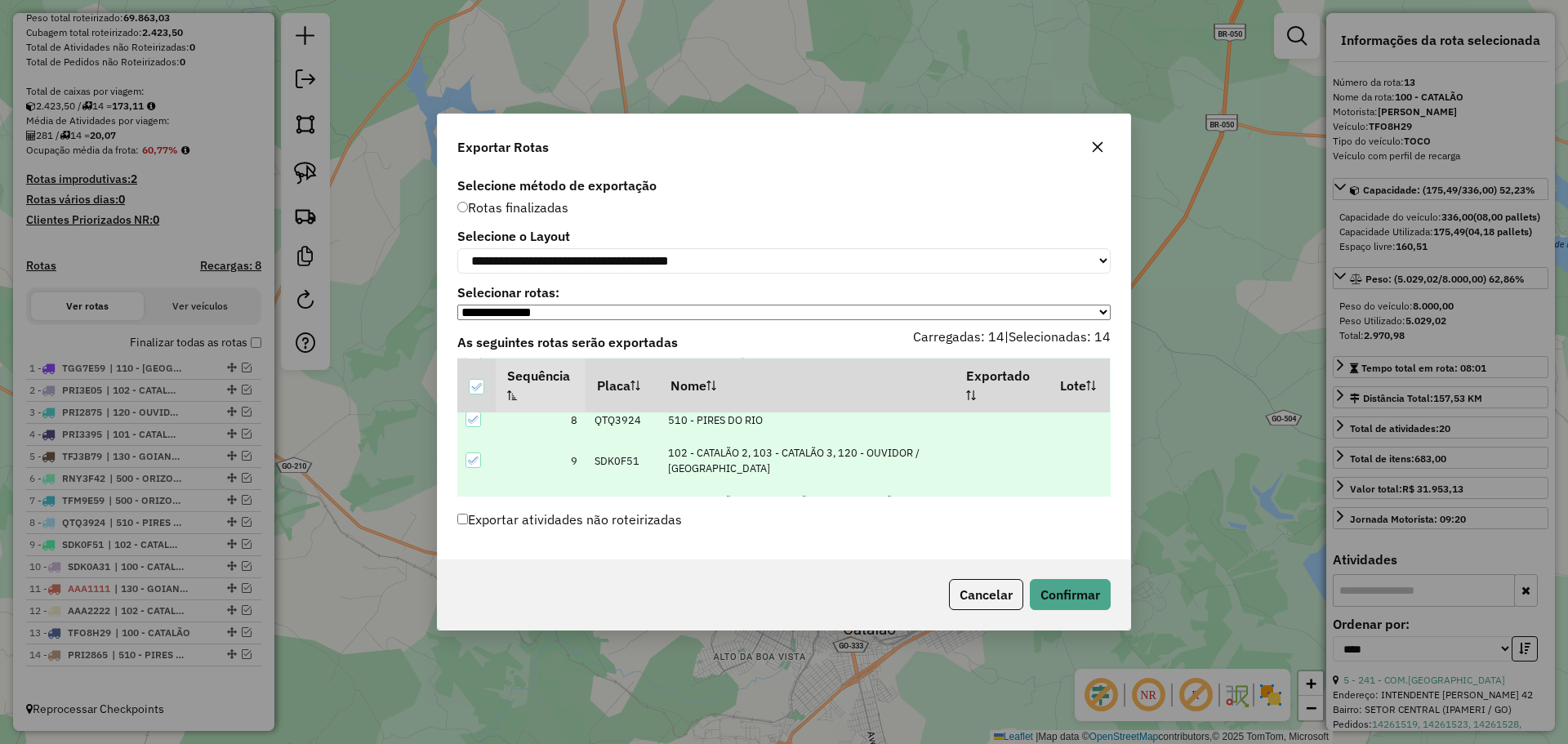
scroll to position [327, 0]
click at [1064, 591] on button "Confirmar" at bounding box center [1070, 595] width 81 height 31
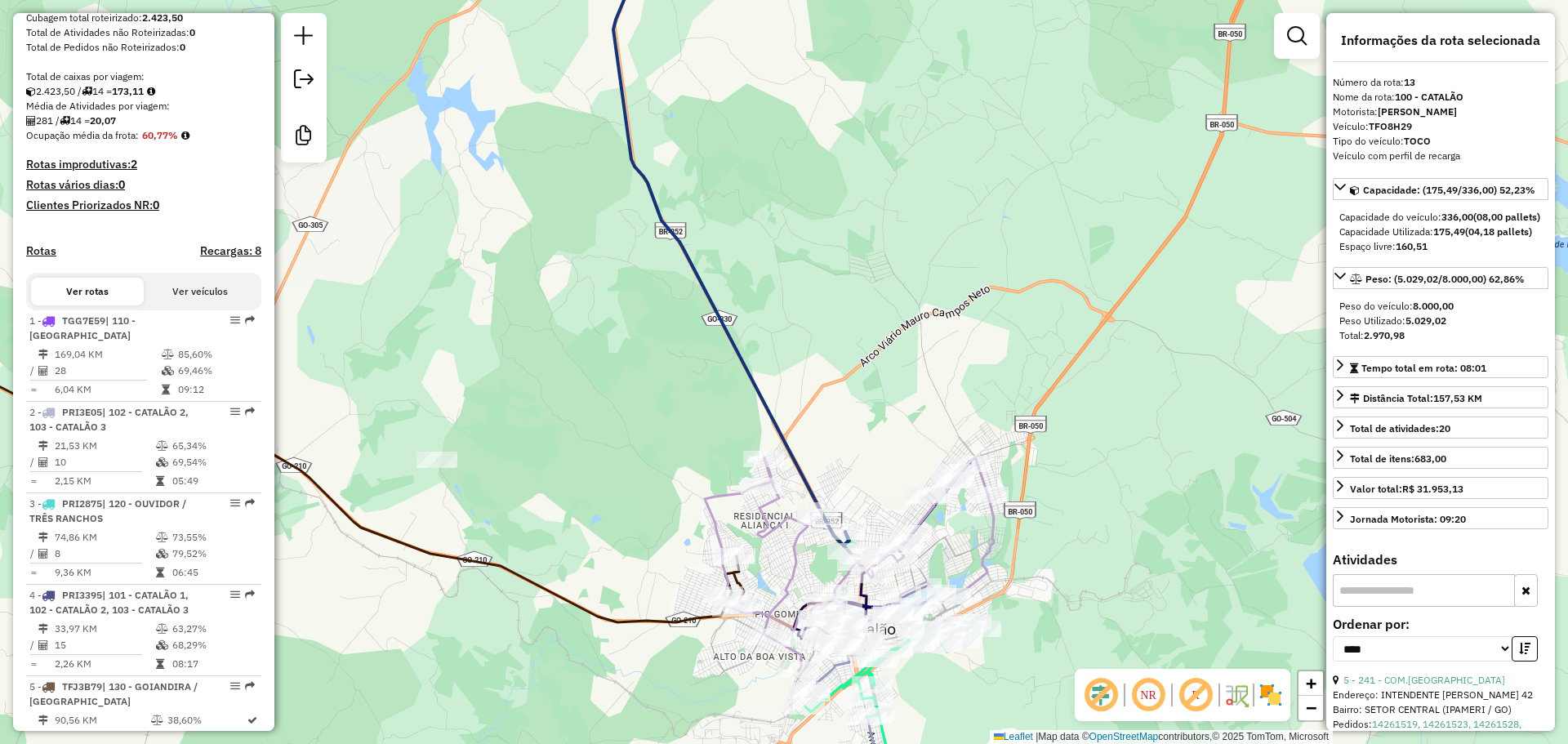
scroll to position [1234, 0]
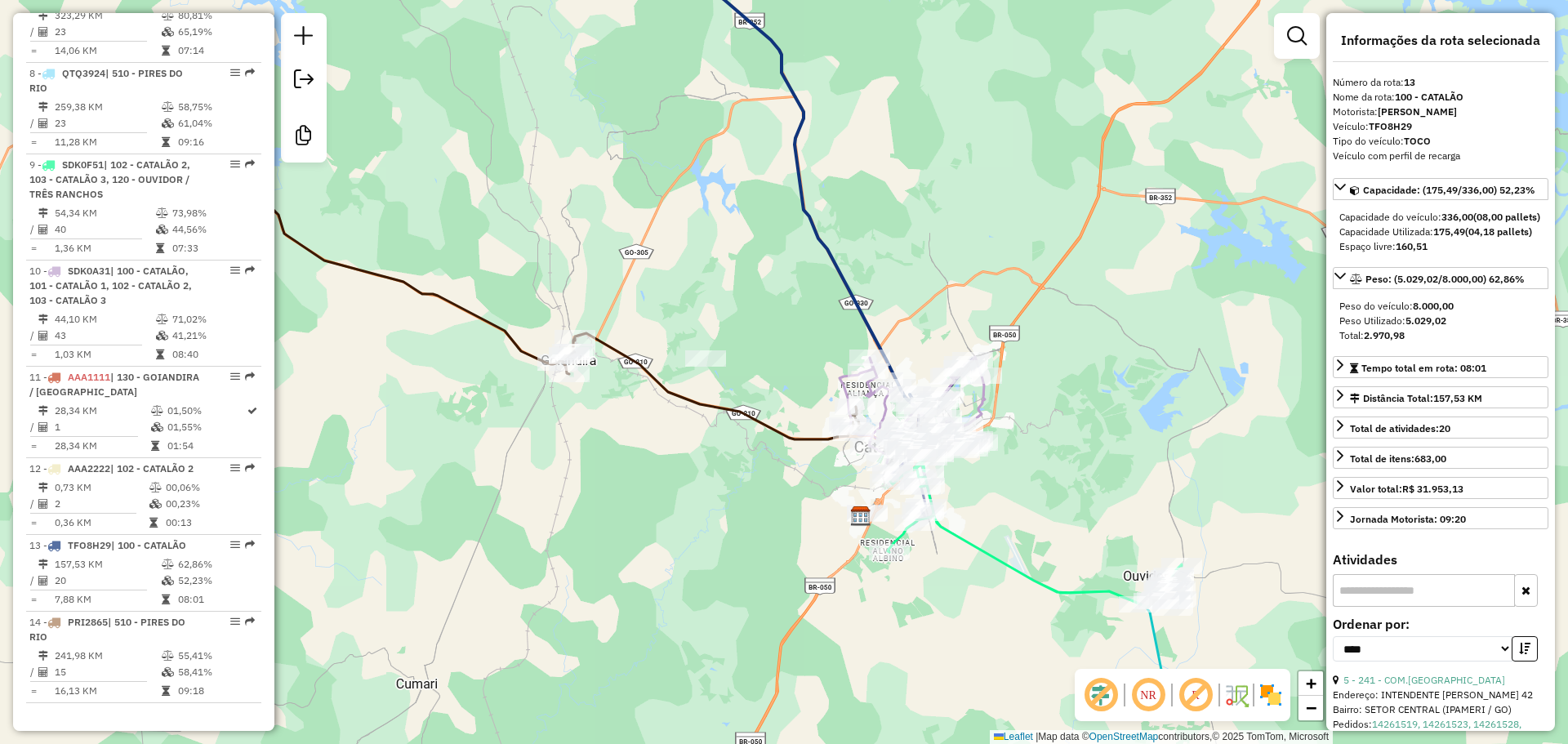
drag, startPoint x: 1111, startPoint y: 610, endPoint x: 1016, endPoint y: 465, distance: 173.3
click at [1036, 474] on div "Janela de atendimento Grade de atendimento Capacidade Transportadoras Veículos …" at bounding box center [784, 372] width 1568 height 744
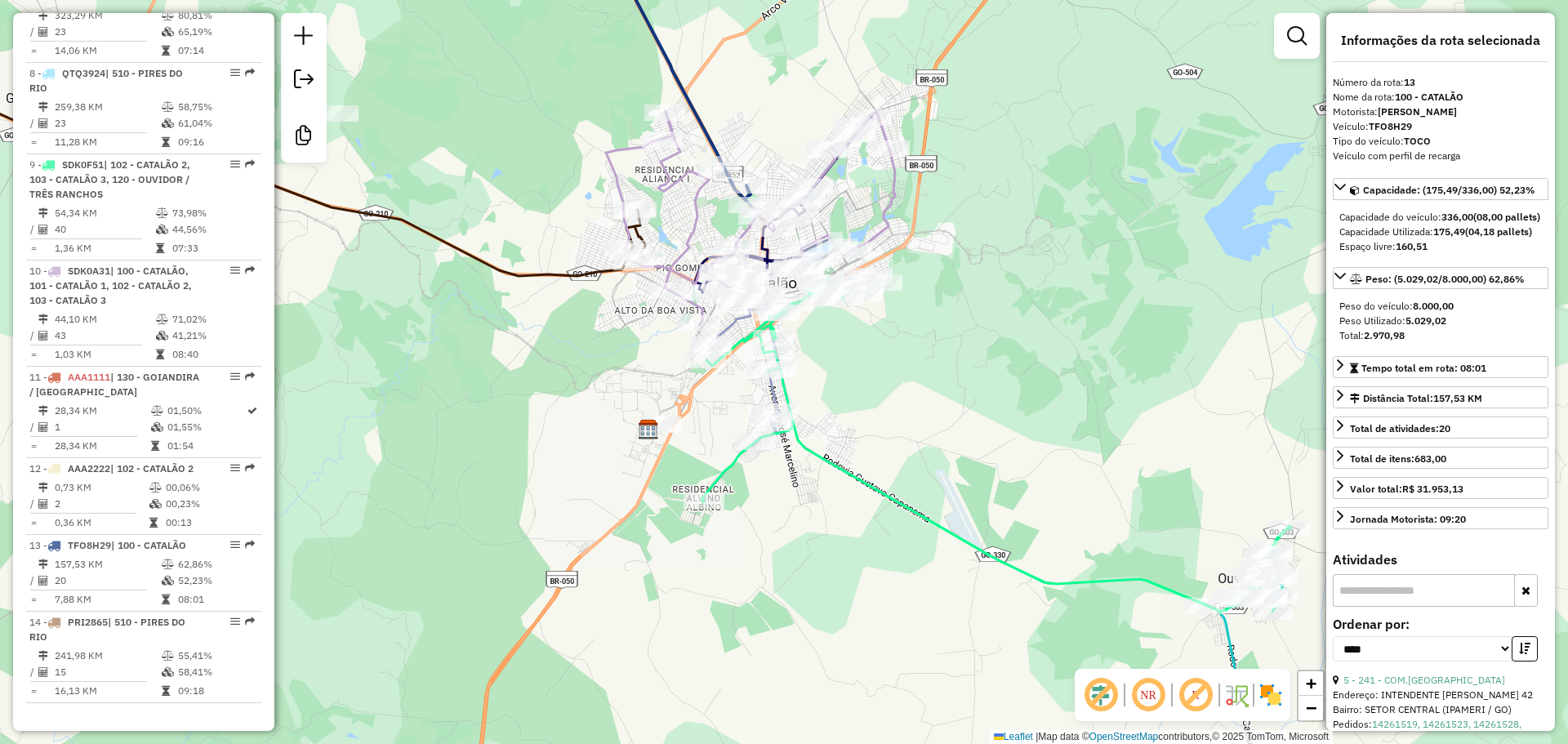
drag, startPoint x: 1007, startPoint y: 602, endPoint x: 978, endPoint y: 519, distance: 87.9
click at [982, 522] on div "Janela de atendimento Grade de atendimento Capacidade Transportadoras Veículos …" at bounding box center [784, 372] width 1568 height 744
